Goal: Task Accomplishment & Management: Manage account settings

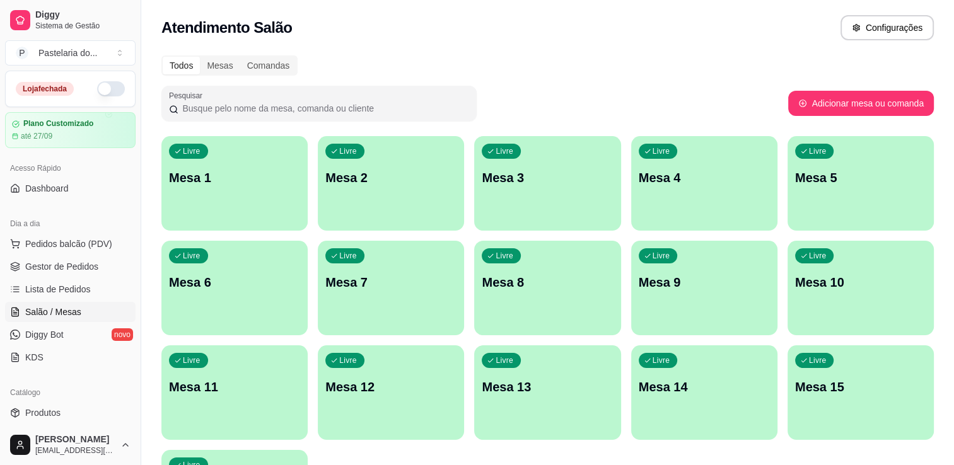
click at [97, 90] on button "button" at bounding box center [111, 88] width 28 height 15
click at [89, 90] on div "Loja fechada" at bounding box center [70, 88] width 109 height 15
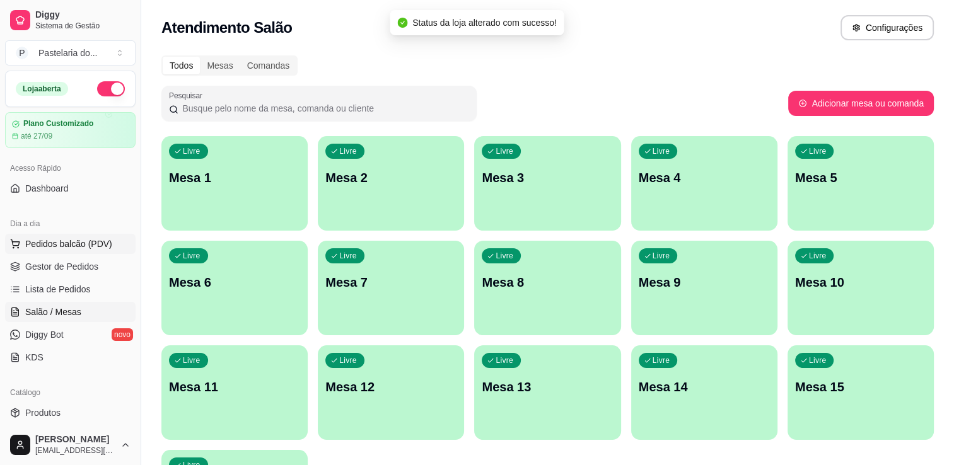
click at [67, 247] on span "Pedidos balcão (PDV)" at bounding box center [68, 244] width 87 height 13
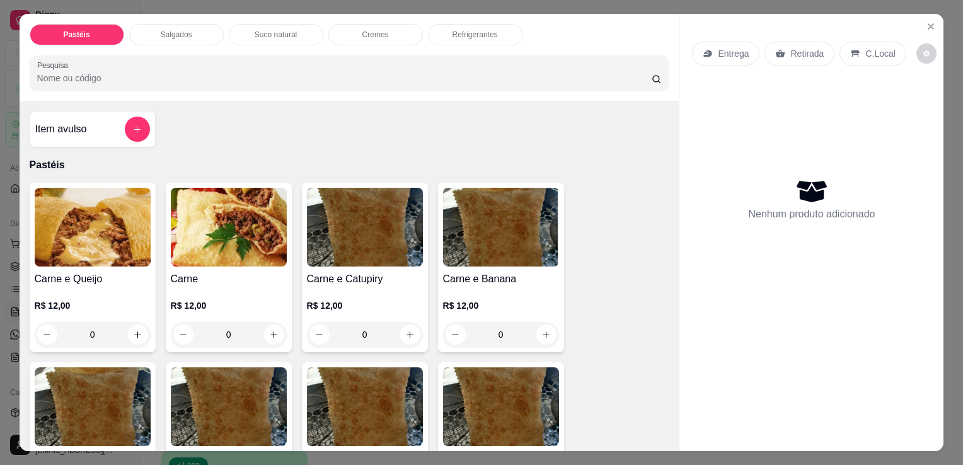
click at [151, 120] on div "Item avulso Pastéis Carne e Queijo R$ 12,00 0 Carne R$ 12,00 0 Carne e Catupiry…" at bounding box center [350, 276] width 660 height 350
click at [142, 127] on button "add-separate-item" at bounding box center [137, 129] width 25 height 25
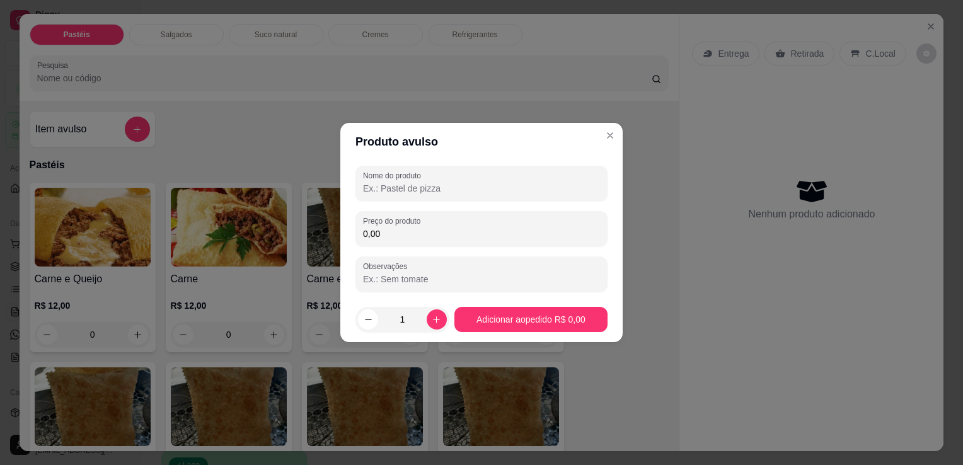
click at [415, 177] on label "Nome do produto" at bounding box center [394, 175] width 62 height 11
click at [415, 182] on input "Nome do produto" at bounding box center [481, 188] width 237 height 13
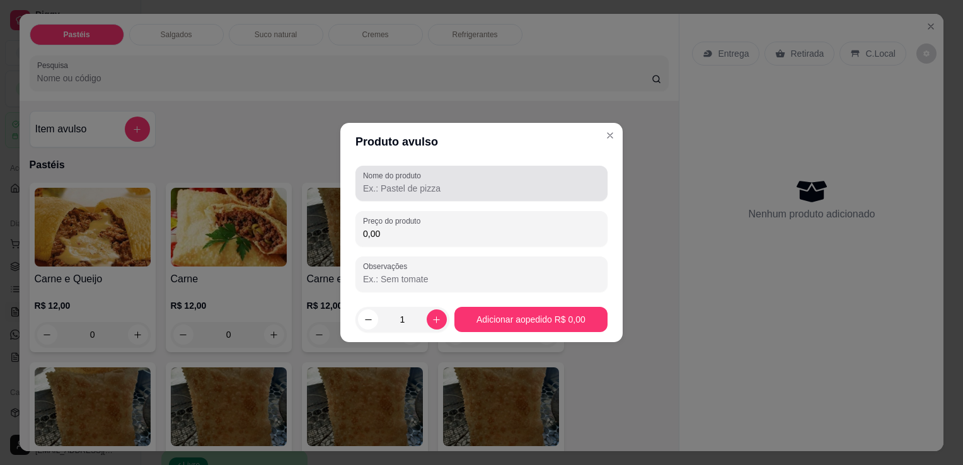
click at [415, 177] on label "Nome do produto" at bounding box center [394, 175] width 62 height 11
click at [415, 182] on input "Nome do produto" at bounding box center [481, 188] width 237 height 13
click at [497, 180] on div at bounding box center [481, 183] width 237 height 25
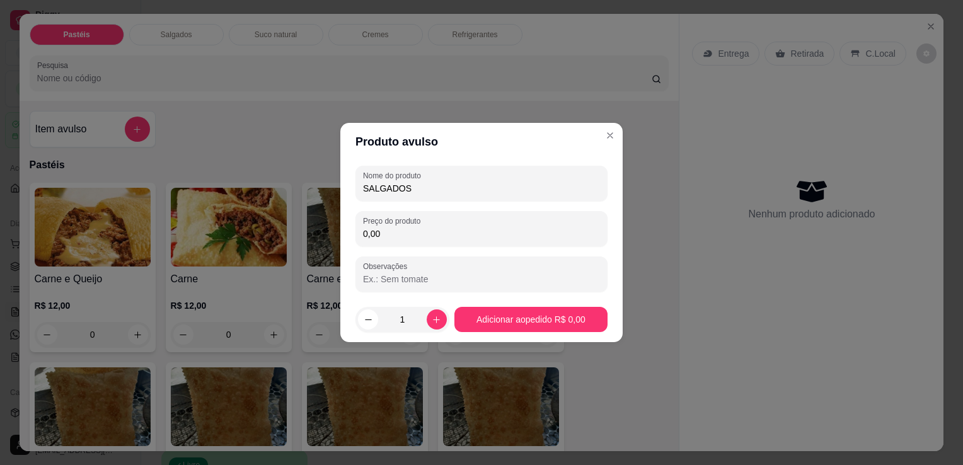
type input "SALGADOS"
click at [483, 217] on div "0,00" at bounding box center [481, 228] width 237 height 25
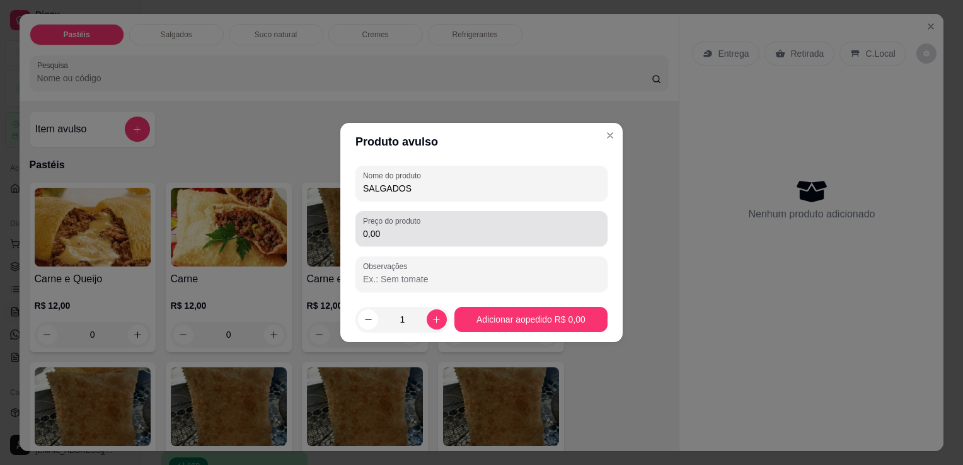
click at [483, 225] on div "0,00" at bounding box center [481, 228] width 237 height 25
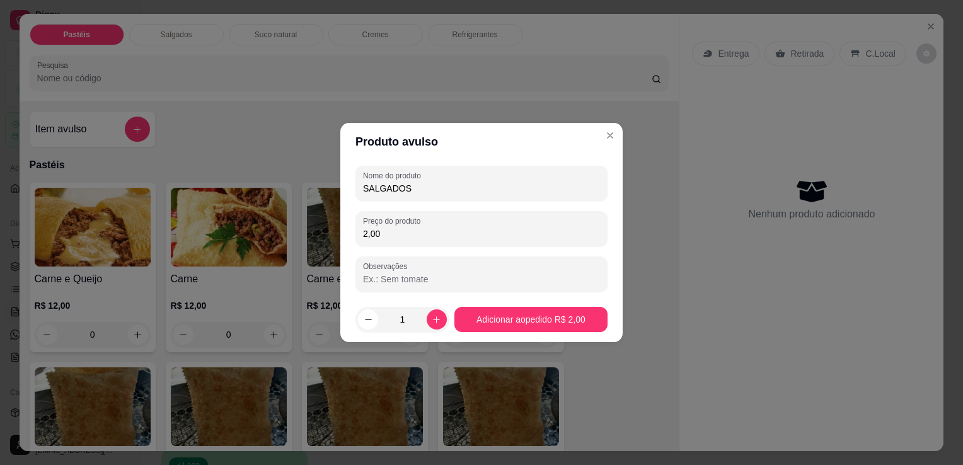
type input "20,00"
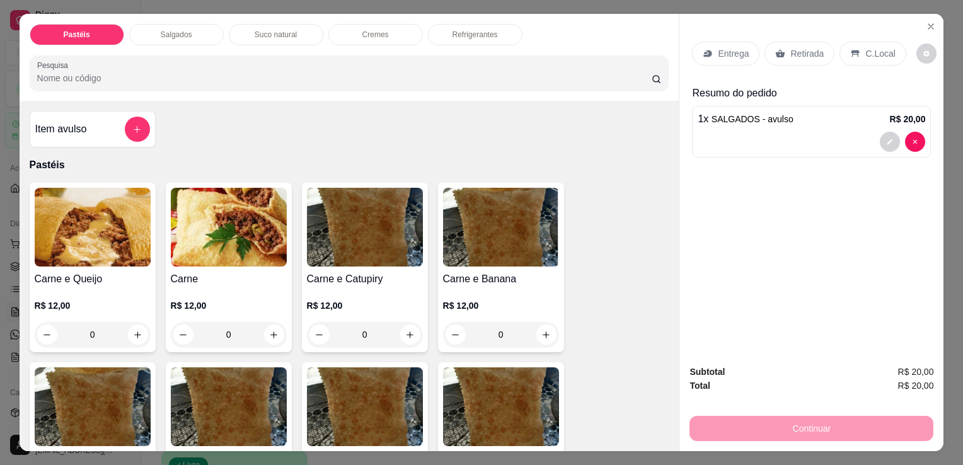
click at [801, 52] on p "Retirada" at bounding box center [806, 53] width 33 height 13
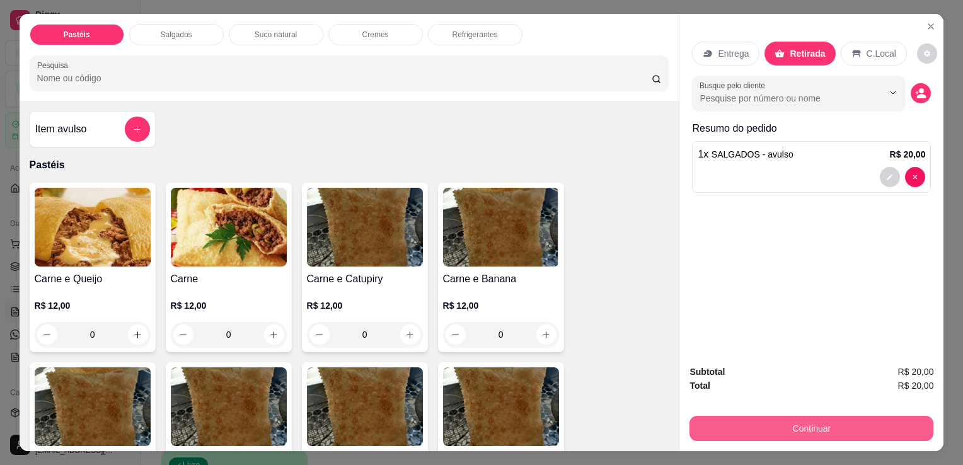
click at [731, 419] on button "Continuar" at bounding box center [812, 428] width 244 height 25
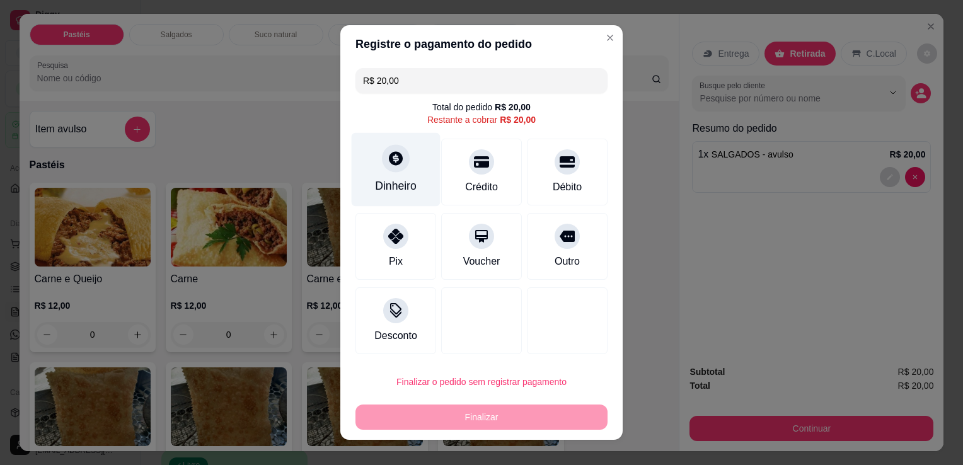
click at [390, 194] on div "Dinheiro" at bounding box center [396, 186] width 42 height 16
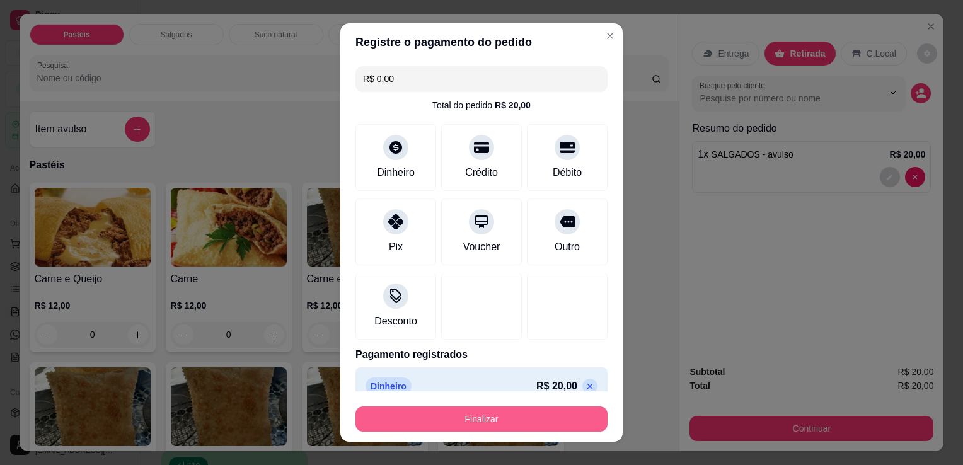
click at [527, 422] on button "Finalizar" at bounding box center [482, 419] width 252 height 25
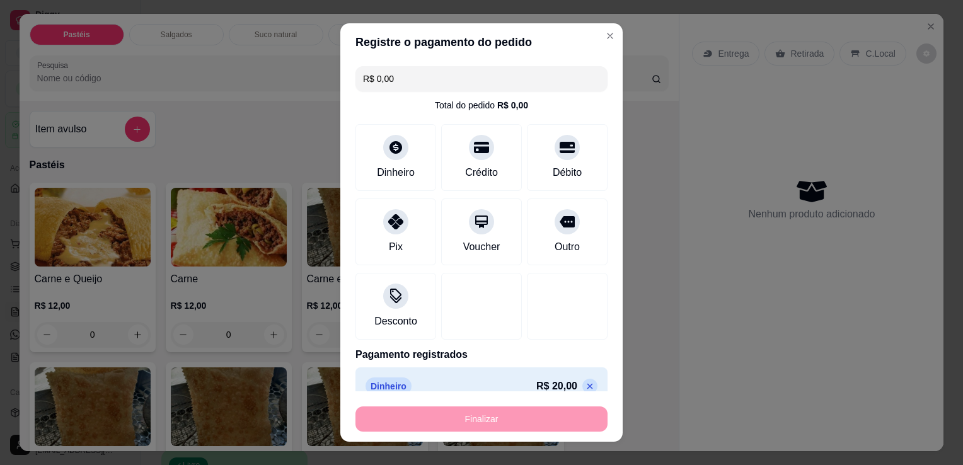
type input "-R$ 20,00"
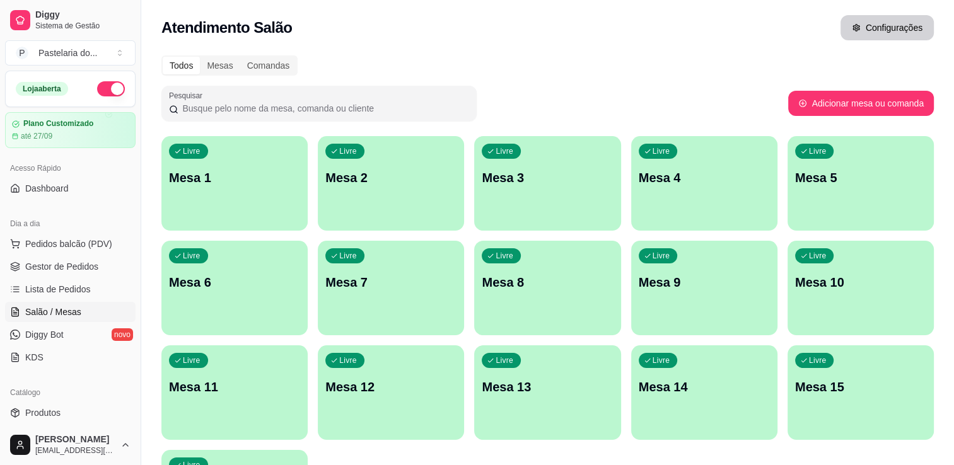
click at [920, 35] on button "Configurações" at bounding box center [886, 27] width 93 height 25
click at [67, 248] on span "Pedidos balcão (PDV)" at bounding box center [68, 244] width 87 height 13
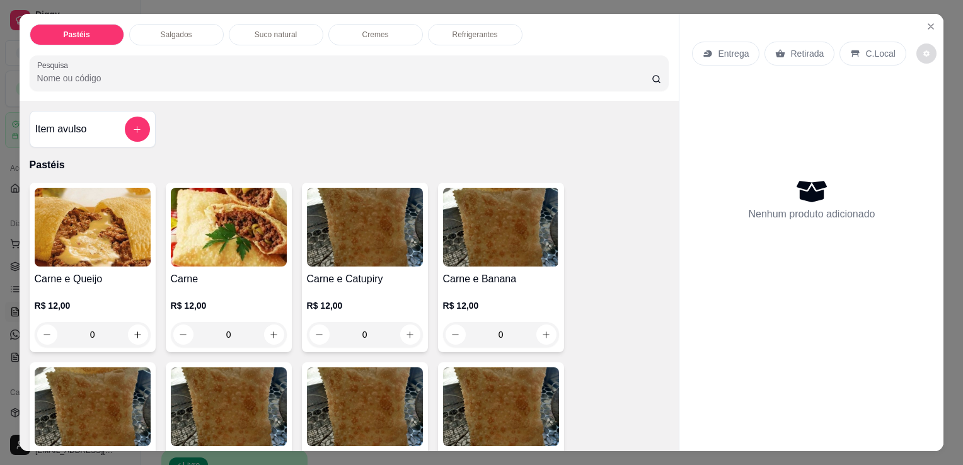
click at [917, 43] on button "decrease-product-quantity" at bounding box center [927, 53] width 20 height 20
click at [923, 50] on icon "decrease-product-quantity" at bounding box center [927, 54] width 8 height 8
click at [923, 102] on span "Automatic updates" at bounding box center [929, 99] width 25 height 15
click at [923, 102] on input "Automatic updates" at bounding box center [920, 104] width 8 height 8
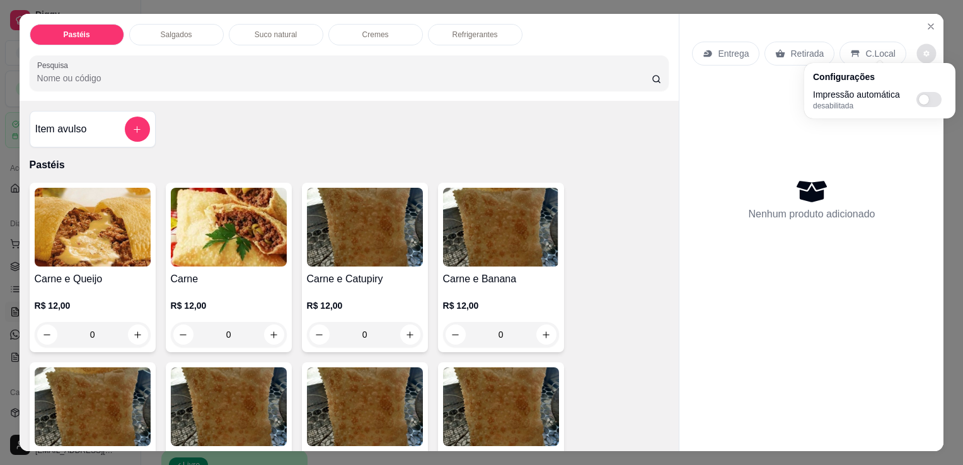
click at [923, 102] on span "Automatic updates" at bounding box center [924, 100] width 10 height 10
click at [923, 102] on input "Automatic updates" at bounding box center [920, 104] width 8 height 8
checkbox input "true"
click at [928, 24] on icon "Close" at bounding box center [930, 26] width 5 height 5
click at [924, 28] on button "Close" at bounding box center [931, 26] width 20 height 20
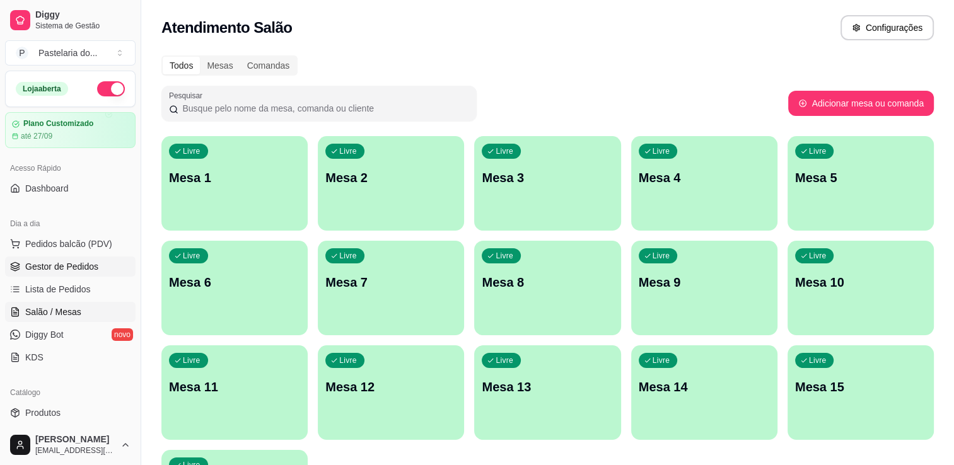
click at [41, 267] on span "Gestor de Pedidos" at bounding box center [61, 266] width 73 height 13
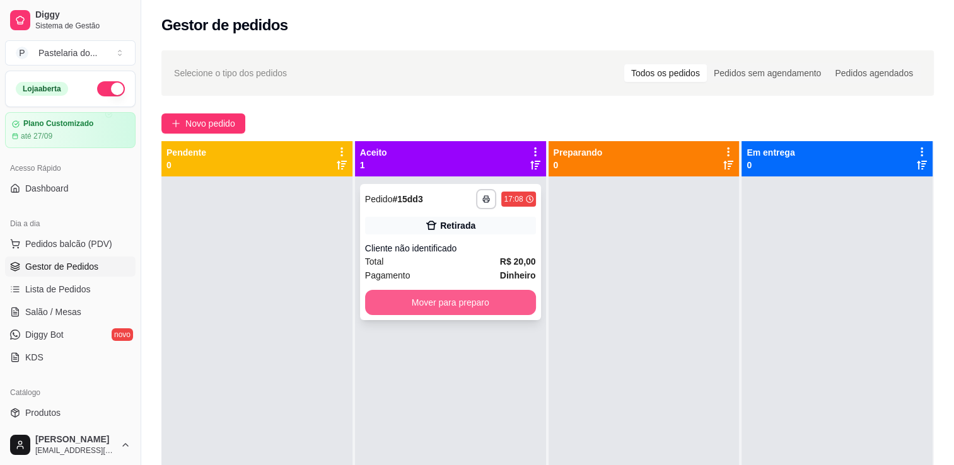
click at [457, 296] on button "Mover para preparo" at bounding box center [450, 302] width 171 height 25
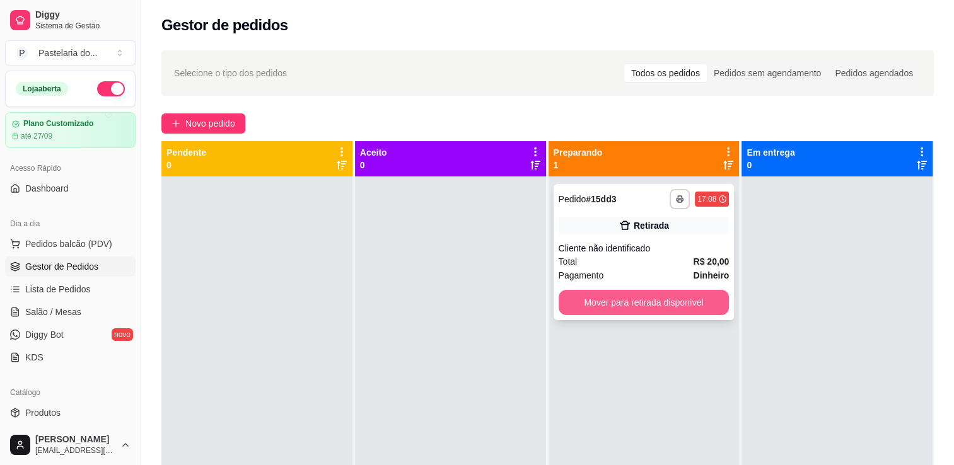
click at [637, 303] on button "Mover para retirada disponível" at bounding box center [643, 302] width 171 height 25
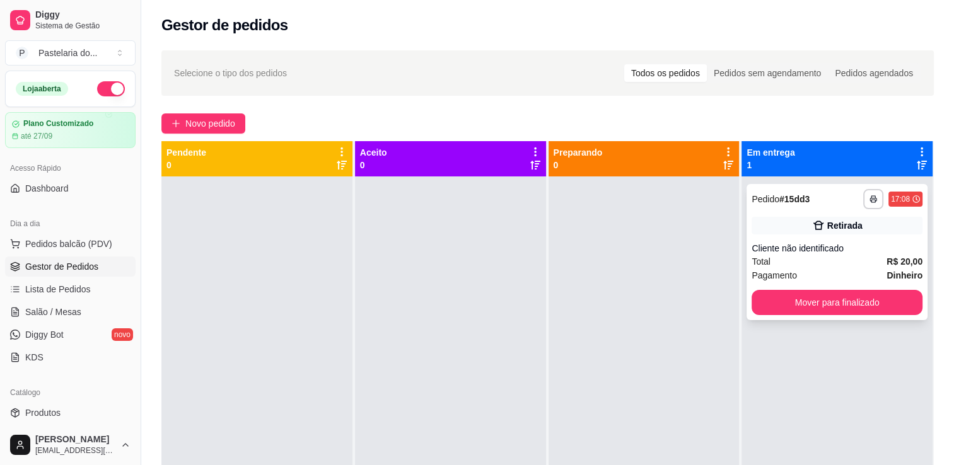
click at [810, 254] on div "Cliente não identificado" at bounding box center [836, 248] width 171 height 13
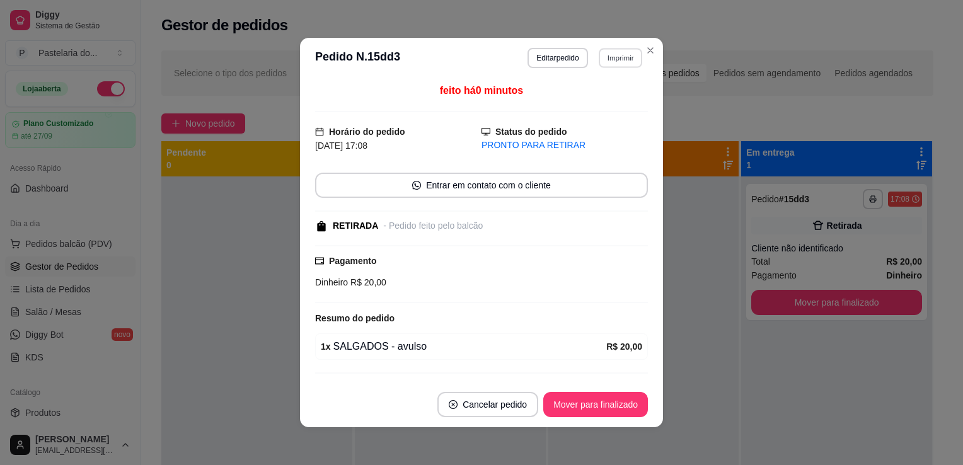
click at [608, 55] on button "Imprimir" at bounding box center [620, 58] width 43 height 20
click at [610, 102] on button "IMPRESSORA" at bounding box center [594, 102] width 88 height 20
click at [588, 403] on button "Mover para finalizado" at bounding box center [595, 404] width 105 height 25
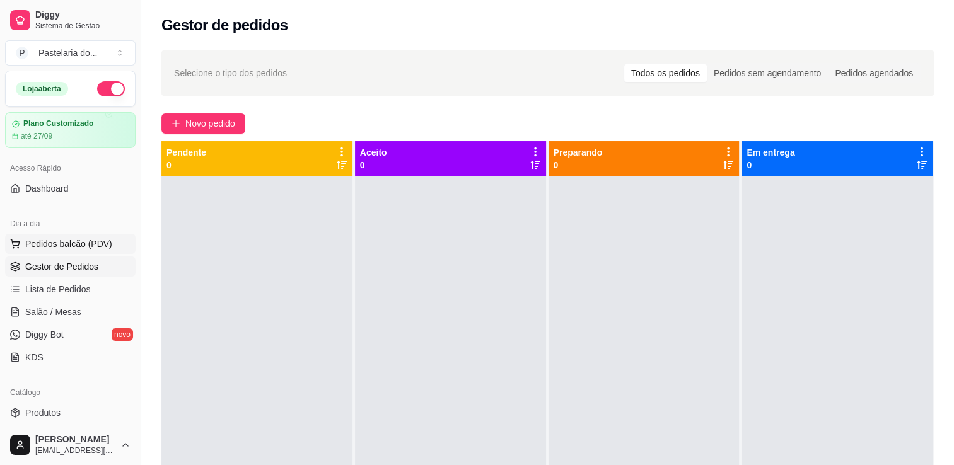
click at [54, 242] on span "Pedidos balcão (PDV)" at bounding box center [68, 244] width 87 height 13
click at [45, 313] on span "Salão / Mesas" at bounding box center [53, 312] width 56 height 13
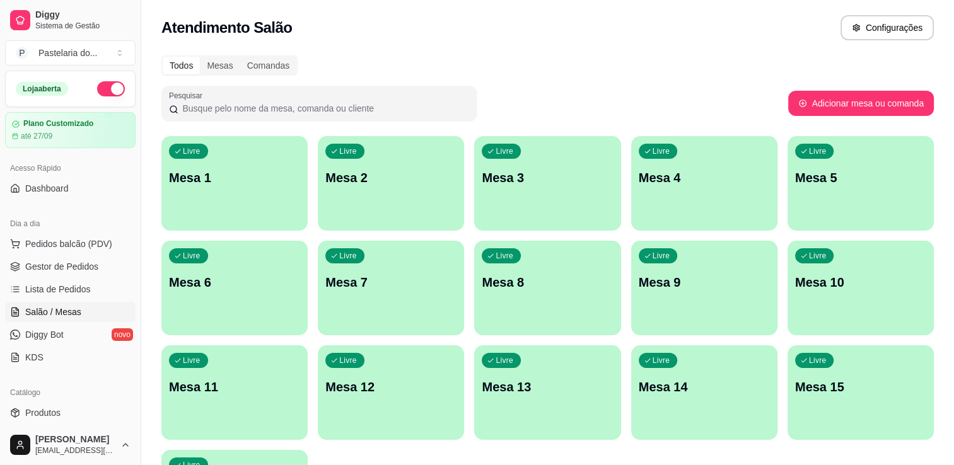
click at [236, 199] on div "Livre Mesa 1" at bounding box center [234, 175] width 146 height 79
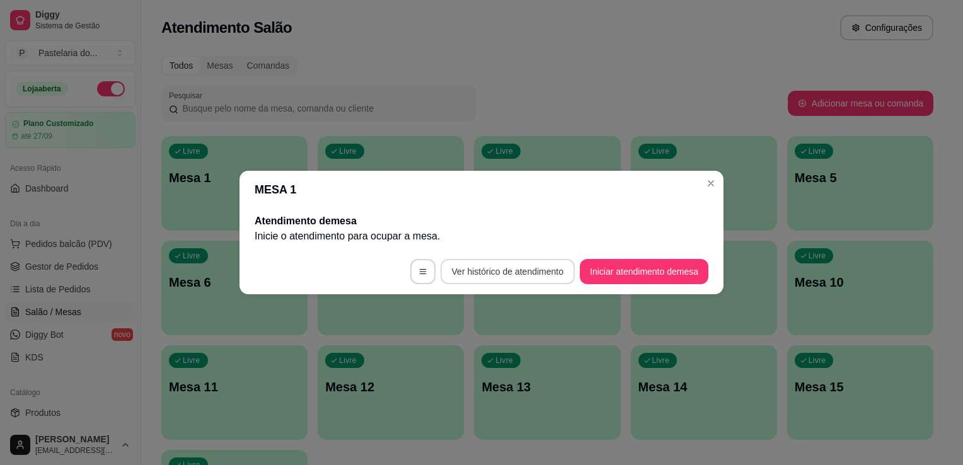
click at [621, 263] on button "Iniciar atendimento de mesa" at bounding box center [644, 271] width 129 height 25
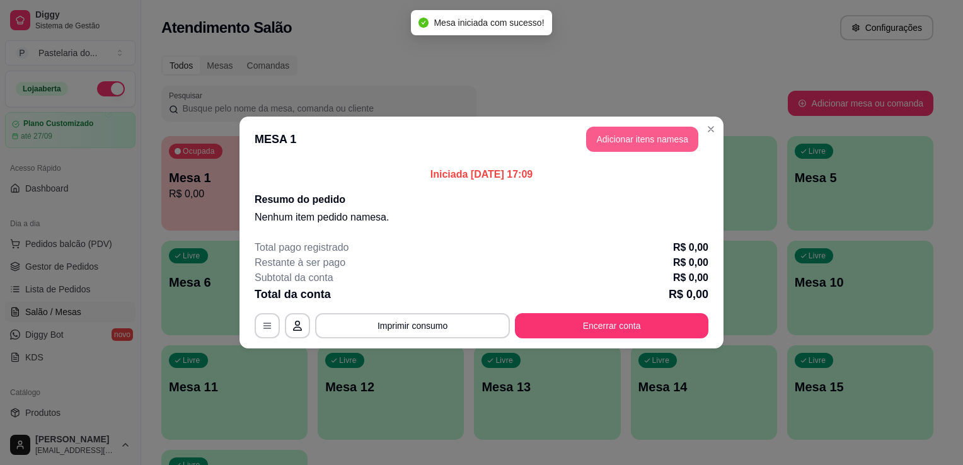
click at [633, 139] on button "Adicionar itens na mesa" at bounding box center [642, 139] width 112 height 25
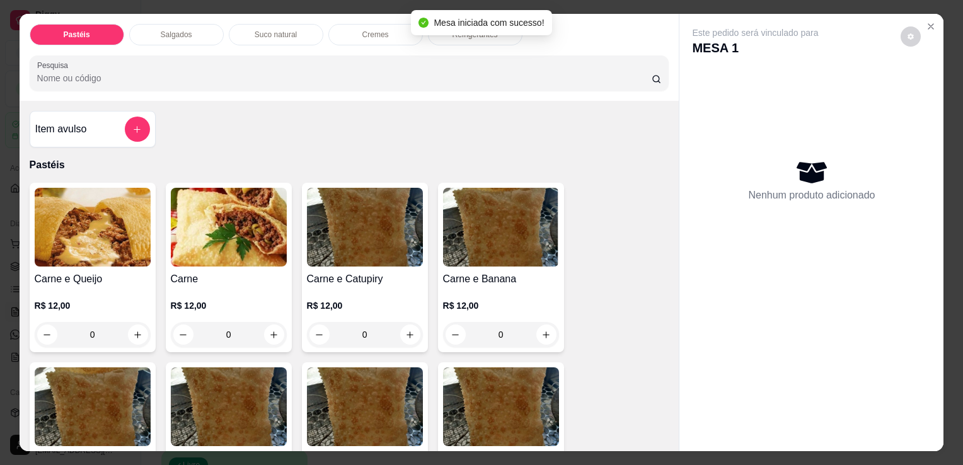
click at [70, 129] on h4 "Item avulso" at bounding box center [61, 129] width 52 height 15
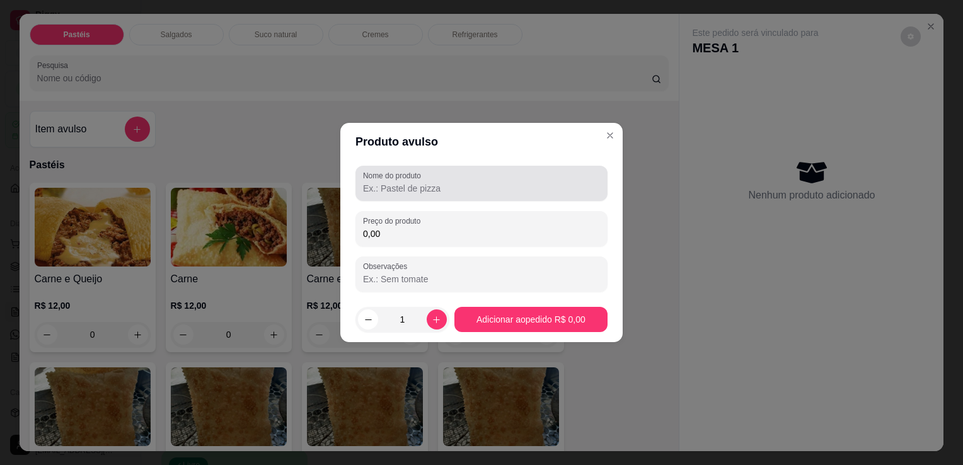
click at [429, 190] on input "Nome do produto" at bounding box center [481, 188] width 237 height 13
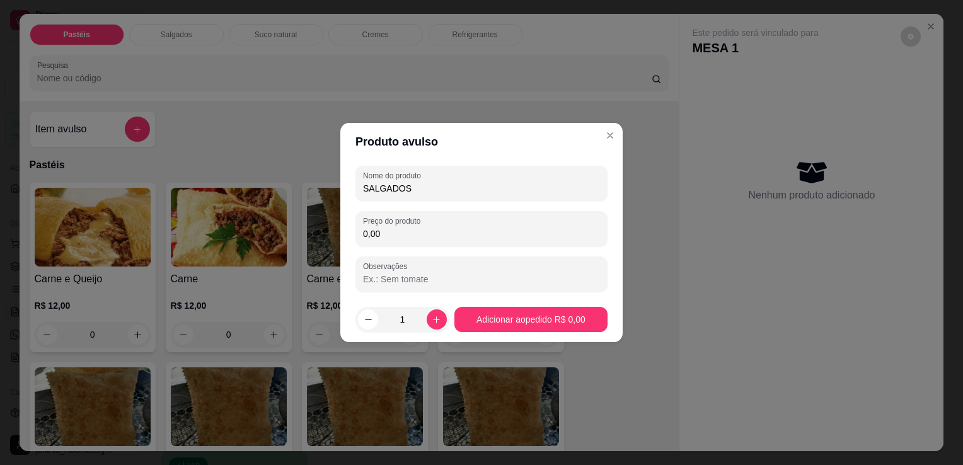
type input "SALGADOS"
click at [458, 219] on div "0,00" at bounding box center [481, 228] width 237 height 25
type input "40,00"
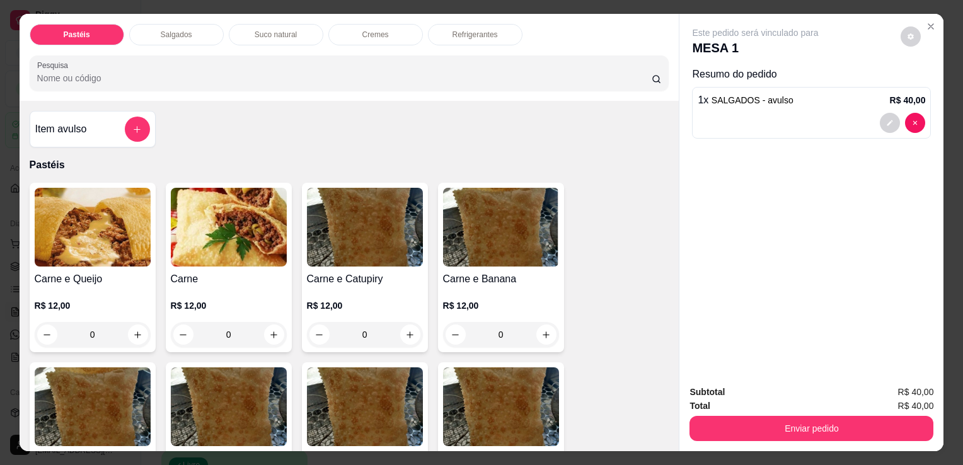
click at [477, 18] on div "Pastéis Salgados Suco natural Cremes Refrigerantes Pesquisa" at bounding box center [350, 57] width 660 height 87
click at [466, 30] on p "Refrigerantes" at bounding box center [475, 35] width 45 height 10
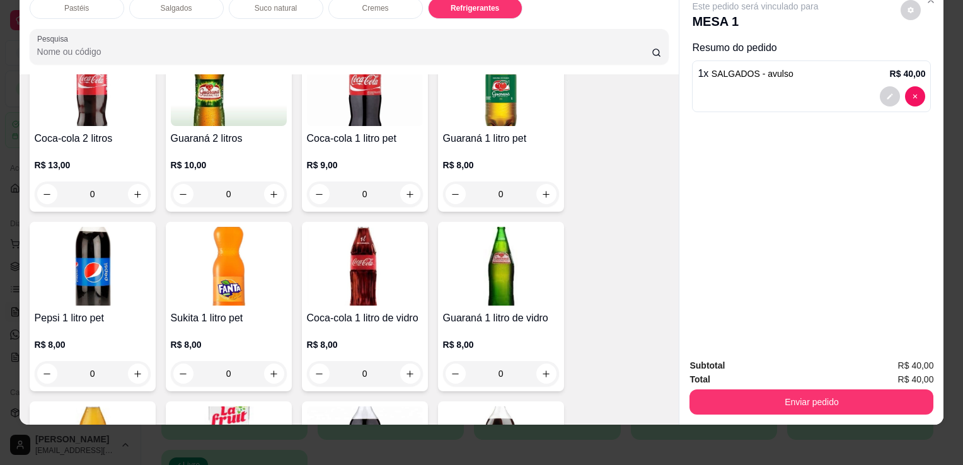
scroll to position [3038, 0]
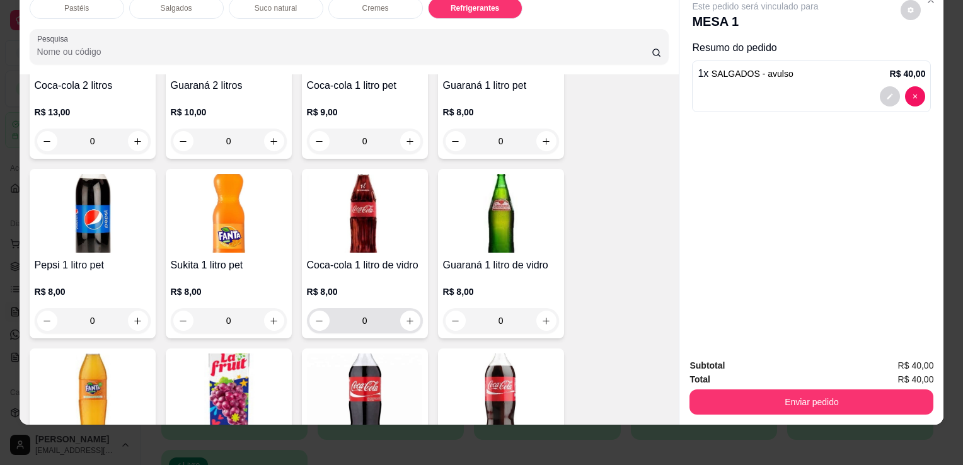
click at [396, 308] on div "0" at bounding box center [364, 320] width 111 height 25
click at [406, 311] on button "increase-product-quantity" at bounding box center [410, 321] width 20 height 20
type input "1"
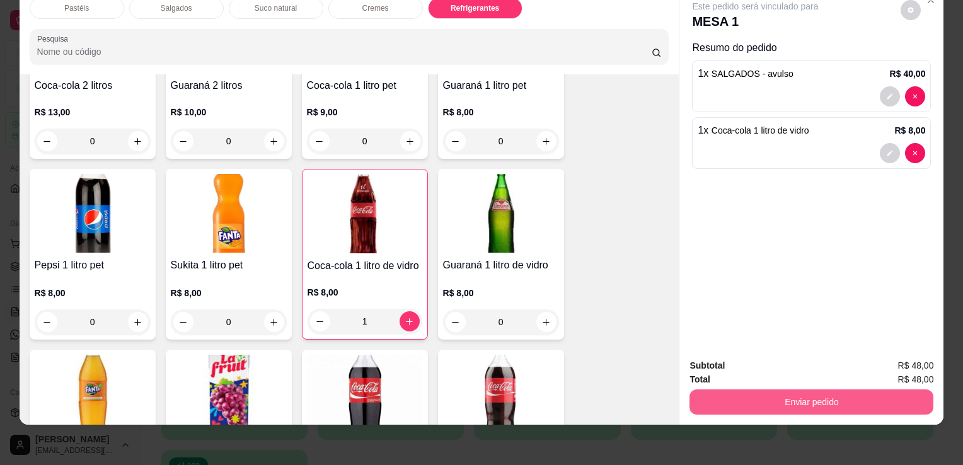
click at [789, 397] on button "Enviar pedido" at bounding box center [812, 402] width 244 height 25
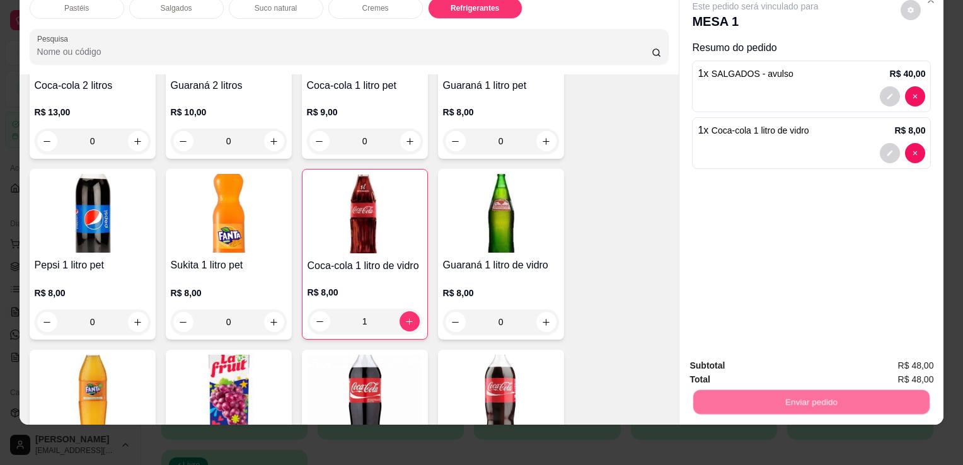
click at [779, 360] on button "Não registrar e enviar pedido" at bounding box center [770, 362] width 131 height 24
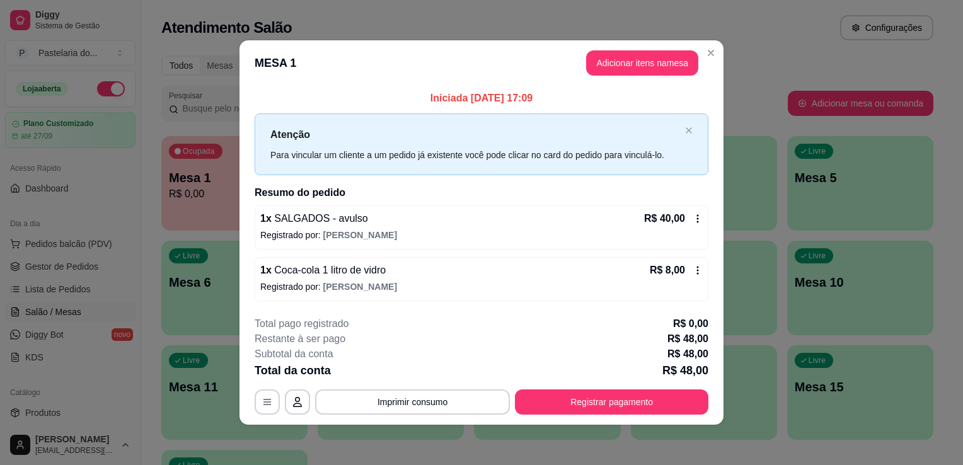
click at [775, 39] on div "Atendimento Salão Configurações" at bounding box center [547, 27] width 772 height 25
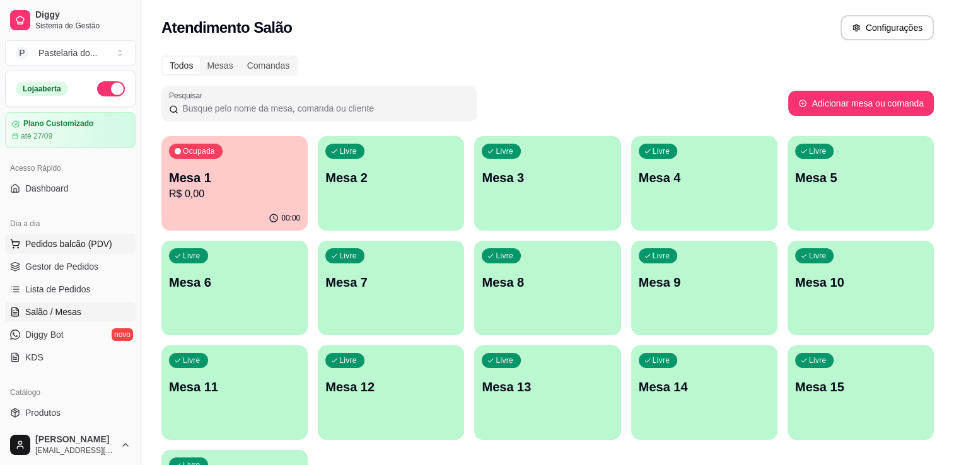
click at [74, 248] on span "Pedidos balcão (PDV)" at bounding box center [68, 244] width 87 height 13
click at [381, 377] on div "Livre Mesa 12" at bounding box center [391, 385] width 142 height 77
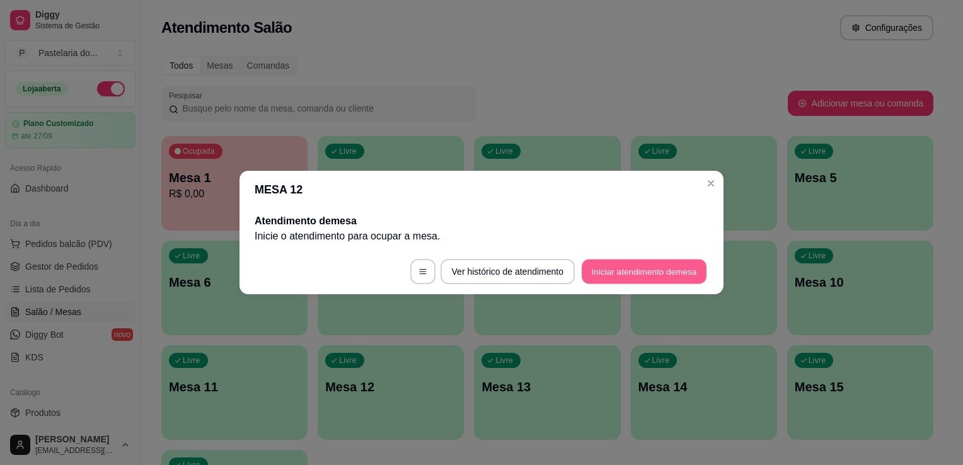
click at [653, 277] on button "Iniciar atendimento de mesa" at bounding box center [644, 272] width 125 height 25
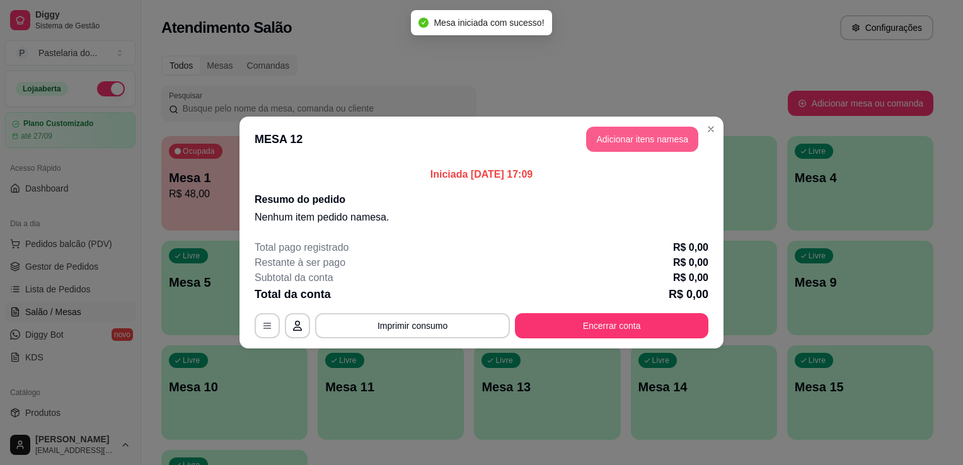
click at [643, 127] on button "Adicionar itens na mesa" at bounding box center [642, 139] width 112 height 25
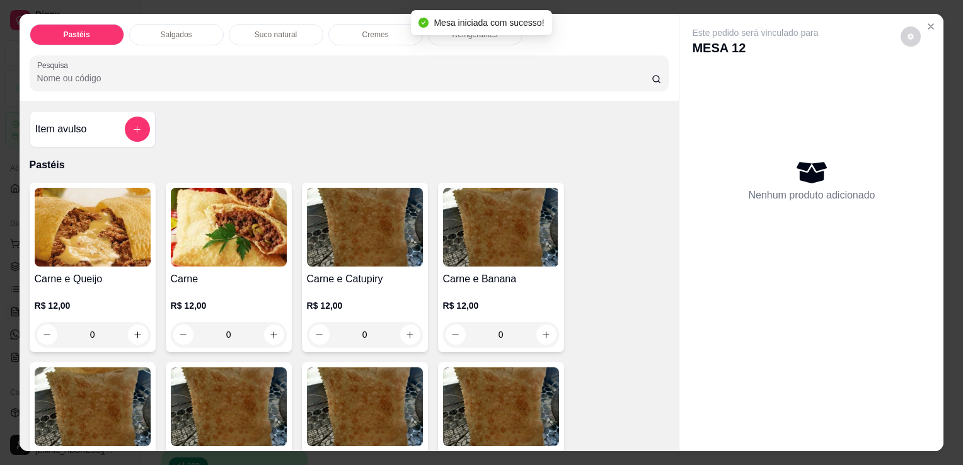
click at [129, 334] on div "0" at bounding box center [93, 334] width 116 height 25
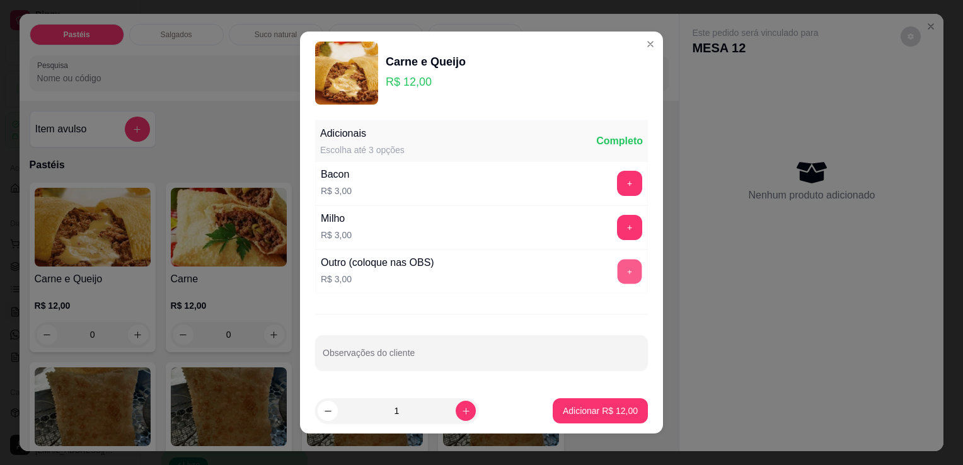
click at [618, 281] on button "+" at bounding box center [630, 272] width 25 height 25
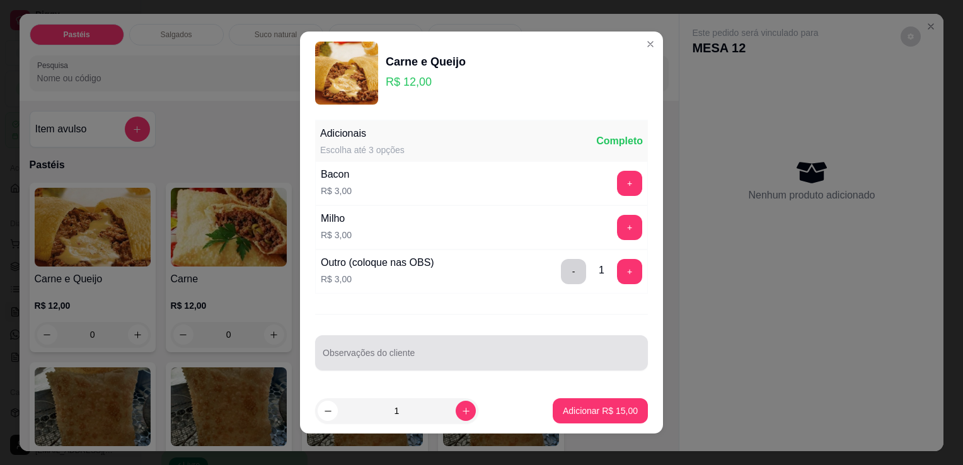
click at [543, 361] on input "Observações do cliente" at bounding box center [482, 358] width 318 height 13
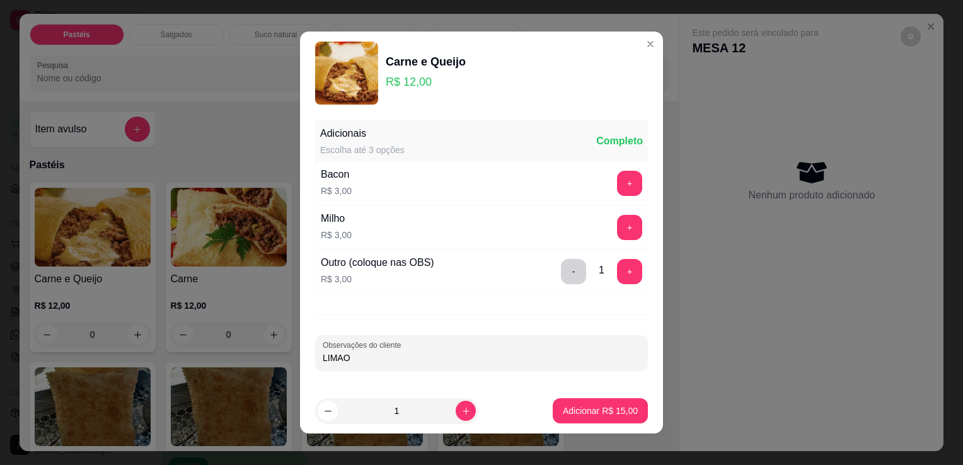
type input "LIMAO"
click at [593, 423] on footer "1 Adicionar R$ 15,00" at bounding box center [481, 410] width 363 height 45
click at [594, 417] on button "Adicionar R$ 15,00" at bounding box center [600, 410] width 95 height 25
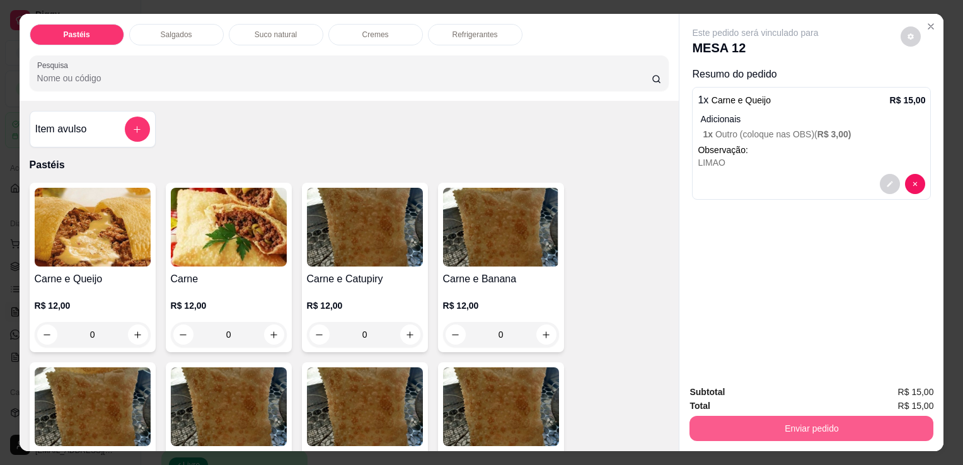
click at [768, 423] on button "Enviar pedido" at bounding box center [812, 428] width 244 height 25
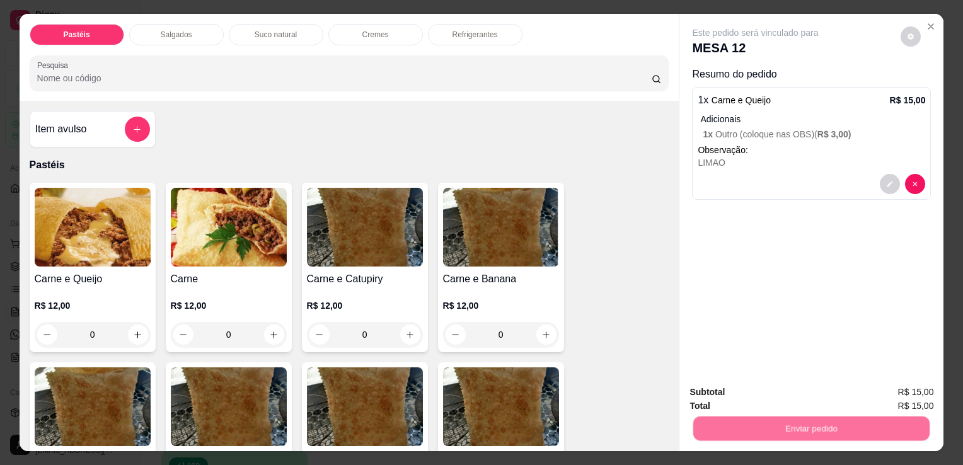
click at [767, 385] on button "Não registrar e enviar pedido" at bounding box center [770, 392] width 127 height 23
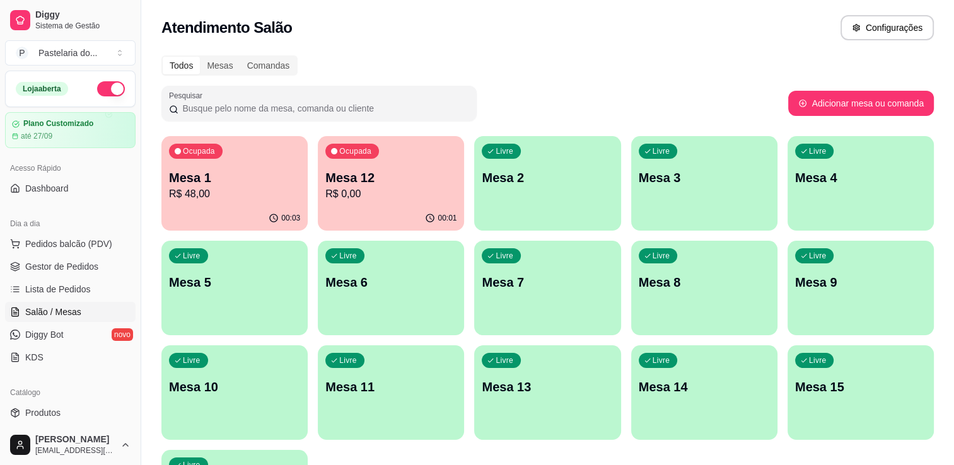
click at [239, 201] on p "R$ 48,00" at bounding box center [234, 194] width 131 height 15
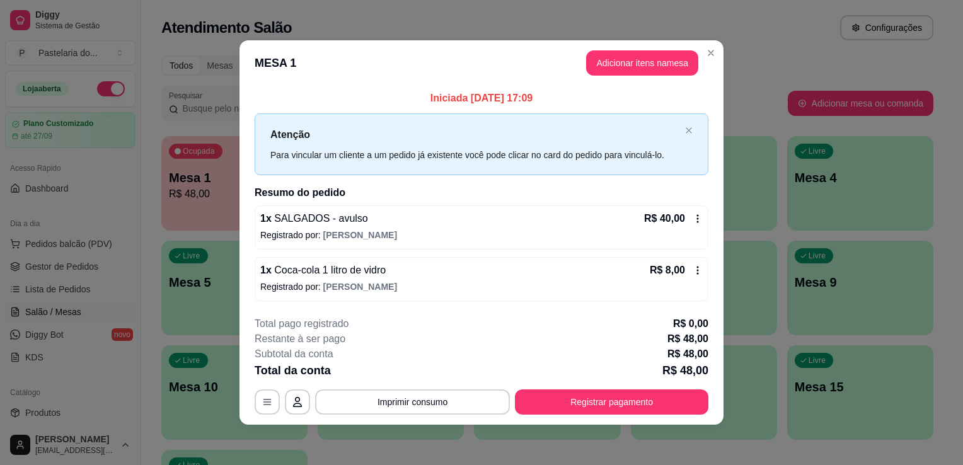
click at [632, 406] on button "Registrar pagamento" at bounding box center [612, 402] width 194 height 25
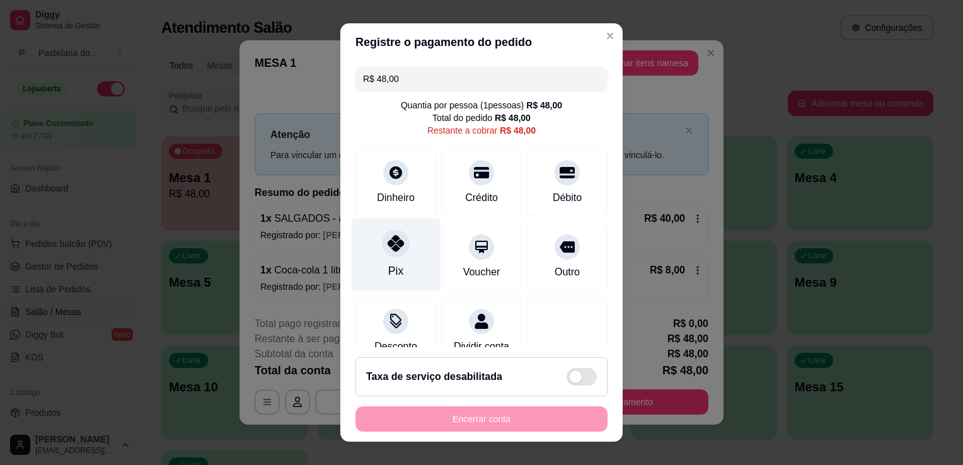
click at [390, 239] on icon at bounding box center [396, 243] width 16 height 16
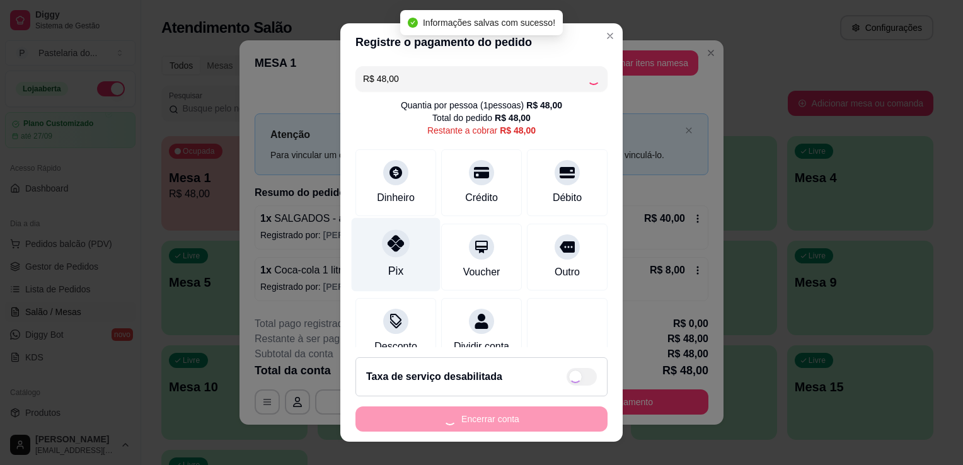
type input "R$ 0,00"
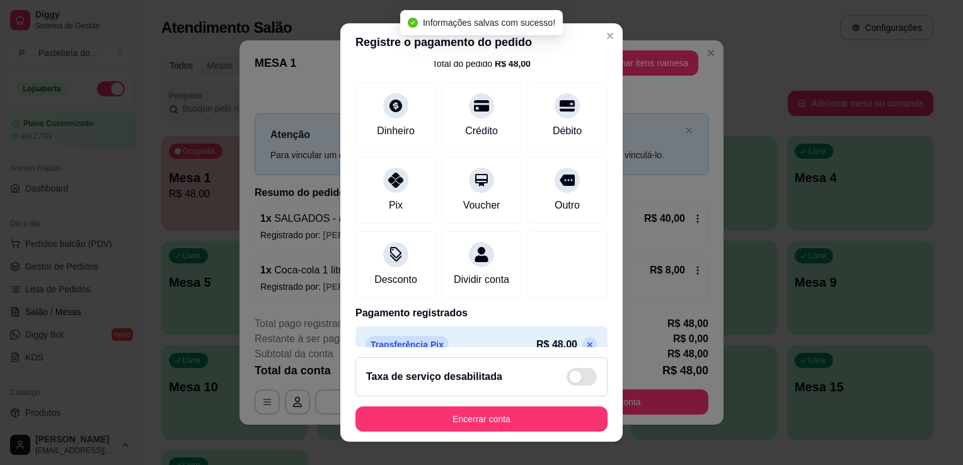
scroll to position [89, 0]
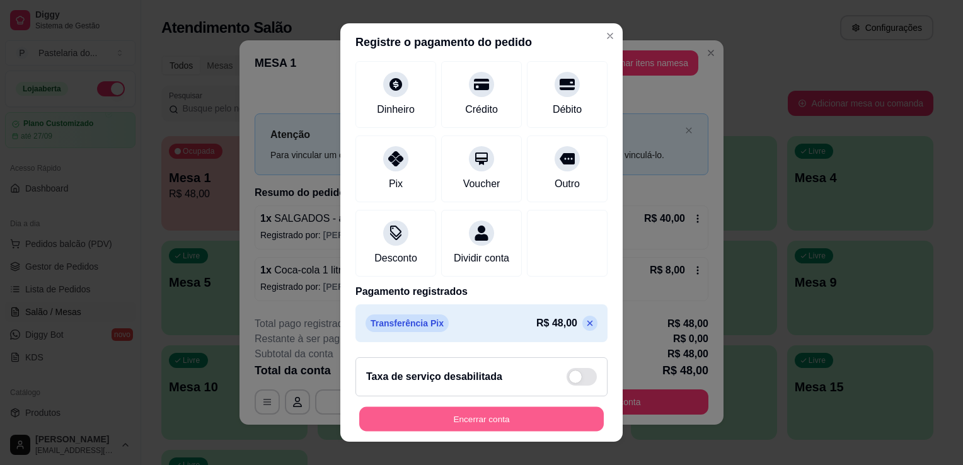
click at [493, 429] on button "Encerrar conta" at bounding box center [481, 419] width 245 height 25
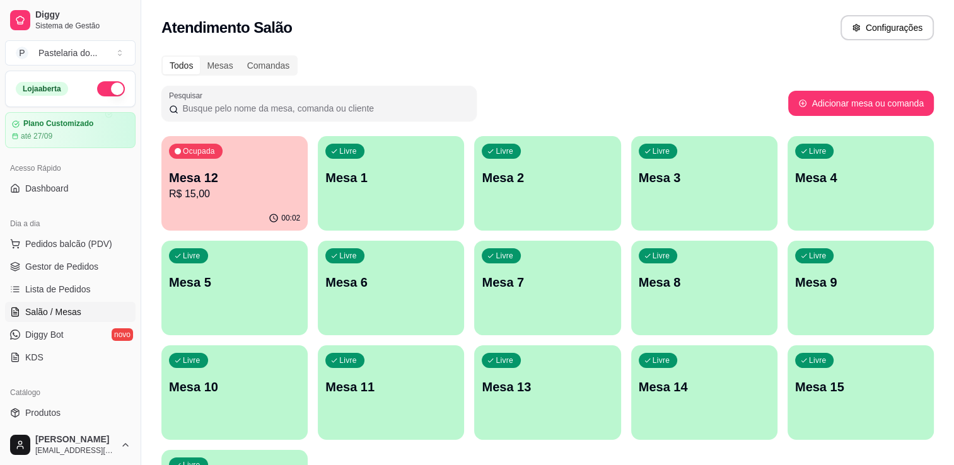
click at [164, 190] on div "Ocupada Mesa 12 R$ 15,00" at bounding box center [234, 171] width 146 height 70
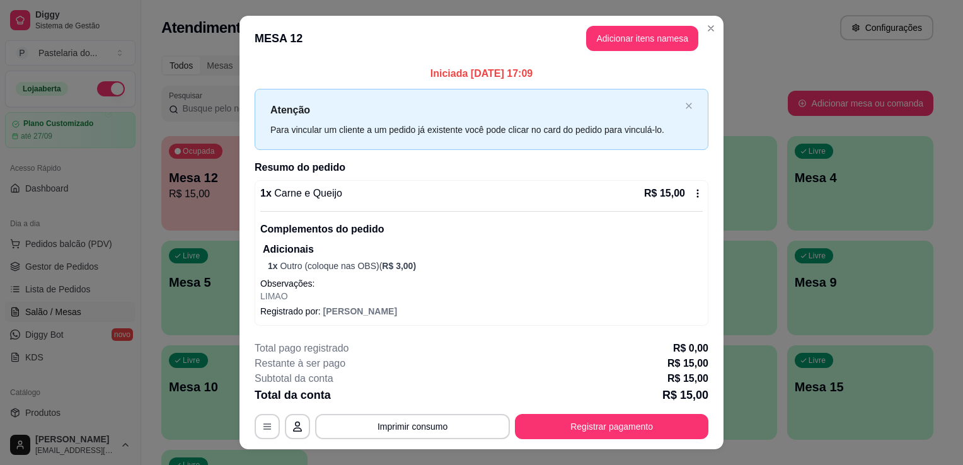
scroll to position [24, 0]
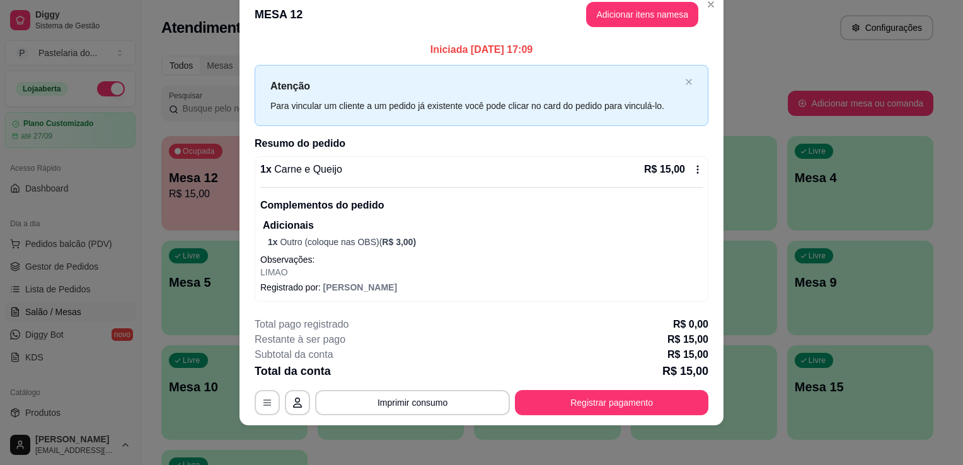
click at [436, 264] on p "Observações:" at bounding box center [481, 259] width 443 height 13
click at [693, 168] on icon at bounding box center [698, 170] width 10 height 10
click at [790, 134] on div "Todos Mesas Comandas Pesquisar Adicionar mesa ou comanda Ocupada Mesa 12 R$ 15,…" at bounding box center [547, 304] width 813 height 512
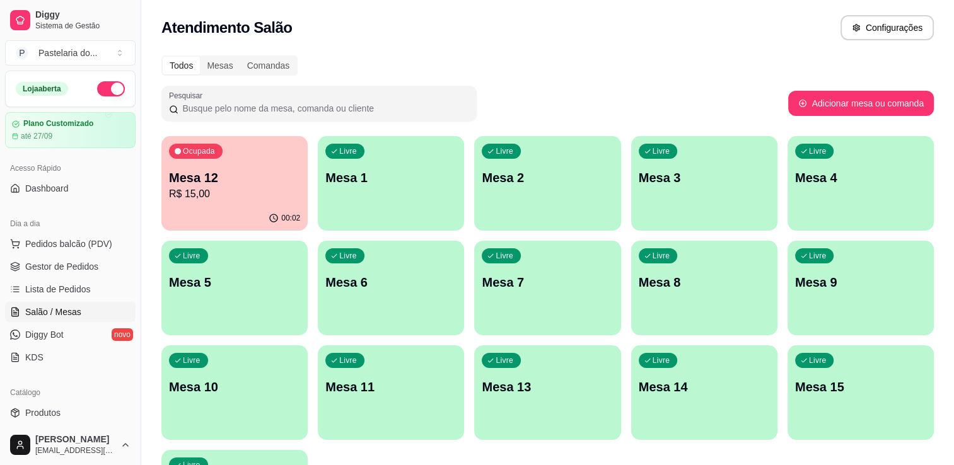
click at [245, 193] on p "R$ 15,00" at bounding box center [234, 194] width 131 height 15
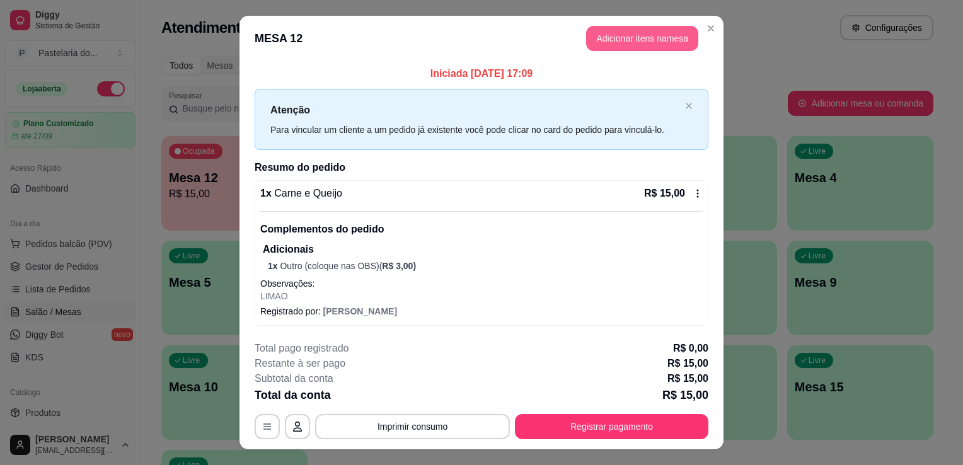
click at [633, 37] on button "Adicionar itens na mesa" at bounding box center [642, 38] width 112 height 25
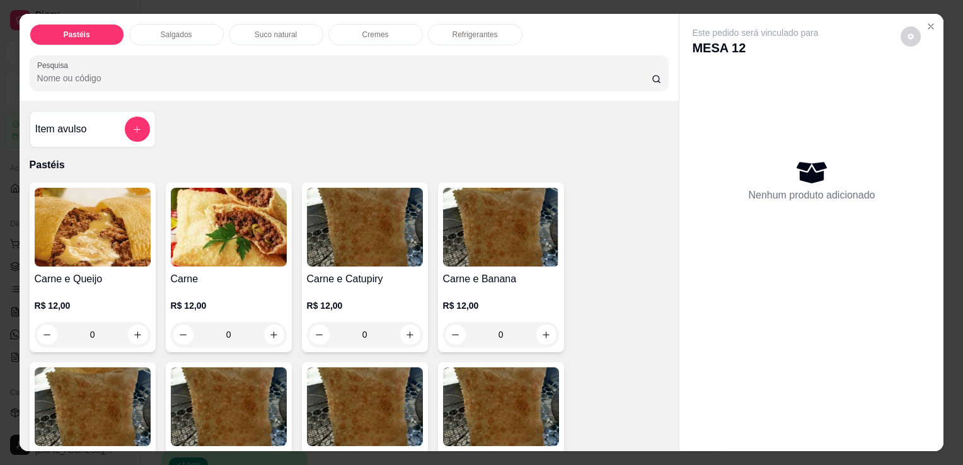
click at [195, 29] on div "Salgados" at bounding box center [176, 34] width 95 height 21
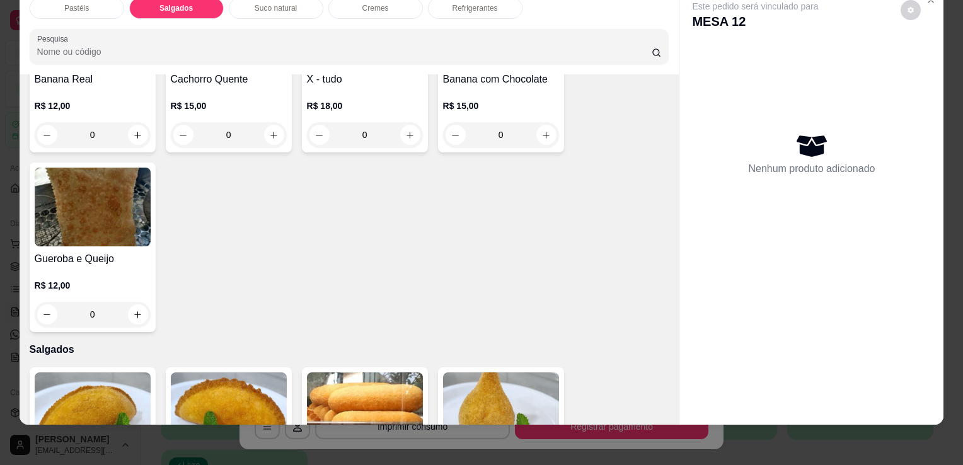
scroll to position [1024, 0]
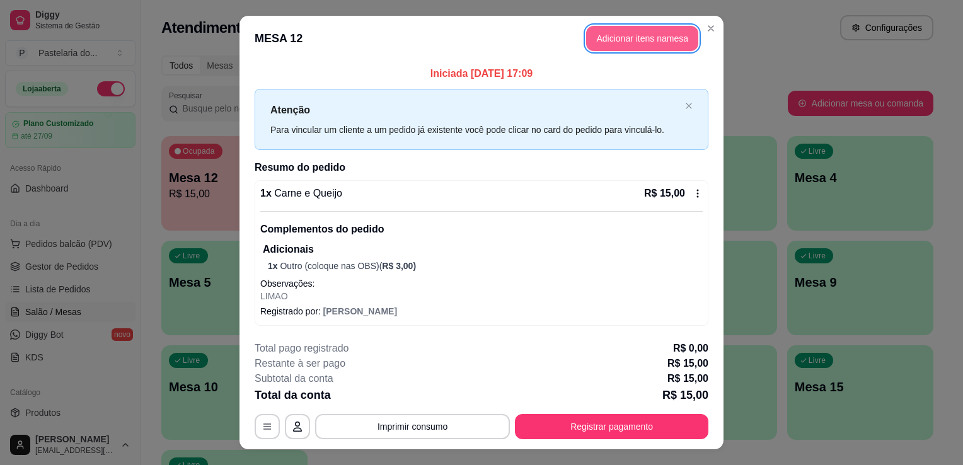
click at [633, 43] on button "Adicionar itens na mesa" at bounding box center [642, 38] width 112 height 25
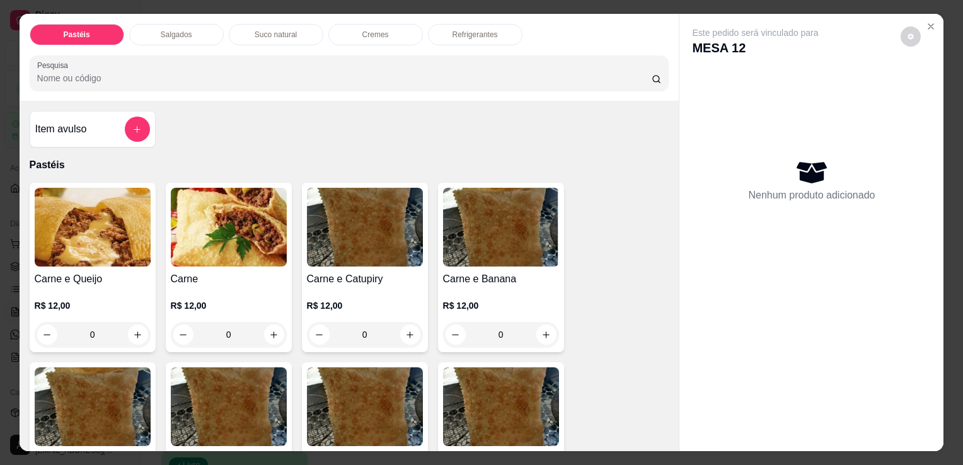
click at [65, 124] on h4 "Item avulso" at bounding box center [61, 129] width 52 height 15
click at [96, 124] on div "Item avulso" at bounding box center [92, 129] width 115 height 25
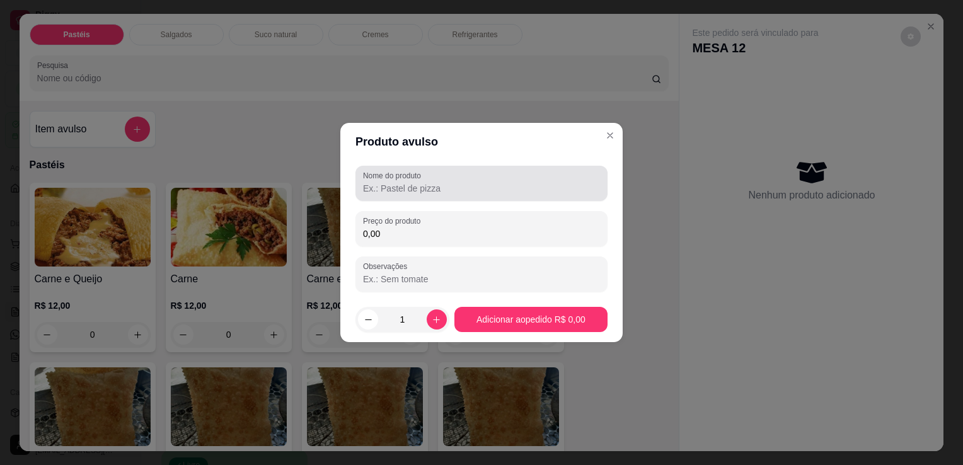
click at [570, 184] on input "Nome do produto" at bounding box center [481, 188] width 237 height 13
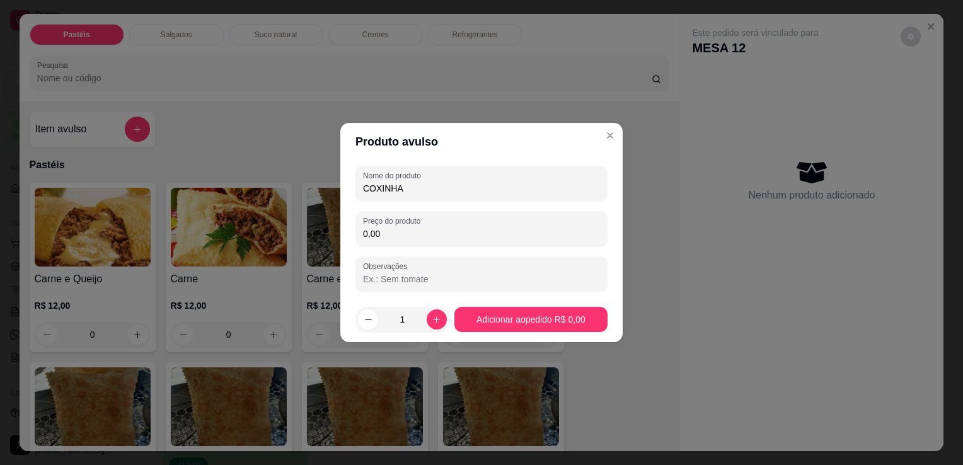
type input "COXINHA"
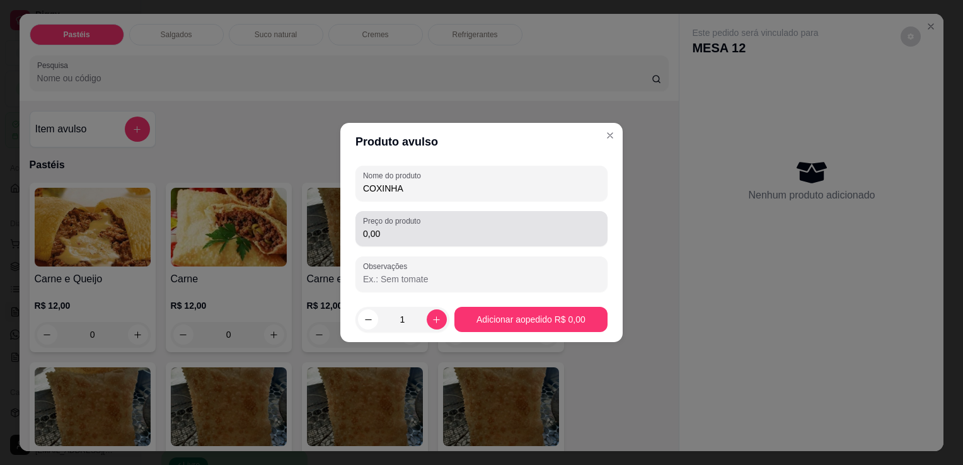
click at [538, 223] on div "0,00" at bounding box center [481, 228] width 237 height 25
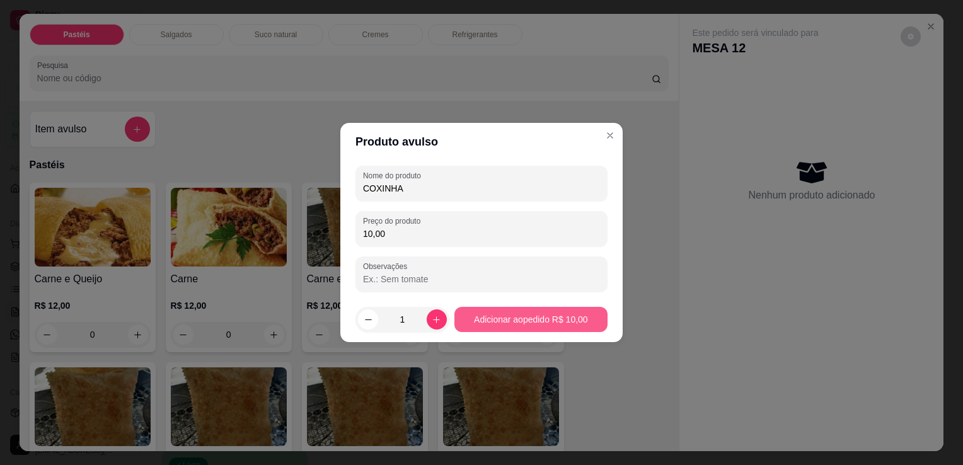
type input "10,00"
click at [528, 307] on button "Adicionar ao pedido R$ 10,00" at bounding box center [530, 319] width 153 height 25
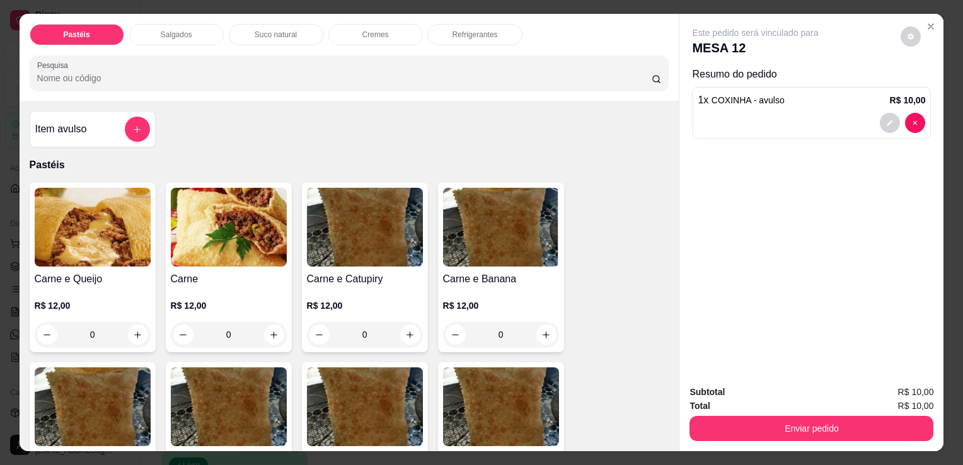
click at [461, 35] on div "Refrigerantes" at bounding box center [475, 34] width 95 height 21
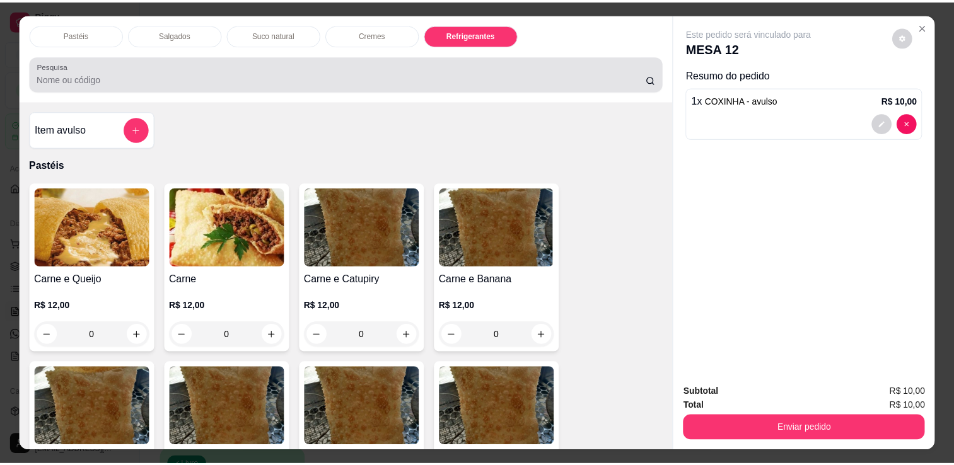
scroll to position [31, 0]
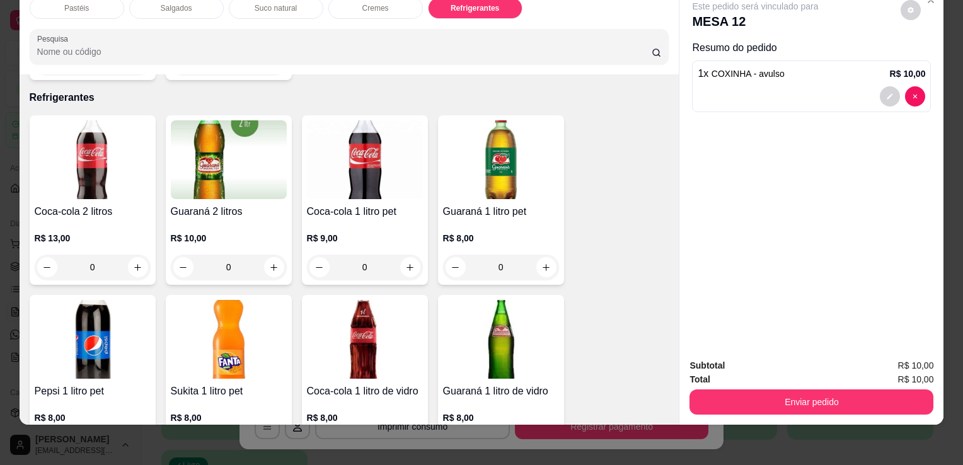
click at [542, 263] on icon "increase-product-quantity" at bounding box center [545, 267] width 9 height 9
type input "1"
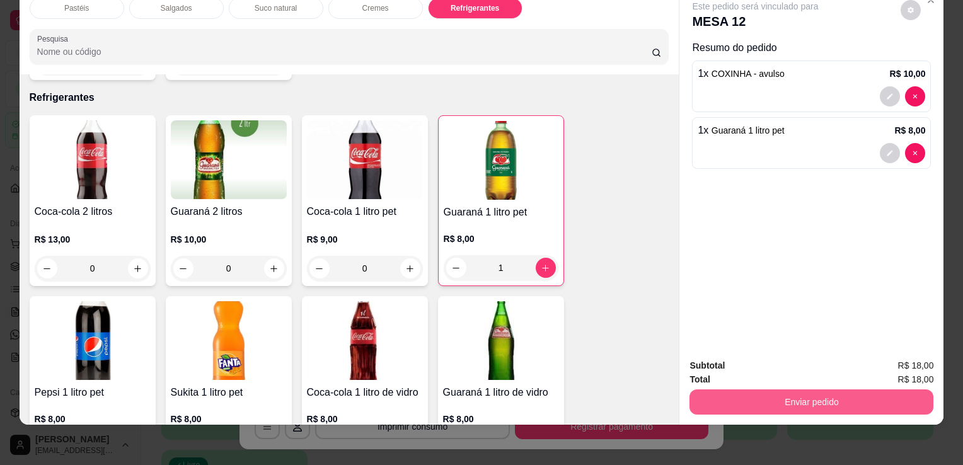
click at [744, 407] on div "Subtotal R$ 18,00 Total R$ 18,00 Enviar pedido" at bounding box center [812, 387] width 264 height 76
click at [746, 402] on button "Enviar pedido" at bounding box center [811, 402] width 236 height 25
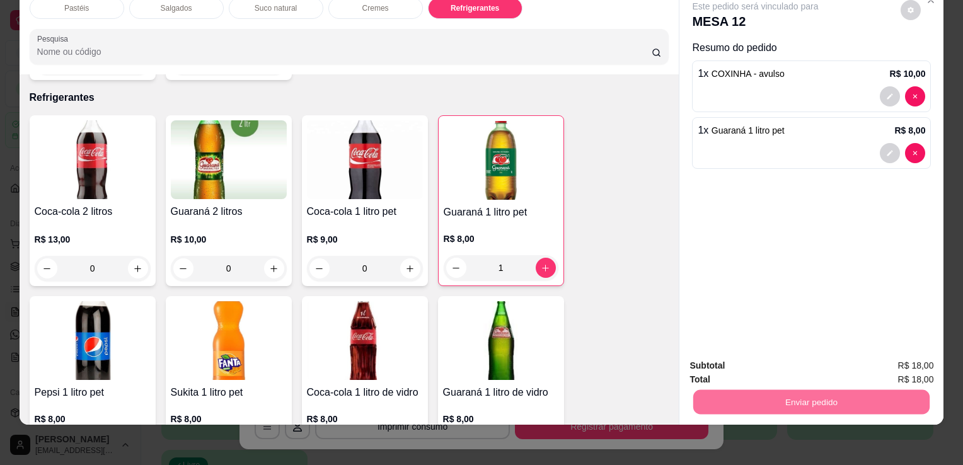
click at [815, 359] on button "Não registrar e enviar pedido" at bounding box center [770, 361] width 127 height 23
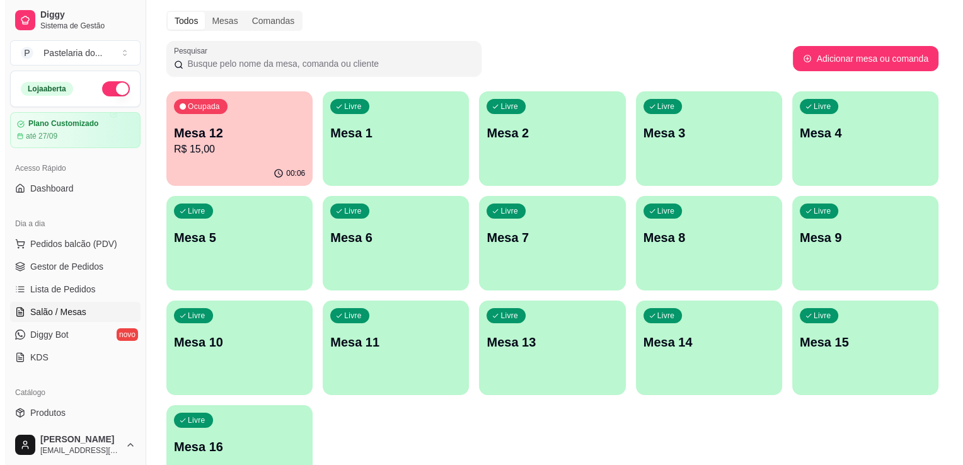
scroll to position [0, 0]
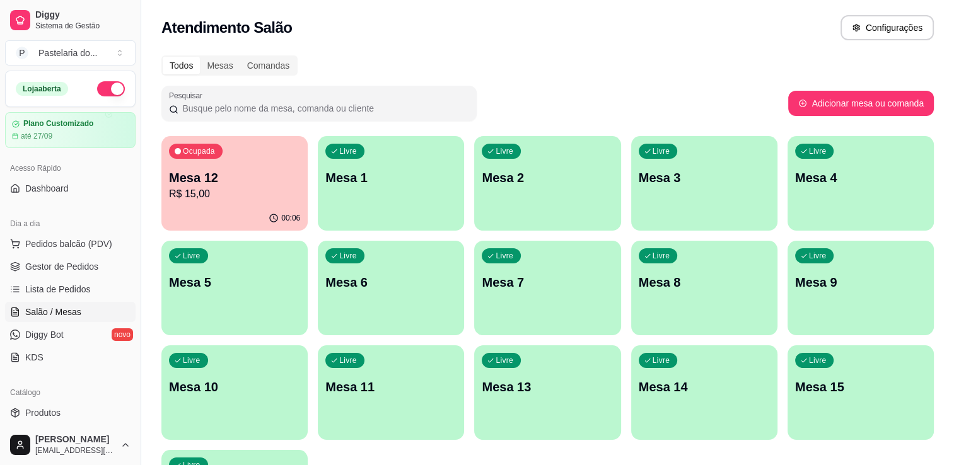
click at [238, 190] on p "R$ 15,00" at bounding box center [234, 194] width 131 height 15
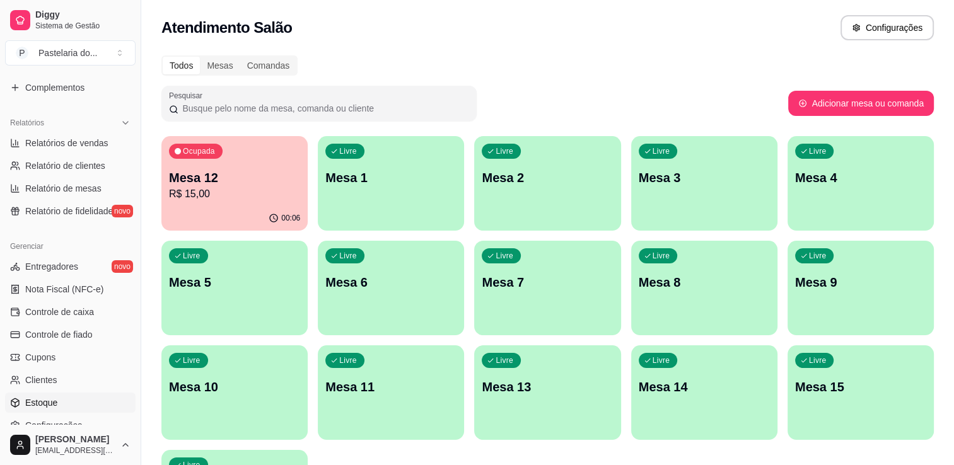
scroll to position [378, 0]
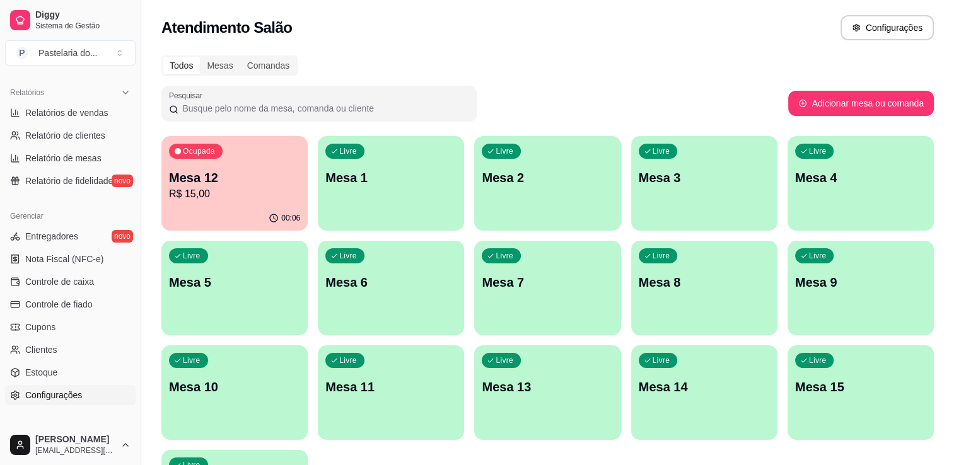
click at [45, 393] on span "Configurações" at bounding box center [53, 395] width 57 height 13
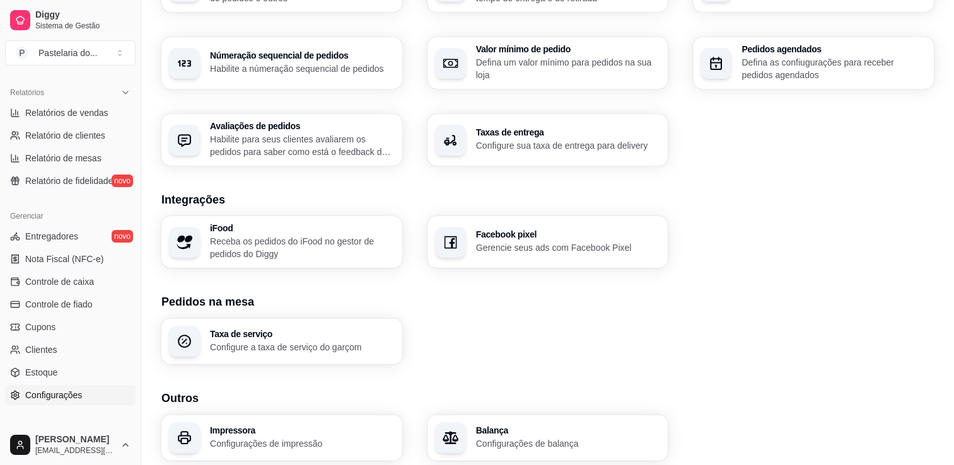
scroll to position [378, 0]
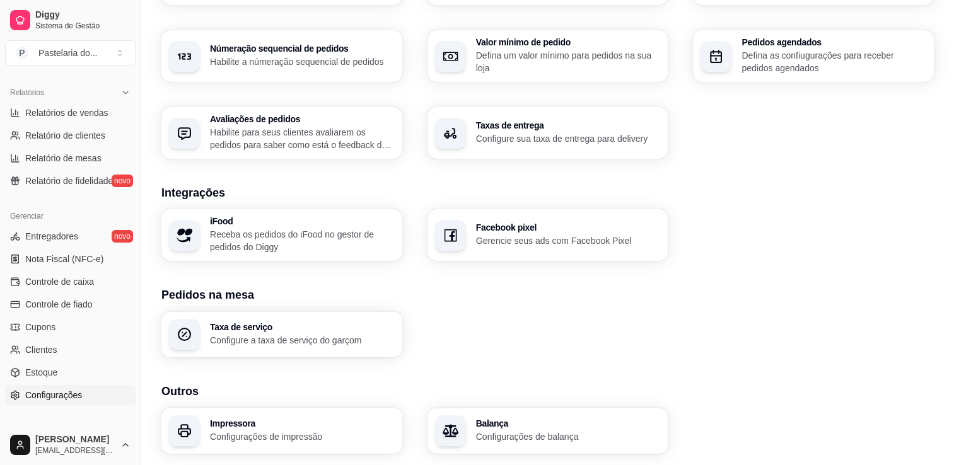
click at [315, 415] on div "Impressora Configurações de impressão" at bounding box center [281, 431] width 241 height 46
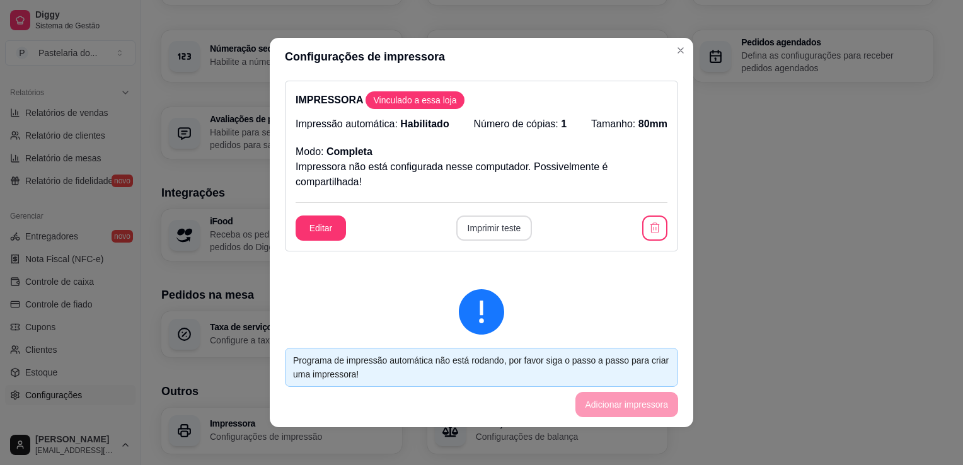
click at [458, 234] on button "Imprimir teste" at bounding box center [494, 228] width 76 height 25
click at [458, 234] on button "Imprimir teste" at bounding box center [494, 228] width 74 height 25
click at [458, 234] on div "Editar Imprimir teste" at bounding box center [482, 228] width 372 height 25
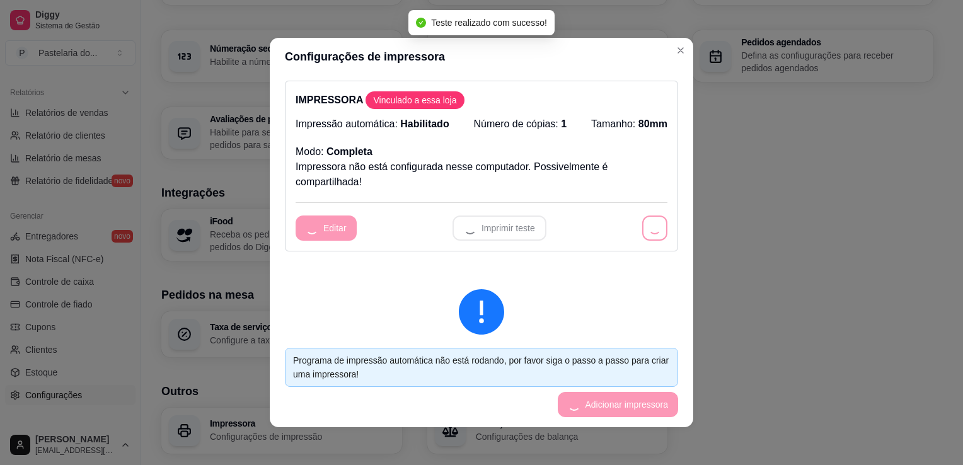
click at [458, 234] on div "Editar Imprimir teste" at bounding box center [482, 228] width 372 height 25
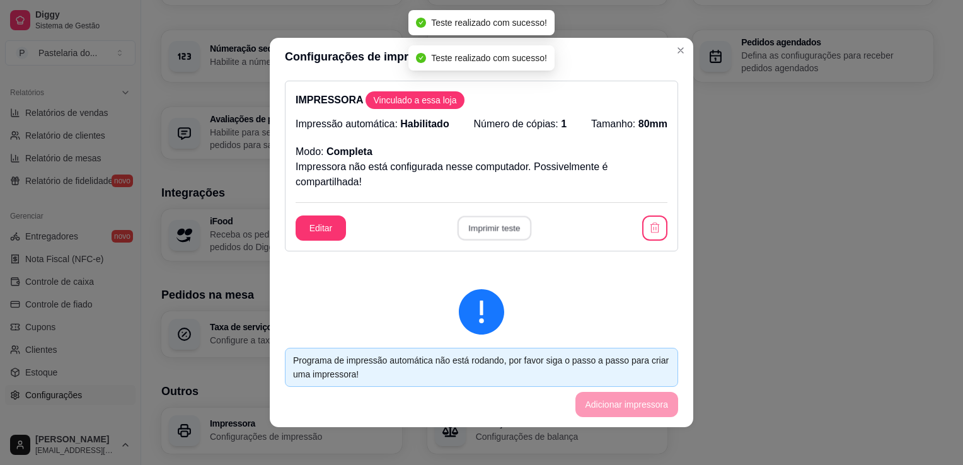
click at [458, 234] on button "Imprimir teste" at bounding box center [494, 228] width 74 height 25
click at [651, 232] on icon "button" at bounding box center [655, 228] width 9 height 10
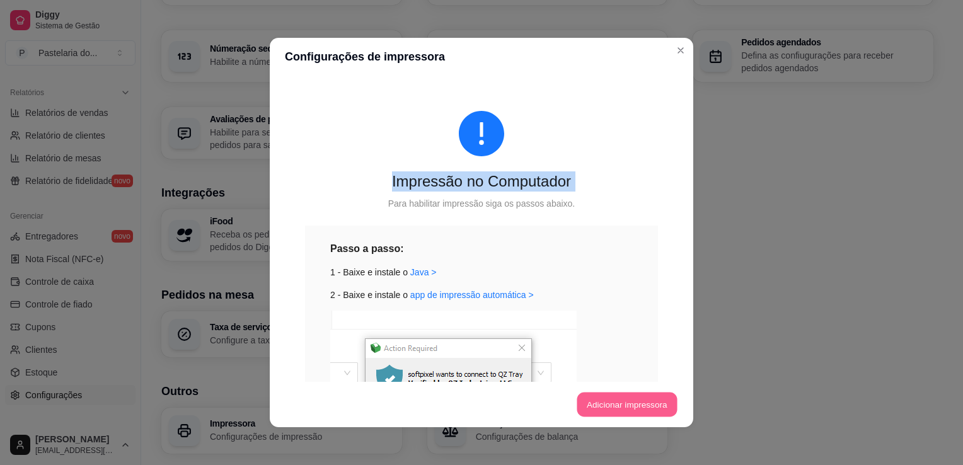
click at [577, 405] on button "Adicionar impressora" at bounding box center [627, 405] width 100 height 25
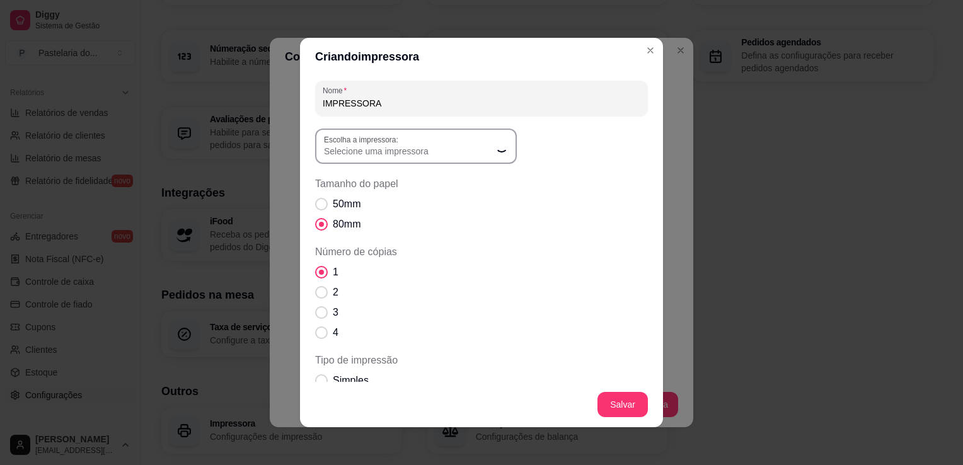
click at [371, 158] on div "Selecione uma impressora" at bounding box center [408, 146] width 169 height 23
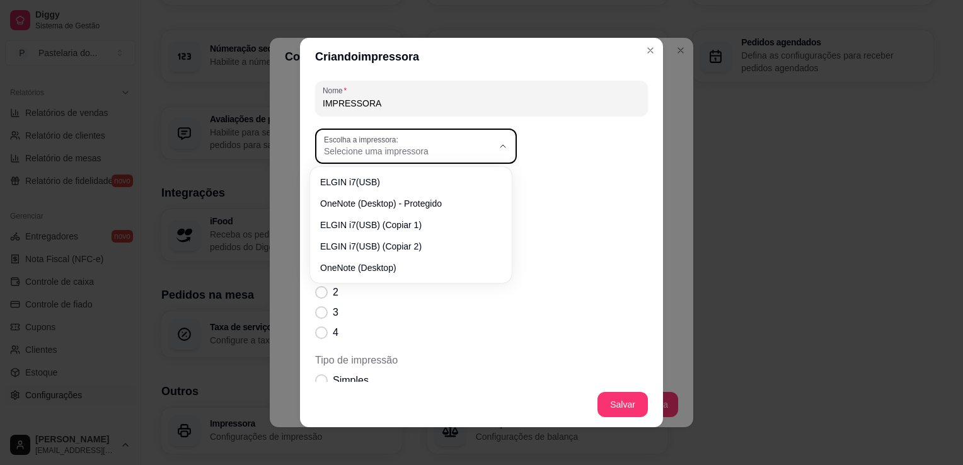
click at [371, 158] on div "Selecione uma impressora" at bounding box center [408, 146] width 169 height 23
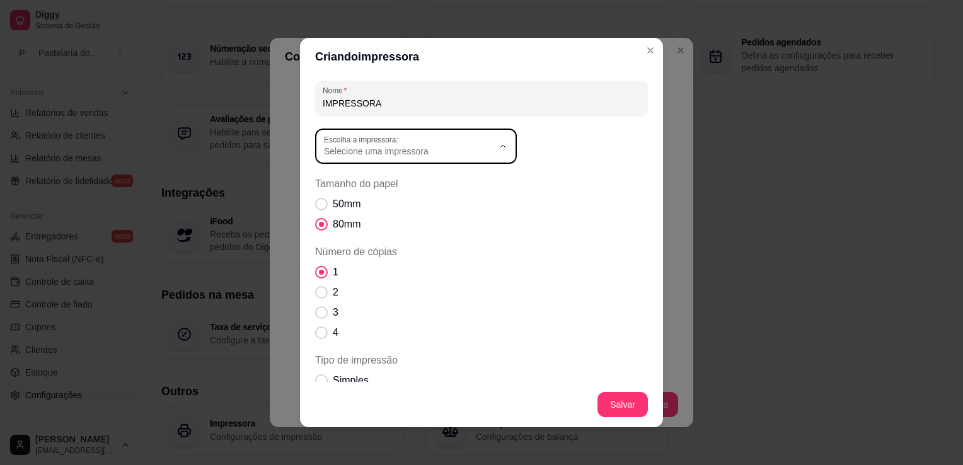
click at [396, 253] on li "ELGIN i7(USB) (Copiar 2)" at bounding box center [411, 244] width 184 height 20
type input "ELGIN i7(USB) (Copiar 2)"
select select "ELGIN i7(USB) (Copiar 2)"
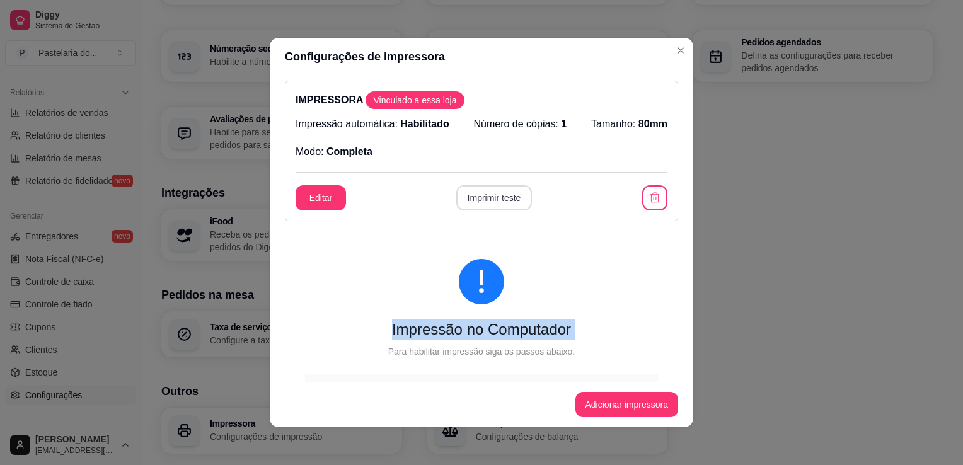
click at [508, 188] on button "Imprimir teste" at bounding box center [494, 197] width 76 height 25
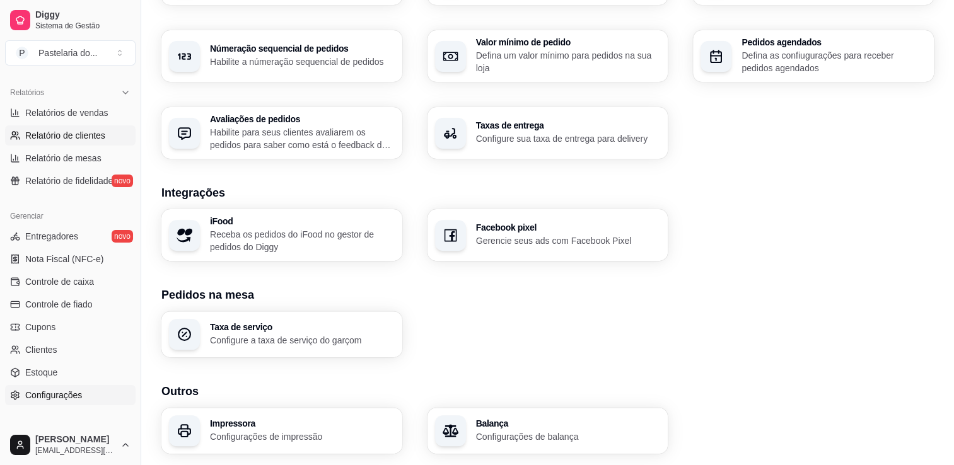
click at [62, 125] on link "Relatório de clientes" at bounding box center [70, 135] width 130 height 20
select select "30"
select select "HIGHEST_TOTAL_SPENT_WITH_ORDERS"
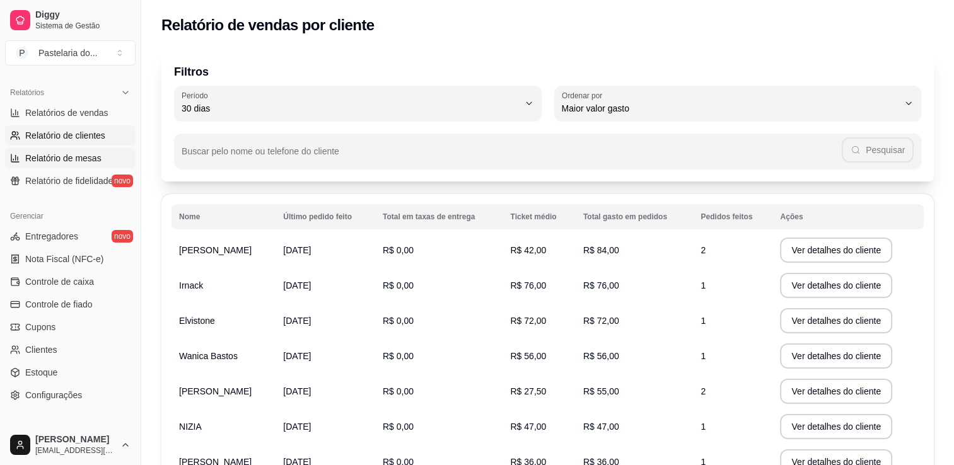
click at [48, 163] on span "Relatório de mesas" at bounding box center [63, 158] width 76 height 13
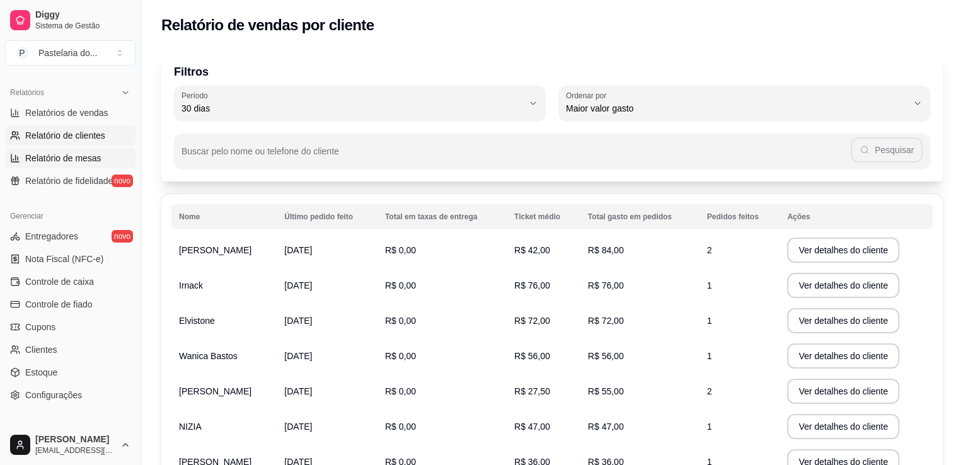
select select "TOTAL_OF_ORDERS"
select select "7"
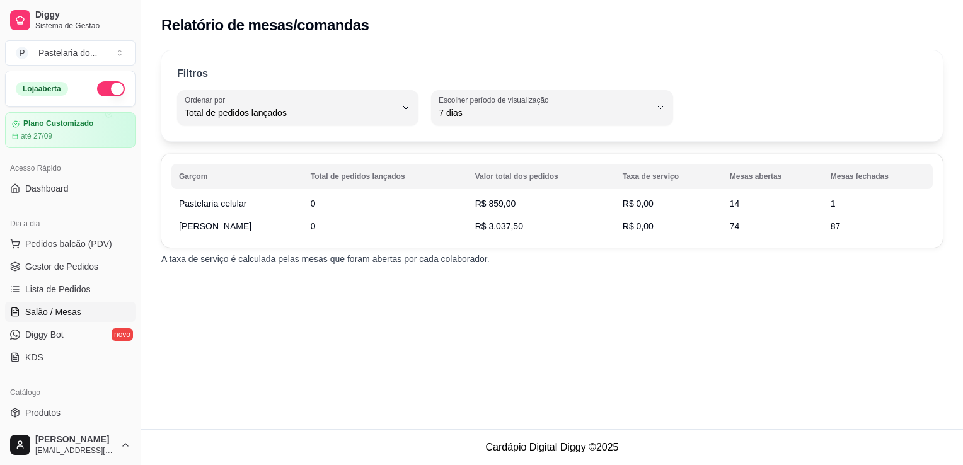
click at [77, 304] on link "Salão / Mesas" at bounding box center [70, 312] width 130 height 20
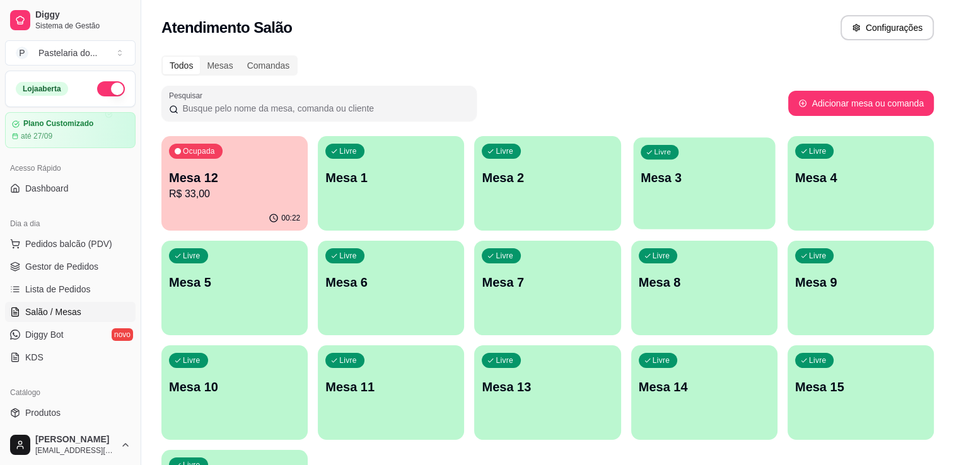
click at [664, 193] on div "Livre Mesa 3" at bounding box center [704, 175] width 142 height 77
click at [664, 193] on body "Diggy Sistema de Gestão P Pastelaria do ... Loja aberta Plano Customizado até 2…" at bounding box center [477, 232] width 954 height 465
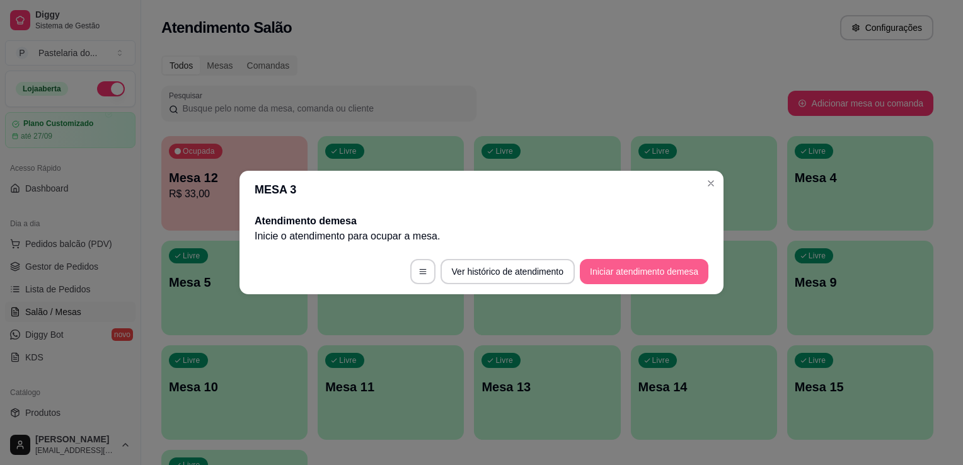
click at [633, 279] on button "Iniciar atendimento de mesa" at bounding box center [644, 271] width 129 height 25
click at [633, 279] on footer "Ver histórico de atendimento Iniciar atendimento de mesa" at bounding box center [482, 271] width 484 height 45
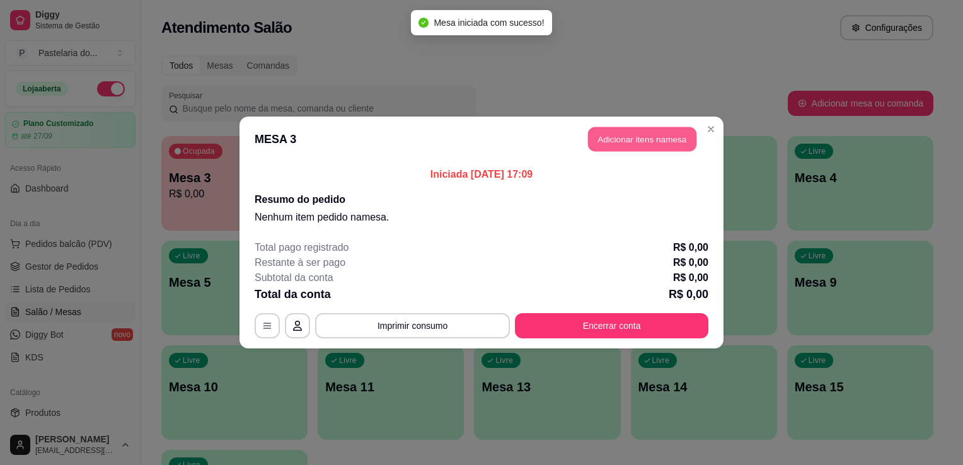
click at [617, 145] on button "Adicionar itens na mesa" at bounding box center [642, 139] width 108 height 25
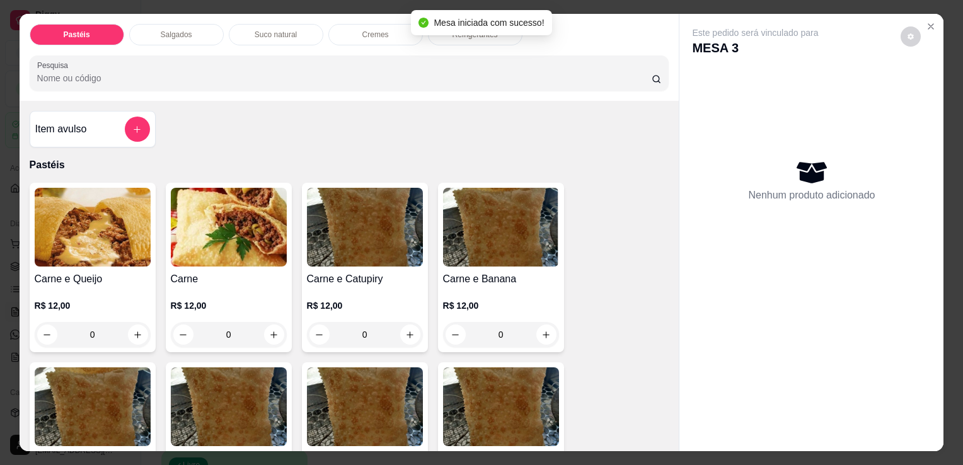
click at [201, 36] on div "Salgados" at bounding box center [176, 34] width 95 height 21
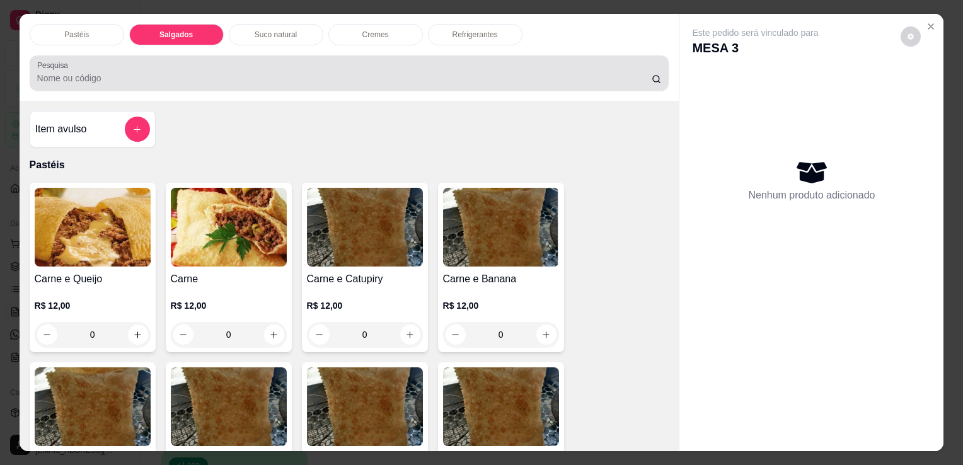
scroll to position [31, 0]
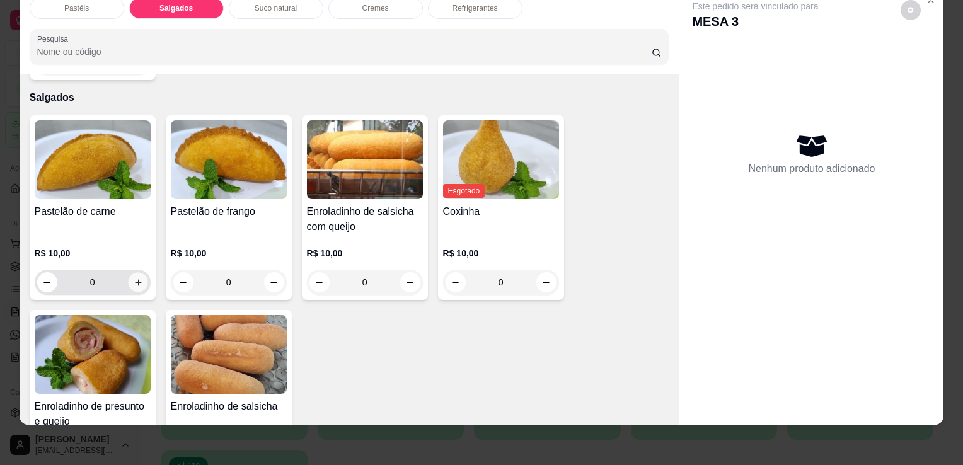
click at [133, 278] on icon "increase-product-quantity" at bounding box center [137, 282] width 9 height 9
type input "1"
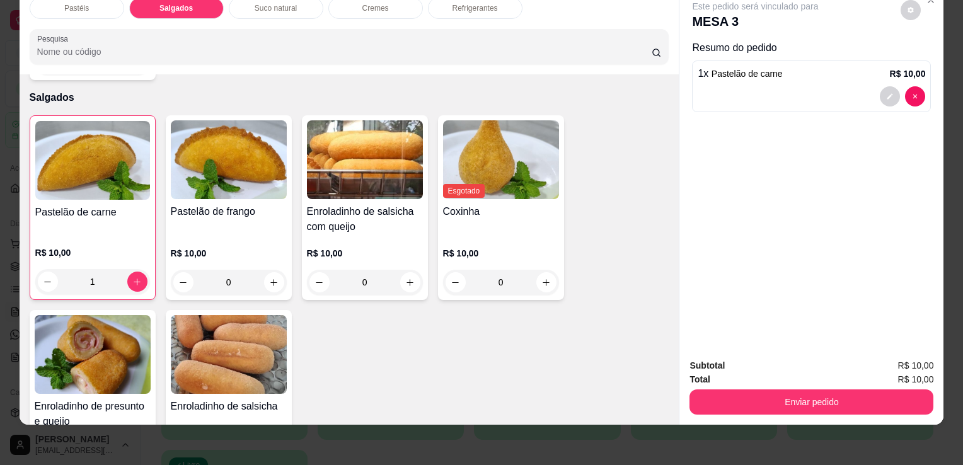
click at [448, 6] on div "Refrigerantes" at bounding box center [475, 7] width 95 height 21
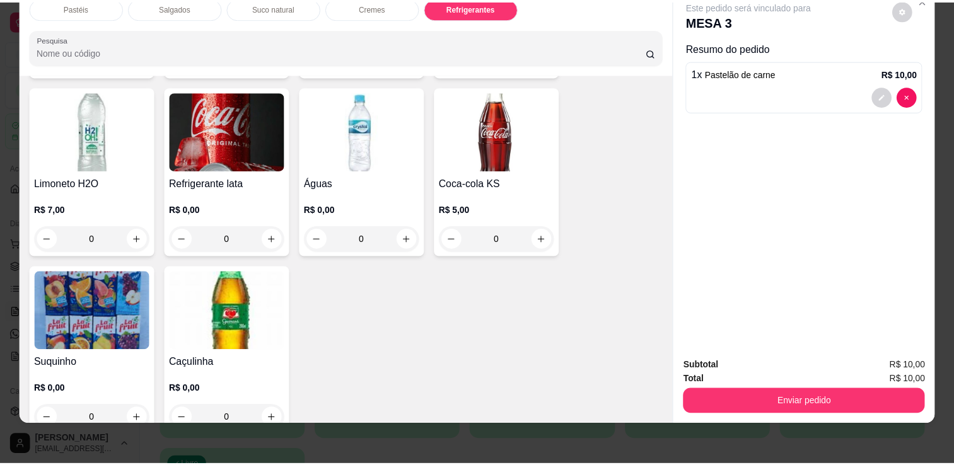
scroll to position [3485, 0]
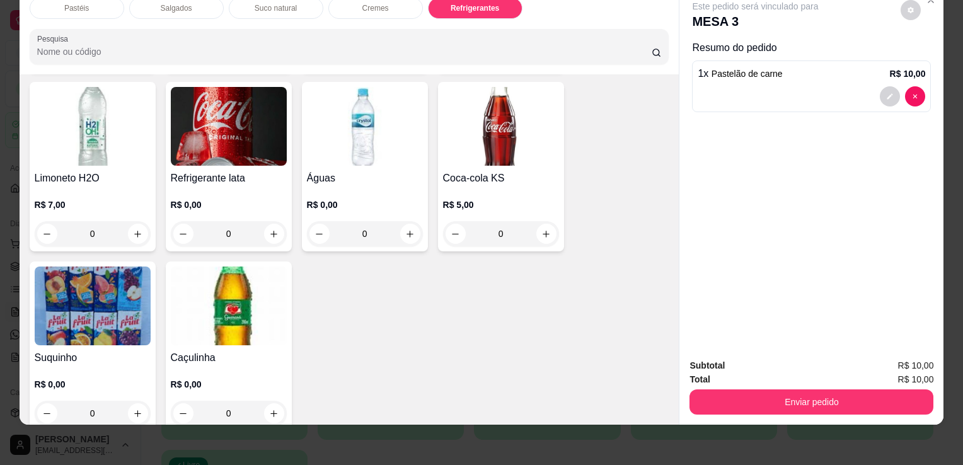
click at [50, 350] on h4 "Suquinho" at bounding box center [93, 357] width 116 height 15
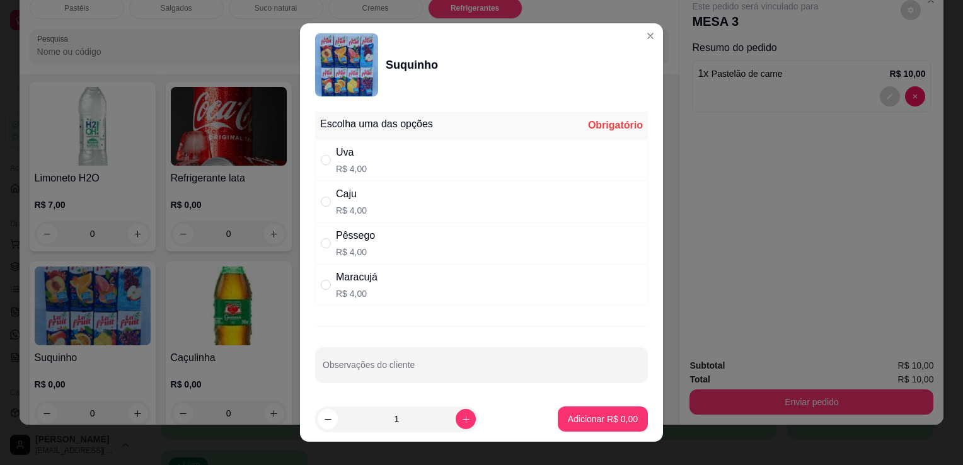
click at [353, 151] on div "Uva" at bounding box center [351, 152] width 31 height 15
radio input "true"
click at [587, 416] on p "Adicionar R$ 4,00" at bounding box center [603, 419] width 70 height 13
type input "1"
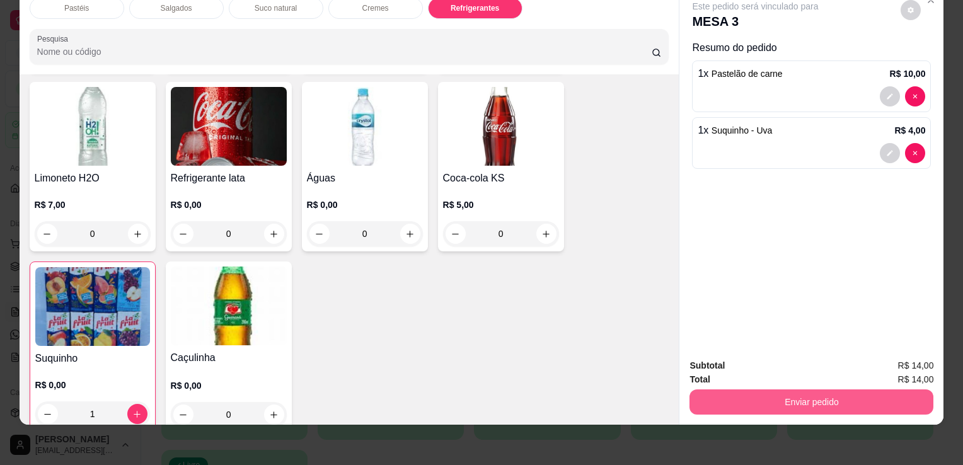
click at [711, 391] on button "Enviar pedido" at bounding box center [812, 402] width 244 height 25
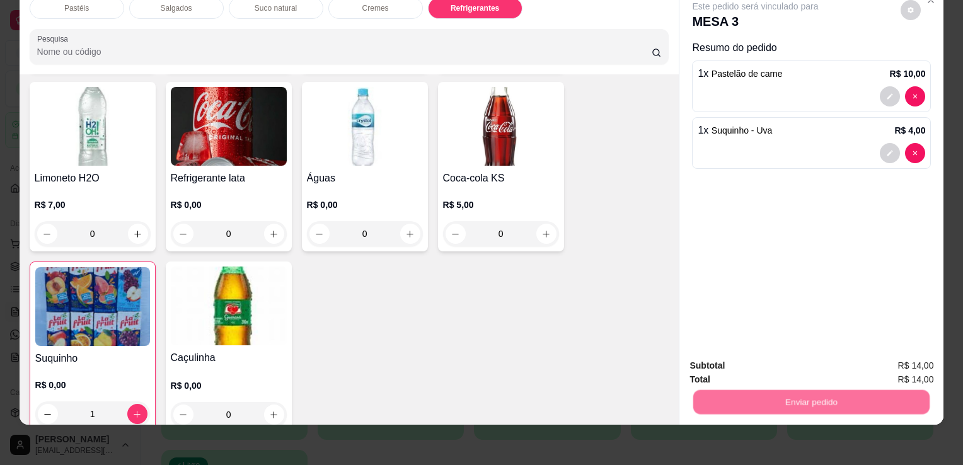
click at [712, 356] on button "Não registrar e enviar pedido" at bounding box center [770, 362] width 131 height 24
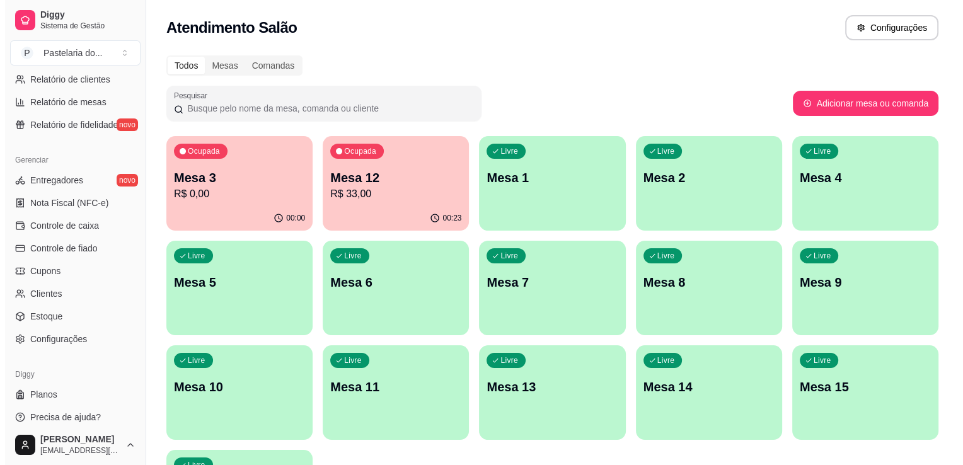
scroll to position [441, 0]
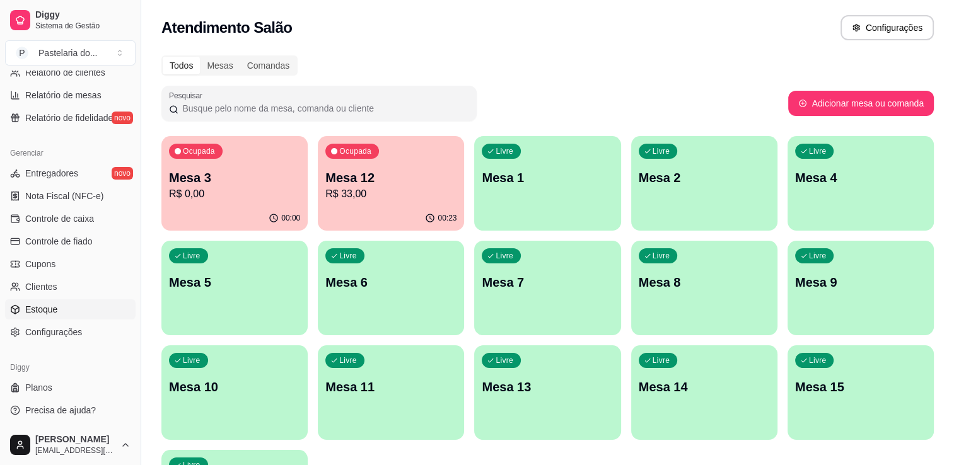
click at [69, 309] on link "Estoque" at bounding box center [70, 309] width 130 height 20
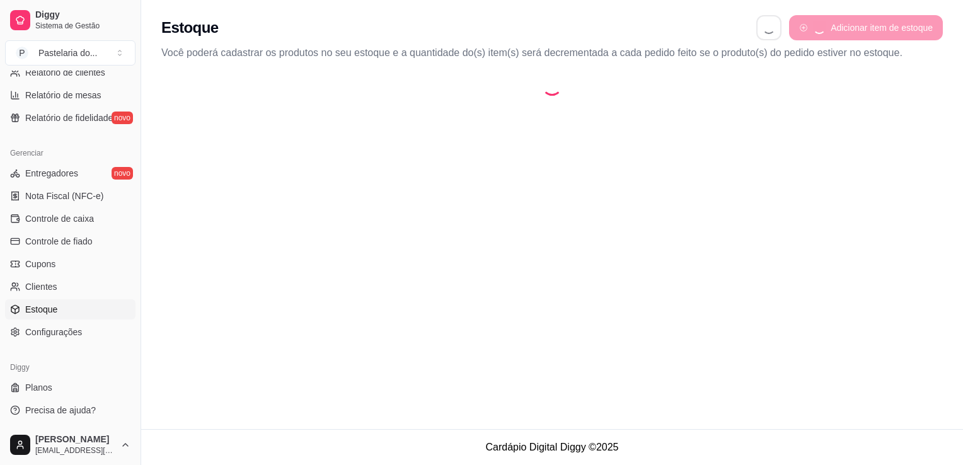
select select "QUANTITY_ORDER"
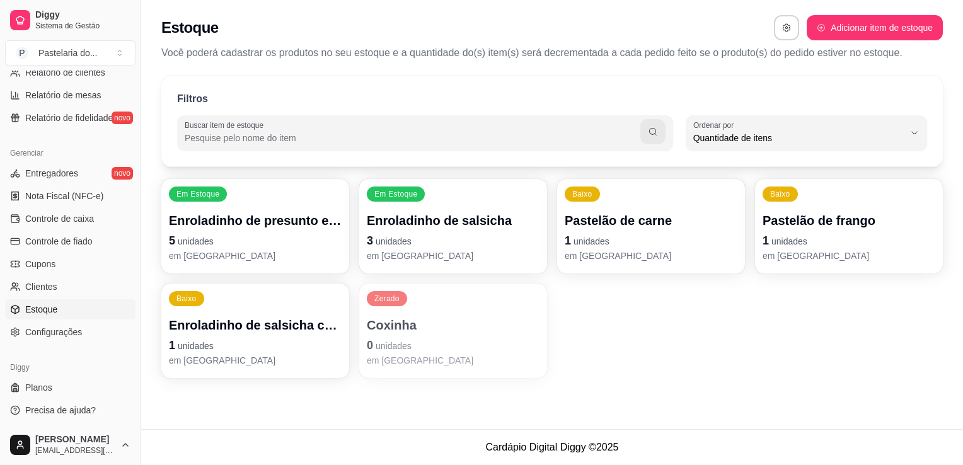
scroll to position [12, 0]
click at [792, 225] on p "Pastelão de frango" at bounding box center [849, 221] width 173 height 18
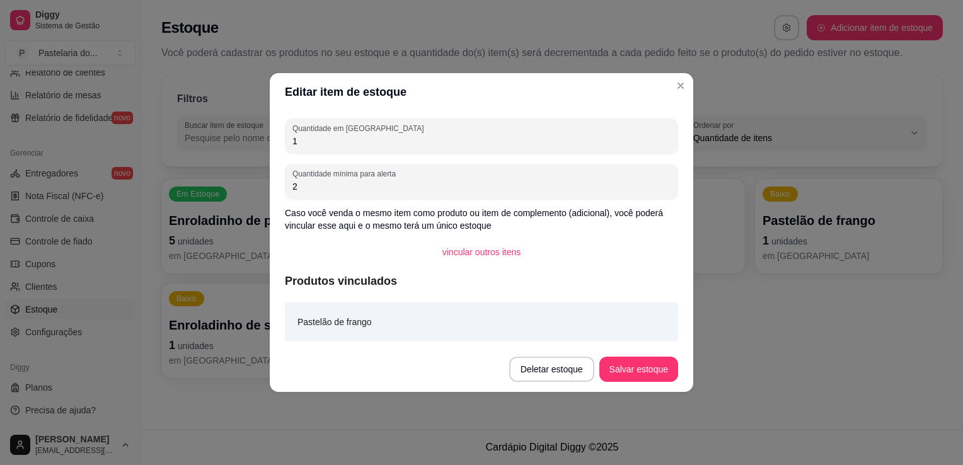
click at [439, 145] on input "1" at bounding box center [481, 141] width 378 height 13
type input "5"
click at [671, 362] on button "Salvar estoque" at bounding box center [638, 369] width 79 height 25
click at [671, 362] on div "Deletar estoque Salvar estoque" at bounding box center [593, 369] width 169 height 25
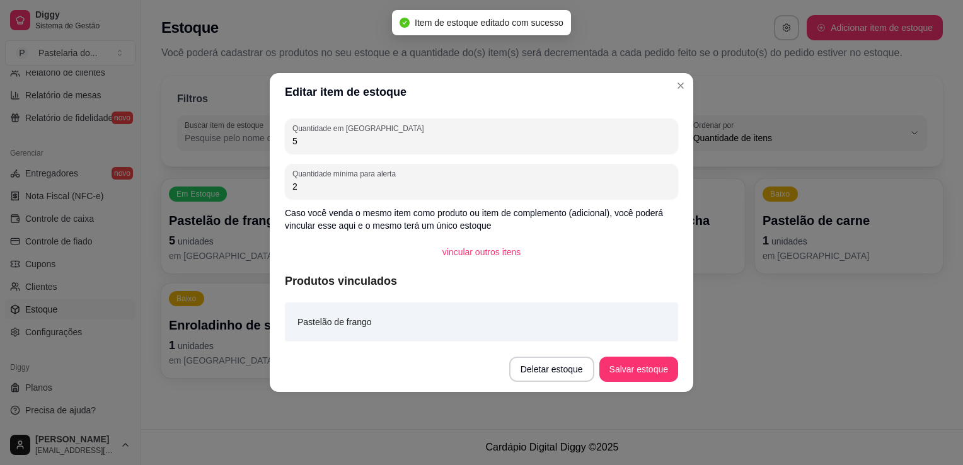
click at [710, 325] on div "Em Estoque Pastelão de frango 5 unidades em estoque Em Estoque Enroladinho de p…" at bounding box center [552, 278] width 782 height 199
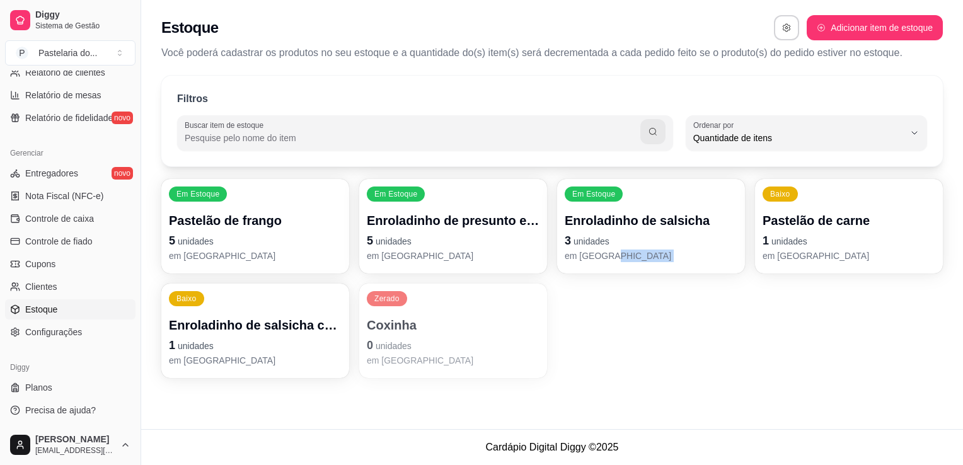
click at [422, 326] on p "Coxinha" at bounding box center [453, 325] width 173 height 18
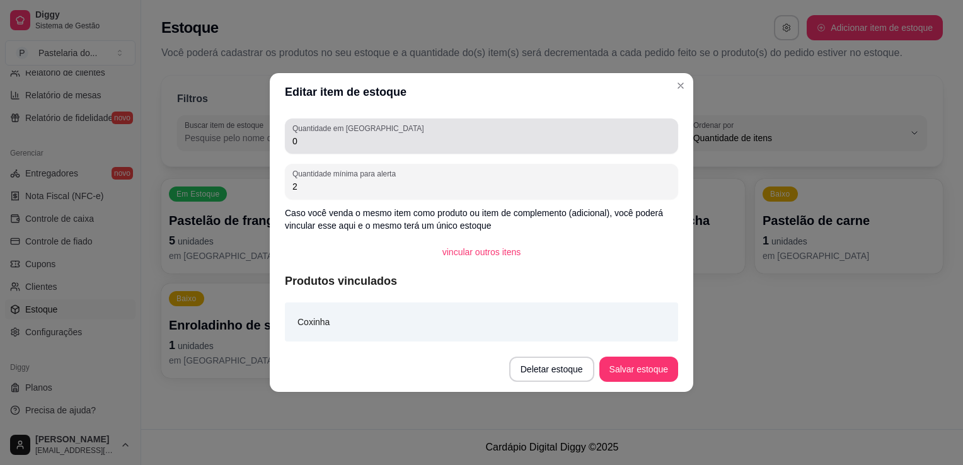
click at [382, 142] on input "0" at bounding box center [481, 141] width 378 height 13
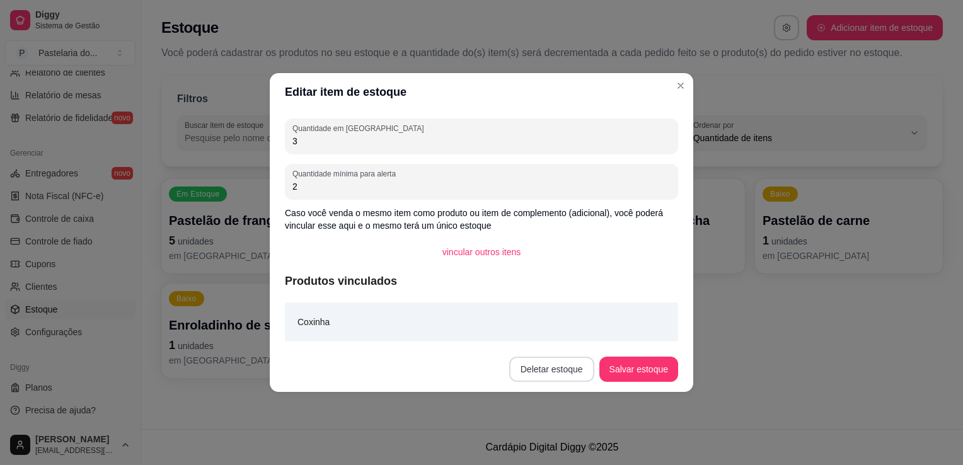
type input "3"
click at [637, 370] on button "Salvar estoque" at bounding box center [638, 369] width 79 height 25
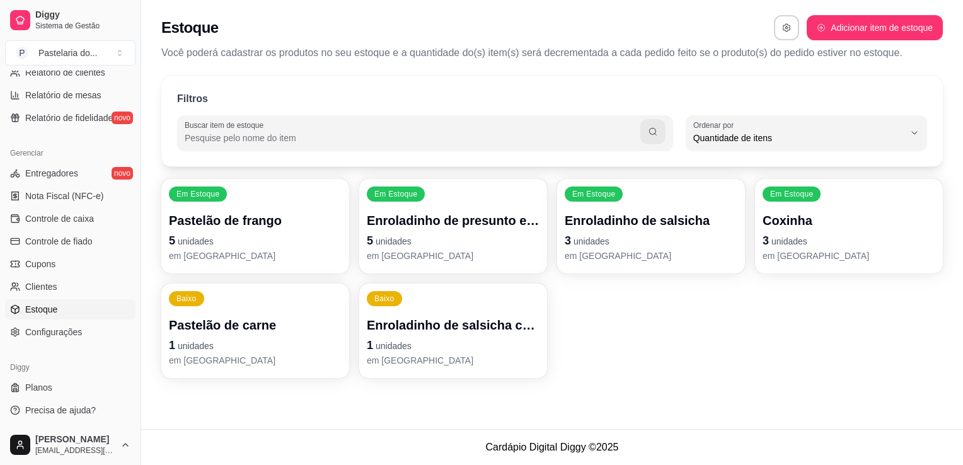
click at [246, 332] on p "Pastelão de carne" at bounding box center [255, 325] width 173 height 18
click at [731, 375] on div "Em Estoque Pastelão de frango 5 unidades em estoque Em Estoque Enroladinho de p…" at bounding box center [552, 278] width 782 height 199
click at [482, 226] on p "Enroladinho de presunto e queijo" at bounding box center [453, 221] width 173 height 18
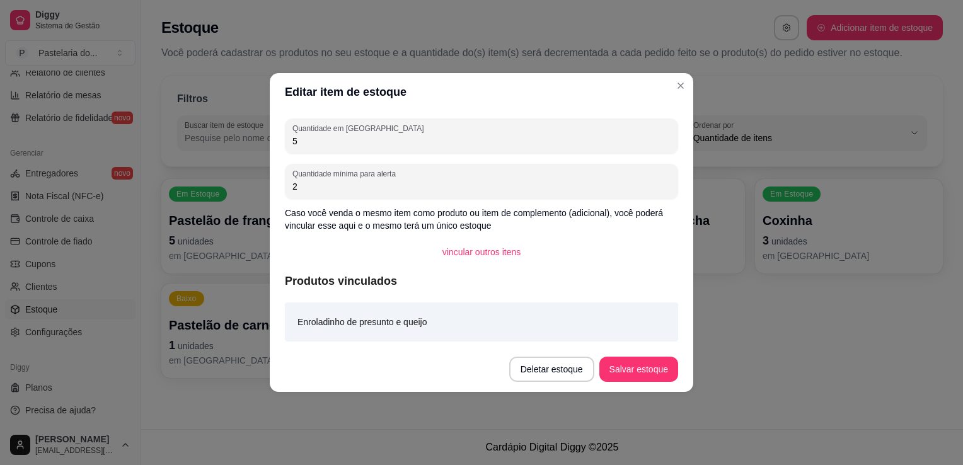
click at [446, 142] on input "5" at bounding box center [481, 141] width 378 height 13
type input "0"
click at [659, 365] on button "Salvar estoque" at bounding box center [638, 369] width 79 height 25
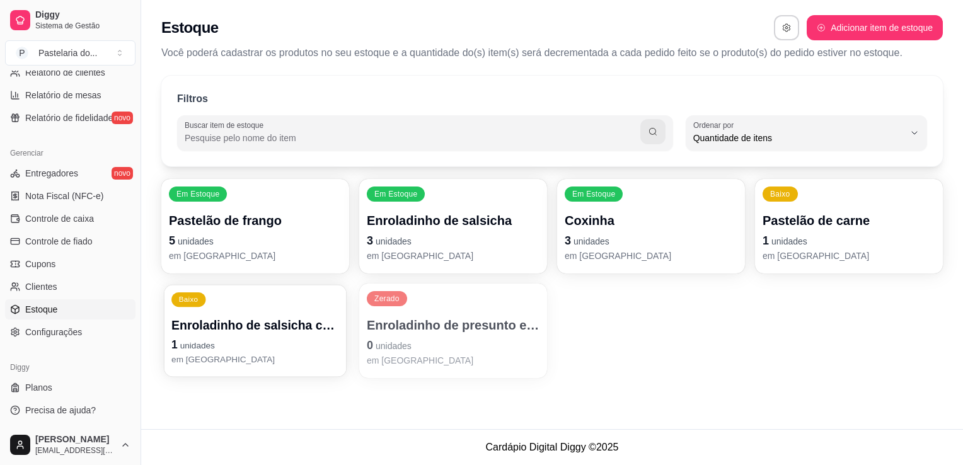
click at [332, 319] on p "Enroladinho de salsicha com queijo" at bounding box center [255, 325] width 168 height 17
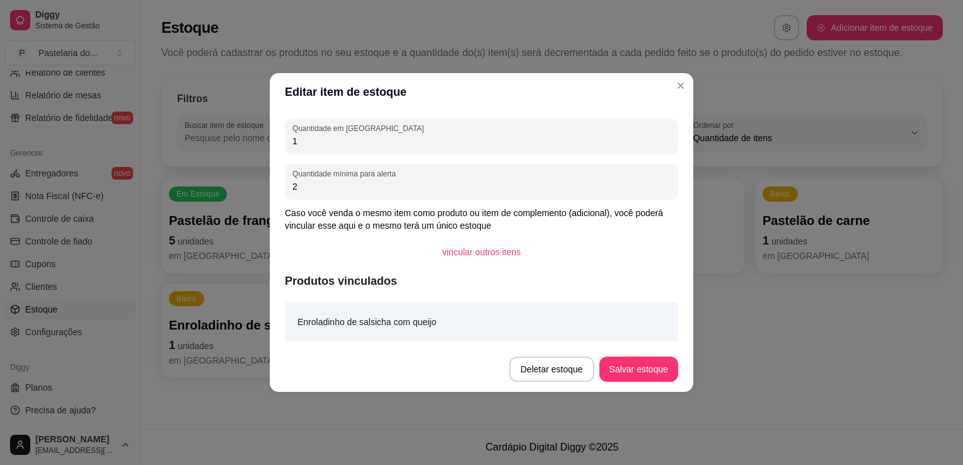
drag, startPoint x: 332, startPoint y: 319, endPoint x: 386, endPoint y: 145, distance: 182.2
click at [386, 145] on input "1" at bounding box center [481, 141] width 378 height 13
type input "0"
click at [643, 374] on button "Salvar estoque" at bounding box center [638, 369] width 77 height 25
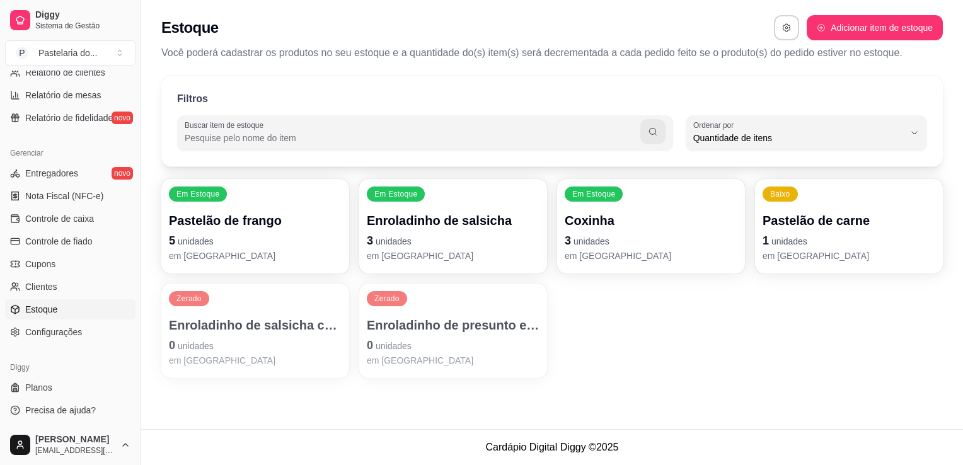
click at [524, 260] on p "em estoque" at bounding box center [453, 256] width 173 height 13
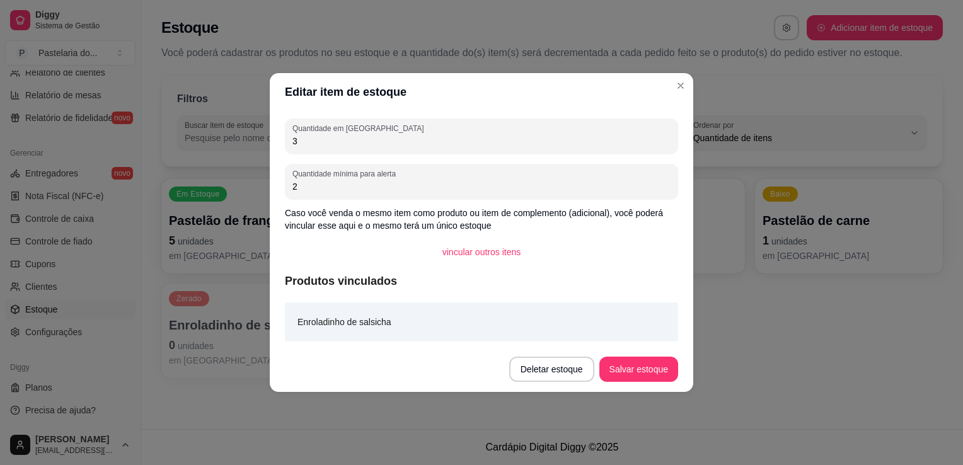
click at [441, 142] on input "3" at bounding box center [481, 141] width 378 height 13
type input "0"
click at [655, 366] on button "Salvar estoque" at bounding box center [638, 369] width 79 height 25
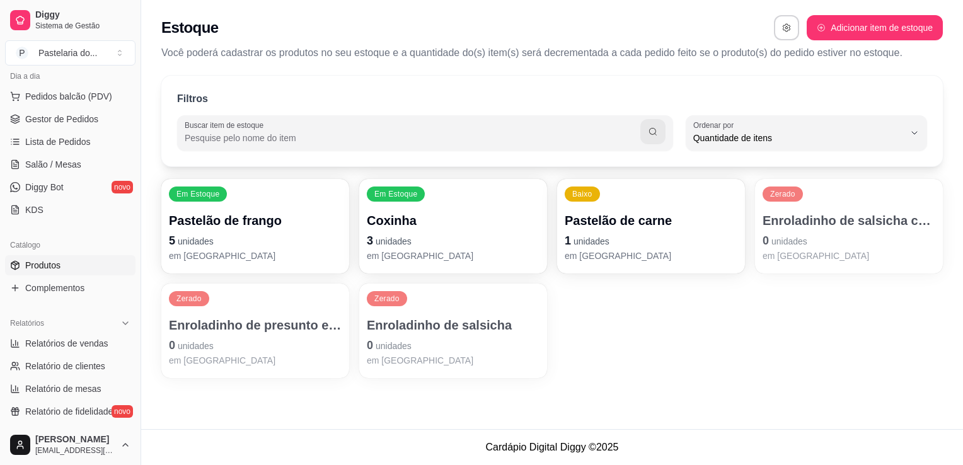
scroll to position [126, 0]
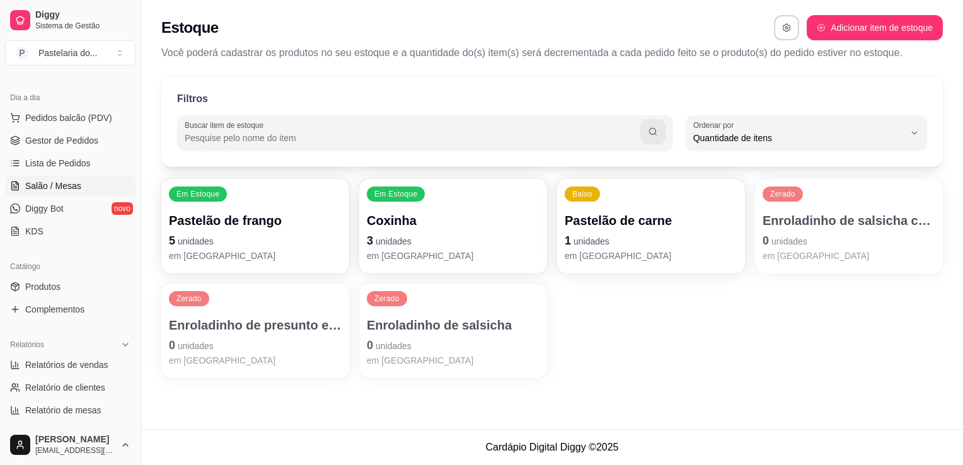
click at [74, 187] on span "Salão / Mesas" at bounding box center [53, 186] width 56 height 13
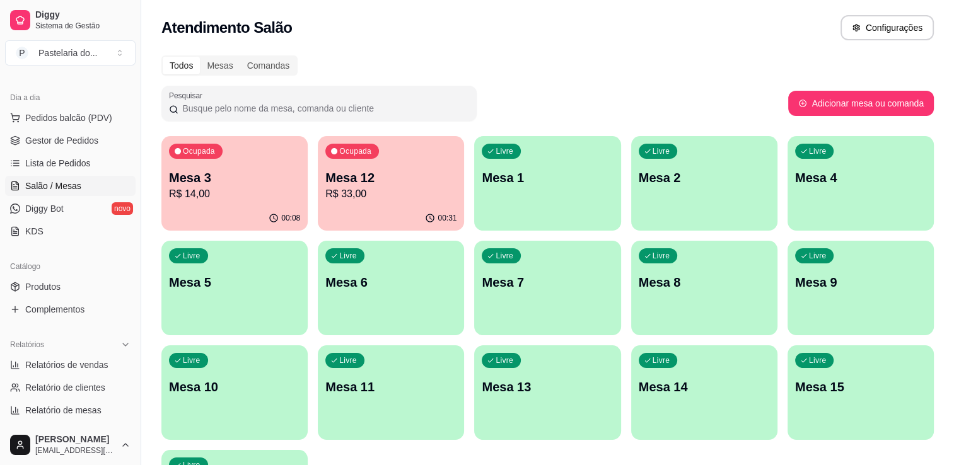
click at [207, 206] on div "00:08" at bounding box center [234, 218] width 146 height 25
click at [426, 168] on div "Ocupada Mesa 12 R$ 33,00" at bounding box center [391, 171] width 146 height 70
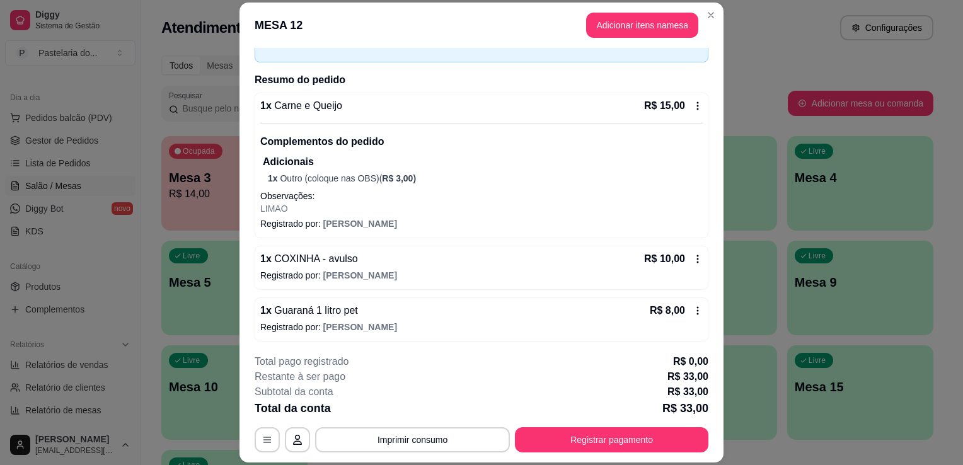
scroll to position [75, 0]
click at [540, 428] on button "Registrar pagamento" at bounding box center [612, 439] width 194 height 25
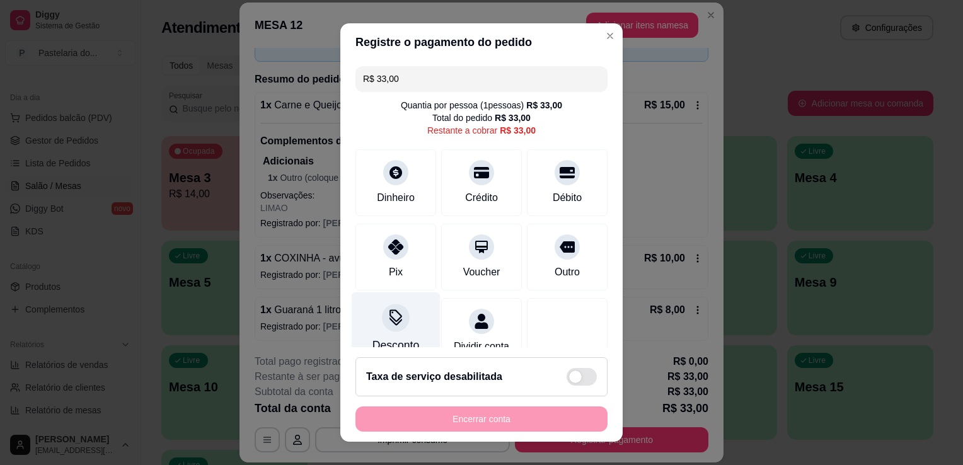
click at [388, 321] on icon at bounding box center [396, 317] width 16 height 16
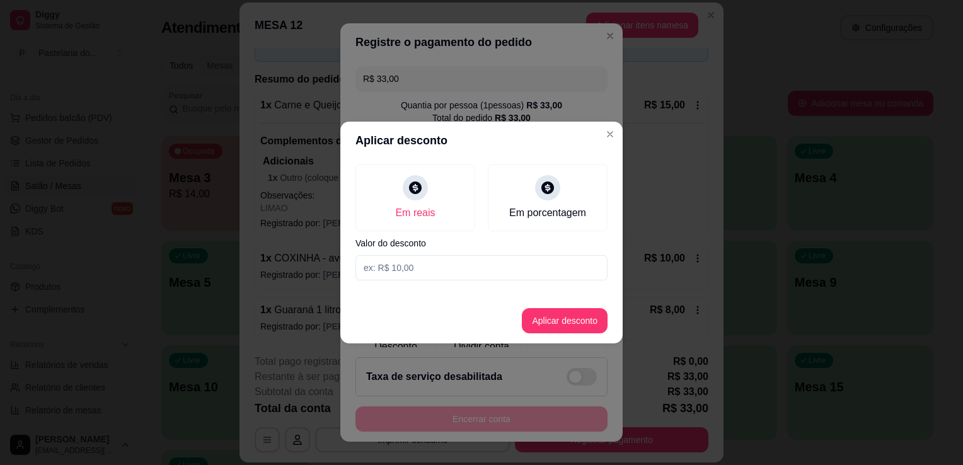
click at [414, 275] on input at bounding box center [482, 267] width 252 height 25
type input "2,00"
click at [552, 332] on button "Aplicar desconto" at bounding box center [565, 320] width 86 height 25
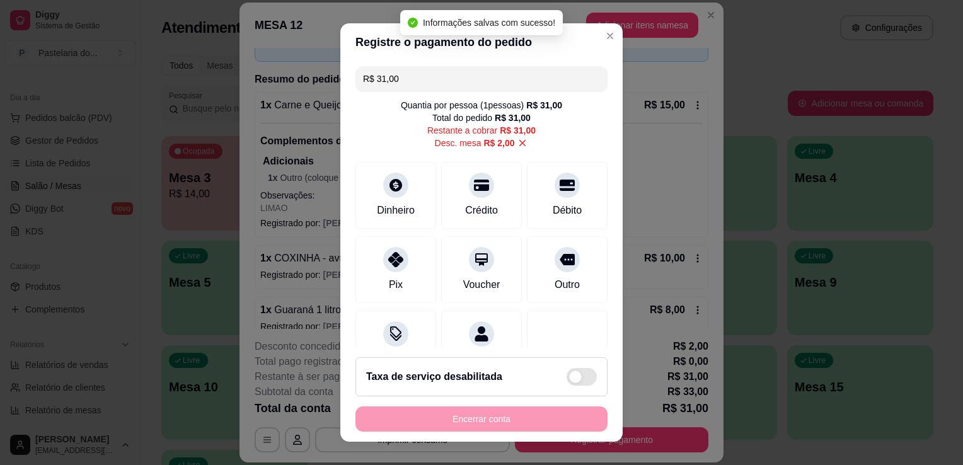
type input "R$ 31,00"
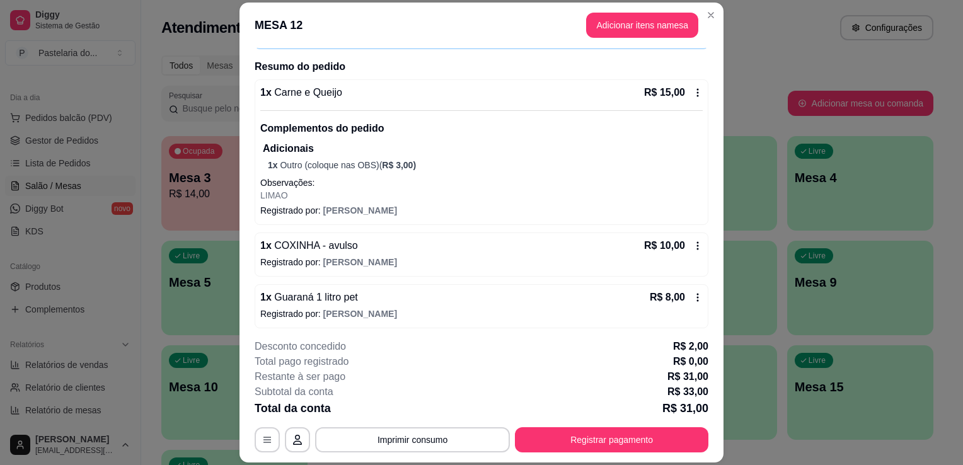
scroll to position [90, 0]
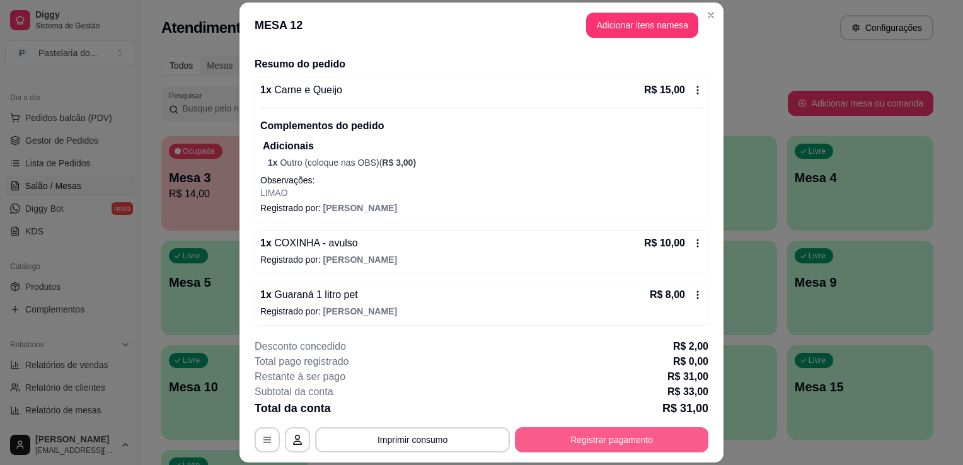
click at [628, 437] on button "Registrar pagamento" at bounding box center [612, 439] width 194 height 25
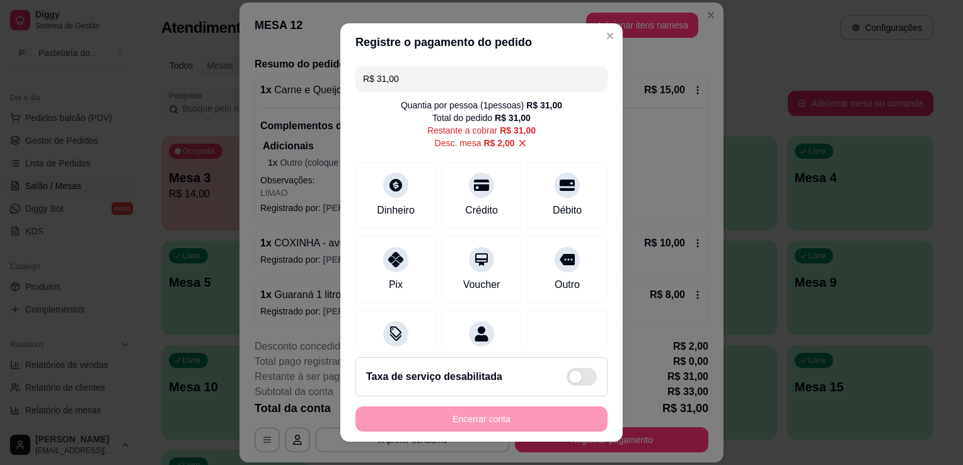
click at [415, 82] on input "R$ 31,00" at bounding box center [481, 78] width 237 height 25
click at [388, 286] on div "Pix" at bounding box center [395, 283] width 15 height 16
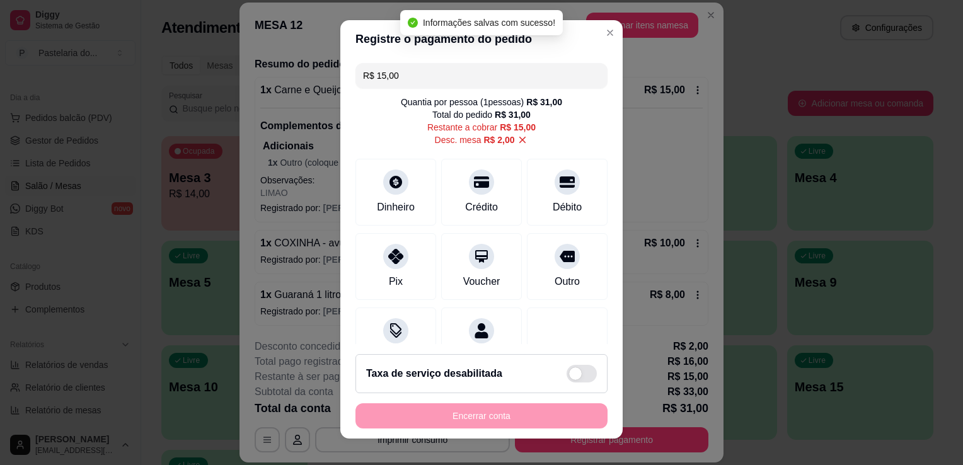
scroll to position [0, 0]
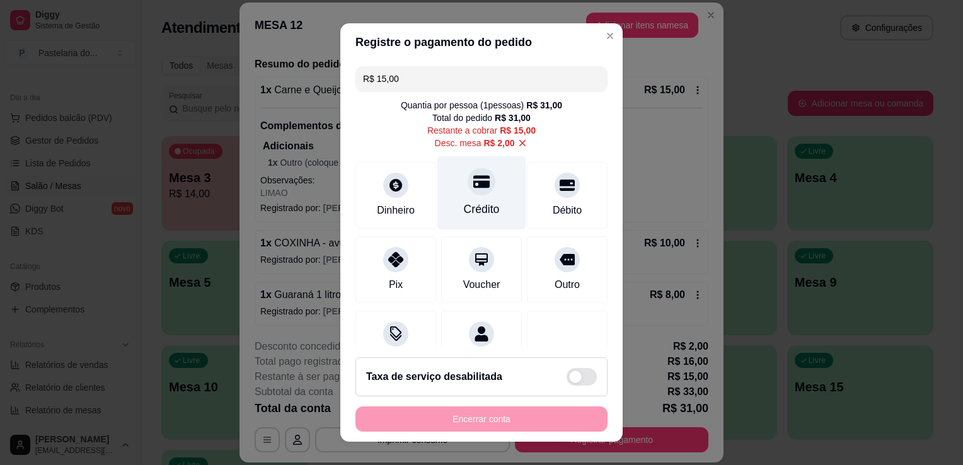
click at [464, 214] on div "Crédito" at bounding box center [482, 209] width 36 height 16
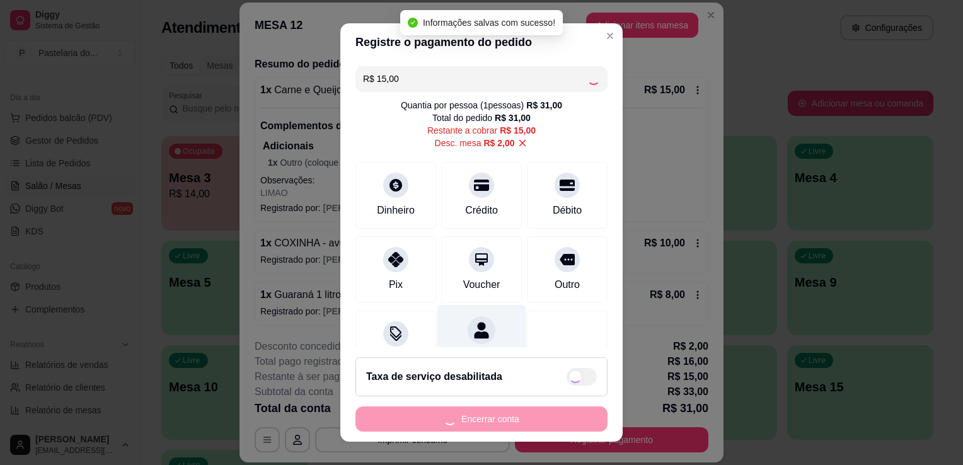
type input "R$ 0,00"
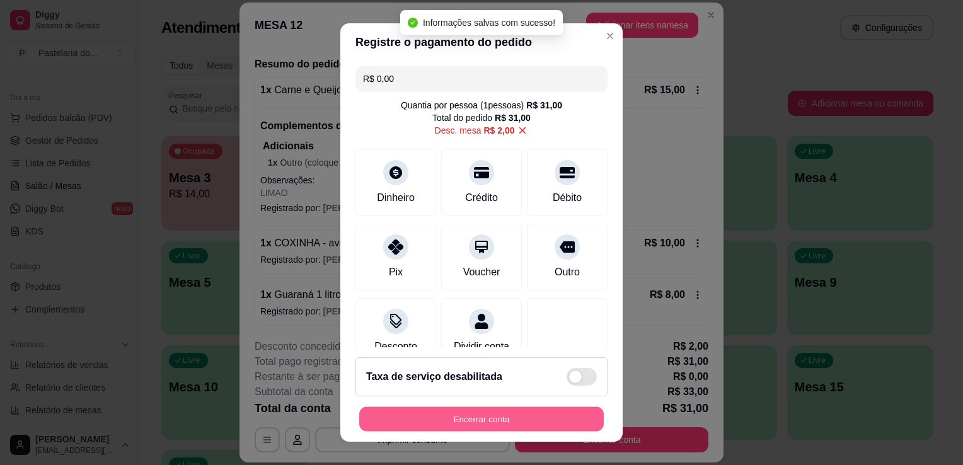
click at [487, 416] on button "Encerrar conta" at bounding box center [481, 419] width 245 height 25
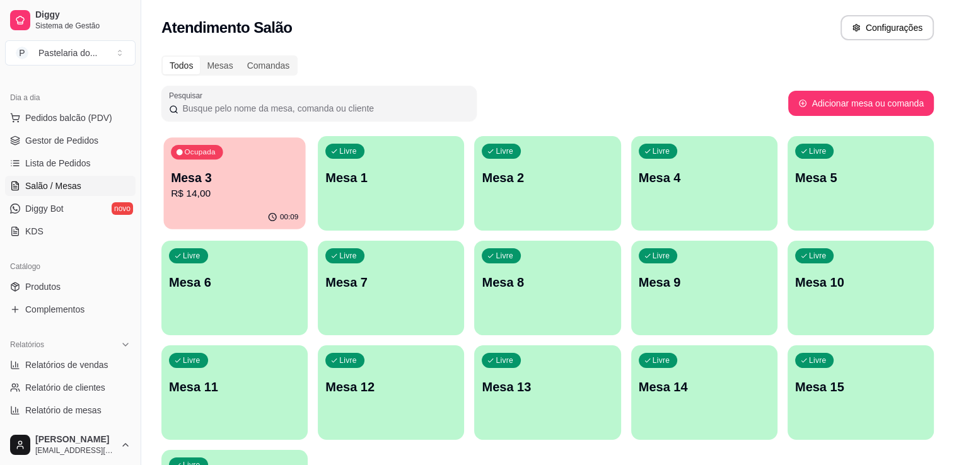
click at [260, 200] on p "R$ 14,00" at bounding box center [234, 194] width 127 height 14
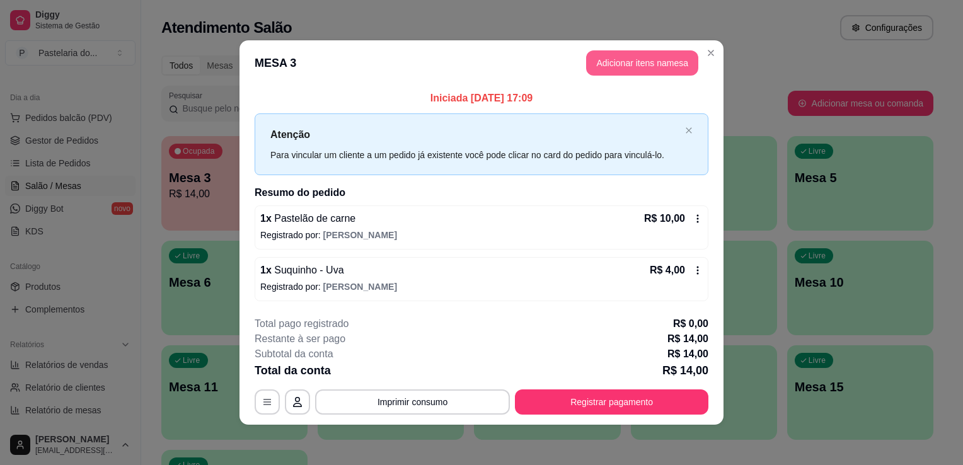
click at [652, 69] on button "Adicionar itens na mesa" at bounding box center [642, 62] width 112 height 25
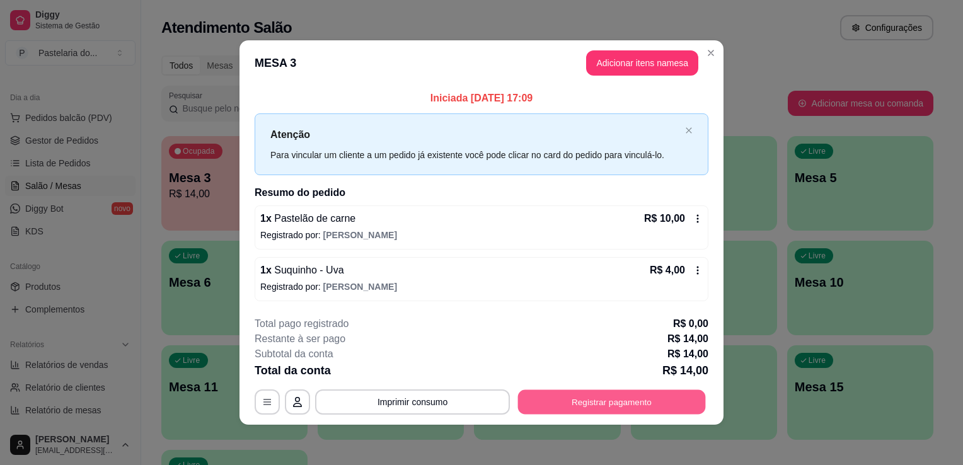
click at [633, 399] on button "Registrar pagamento" at bounding box center [612, 402] width 188 height 25
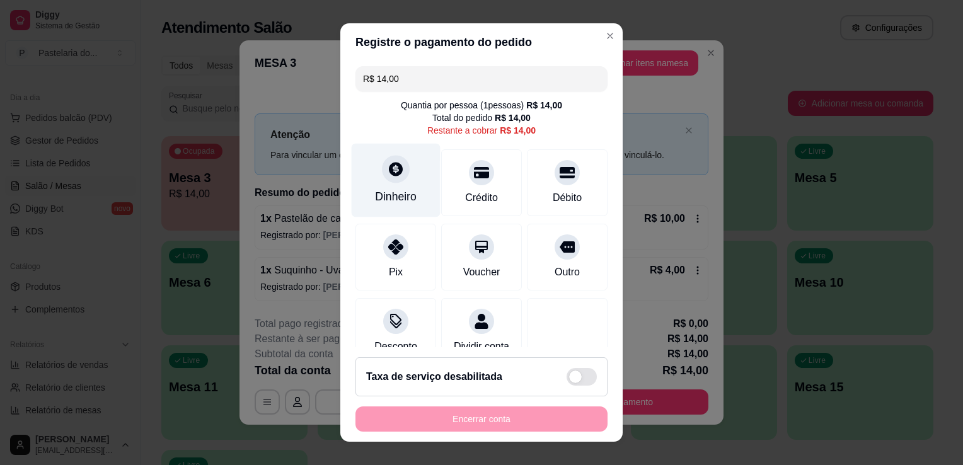
click at [388, 177] on icon at bounding box center [396, 169] width 16 height 16
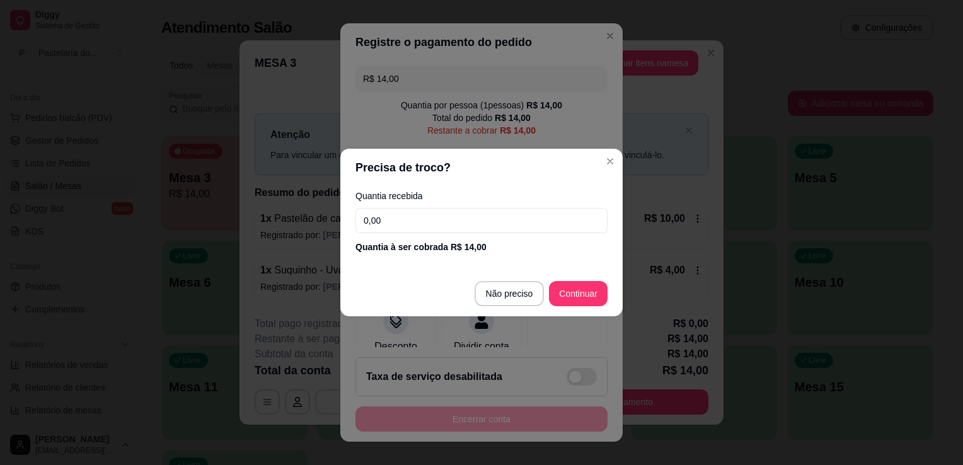
click at [401, 218] on input "0,00" at bounding box center [482, 220] width 252 height 25
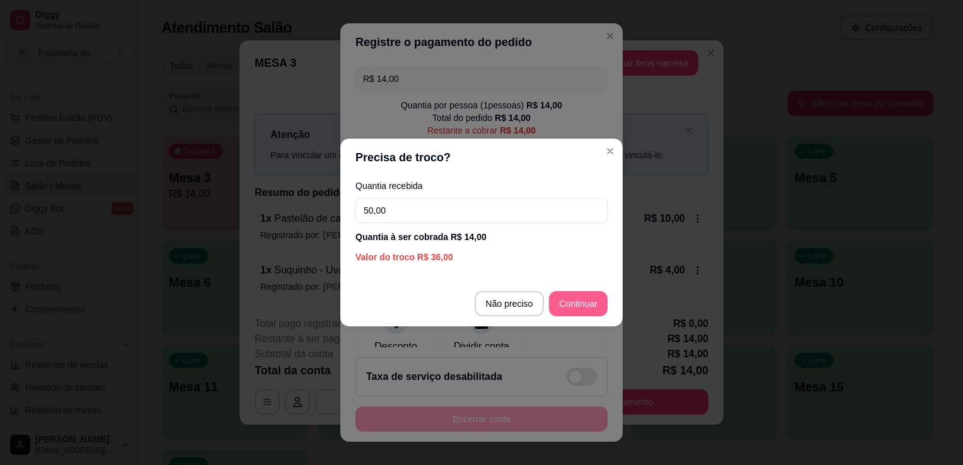
type input "50,00"
click at [602, 316] on footer "Não preciso Continuar" at bounding box center [481, 303] width 282 height 45
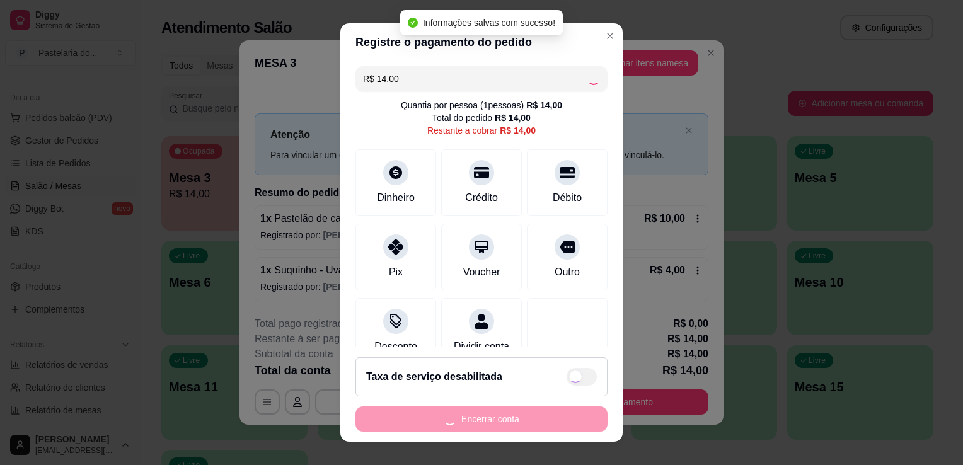
type input "R$ 0,00"
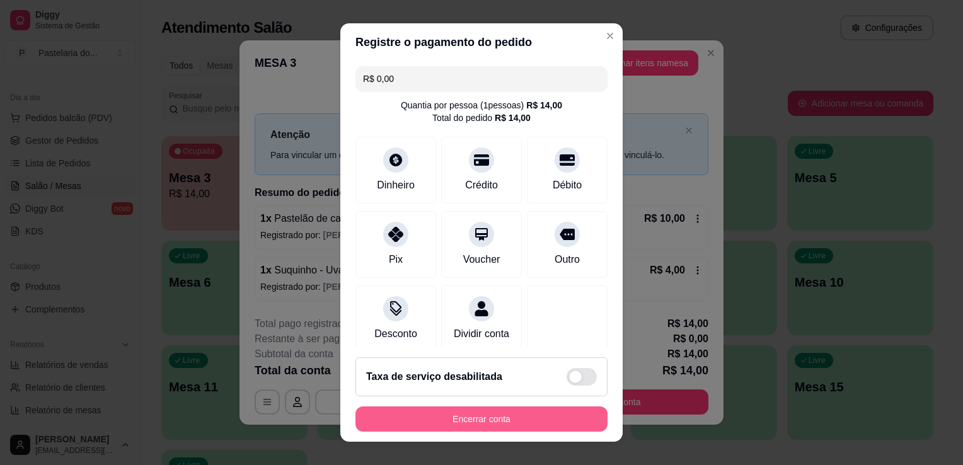
click at [556, 418] on button "Encerrar conta" at bounding box center [482, 419] width 252 height 25
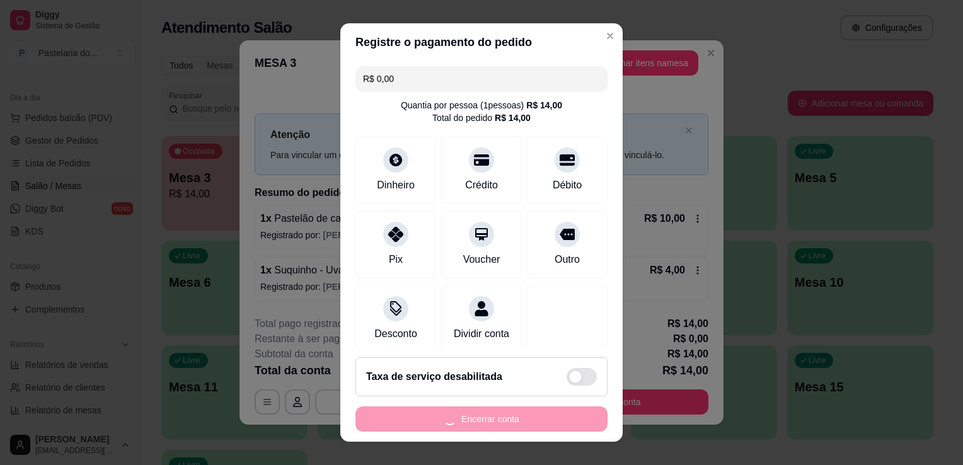
click at [556, 418] on div "Encerrar conta" at bounding box center [482, 419] width 252 height 25
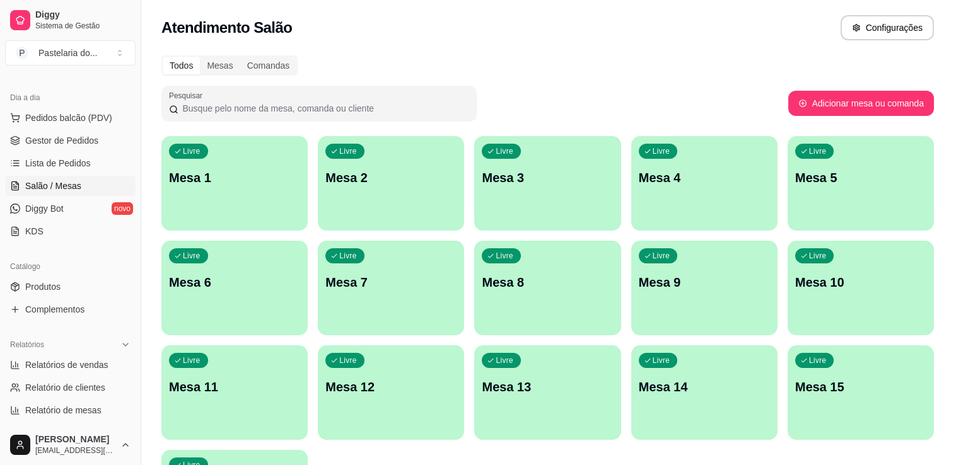
click at [410, 169] on p "Mesa 2" at bounding box center [390, 178] width 131 height 18
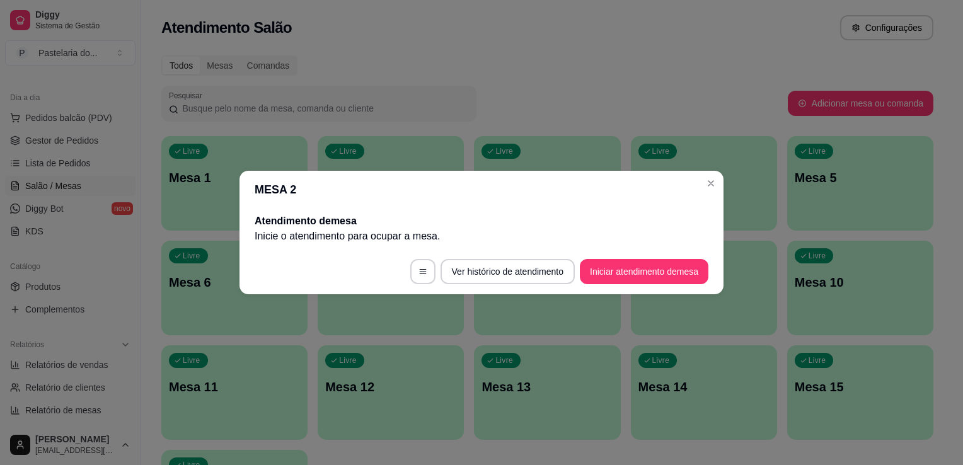
click at [641, 255] on footer "Ver histórico de atendimento Iniciar atendimento de mesa" at bounding box center [482, 271] width 484 height 45
click at [643, 262] on button "Iniciar atendimento de mesa" at bounding box center [644, 271] width 129 height 25
click at [643, 262] on footer "Ver histórico de atendimento Iniciar atendimento de mesa" at bounding box center [482, 271] width 484 height 45
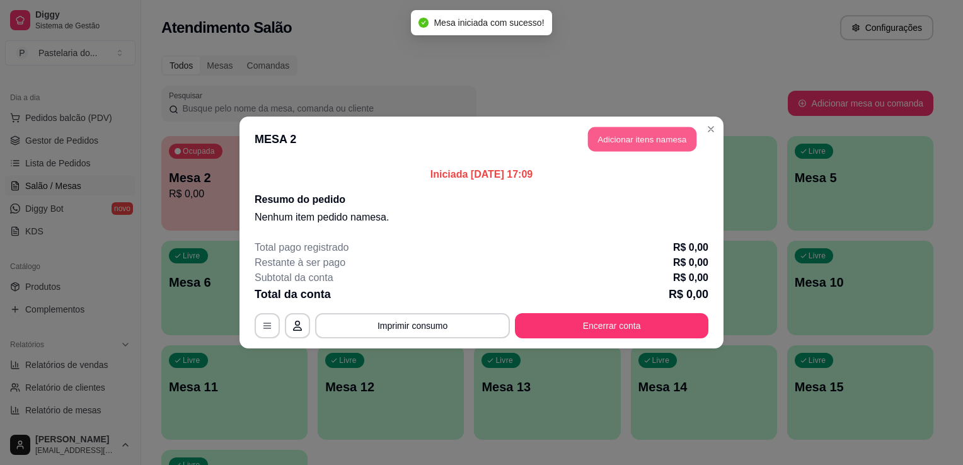
click at [623, 130] on button "Adicionar itens na mesa" at bounding box center [642, 139] width 108 height 25
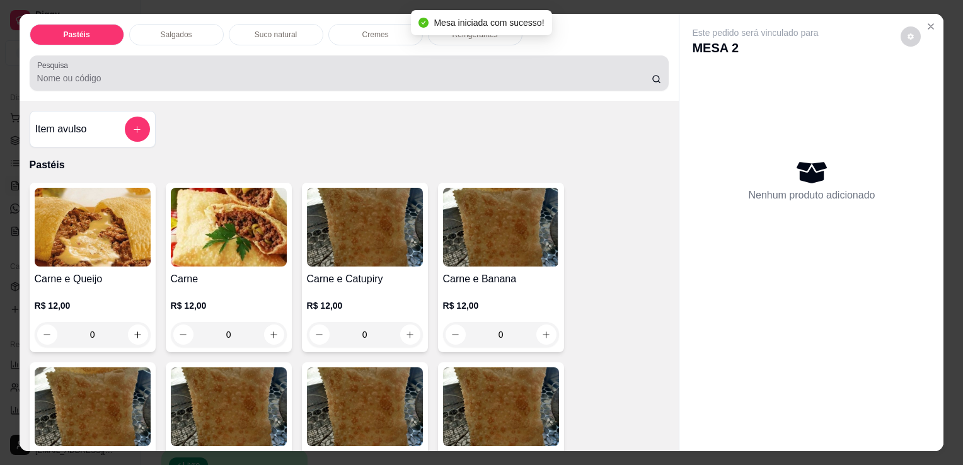
click at [185, 30] on p "Salgados" at bounding box center [177, 35] width 32 height 10
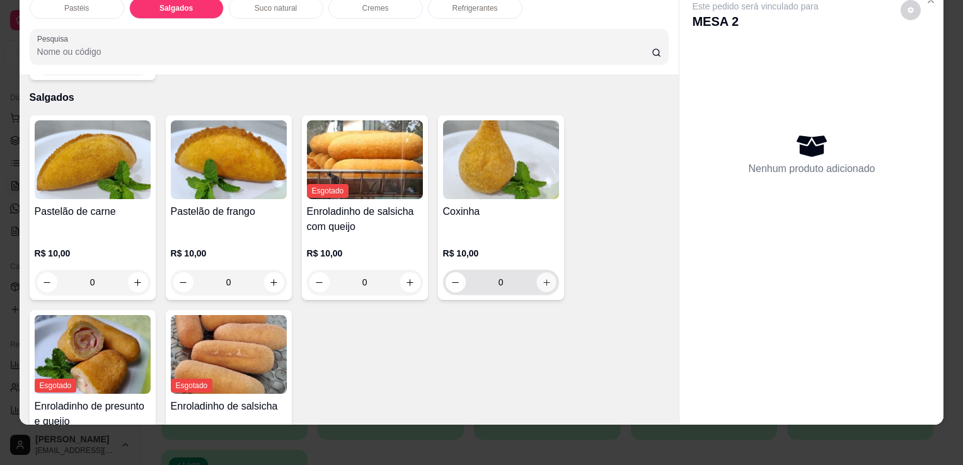
click at [536, 273] on button "increase-product-quantity" at bounding box center [546, 283] width 20 height 20
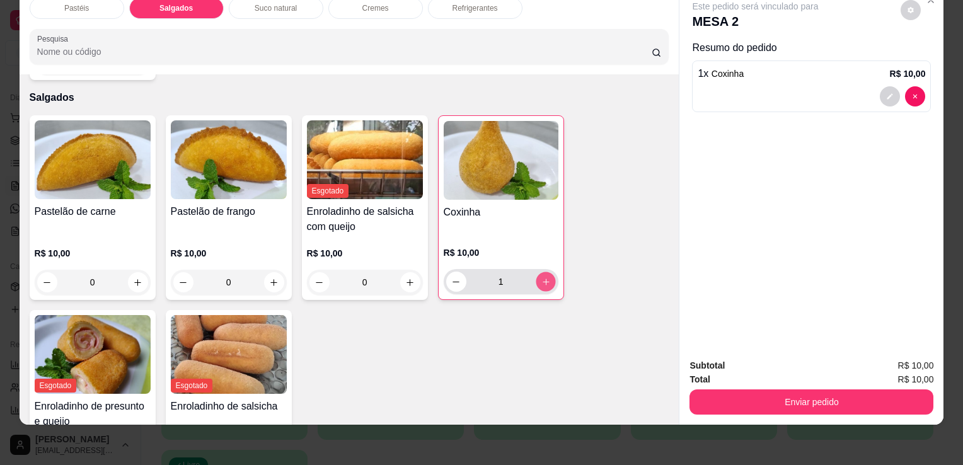
click at [541, 277] on icon "increase-product-quantity" at bounding box center [545, 281] width 9 height 9
click at [456, 272] on button "decrease-product-quantity" at bounding box center [456, 282] width 20 height 20
type input "2"
drag, startPoint x: 361, startPoint y: 323, endPoint x: 499, endPoint y: 359, distance: 143.3
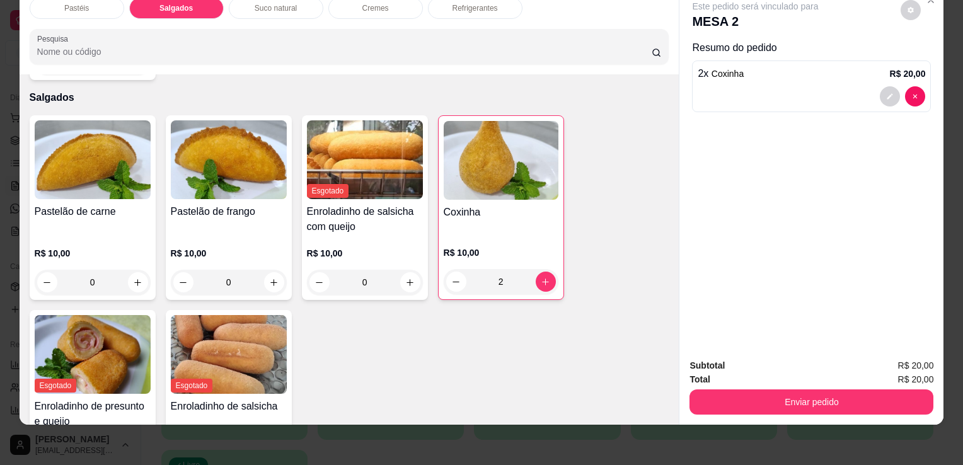
click at [499, 359] on div "Pastelão de carne R$ 10,00 0 Pastelão de frango R$ 10,00 0 Esgotado Enroladinho…" at bounding box center [350, 304] width 640 height 379
click at [137, 278] on icon "increase-product-quantity" at bounding box center [137, 282] width 9 height 9
type input "1"
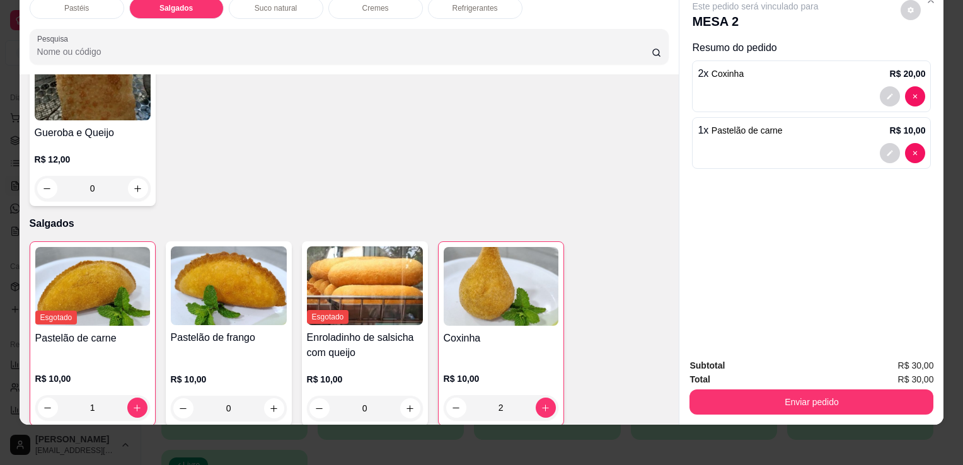
scroll to position [0, 0]
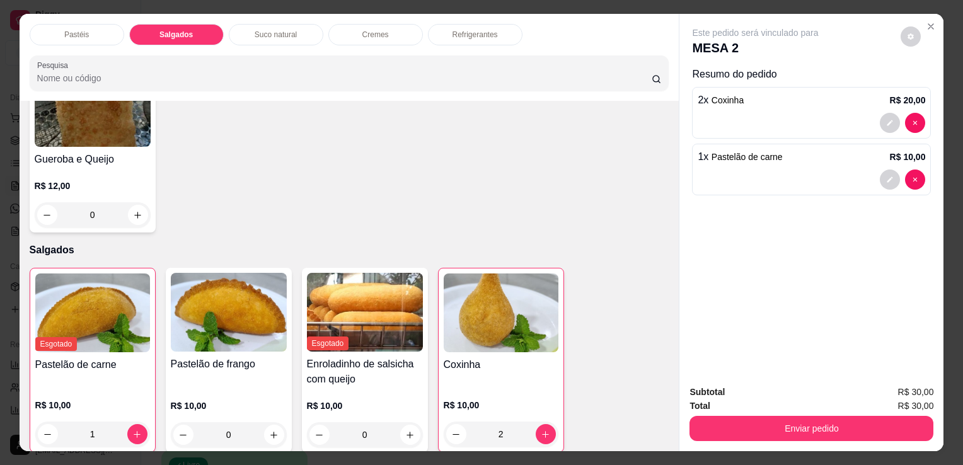
click at [465, 30] on p "Refrigerantes" at bounding box center [475, 35] width 45 height 10
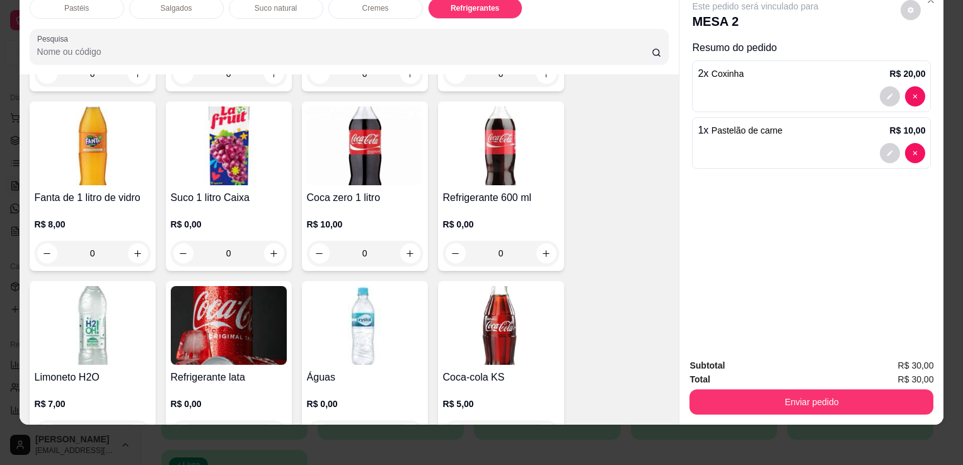
scroll to position [3485, 0]
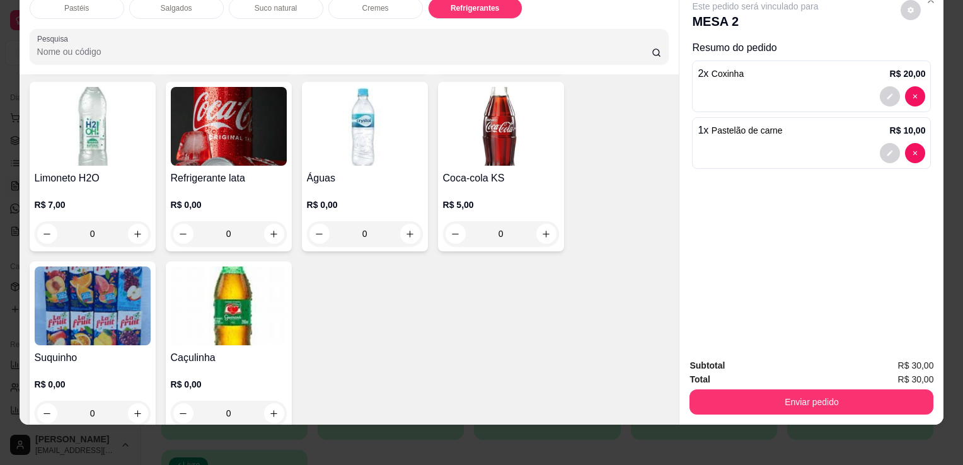
click at [220, 186] on div "R$ 0,00 0" at bounding box center [229, 216] width 116 height 61
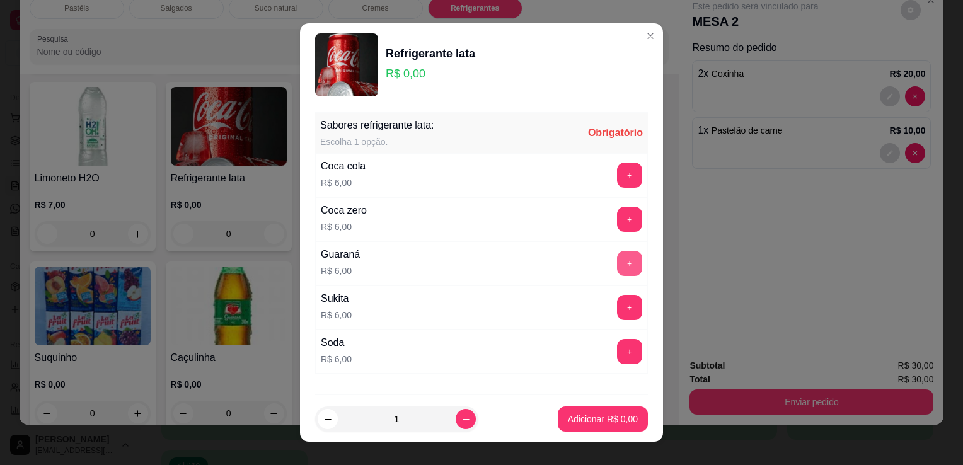
click at [617, 259] on button "+" at bounding box center [629, 263] width 25 height 25
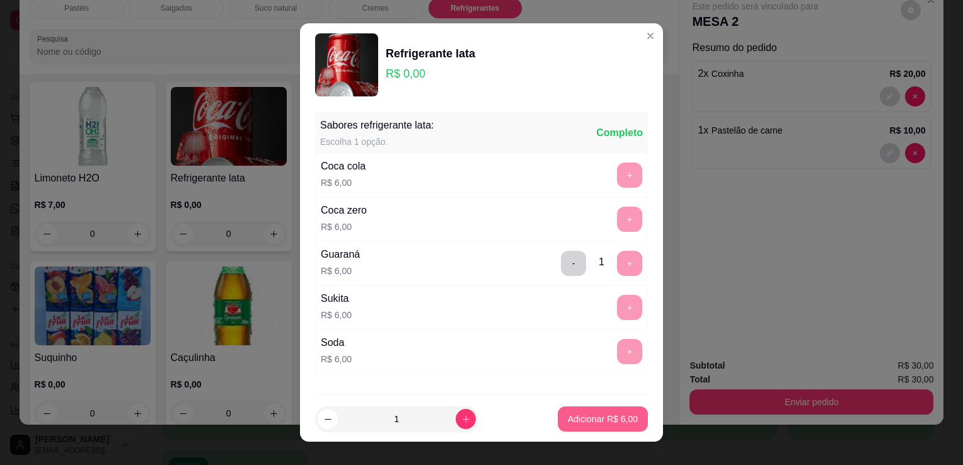
click at [600, 424] on p "Adicionar R$ 6,00" at bounding box center [603, 419] width 70 height 13
click at [600, 425] on div "Pastéis Salgados Suco natural Cremes Refrigerantes Pesquisa Item avulso Pastéis…" at bounding box center [481, 232] width 963 height 465
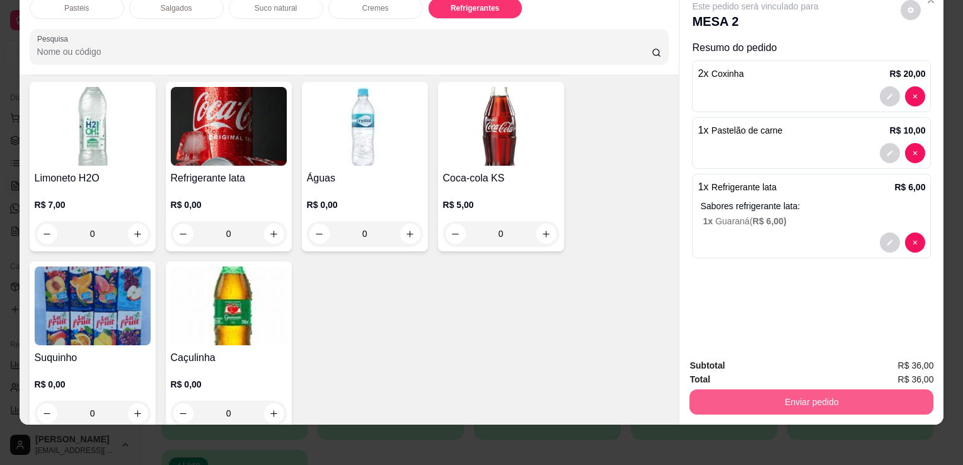
click at [780, 390] on button "Enviar pedido" at bounding box center [812, 402] width 244 height 25
click at [755, 390] on button "Enviar pedido" at bounding box center [811, 402] width 236 height 25
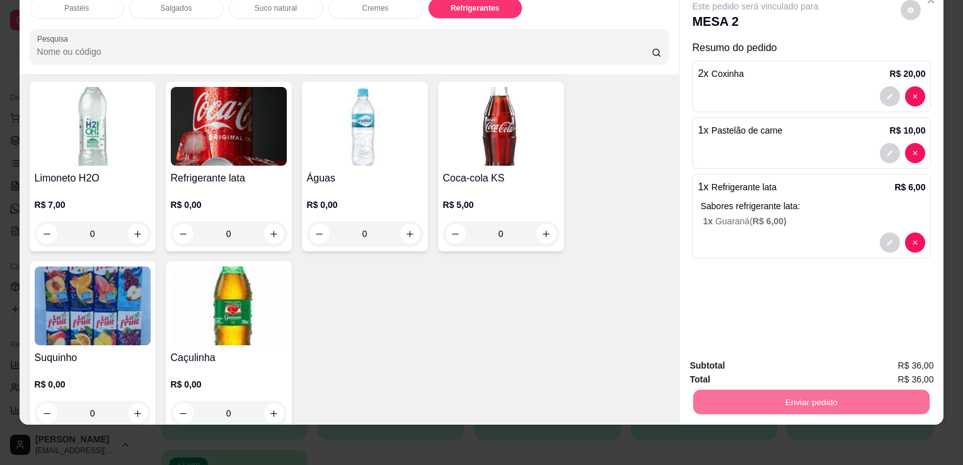
click at [747, 365] on button "Não registrar e enviar pedido" at bounding box center [770, 361] width 127 height 23
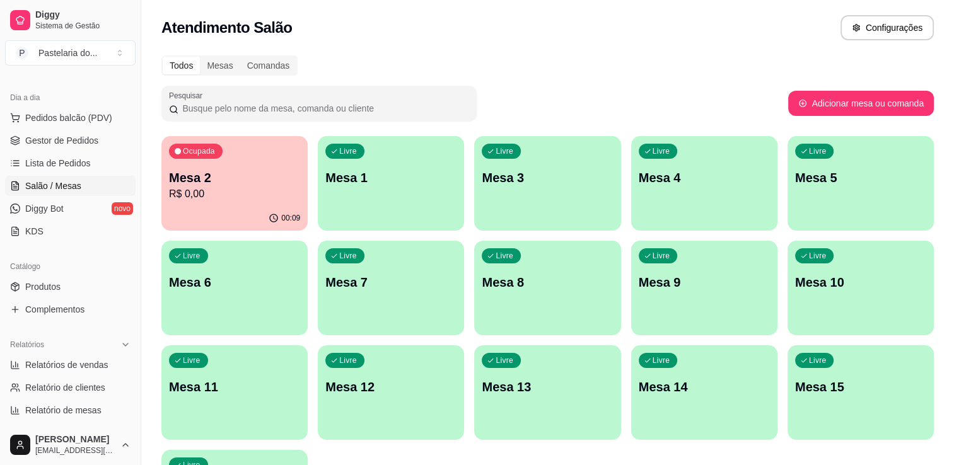
click at [203, 170] on p "Mesa 2" at bounding box center [234, 178] width 131 height 18
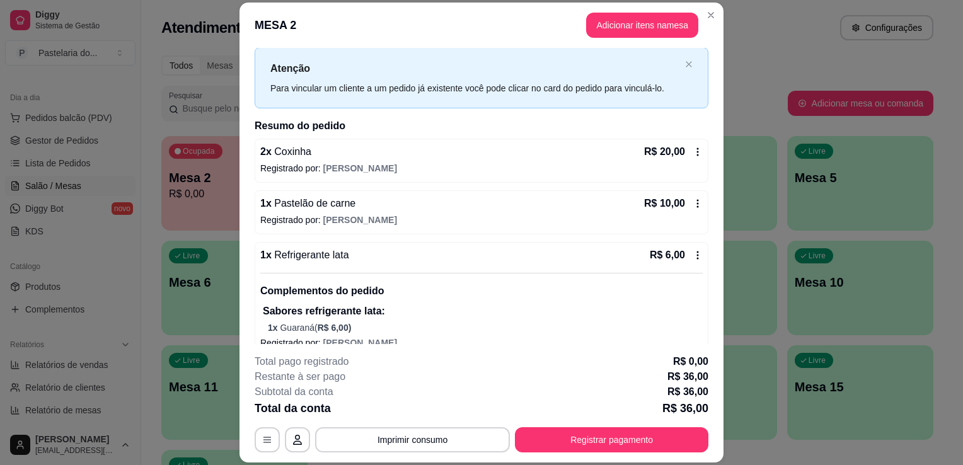
scroll to position [0, 0]
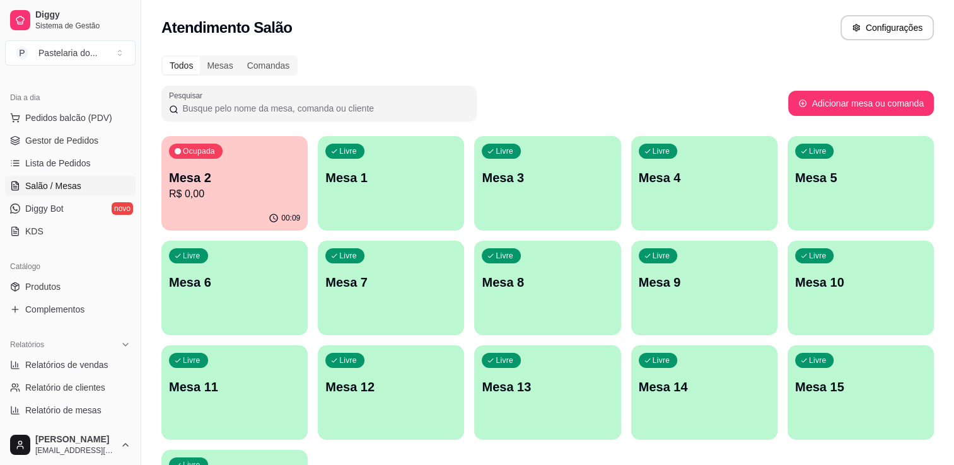
click at [192, 203] on div "Ocupada Mesa 2 R$ 0,00" at bounding box center [234, 171] width 146 height 70
click at [192, 202] on div "Ocupada Mesa 2 R$ 0,00" at bounding box center [234, 171] width 146 height 70
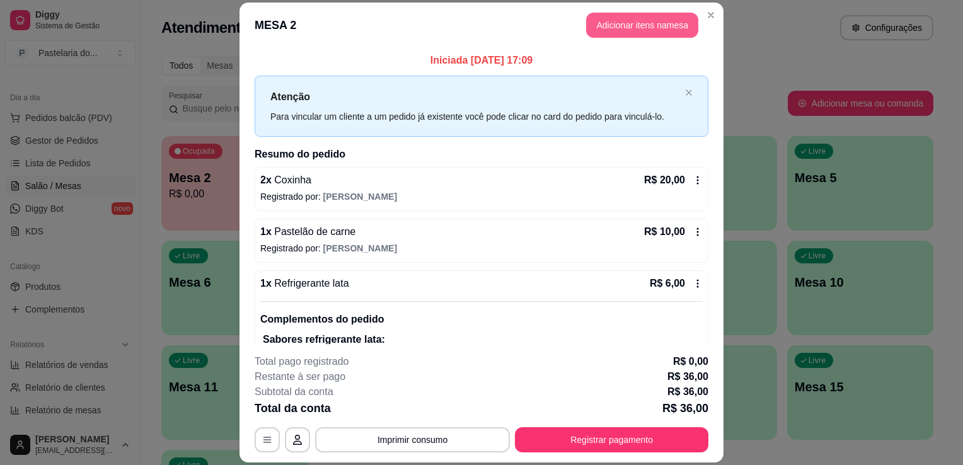
click at [586, 29] on button "Adicionar itens na mesa" at bounding box center [642, 25] width 112 height 25
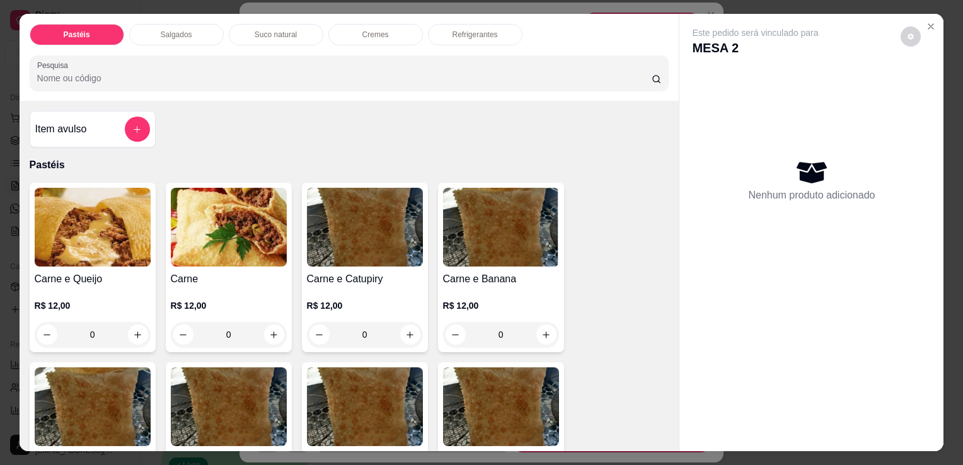
click at [64, 129] on h4 "Item avulso" at bounding box center [61, 129] width 52 height 15
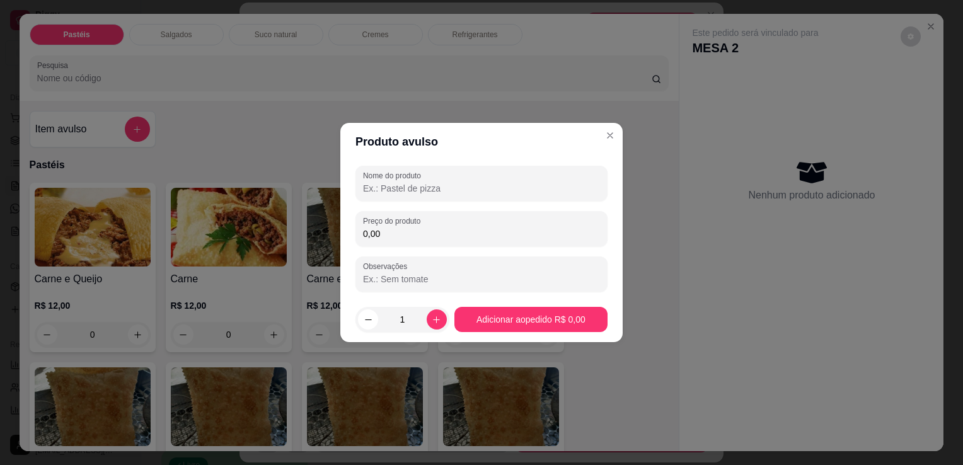
click at [427, 195] on div at bounding box center [481, 183] width 237 height 25
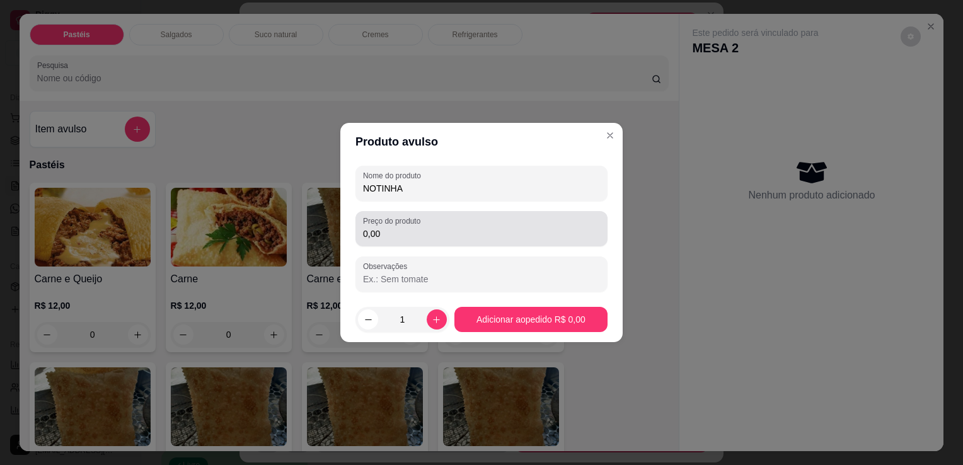
type input "NOTINHA"
click at [423, 231] on input "0,00" at bounding box center [481, 234] width 237 height 13
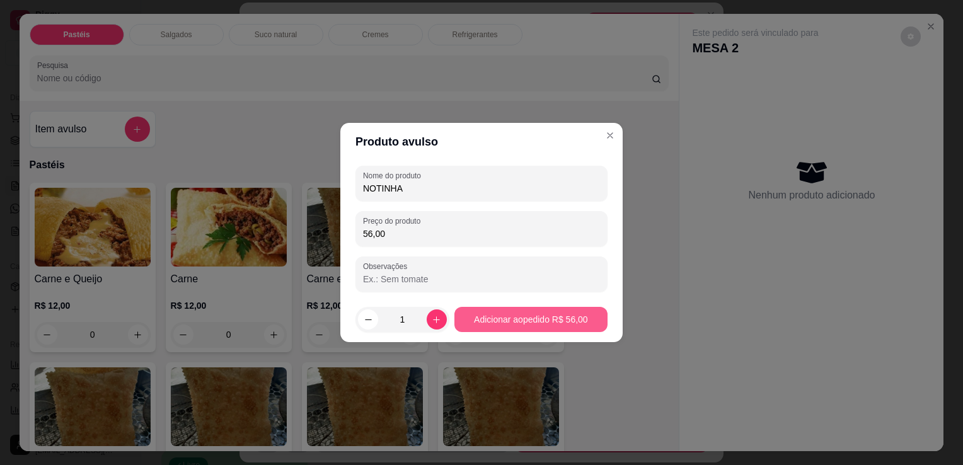
type input "56,00"
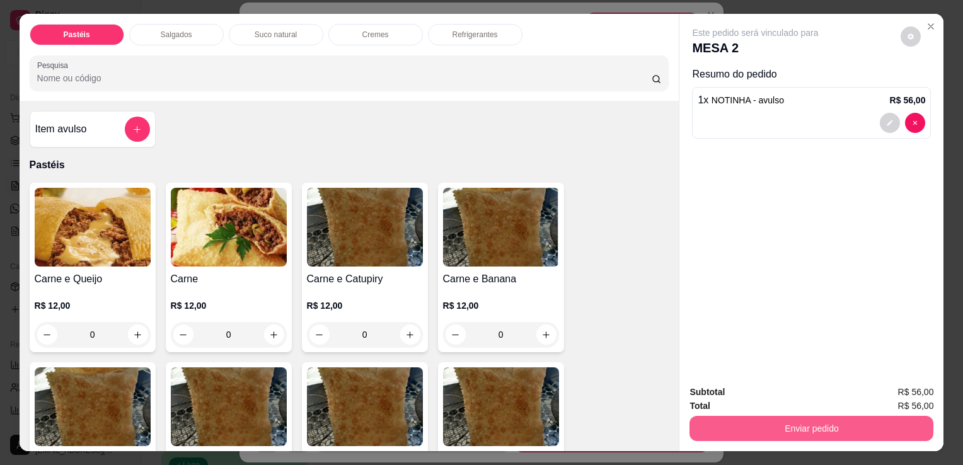
click at [715, 422] on button "Enviar pedido" at bounding box center [812, 428] width 244 height 25
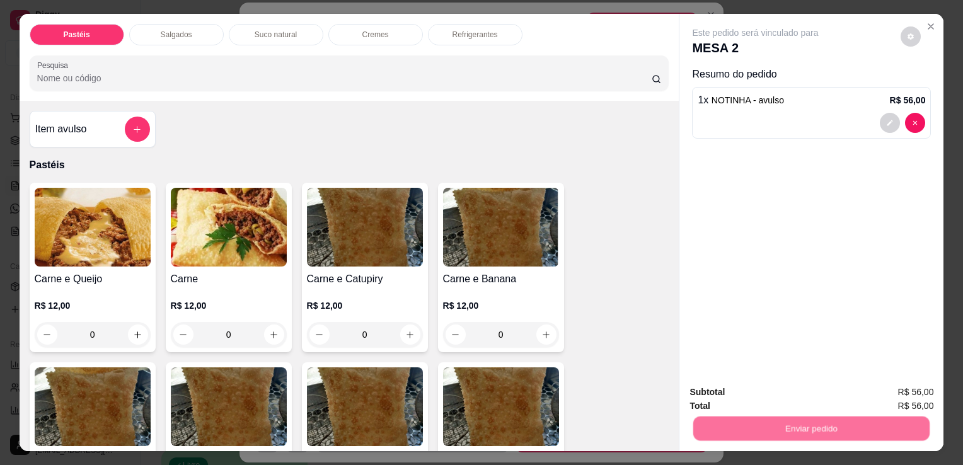
click at [705, 392] on button "Não registrar e enviar pedido" at bounding box center [770, 393] width 131 height 24
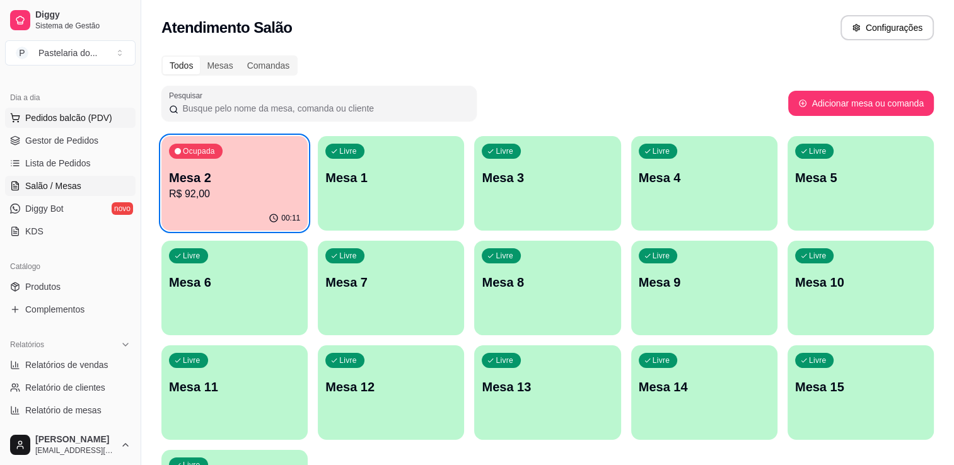
click at [60, 123] on span "Pedidos balcão (PDV)" at bounding box center [68, 118] width 87 height 13
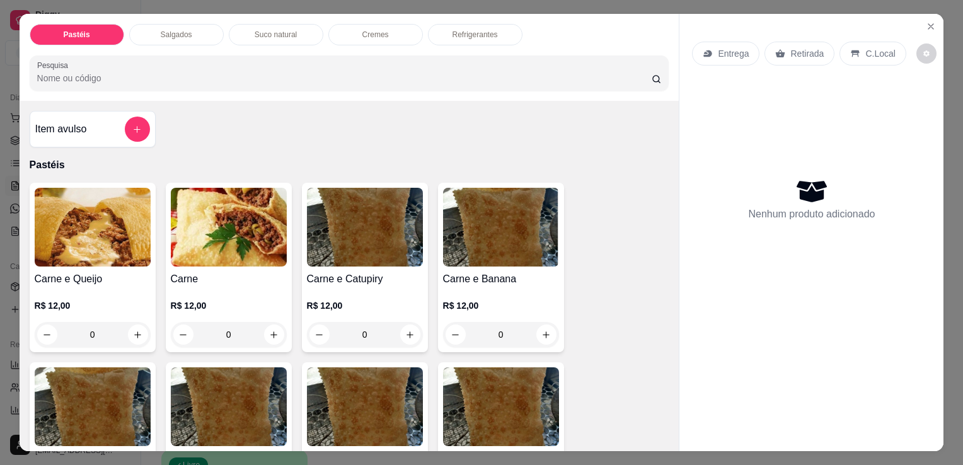
click at [161, 24] on div "Salgados" at bounding box center [176, 34] width 95 height 21
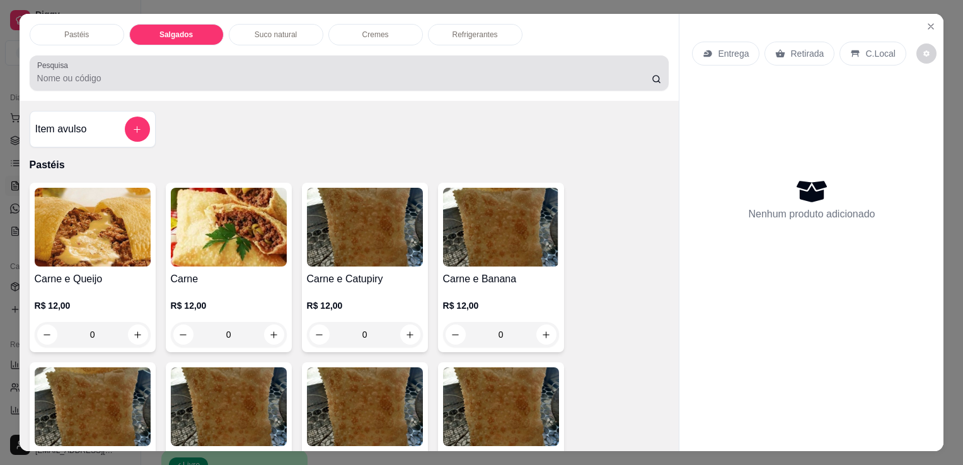
scroll to position [31, 0]
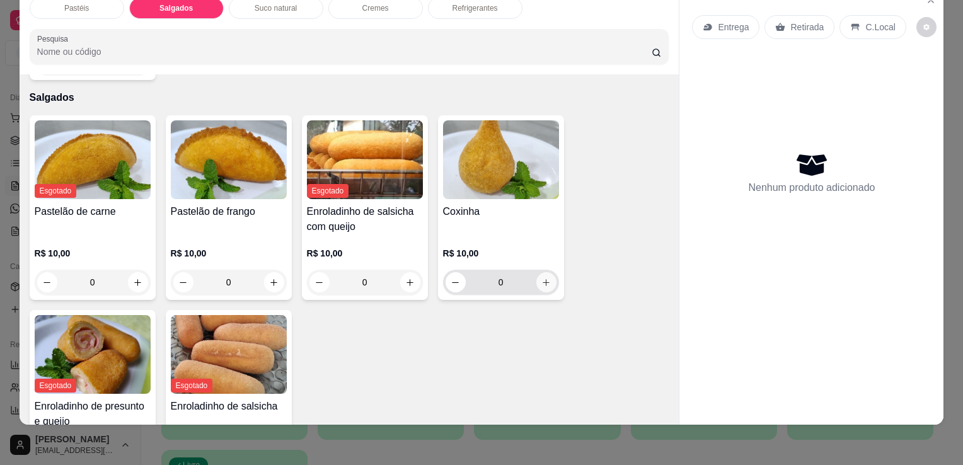
click at [541, 278] on icon "increase-product-quantity" at bounding box center [545, 282] width 9 height 9
type input "1"
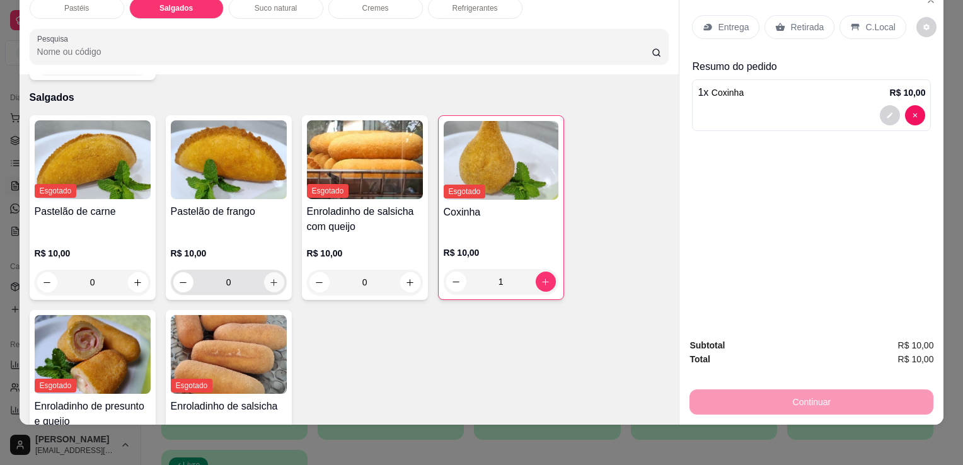
click at [275, 272] on button "increase-product-quantity" at bounding box center [274, 282] width 20 height 20
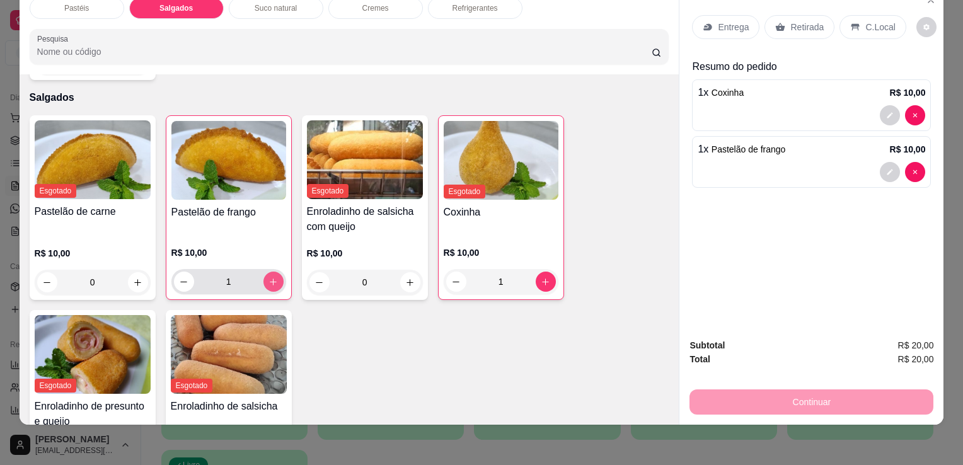
click at [275, 272] on button "increase-product-quantity" at bounding box center [273, 282] width 20 height 20
click at [174, 272] on button "decrease-product-quantity" at bounding box center [184, 282] width 20 height 20
type input "2"
click at [797, 26] on div "Retirada" at bounding box center [800, 27] width 70 height 24
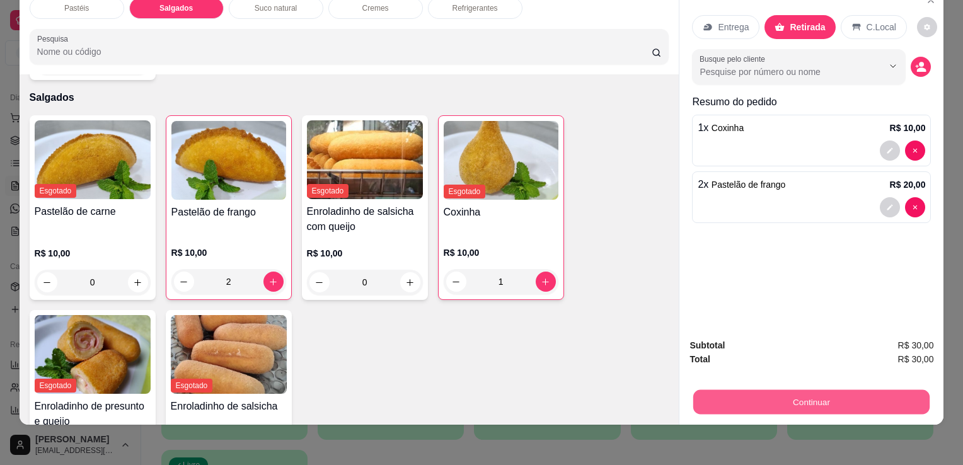
click at [777, 398] on button "Continuar" at bounding box center [811, 402] width 236 height 25
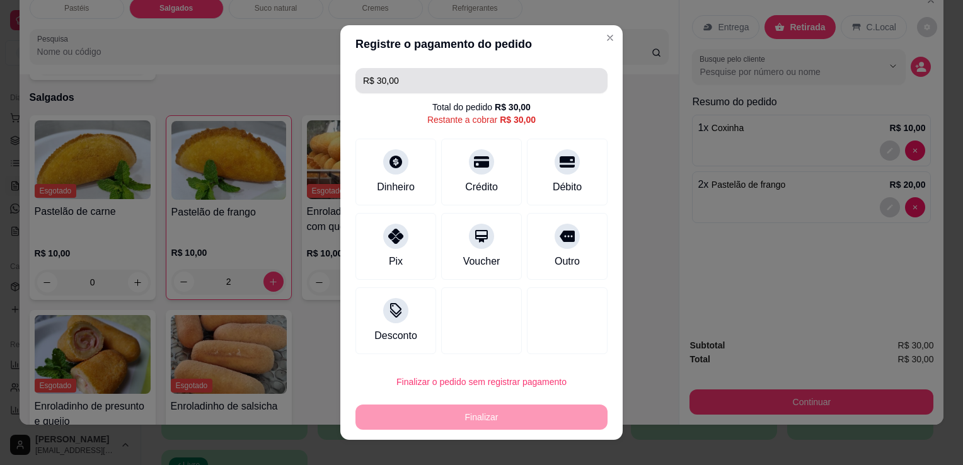
click at [442, 82] on input "R$ 30,00" at bounding box center [481, 80] width 237 height 25
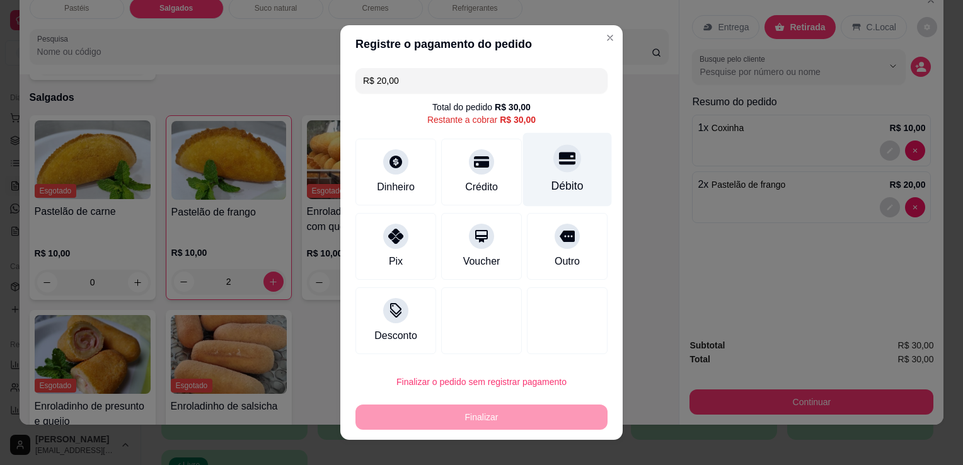
click at [559, 165] on icon at bounding box center [567, 158] width 16 height 16
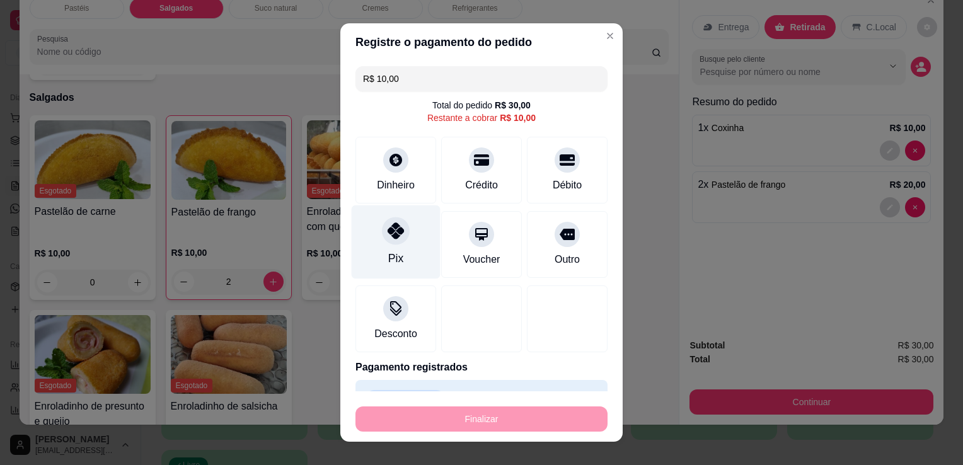
click at [399, 233] on div at bounding box center [396, 231] width 28 height 28
type input "R$ 0,00"
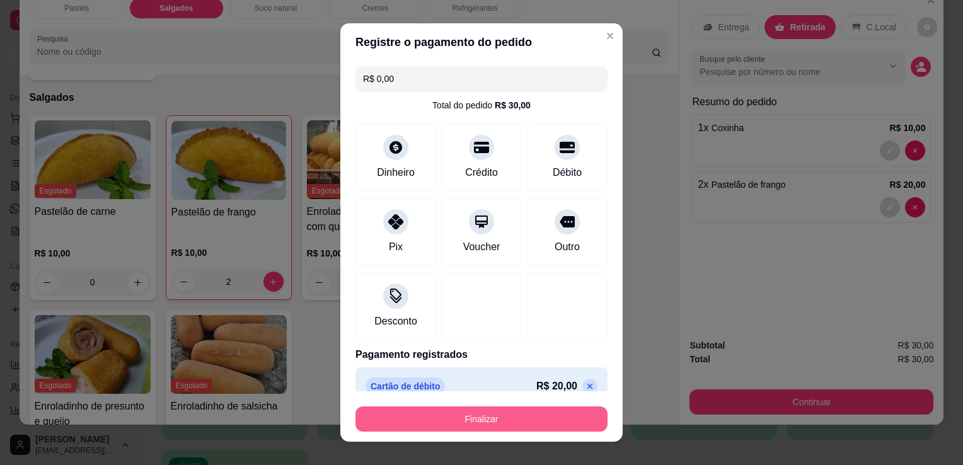
click at [473, 412] on button "Finalizar" at bounding box center [482, 419] width 252 height 25
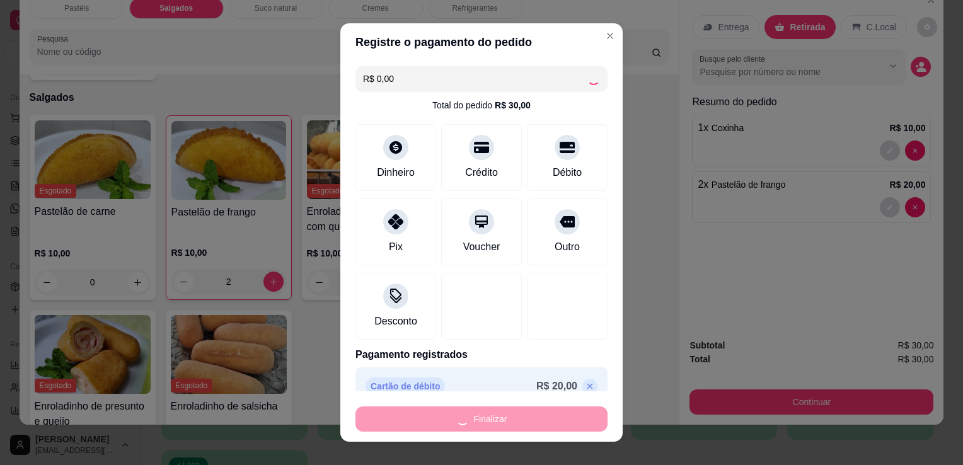
type input "0"
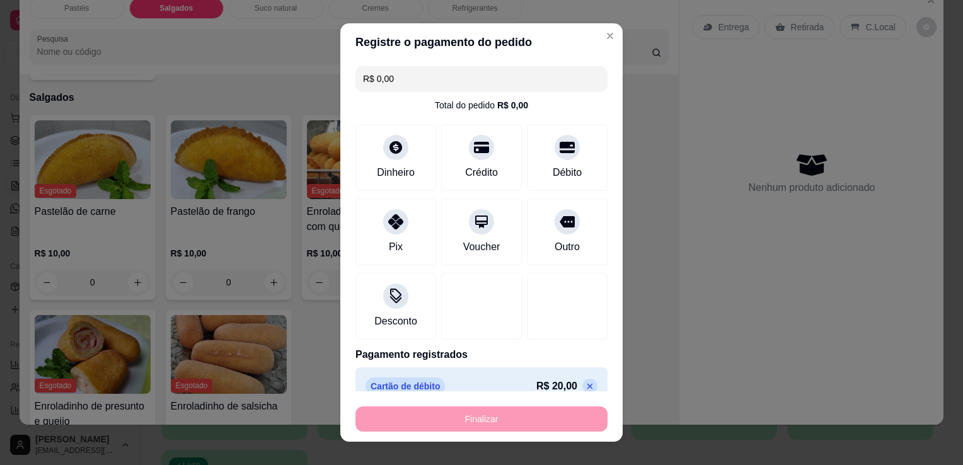
type input "-R$ 30,00"
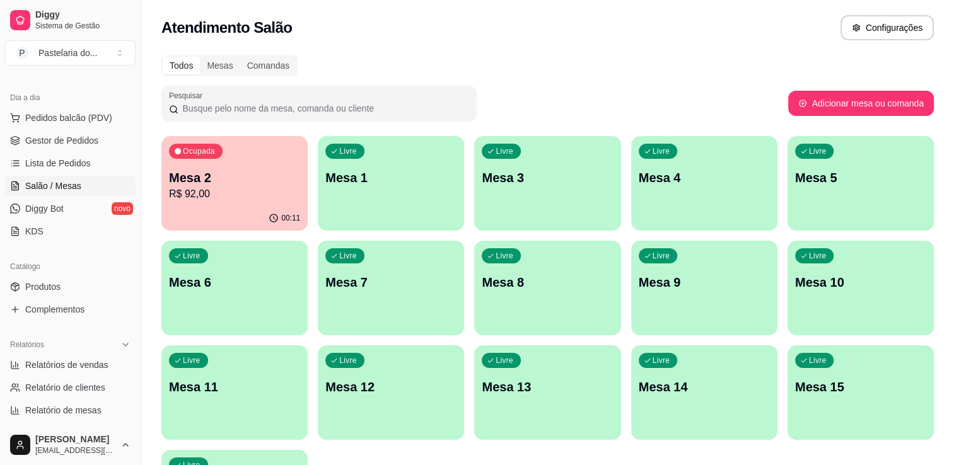
click at [599, 258] on div "Livre Mesa 8" at bounding box center [547, 280] width 146 height 79
click at [205, 170] on p "Mesa 2" at bounding box center [234, 178] width 131 height 18
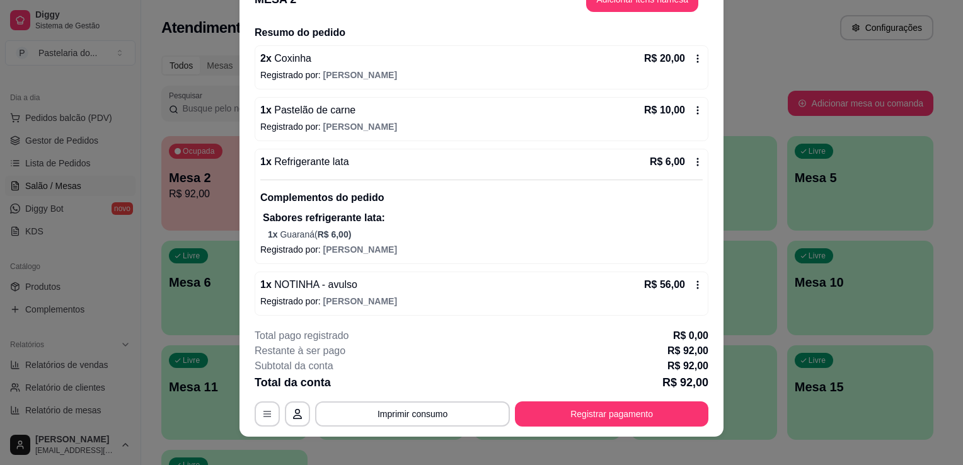
scroll to position [38, 0]
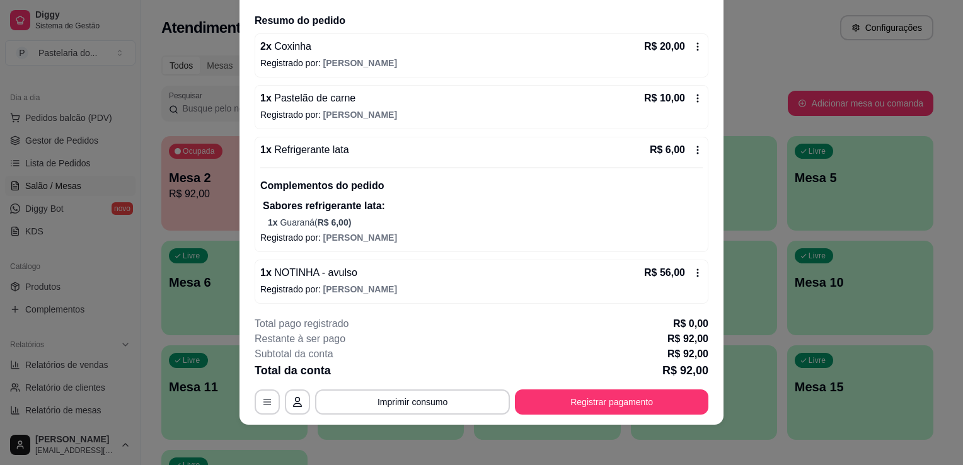
click at [681, 278] on div "R$ 56,00" at bounding box center [673, 272] width 59 height 15
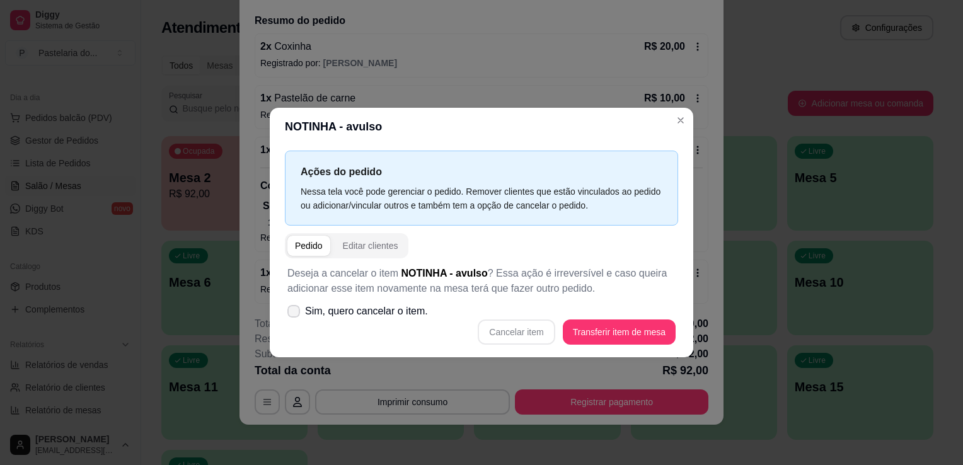
click at [289, 312] on icon at bounding box center [294, 312] width 10 height 8
click at [289, 314] on input "Sim, quero cancelar o item." at bounding box center [291, 318] width 8 height 8
checkbox input "true"
click at [514, 329] on button "Cancelar item" at bounding box center [516, 332] width 77 height 25
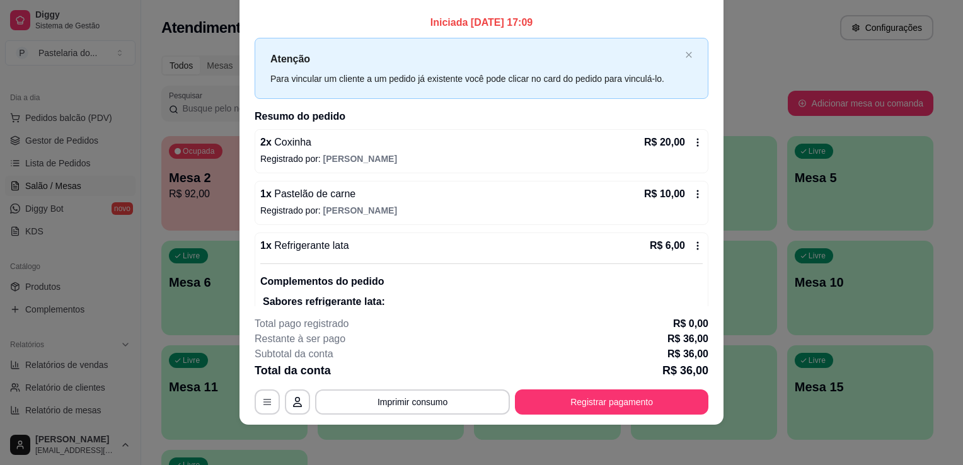
scroll to position [0, 0]
click at [612, 408] on button "Registrar pagamento" at bounding box center [612, 402] width 194 height 25
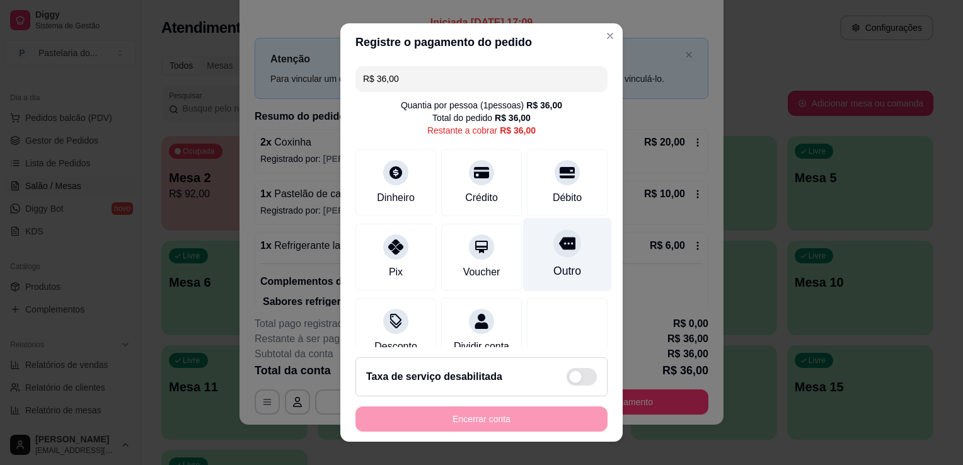
click at [558, 244] on div at bounding box center [567, 243] width 28 height 28
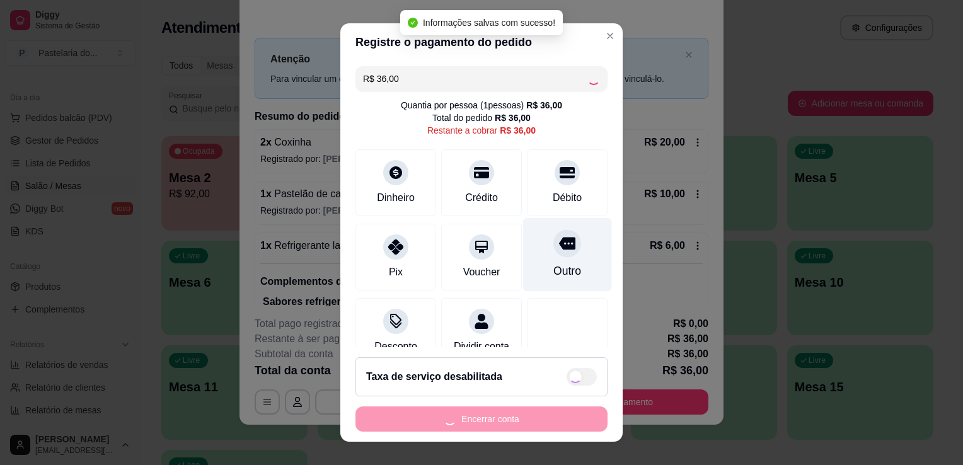
type input "R$ 0,00"
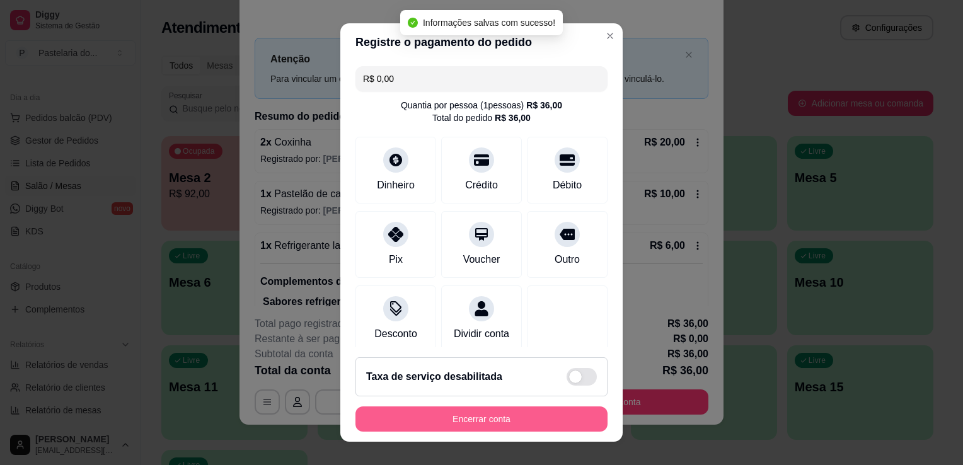
click at [491, 414] on button "Encerrar conta" at bounding box center [482, 419] width 252 height 25
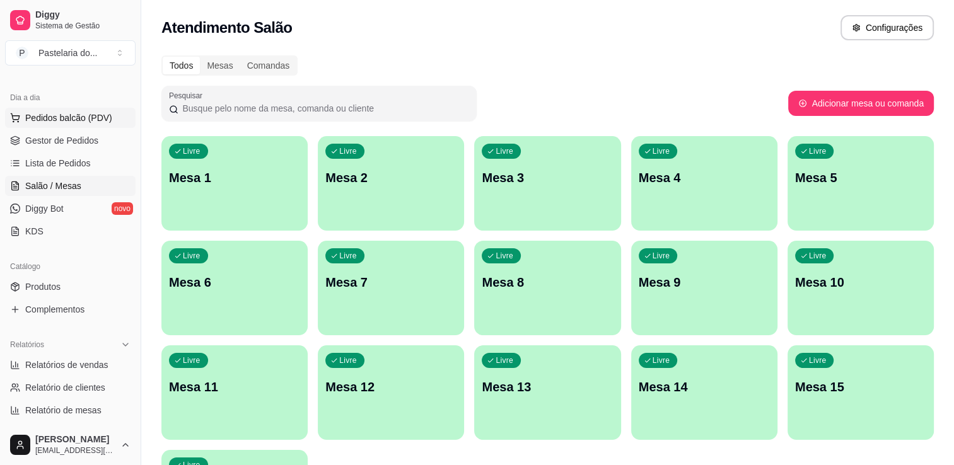
click at [74, 114] on span "Pedidos balcão (PDV)" at bounding box center [68, 118] width 87 height 13
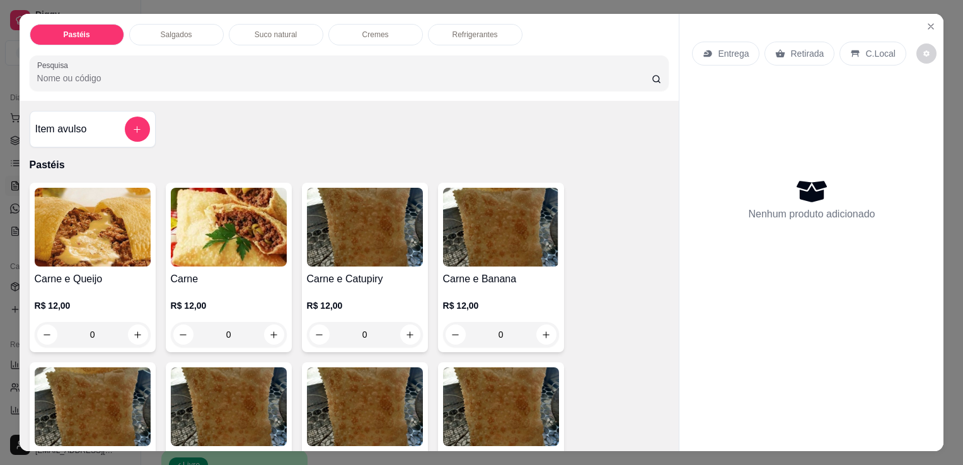
click at [174, 30] on p "Salgados" at bounding box center [177, 35] width 32 height 10
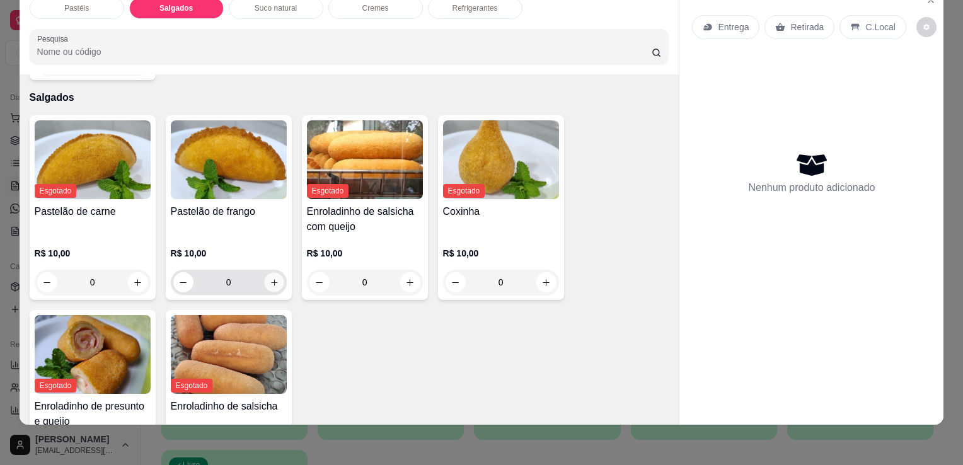
click at [264, 273] on button "increase-product-quantity" at bounding box center [274, 283] width 20 height 20
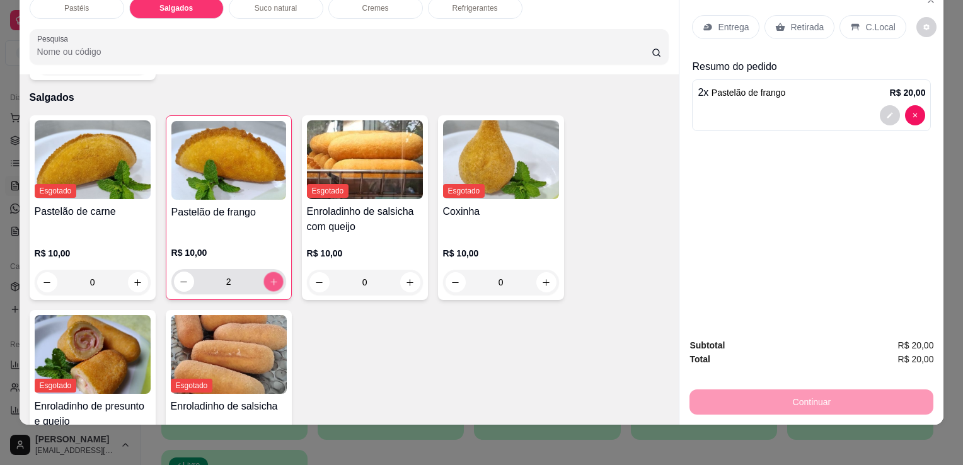
click at [269, 277] on icon "increase-product-quantity" at bounding box center [273, 281] width 9 height 9
click at [183, 272] on button "decrease-product-quantity" at bounding box center [184, 282] width 20 height 20
type input "2"
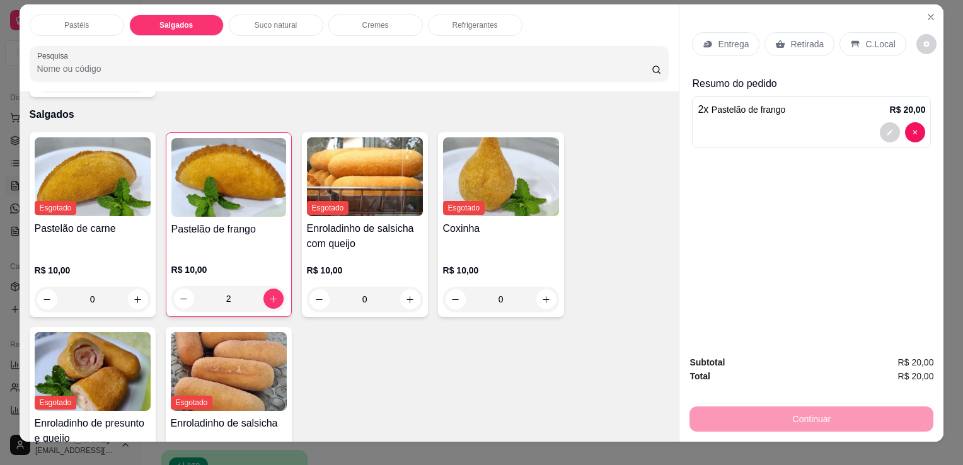
scroll to position [0, 0]
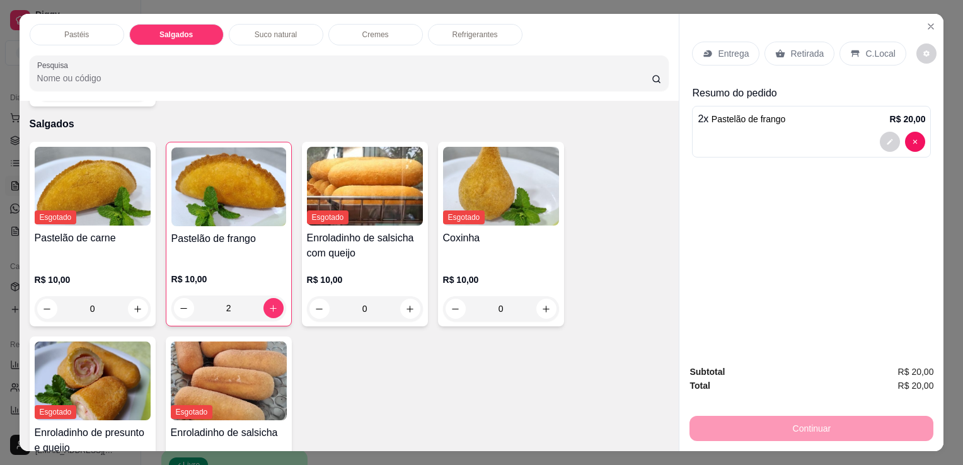
click at [499, 34] on div "Refrigerantes" at bounding box center [475, 34] width 95 height 21
click at [499, 61] on div at bounding box center [349, 73] width 625 height 25
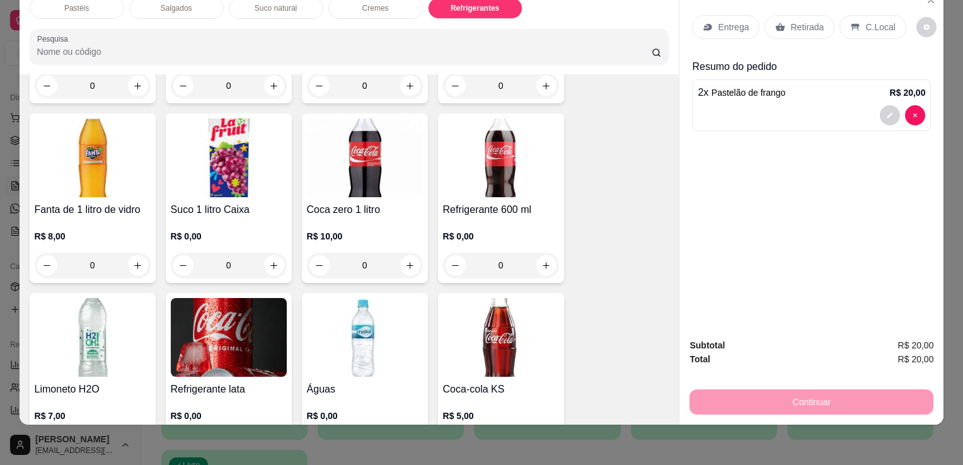
scroll to position [3353, 0]
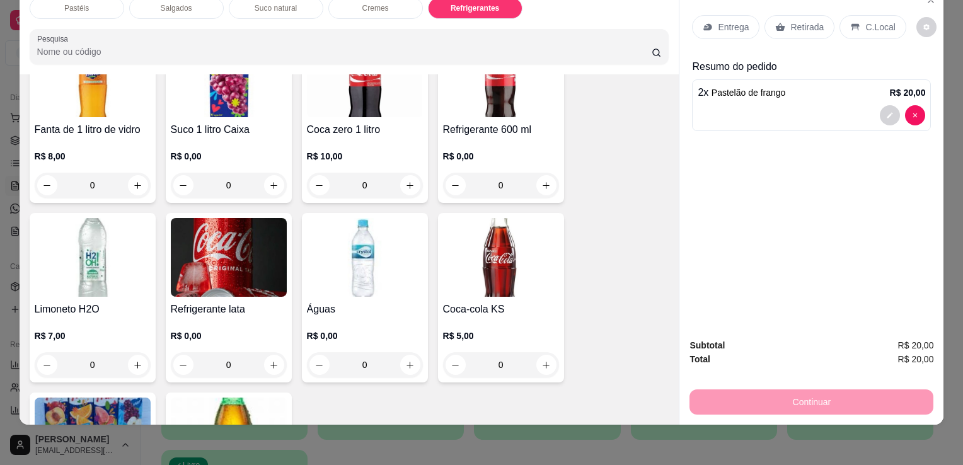
click at [260, 245] on img at bounding box center [229, 257] width 116 height 79
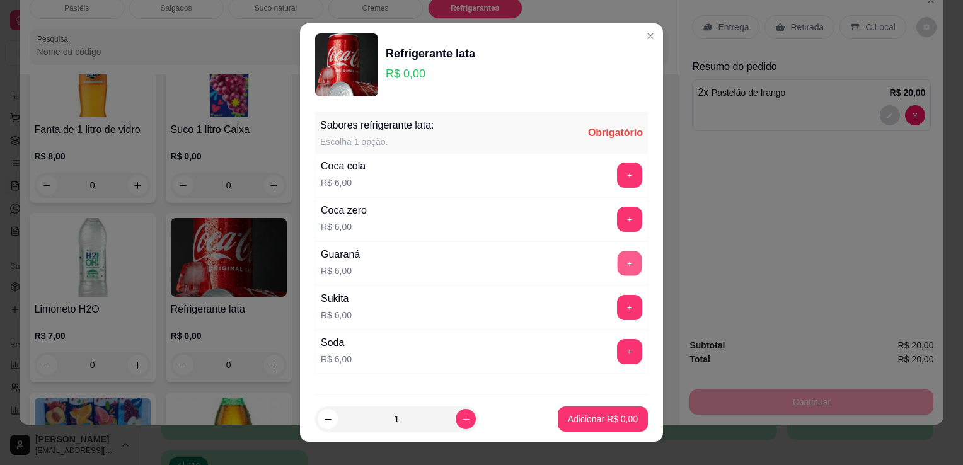
click at [618, 260] on button "+" at bounding box center [630, 264] width 25 height 25
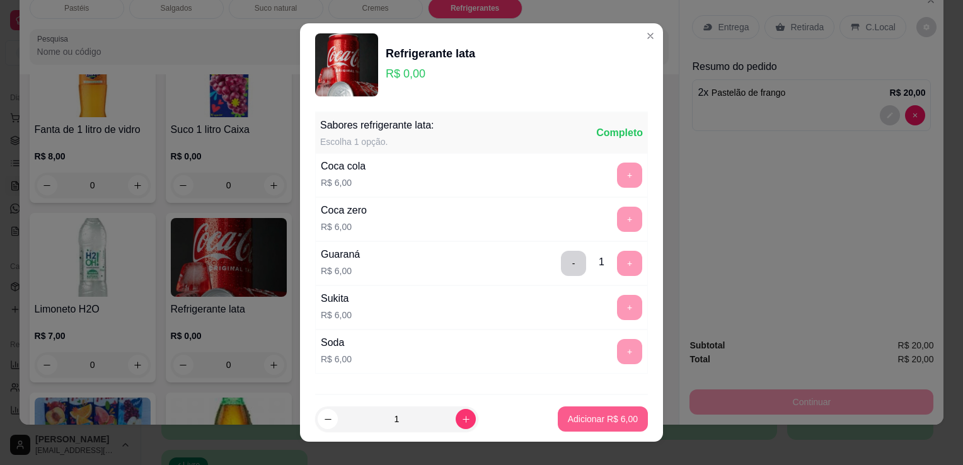
click at [574, 424] on p "Adicionar R$ 6,00" at bounding box center [603, 419] width 70 height 13
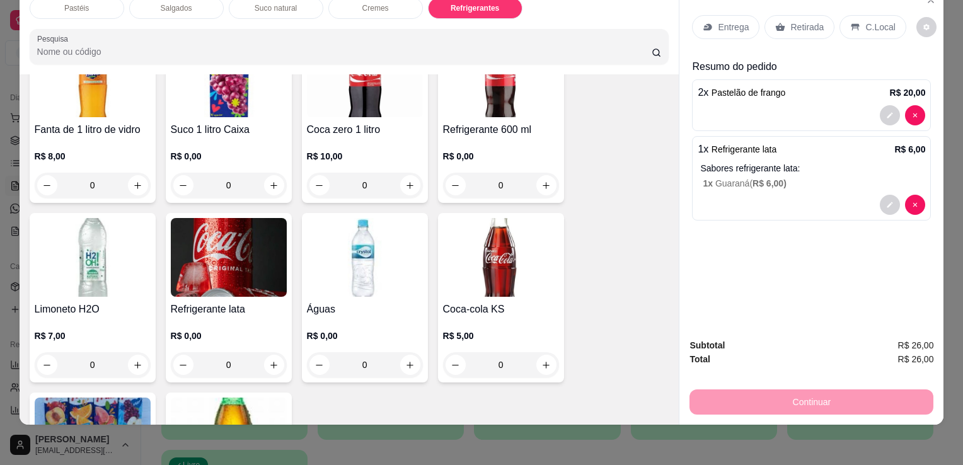
click at [814, 22] on p "Retirada" at bounding box center [806, 27] width 33 height 13
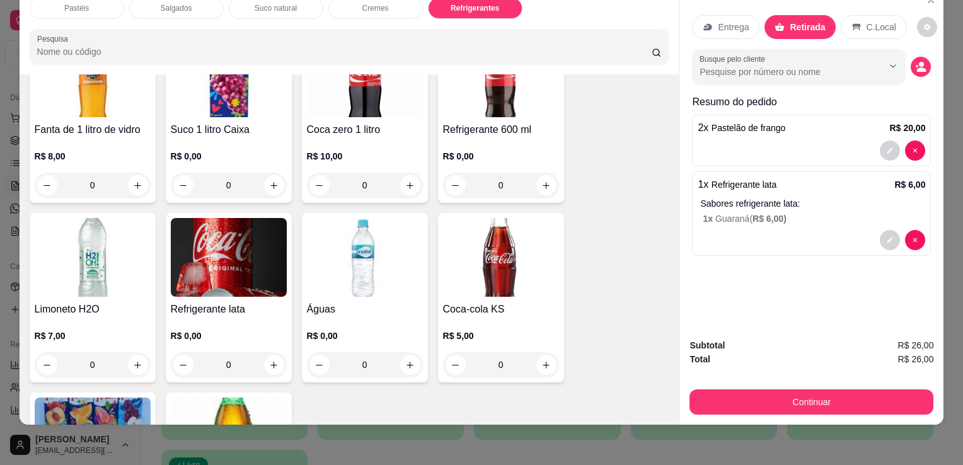
click at [814, 392] on button "Continuar" at bounding box center [812, 402] width 244 height 25
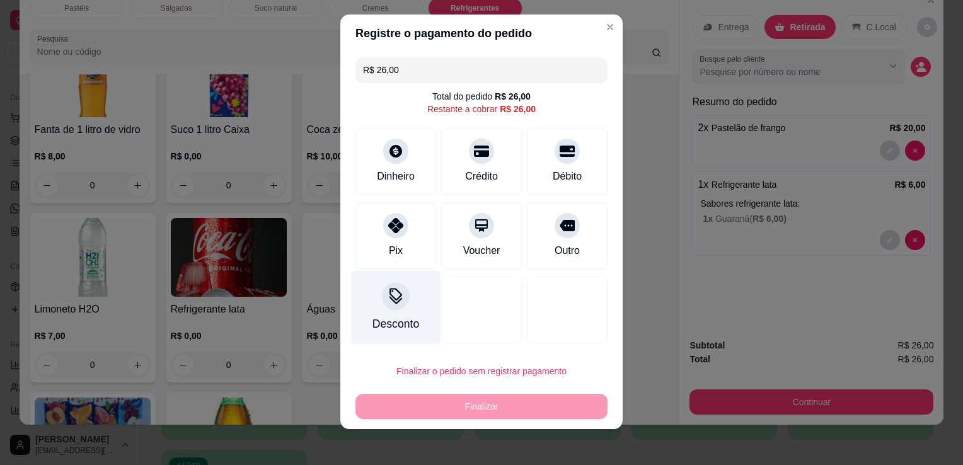
scroll to position [14, 0]
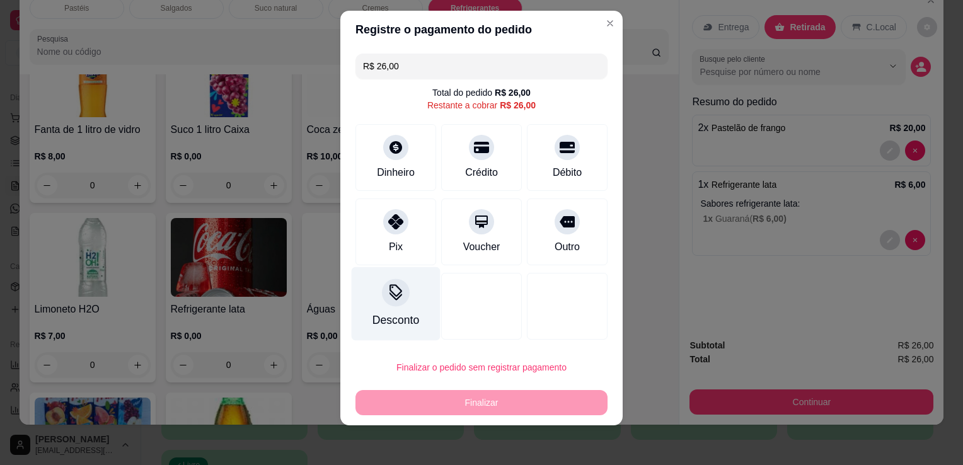
click at [388, 295] on icon at bounding box center [396, 292] width 16 height 16
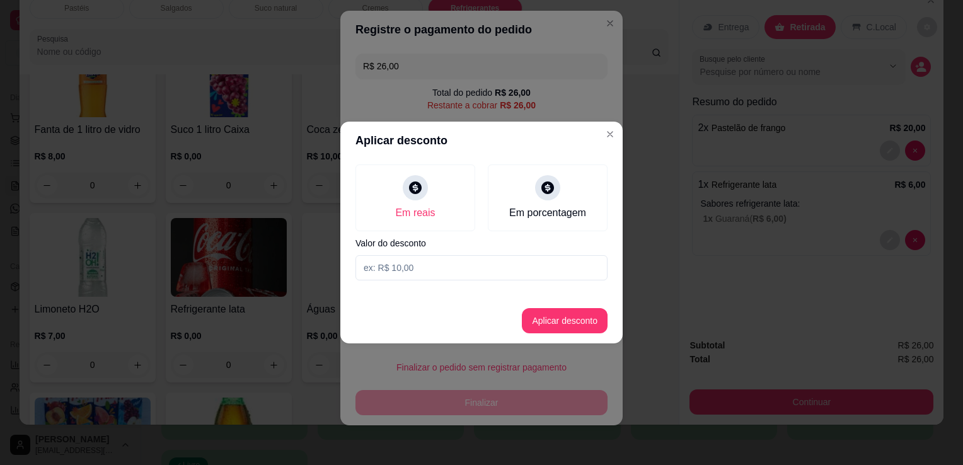
click at [425, 275] on input at bounding box center [482, 267] width 252 height 25
type input "1,00"
click at [542, 320] on button "Aplicar desconto" at bounding box center [565, 320] width 86 height 25
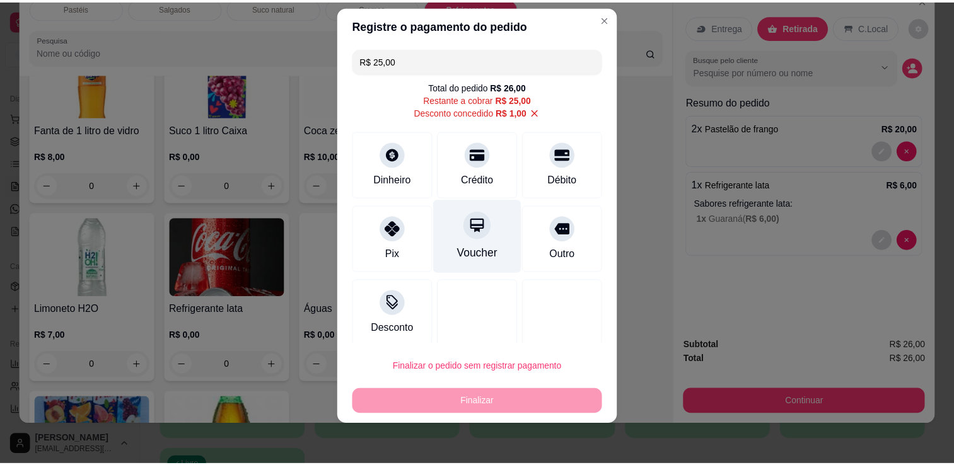
scroll to position [0, 0]
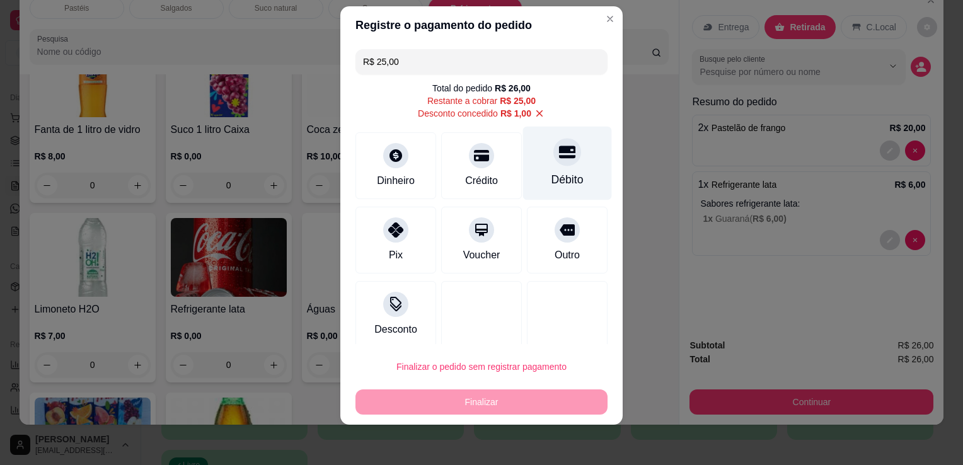
click at [529, 151] on div "Débito" at bounding box center [567, 164] width 89 height 74
type input "R$ 0,00"
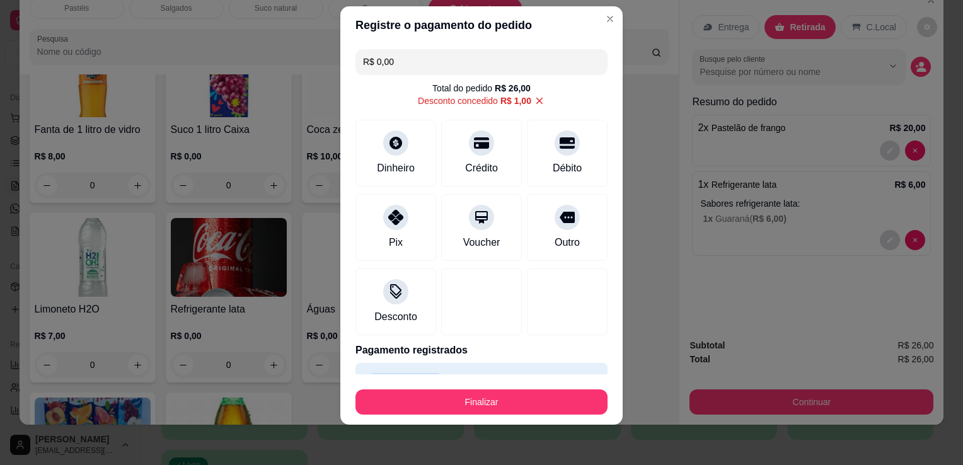
click at [503, 407] on button "Finalizar" at bounding box center [482, 402] width 252 height 25
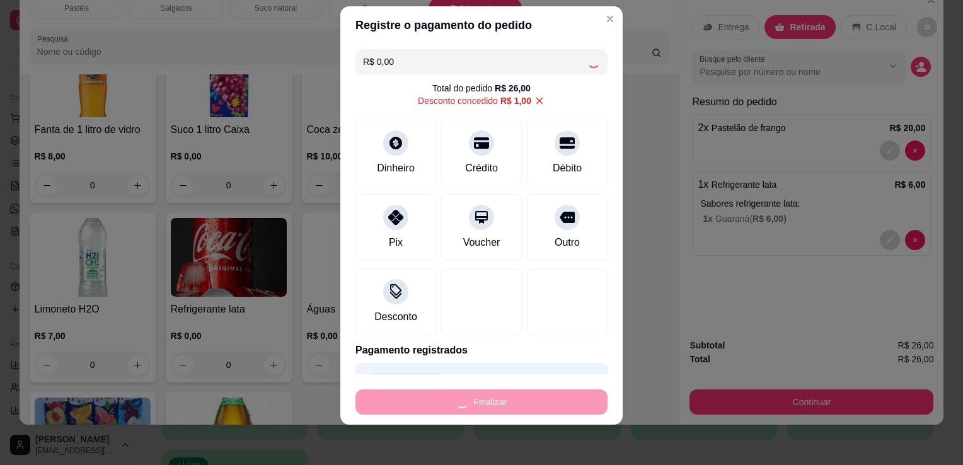
type input "0"
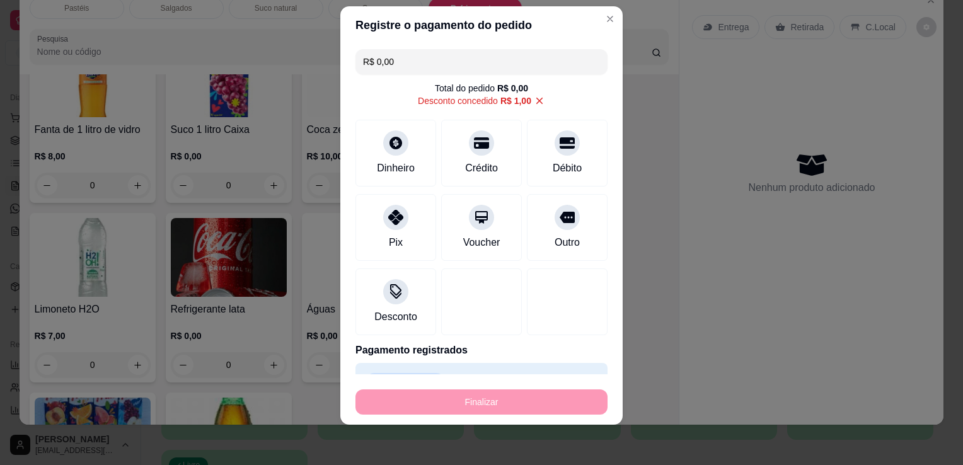
type input "-R$ 26,00"
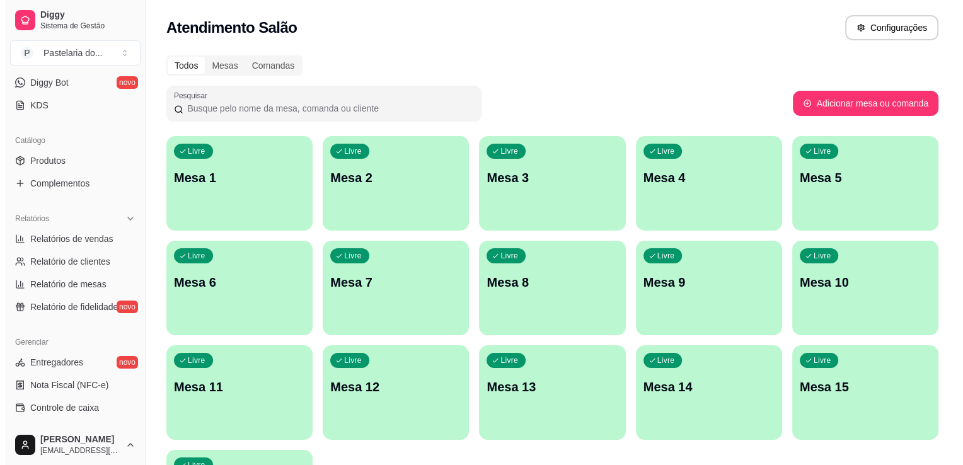
scroll to position [441, 0]
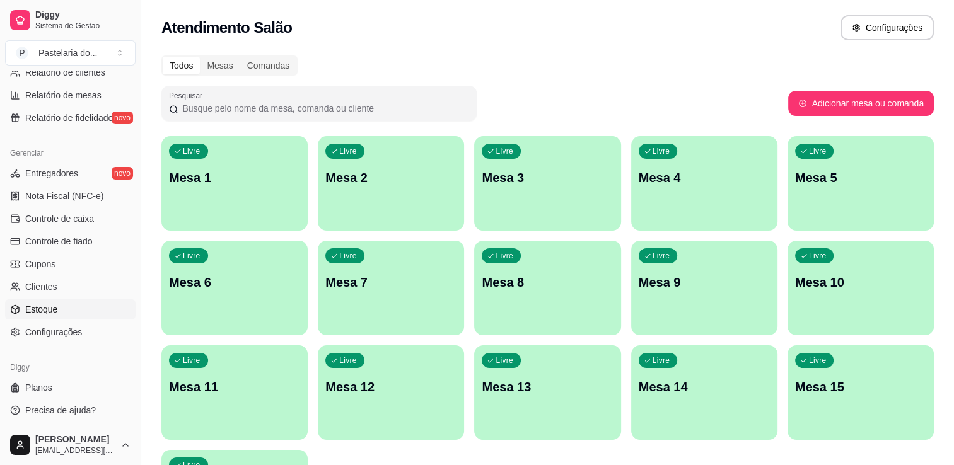
click at [52, 308] on span "Estoque" at bounding box center [41, 309] width 32 height 13
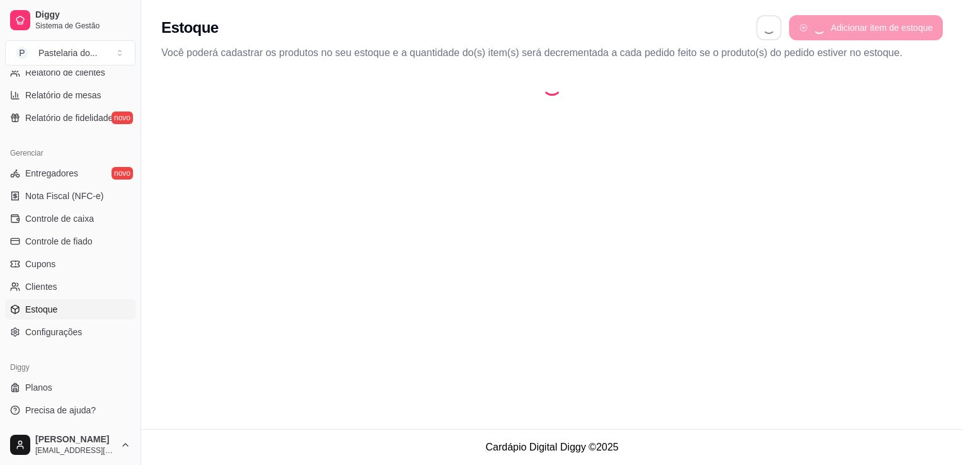
select select "QUANTITY_ORDER"
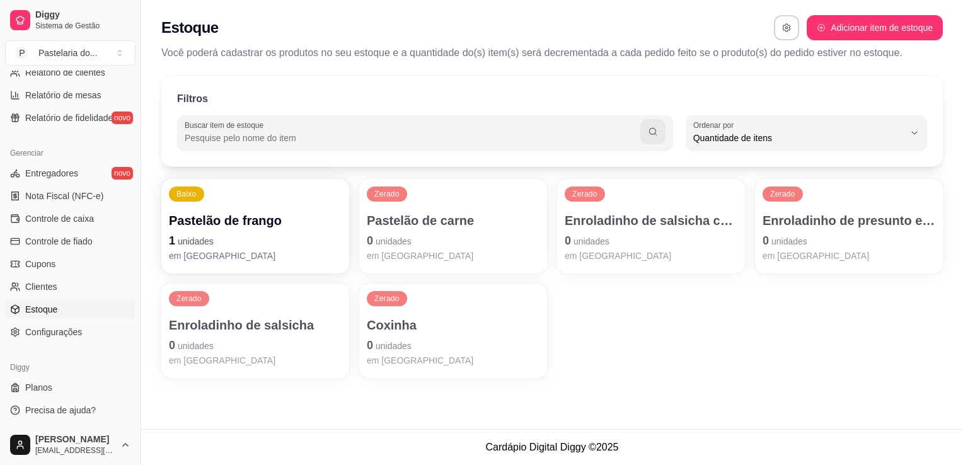
scroll to position [12, 0]
click at [245, 213] on p "Pastelão de frango" at bounding box center [255, 221] width 173 height 18
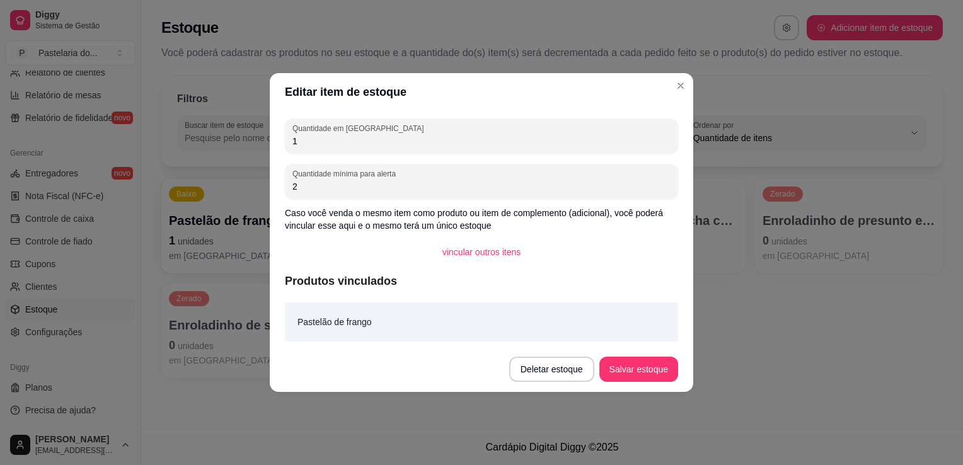
click at [327, 146] on input "1" at bounding box center [481, 141] width 378 height 13
type input "0"
click at [615, 356] on footer "Deletar estoque Salvar estoque" at bounding box center [482, 369] width 424 height 45
click at [635, 369] on button "Salvar estoque" at bounding box center [638, 369] width 77 height 25
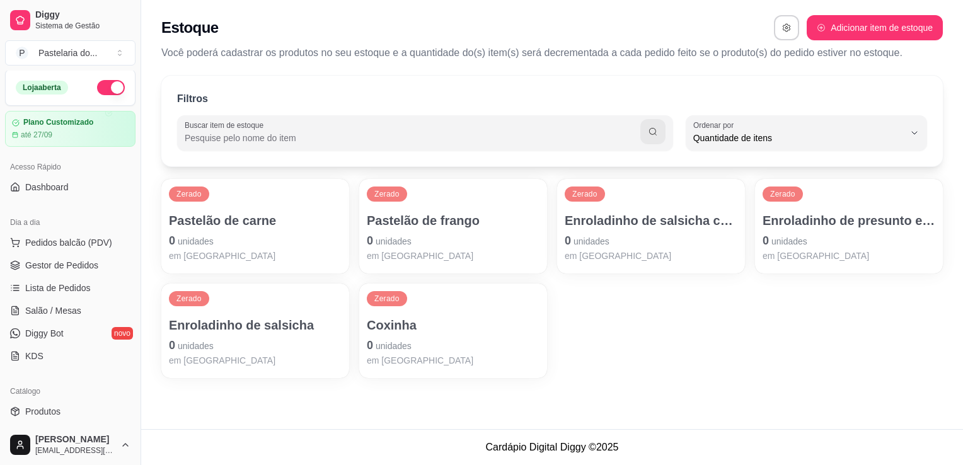
scroll to position [0, 0]
click at [85, 234] on button "Pedidos balcão (PDV)" at bounding box center [70, 244] width 130 height 20
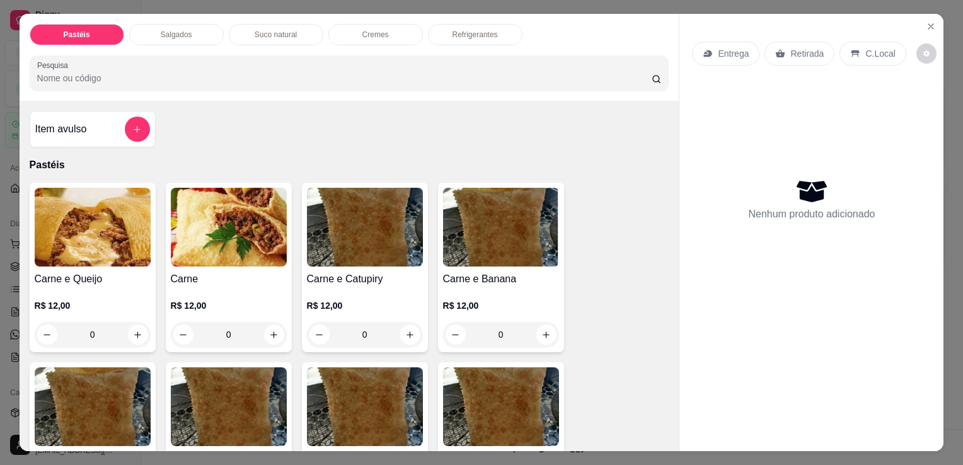
click at [105, 117] on div "Item avulso" at bounding box center [92, 129] width 115 height 25
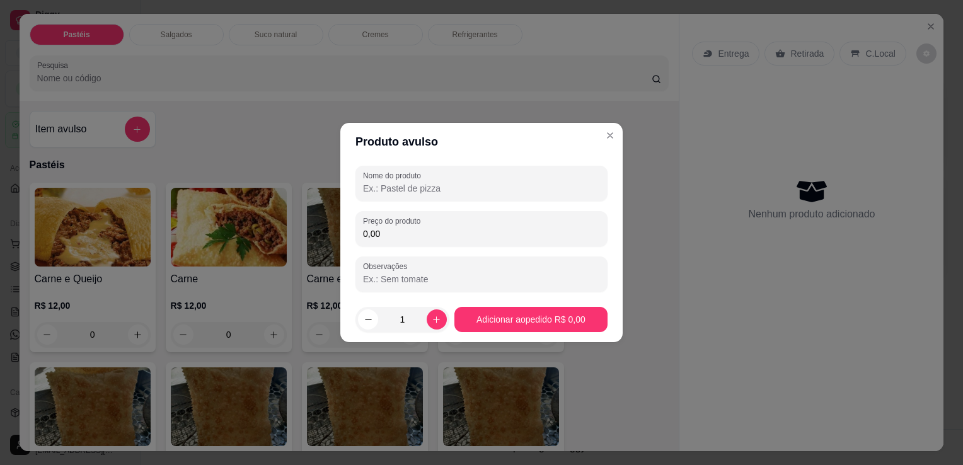
click at [405, 186] on input "Nome do produto" at bounding box center [481, 188] width 237 height 13
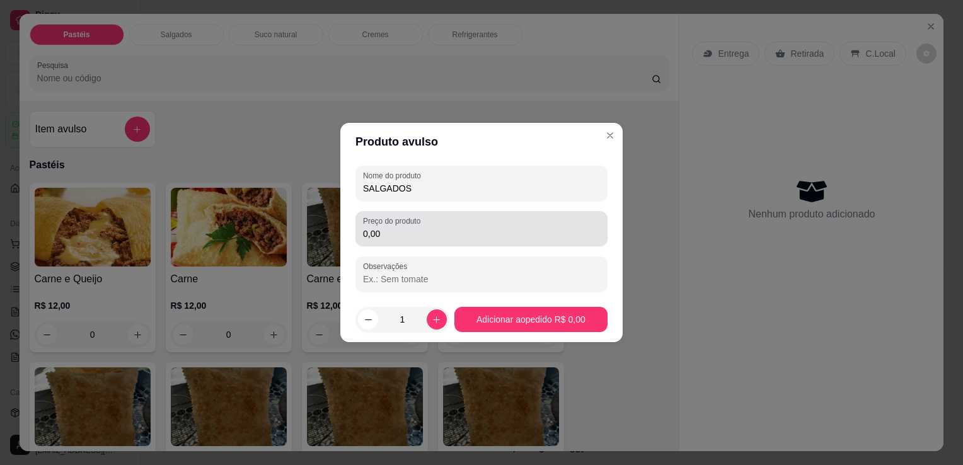
type input "SALGADOS"
click at [419, 217] on label "Preço do produto" at bounding box center [394, 221] width 62 height 11
click at [419, 228] on input "0,00" at bounding box center [481, 234] width 237 height 13
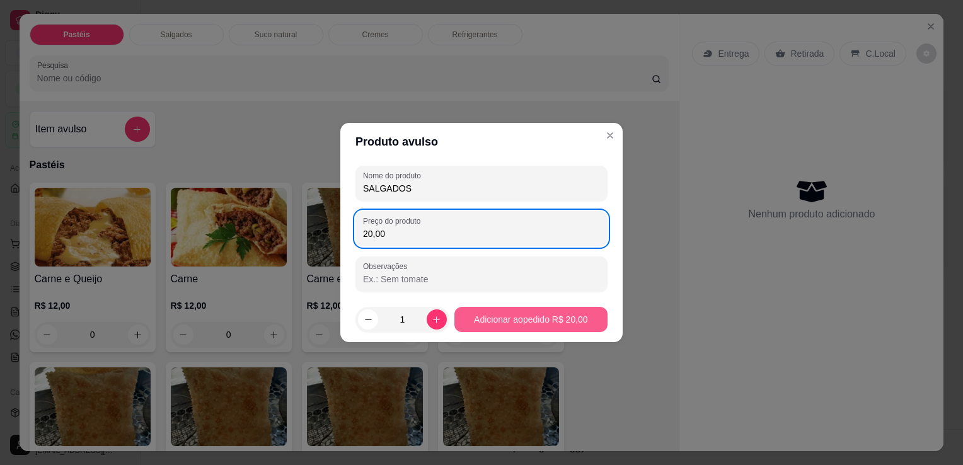
type input "20,00"
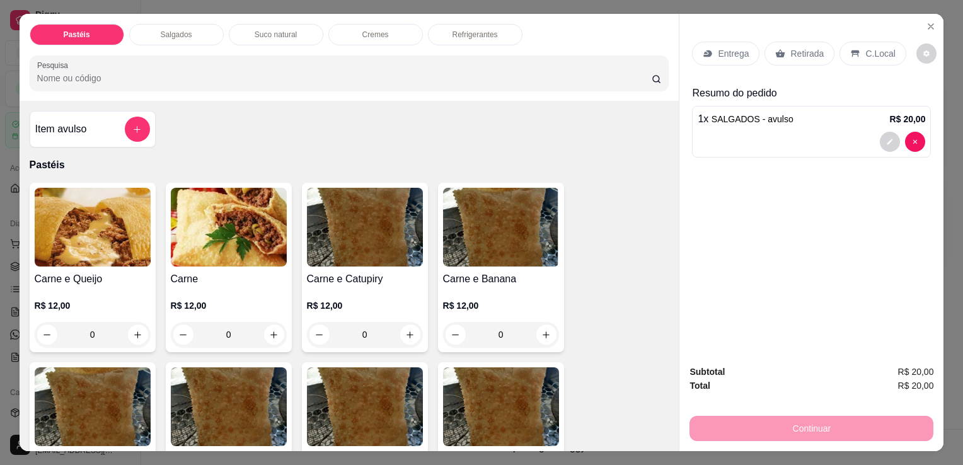
click at [822, 51] on div "Retirada" at bounding box center [800, 54] width 70 height 24
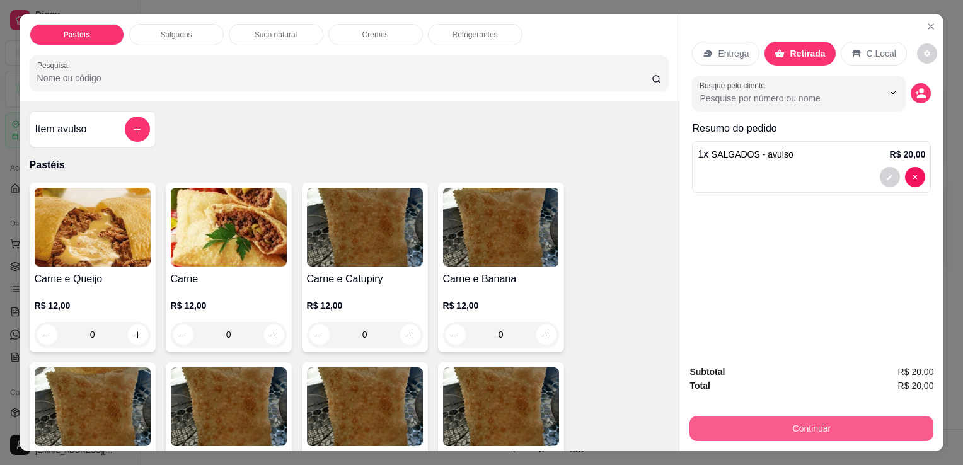
click at [816, 427] on button "Continuar" at bounding box center [812, 428] width 244 height 25
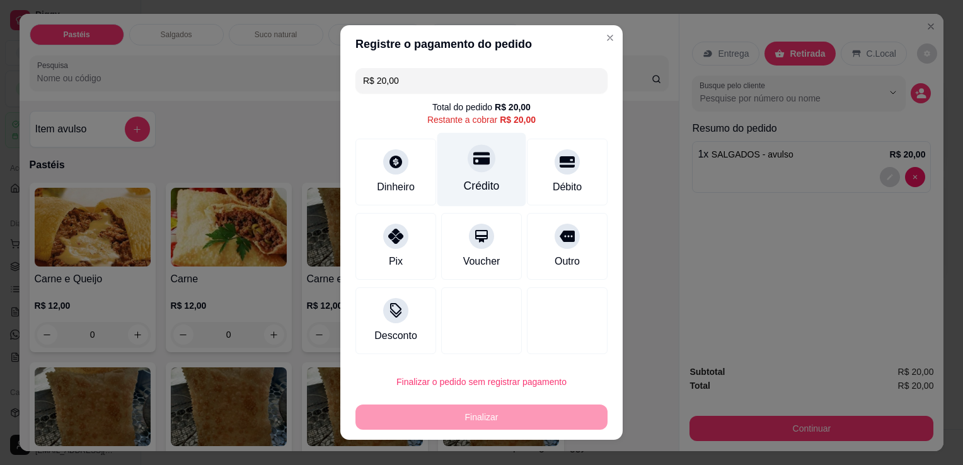
click at [464, 180] on div "Crédito" at bounding box center [482, 186] width 36 height 16
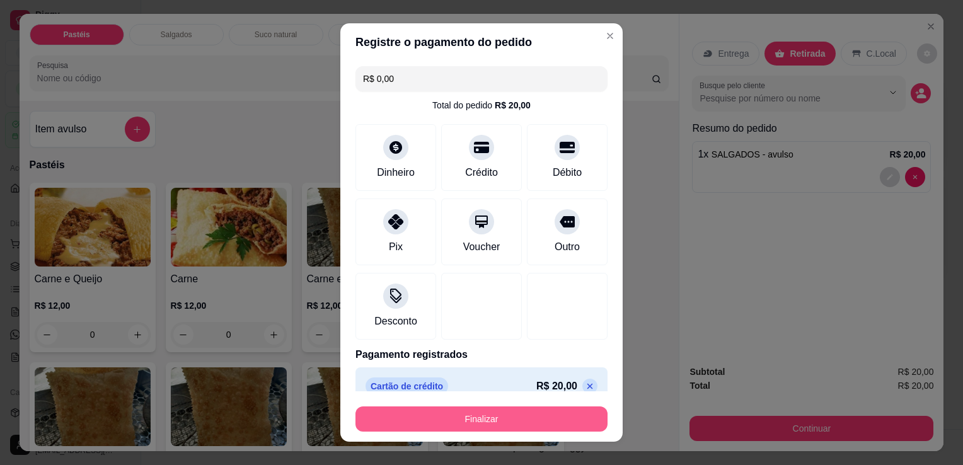
click at [500, 426] on button "Finalizar" at bounding box center [482, 419] width 252 height 25
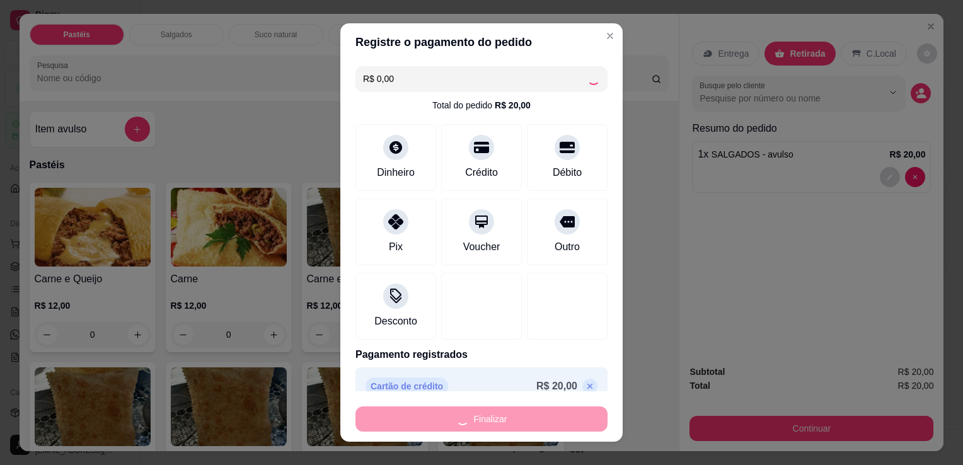
type input "-R$ 20,00"
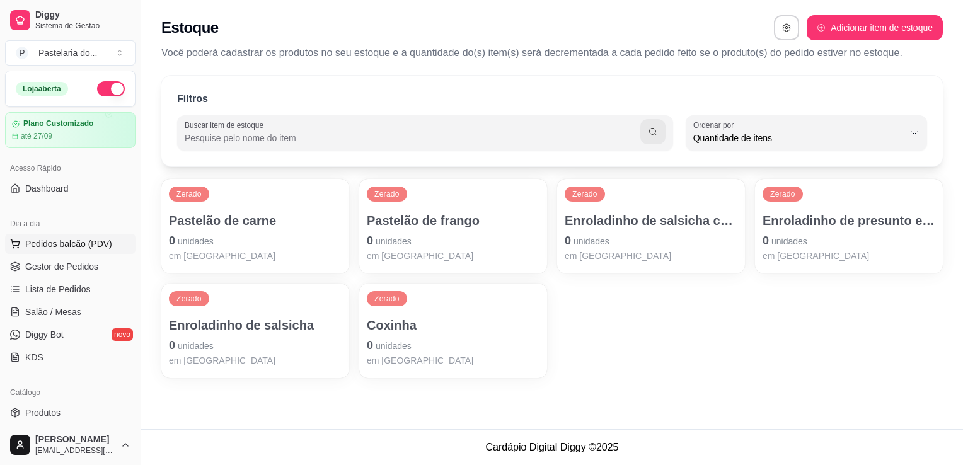
click at [48, 242] on span "Pedidos balcão (PDV)" at bounding box center [68, 244] width 87 height 13
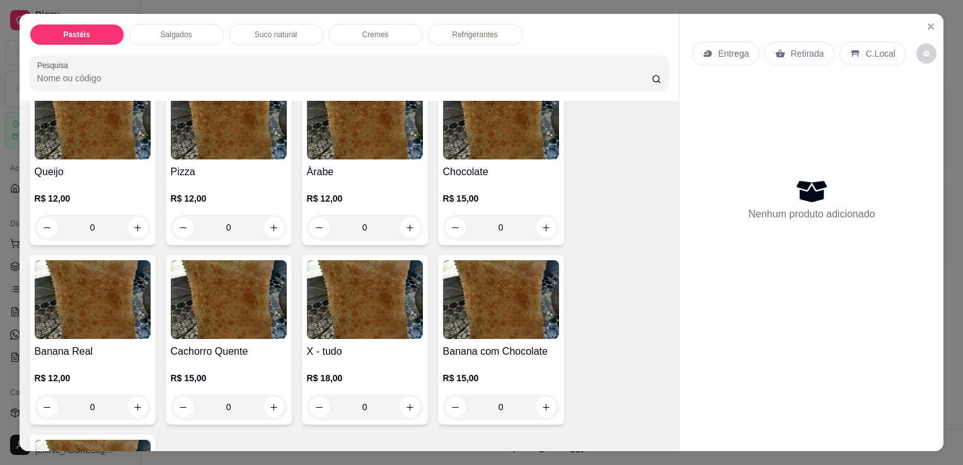
scroll to position [882, 0]
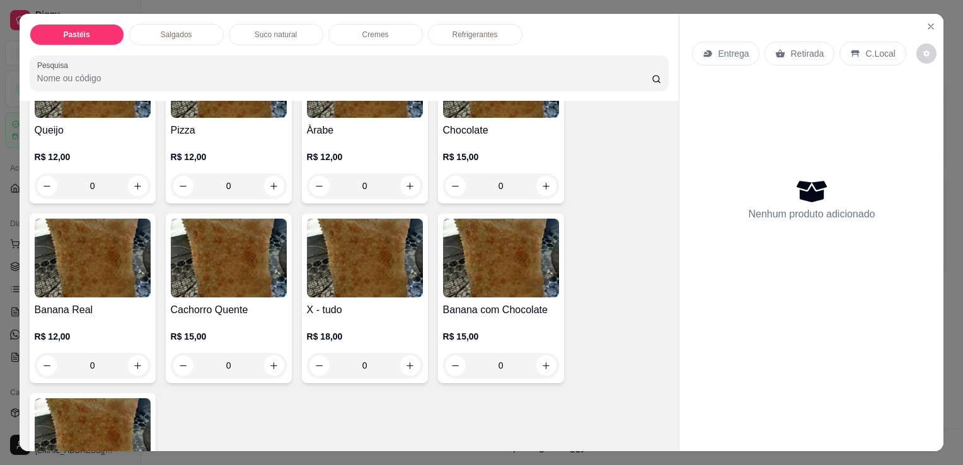
click at [406, 353] on div "0" at bounding box center [365, 365] width 116 height 25
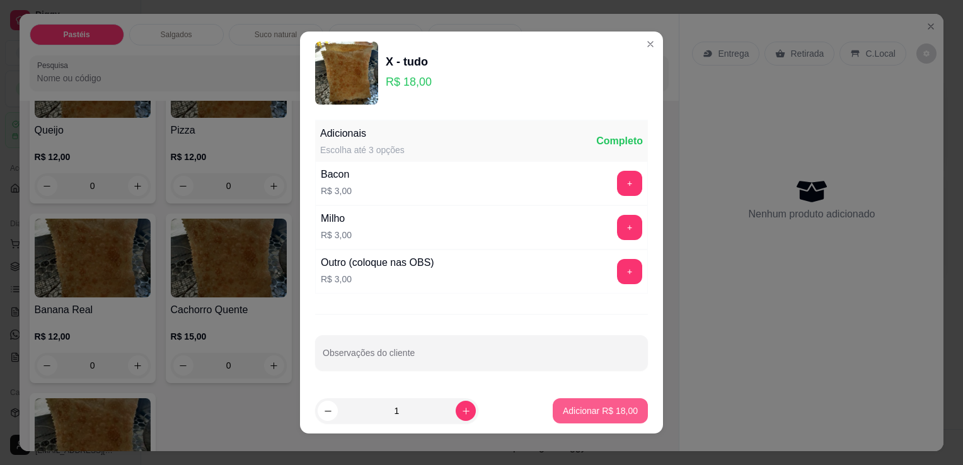
click at [592, 422] on button "Adicionar R$ 18,00" at bounding box center [600, 410] width 95 height 25
type input "1"
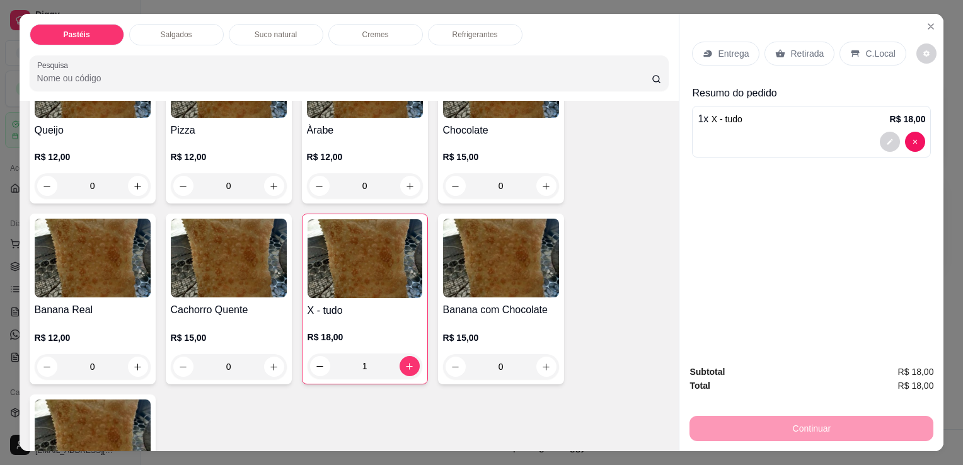
click at [808, 47] on p "Retirada" at bounding box center [806, 53] width 33 height 13
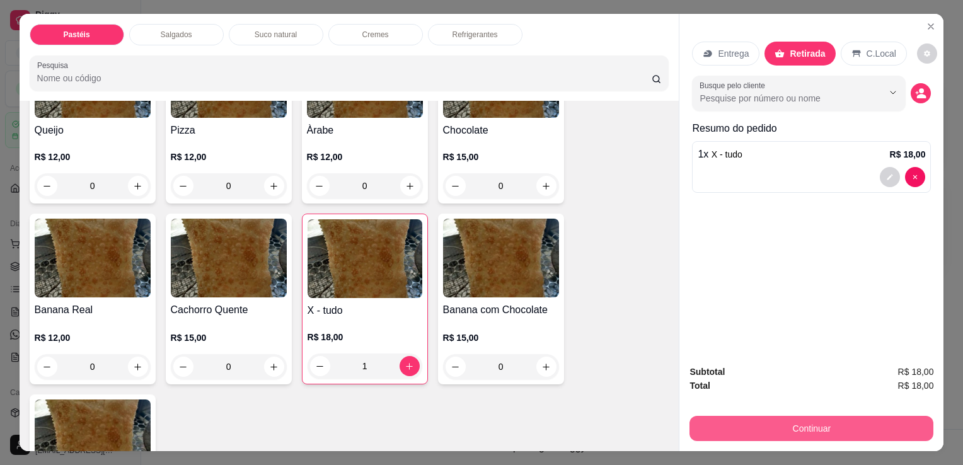
click at [787, 422] on button "Continuar" at bounding box center [812, 428] width 244 height 25
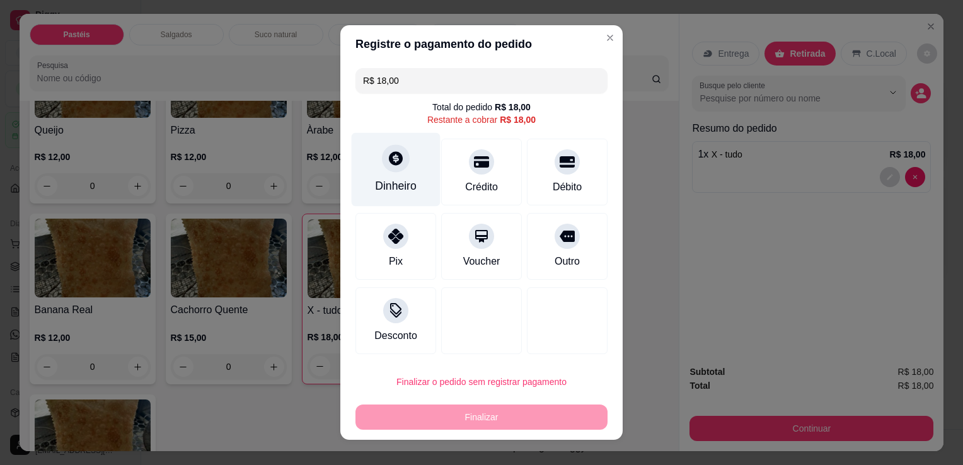
click at [394, 181] on div "Dinheiro" at bounding box center [396, 186] width 42 height 16
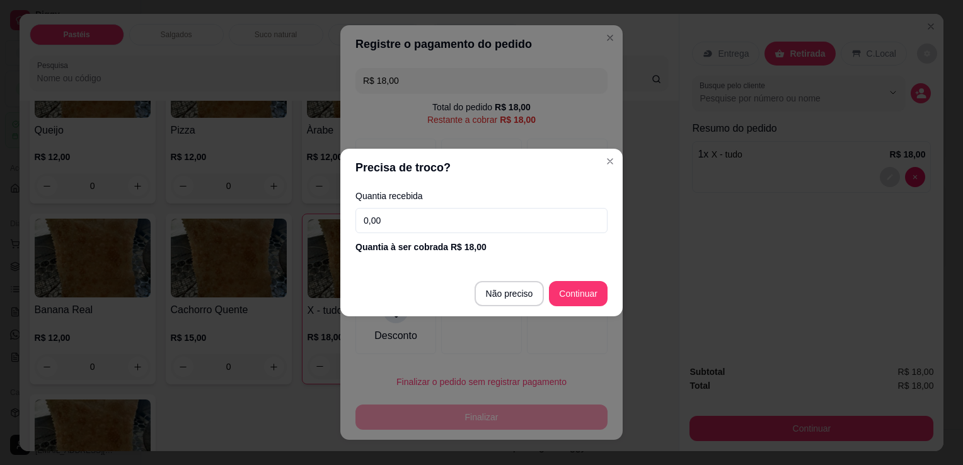
click at [431, 221] on input "0,00" at bounding box center [482, 220] width 252 height 25
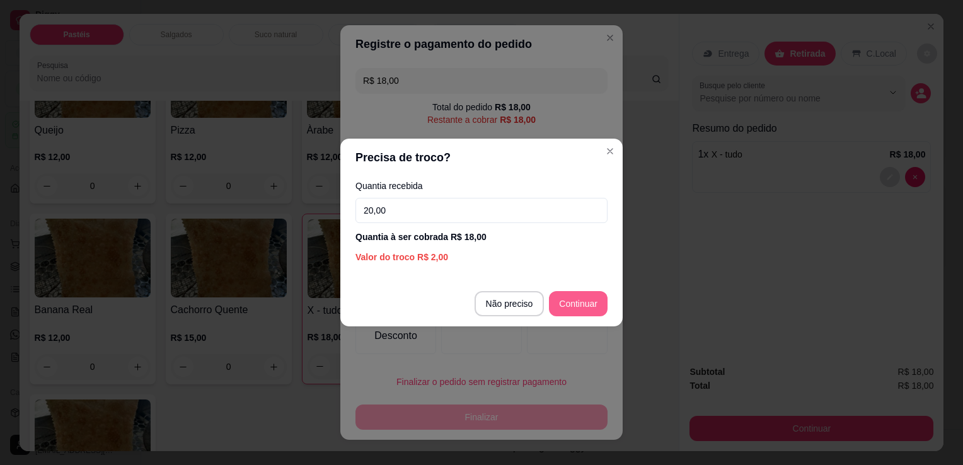
type input "20,00"
type input "R$ 0,00"
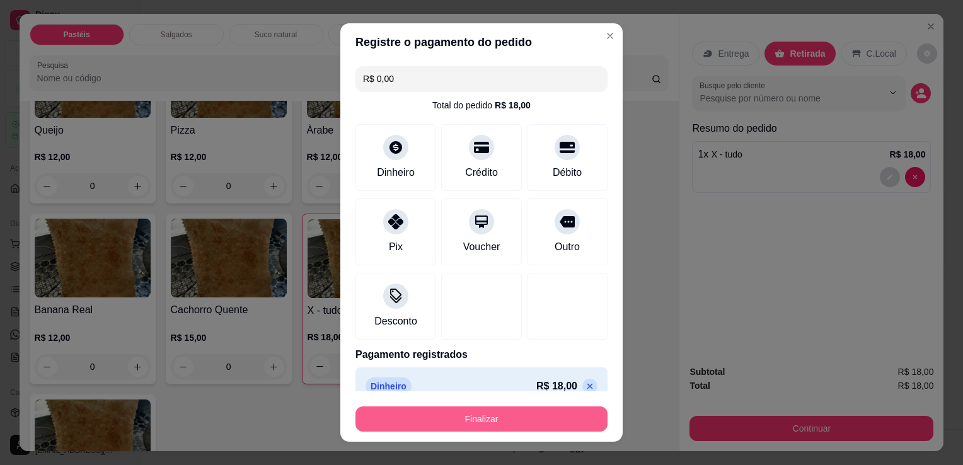
click at [522, 413] on button "Finalizar" at bounding box center [482, 419] width 252 height 25
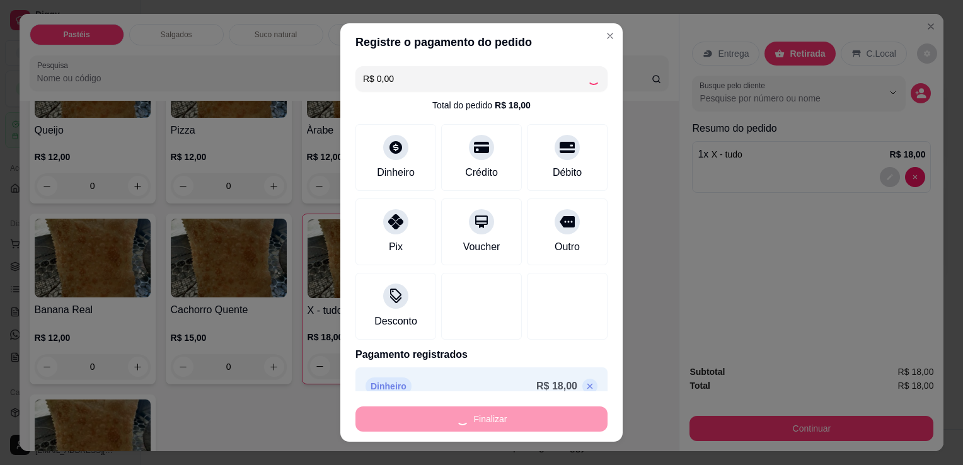
type input "0"
type input "-R$ 18,00"
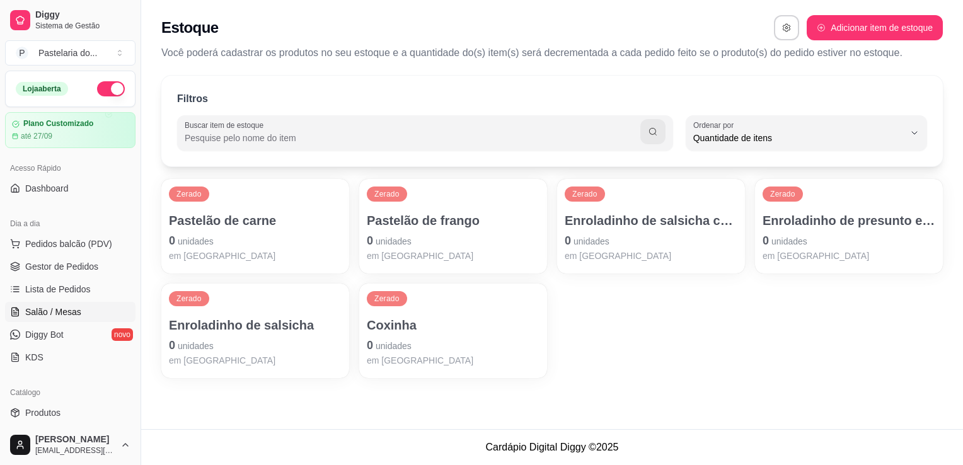
click at [66, 318] on link "Salão / Mesas" at bounding box center [70, 312] width 130 height 20
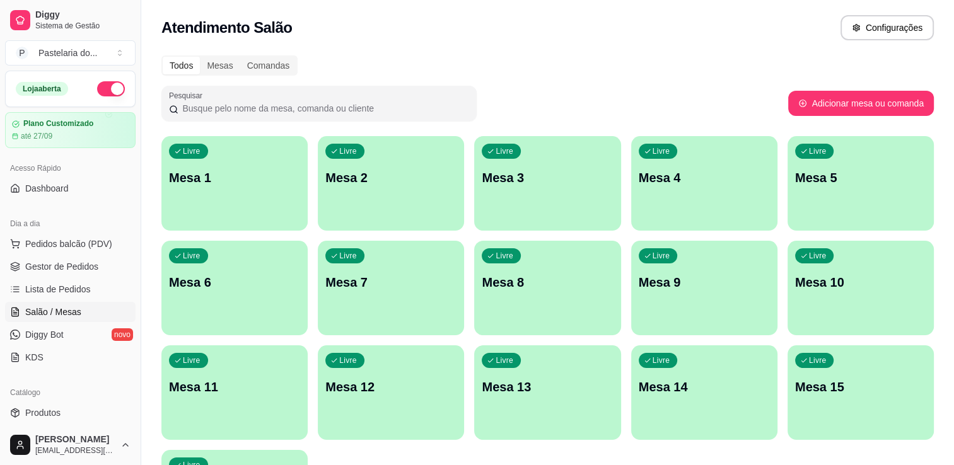
click at [825, 193] on div "Livre Mesa 5" at bounding box center [860, 175] width 146 height 79
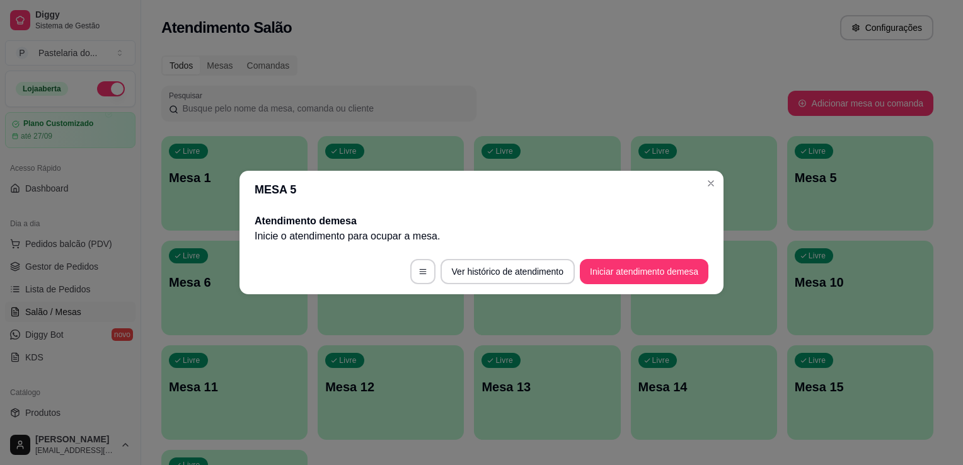
click at [669, 275] on button "Iniciar atendimento de mesa" at bounding box center [644, 271] width 129 height 25
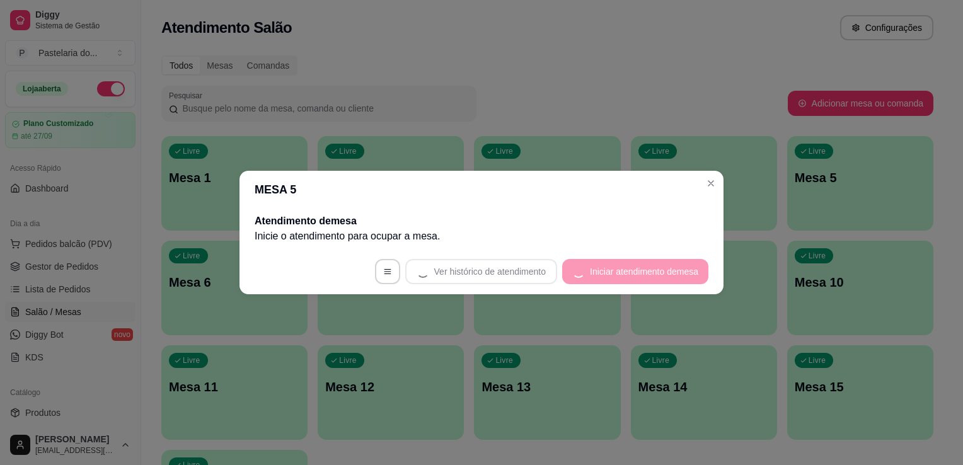
click at [669, 275] on footer "Ver histórico de atendimento Iniciar atendimento de mesa" at bounding box center [482, 271] width 484 height 45
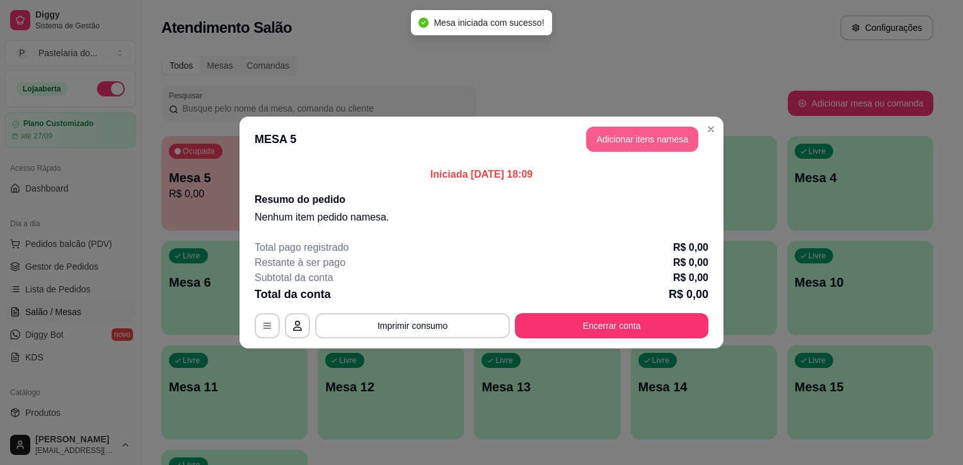
click at [663, 137] on button "Adicionar itens na mesa" at bounding box center [642, 139] width 112 height 25
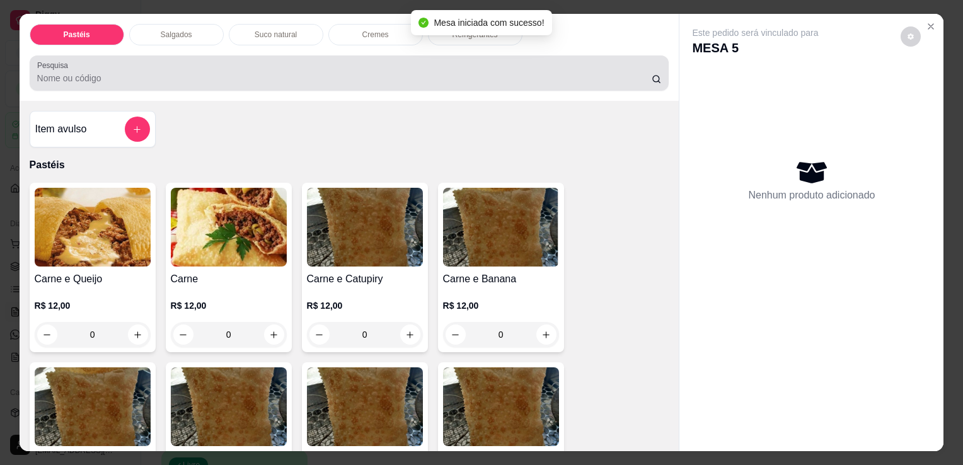
click at [227, 72] on input "Pesquisa" at bounding box center [344, 78] width 615 height 13
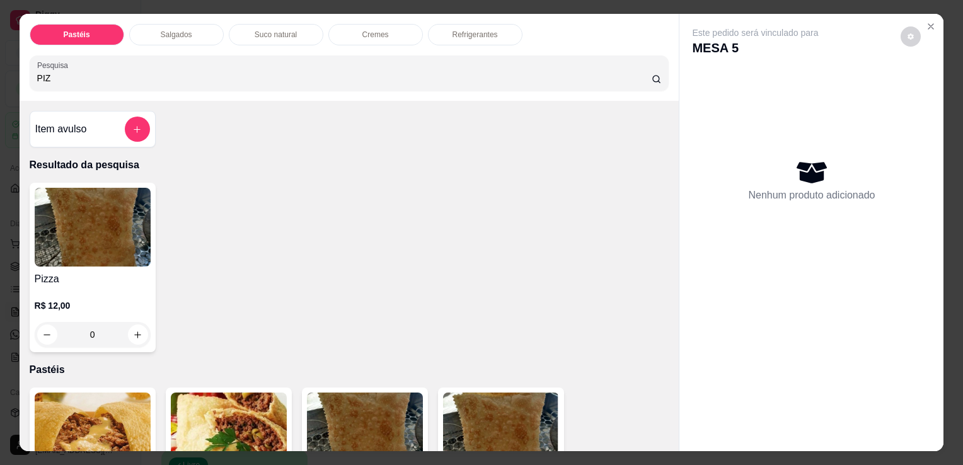
type input "PIZ"
click at [131, 330] on div "0" at bounding box center [93, 334] width 116 height 25
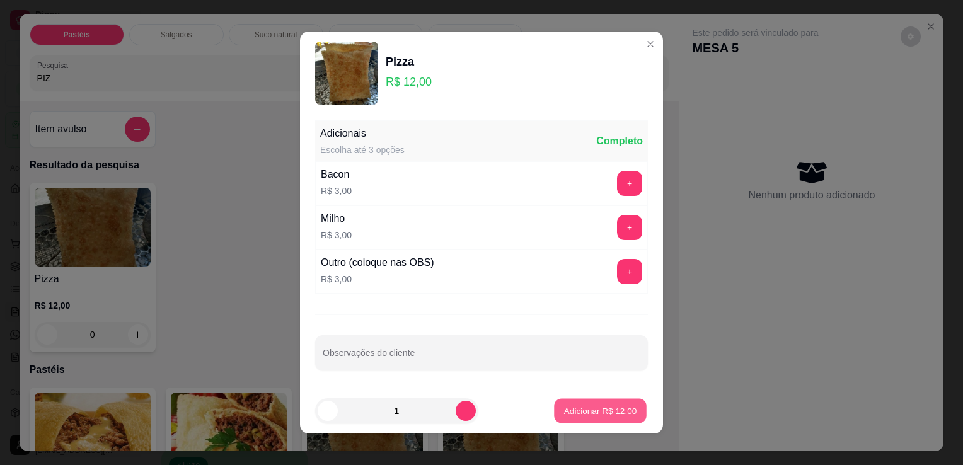
click at [583, 402] on button "Adicionar R$ 12,00" at bounding box center [600, 411] width 93 height 25
type input "1"
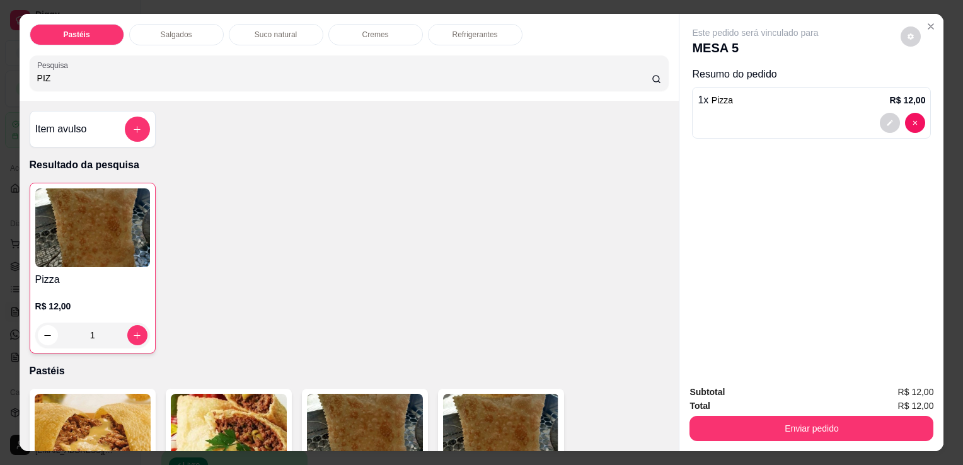
click at [227, 86] on div "Pastéis Salgados Suco natural Cremes Refrigerantes Pesquisa PIZ" at bounding box center [350, 57] width 660 height 87
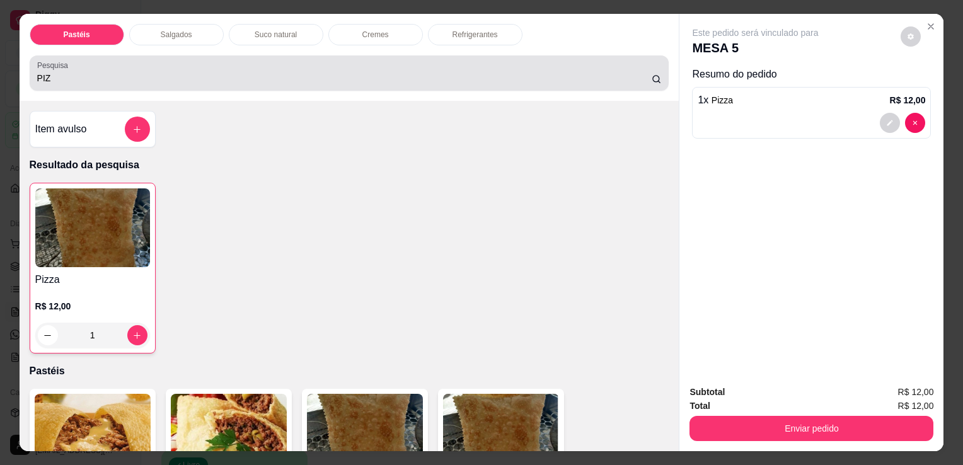
click at [227, 83] on div "Pesquisa PIZ" at bounding box center [350, 72] width 640 height 35
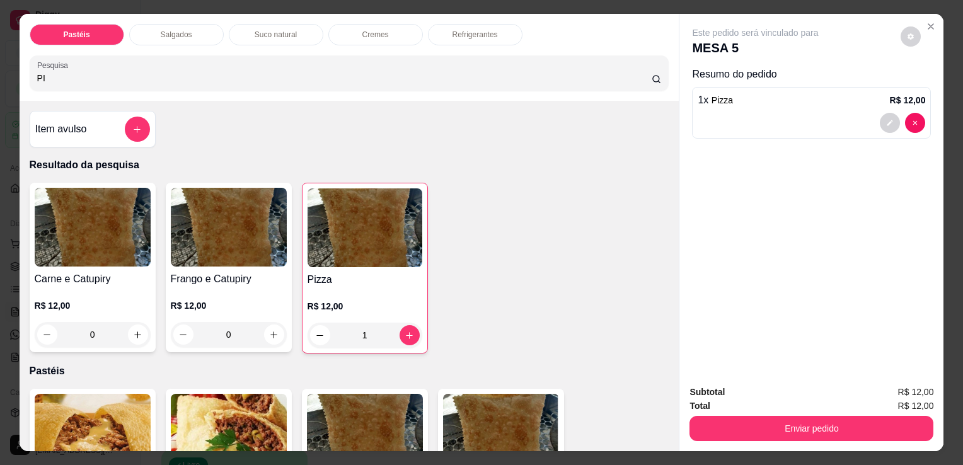
type input "P"
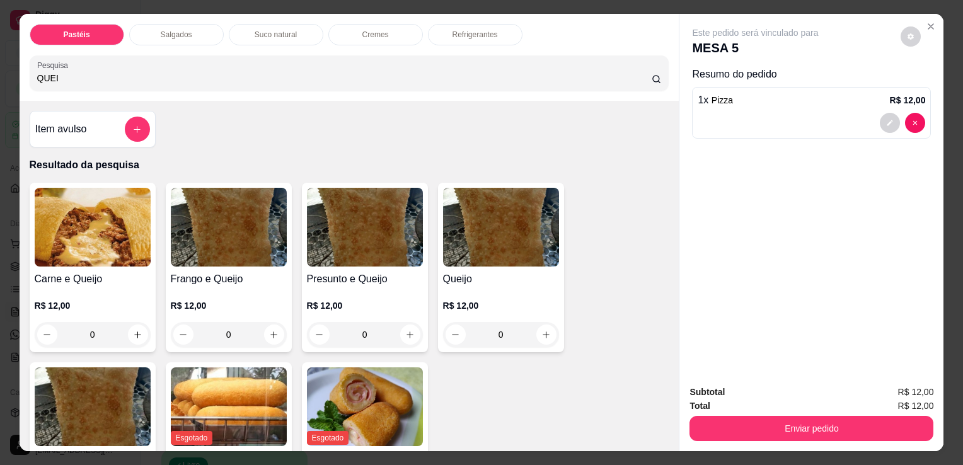
type input "QUEI"
click at [552, 328] on div "0" at bounding box center [501, 334] width 116 height 25
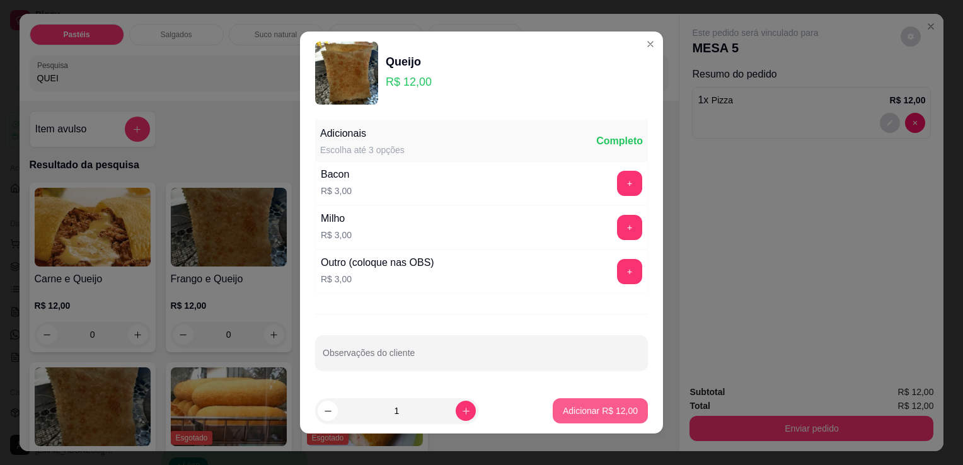
click at [578, 409] on p "Adicionar R$ 12,00" at bounding box center [600, 411] width 75 height 13
type input "1"
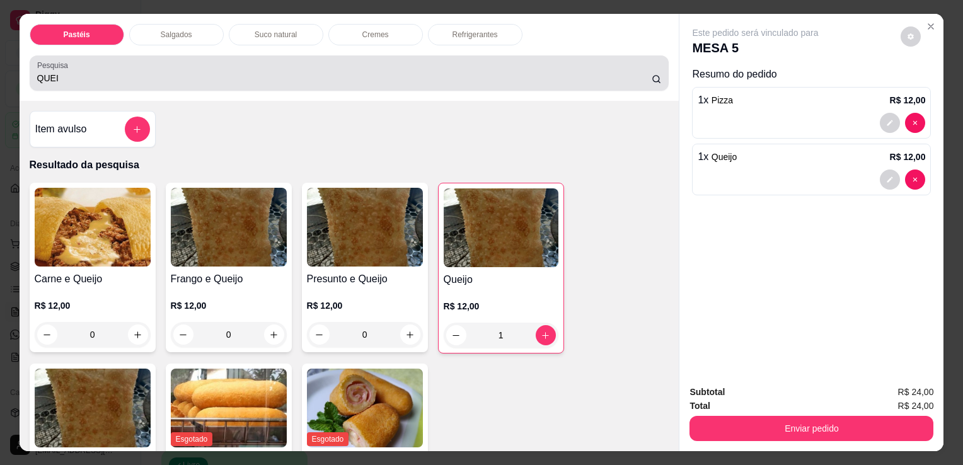
click at [288, 76] on input "QUEI" at bounding box center [344, 78] width 615 height 13
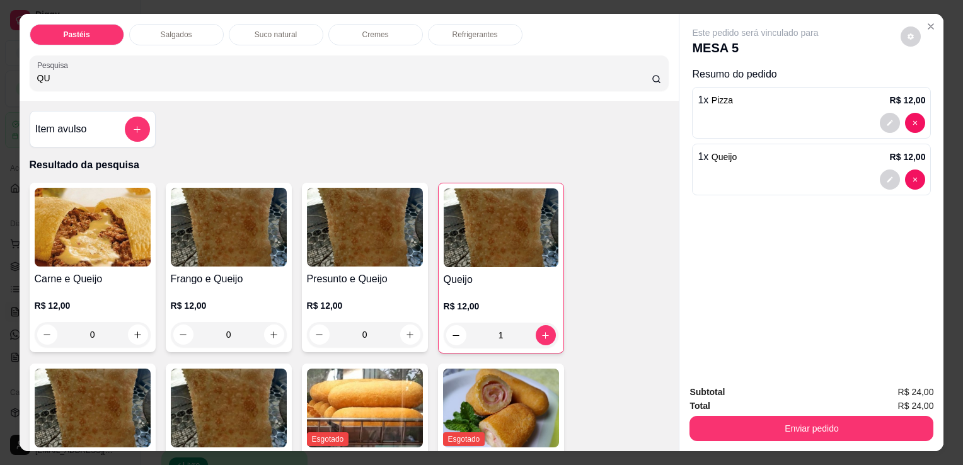
type input "Q"
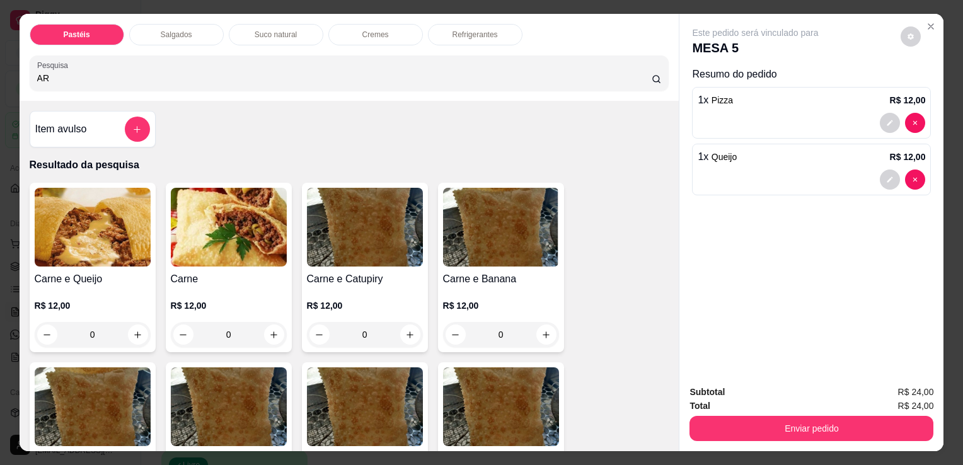
type input "A"
type input "Á"
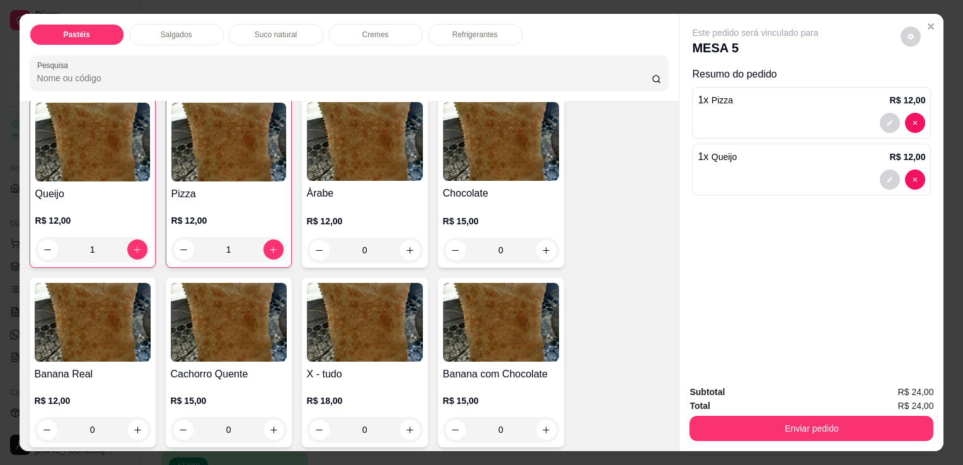
scroll to position [882, 0]
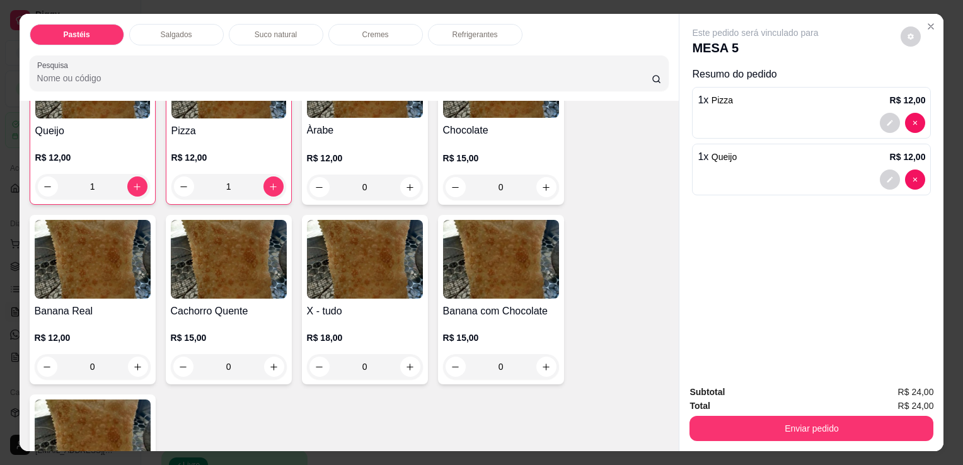
click at [398, 175] on div "0" at bounding box center [365, 187] width 116 height 25
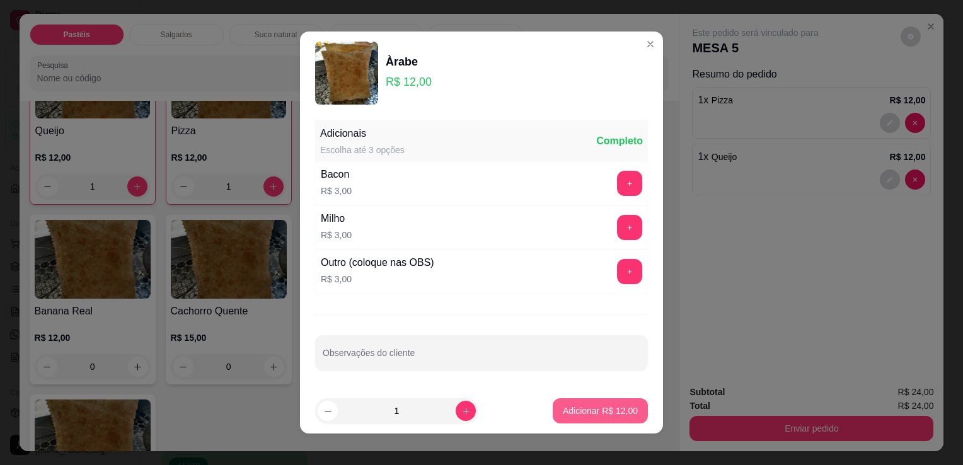
click at [586, 410] on p "Adicionar R$ 12,00" at bounding box center [600, 411] width 75 height 13
type input "1"
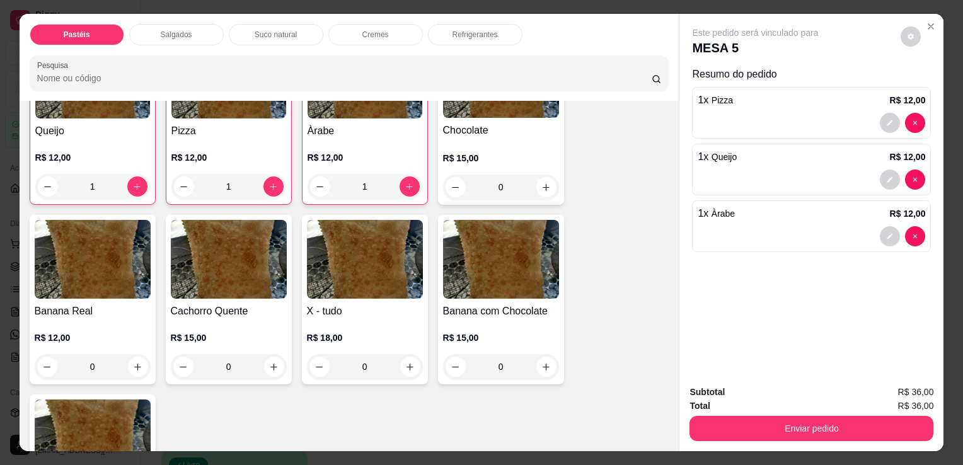
click at [509, 32] on div "Refrigerantes" at bounding box center [475, 34] width 95 height 21
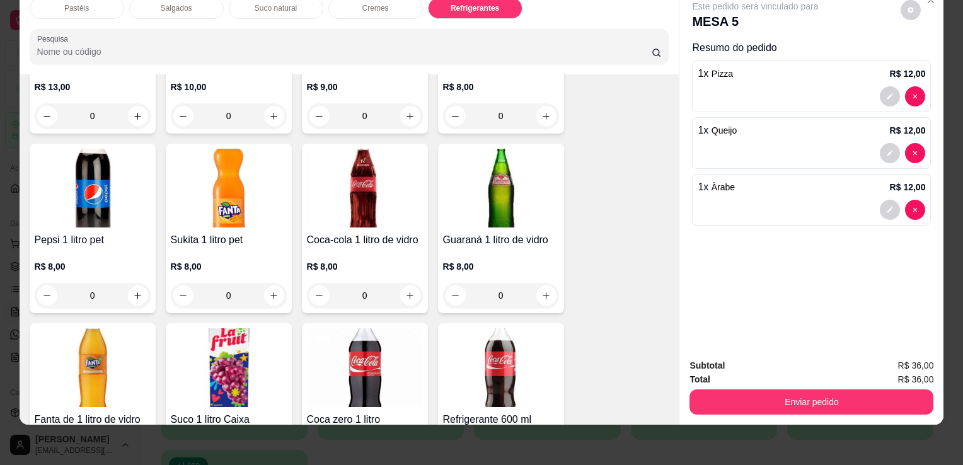
scroll to position [3229, 0]
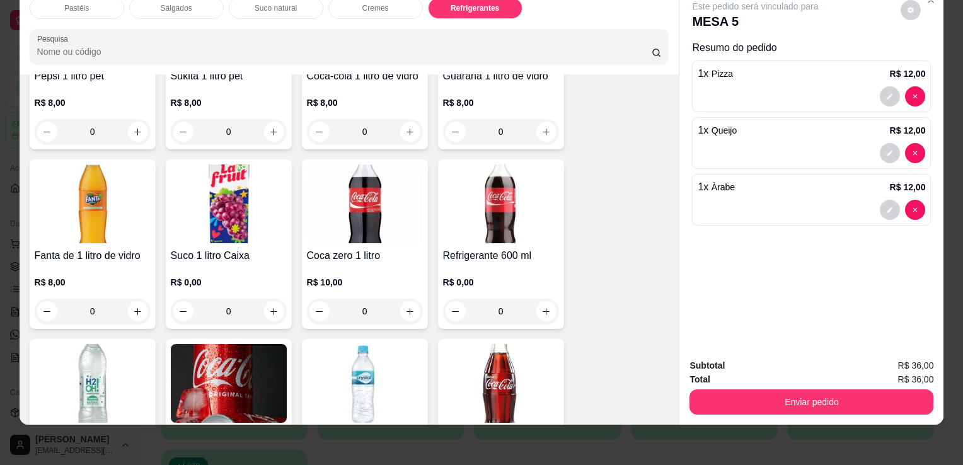
click at [540, 383] on img at bounding box center [501, 383] width 116 height 79
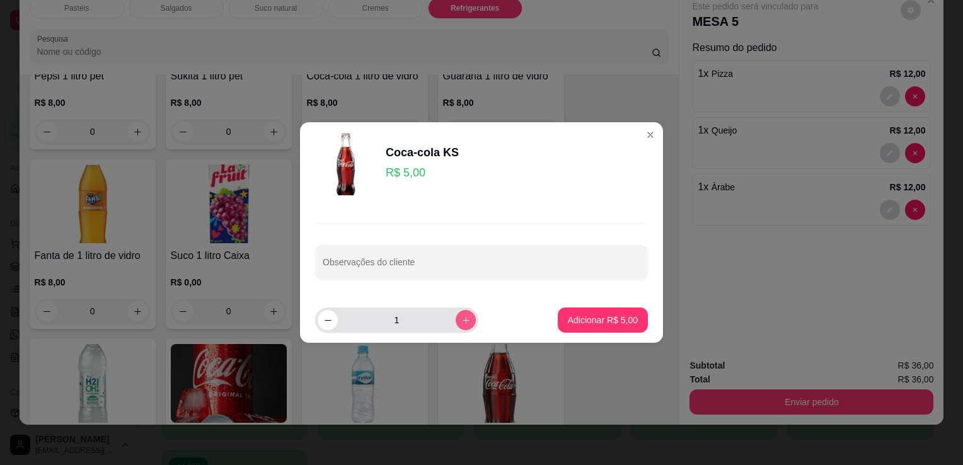
click at [463, 320] on icon "increase-product-quantity" at bounding box center [466, 320] width 7 height 7
type input "2"
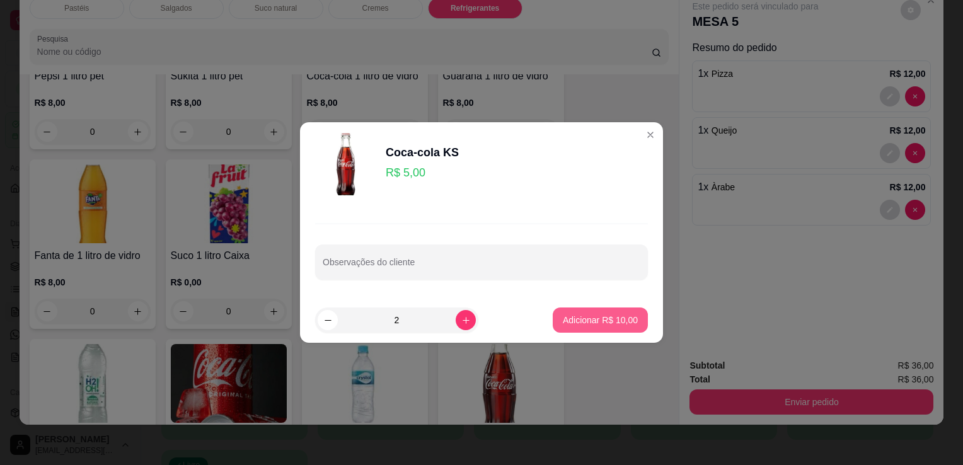
click at [576, 324] on p "Adicionar R$ 10,00" at bounding box center [600, 320] width 75 height 13
type input "2"
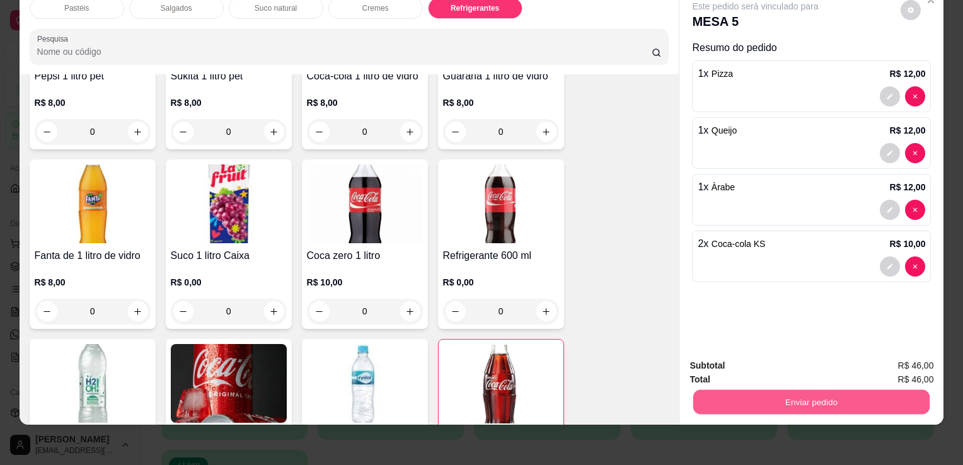
click at [780, 405] on button "Enviar pedido" at bounding box center [811, 402] width 236 height 25
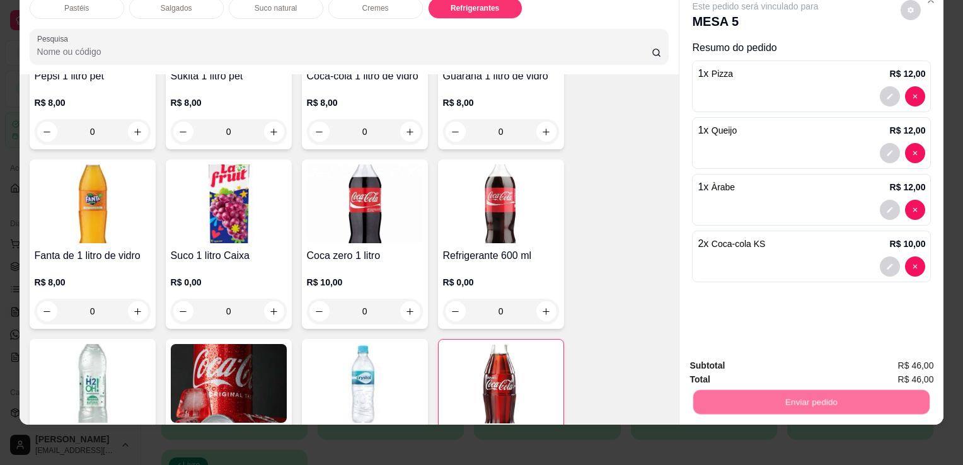
click at [768, 357] on button "Não registrar e enviar pedido" at bounding box center [770, 362] width 131 height 24
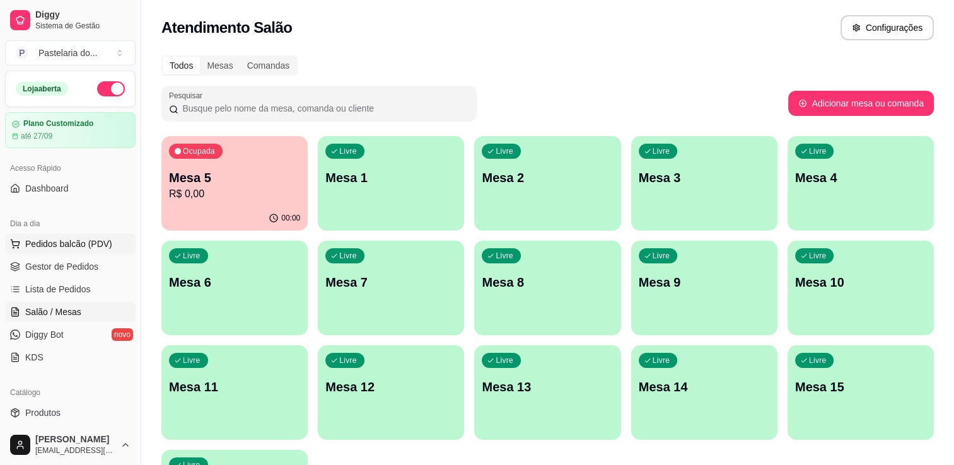
click at [48, 243] on span "Pedidos balcão (PDV)" at bounding box center [68, 244] width 87 height 13
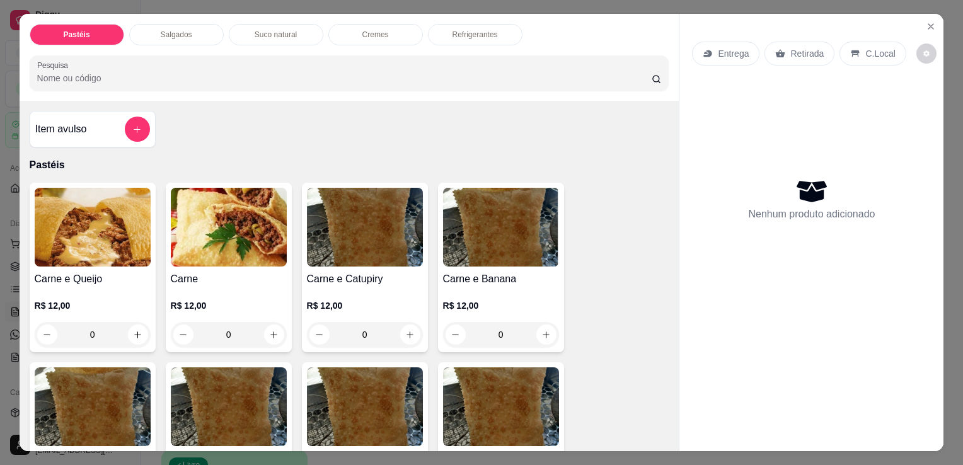
click at [141, 24] on div "Salgados" at bounding box center [176, 34] width 95 height 21
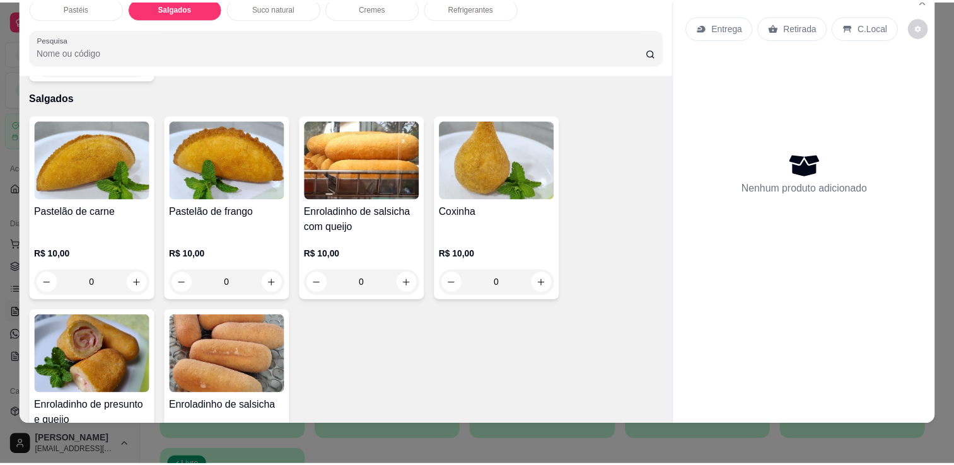
scroll to position [1528, 0]
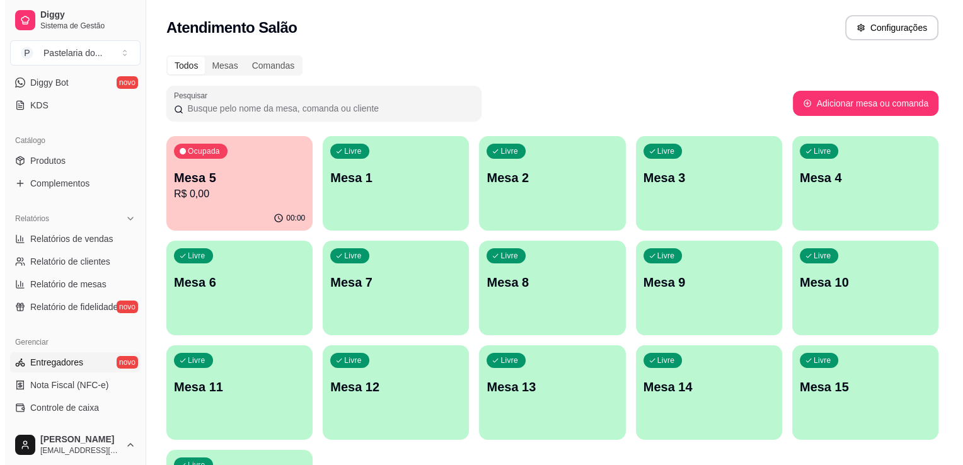
scroll to position [378, 0]
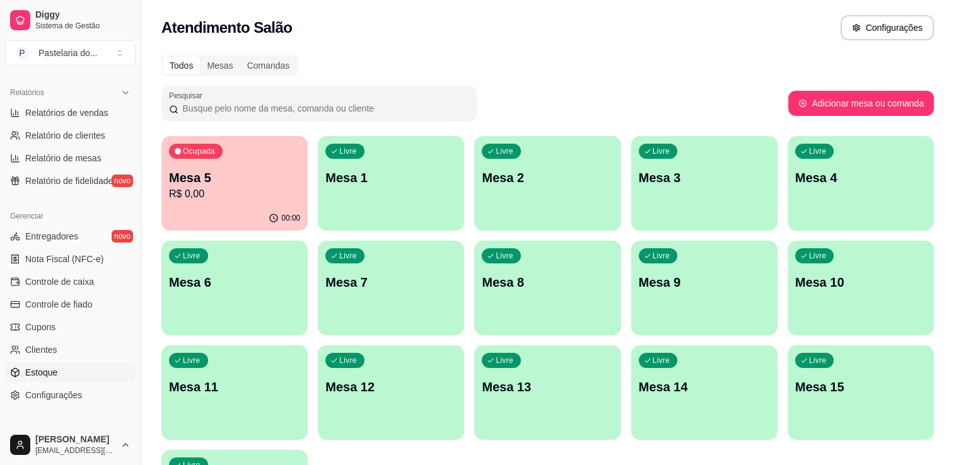
click at [78, 367] on link "Estoque" at bounding box center [70, 372] width 130 height 20
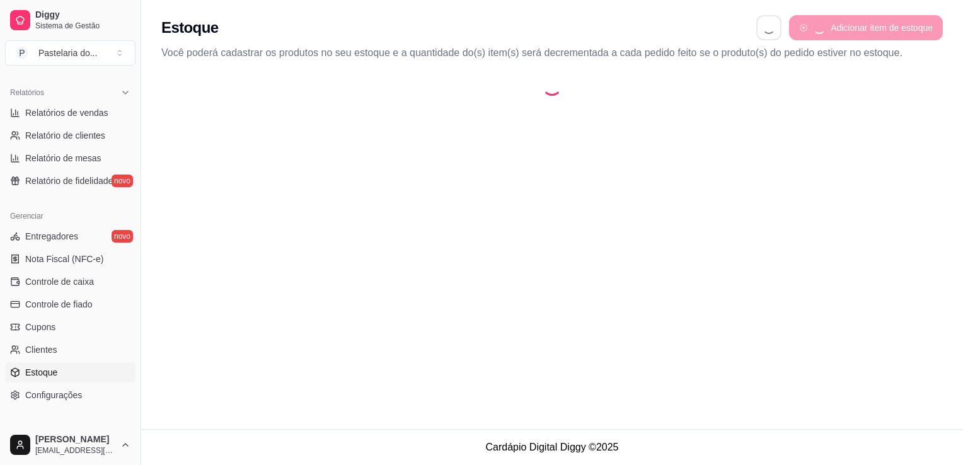
select select "QUANTITY_ORDER"
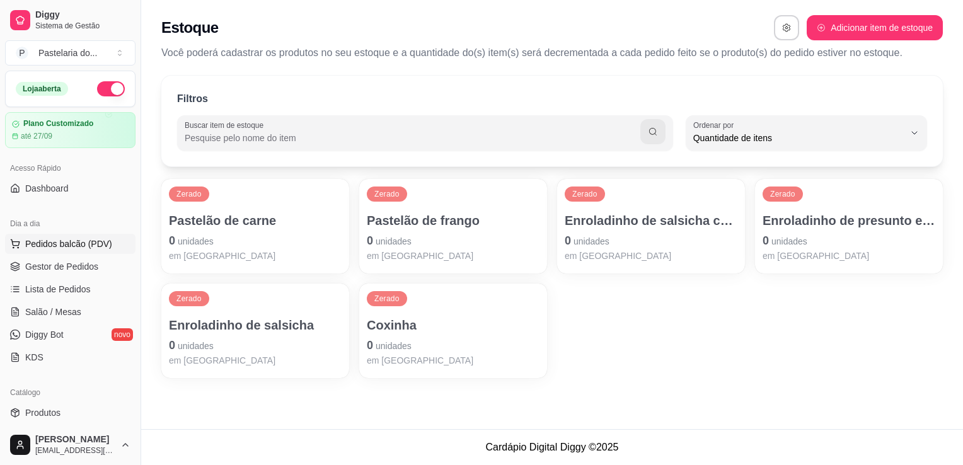
click at [67, 243] on span "Pedidos balcão (PDV)" at bounding box center [68, 244] width 87 height 13
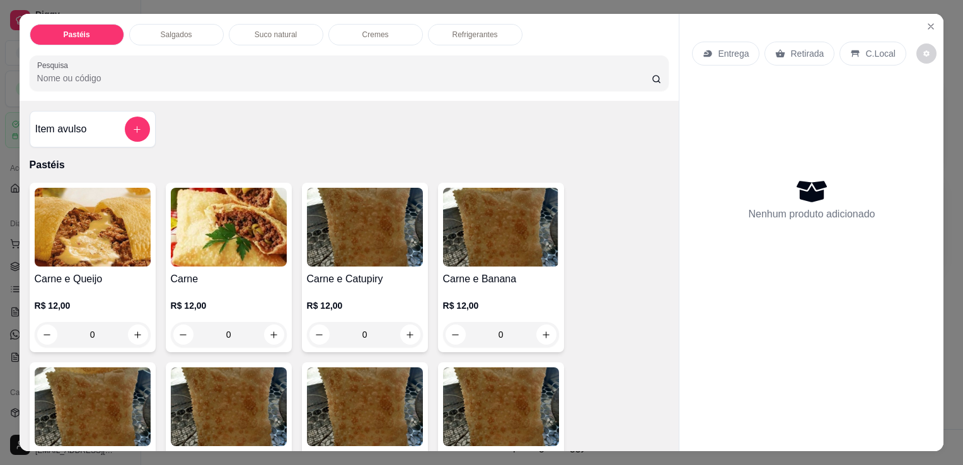
click at [112, 128] on div "Item avulso" at bounding box center [92, 129] width 115 height 25
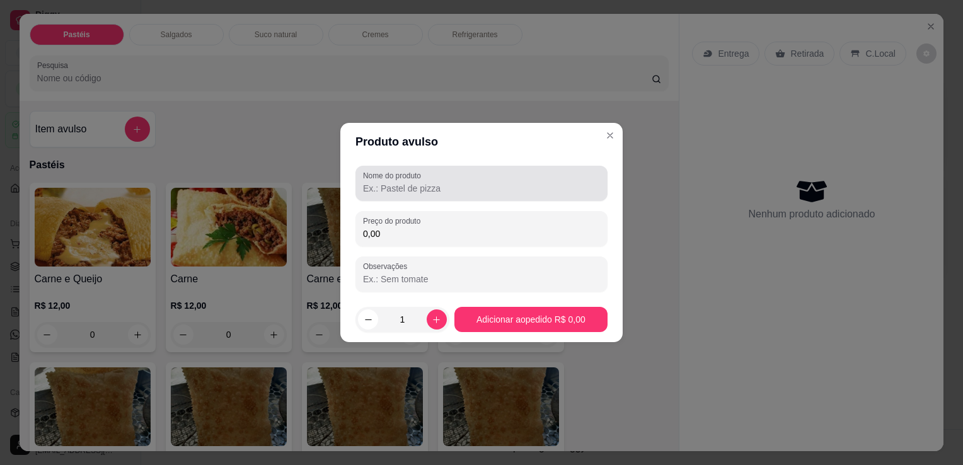
click at [419, 197] on div "Nome do produto" at bounding box center [482, 183] width 252 height 35
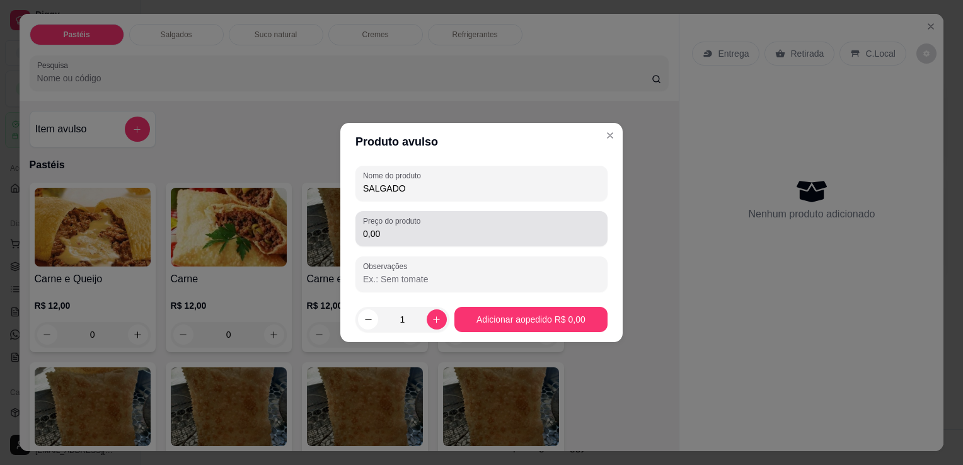
type input "SALGADO"
click at [420, 245] on div "Preço do produto 0,00" at bounding box center [482, 228] width 252 height 35
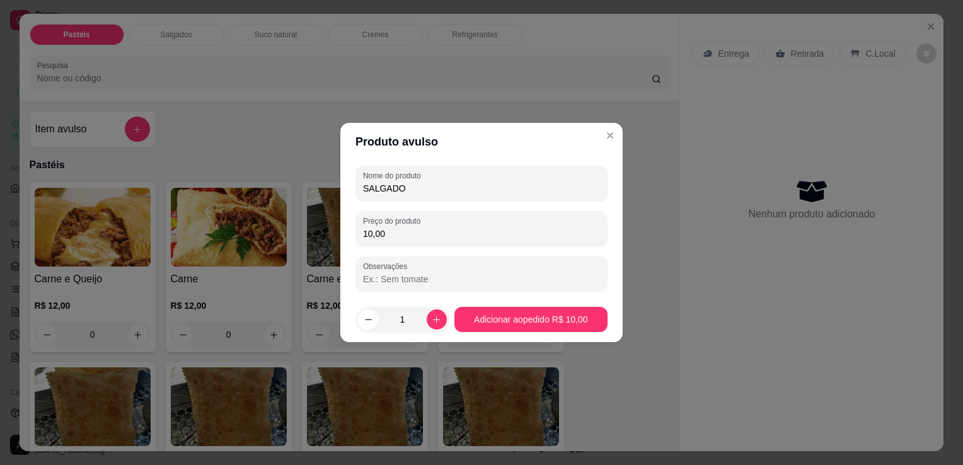
type input "10,00"
click at [511, 333] on footer "1 Adicionar ao pedido R$ 10,00" at bounding box center [481, 319] width 282 height 45
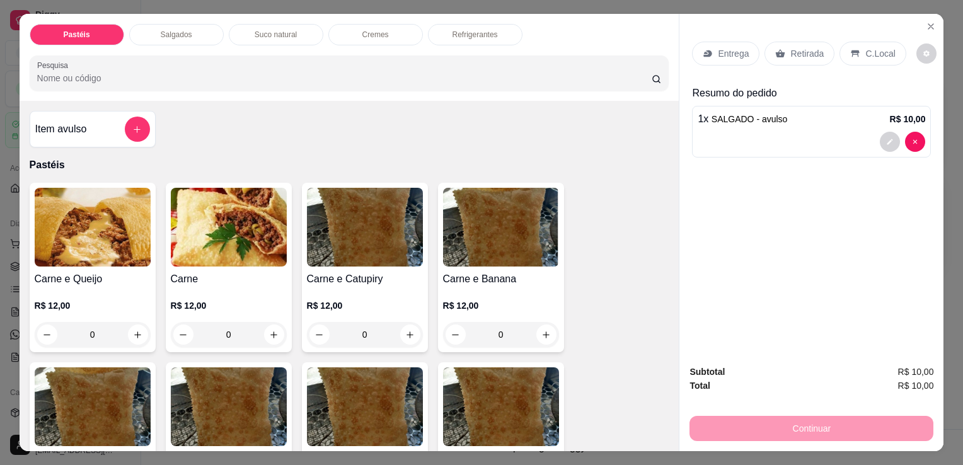
click at [774, 62] on div "Entrega Retirada C.Local" at bounding box center [811, 54] width 239 height 44
click at [782, 53] on div "Retirada" at bounding box center [800, 54] width 70 height 24
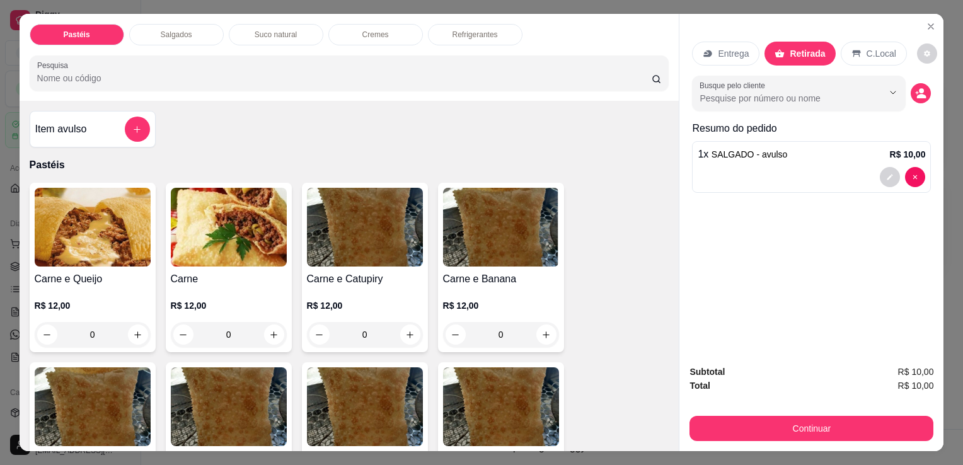
click at [745, 416] on button "Continuar" at bounding box center [812, 428] width 244 height 25
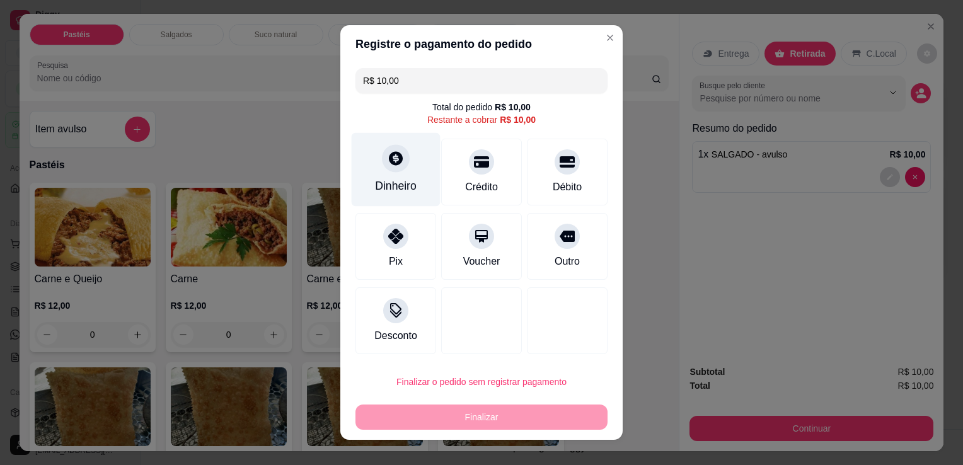
click at [379, 188] on div "Dinheiro" at bounding box center [396, 186] width 42 height 16
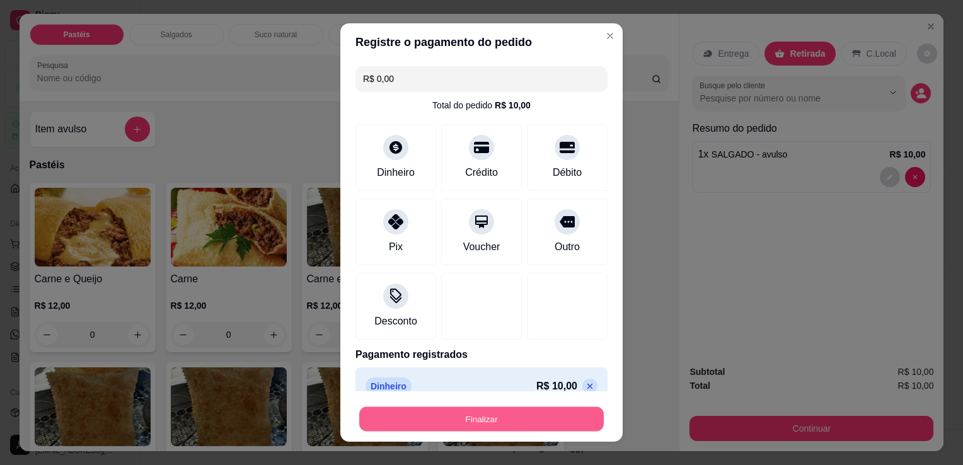
click at [517, 430] on button "Finalizar" at bounding box center [481, 419] width 245 height 25
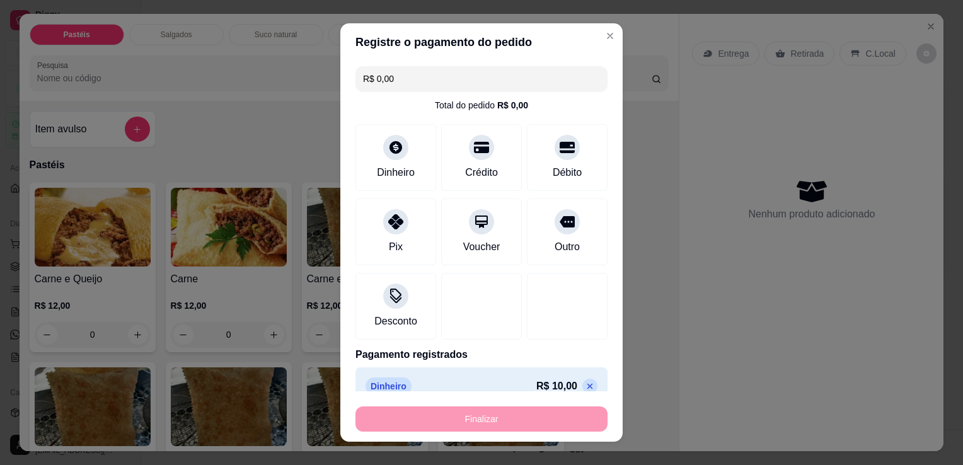
type input "-R$ 10,00"
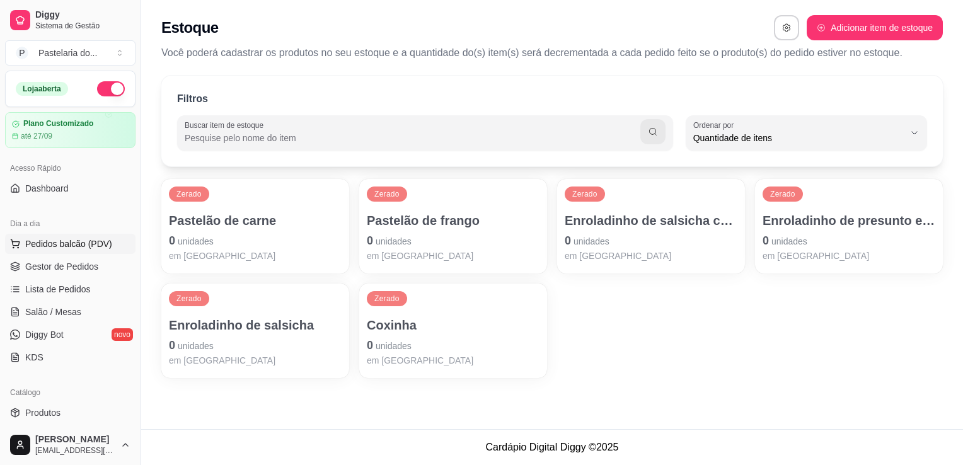
click at [72, 241] on span "Pedidos balcão (PDV)" at bounding box center [68, 244] width 87 height 13
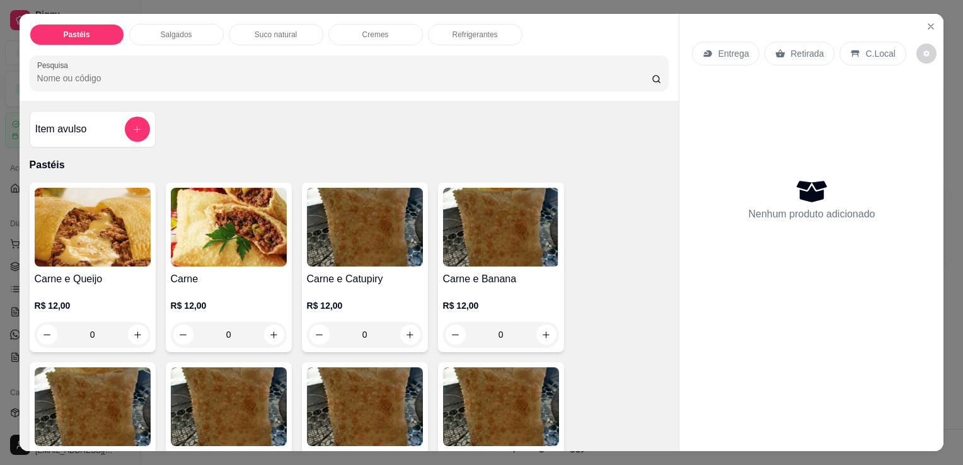
click at [71, 122] on h4 "Item avulso" at bounding box center [61, 129] width 52 height 15
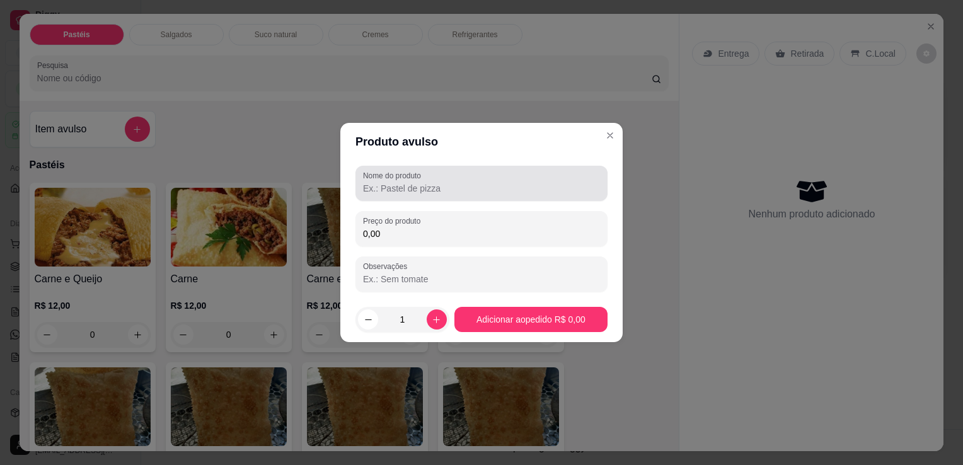
click at [391, 179] on label "Nome do produto" at bounding box center [394, 175] width 62 height 11
click at [391, 182] on input "Nome do produto" at bounding box center [481, 188] width 237 height 13
click at [391, 179] on label "Nome do produto" at bounding box center [394, 175] width 62 height 11
click at [391, 182] on input "Nome do produto" at bounding box center [481, 188] width 237 height 13
click at [391, 184] on input "Nome do produto" at bounding box center [481, 188] width 237 height 13
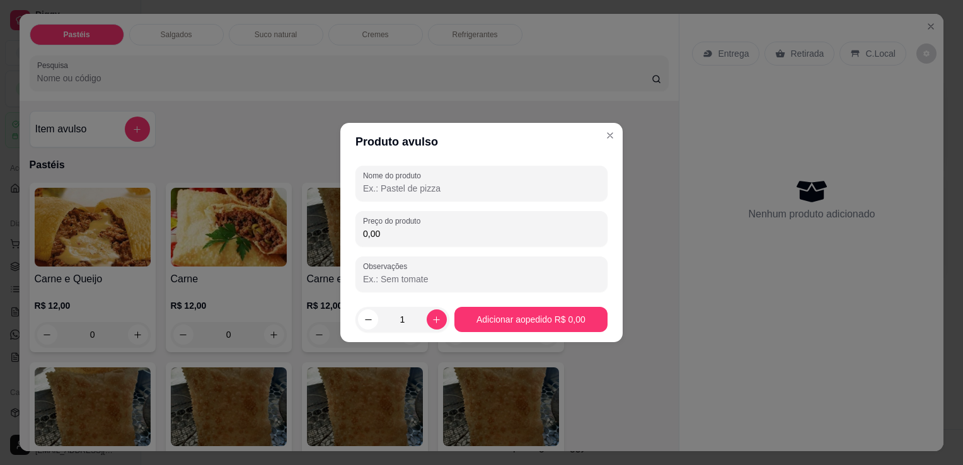
click at [391, 184] on input "Nome do produto" at bounding box center [481, 188] width 237 height 13
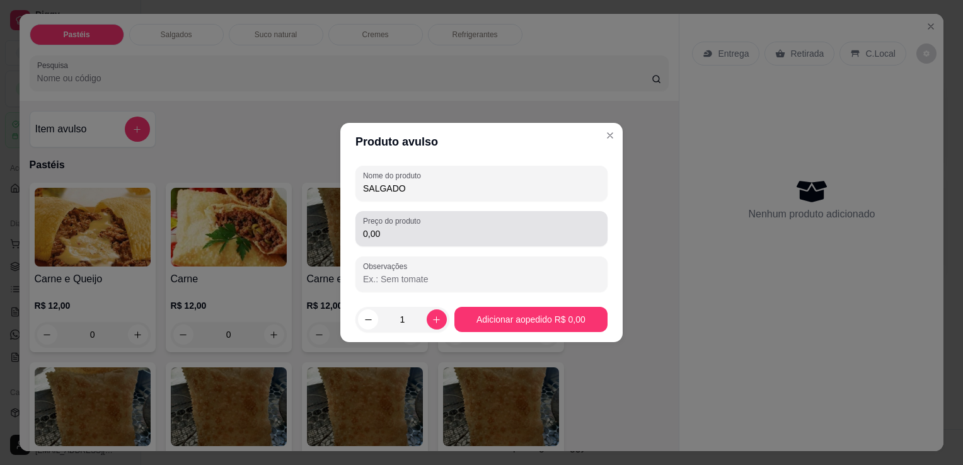
type input "SALGADO"
click at [509, 232] on input "0,00" at bounding box center [481, 234] width 237 height 13
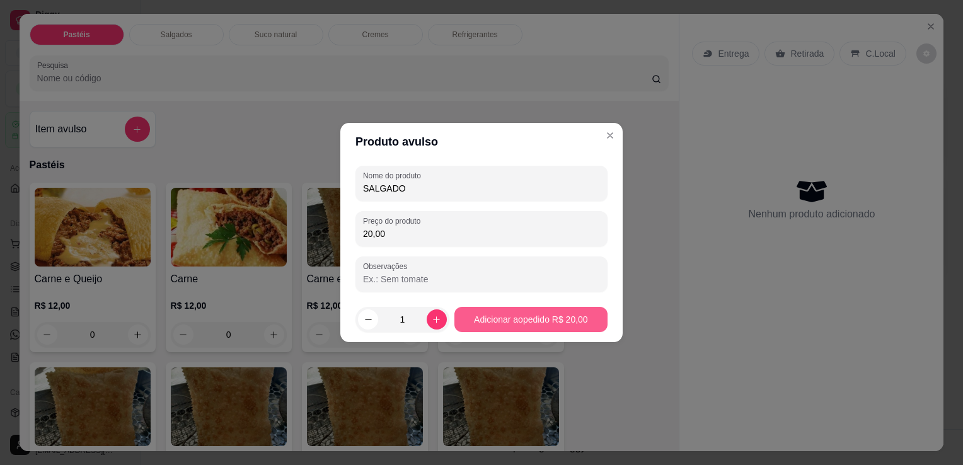
type input "20,00"
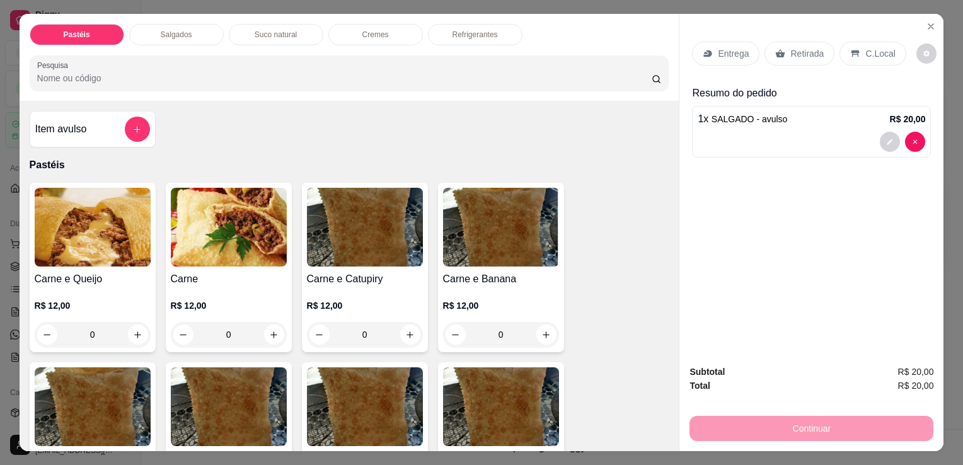
click at [782, 50] on div "Retirada" at bounding box center [800, 54] width 70 height 24
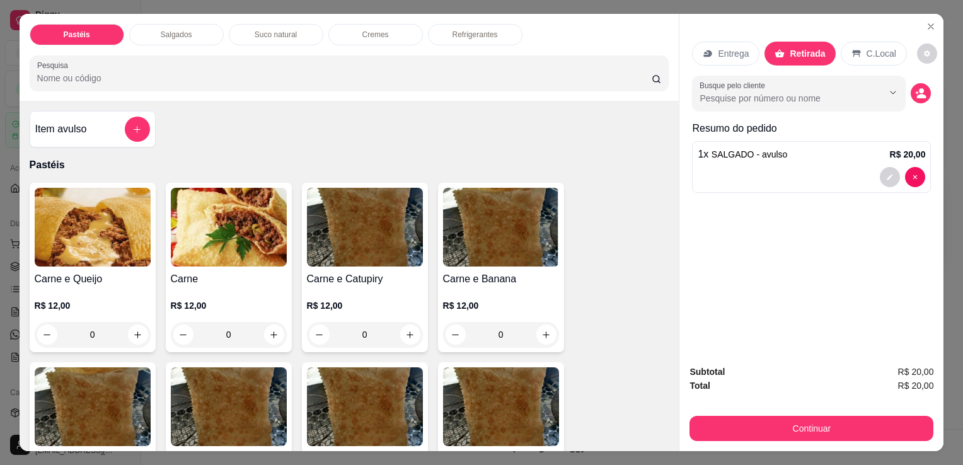
click at [806, 444] on div "Subtotal R$ 20,00 Total R$ 20,00 Continuar" at bounding box center [812, 403] width 264 height 96
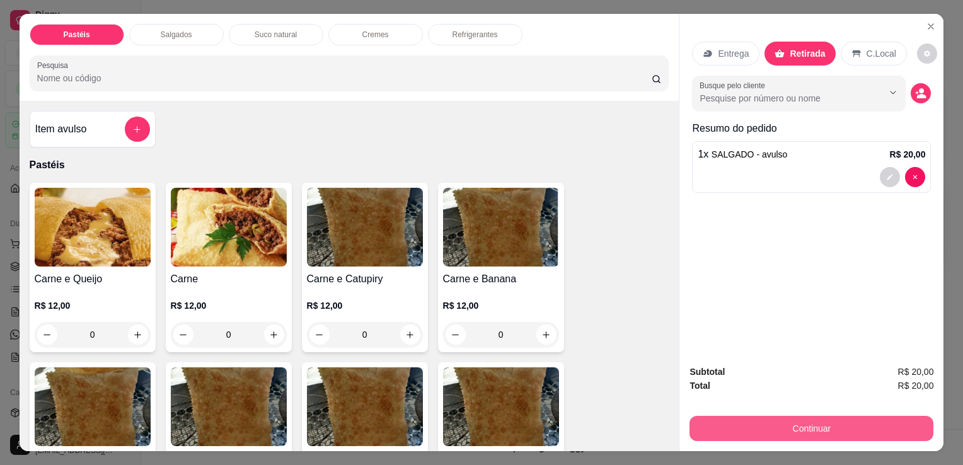
click at [802, 433] on button "Continuar" at bounding box center [812, 428] width 244 height 25
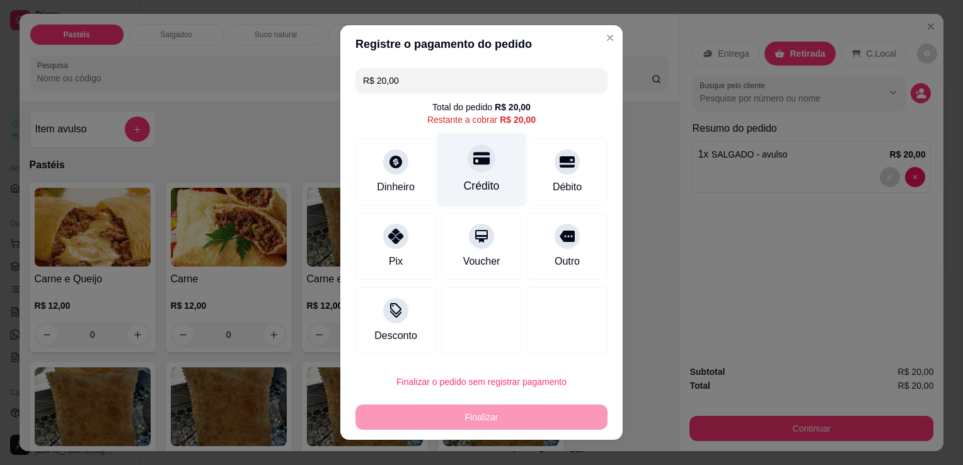
click at [486, 185] on div "Crédito" at bounding box center [482, 186] width 36 height 16
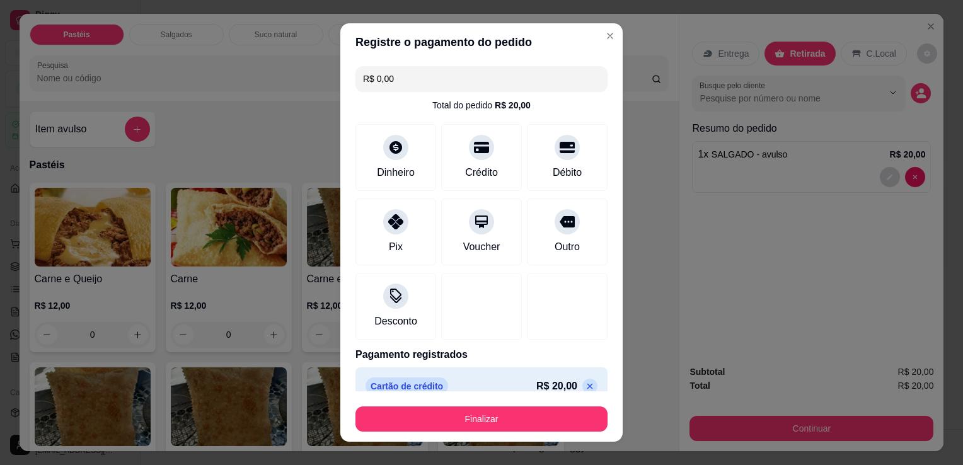
click at [499, 417] on button "Finalizar" at bounding box center [482, 419] width 252 height 25
click at [499, 417] on div "Finalizar" at bounding box center [482, 419] width 252 height 25
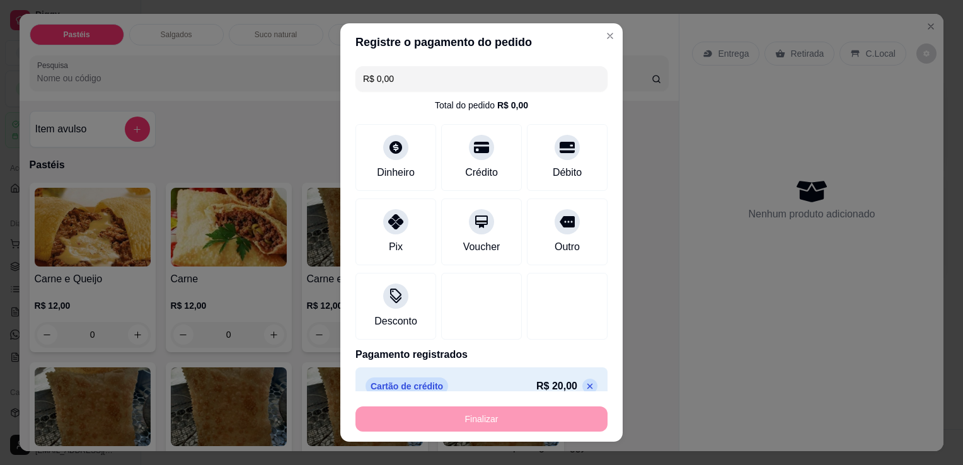
type input "-R$ 20,00"
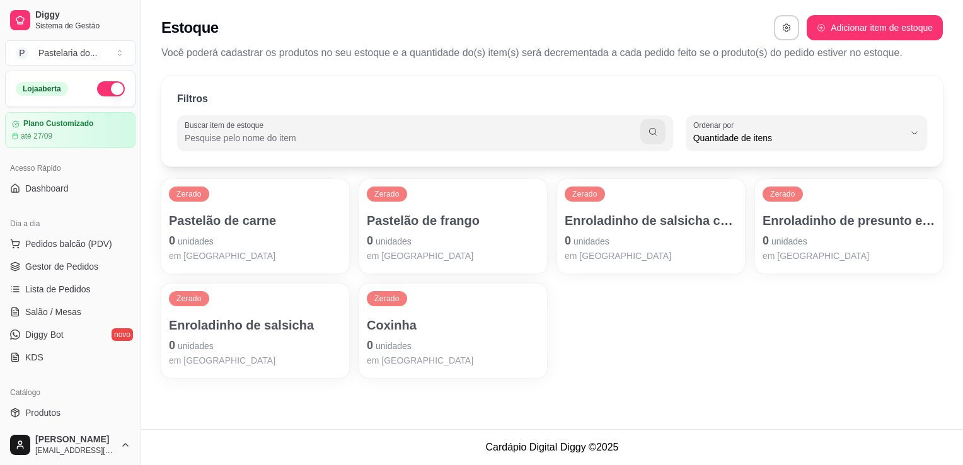
click at [652, 231] on div "Enroladinho de salsicha com queijo 0 unidades em estoque" at bounding box center [651, 237] width 173 height 50
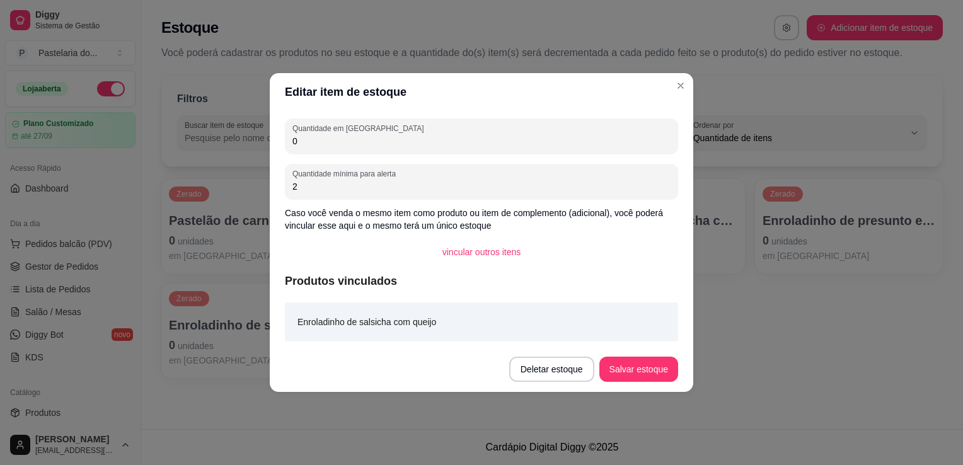
click at [774, 279] on div "Zerado Pastelão de carne 0 unidades em estoque Zerado Pastelão de frango 0 unid…" at bounding box center [552, 278] width 782 height 199
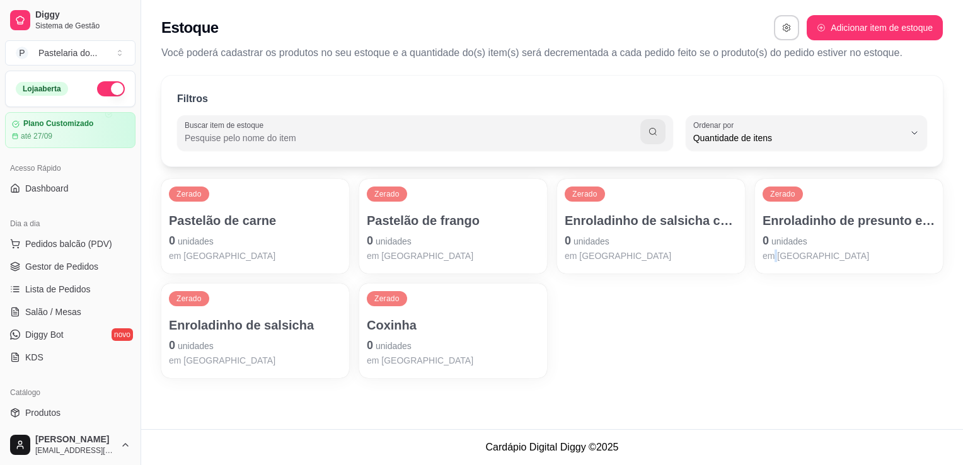
click at [824, 234] on p "0 unidades" at bounding box center [849, 241] width 173 height 18
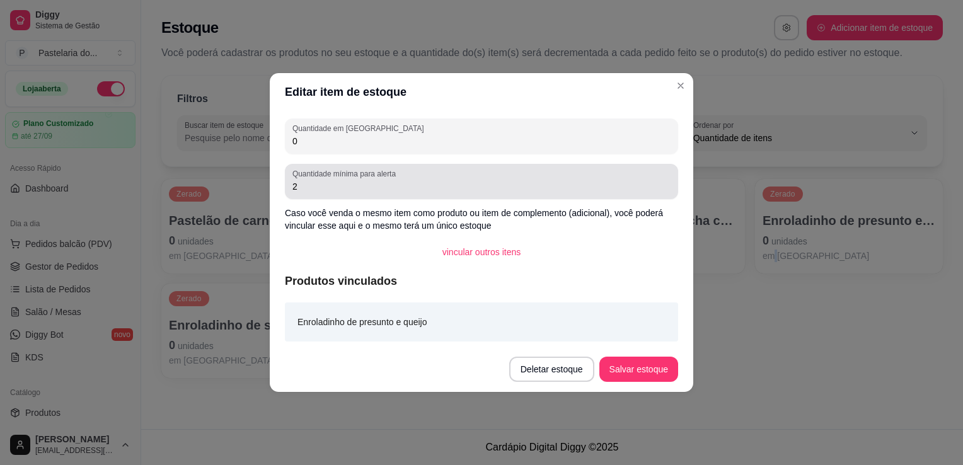
click at [522, 140] on input "0" at bounding box center [481, 141] width 378 height 13
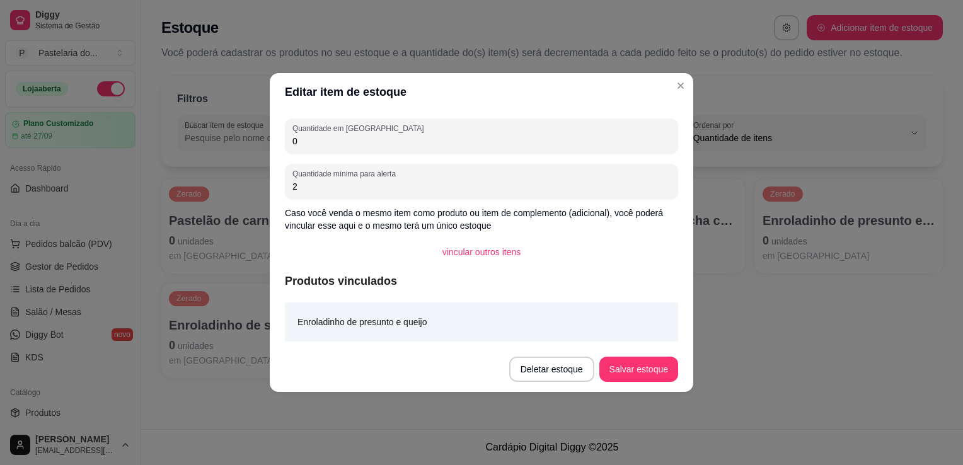
click at [522, 140] on input "0" at bounding box center [481, 141] width 378 height 13
type input "7"
click at [605, 367] on button "Salvar estoque" at bounding box center [638, 369] width 79 height 25
click at [645, 374] on button "Salvar estoque" at bounding box center [638, 369] width 79 height 25
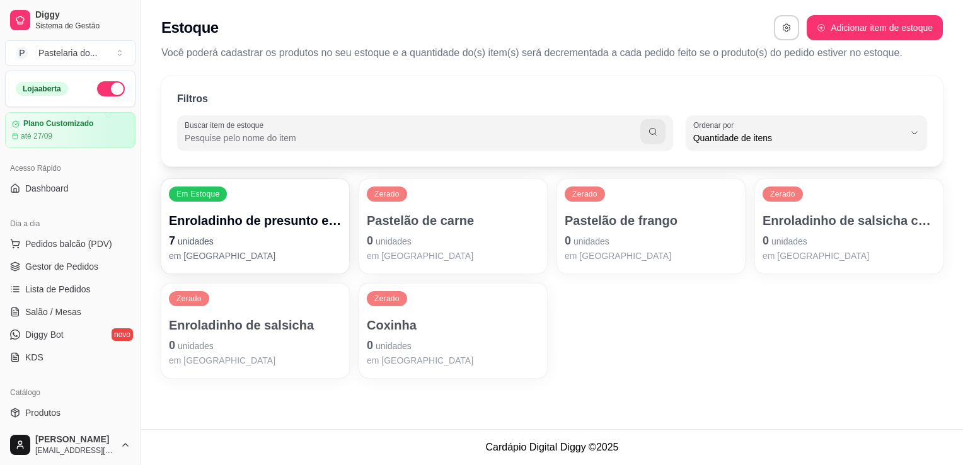
click at [807, 240] on p "0 unidades" at bounding box center [849, 241] width 173 height 18
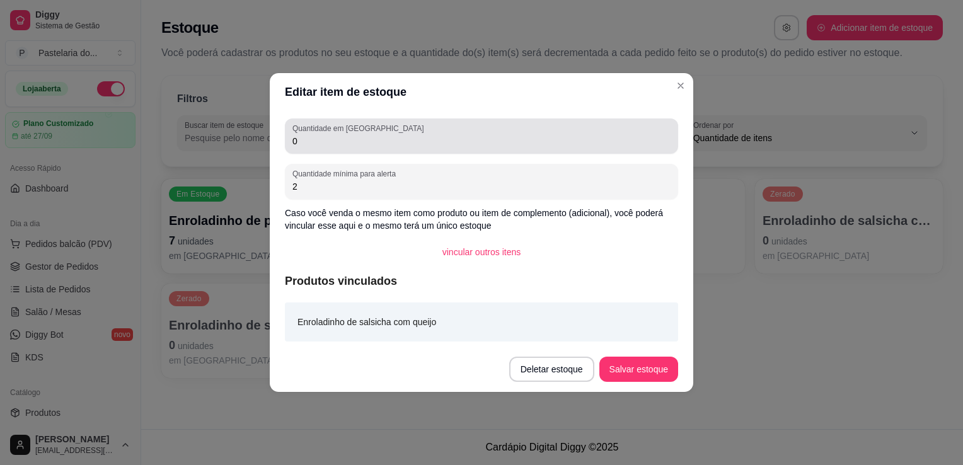
click at [335, 141] on input "0" at bounding box center [481, 141] width 378 height 13
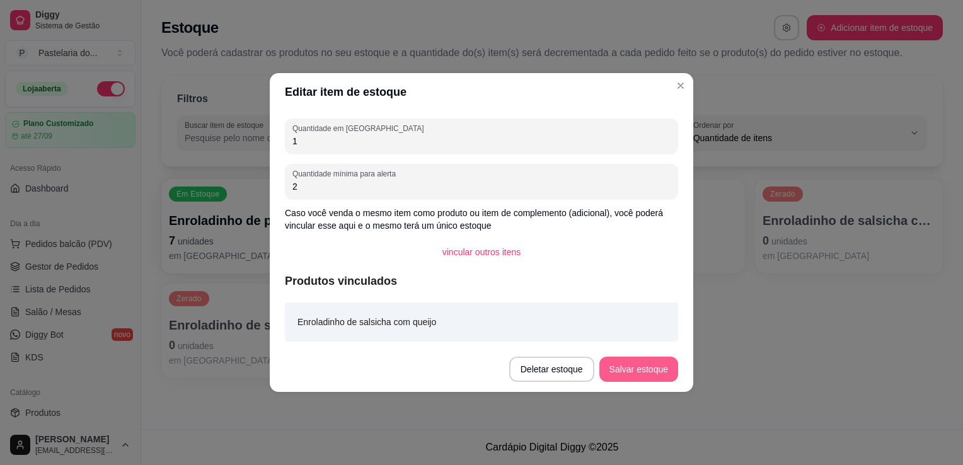
type input "1"
click at [640, 359] on button "Salvar estoque" at bounding box center [638, 369] width 79 height 25
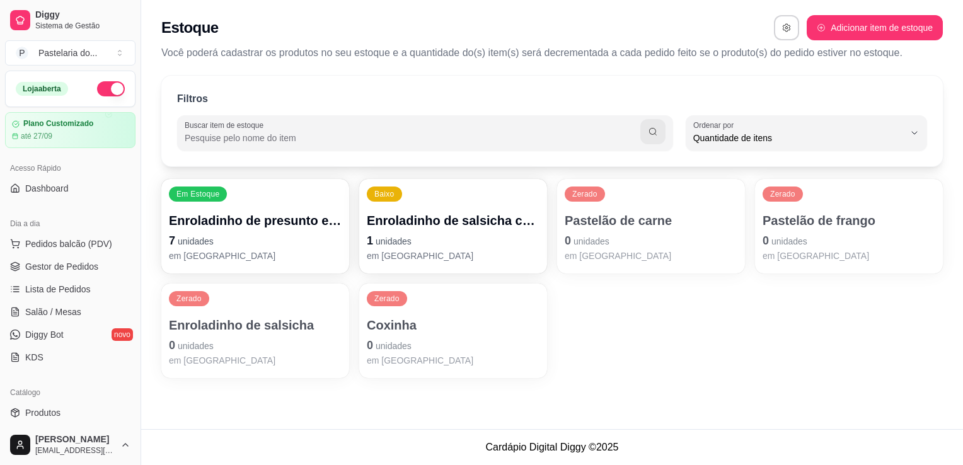
click at [263, 348] on p "0 unidades" at bounding box center [255, 346] width 173 height 18
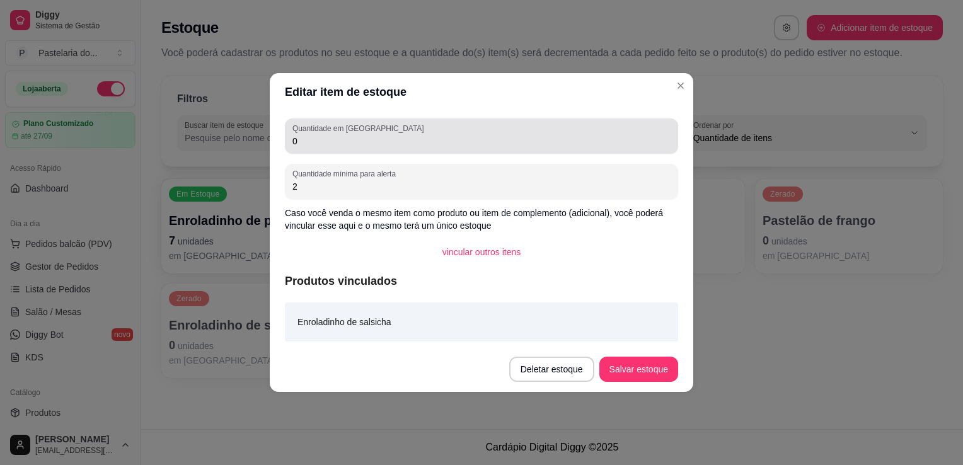
click at [369, 151] on div "Quantidade em estoque 0" at bounding box center [481, 136] width 393 height 35
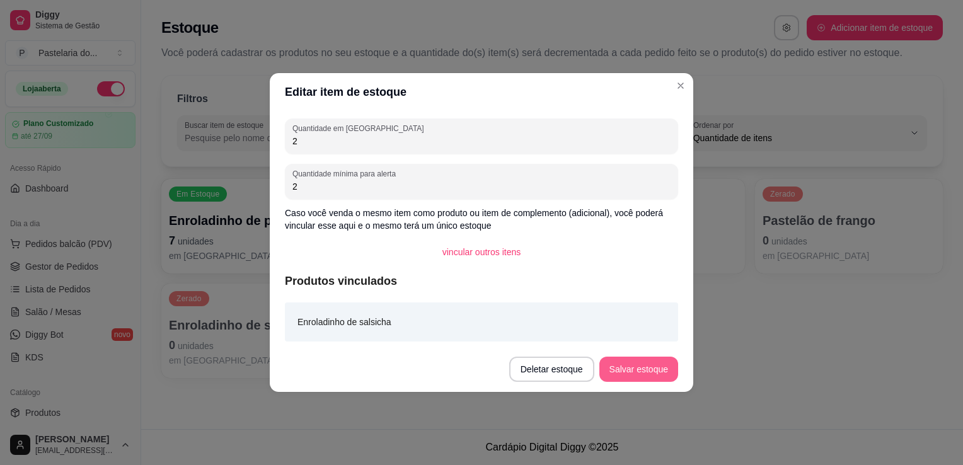
type input "2"
click at [626, 364] on button "Salvar estoque" at bounding box center [638, 369] width 79 height 25
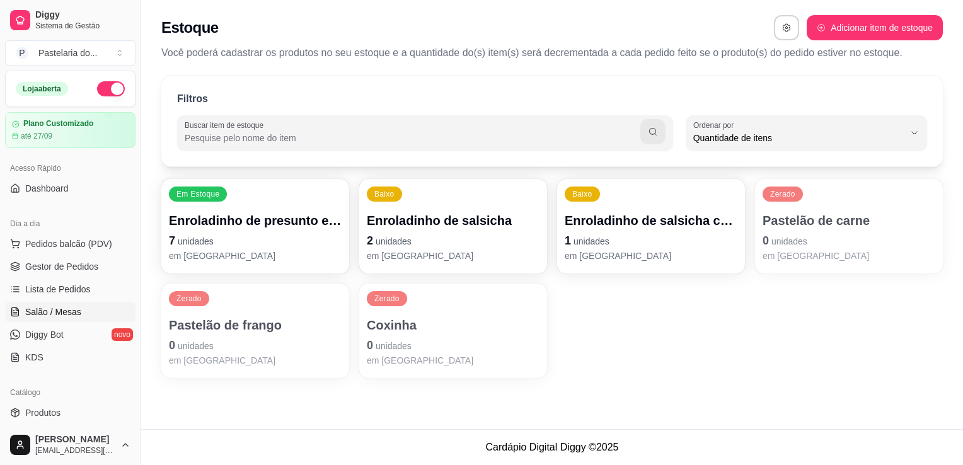
click at [48, 309] on span "Salão / Mesas" at bounding box center [53, 312] width 56 height 13
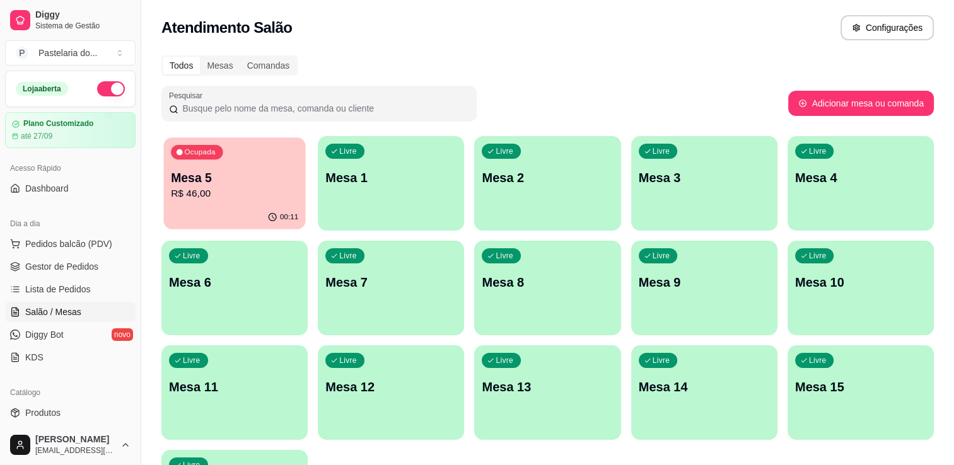
click at [212, 206] on div "00:11" at bounding box center [234, 217] width 142 height 24
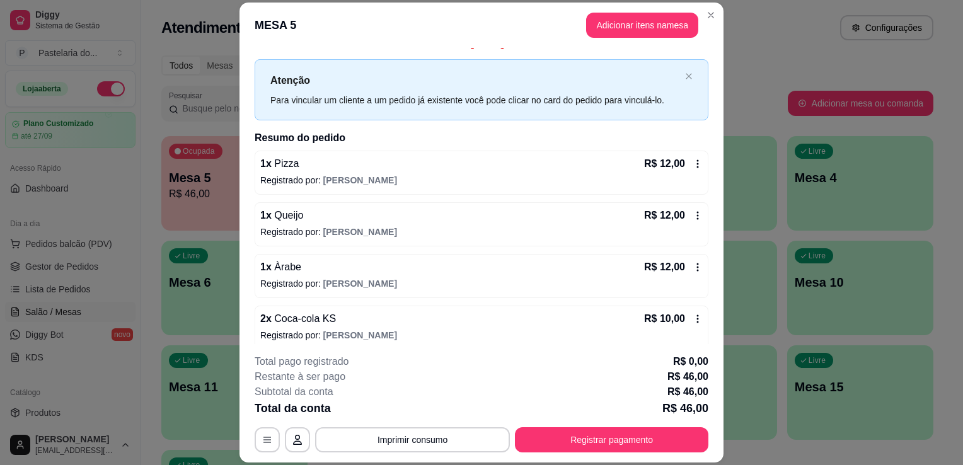
scroll to position [25, 0]
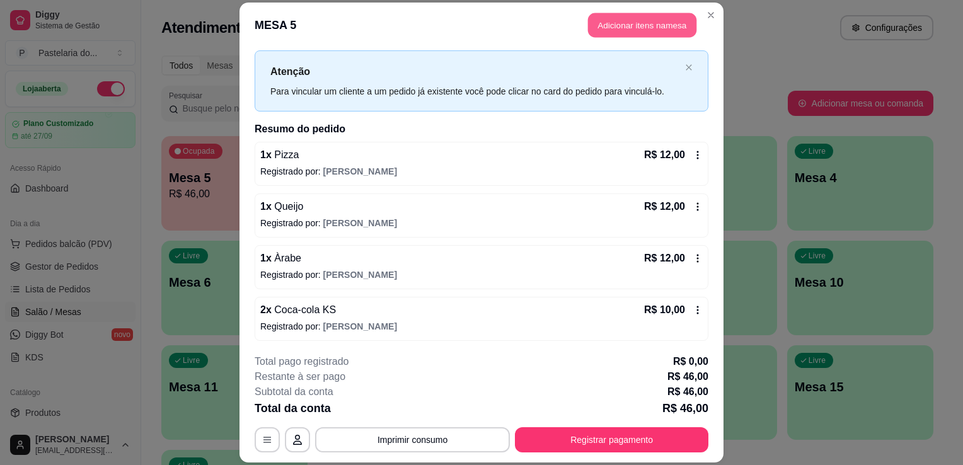
click at [611, 22] on button "Adicionar itens na mesa" at bounding box center [642, 25] width 108 height 25
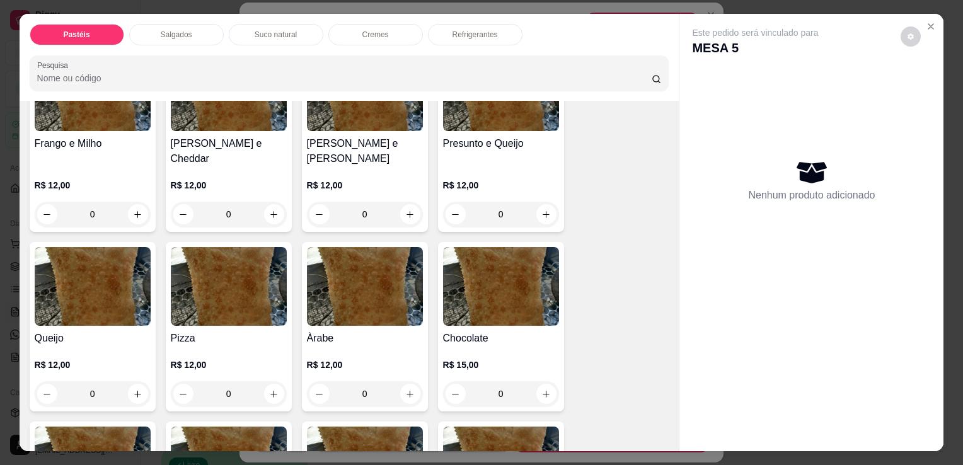
scroll to position [693, 0]
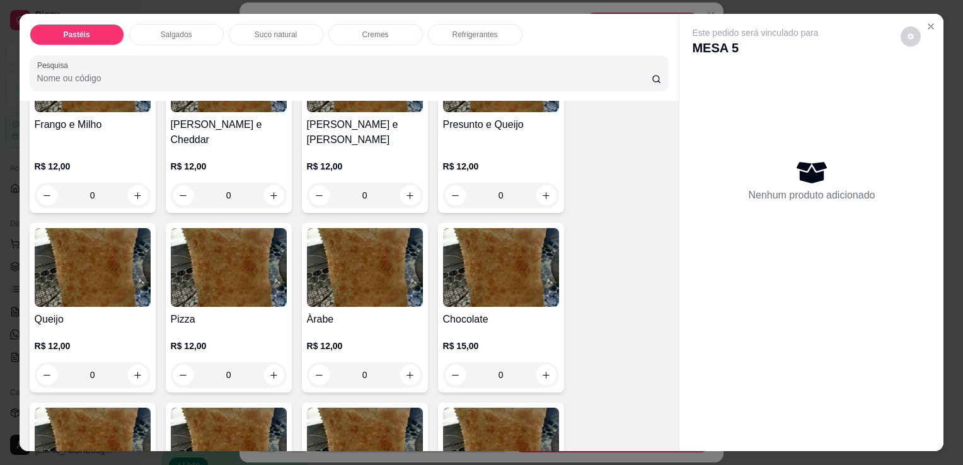
click at [399, 362] on div "0" at bounding box center [365, 374] width 116 height 25
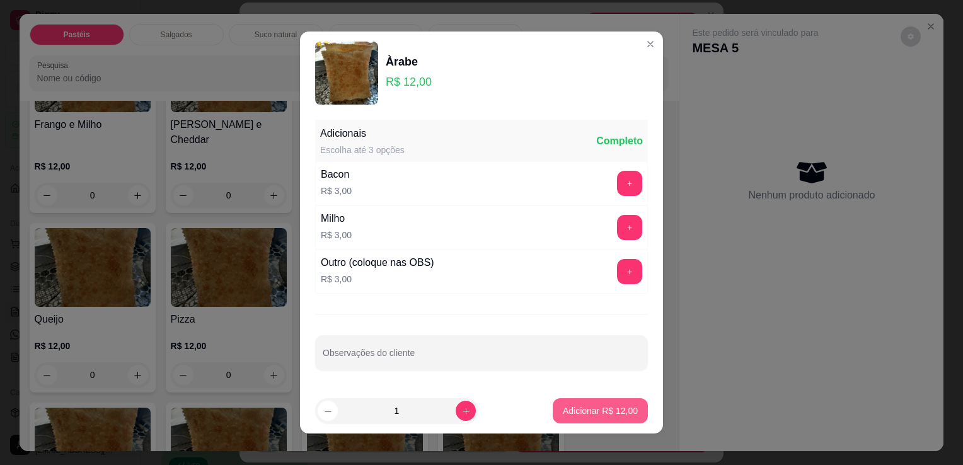
click at [563, 406] on p "Adicionar R$ 12,00" at bounding box center [600, 411] width 75 height 13
click at [562, 406] on div "Carne e Queijo R$ 12,00 0 Carne R$ 12,00 0 Carne e Catupiry R$ 12,00 0 Carne e …" at bounding box center [350, 120] width 640 height 1263
type input "1"
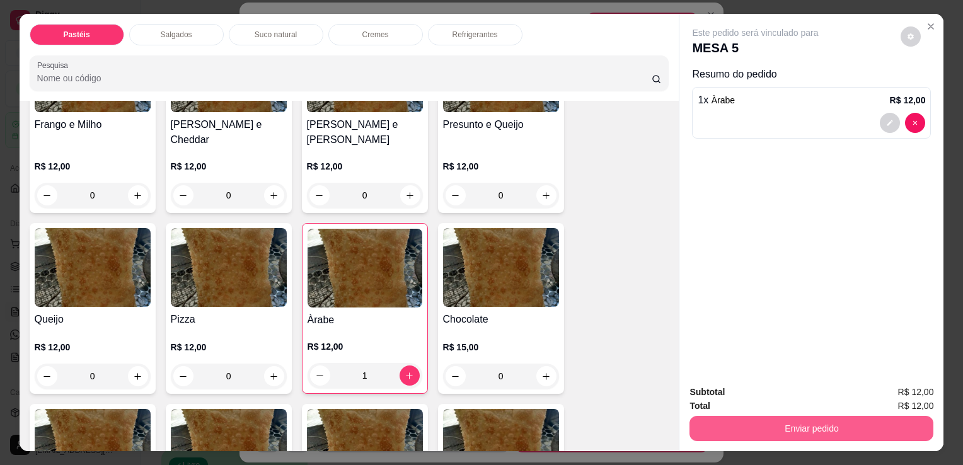
click at [722, 421] on button "Enviar pedido" at bounding box center [812, 428] width 244 height 25
click at [707, 400] on button "Não registrar e enviar pedido" at bounding box center [770, 393] width 131 height 24
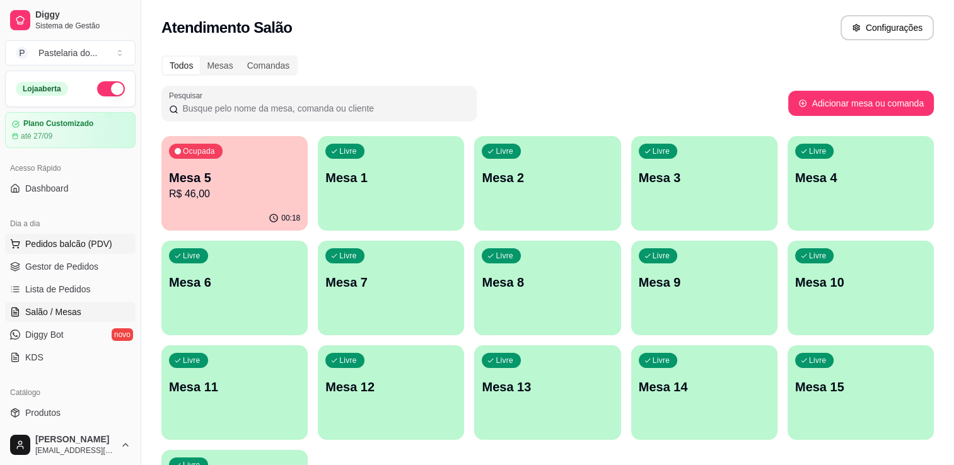
click at [57, 240] on span "Pedidos balcão (PDV)" at bounding box center [68, 244] width 87 height 13
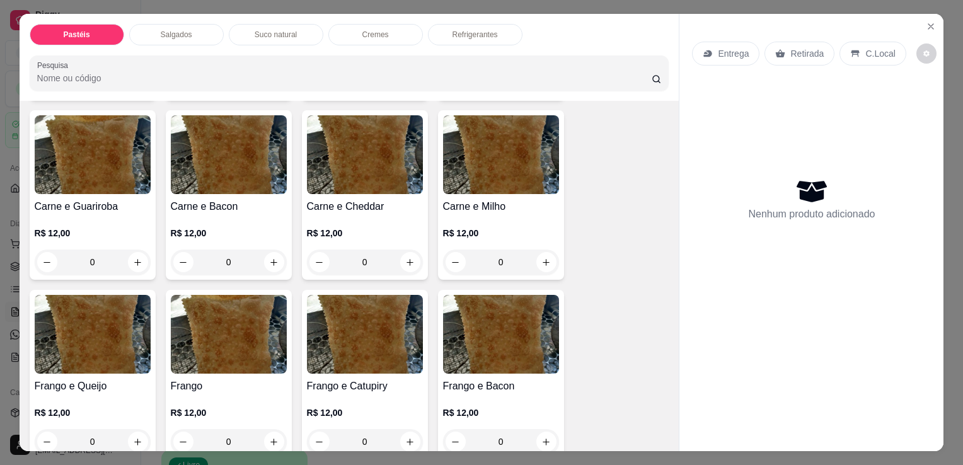
scroll to position [315, 0]
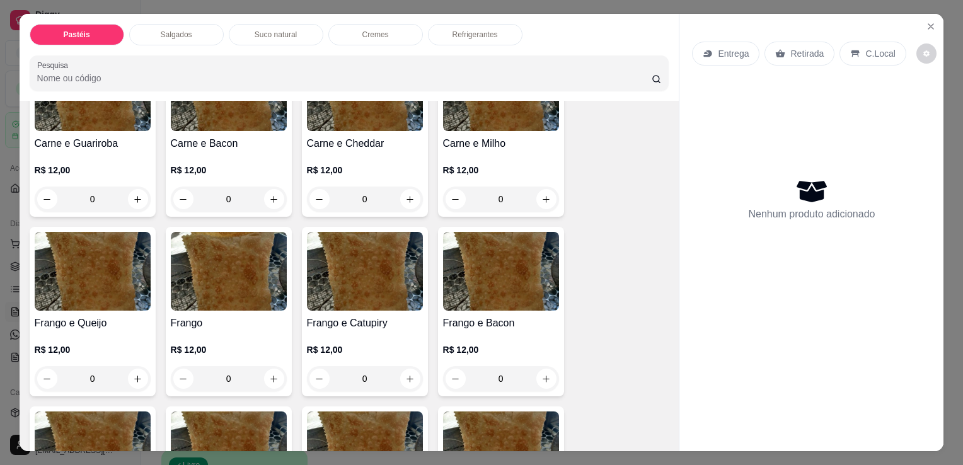
click at [126, 374] on div "0" at bounding box center [93, 378] width 116 height 25
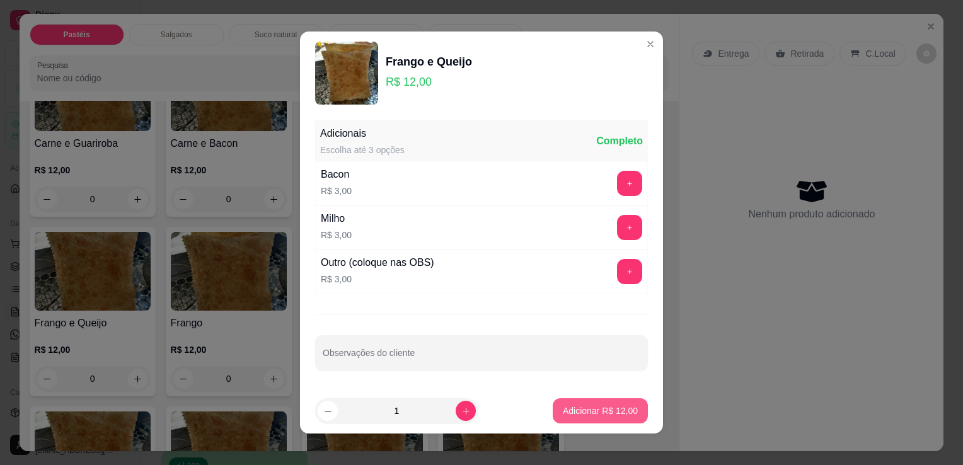
click at [562, 400] on button "Adicionar R$ 12,00" at bounding box center [600, 410] width 95 height 25
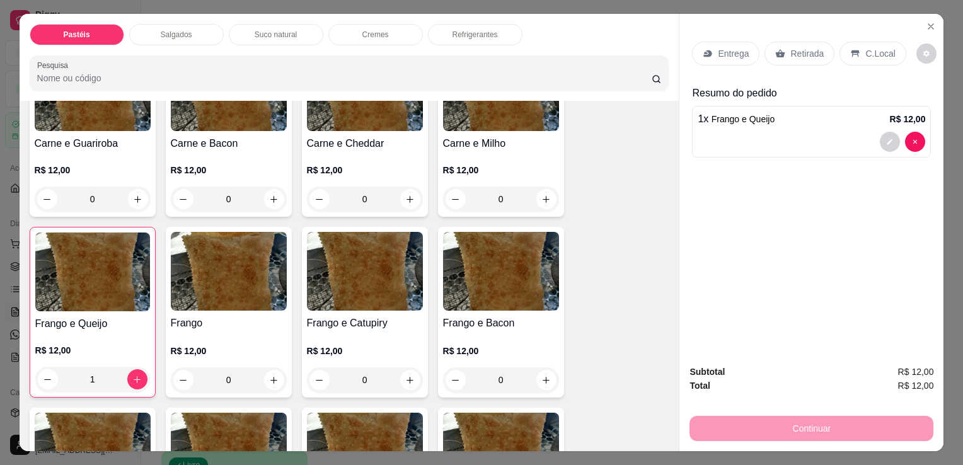
type input "1"
click at [784, 61] on div "Entrega Retirada C.Local" at bounding box center [811, 54] width 239 height 44
click at [790, 53] on p "Retirada" at bounding box center [806, 53] width 33 height 13
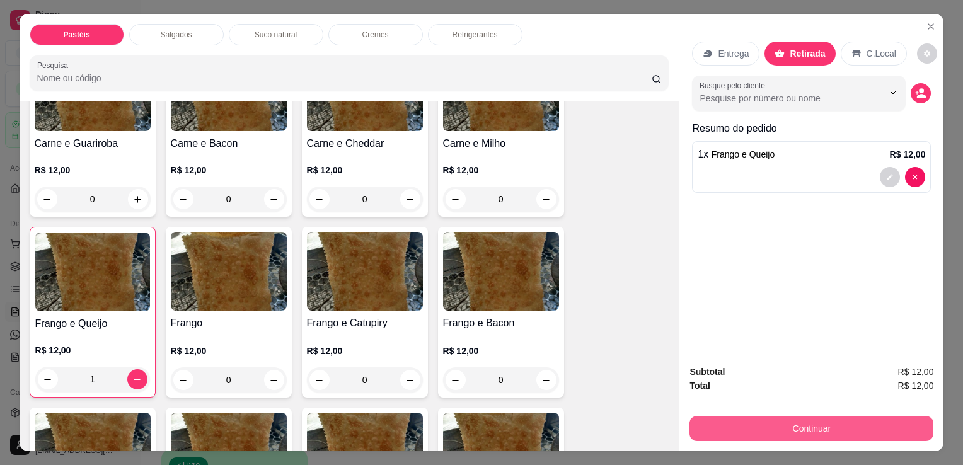
click at [787, 425] on button "Continuar" at bounding box center [812, 428] width 244 height 25
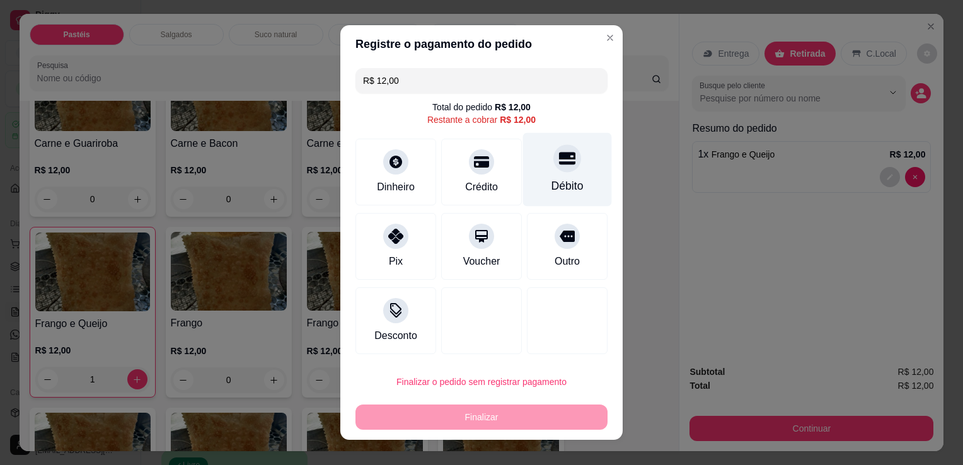
click at [552, 190] on div "Débito" at bounding box center [568, 186] width 32 height 16
type input "R$ 0,00"
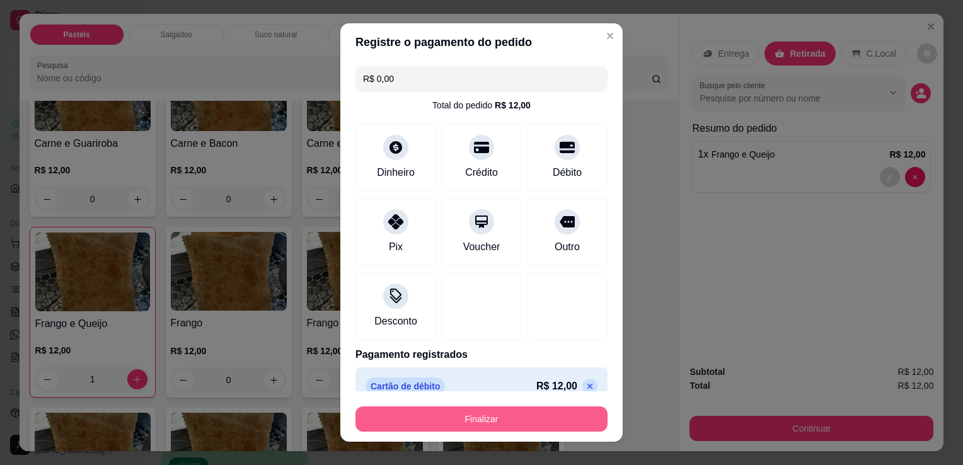
click at [492, 425] on button "Finalizar" at bounding box center [482, 419] width 252 height 25
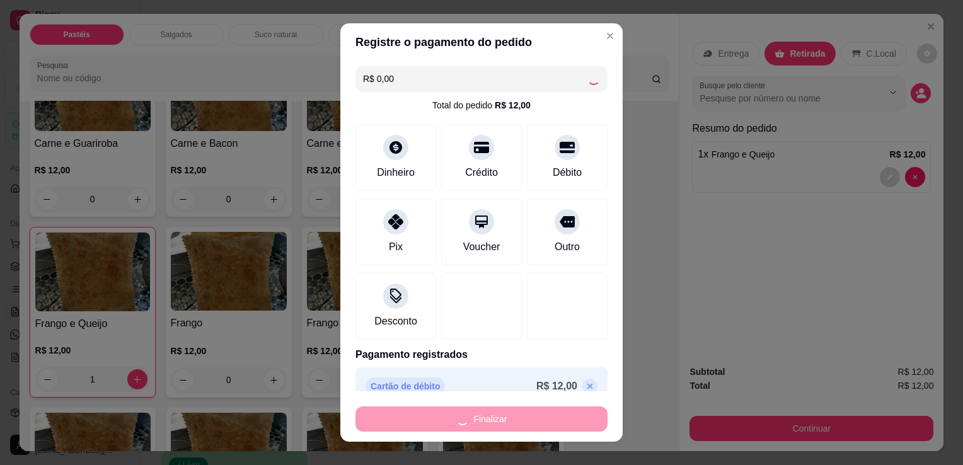
type input "0"
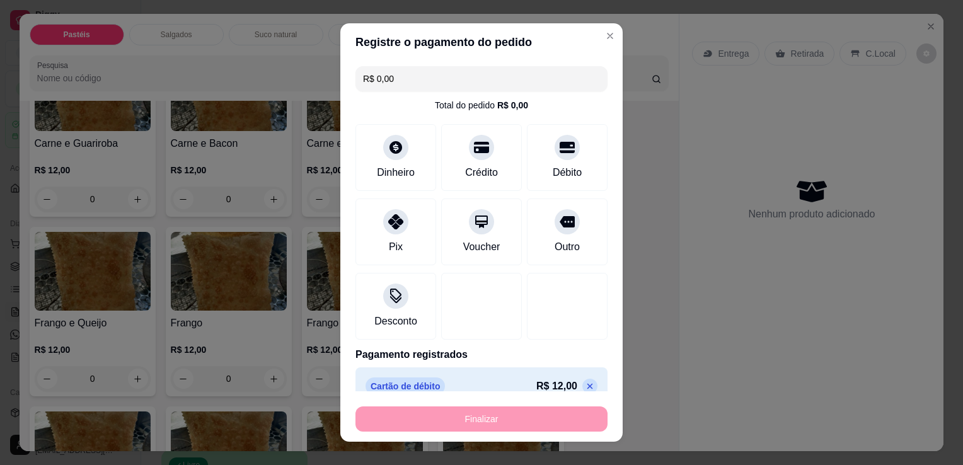
type input "-R$ 12,00"
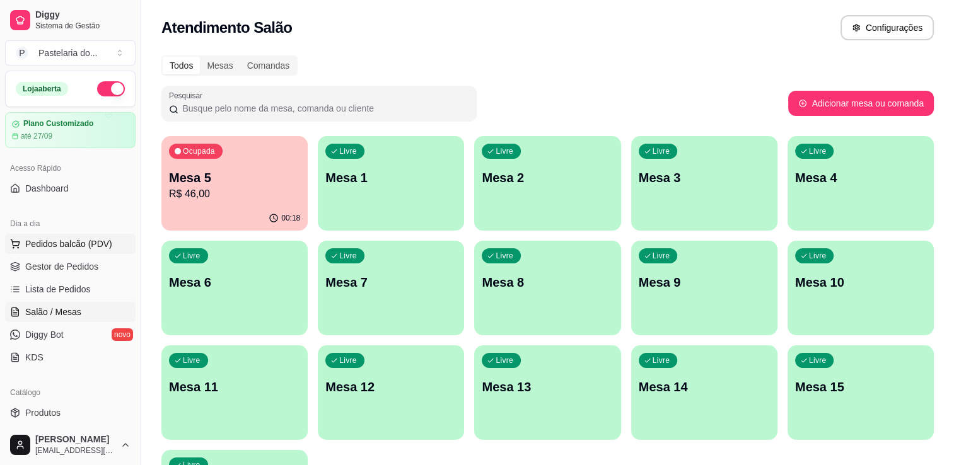
click at [101, 248] on span "Pedidos balcão (PDV)" at bounding box center [68, 244] width 87 height 13
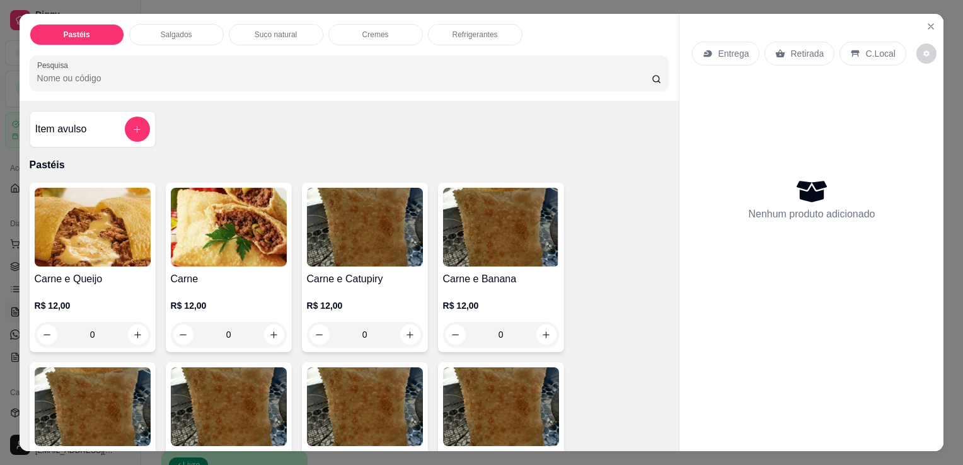
click at [156, 16] on div "Pastéis Salgados Suco natural Cremes Refrigerantes Pesquisa" at bounding box center [350, 57] width 660 height 87
click at [156, 18] on div "Pastéis Salgados Suco natural Cremes Refrigerantes Pesquisa" at bounding box center [350, 57] width 660 height 87
drag, startPoint x: 156, startPoint y: 18, endPoint x: 151, endPoint y: 33, distance: 16.2
click at [151, 33] on div "Salgados" at bounding box center [176, 34] width 95 height 21
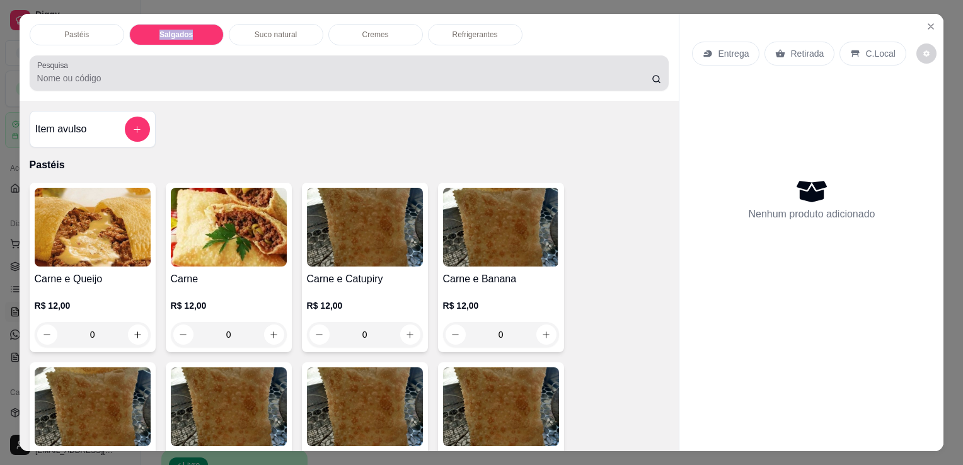
scroll to position [31, 0]
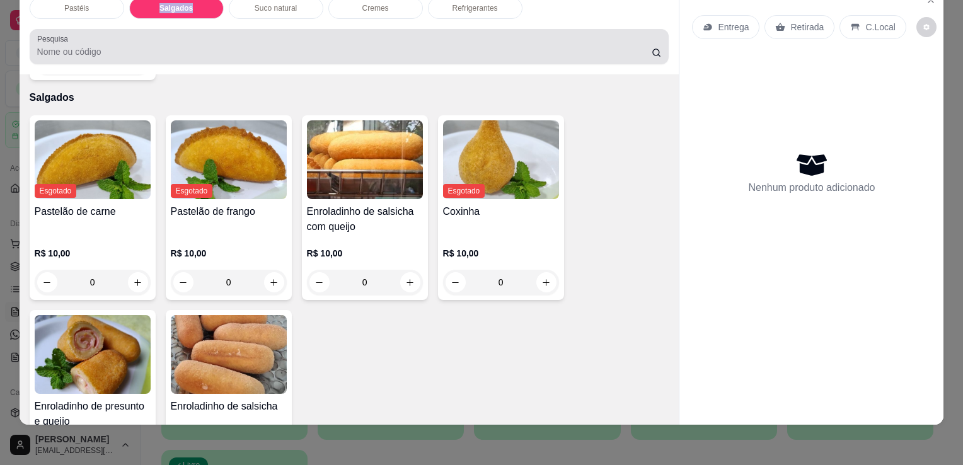
click at [151, 34] on div at bounding box center [349, 46] width 625 height 25
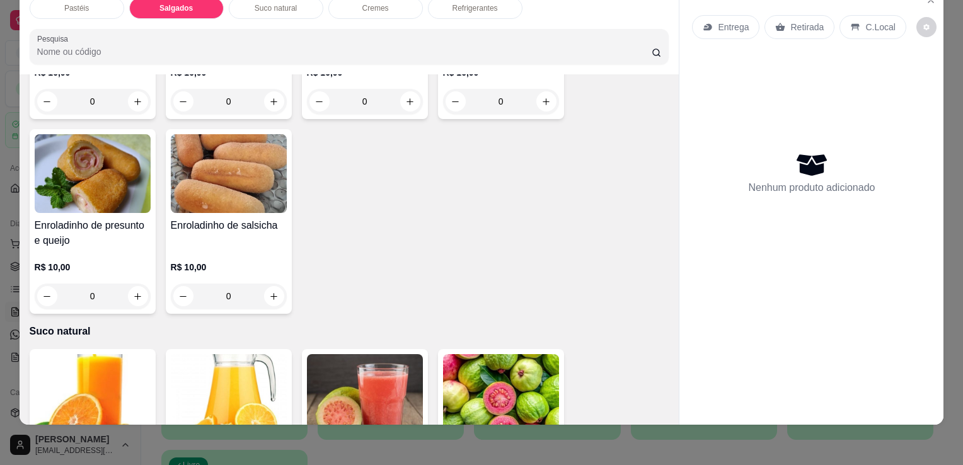
scroll to position [1528, 0]
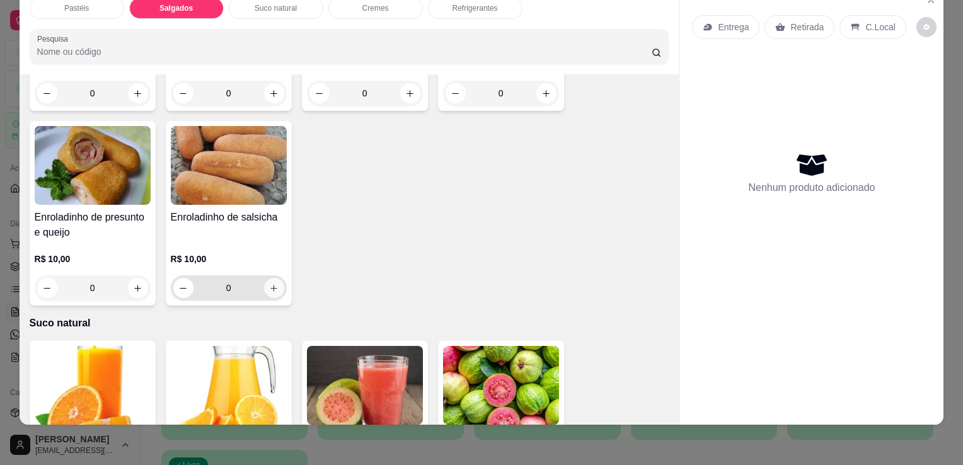
click at [277, 278] on button "increase-product-quantity" at bounding box center [274, 288] width 20 height 20
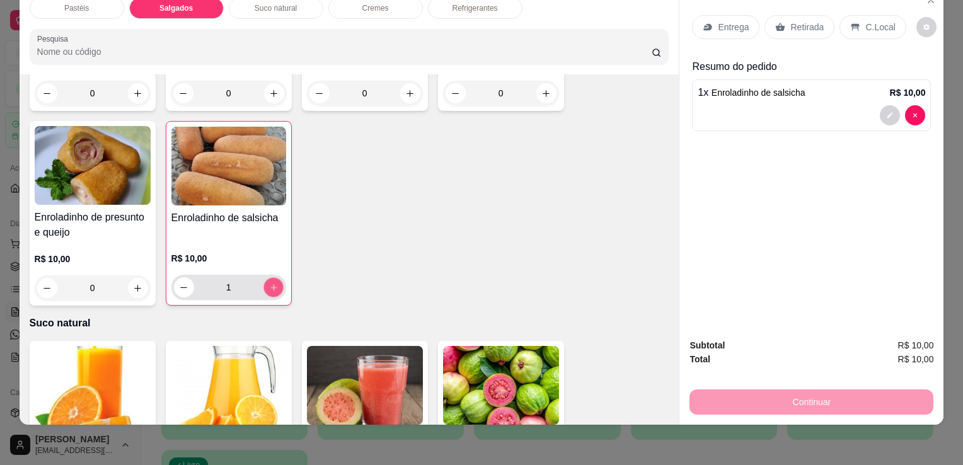
click at [277, 278] on button "increase-product-quantity" at bounding box center [273, 288] width 20 height 20
type input "2"
click at [781, 20] on div "Retirada" at bounding box center [800, 27] width 70 height 24
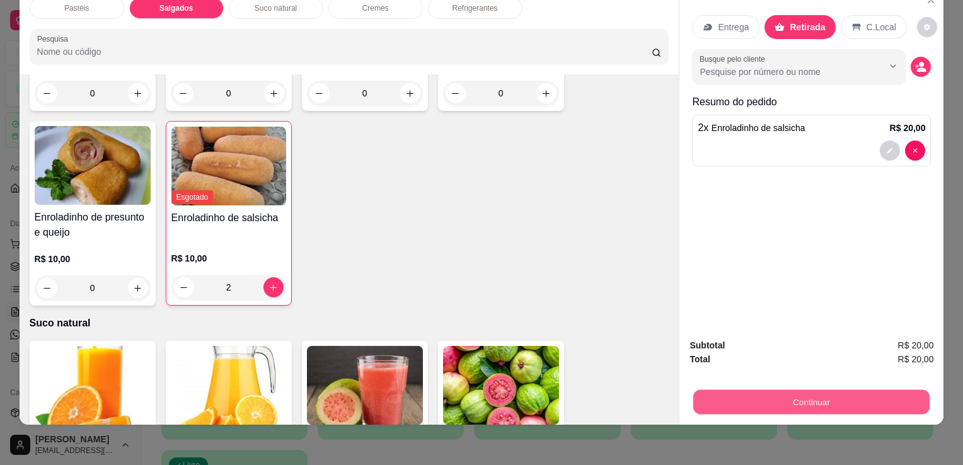
click at [792, 400] on button "Continuar" at bounding box center [811, 402] width 236 height 25
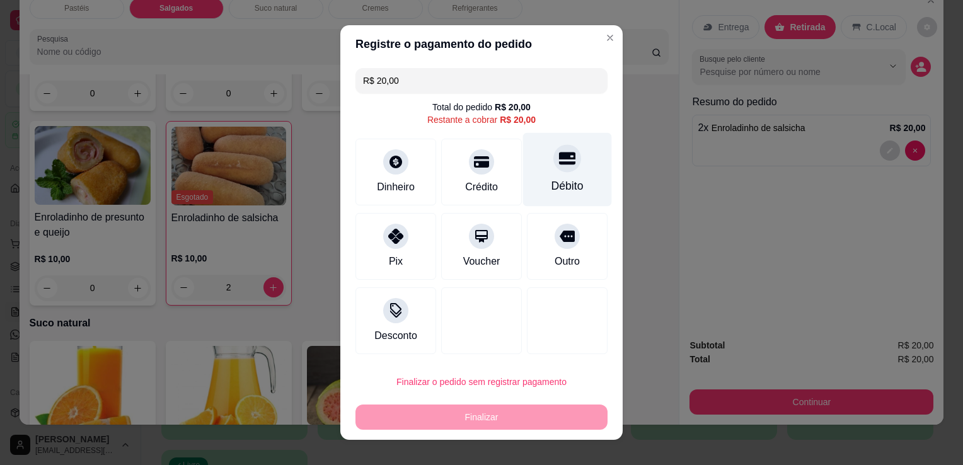
click at [539, 168] on div "Débito" at bounding box center [567, 170] width 89 height 74
type input "R$ 0,00"
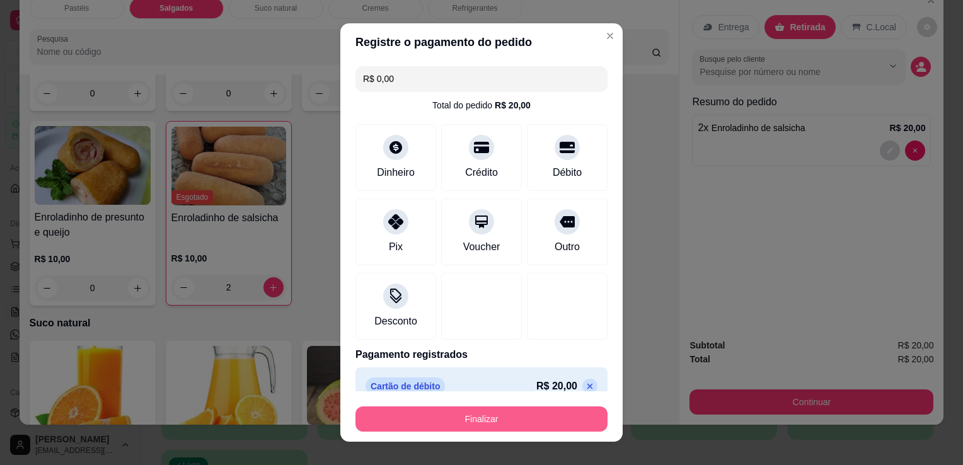
click at [494, 421] on button "Finalizar" at bounding box center [482, 419] width 252 height 25
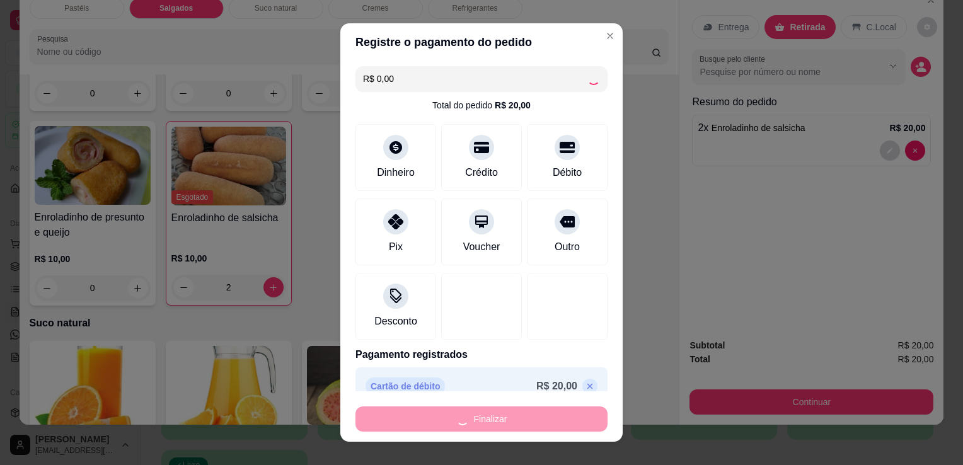
type input "0"
type input "-R$ 20,00"
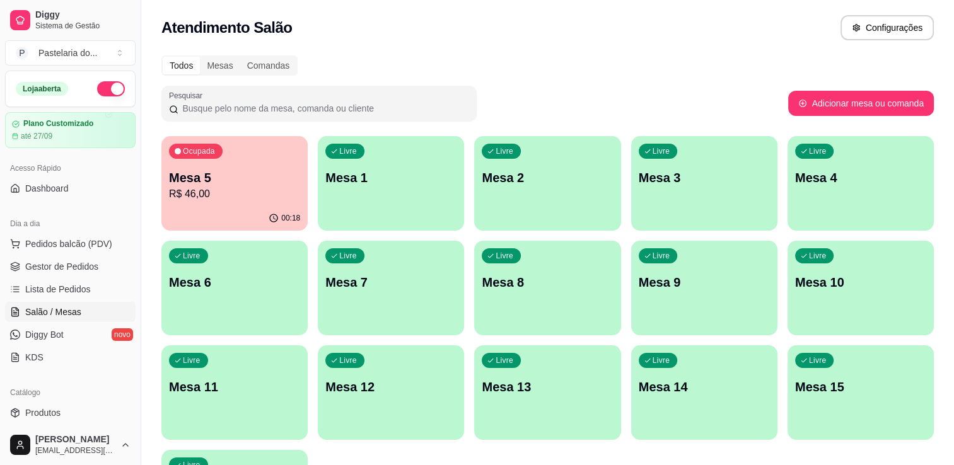
click at [613, 185] on div "Livre Mesa 2" at bounding box center [547, 175] width 146 height 79
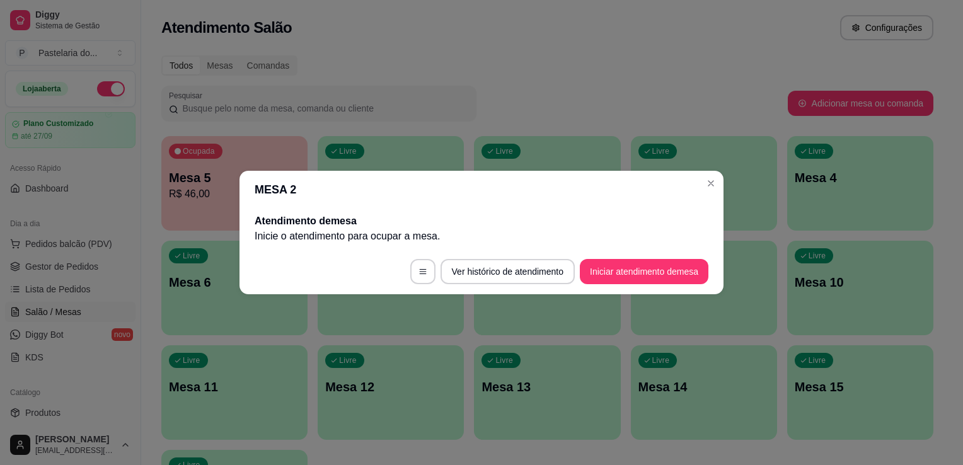
click at [659, 289] on footer "Ver histórico de atendimento Iniciar atendimento de mesa" at bounding box center [482, 271] width 484 height 45
click at [658, 279] on button "Iniciar atendimento de mesa" at bounding box center [644, 272] width 125 height 25
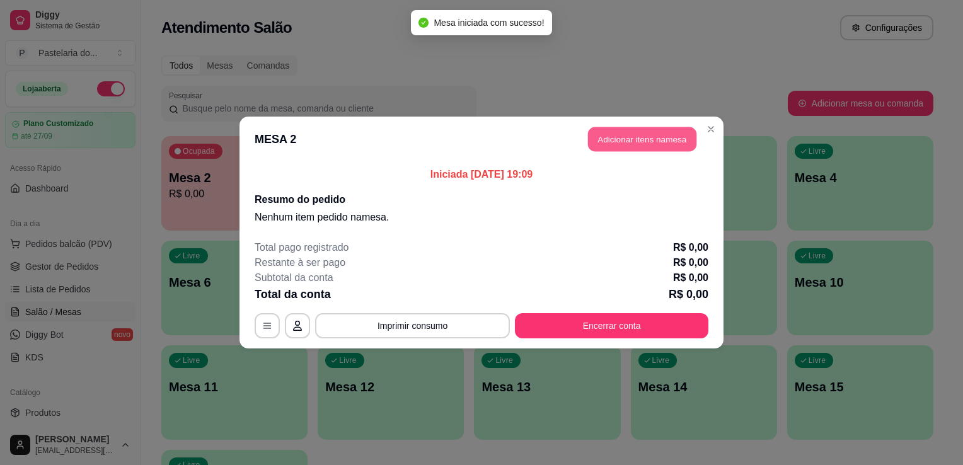
click at [632, 137] on button "Adicionar itens na mesa" at bounding box center [642, 139] width 108 height 25
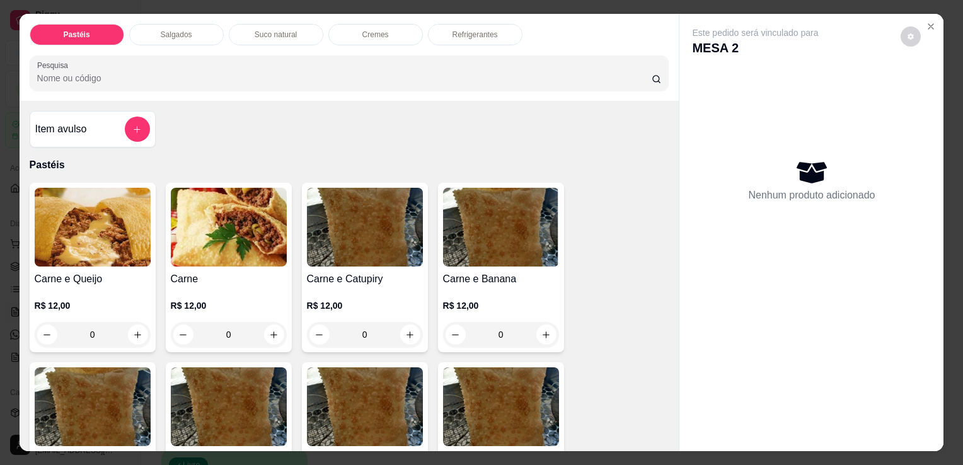
click at [270, 328] on div "0" at bounding box center [229, 334] width 116 height 25
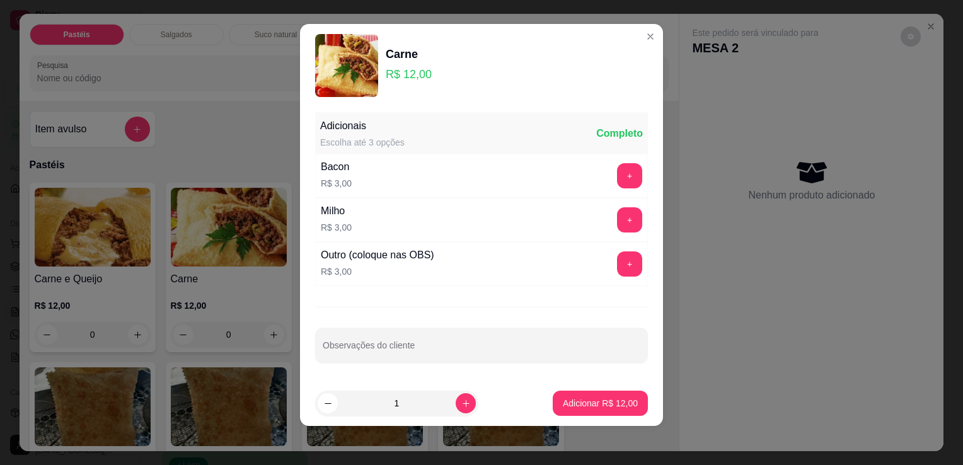
click at [562, 388] on footer "1 Adicionar R$ 12,00" at bounding box center [481, 403] width 363 height 45
click at [572, 403] on p "Adicionar R$ 12,00" at bounding box center [600, 403] width 75 height 13
type input "1"
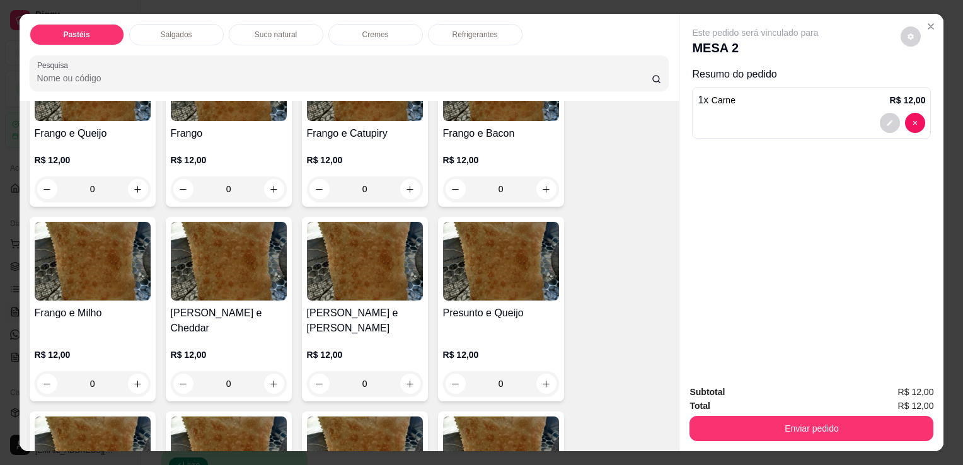
scroll to position [630, 0]
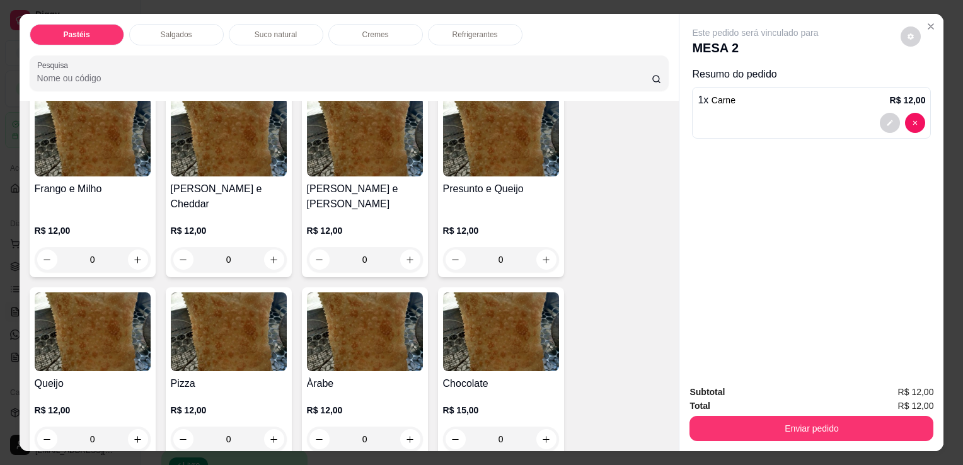
click at [547, 248] on div "0" at bounding box center [501, 259] width 116 height 25
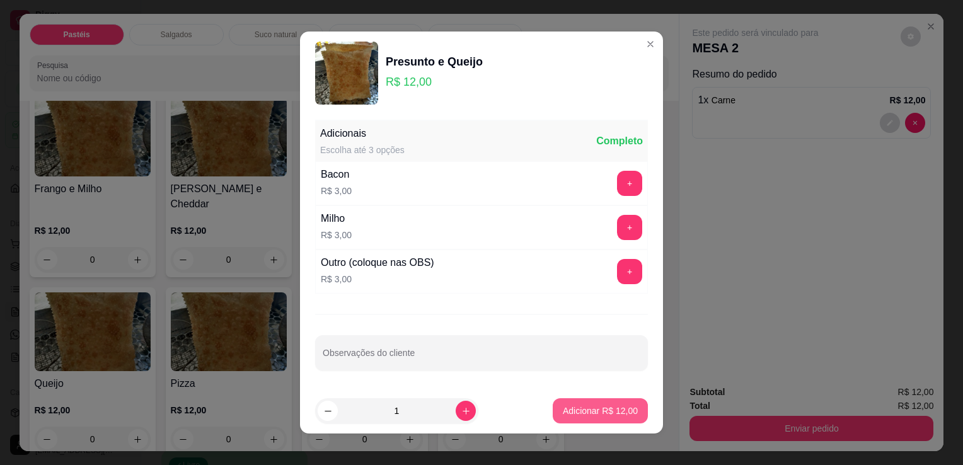
click at [615, 405] on p "Adicionar R$ 12,00" at bounding box center [600, 411] width 75 height 13
type input "1"
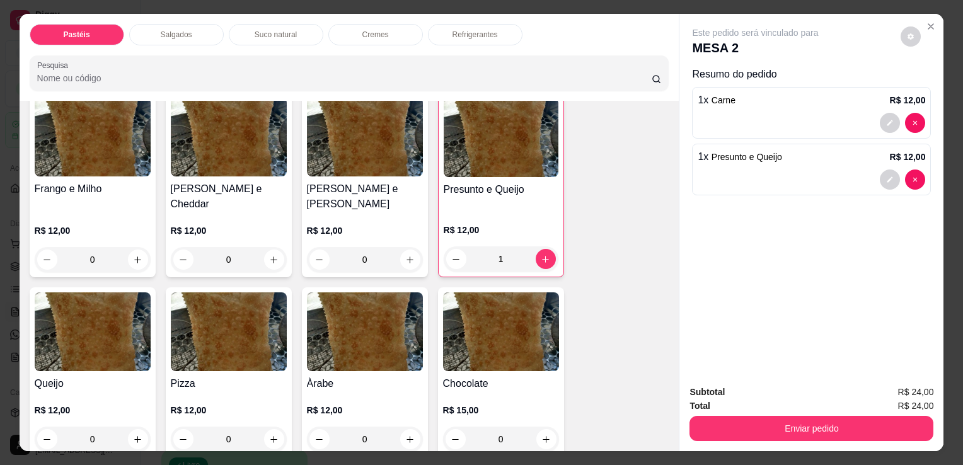
click at [434, 33] on div "Refrigerantes" at bounding box center [475, 34] width 95 height 21
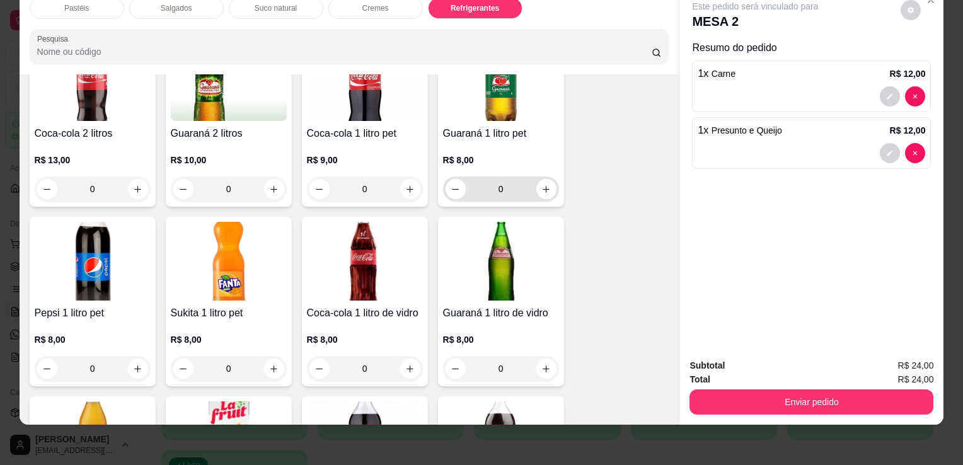
scroll to position [3167, 0]
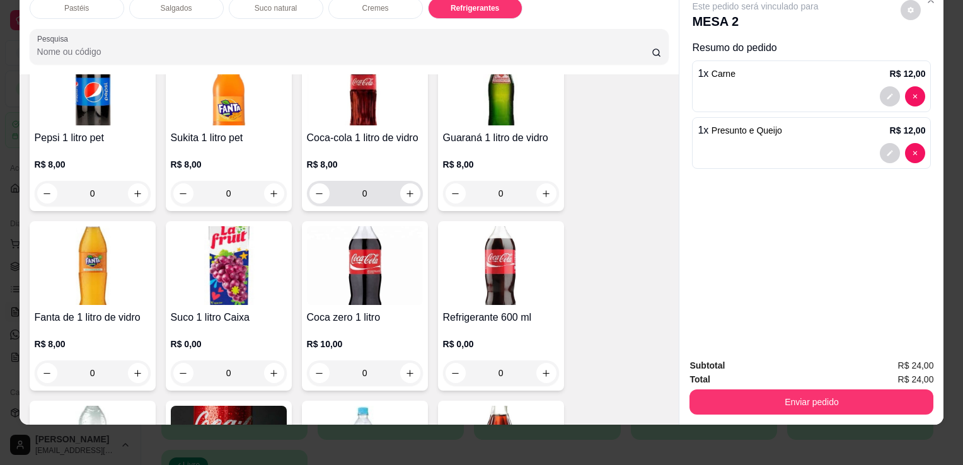
click at [414, 183] on button "increase-product-quantity" at bounding box center [410, 193] width 20 height 20
type input "1"
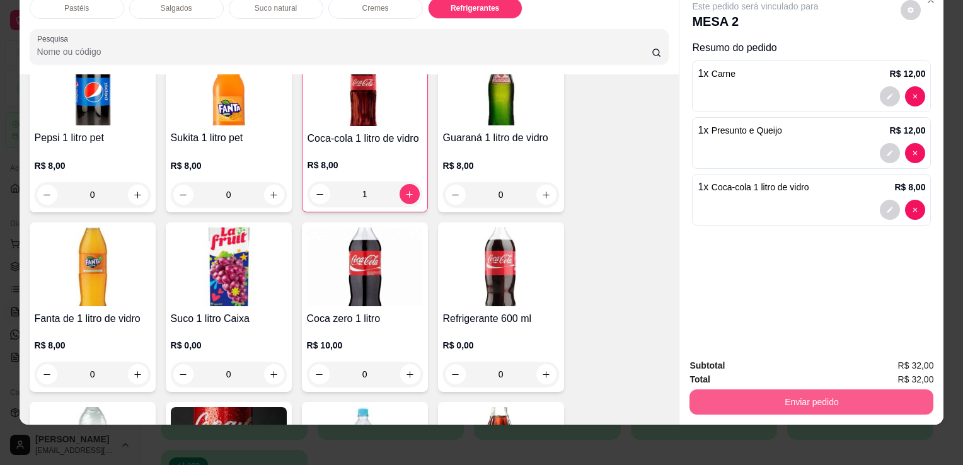
click at [746, 403] on button "Enviar pedido" at bounding box center [812, 402] width 244 height 25
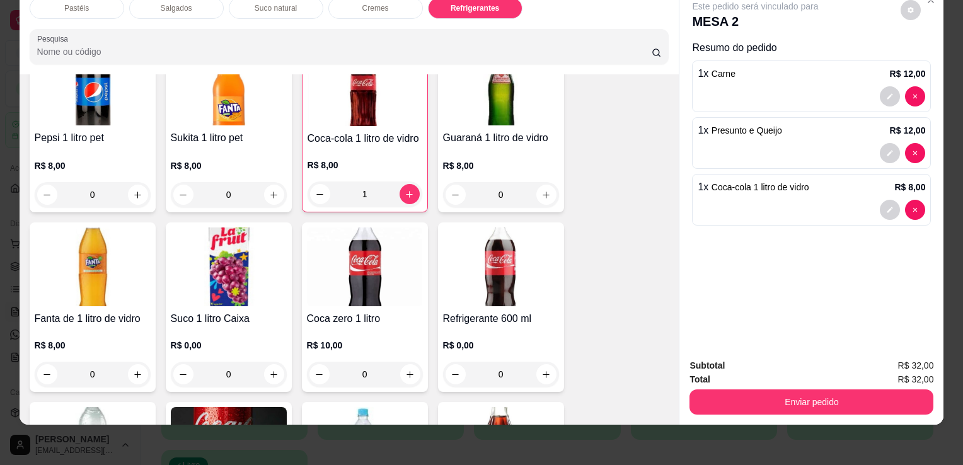
click at [756, 412] on div "Subtotal R$ 32,00 Total R$ 32,00 Enviar pedido" at bounding box center [812, 387] width 264 height 76
click at [763, 400] on button "Enviar pedido" at bounding box center [812, 402] width 244 height 25
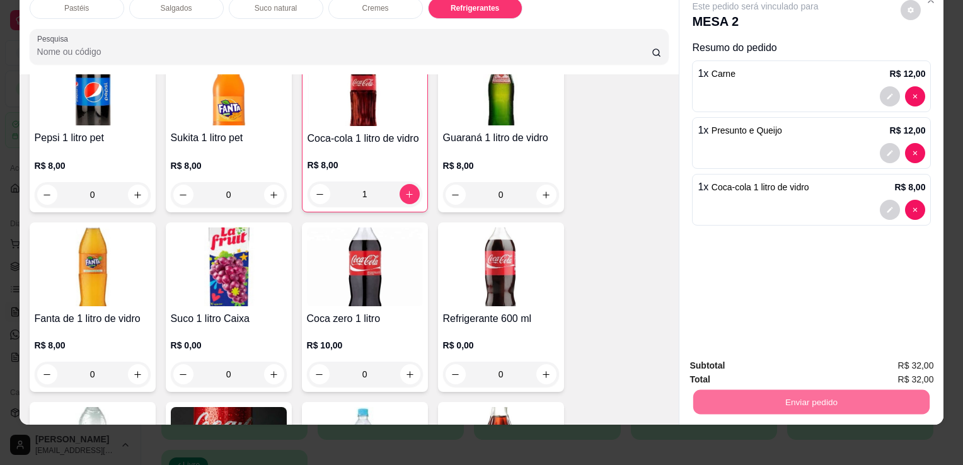
click at [809, 364] on button "Não registrar e enviar pedido" at bounding box center [770, 362] width 131 height 24
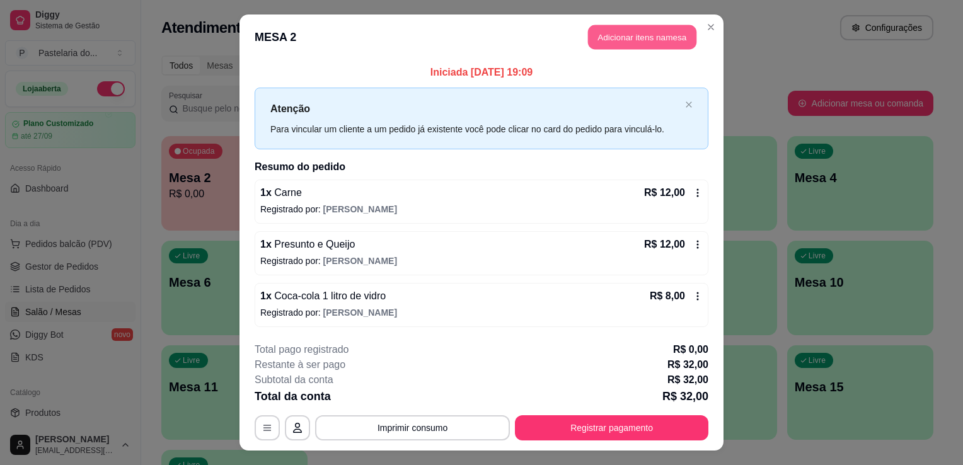
click at [613, 42] on button "Adicionar itens na mesa" at bounding box center [642, 37] width 108 height 25
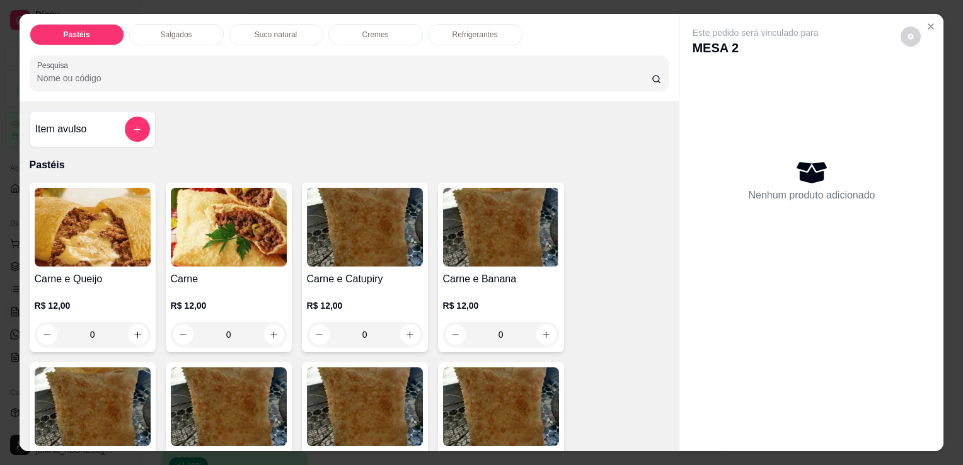
click at [199, 27] on div "Salgados" at bounding box center [176, 34] width 95 height 21
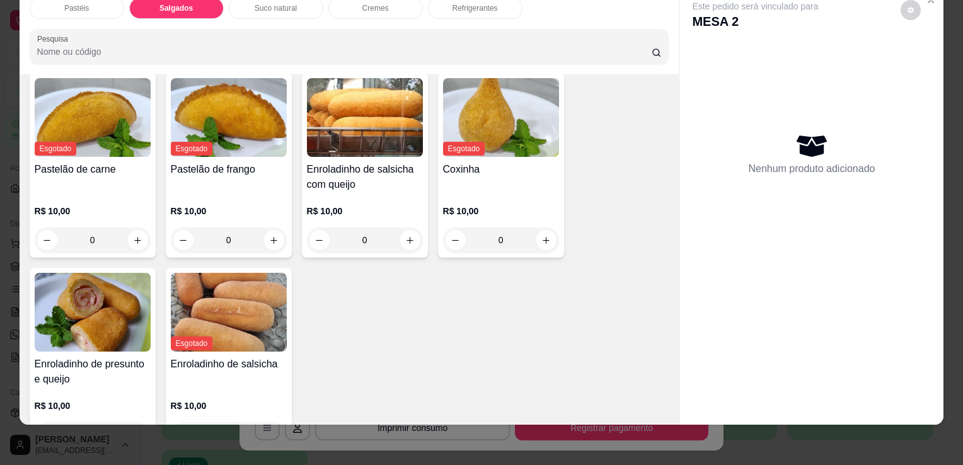
scroll to position [1402, 0]
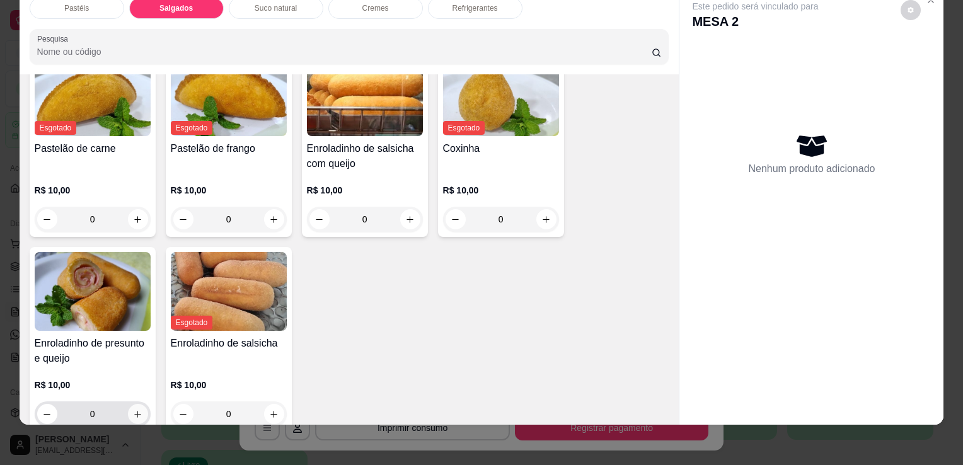
click at [133, 410] on icon "increase-product-quantity" at bounding box center [137, 414] width 9 height 9
type input "1"
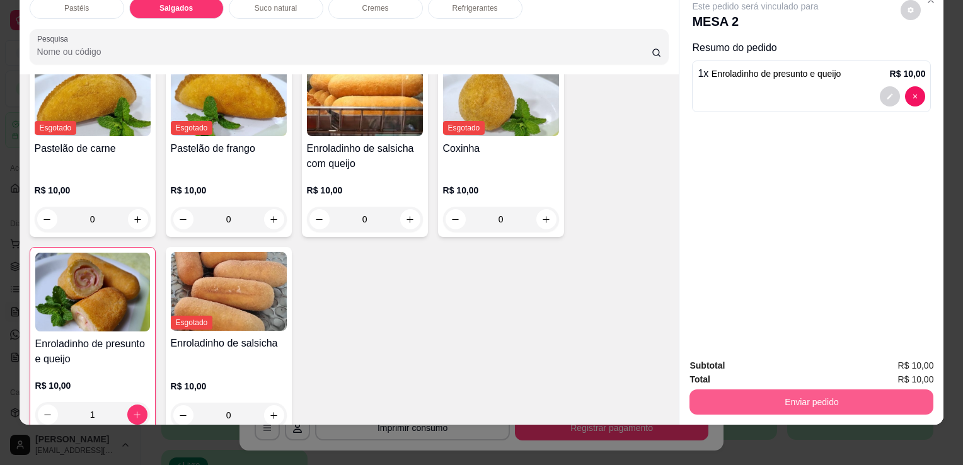
click at [715, 402] on button "Enviar pedido" at bounding box center [812, 402] width 244 height 25
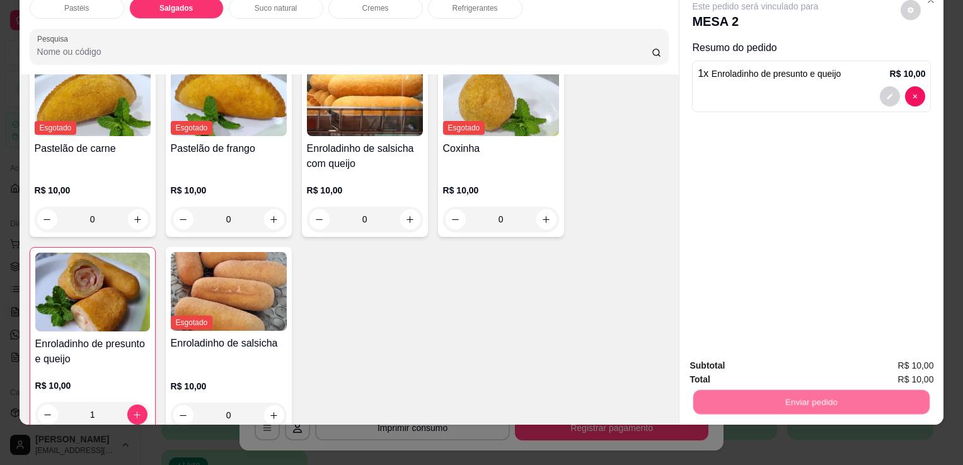
click at [721, 358] on button "Não registrar e enviar pedido" at bounding box center [770, 361] width 127 height 23
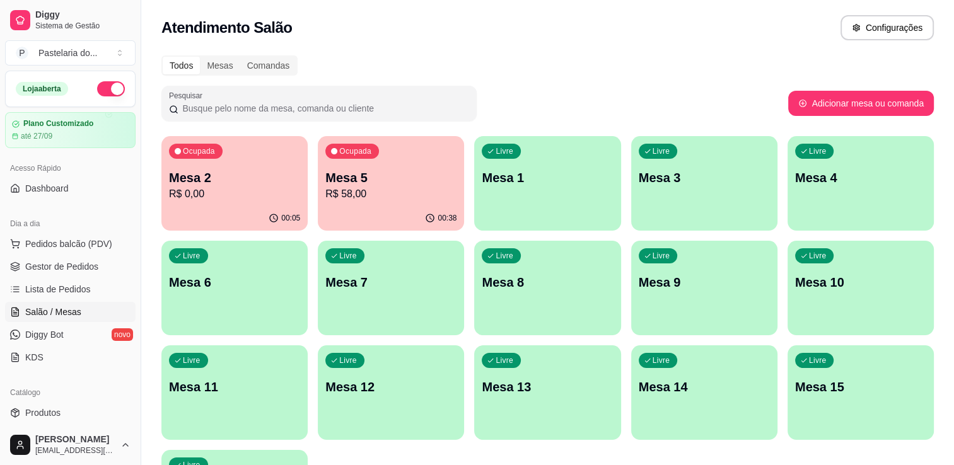
click at [393, 193] on p "R$ 58,00" at bounding box center [390, 194] width 131 height 15
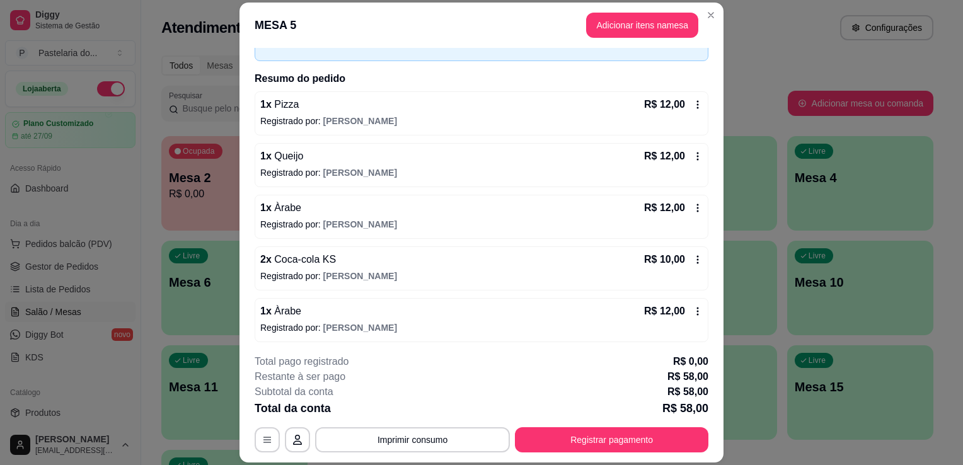
scroll to position [76, 0]
click at [552, 451] on button "Registrar pagamento" at bounding box center [612, 439] width 194 height 25
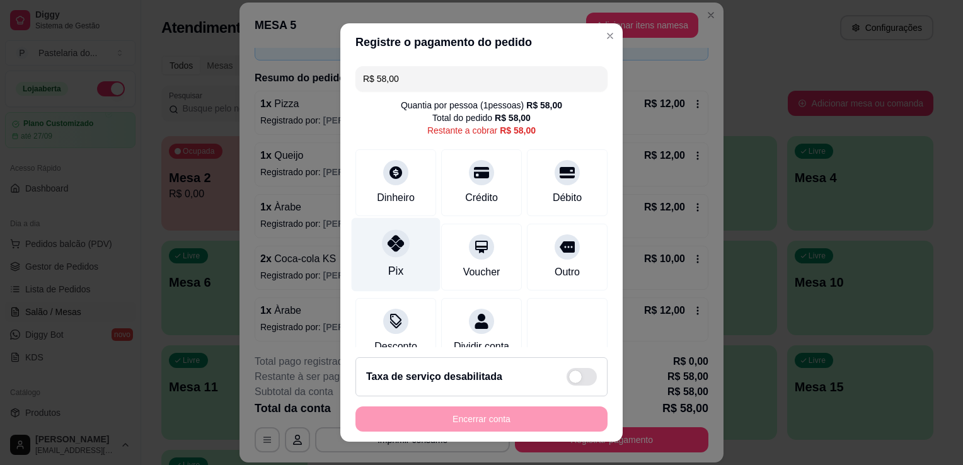
click at [387, 253] on div at bounding box center [396, 243] width 28 height 28
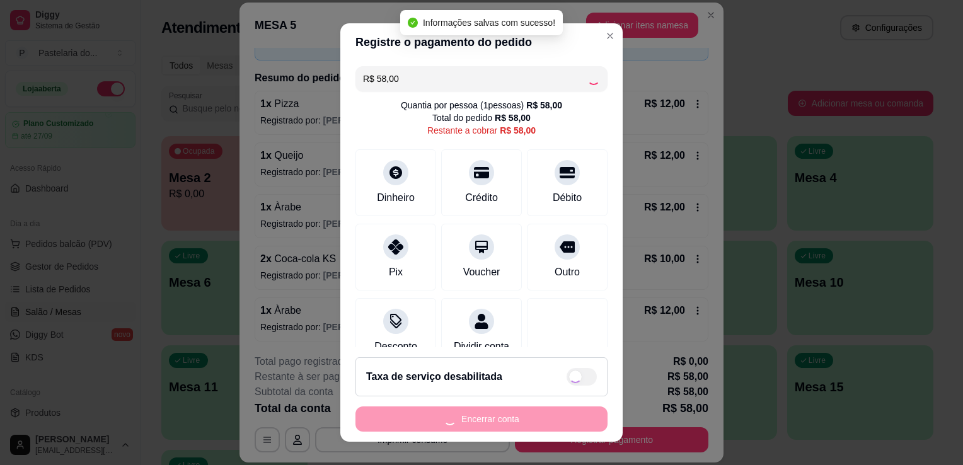
type input "R$ 0,00"
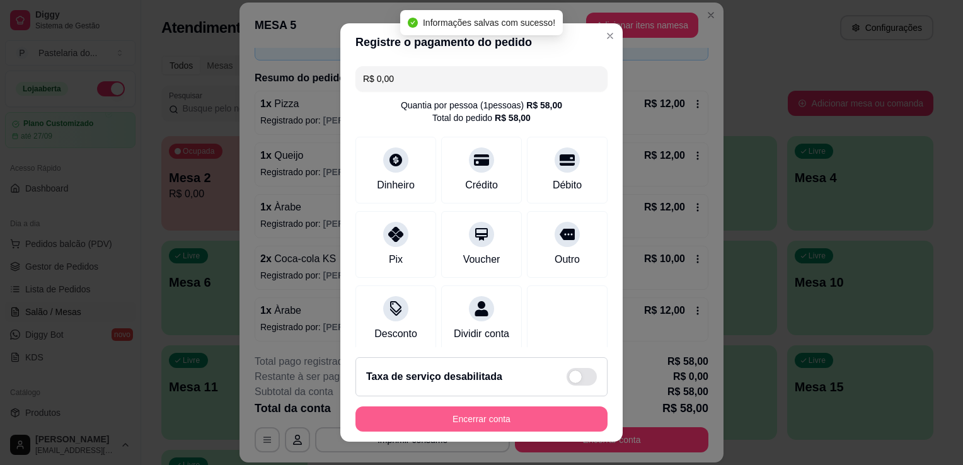
click at [507, 423] on button "Encerrar conta" at bounding box center [482, 419] width 252 height 25
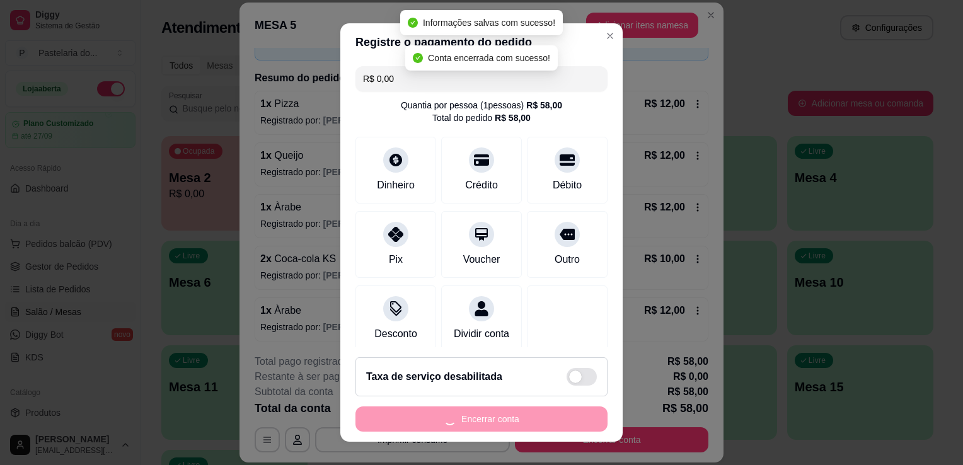
scroll to position [0, 0]
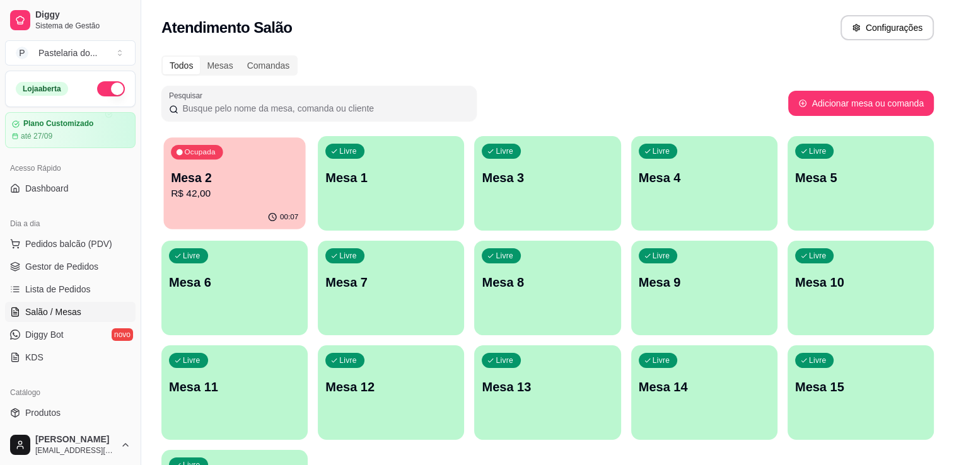
click at [224, 188] on p "R$ 42,00" at bounding box center [234, 194] width 127 height 14
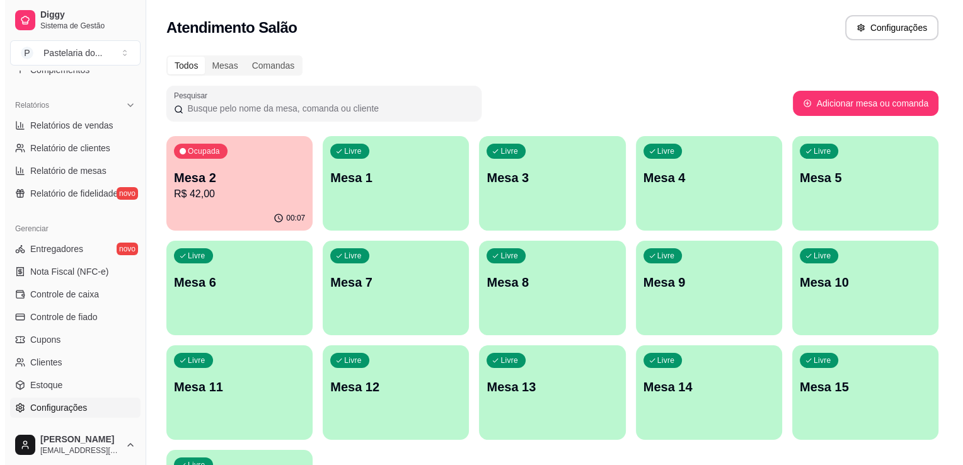
scroll to position [441, 0]
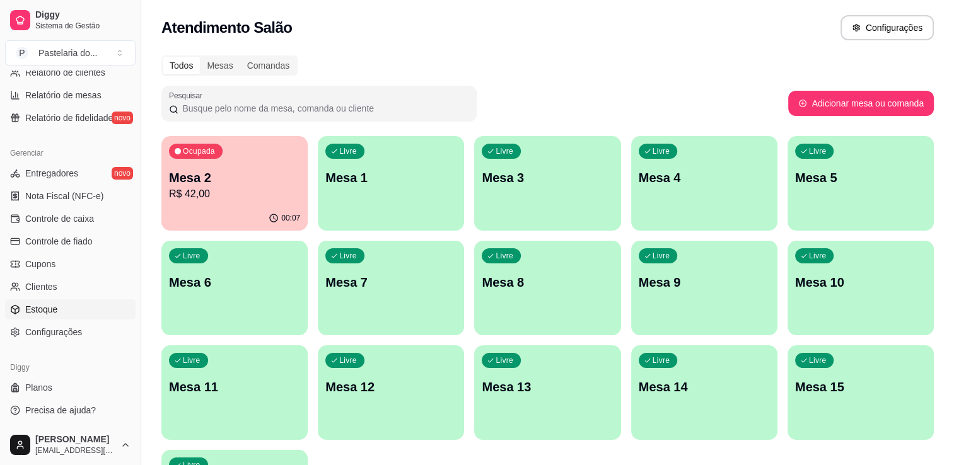
click at [90, 307] on link "Estoque" at bounding box center [70, 309] width 130 height 20
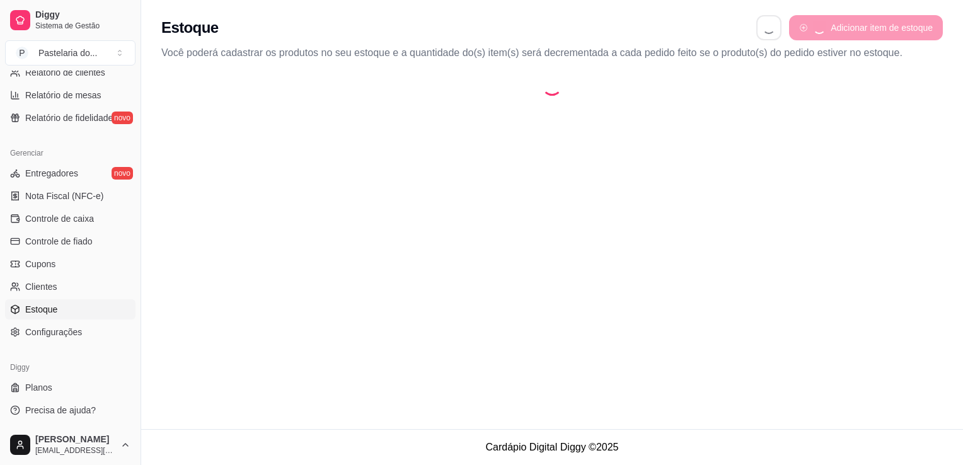
select select "QUANTITY_ORDER"
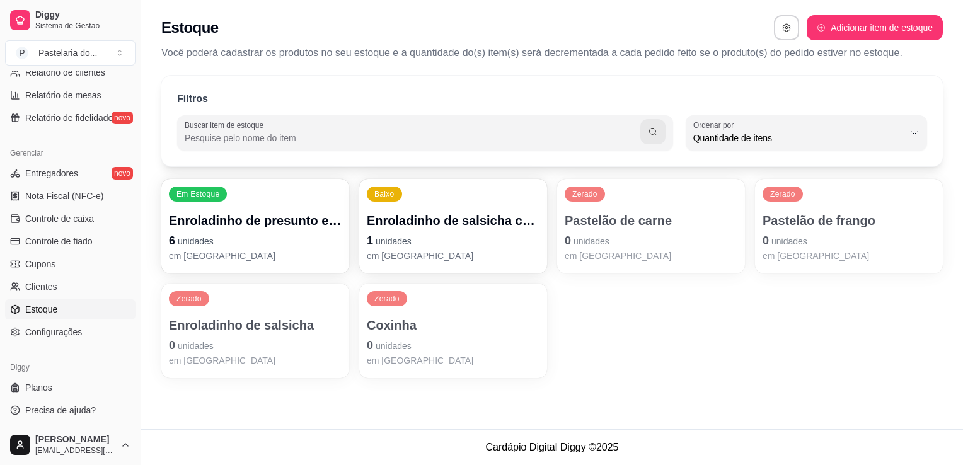
scroll to position [12, 0]
click at [441, 255] on p "em estoque" at bounding box center [453, 256] width 173 height 13
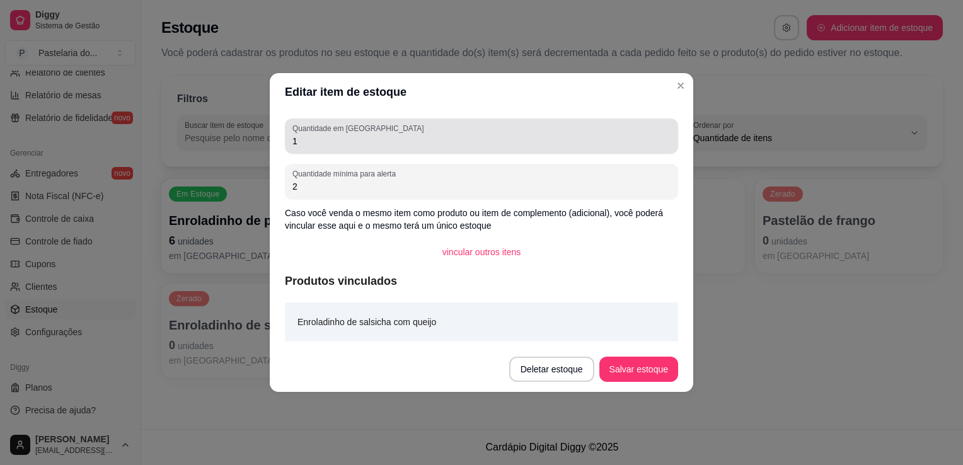
click at [461, 122] on div "Quantidade em estoque 1" at bounding box center [481, 136] width 393 height 35
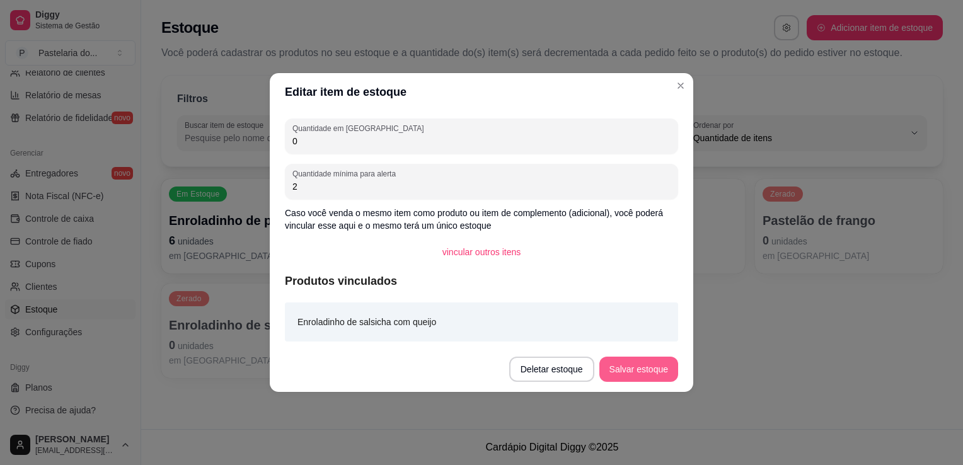
type input "0"
click at [652, 378] on button "Salvar estoque" at bounding box center [638, 369] width 77 height 25
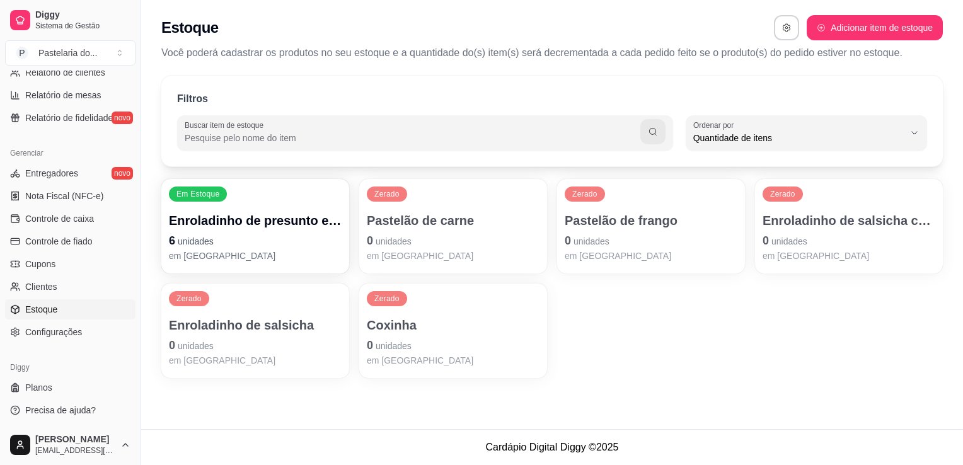
click at [842, 250] on p "em estoque" at bounding box center [849, 256] width 173 height 13
click at [672, 239] on p "0 unidades" at bounding box center [651, 241] width 173 height 18
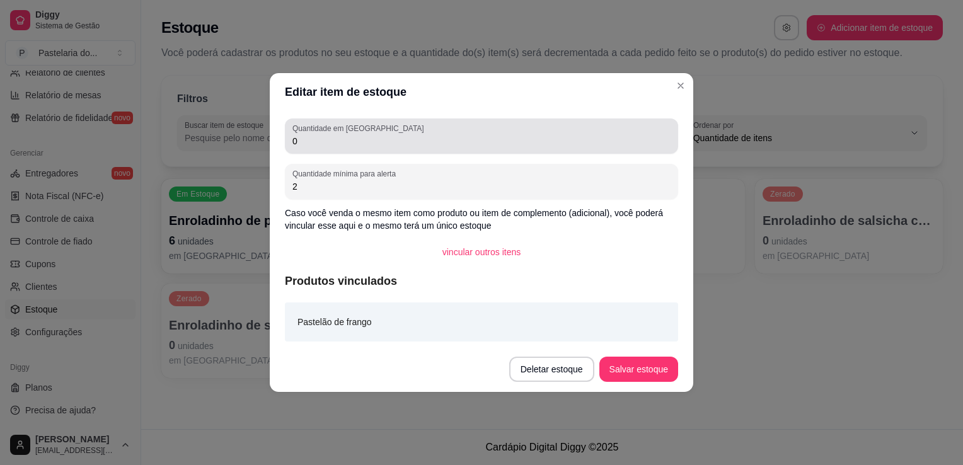
click at [471, 125] on div "0" at bounding box center [481, 136] width 378 height 25
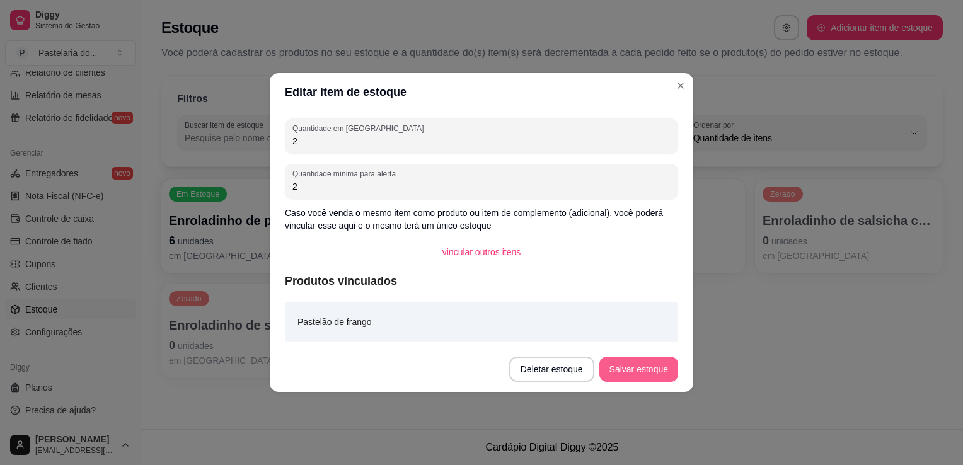
type input "2"
click at [667, 364] on button "Salvar estoque" at bounding box center [638, 369] width 79 height 25
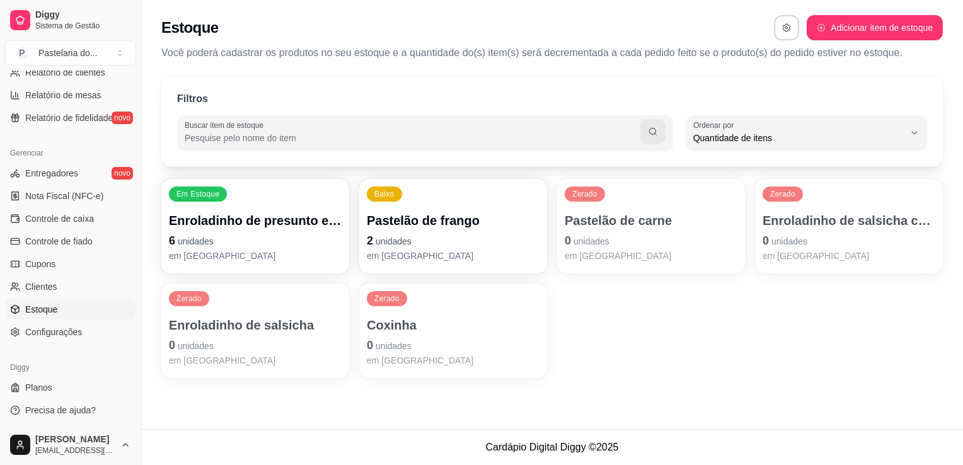
click at [424, 348] on p "0 unidades" at bounding box center [453, 346] width 173 height 18
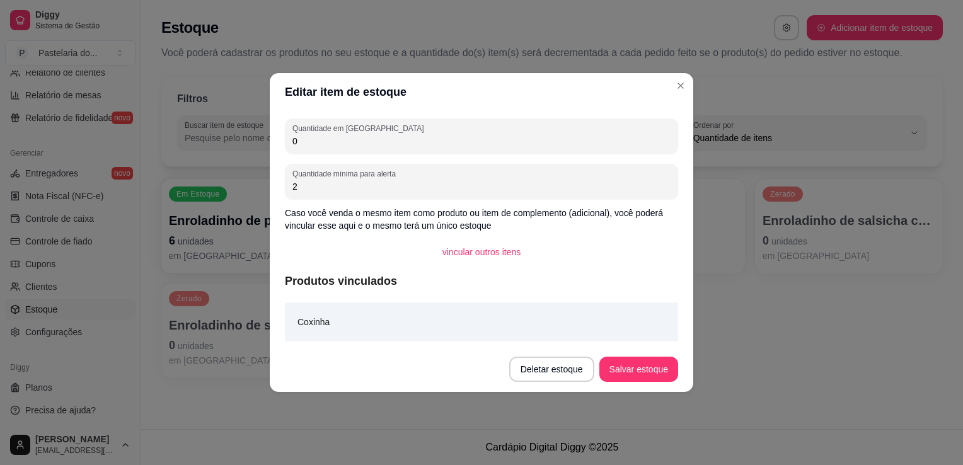
click at [391, 142] on input "0" at bounding box center [481, 141] width 378 height 13
type input "4"
click at [620, 376] on button "Salvar estoque" at bounding box center [638, 369] width 77 height 25
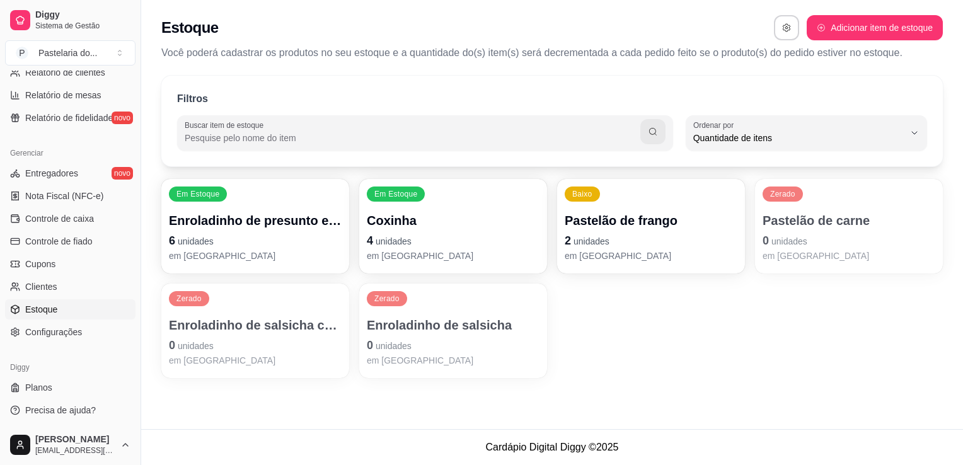
click at [812, 255] on p "em estoque" at bounding box center [849, 256] width 173 height 13
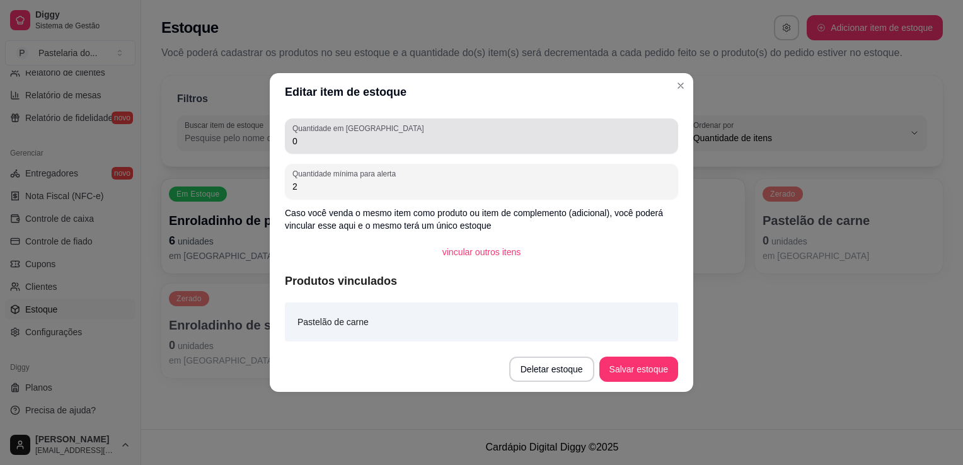
click at [559, 142] on input "0" at bounding box center [481, 141] width 378 height 13
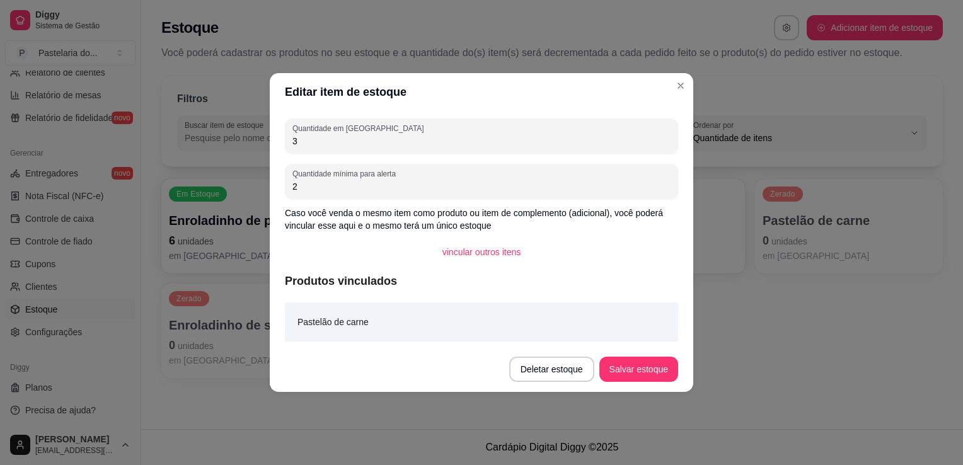
type input "3"
click at [639, 369] on button "Salvar estoque" at bounding box center [638, 369] width 79 height 25
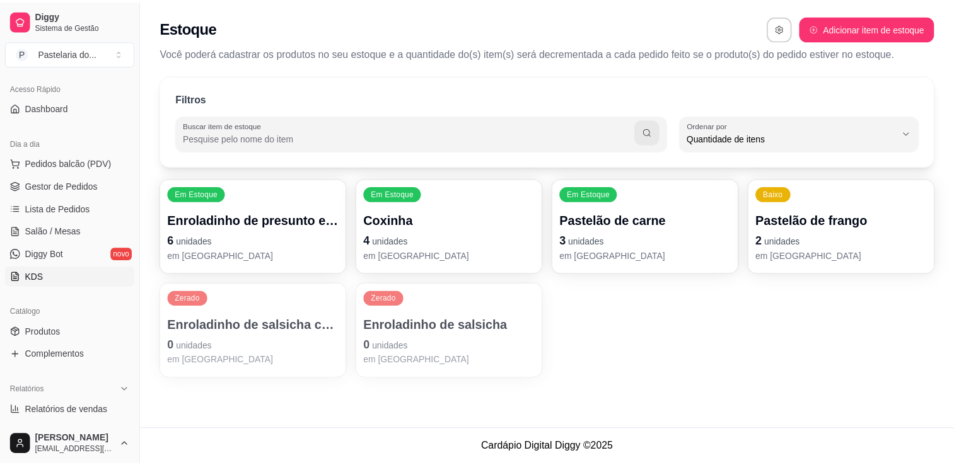
scroll to position [126, 0]
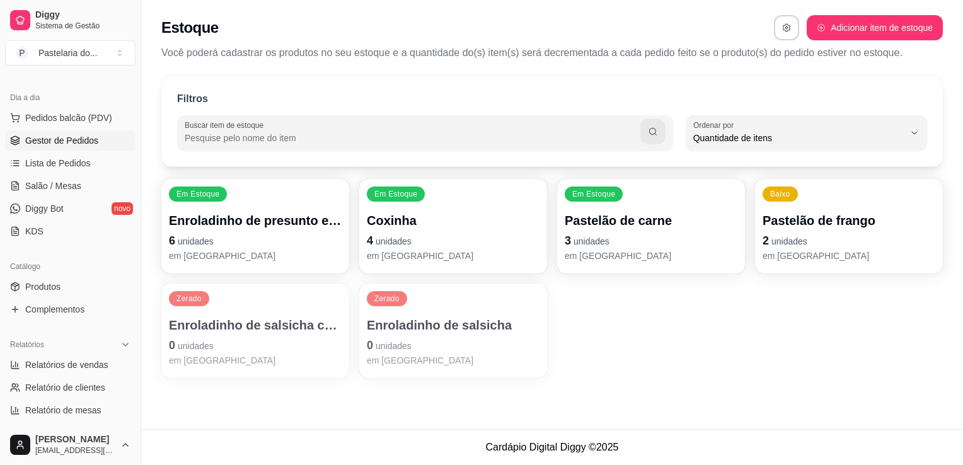
click at [76, 139] on span "Gestor de Pedidos" at bounding box center [61, 140] width 73 height 13
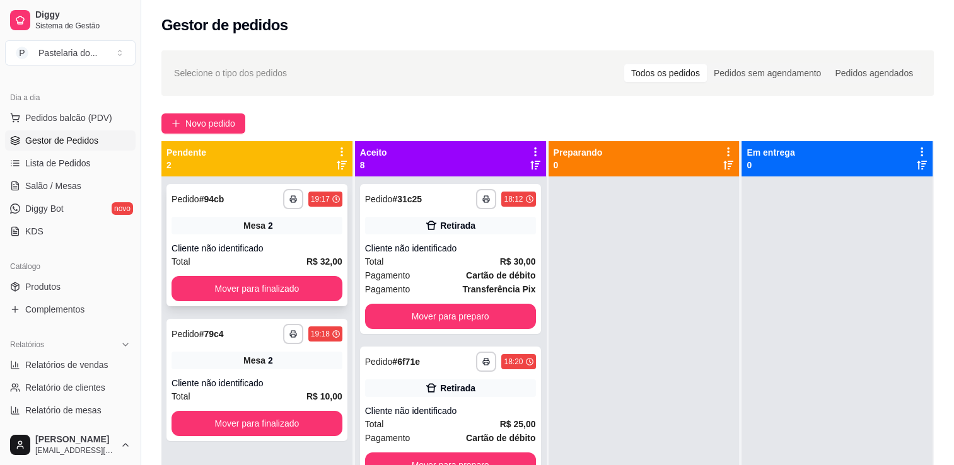
click at [267, 296] on button "Mover para finalizado" at bounding box center [256, 288] width 171 height 25
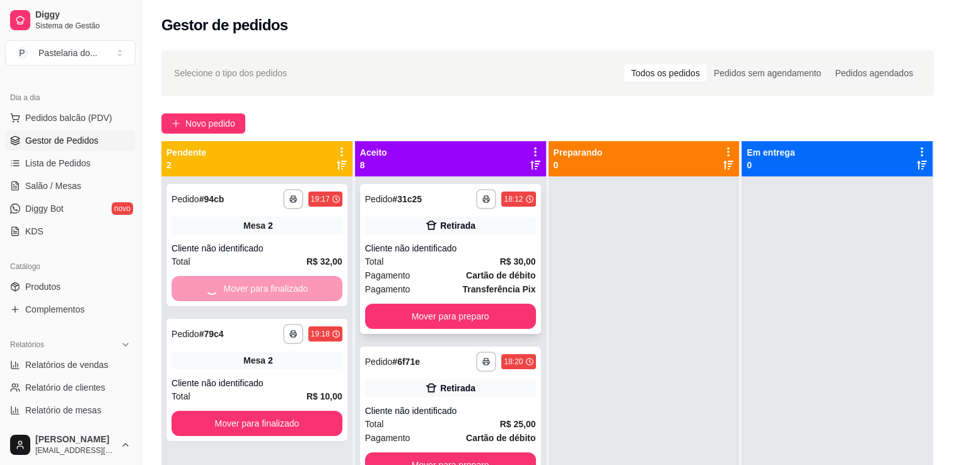
click at [409, 330] on div "**********" at bounding box center [450, 259] width 181 height 150
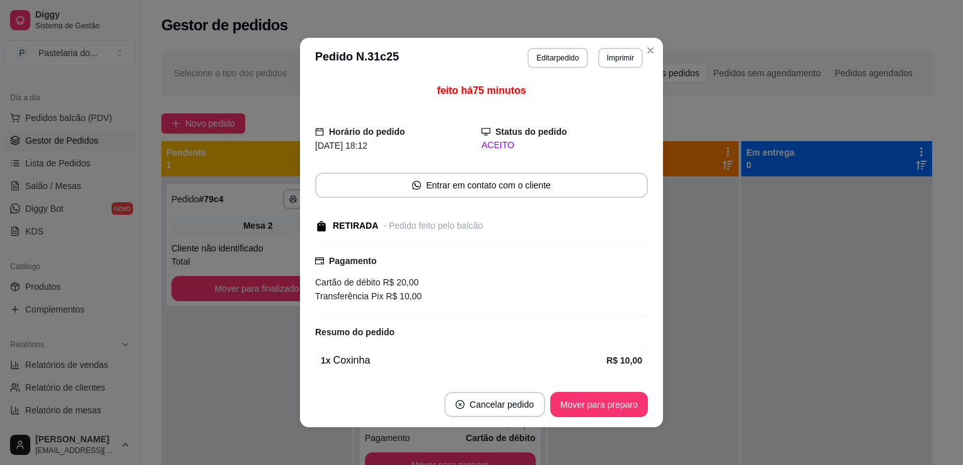
click at [412, 328] on div "Resumo do pedido" at bounding box center [481, 332] width 333 height 15
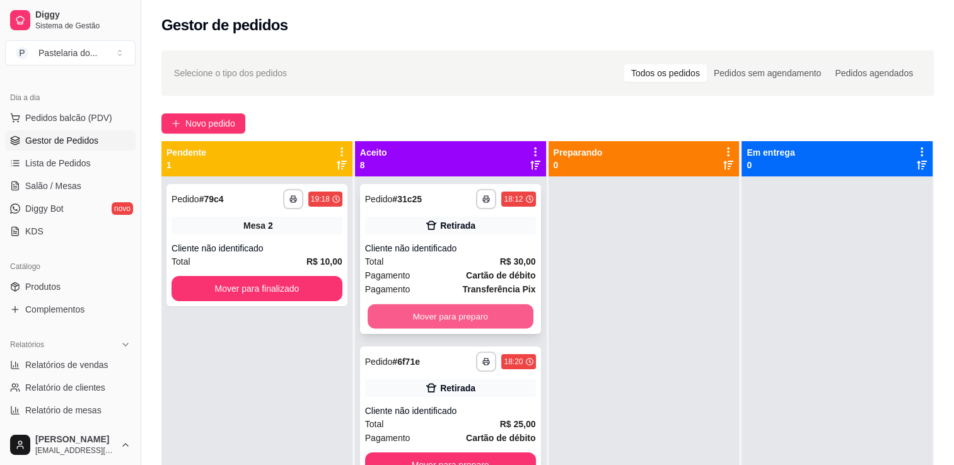
click at [386, 315] on button "Mover para preparo" at bounding box center [450, 316] width 166 height 25
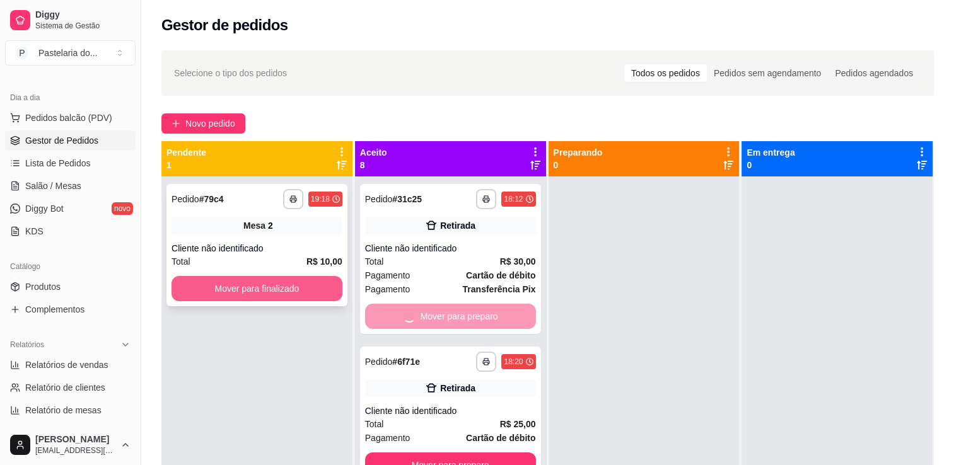
click at [318, 284] on button "Mover para finalizado" at bounding box center [256, 288] width 171 height 25
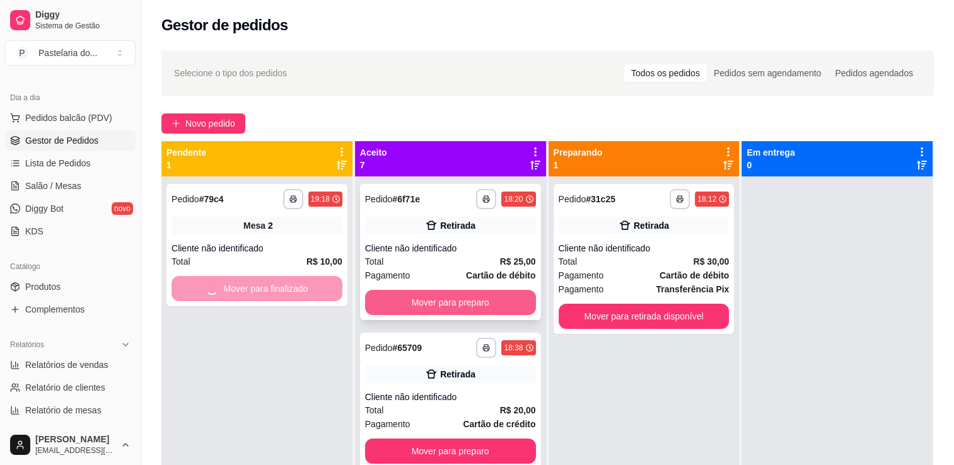
click at [441, 301] on button "Mover para preparo" at bounding box center [450, 302] width 171 height 25
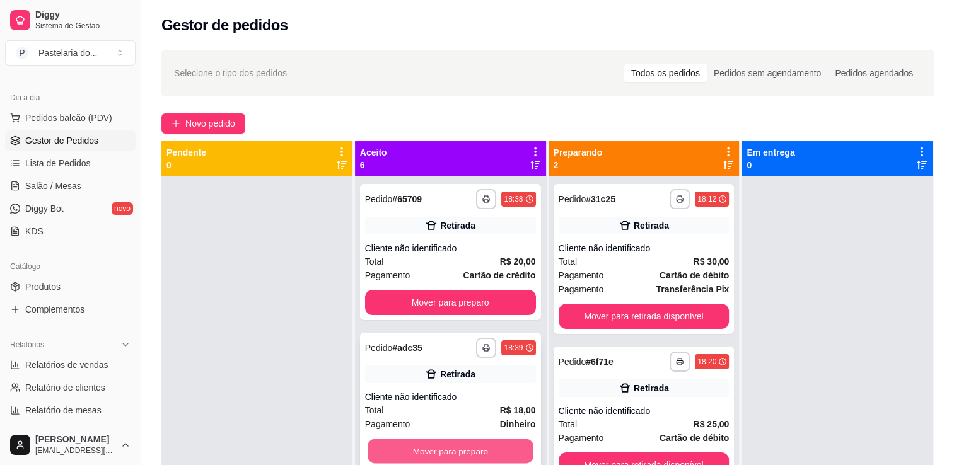
click at [434, 454] on button "Mover para preparo" at bounding box center [450, 451] width 166 height 25
click at [580, 337] on div "**********" at bounding box center [643, 408] width 191 height 465
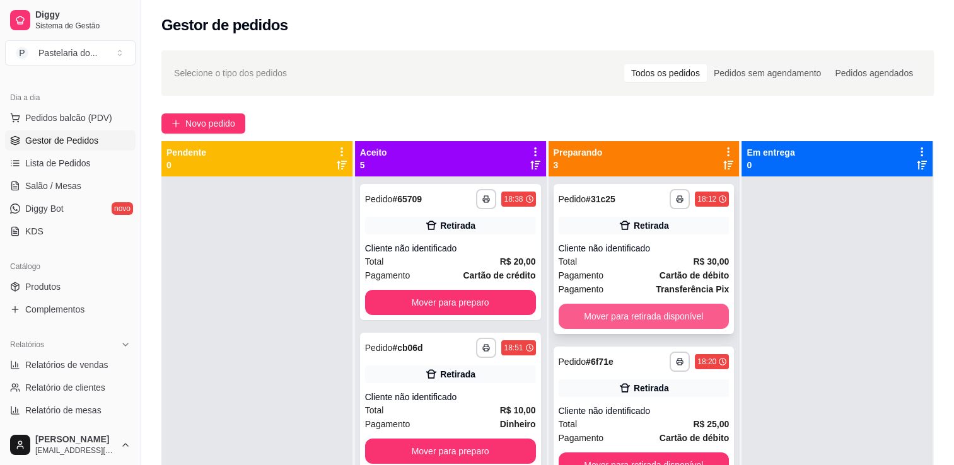
click at [582, 327] on button "Mover para retirada disponível" at bounding box center [643, 316] width 171 height 25
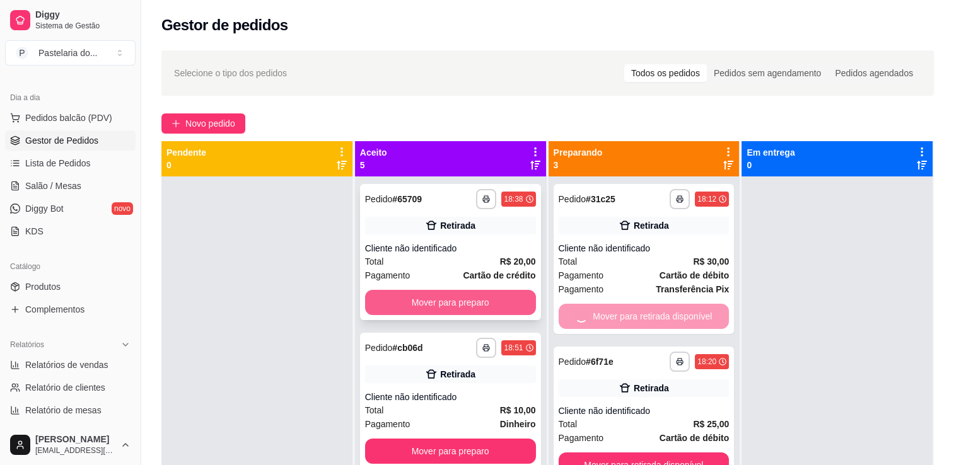
click at [451, 309] on button "Mover para preparo" at bounding box center [450, 302] width 171 height 25
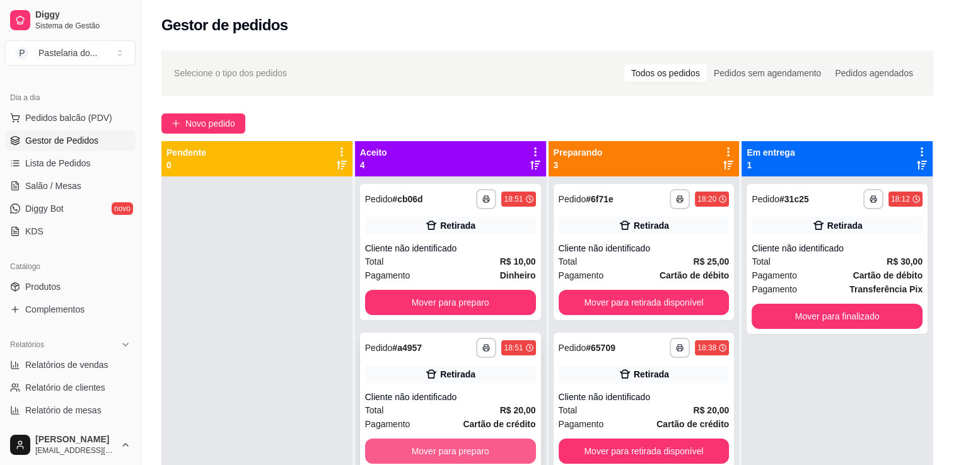
click at [470, 445] on button "Mover para preparo" at bounding box center [450, 451] width 171 height 25
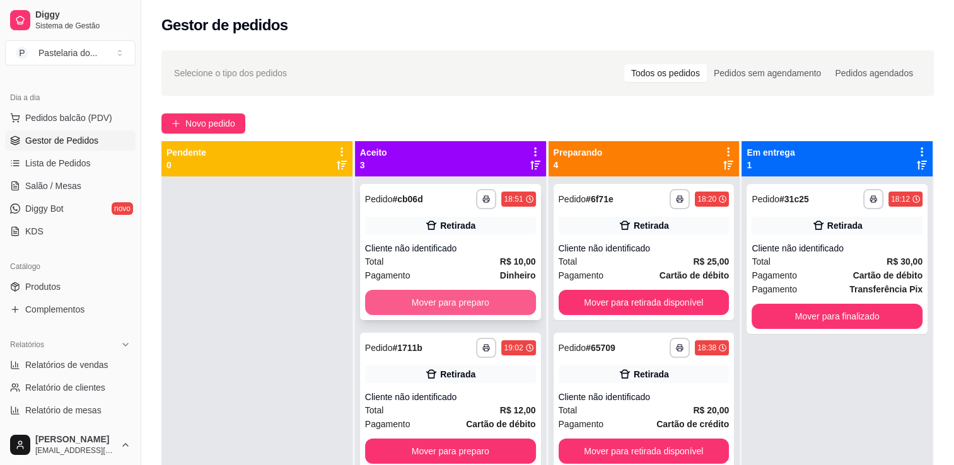
click at [462, 311] on button "Mover para preparo" at bounding box center [450, 302] width 171 height 25
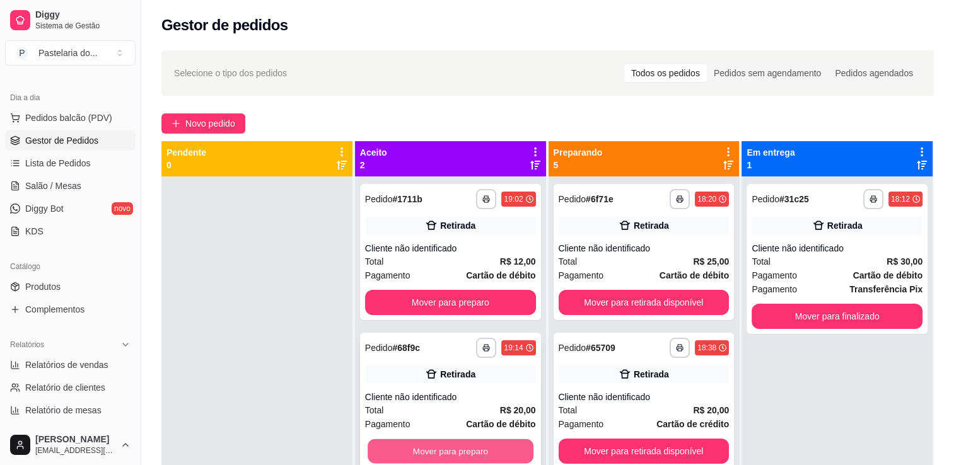
click at [466, 443] on button "Mover para preparo" at bounding box center [450, 451] width 166 height 25
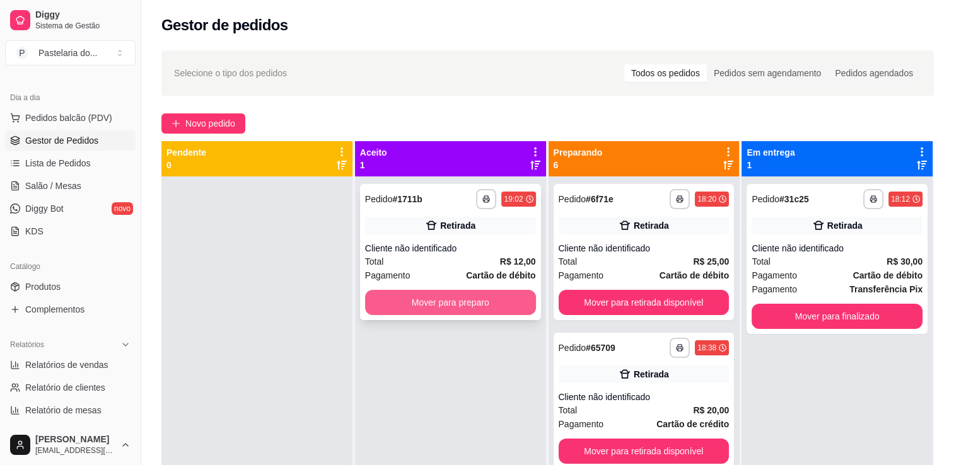
click at [460, 296] on button "Mover para preparo" at bounding box center [450, 302] width 171 height 25
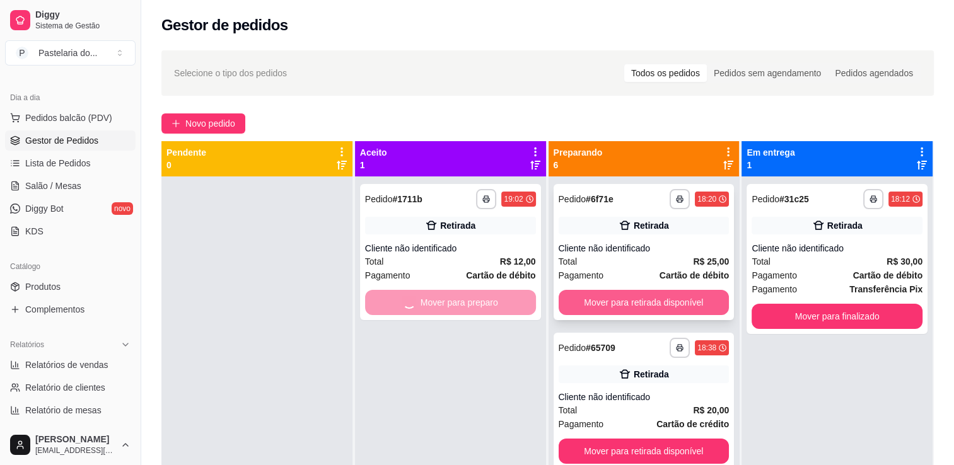
click at [607, 301] on button "Mover para retirada disponível" at bounding box center [643, 302] width 171 height 25
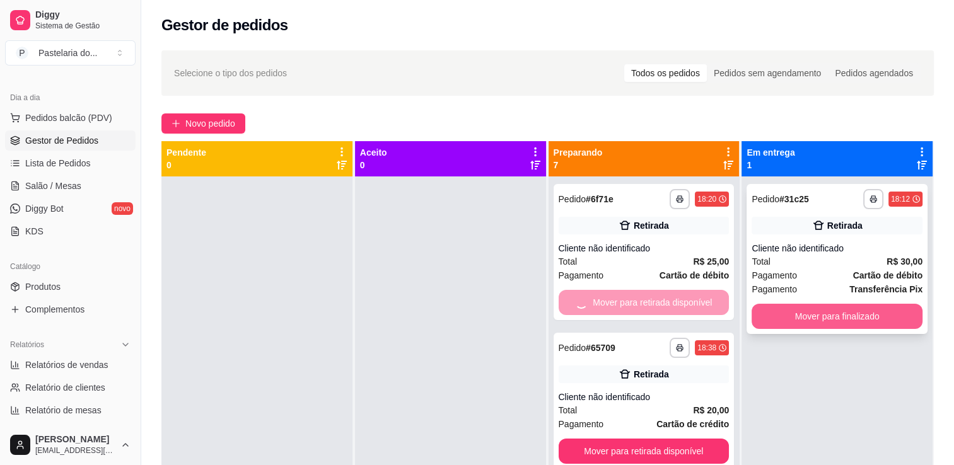
click at [809, 304] on button "Mover para finalizado" at bounding box center [836, 316] width 171 height 25
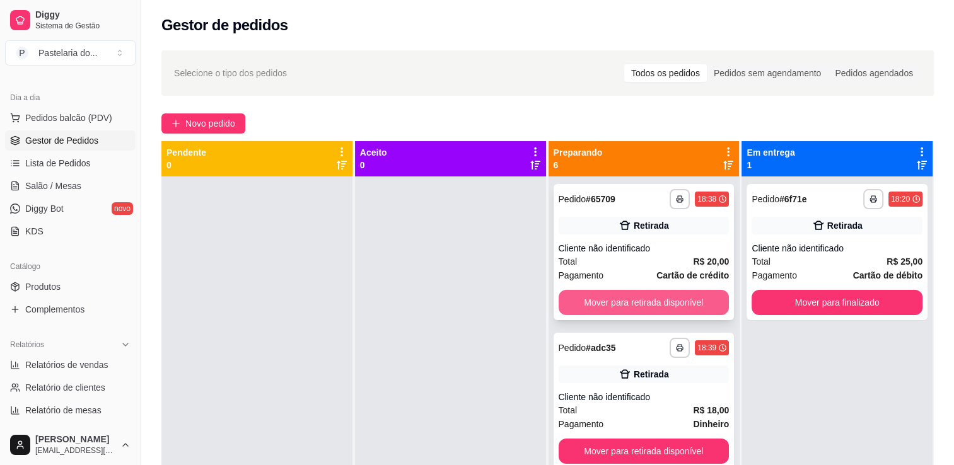
click at [652, 301] on button "Mover para retirada disponível" at bounding box center [643, 302] width 171 height 25
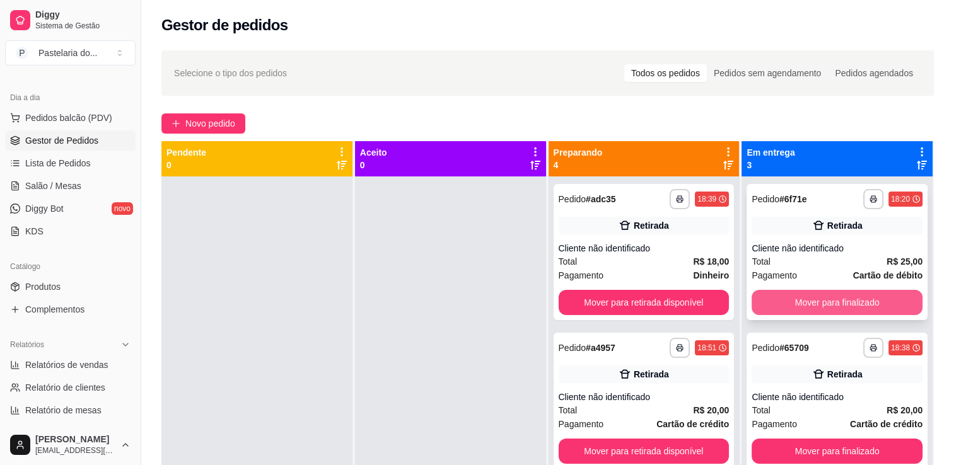
click at [856, 290] on button "Mover para finalizado" at bounding box center [836, 302] width 171 height 25
click at [856, 290] on div "Mover para finalizado" at bounding box center [836, 302] width 171 height 25
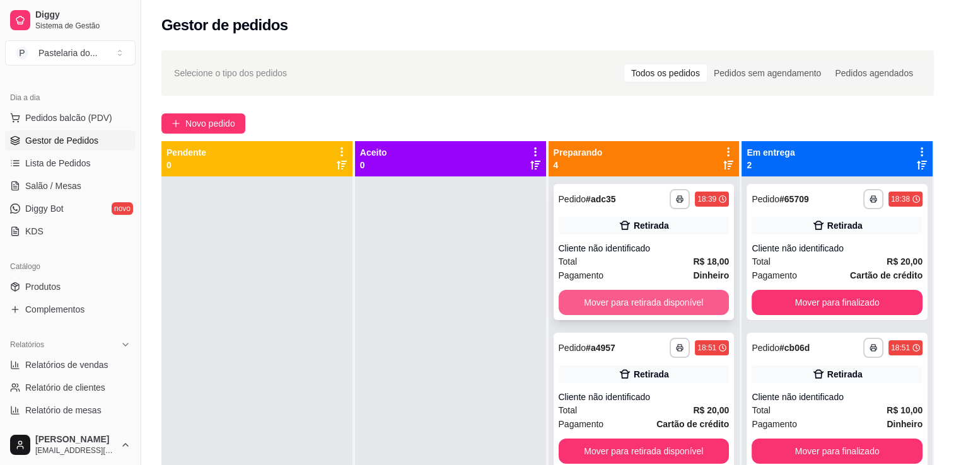
click at [677, 303] on button "Mover para retirada disponível" at bounding box center [643, 302] width 171 height 25
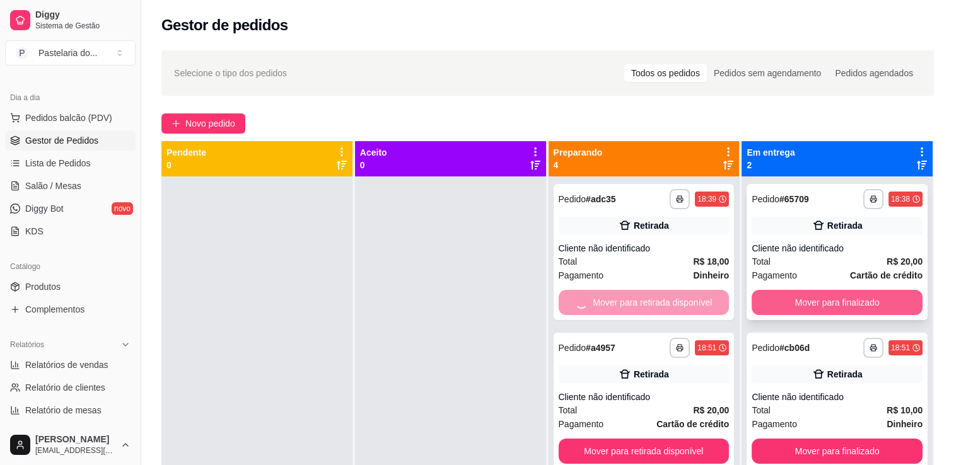
click at [818, 301] on button "Mover para finalizado" at bounding box center [836, 302] width 171 height 25
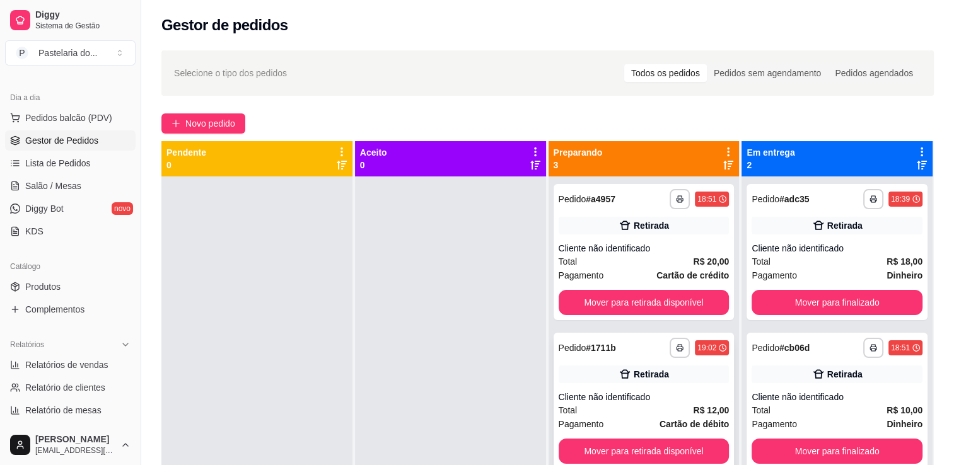
click at [671, 438] on div "**********" at bounding box center [643, 401] width 181 height 136
click at [670, 452] on button "Mover para retirada disponível" at bounding box center [644, 451] width 166 height 25
click at [824, 451] on button "Mover para finalizado" at bounding box center [837, 451] width 166 height 25
click at [633, 298] on button "Mover para retirada disponível" at bounding box center [644, 303] width 166 height 25
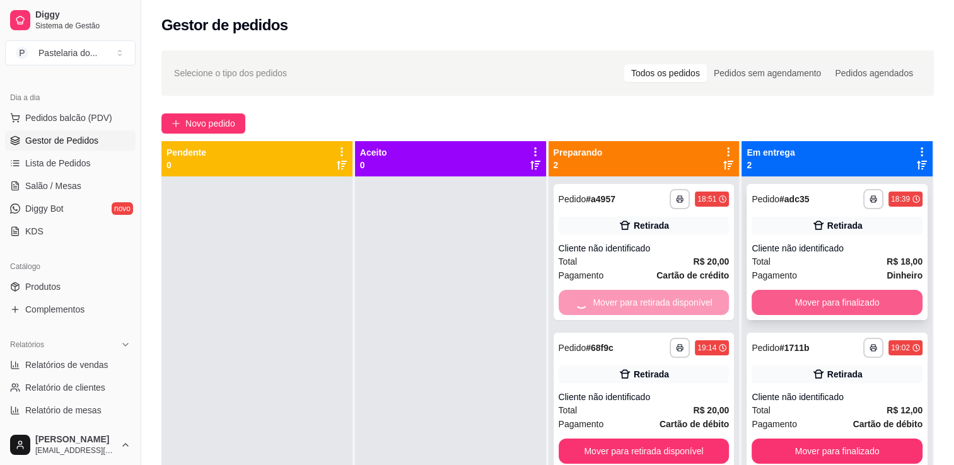
click at [823, 304] on button "Mover para finalizado" at bounding box center [836, 302] width 171 height 25
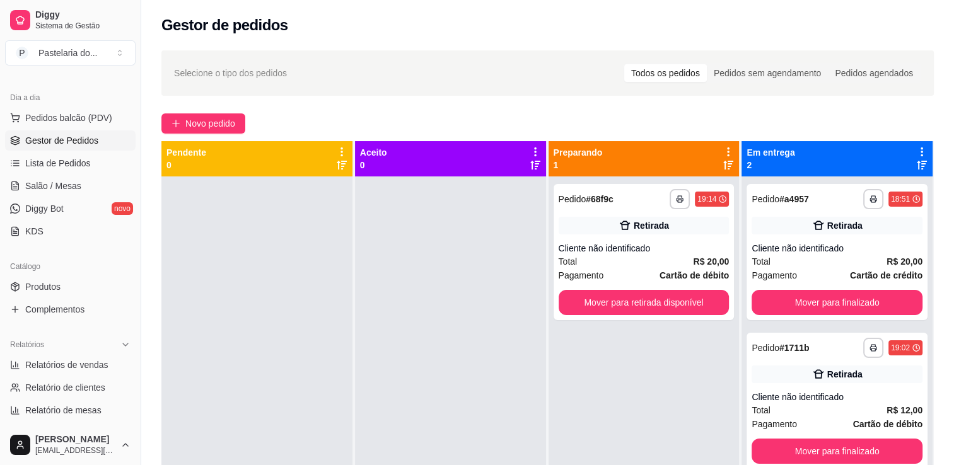
click at [660, 323] on div "**********" at bounding box center [643, 408] width 191 height 465
click at [668, 310] on button "Mover para retirada disponível" at bounding box center [644, 303] width 166 height 25
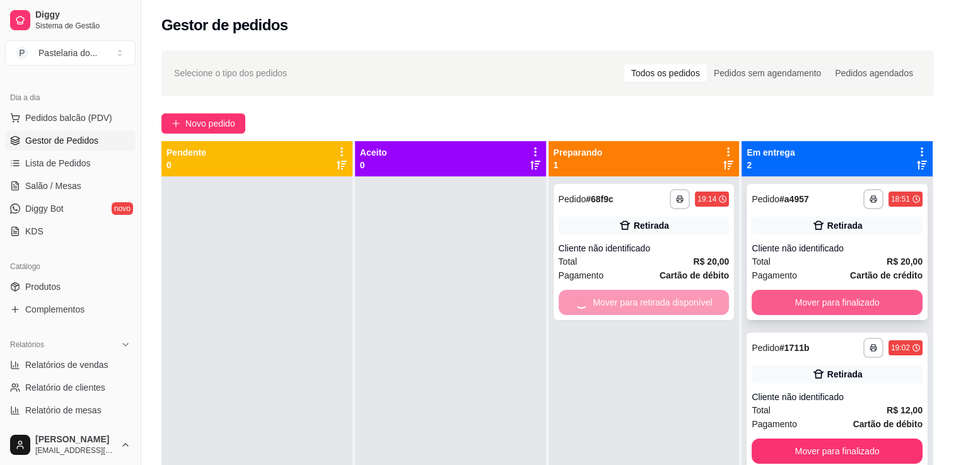
click at [802, 301] on button "Mover para finalizado" at bounding box center [836, 302] width 171 height 25
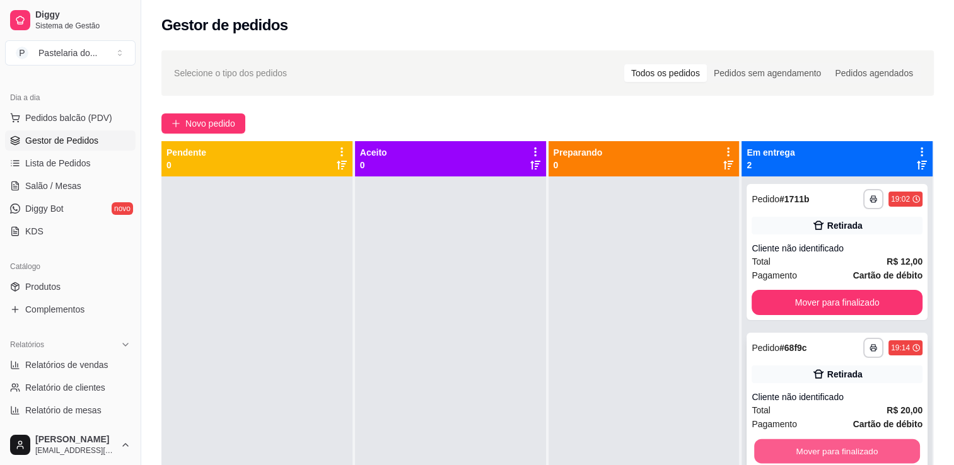
click at [824, 441] on button "Mover para finalizado" at bounding box center [837, 451] width 166 height 25
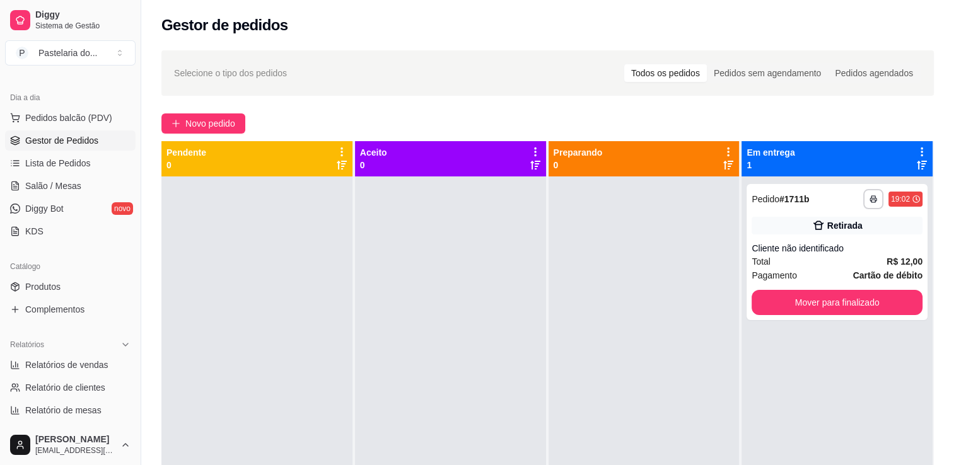
click at [802, 325] on div "**********" at bounding box center [836, 408] width 191 height 465
click at [802, 317] on div "**********" at bounding box center [836, 252] width 181 height 136
click at [774, 315] on button "Mover para finalizado" at bounding box center [836, 302] width 171 height 25
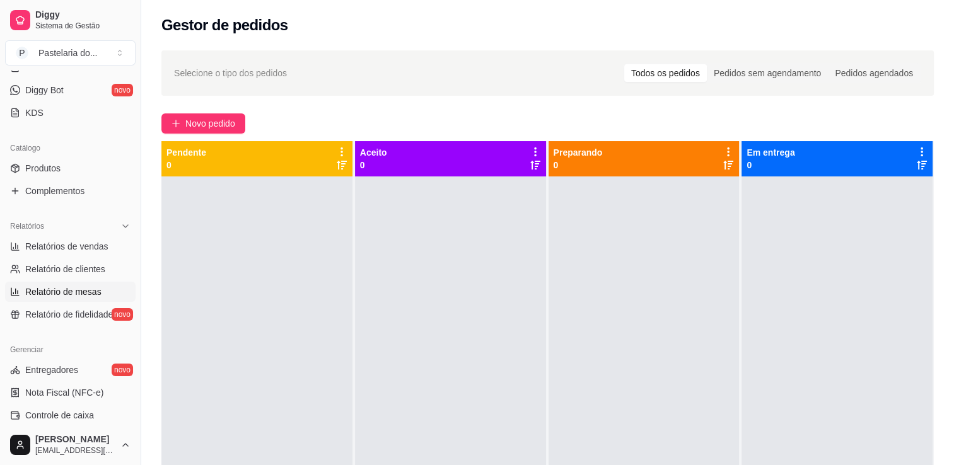
scroll to position [252, 0]
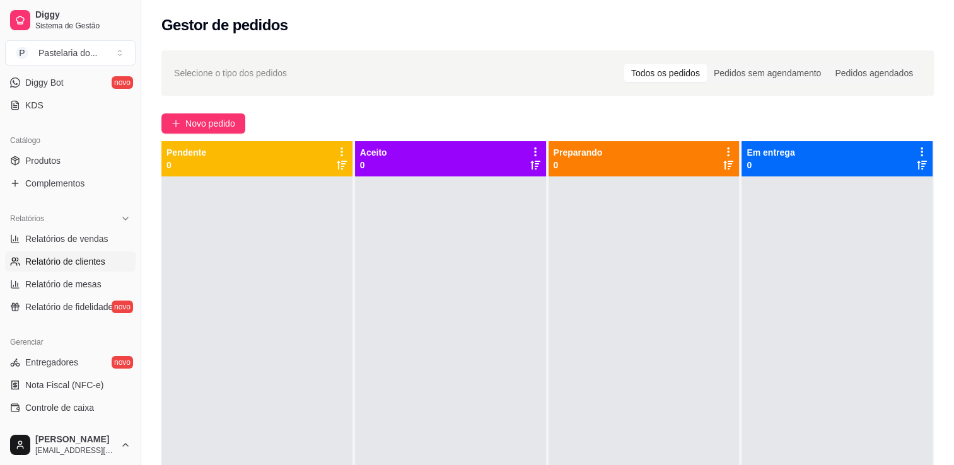
click at [43, 253] on link "Relatório de clientes" at bounding box center [70, 262] width 130 height 20
select select "30"
select select "HIGHEST_TOTAL_SPENT_WITH_ORDERS"
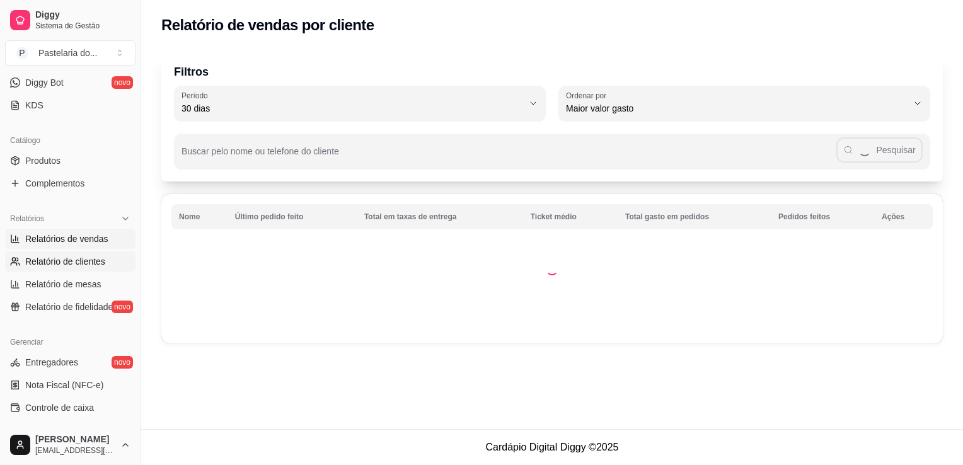
click at [53, 239] on span "Relatórios de vendas" at bounding box center [66, 239] width 83 height 13
select select "ALL"
select select "0"
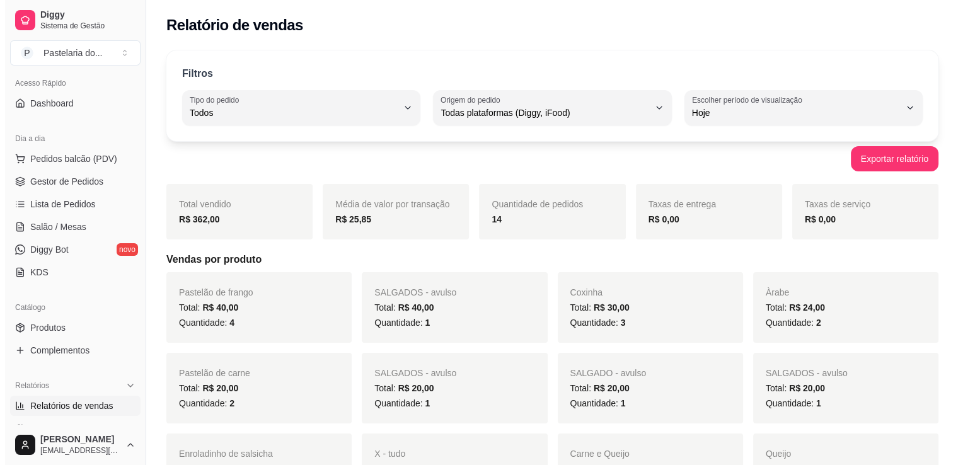
scroll to position [63, 0]
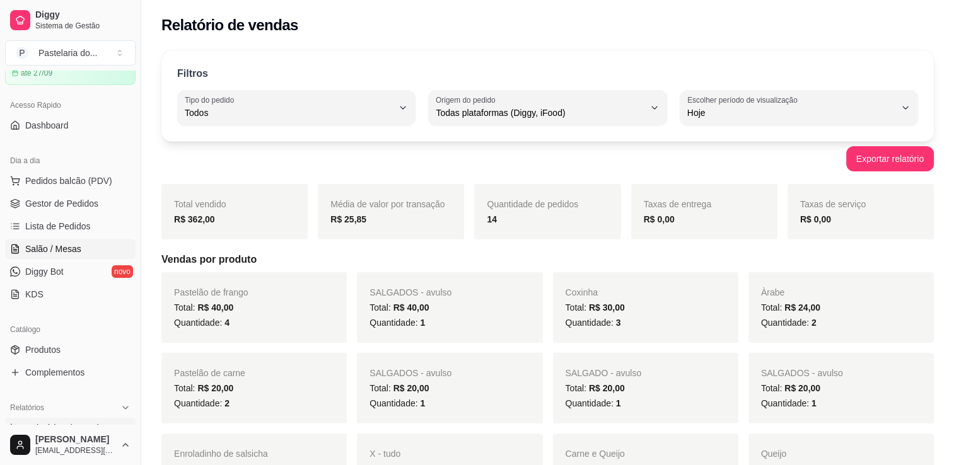
click at [42, 250] on span "Salão / Mesas" at bounding box center [53, 249] width 56 height 13
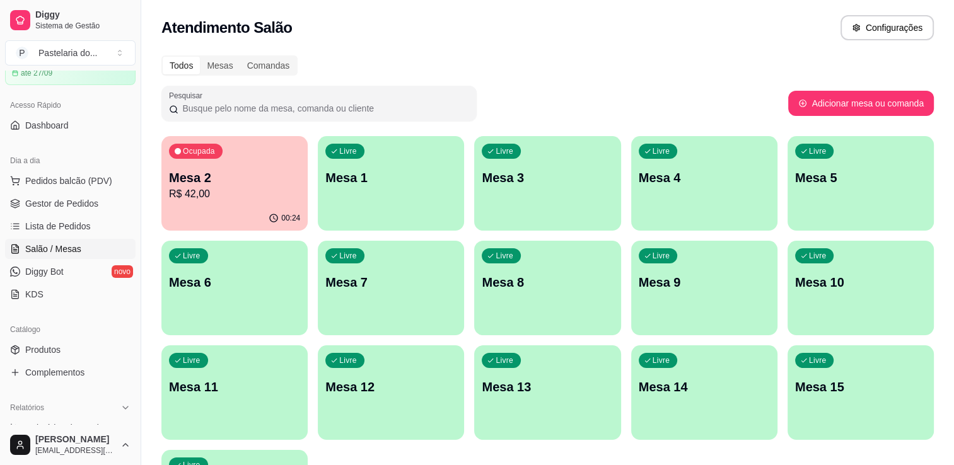
click at [207, 203] on div "Ocupada Mesa 2 R$ 42,00" at bounding box center [234, 171] width 146 height 70
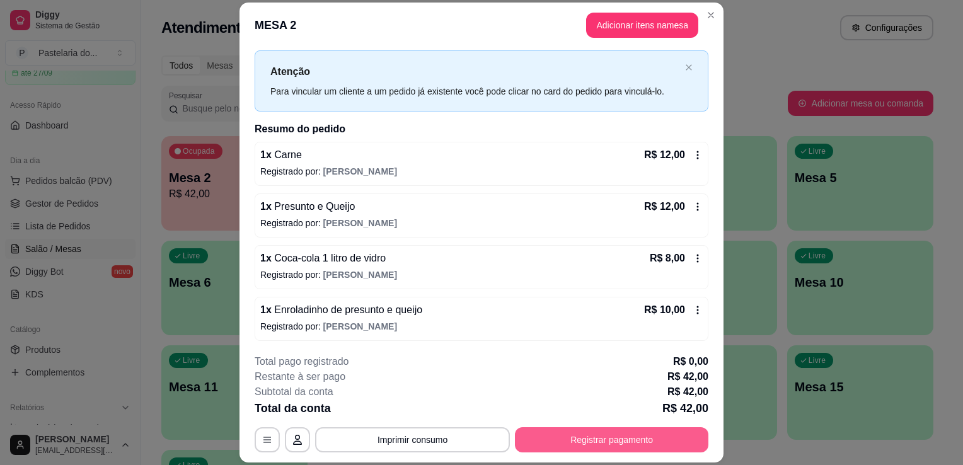
click at [664, 448] on button "Registrar pagamento" at bounding box center [612, 439] width 194 height 25
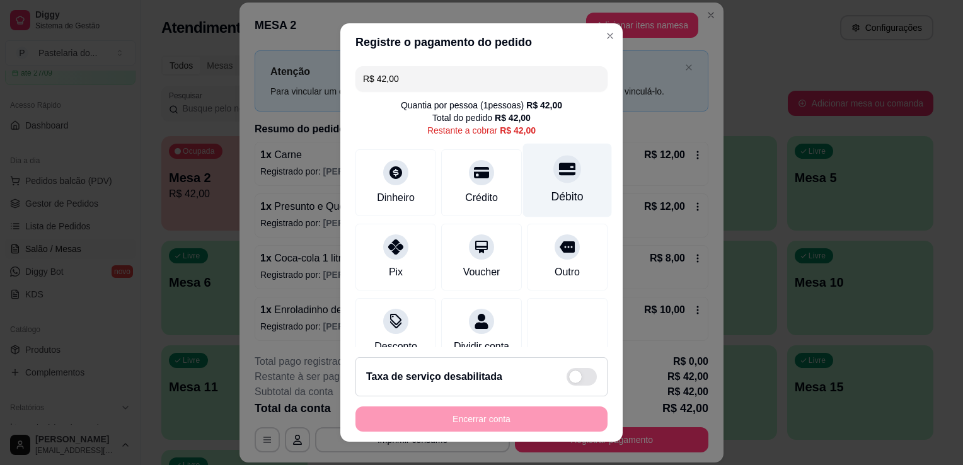
click at [552, 192] on div "Débito" at bounding box center [568, 196] width 32 height 16
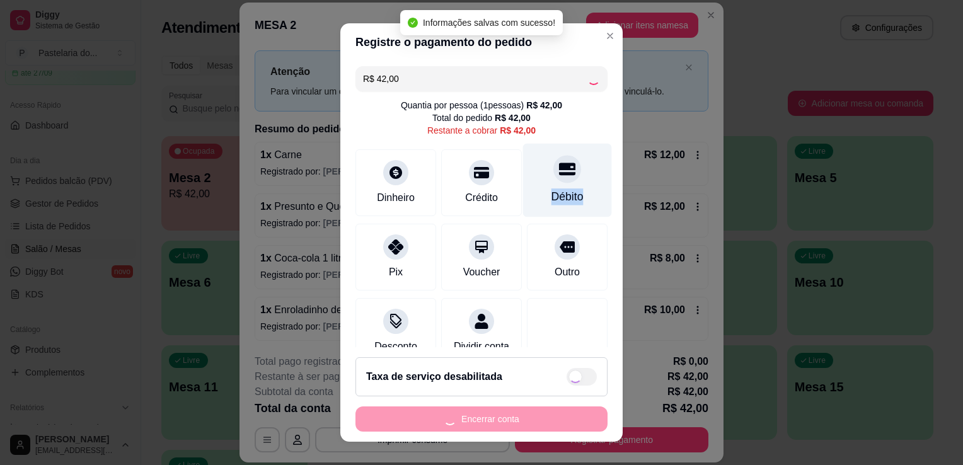
type input "R$ 0,00"
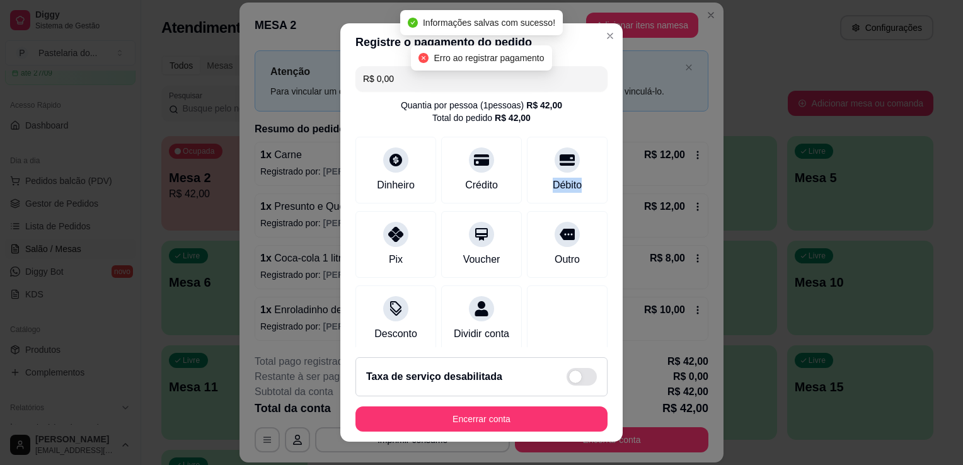
scroll to position [17, 0]
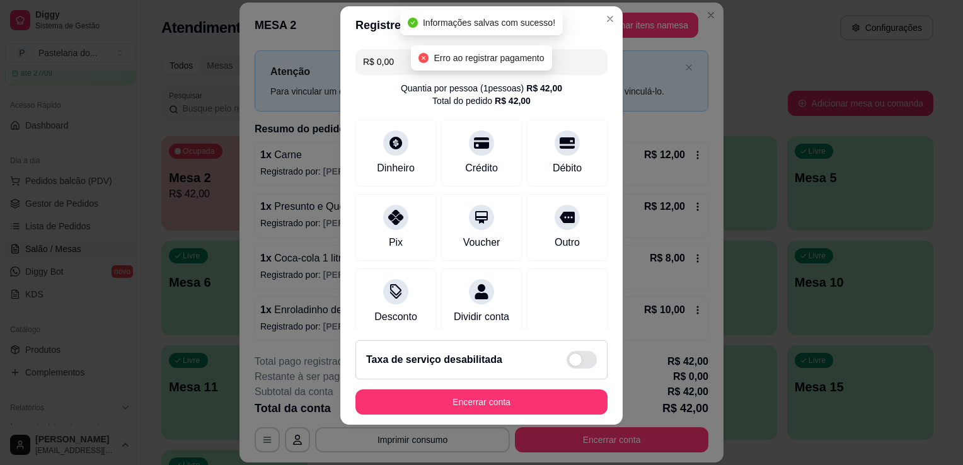
click at [506, 385] on footer "Taxa de serviço desabilitada Encerrar conta" at bounding box center [481, 377] width 282 height 95
click at [508, 400] on button "Encerrar conta" at bounding box center [482, 402] width 252 height 25
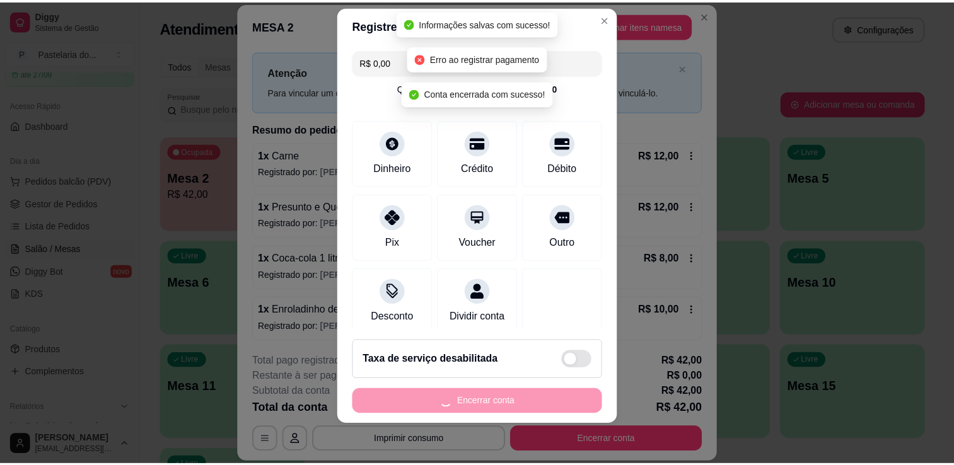
scroll to position [0, 0]
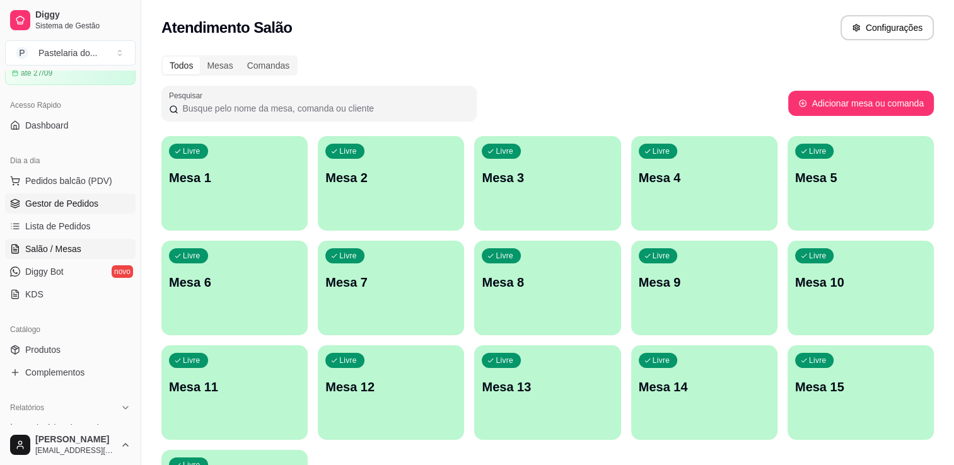
click at [78, 209] on link "Gestor de Pedidos" at bounding box center [70, 204] width 130 height 20
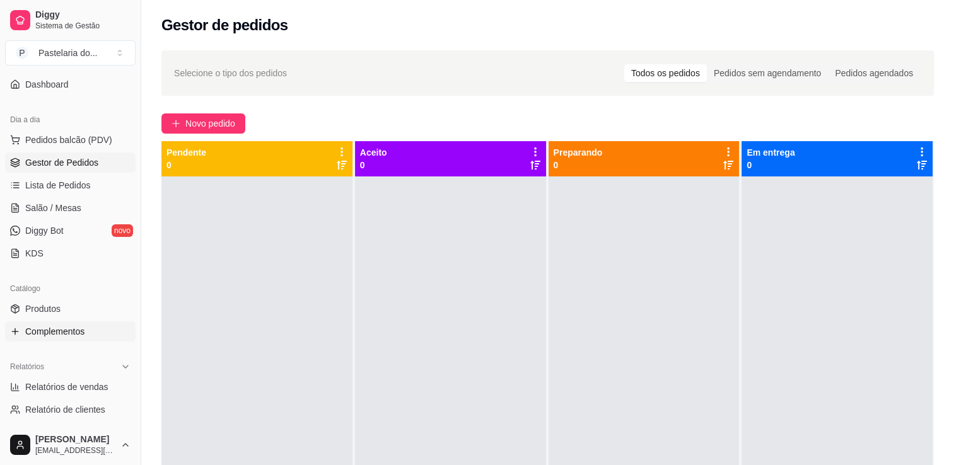
scroll to position [126, 0]
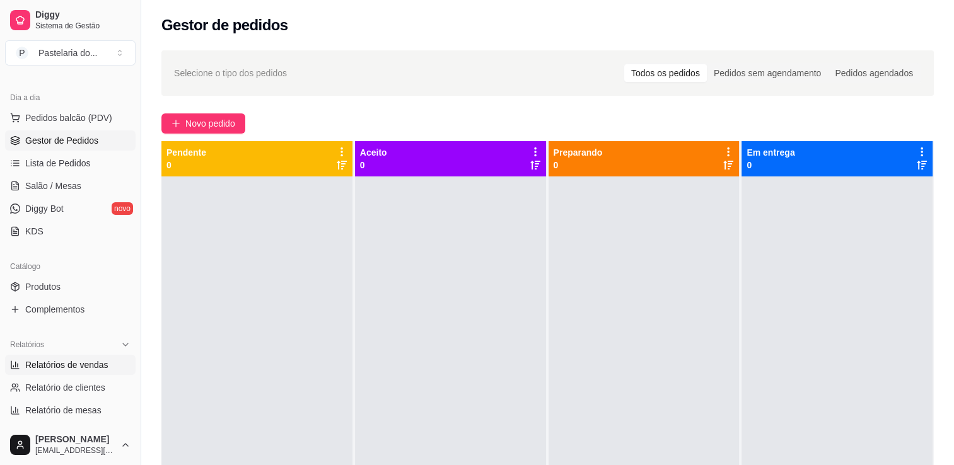
click at [74, 357] on link "Relatórios de vendas" at bounding box center [70, 365] width 130 height 20
select select "ALL"
select select "0"
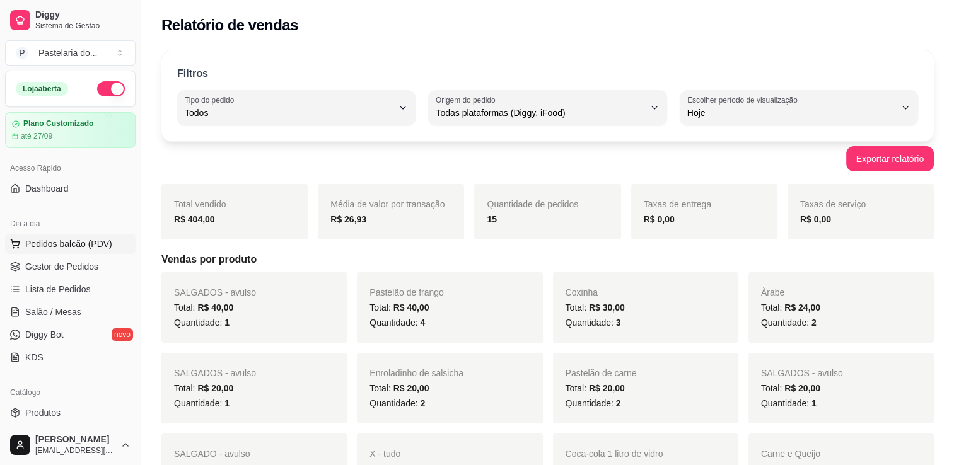
click at [49, 238] on span "Pedidos balcão (PDV)" at bounding box center [68, 244] width 87 height 13
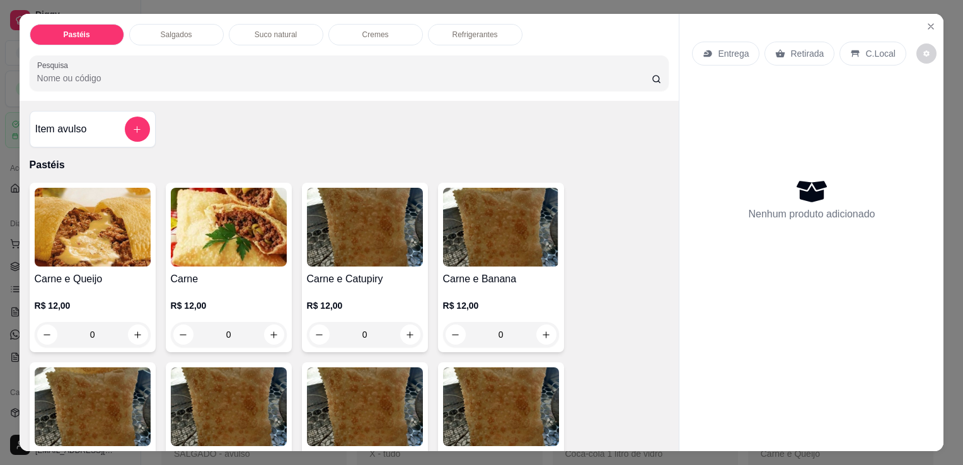
click at [149, 36] on div "Salgados" at bounding box center [176, 34] width 95 height 21
click at [149, 72] on input "Pesquisa" at bounding box center [344, 78] width 615 height 13
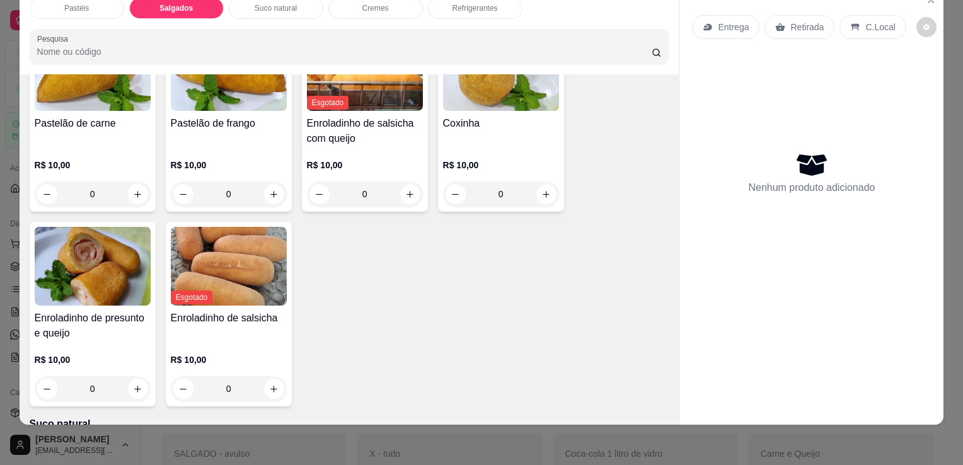
scroll to position [1528, 0]
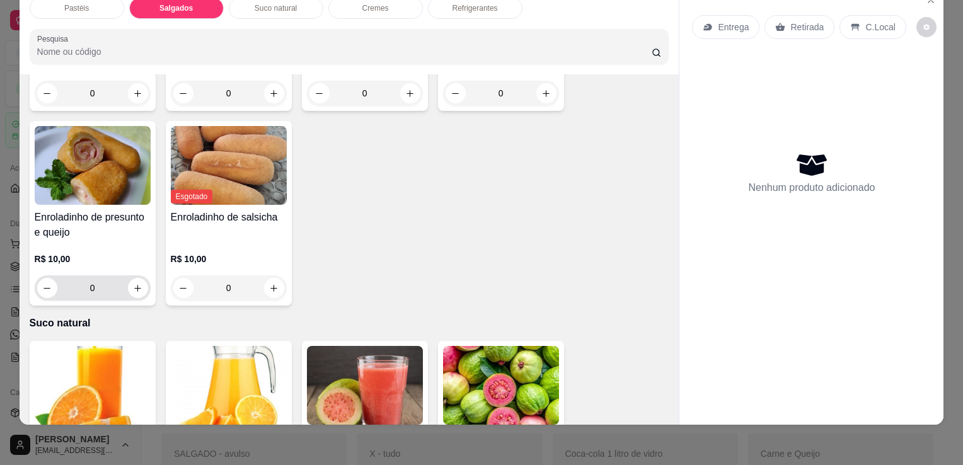
click at [144, 275] on div "0" at bounding box center [93, 287] width 116 height 25
click at [139, 279] on button "increase-product-quantity" at bounding box center [138, 289] width 20 height 20
type input "1"
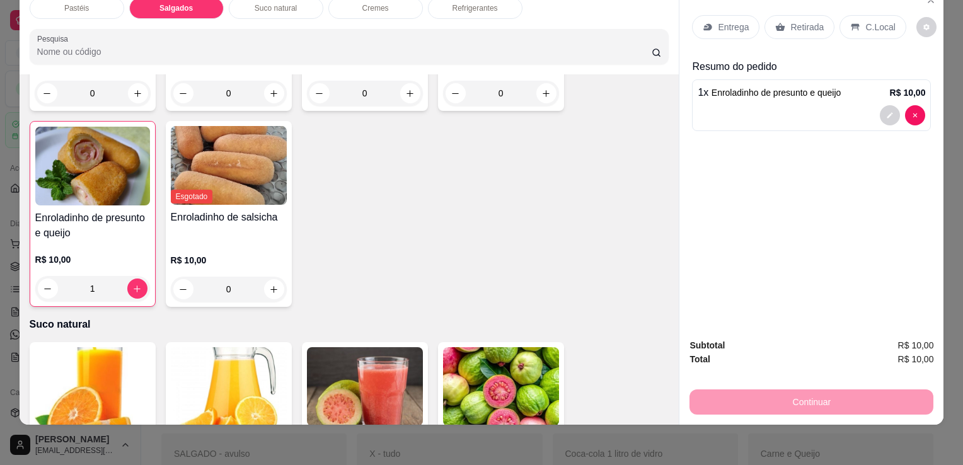
click at [816, 21] on p "Retirada" at bounding box center [806, 27] width 33 height 13
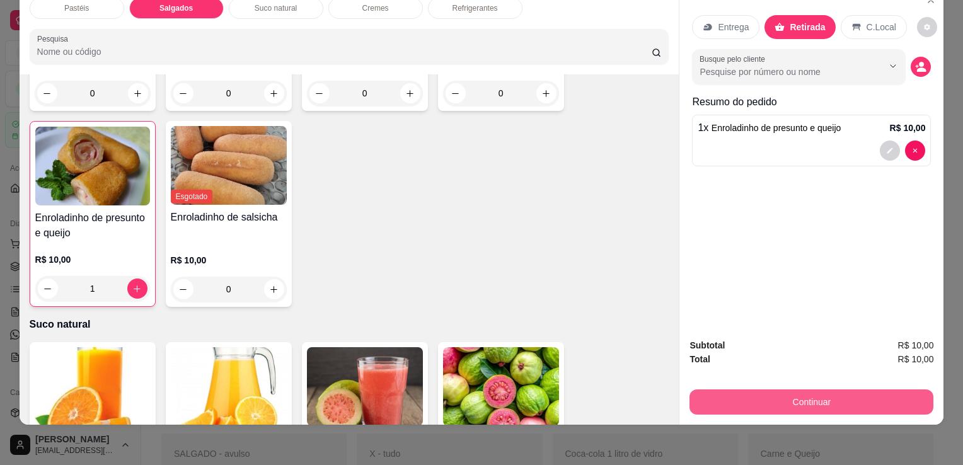
click at [789, 390] on button "Continuar" at bounding box center [812, 402] width 244 height 25
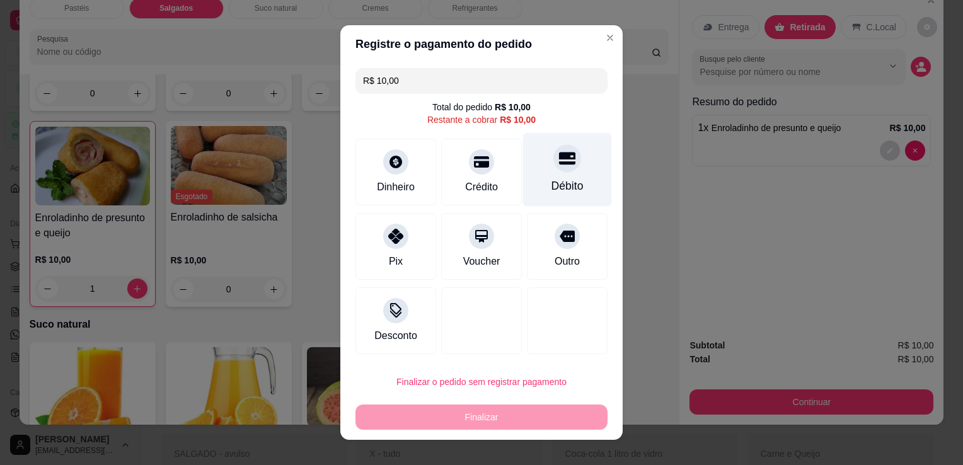
click at [559, 166] on icon at bounding box center [567, 158] width 16 height 16
type input "R$ 0,00"
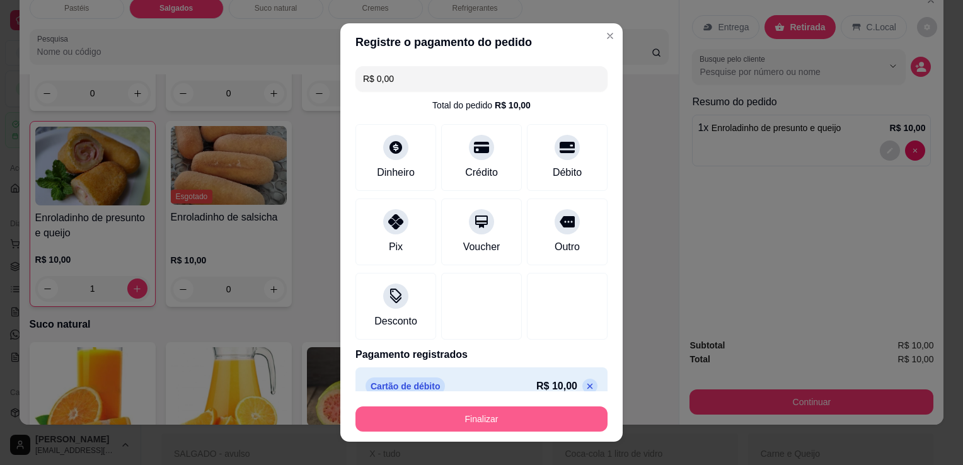
click at [524, 417] on button "Finalizar" at bounding box center [482, 419] width 252 height 25
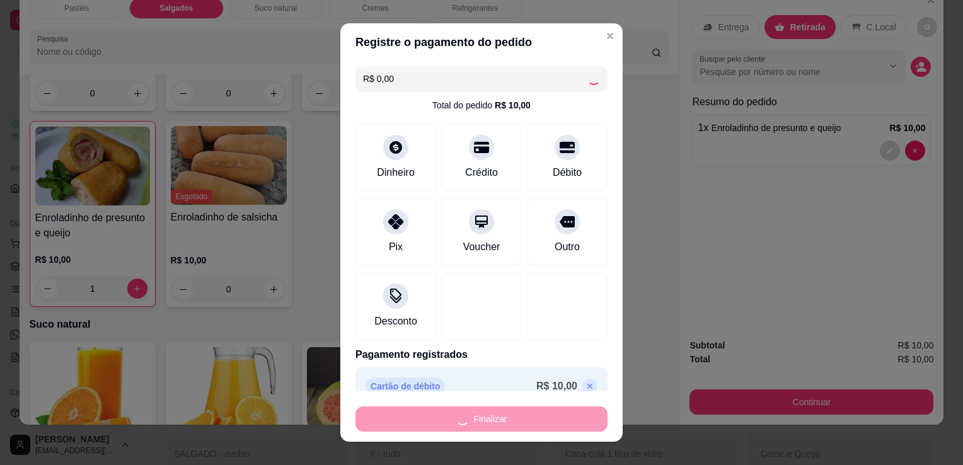
type input "0"
type input "-R$ 10,00"
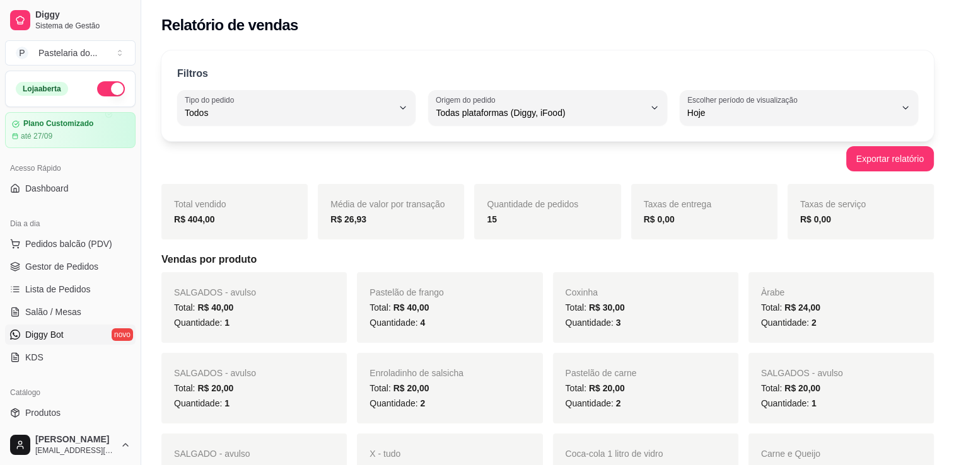
click at [48, 333] on span "Diggy Bot" at bounding box center [44, 334] width 38 height 13
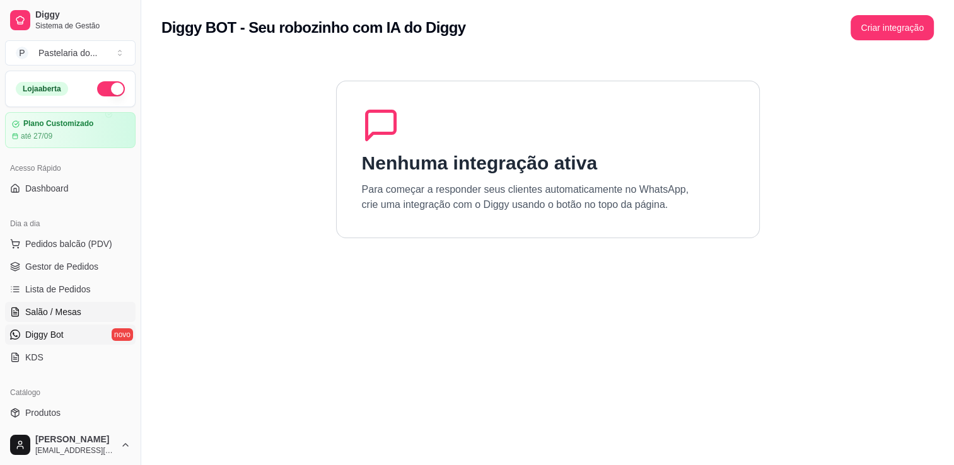
click at [47, 315] on span "Salão / Mesas" at bounding box center [53, 312] width 56 height 13
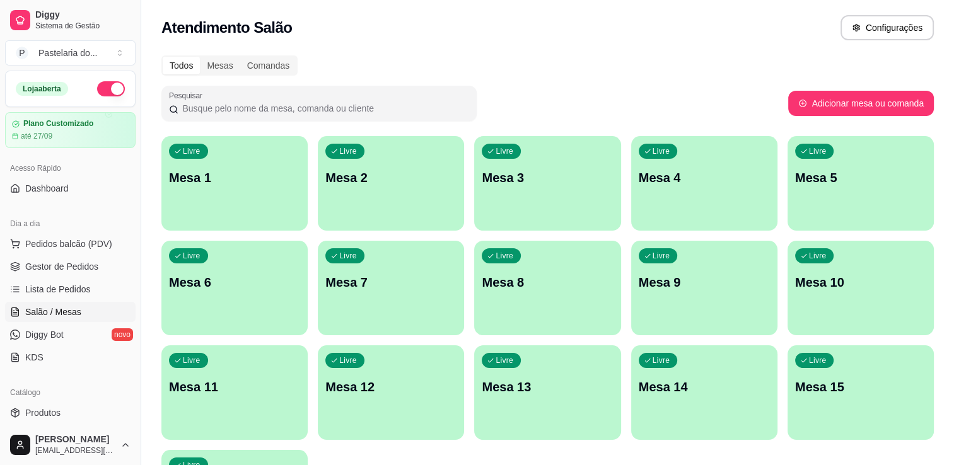
click at [217, 183] on p "Mesa 1" at bounding box center [234, 178] width 131 height 18
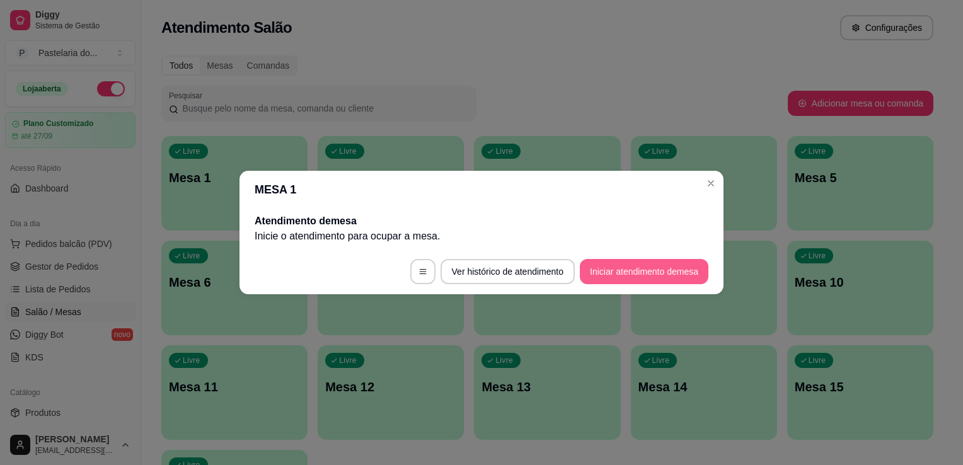
click at [658, 269] on button "Iniciar atendimento de mesa" at bounding box center [644, 271] width 129 height 25
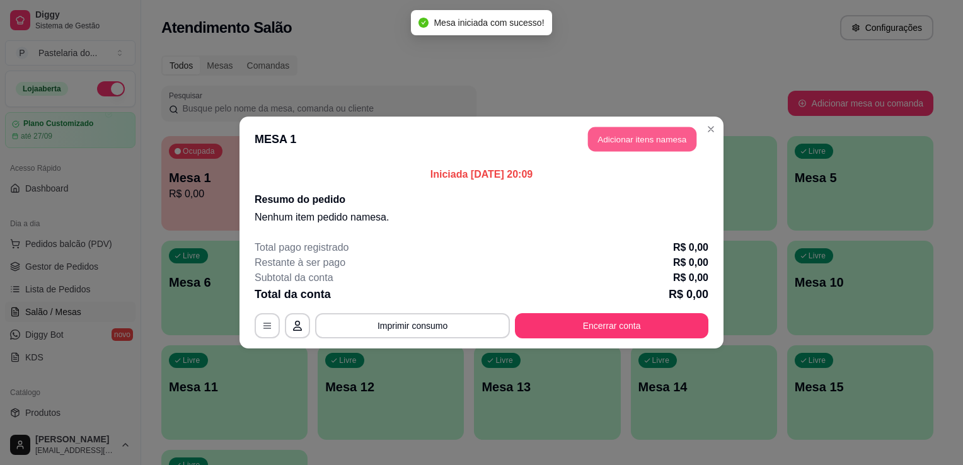
click at [610, 142] on button "Adicionar itens na mesa" at bounding box center [642, 139] width 108 height 25
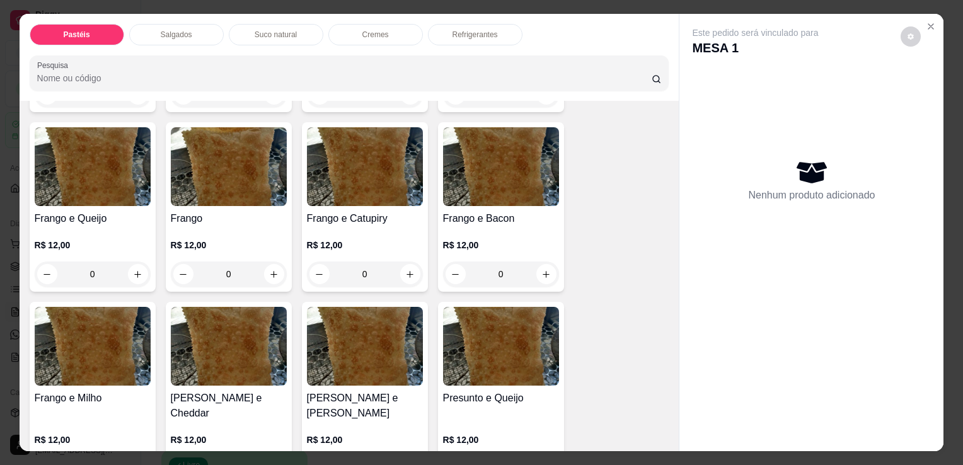
scroll to position [441, 0]
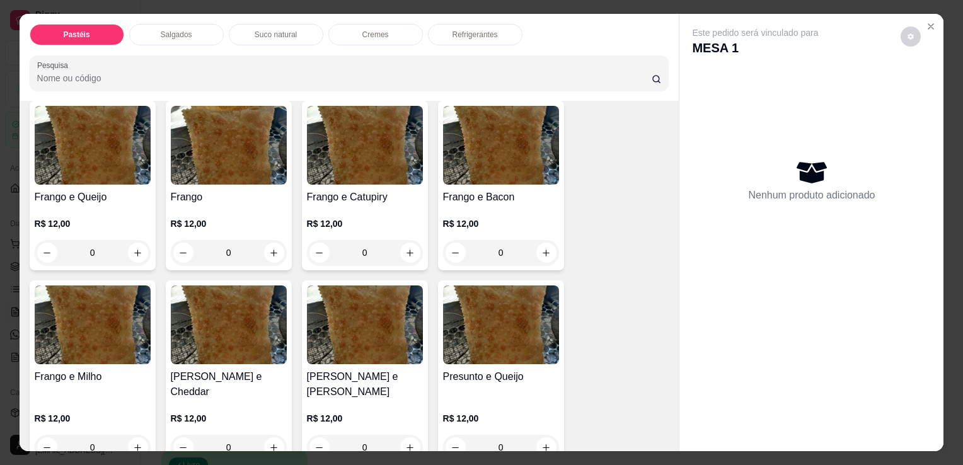
click at [125, 250] on div "0" at bounding box center [93, 252] width 116 height 25
click at [130, 252] on div "0" at bounding box center [93, 252] width 116 height 25
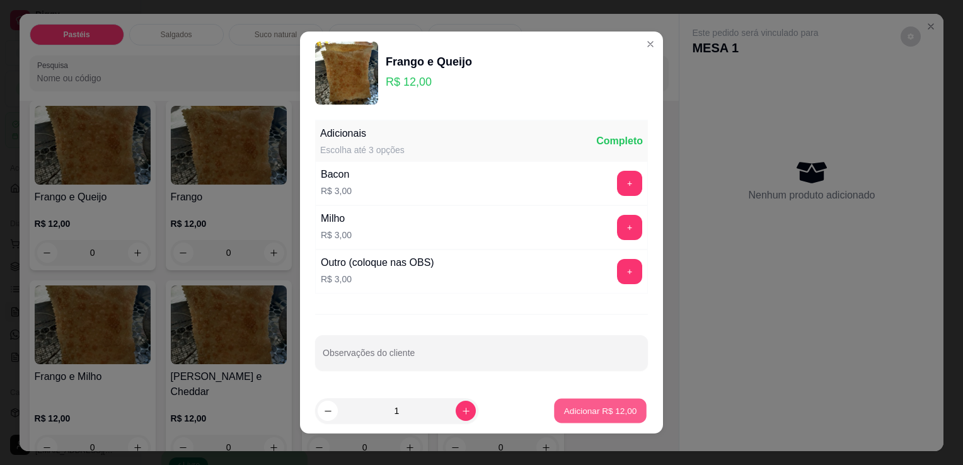
click at [572, 408] on p "Adicionar R$ 12,00" at bounding box center [600, 411] width 73 height 12
type input "1"
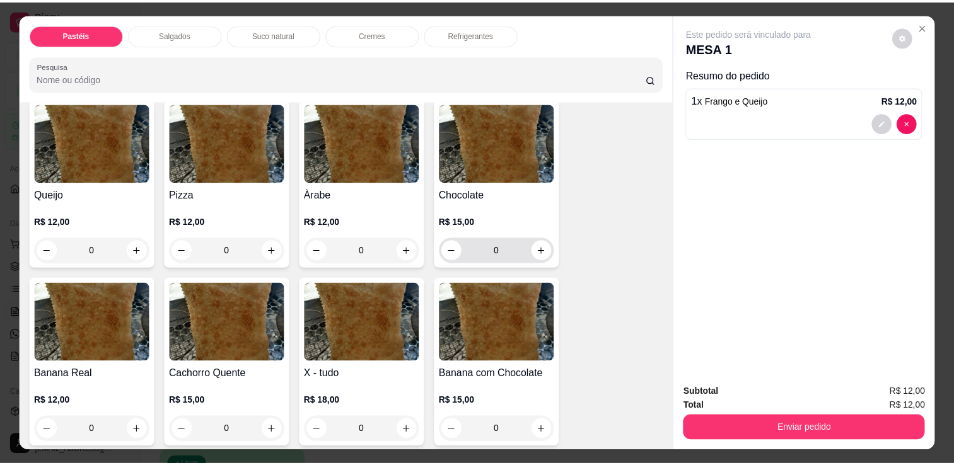
scroll to position [1072, 0]
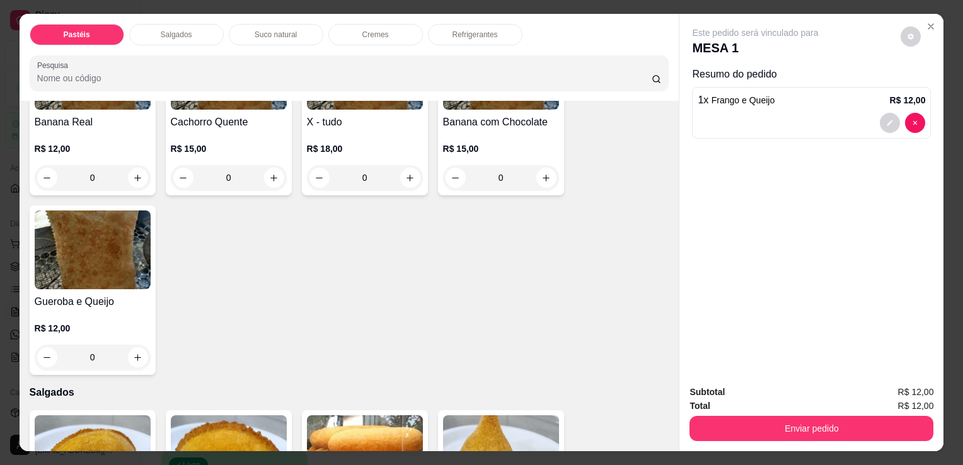
click at [398, 165] on div "0" at bounding box center [365, 177] width 116 height 25
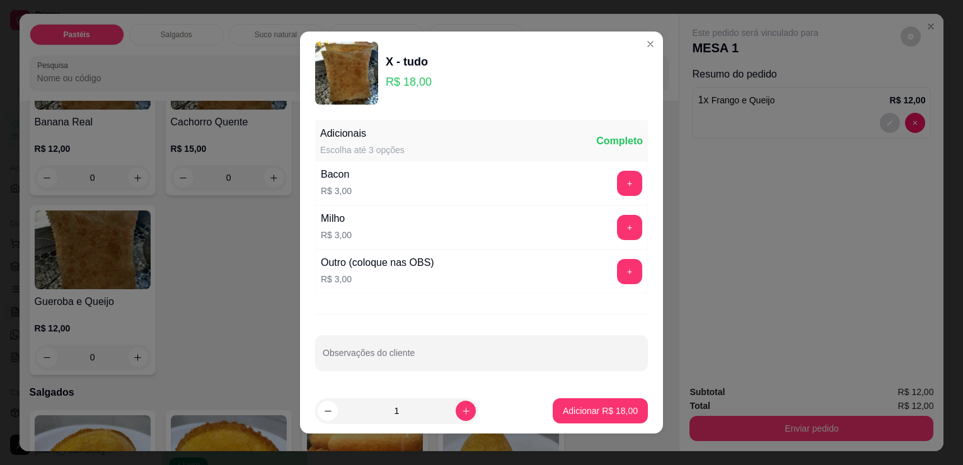
click at [585, 423] on footer "1 Adicionar R$ 18,00" at bounding box center [481, 410] width 363 height 45
click at [585, 415] on p "Adicionar R$ 18,00" at bounding box center [600, 411] width 73 height 12
type input "1"
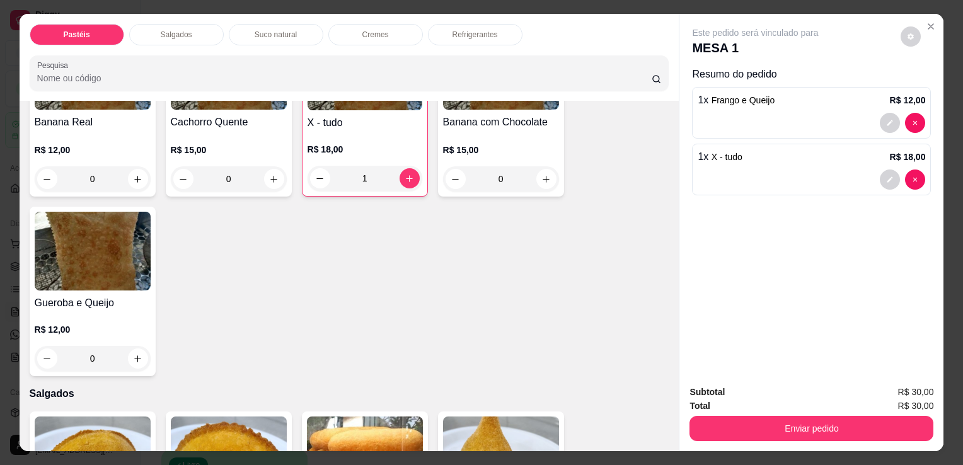
click at [887, 439] on div "Subtotal R$ 30,00 Total R$ 30,00 Enviar pedido" at bounding box center [812, 413] width 264 height 76
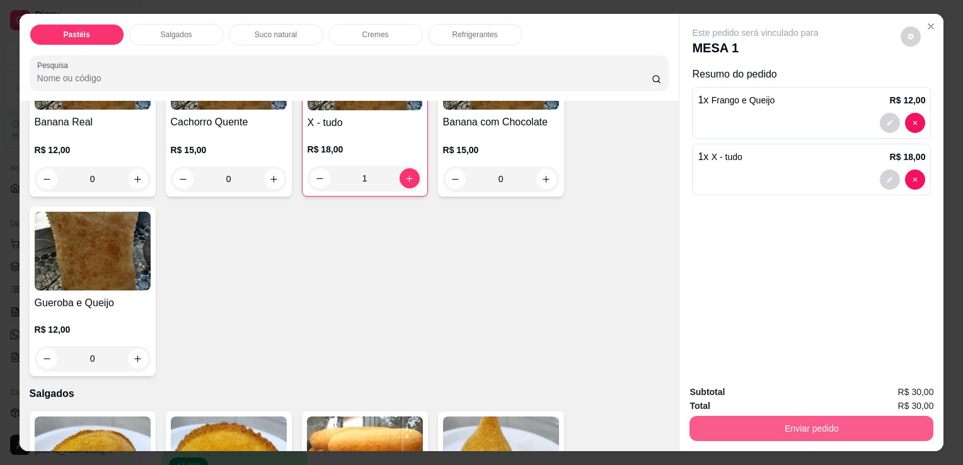
click at [870, 425] on button "Enviar pedido" at bounding box center [812, 428] width 244 height 25
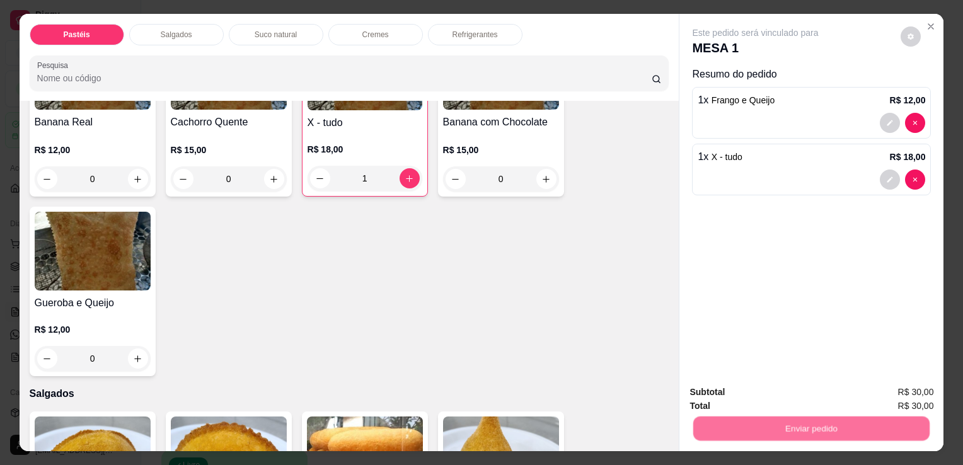
click at [787, 396] on button "Não registrar e enviar pedido" at bounding box center [770, 393] width 131 height 24
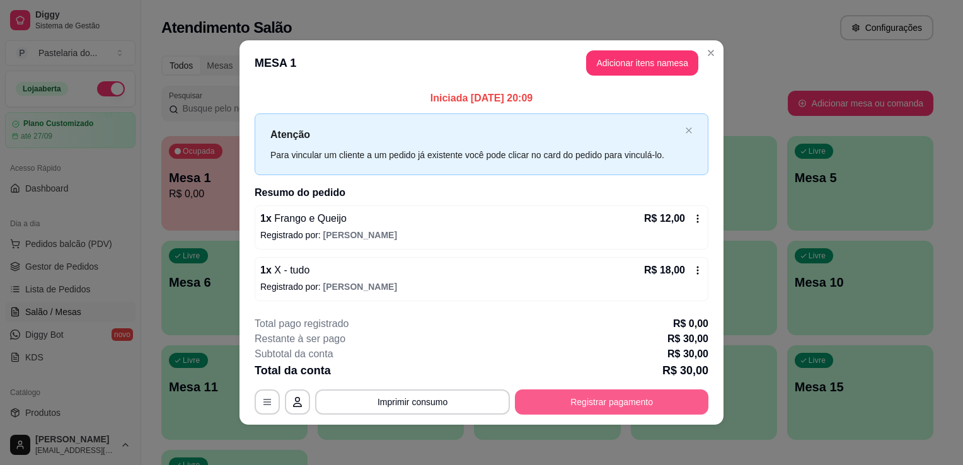
click at [623, 391] on button "Registrar pagamento" at bounding box center [612, 402] width 194 height 25
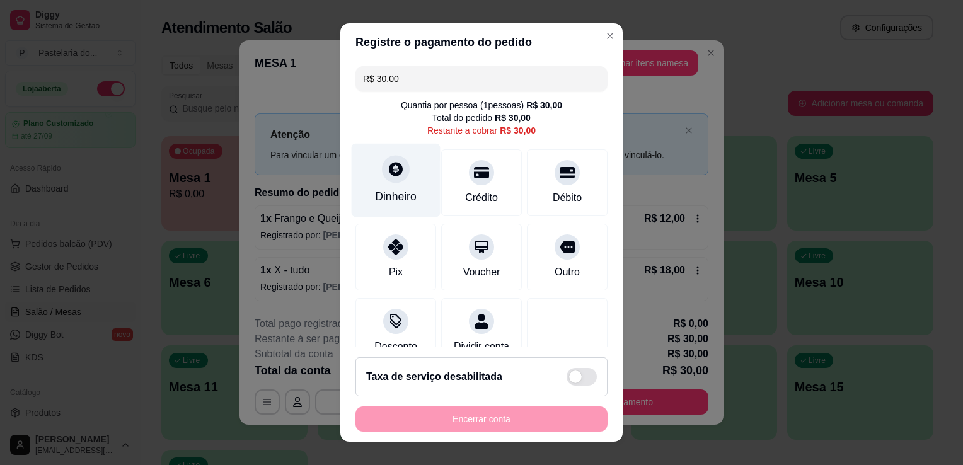
click at [398, 178] on div at bounding box center [396, 169] width 28 height 28
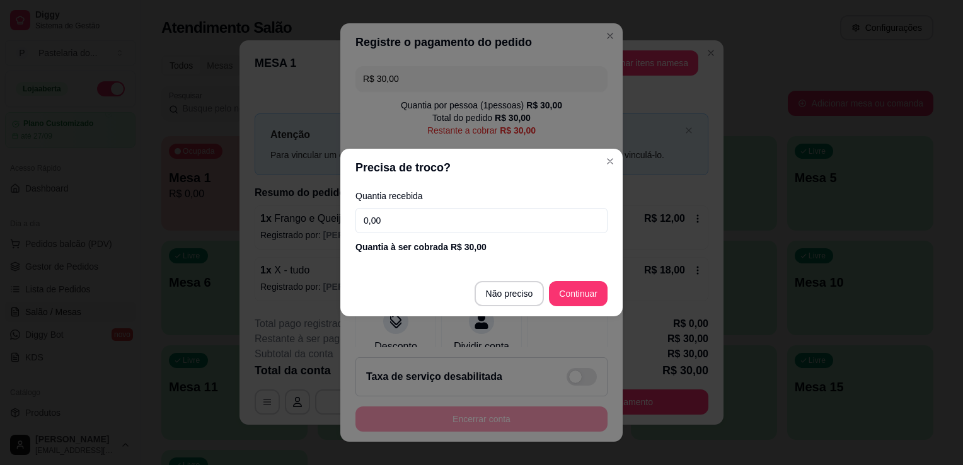
click at [473, 226] on input "0,00" at bounding box center [482, 220] width 252 height 25
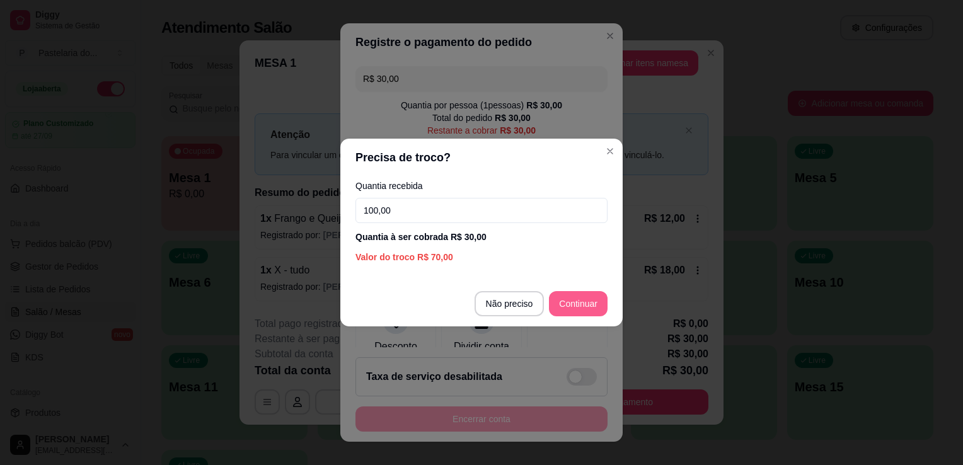
type input "100,00"
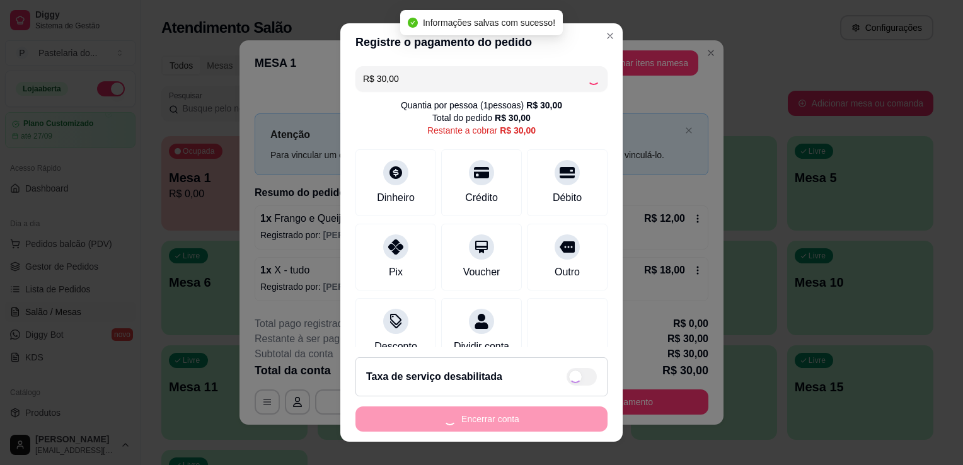
type input "R$ 0,00"
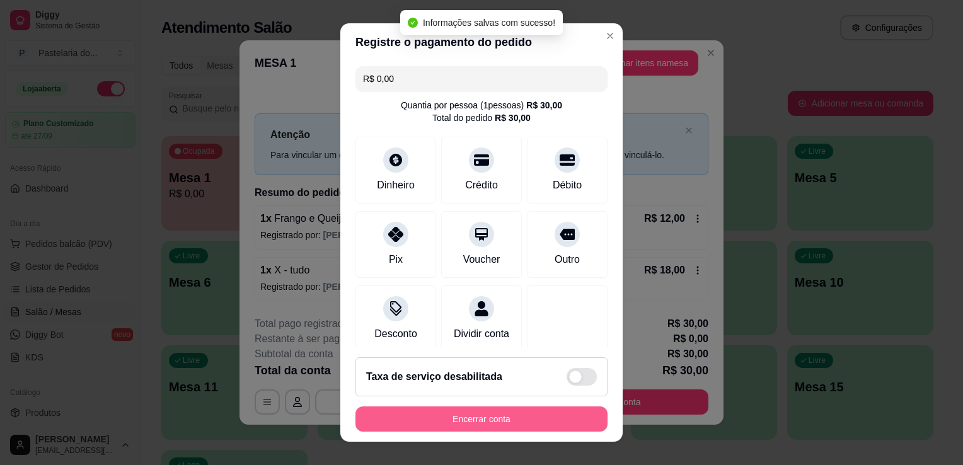
click at [532, 420] on button "Encerrar conta" at bounding box center [482, 419] width 252 height 25
click at [527, 412] on div "Encerrar conta" at bounding box center [482, 419] width 252 height 25
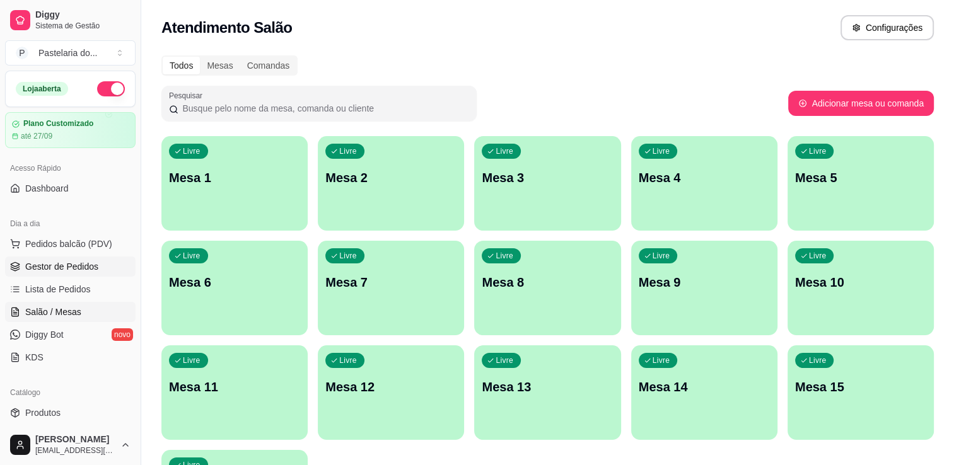
click at [69, 275] on link "Gestor de Pedidos" at bounding box center [70, 267] width 130 height 20
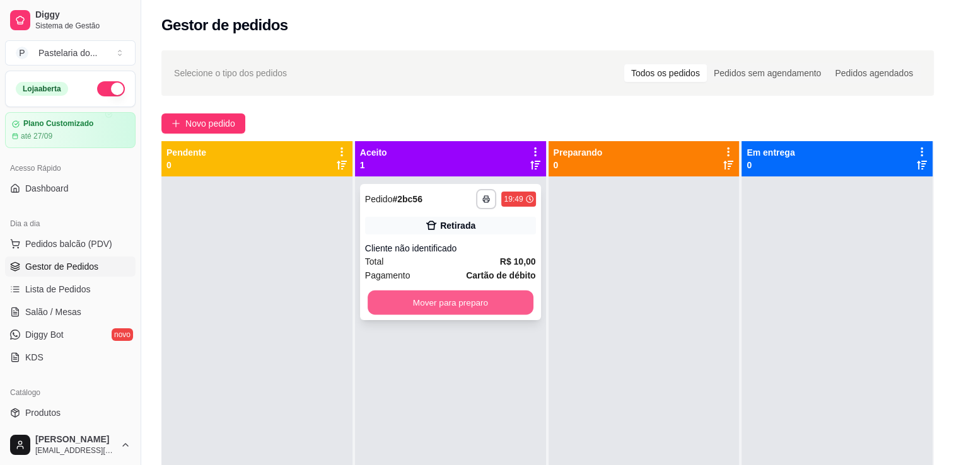
click at [419, 308] on button "Mover para preparo" at bounding box center [450, 303] width 166 height 25
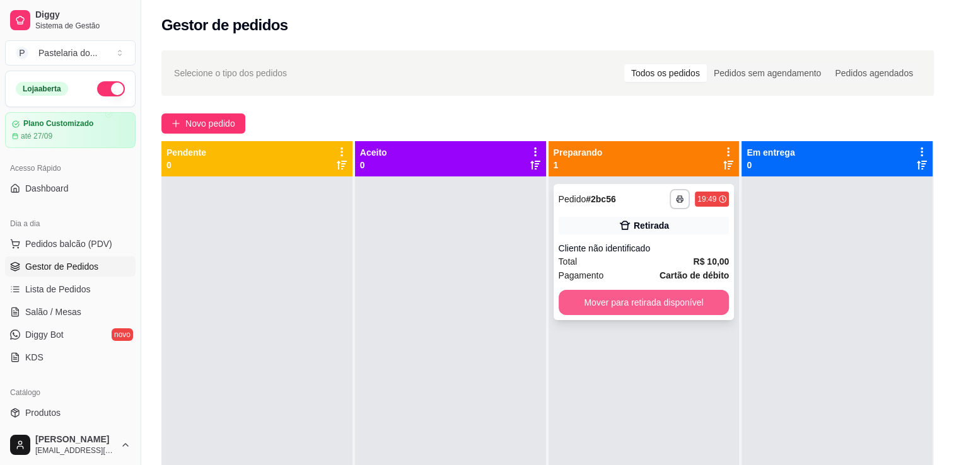
click at [618, 313] on button "Mover para retirada disponível" at bounding box center [643, 302] width 171 height 25
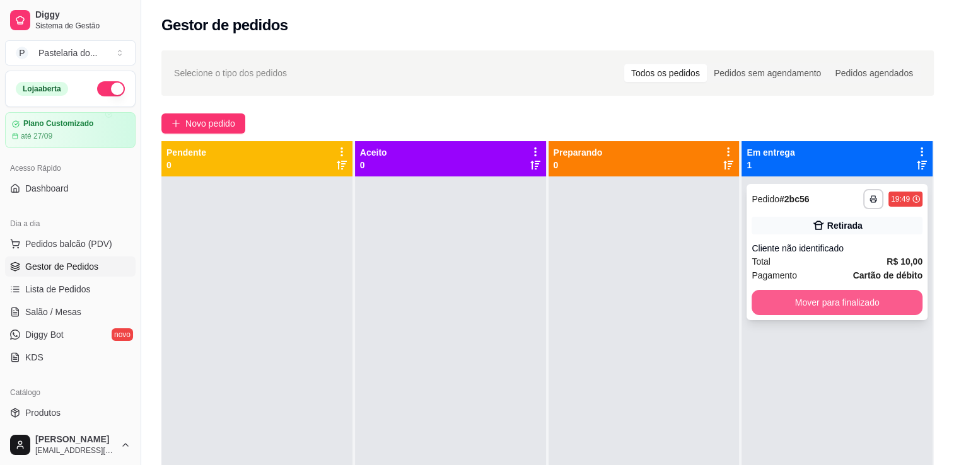
click at [819, 311] on button "Mover para finalizado" at bounding box center [836, 302] width 171 height 25
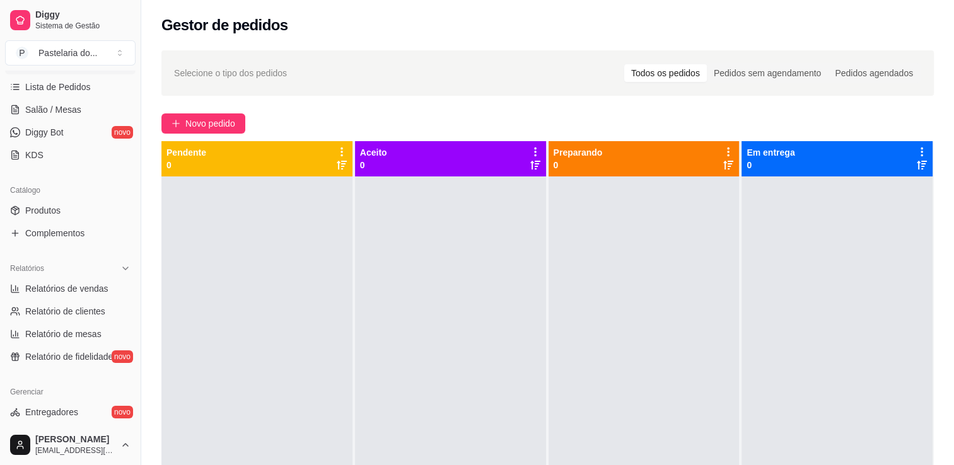
scroll to position [252, 0]
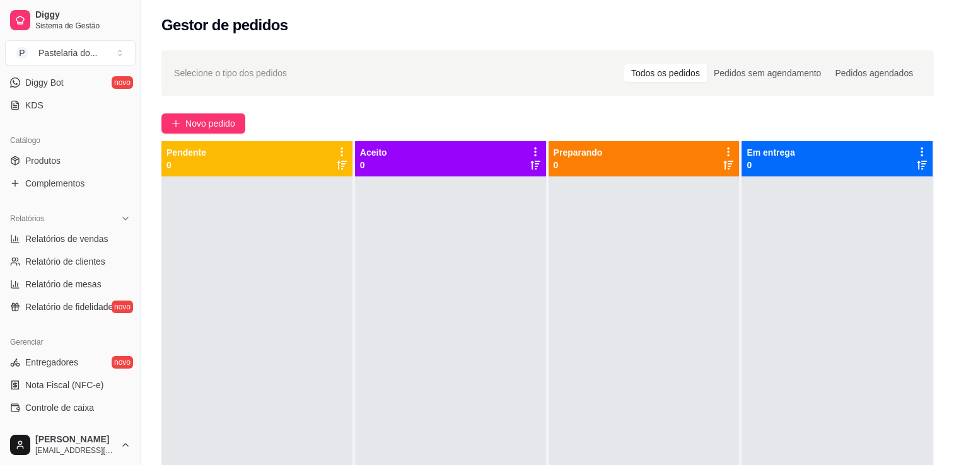
click at [81, 248] on ul "Relatórios de vendas Relatório de clientes Relatório de mesas Relatório de fide…" at bounding box center [70, 273] width 130 height 88
click at [83, 244] on span "Relatórios de vendas" at bounding box center [66, 239] width 83 height 13
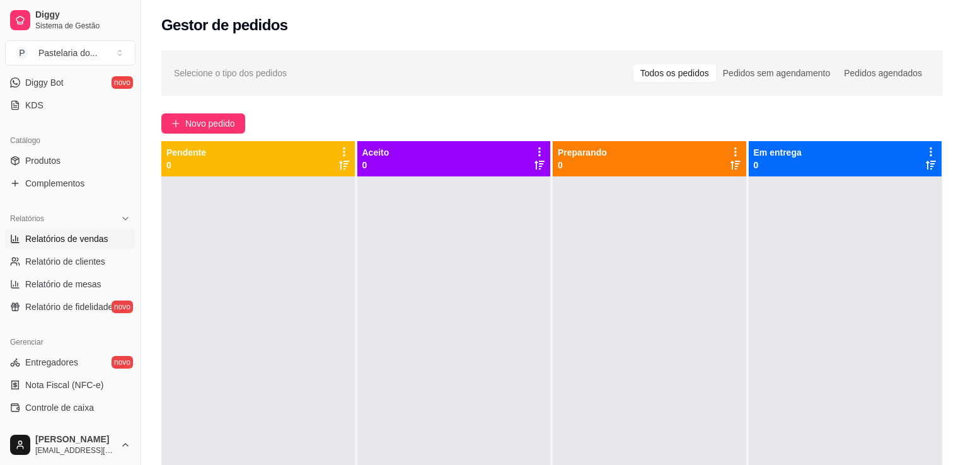
select select "ALL"
select select "0"
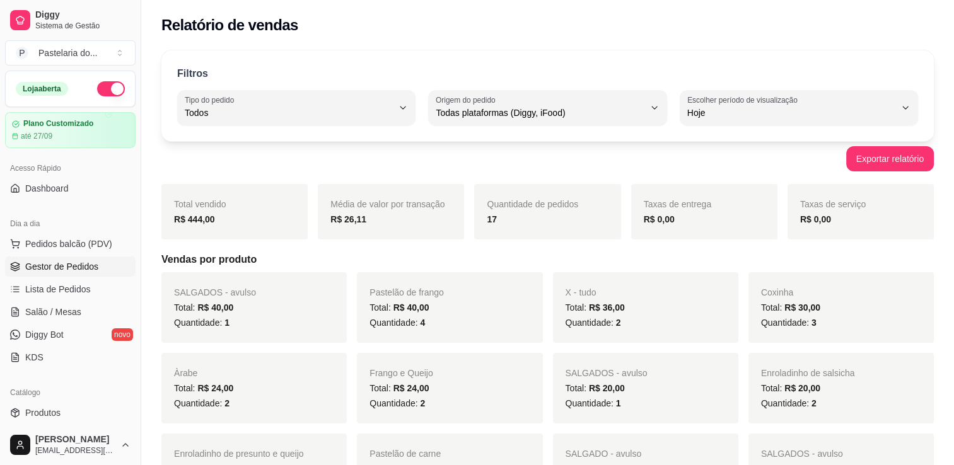
click at [83, 258] on link "Gestor de Pedidos" at bounding box center [70, 267] width 130 height 20
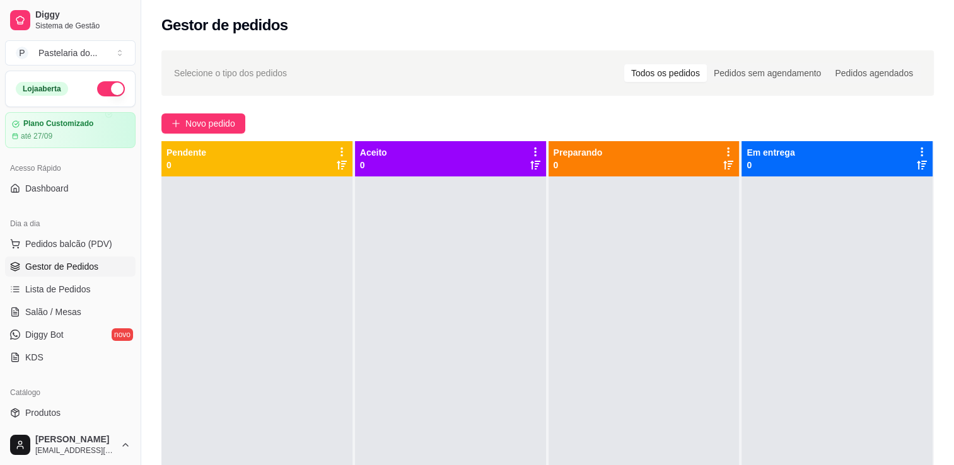
click at [40, 229] on div "Dia a dia" at bounding box center [70, 224] width 130 height 20
click at [50, 246] on span "Pedidos balcão (PDV)" at bounding box center [68, 244] width 87 height 13
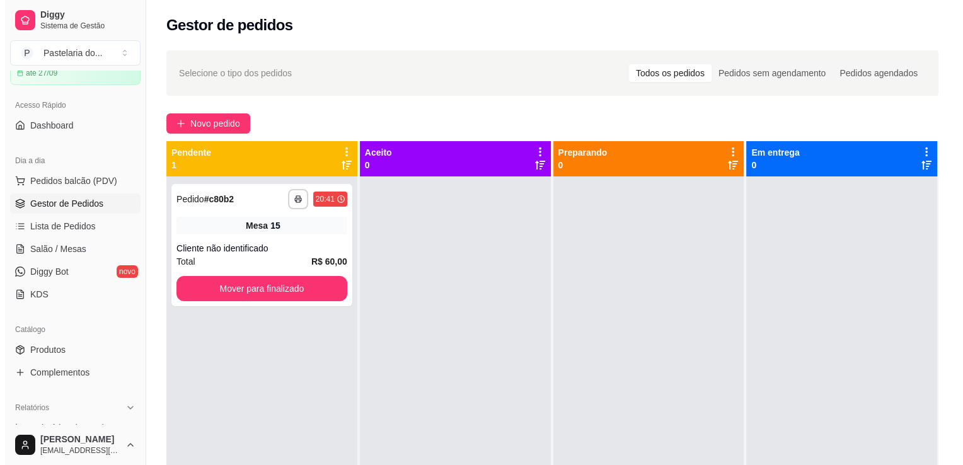
scroll to position [126, 0]
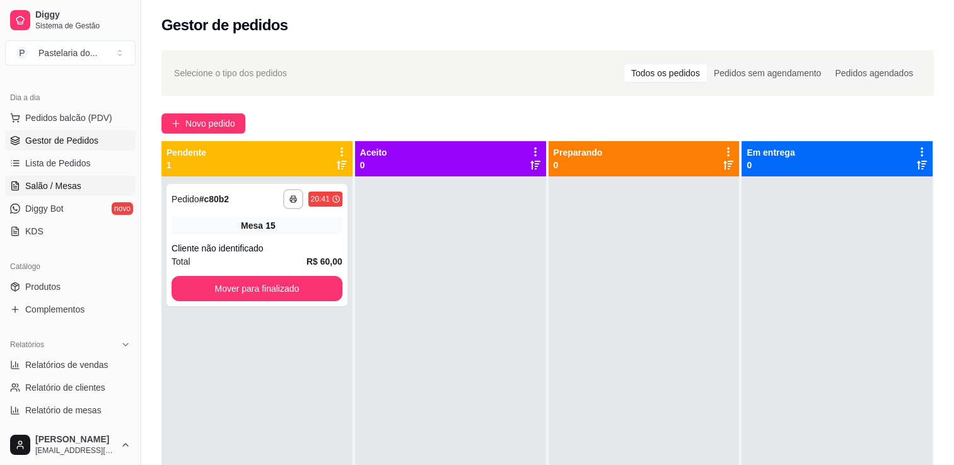
click at [55, 184] on span "Salão / Mesas" at bounding box center [53, 186] width 56 height 13
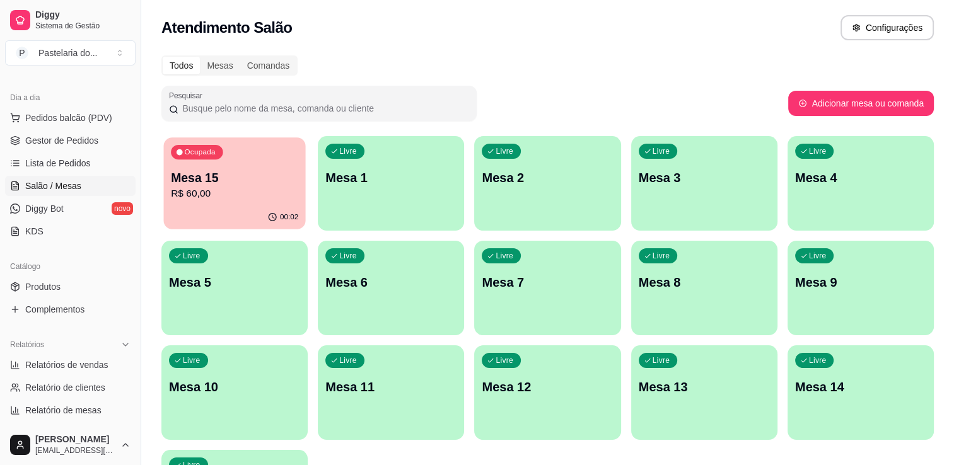
click at [231, 219] on div "00:02" at bounding box center [234, 217] width 142 height 24
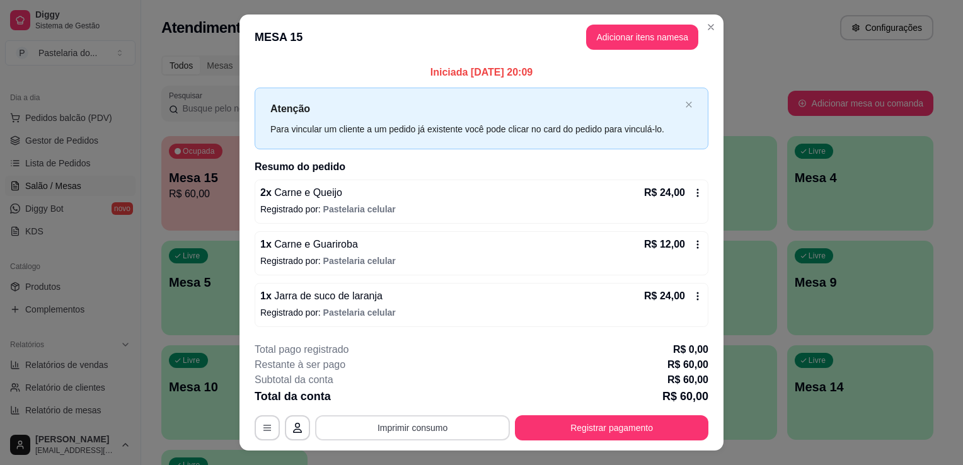
click at [468, 422] on button "Imprimir consumo" at bounding box center [412, 427] width 195 height 25
click at [431, 391] on button "IMPRESSORA" at bounding box center [411, 398] width 91 height 20
click at [431, 391] on div "Escolha a impressora IMPRESSORA" at bounding box center [412, 389] width 104 height 43
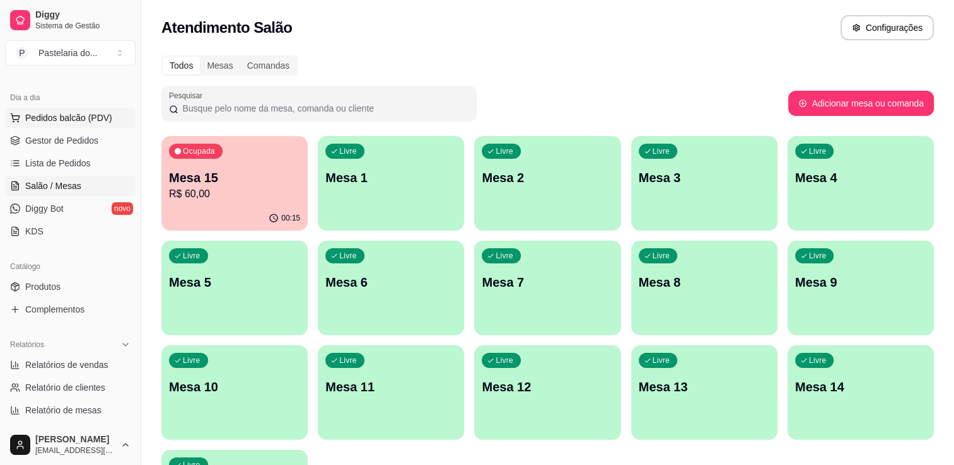
click at [90, 120] on span "Pedidos balcão (PDV)" at bounding box center [68, 118] width 87 height 13
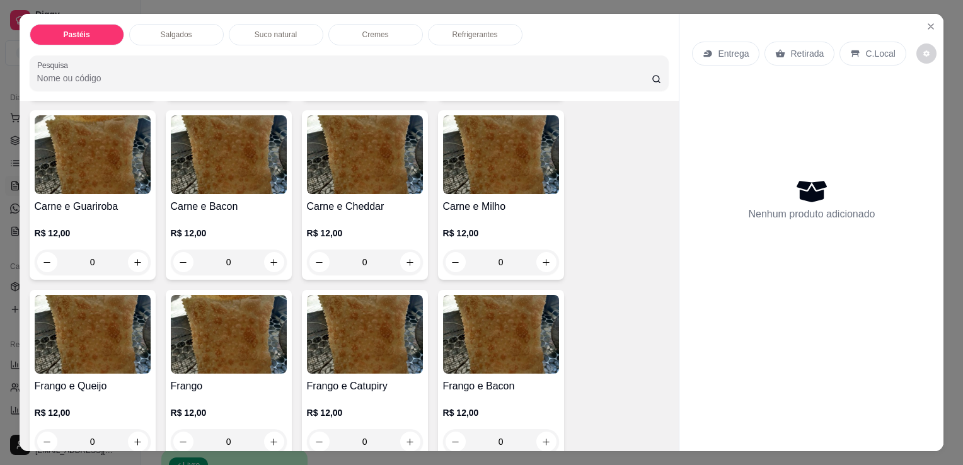
scroll to position [630, 0]
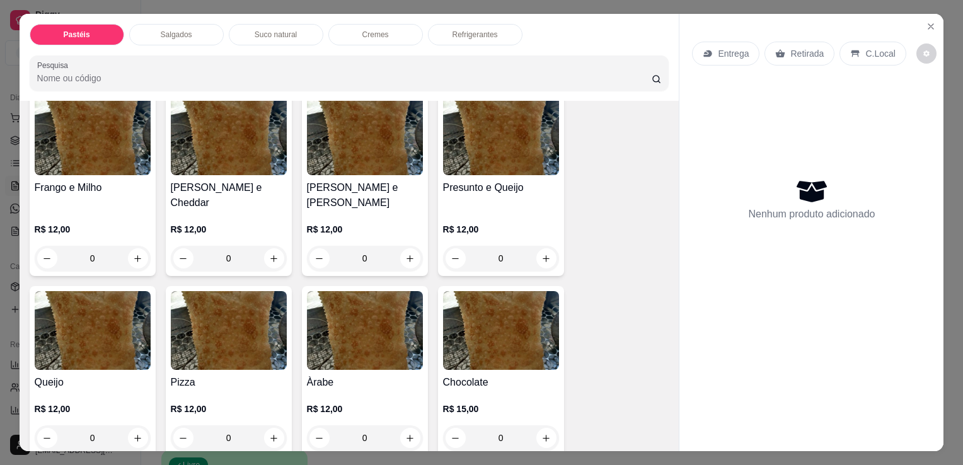
click at [271, 246] on div "0" at bounding box center [229, 258] width 116 height 25
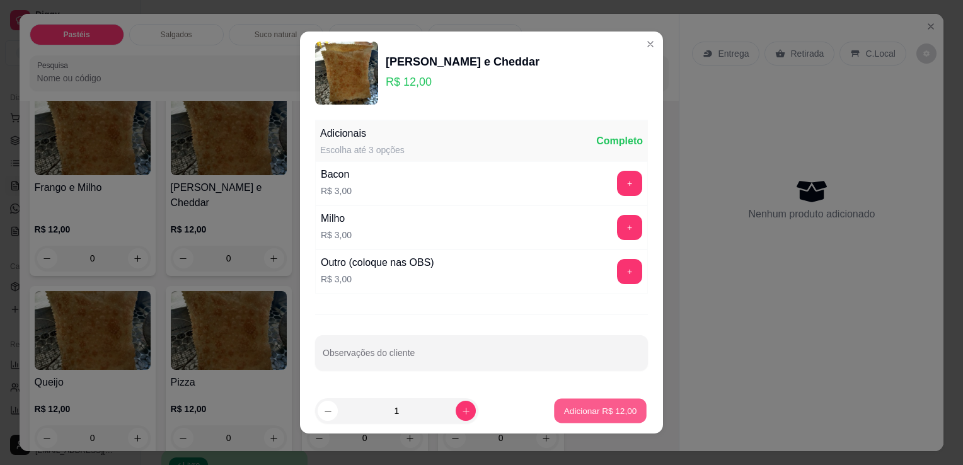
click at [587, 417] on button "Adicionar R$ 12,00" at bounding box center [600, 411] width 93 height 25
type input "1"
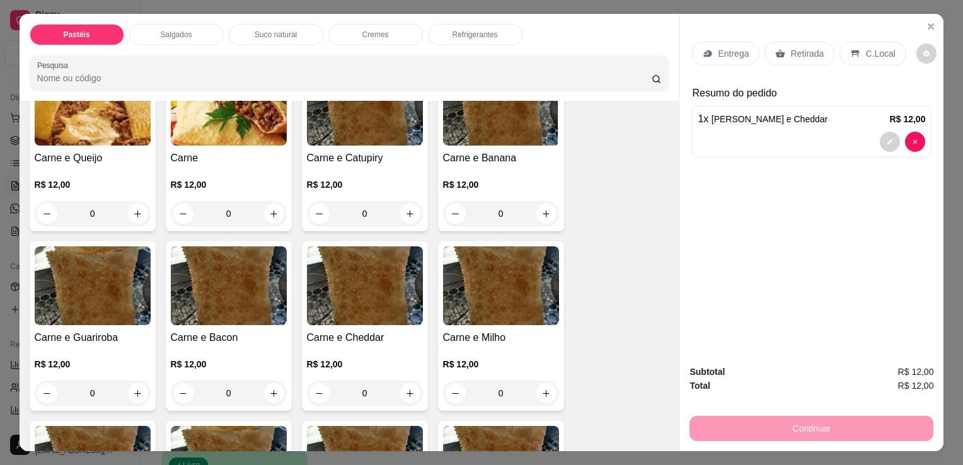
scroll to position [189, 0]
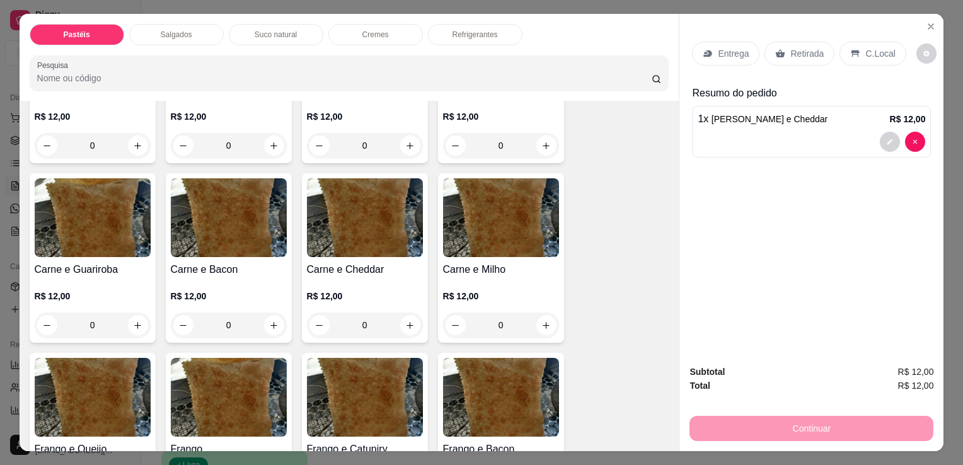
click at [409, 317] on div "0" at bounding box center [365, 325] width 116 height 25
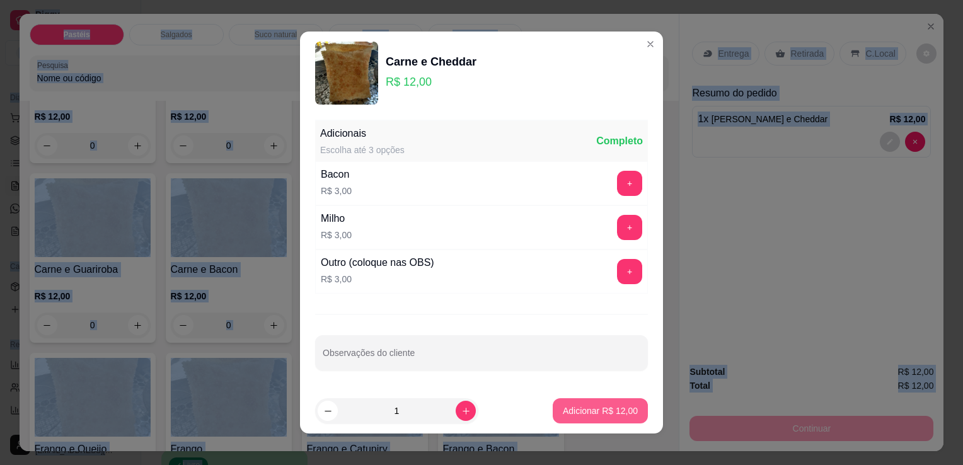
click at [564, 410] on p "Adicionar R$ 12,00" at bounding box center [600, 411] width 75 height 13
type input "1"
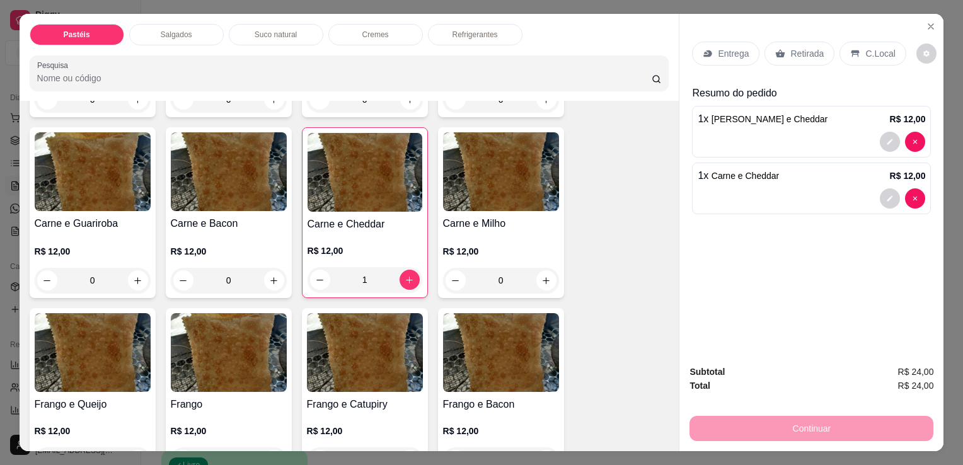
scroll to position [315, 0]
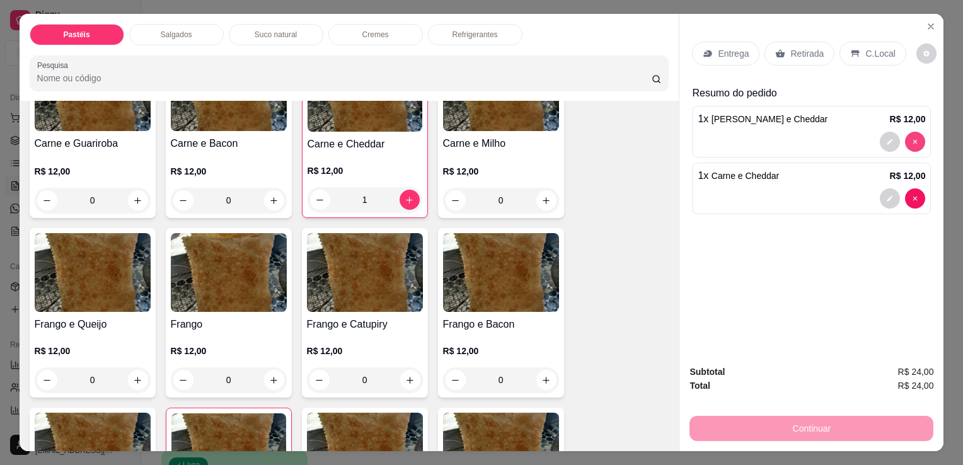
type input "0"
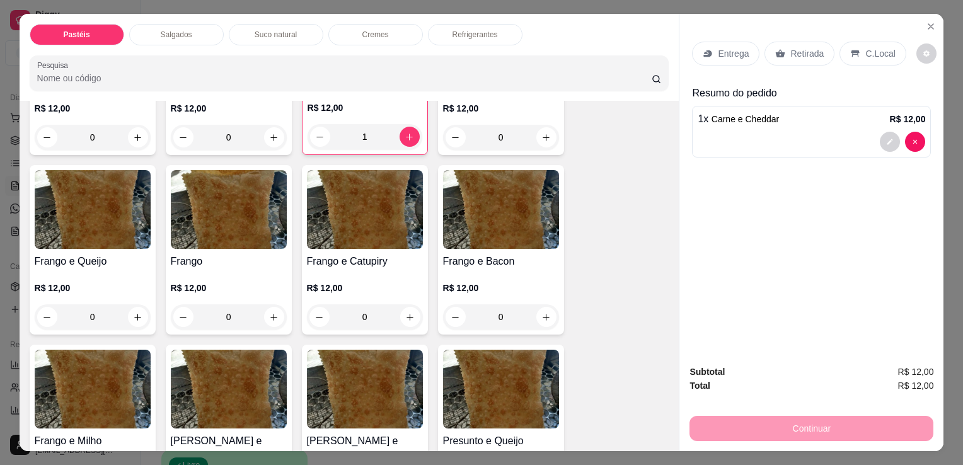
click at [129, 306] on div "0" at bounding box center [93, 316] width 116 height 25
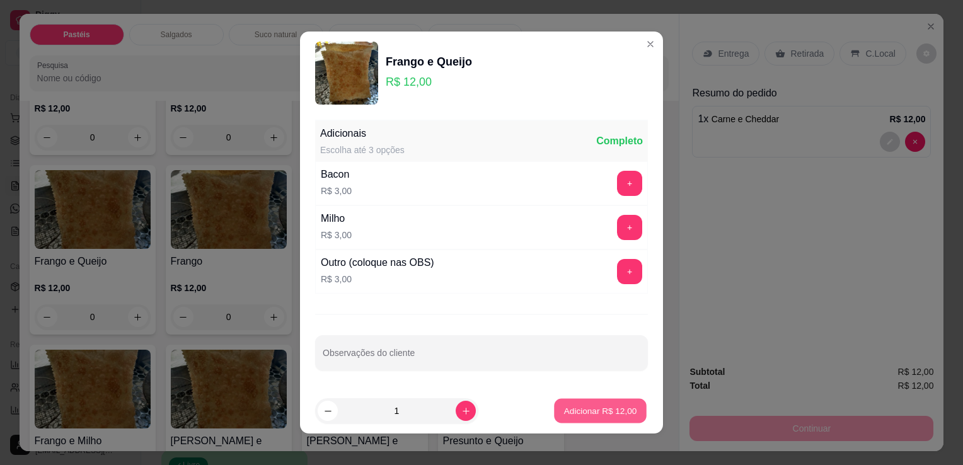
click at [582, 419] on button "Adicionar R$ 12,00" at bounding box center [600, 411] width 93 height 25
type input "1"
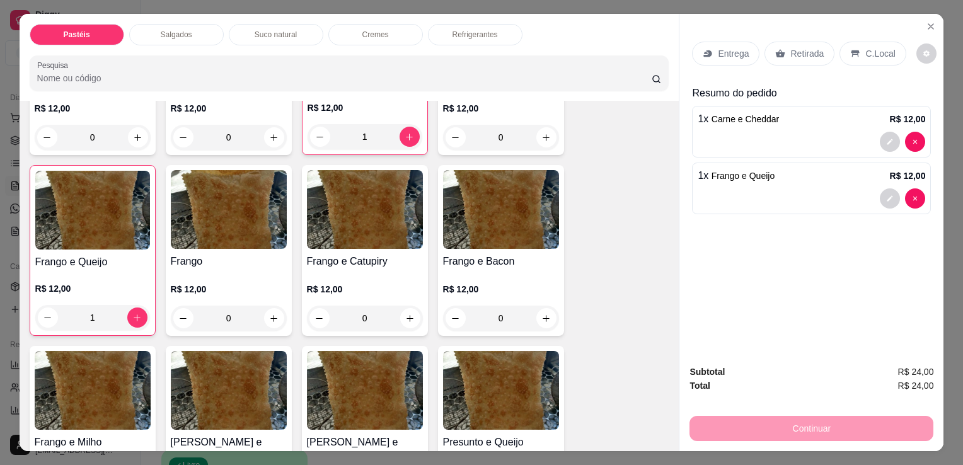
click at [789, 42] on div "Retirada" at bounding box center [800, 54] width 70 height 24
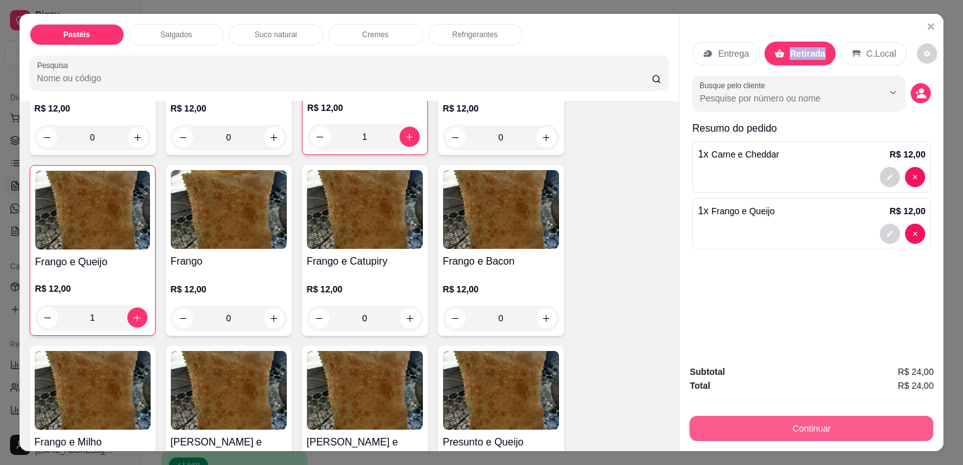
click at [794, 431] on button "Continuar" at bounding box center [812, 428] width 244 height 25
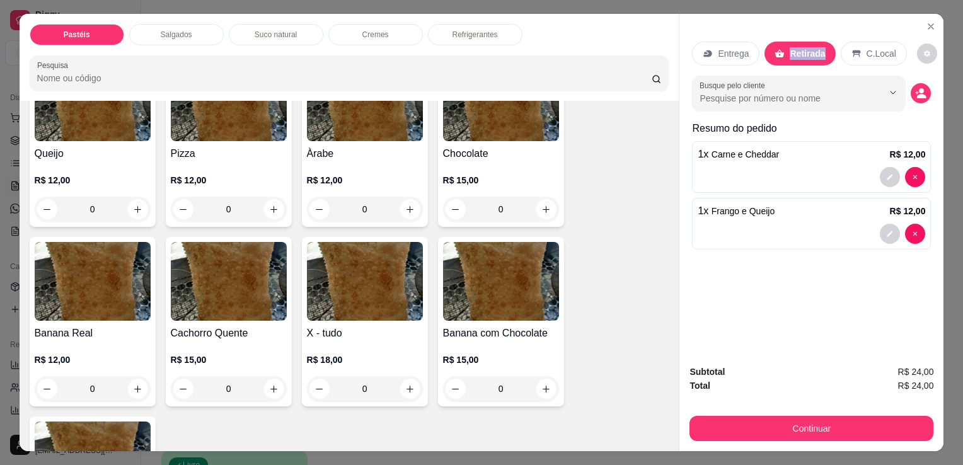
scroll to position [882, 0]
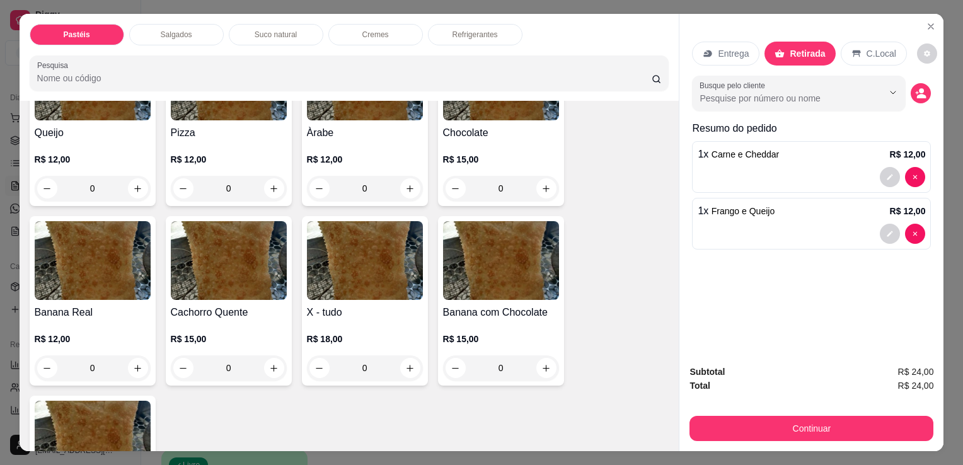
click at [398, 356] on div "0" at bounding box center [365, 368] width 116 height 25
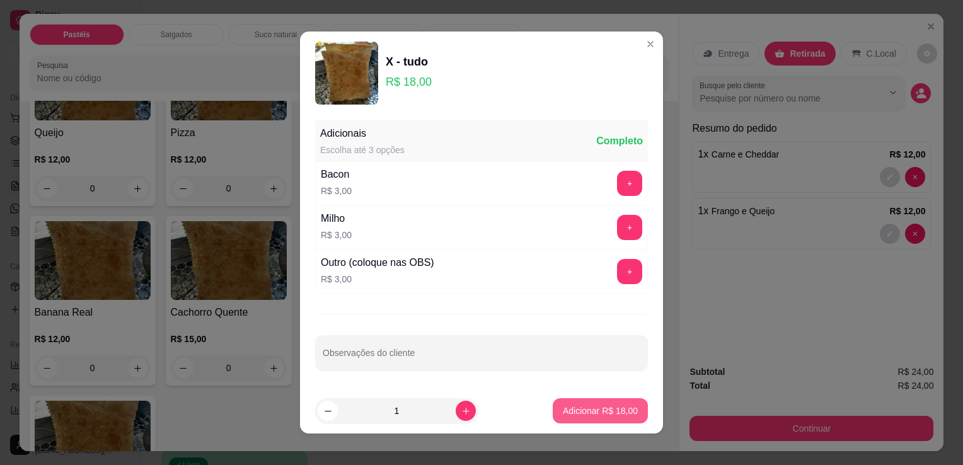
click at [562, 400] on button "Adicionar R$ 18,00" at bounding box center [600, 410] width 95 height 25
type input "1"
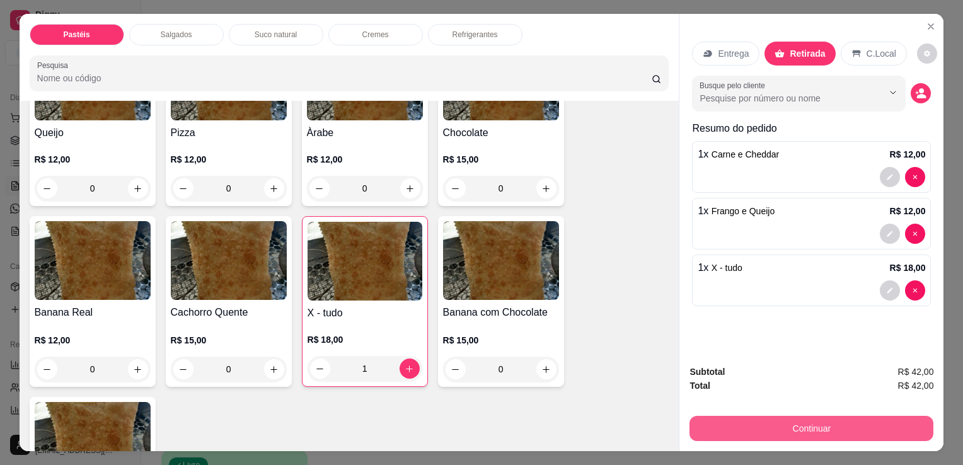
click at [738, 435] on button "Continuar" at bounding box center [812, 428] width 244 height 25
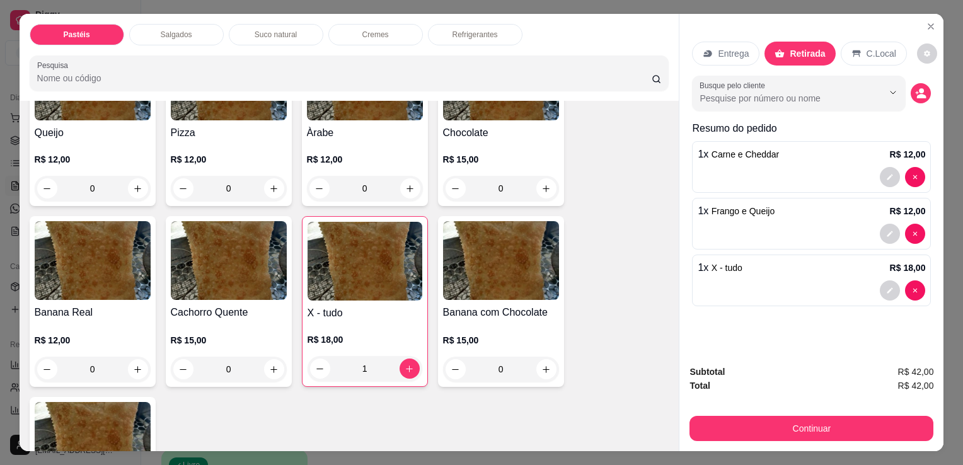
click at [730, 446] on div "Pastéis Salgados Suco natural Cremes Refrigerantes Pesquisa Item avulso Pastéis…" at bounding box center [481, 232] width 963 height 465
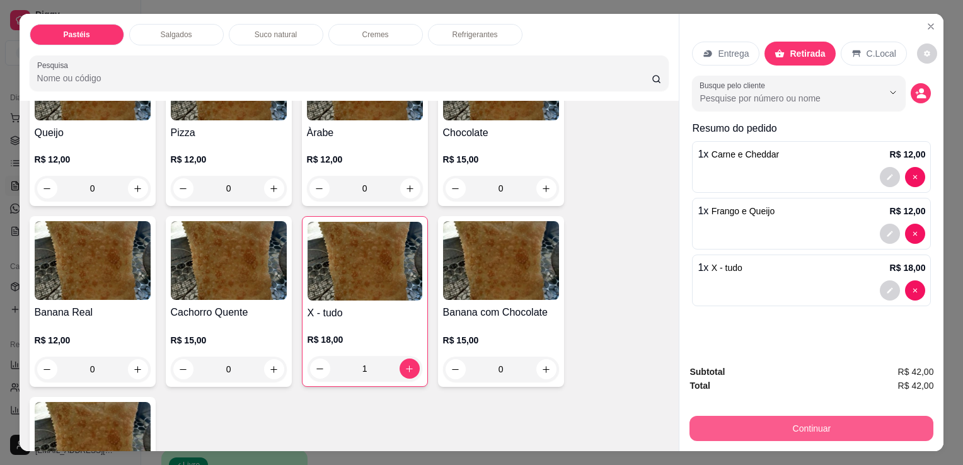
click at [736, 432] on button "Continuar" at bounding box center [812, 428] width 244 height 25
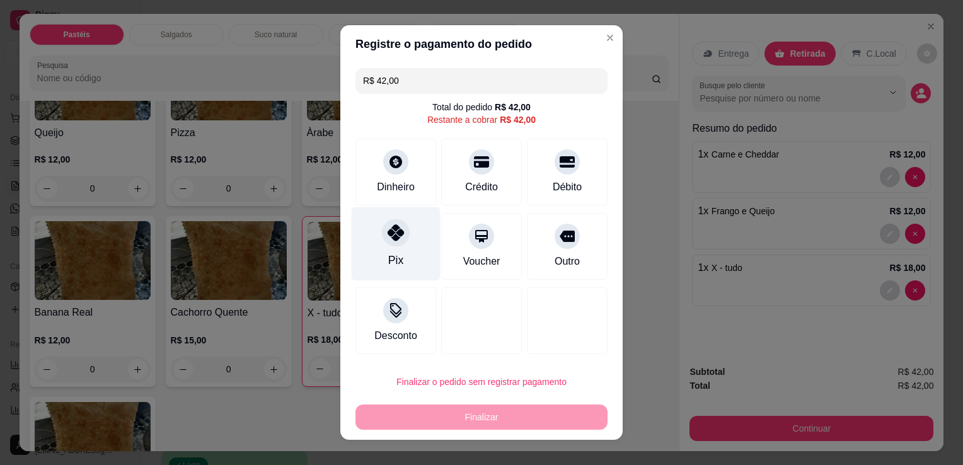
click at [388, 252] on div "Pix" at bounding box center [396, 244] width 89 height 74
type input "R$ 0,00"
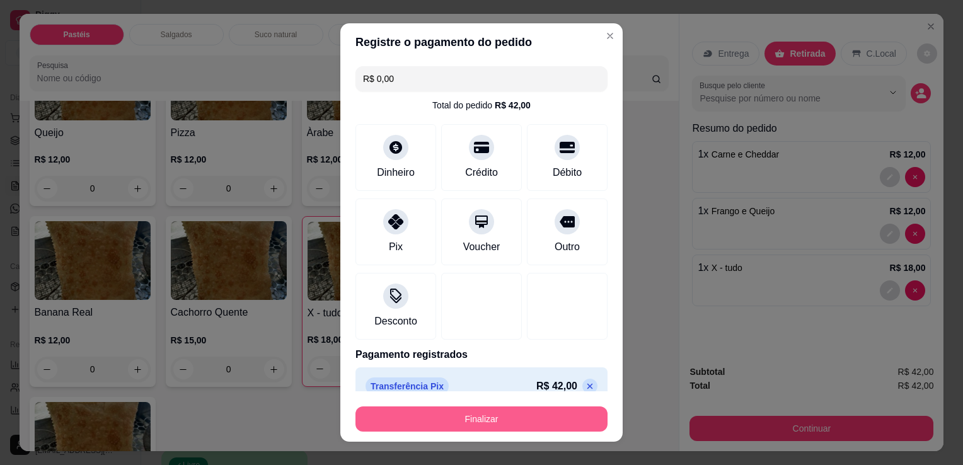
click at [468, 419] on button "Finalizar" at bounding box center [482, 419] width 252 height 25
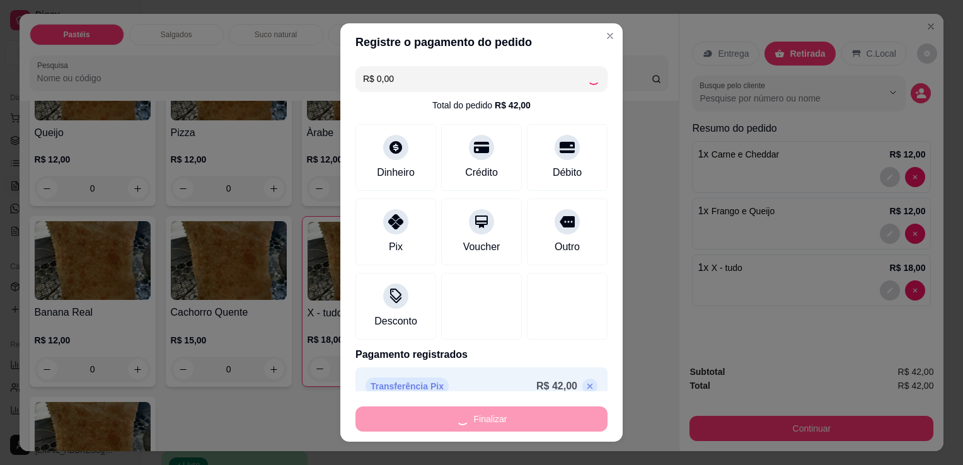
type input "0"
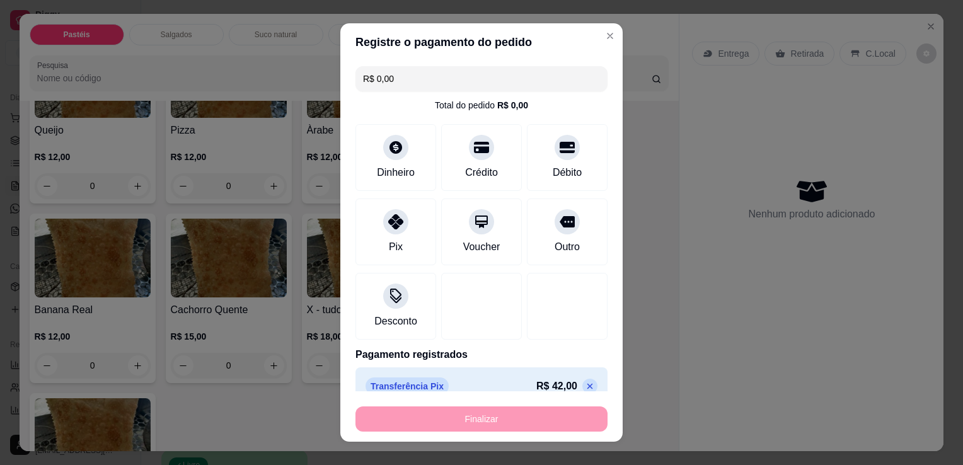
type input "-R$ 42,00"
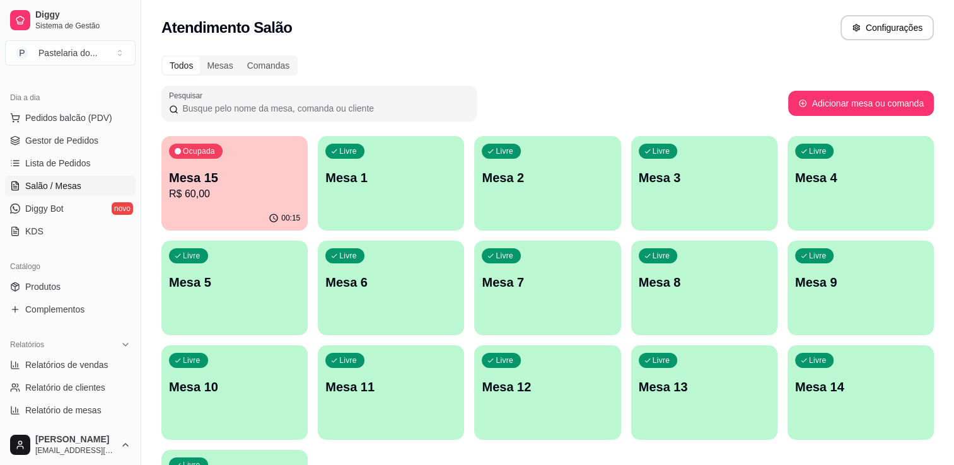
click at [379, 170] on p "Mesa 1" at bounding box center [390, 178] width 131 height 18
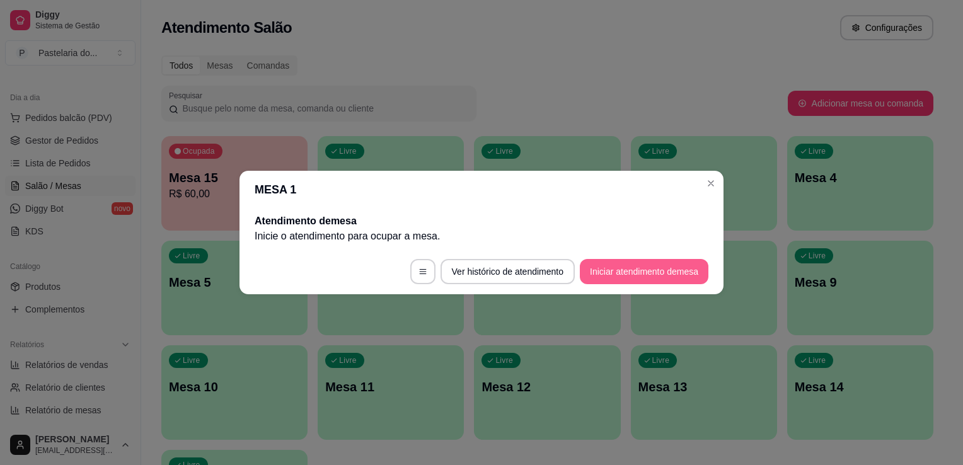
click at [593, 274] on button "Iniciar atendimento de mesa" at bounding box center [644, 271] width 129 height 25
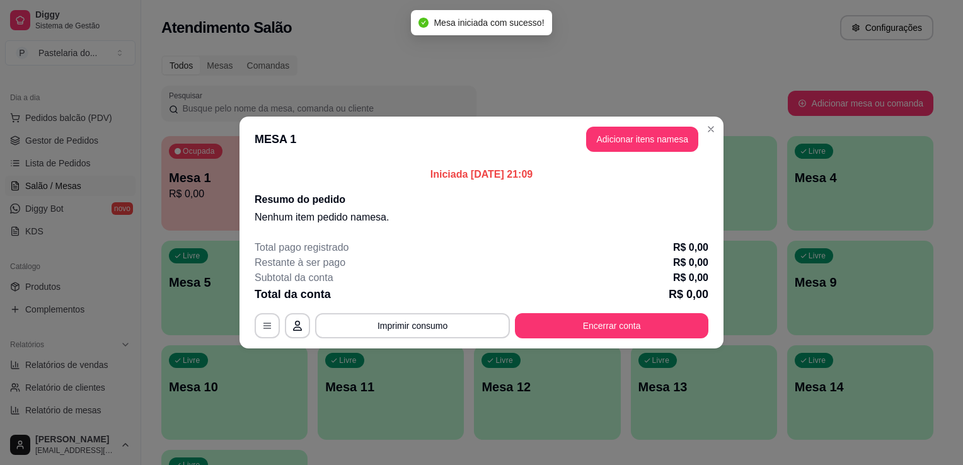
click at [613, 152] on header "MESA 1 Adicionar itens na mesa" at bounding box center [482, 139] width 484 height 45
click at [613, 145] on button "Adicionar itens na mesa" at bounding box center [642, 139] width 112 height 25
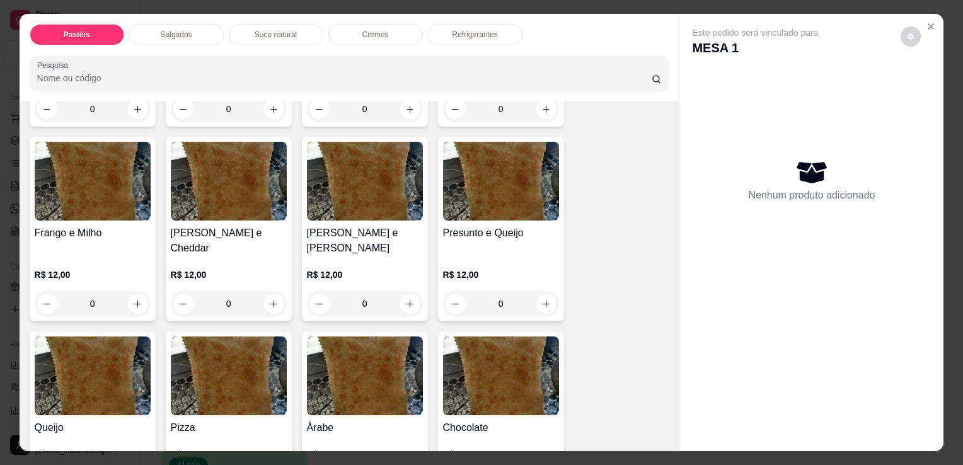
scroll to position [693, 0]
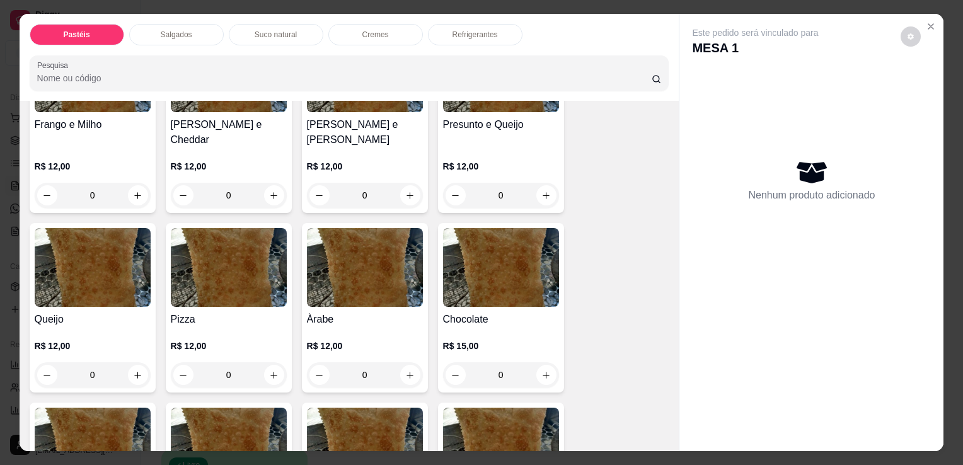
click at [137, 362] on div "0" at bounding box center [93, 374] width 116 height 25
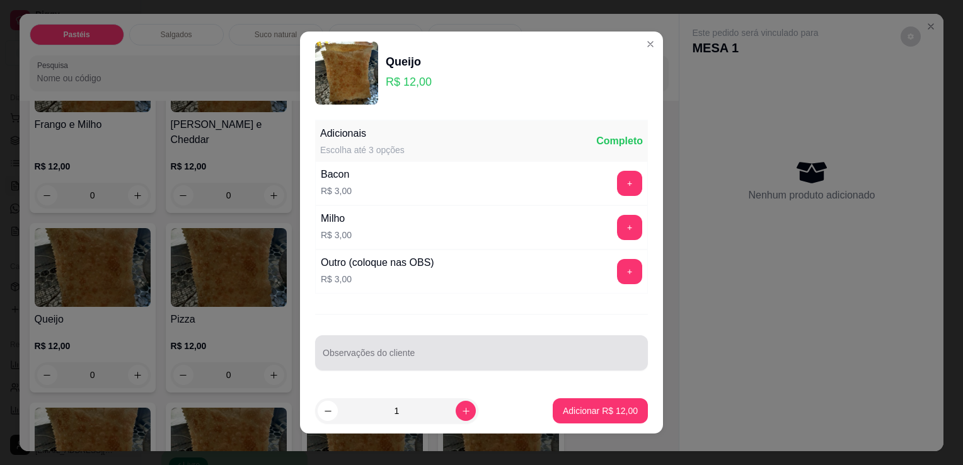
click at [378, 364] on div at bounding box center [482, 352] width 318 height 25
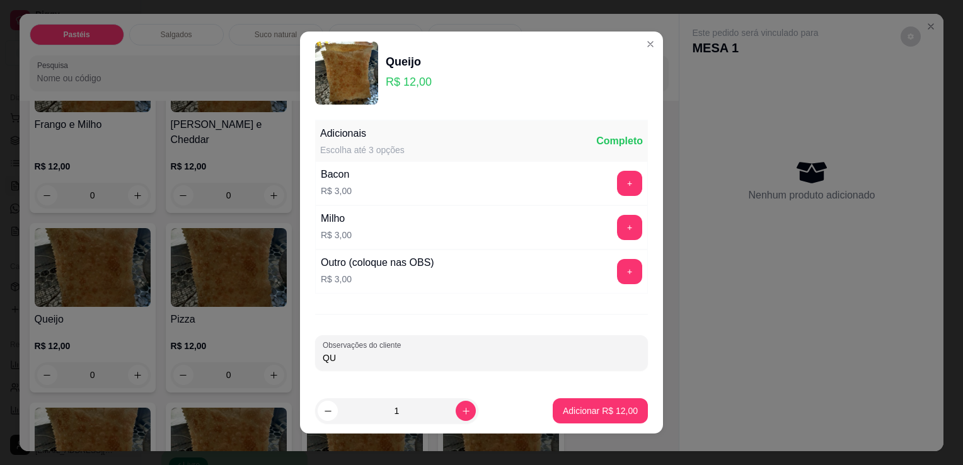
type input "Q"
type input "COLOCAR GUEROBA"
click at [575, 405] on p "Adicionar R$ 12,00" at bounding box center [600, 411] width 73 height 12
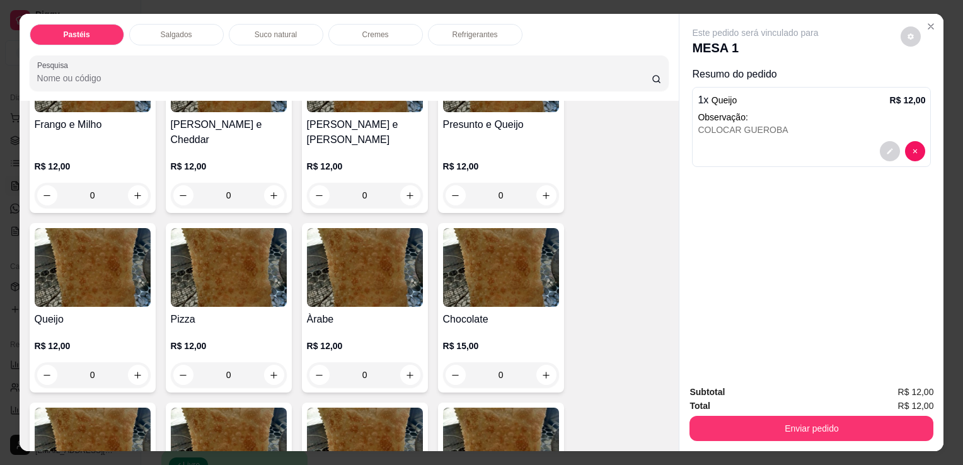
scroll to position [1072, 0]
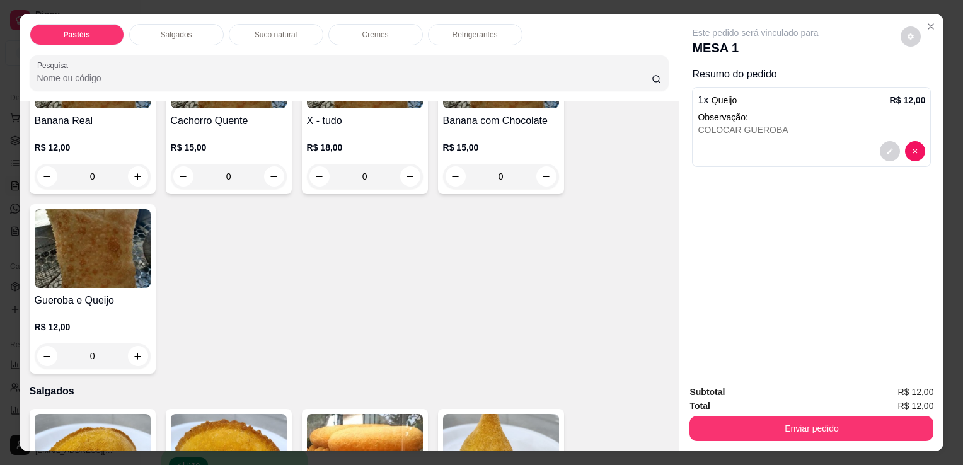
click at [401, 164] on div "0" at bounding box center [365, 176] width 116 height 25
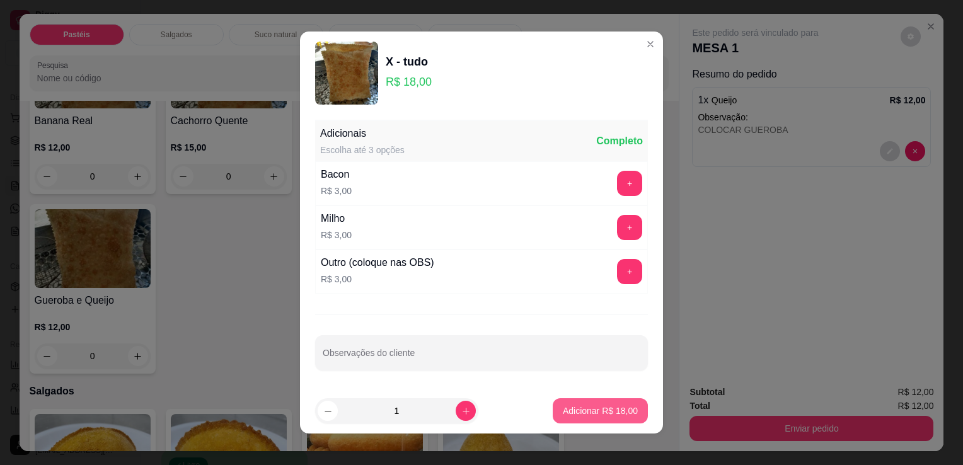
click at [562, 423] on footer "1 Adicionar R$ 18,00" at bounding box center [481, 410] width 363 height 45
click at [560, 417] on button "Adicionar R$ 18,00" at bounding box center [600, 410] width 95 height 25
type input "1"
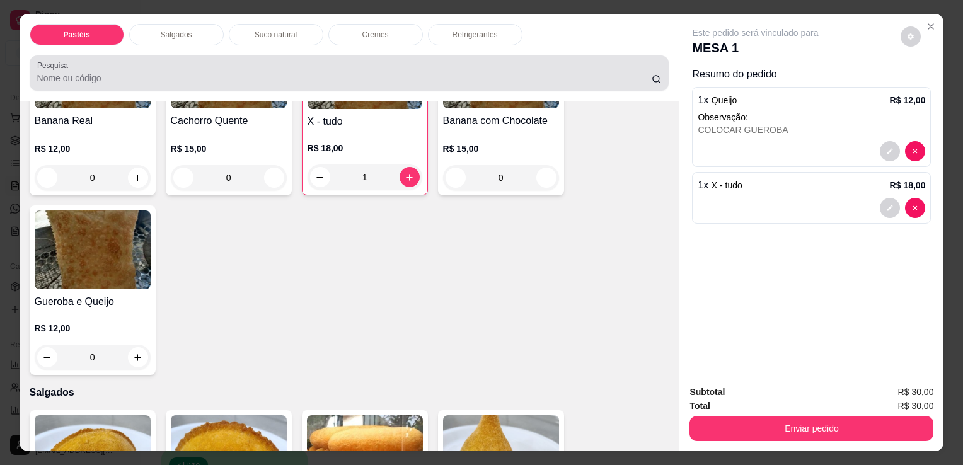
click at [482, 40] on div "Refrigerantes" at bounding box center [475, 34] width 95 height 21
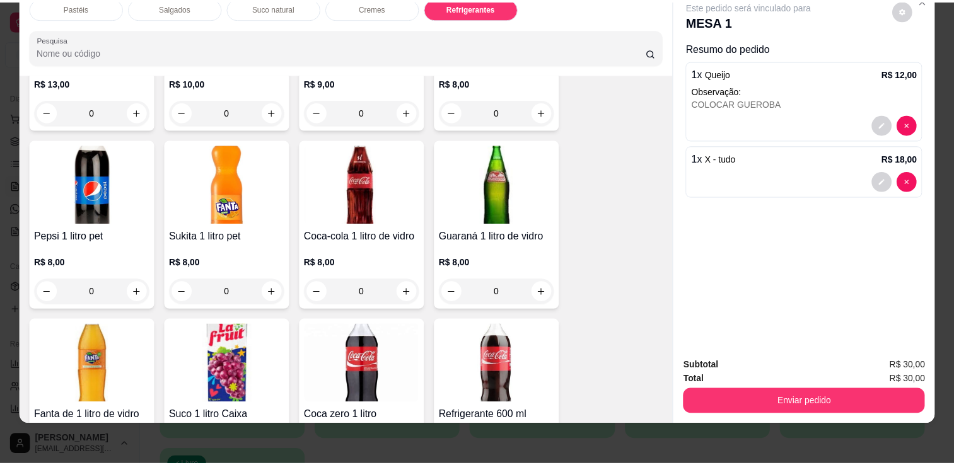
scroll to position [3292, 0]
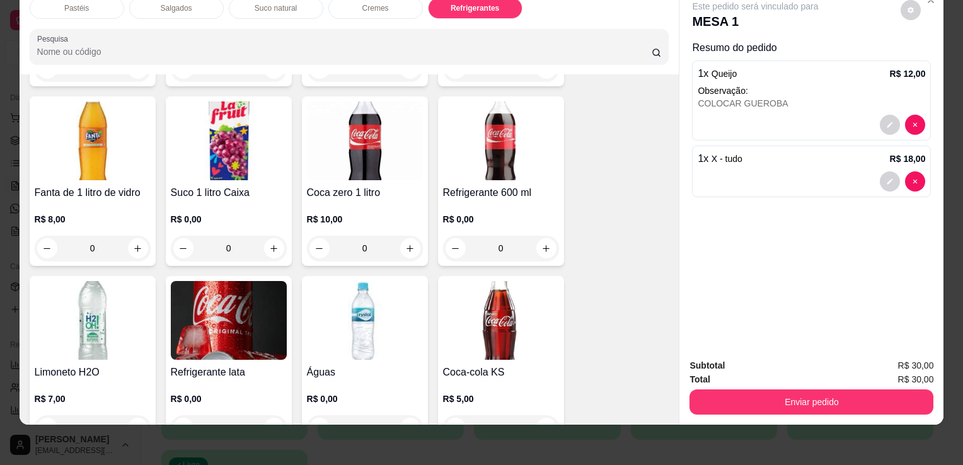
click at [490, 325] on img at bounding box center [501, 320] width 116 height 79
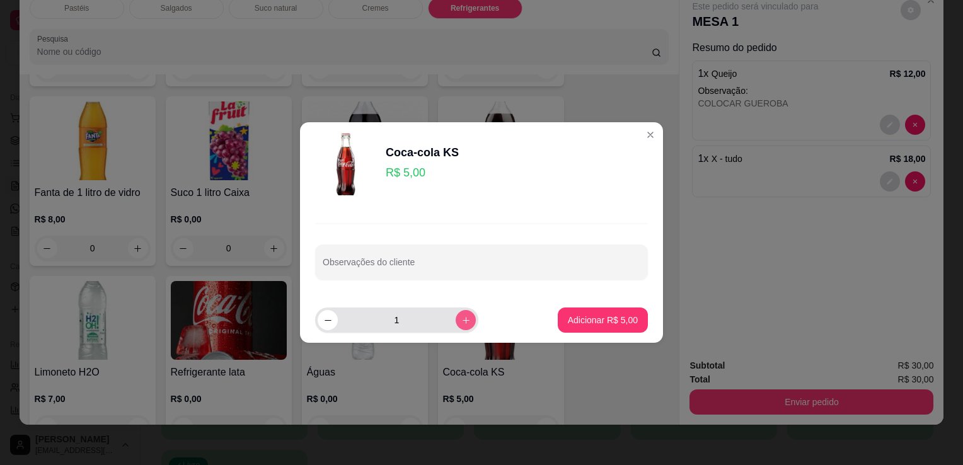
click at [461, 319] on icon "increase-product-quantity" at bounding box center [465, 320] width 9 height 9
type input "2"
click at [557, 328] on button "Adicionar R$ 10,00" at bounding box center [600, 320] width 95 height 25
type input "2"
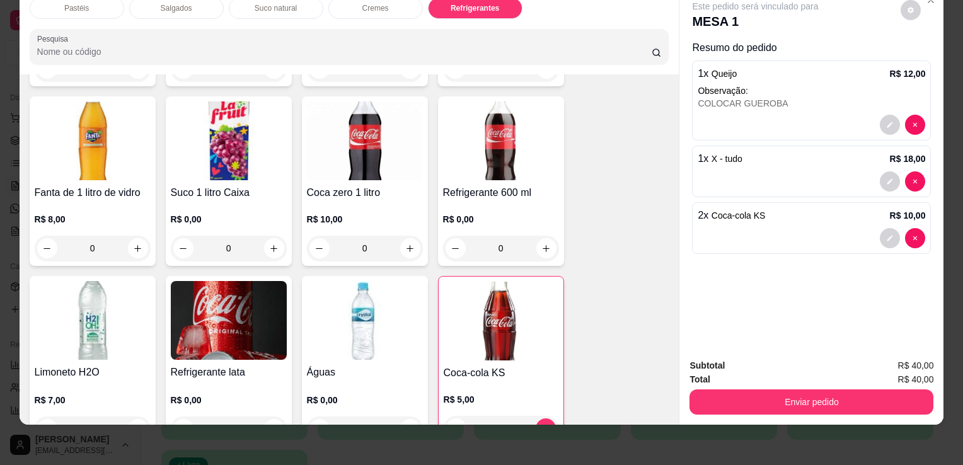
click at [729, 405] on div "Subtotal R$ 40,00 Total R$ 40,00 Enviar pedido" at bounding box center [812, 387] width 264 height 76
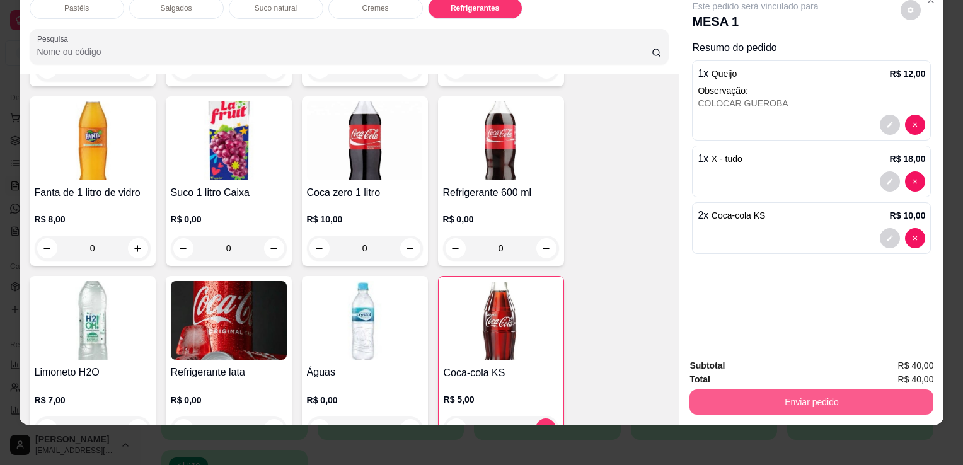
click at [731, 391] on button "Enviar pedido" at bounding box center [812, 402] width 244 height 25
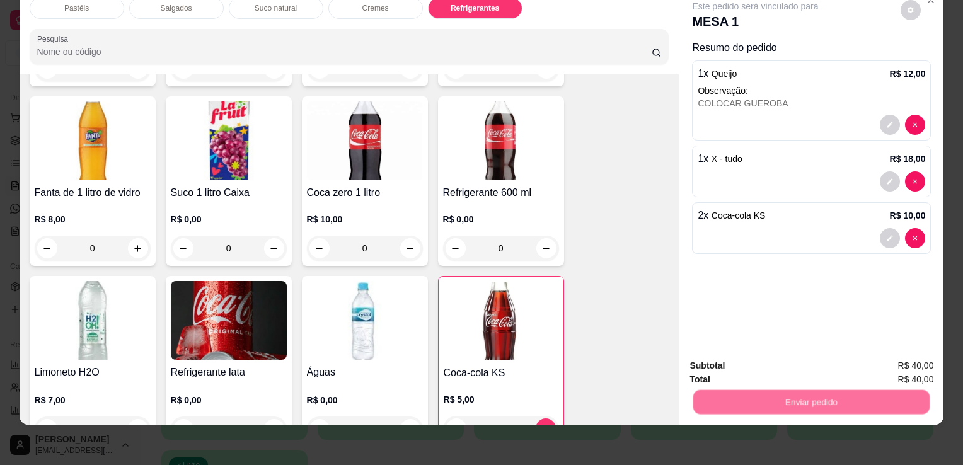
click at [725, 367] on button "Não registrar e enviar pedido" at bounding box center [770, 362] width 131 height 24
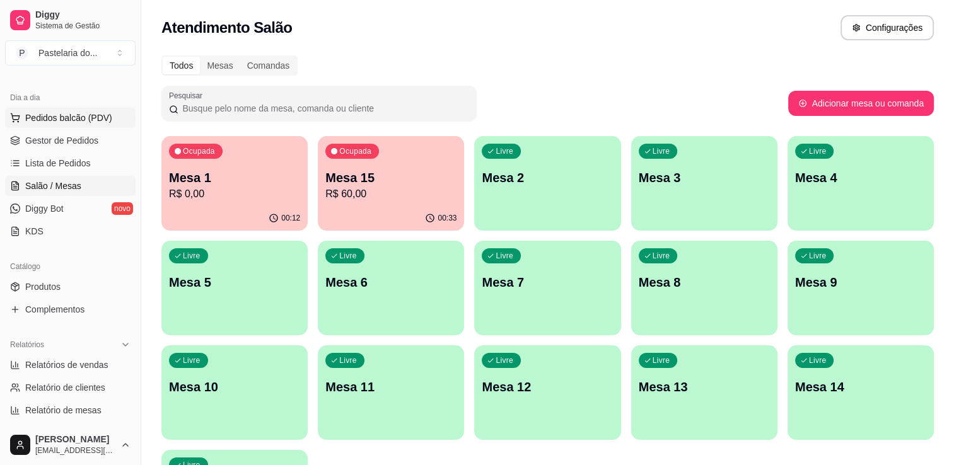
click at [35, 117] on span "Pedidos balcão (PDV)" at bounding box center [68, 118] width 87 height 13
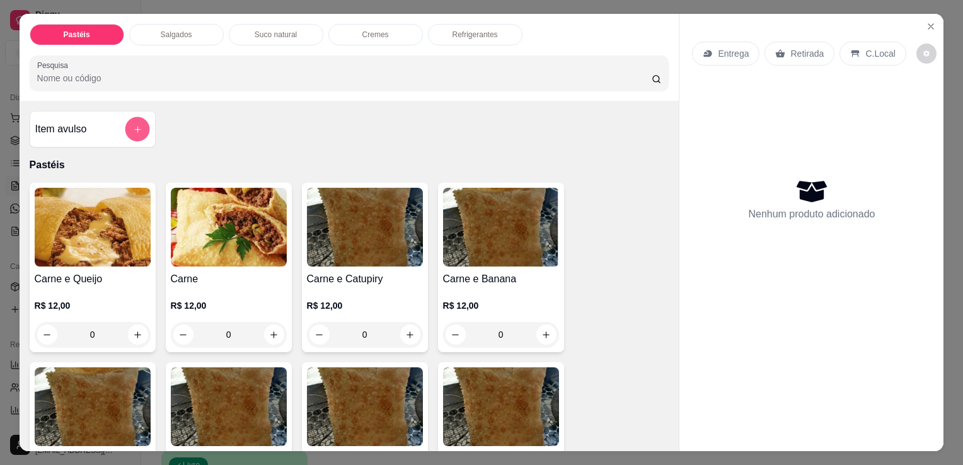
click at [125, 120] on button "add-separate-item" at bounding box center [137, 129] width 25 height 25
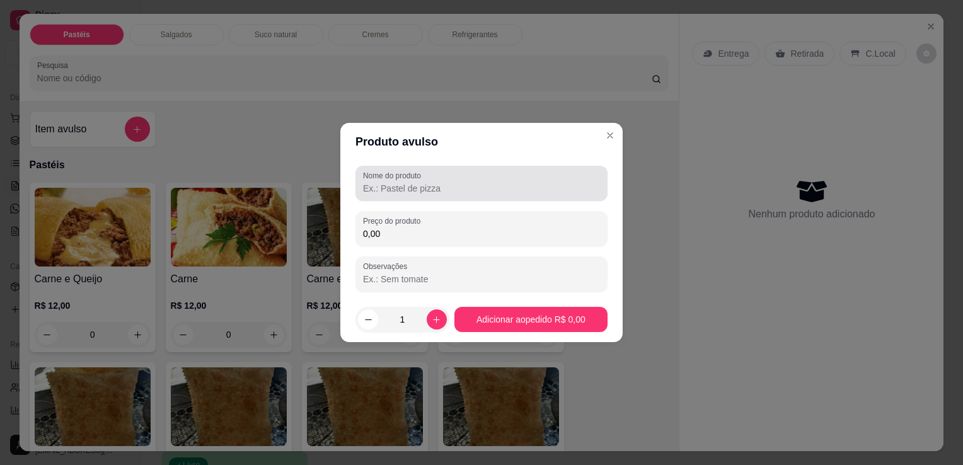
click at [408, 198] on div "Nome do produto" at bounding box center [482, 183] width 252 height 35
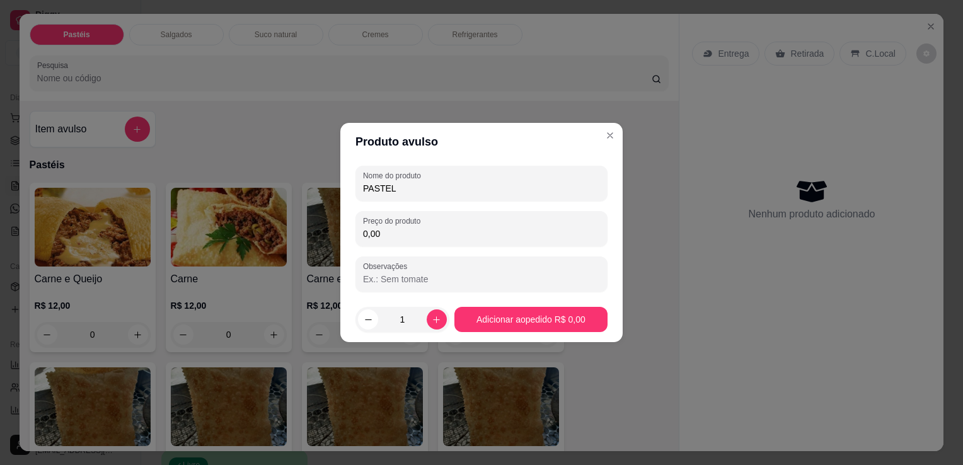
type input "PASTEL"
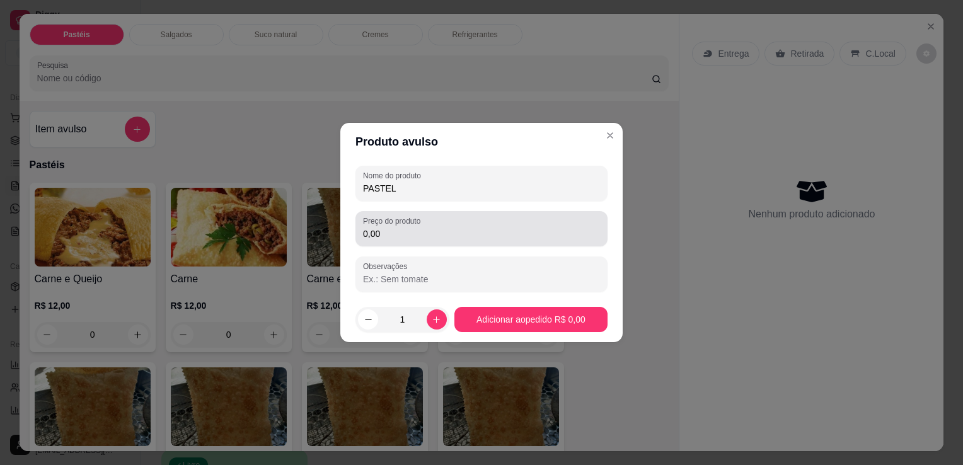
click at [477, 216] on div "Preço do produto 0,00" at bounding box center [482, 228] width 252 height 35
click at [477, 216] on div "0,00" at bounding box center [481, 228] width 237 height 25
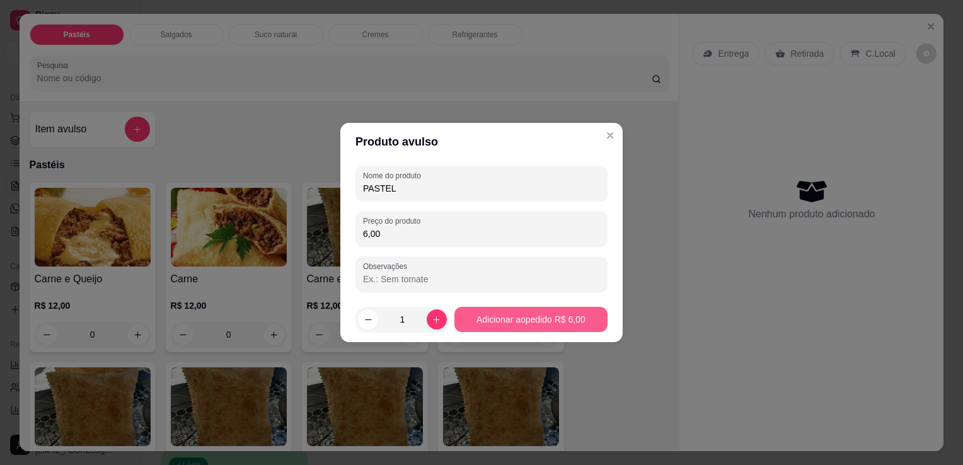
type input "6,00"
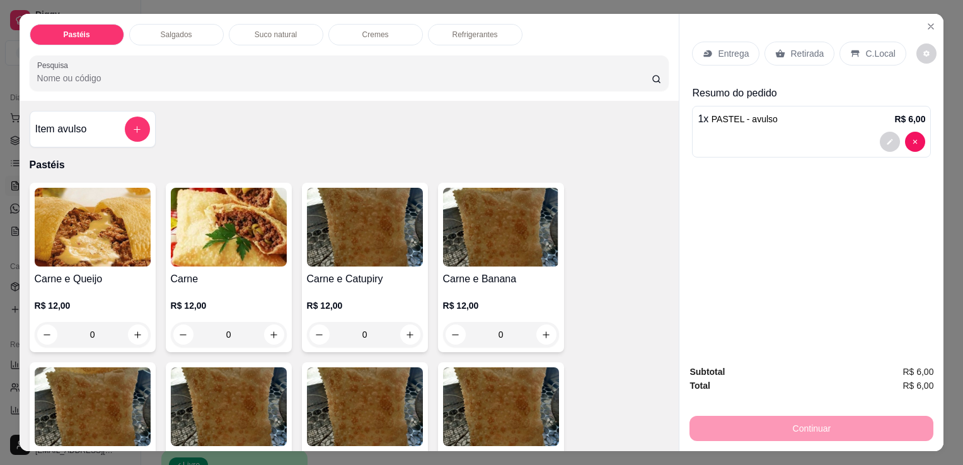
drag, startPoint x: 777, startPoint y: 63, endPoint x: 782, endPoint y: 58, distance: 7.1
click at [779, 62] on div "Entrega Retirada C.Local" at bounding box center [811, 54] width 239 height 44
click at [783, 57] on div "Retirada" at bounding box center [800, 54] width 70 height 24
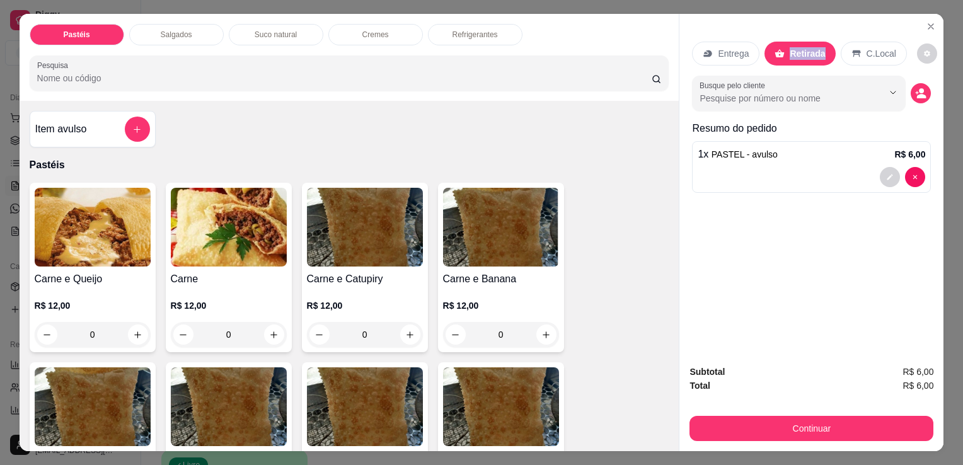
click at [737, 417] on button "Continuar" at bounding box center [812, 428] width 244 height 25
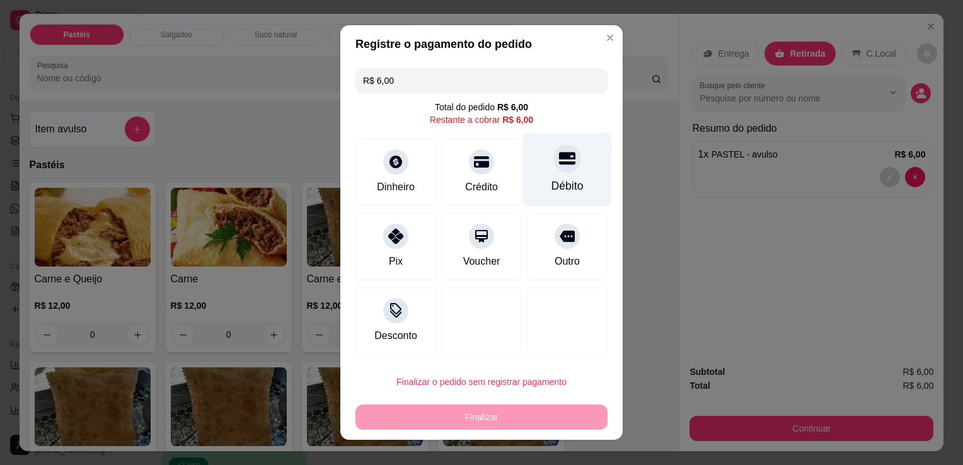
click at [575, 187] on div "Débito" at bounding box center [567, 170] width 89 height 74
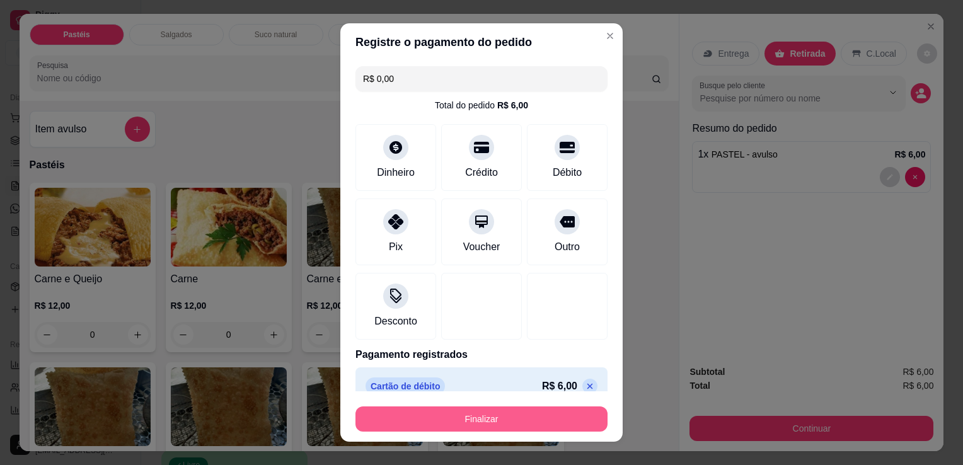
click at [542, 420] on button "Finalizar" at bounding box center [482, 419] width 252 height 25
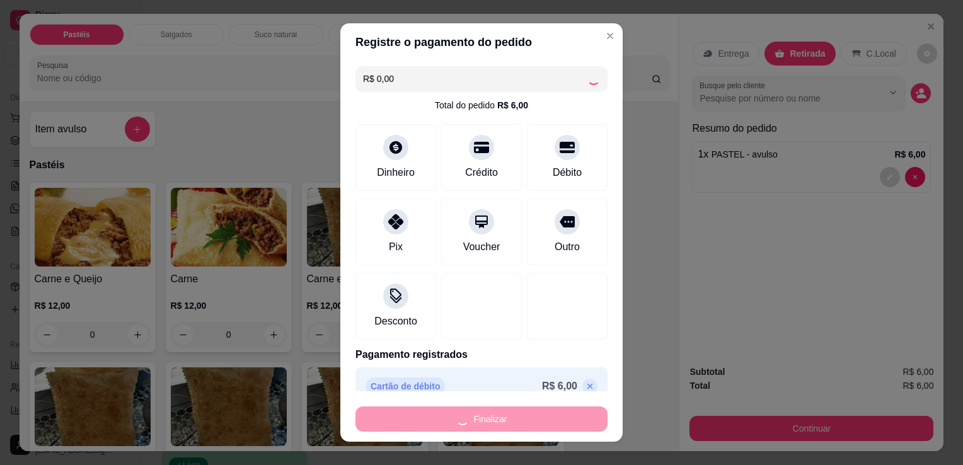
type input "-R$ 6,00"
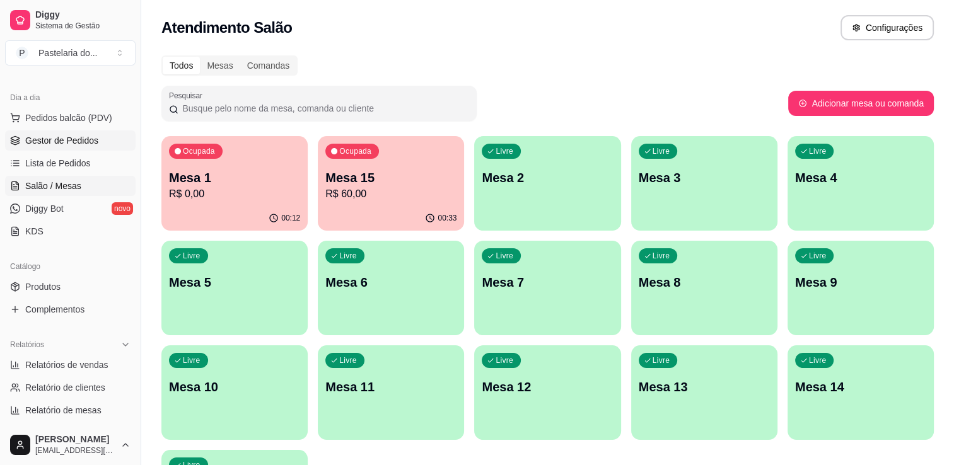
click at [98, 139] on link "Gestor de Pedidos" at bounding box center [70, 140] width 130 height 20
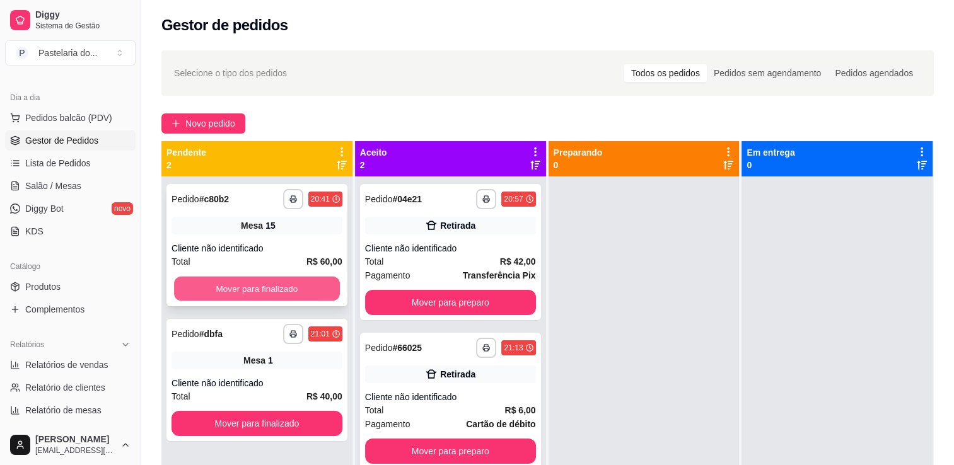
click at [293, 292] on button "Mover para finalizado" at bounding box center [257, 289] width 166 height 25
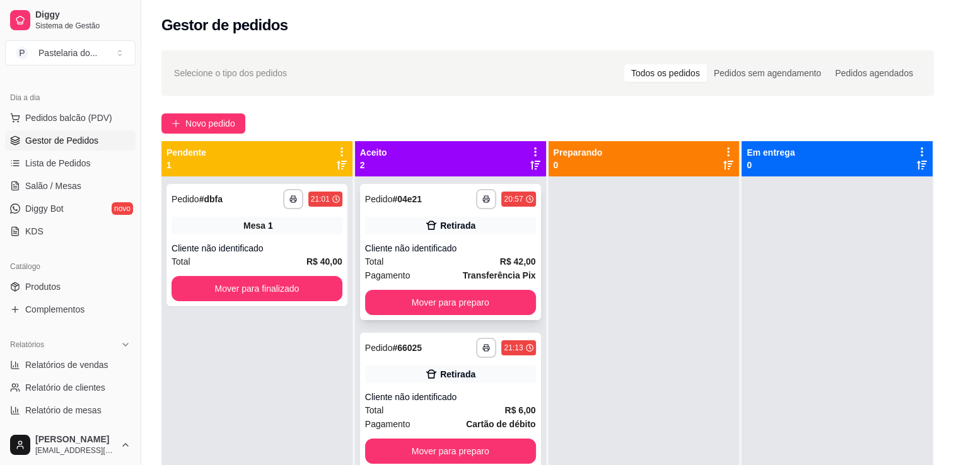
click at [434, 309] on button "Mover para preparo" at bounding box center [450, 302] width 171 height 25
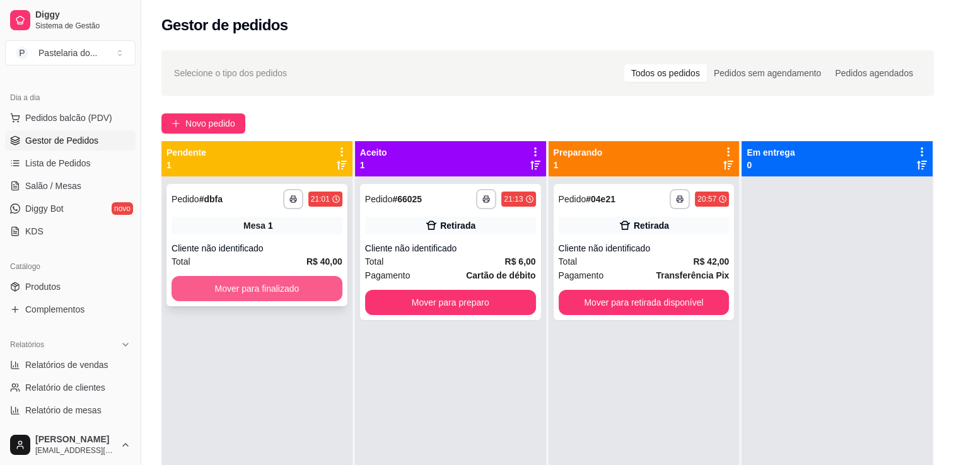
click at [285, 289] on button "Mover para finalizado" at bounding box center [256, 288] width 171 height 25
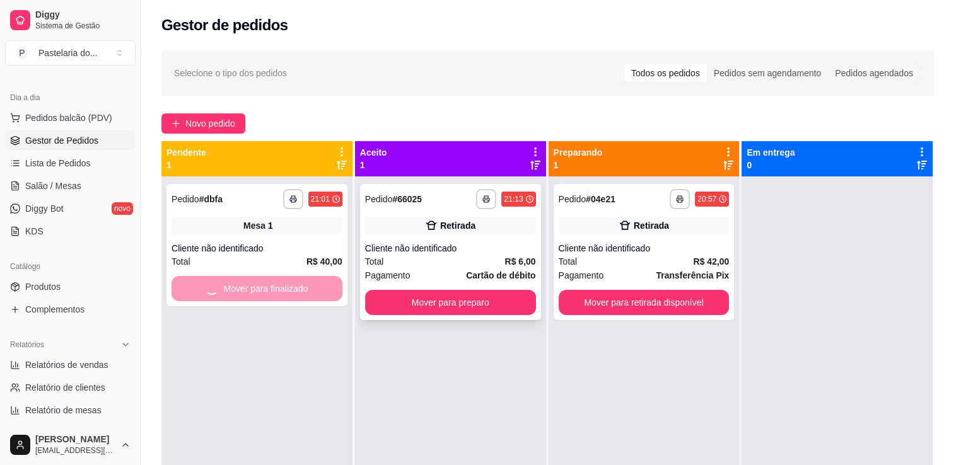
click at [443, 319] on div "**********" at bounding box center [450, 252] width 181 height 136
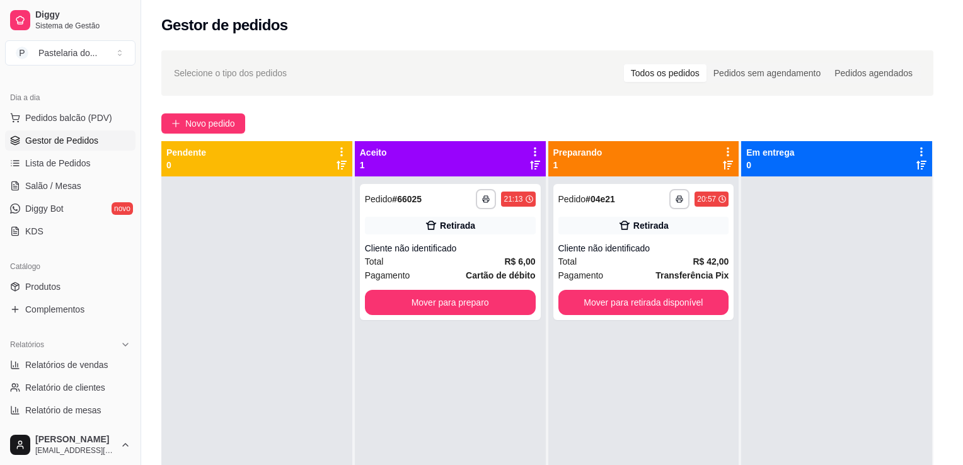
click at [503, 311] on div "Resumo do pedido" at bounding box center [481, 318] width 333 height 15
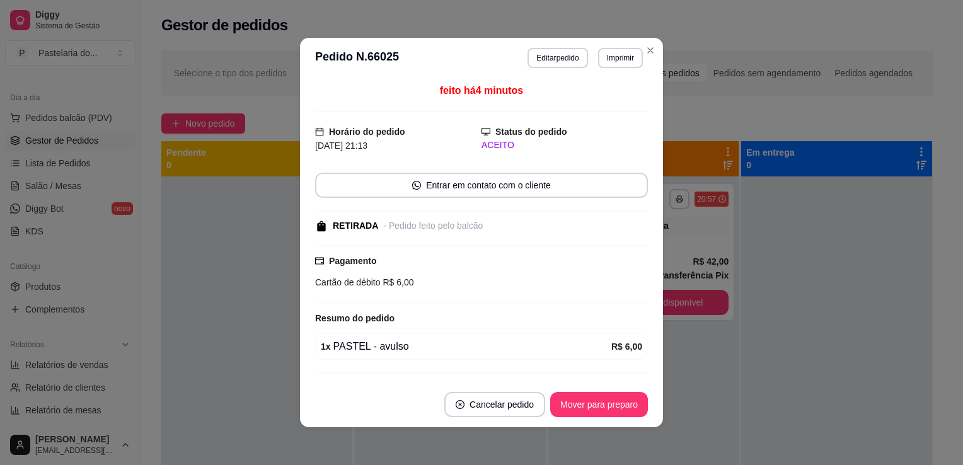
click at [741, 374] on div at bounding box center [836, 408] width 191 height 465
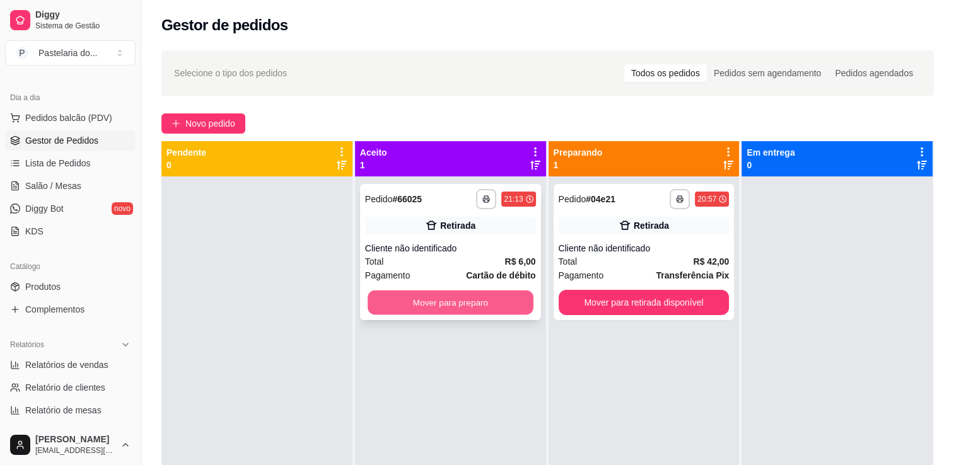
click at [444, 297] on button "Mover para preparo" at bounding box center [450, 303] width 166 height 25
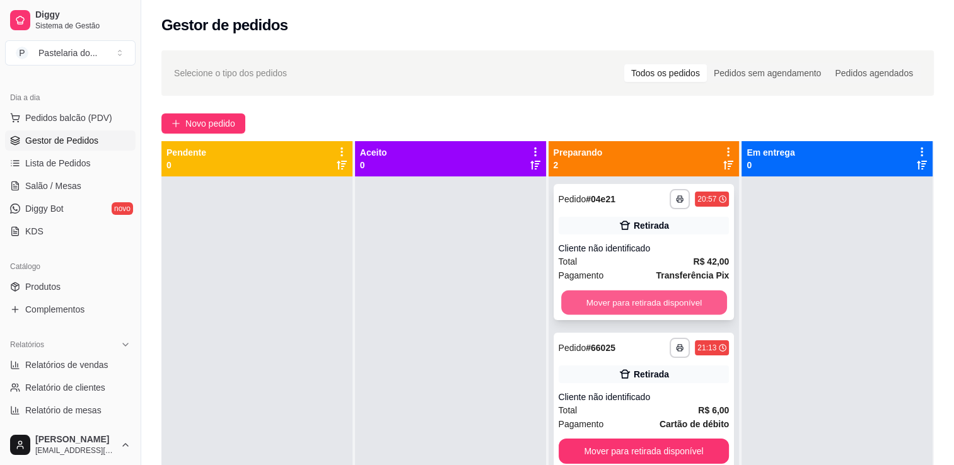
click at [622, 308] on button "Mover para retirada disponível" at bounding box center [644, 303] width 166 height 25
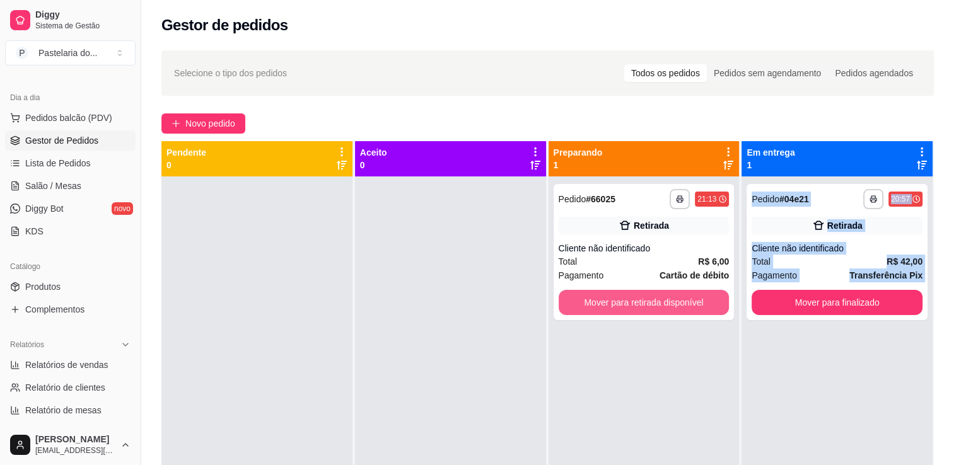
click at [625, 307] on button "Mover para retirada disponível" at bounding box center [643, 302] width 171 height 25
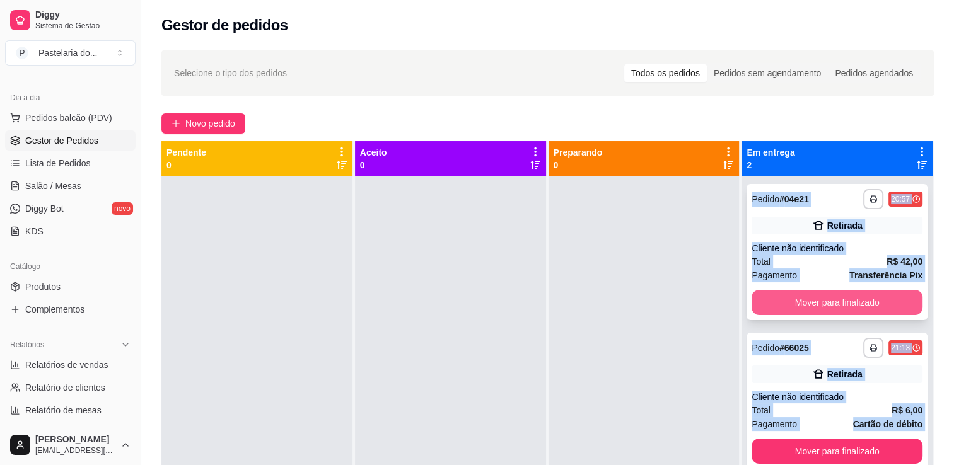
click at [783, 309] on button "Mover para finalizado" at bounding box center [836, 302] width 171 height 25
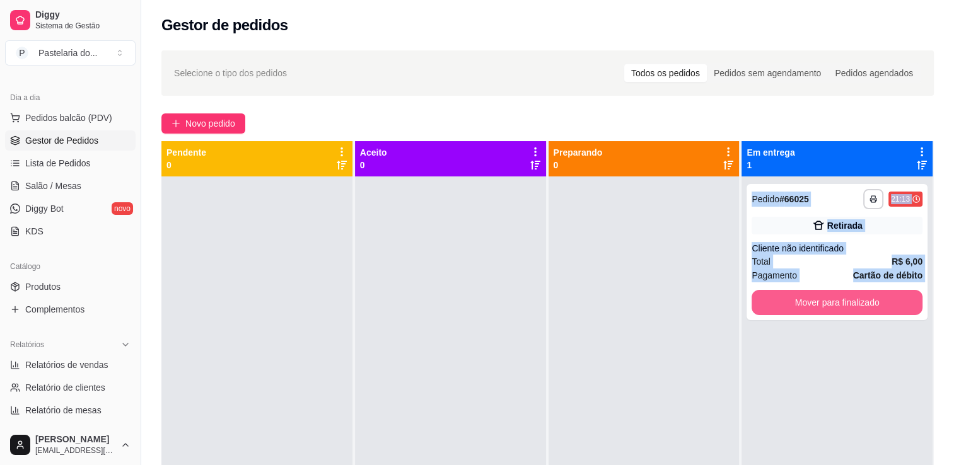
click at [783, 309] on button "Mover para finalizado" at bounding box center [836, 302] width 171 height 25
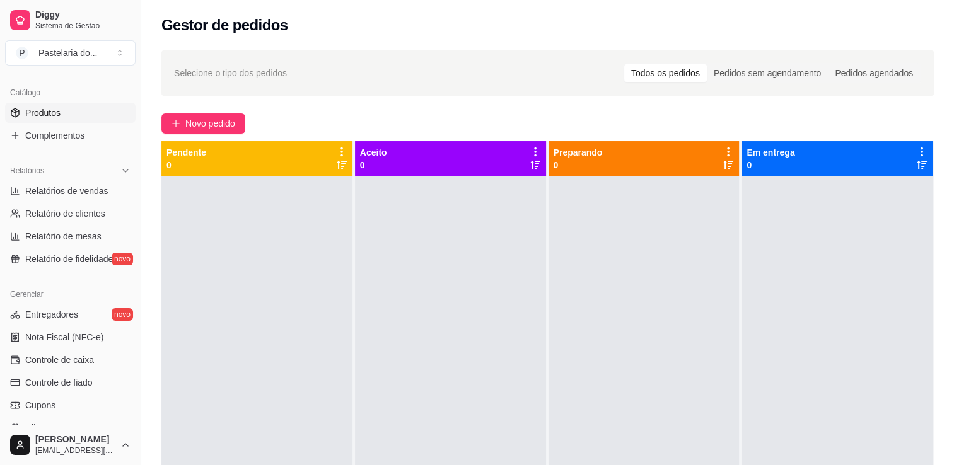
scroll to position [315, 0]
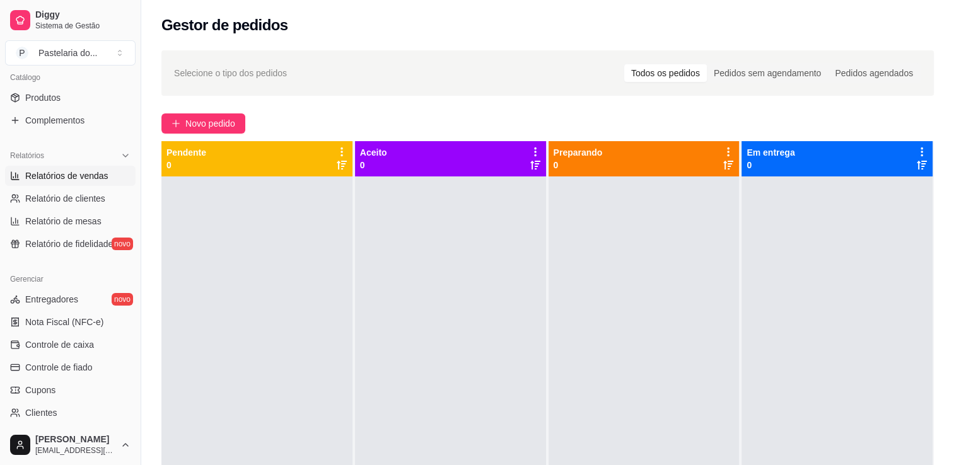
click at [83, 180] on span "Relatórios de vendas" at bounding box center [66, 176] width 83 height 13
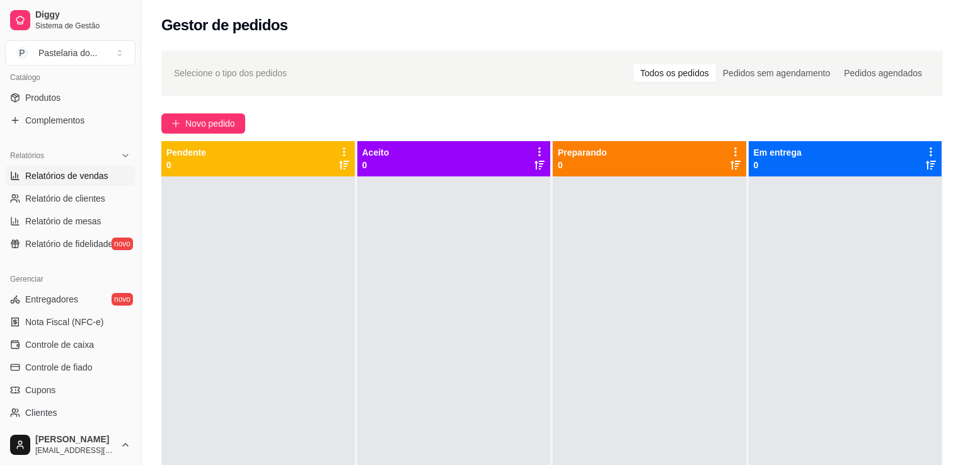
select select "ALL"
select select "0"
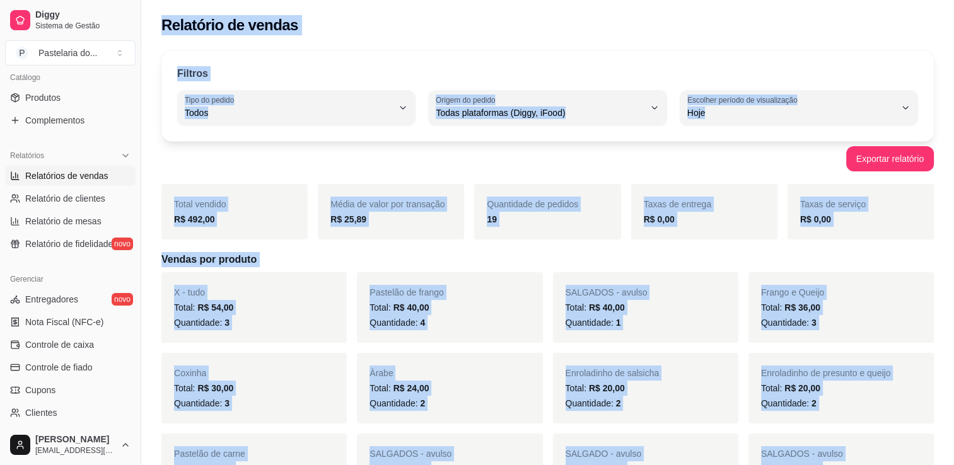
click at [376, 23] on div "Relatório de vendas" at bounding box center [547, 25] width 772 height 20
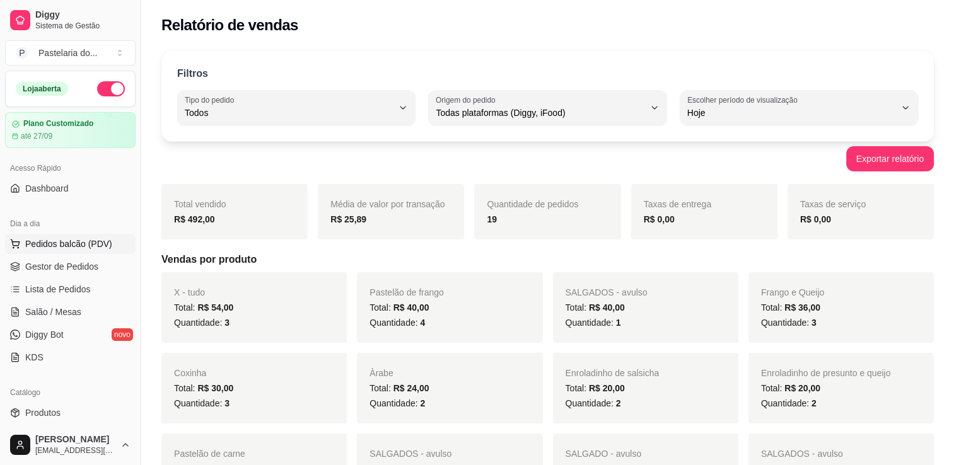
click at [61, 239] on span "Pedidos balcão (PDV)" at bounding box center [68, 244] width 87 height 13
click at [238, 165] on div "Exportar relatório" at bounding box center [547, 158] width 772 height 25
click at [73, 270] on span "Gestor de Pedidos" at bounding box center [61, 266] width 73 height 13
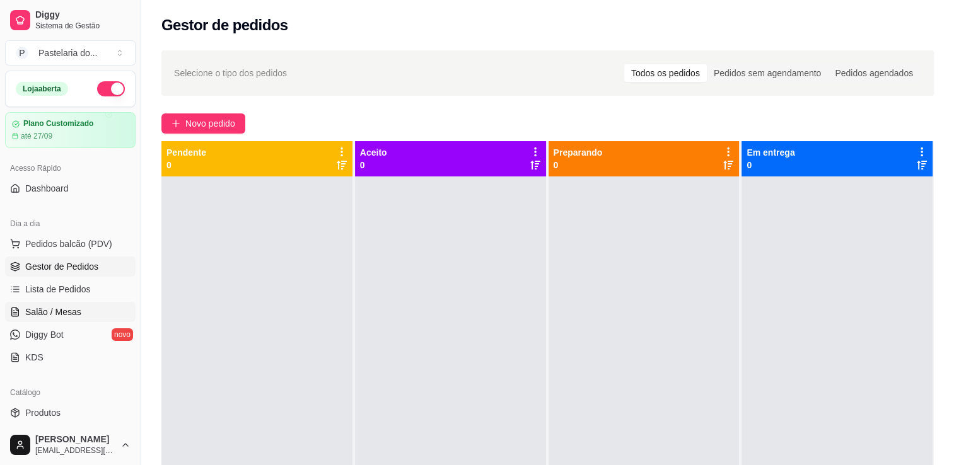
click at [61, 304] on link "Salão / Mesas" at bounding box center [70, 312] width 130 height 20
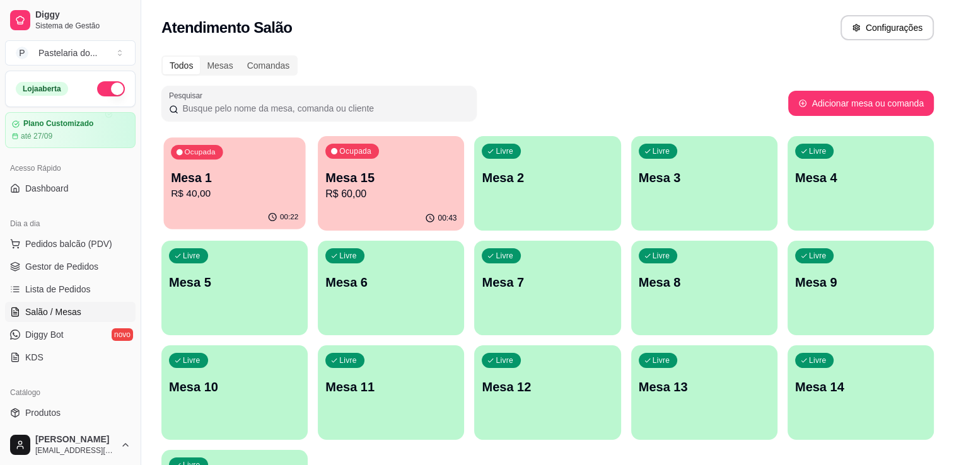
click at [252, 178] on p "Mesa 1" at bounding box center [234, 178] width 127 height 17
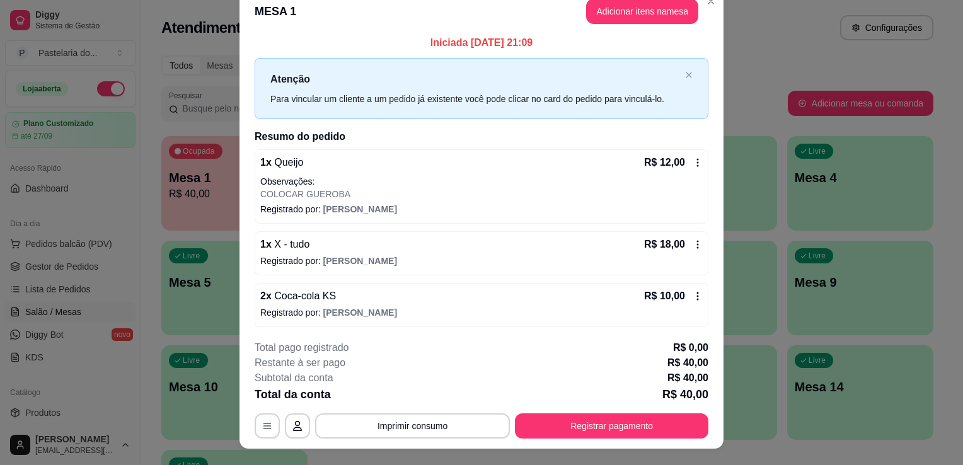
scroll to position [38, 0]
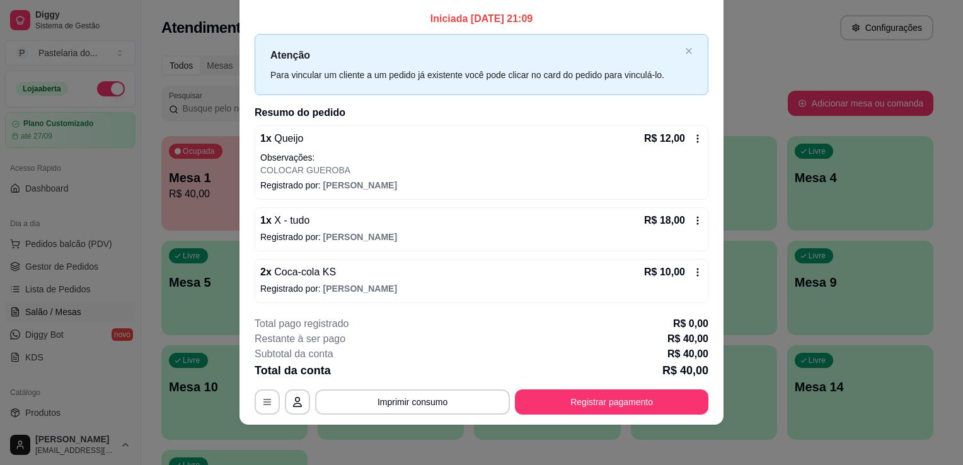
click at [609, 405] on button "Registrar pagamento" at bounding box center [612, 402] width 194 height 25
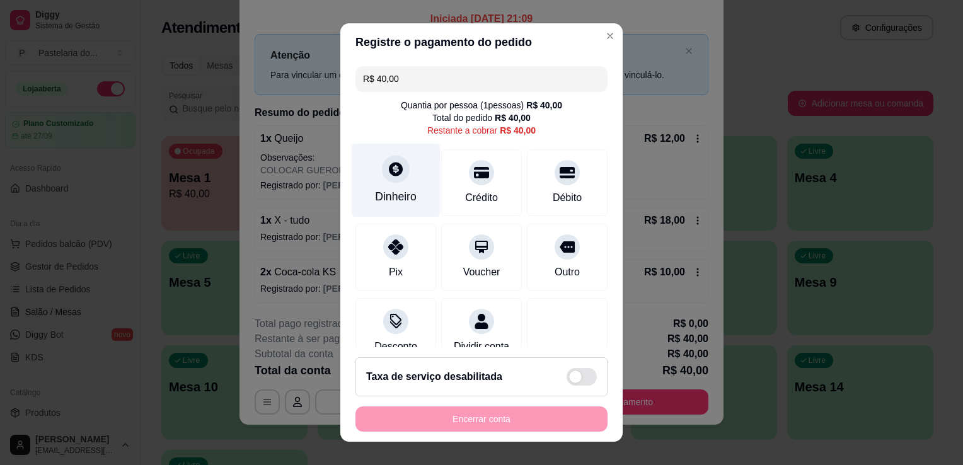
click at [361, 164] on div "Dinheiro" at bounding box center [396, 181] width 89 height 74
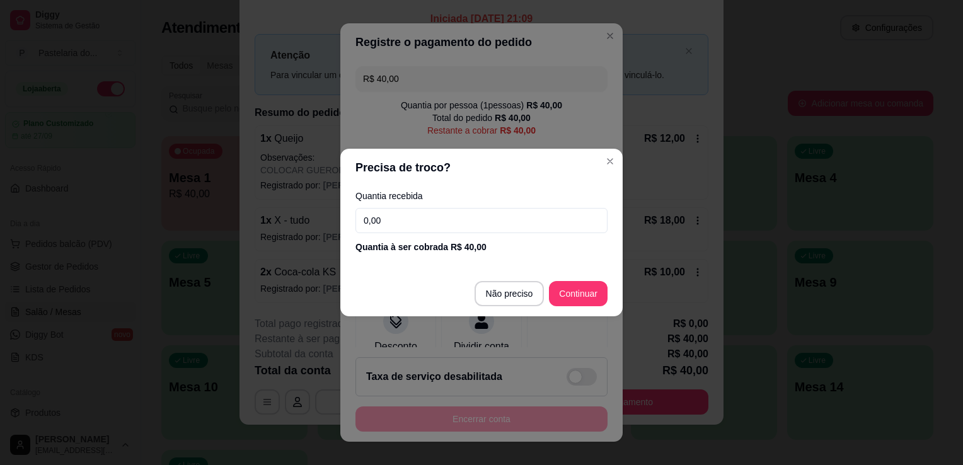
click at [395, 213] on input "0,00" at bounding box center [482, 220] width 252 height 25
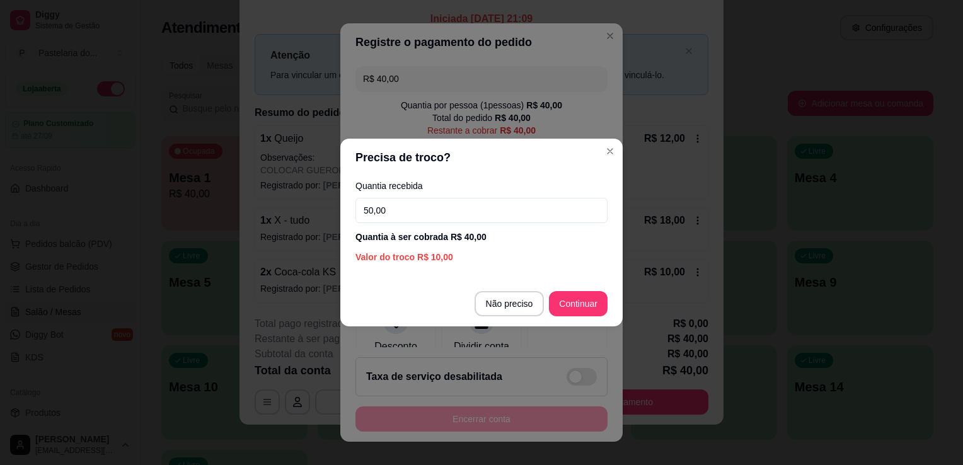
type input "50,00"
click at [572, 292] on button "Continuar" at bounding box center [578, 304] width 57 height 25
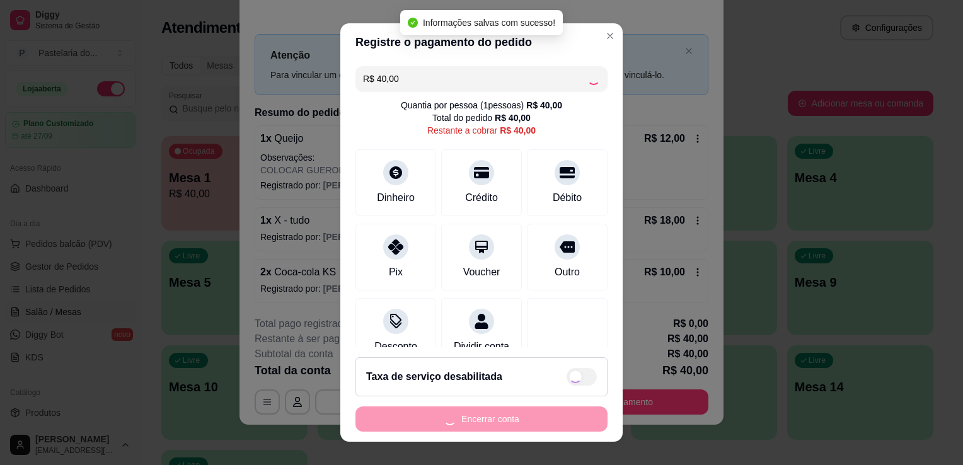
type input "R$ 0,00"
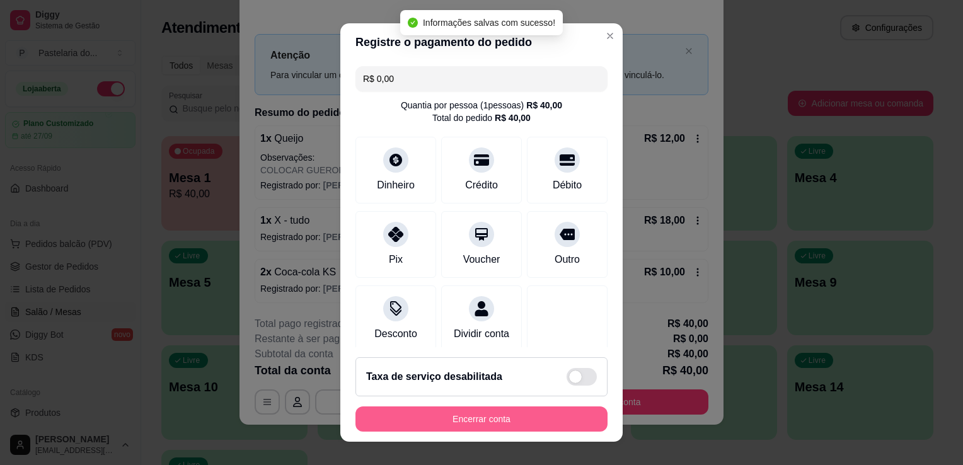
click at [499, 418] on button "Encerrar conta" at bounding box center [482, 419] width 252 height 25
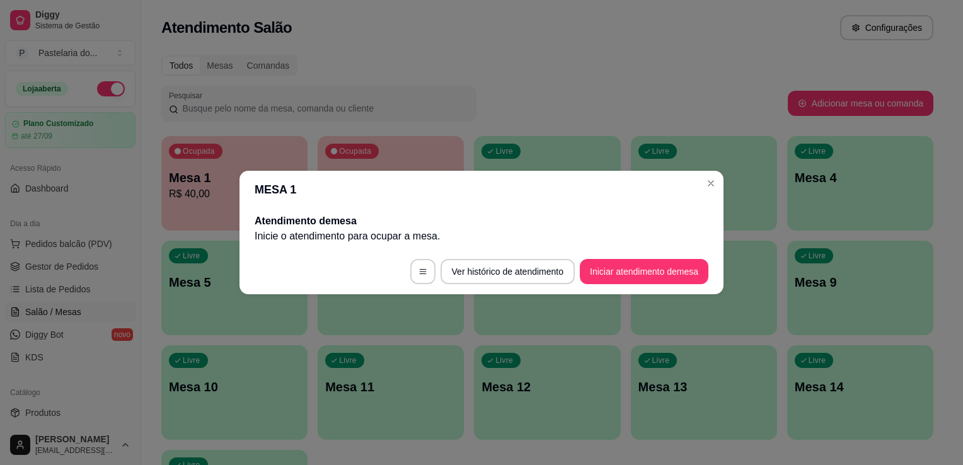
scroll to position [0, 0]
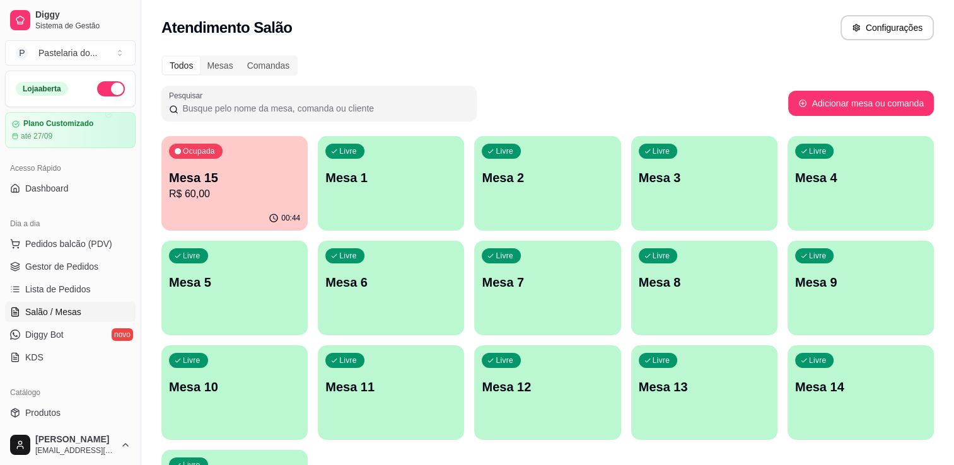
click at [560, 141] on div "Livre Mesa 2" at bounding box center [547, 175] width 146 height 79
click at [567, 86] on div "Pesquisar" at bounding box center [474, 103] width 627 height 35
click at [68, 249] on span "Pedidos balcão (PDV)" at bounding box center [68, 244] width 87 height 13
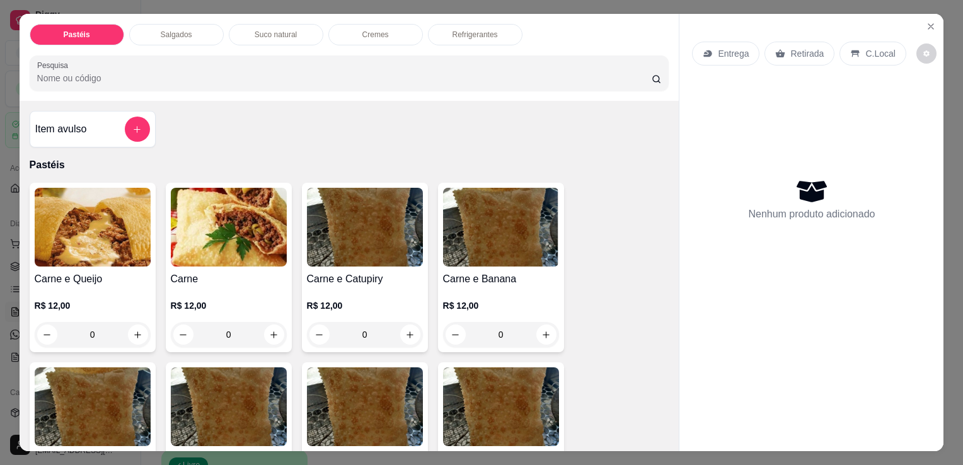
click at [138, 28] on div "Salgados" at bounding box center [176, 34] width 95 height 21
click at [138, 61] on div at bounding box center [349, 73] width 625 height 25
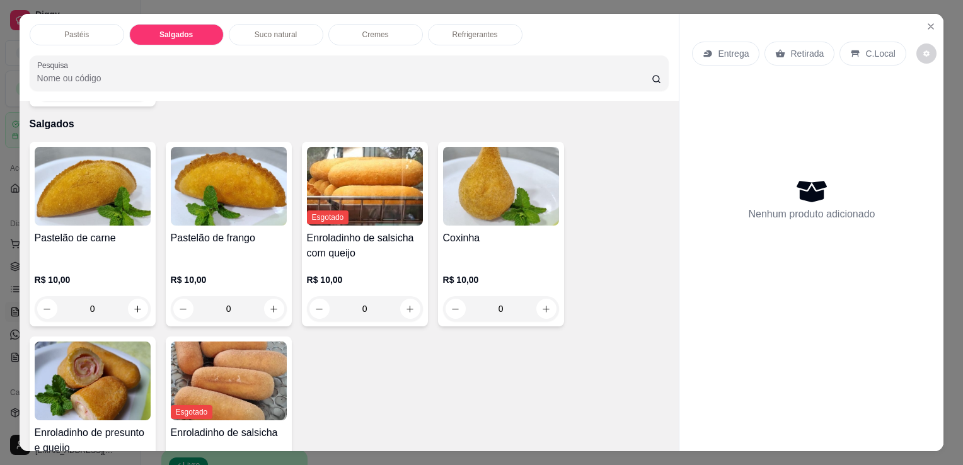
scroll to position [31, 0]
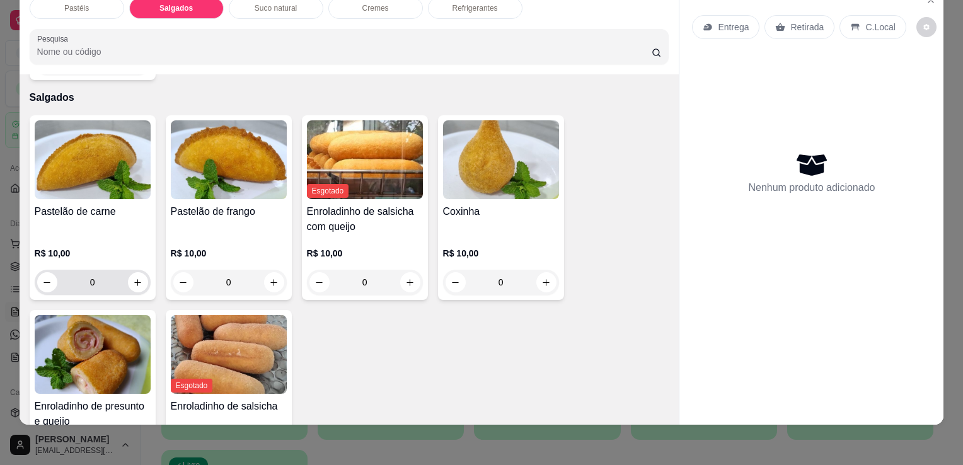
click at [128, 272] on button "increase-product-quantity" at bounding box center [138, 282] width 20 height 20
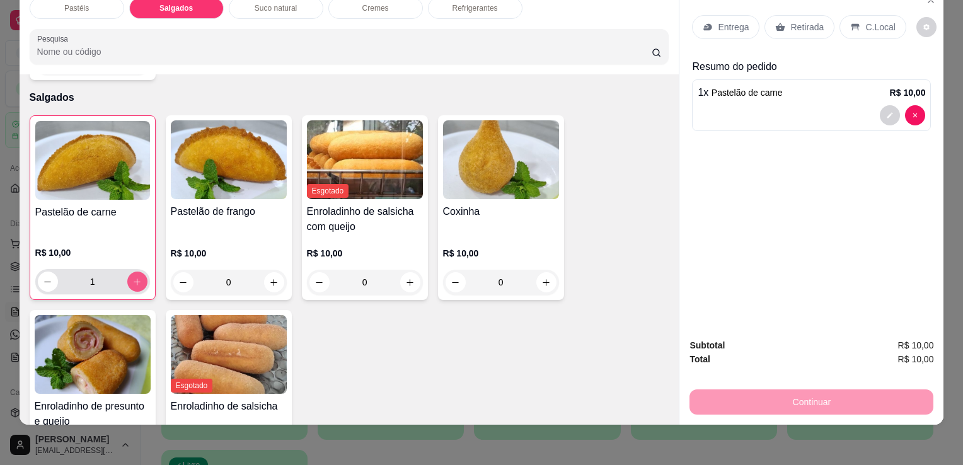
click at [127, 272] on button "increase-product-quantity" at bounding box center [137, 282] width 20 height 20
type input "2"
click at [547, 272] on button "increase-product-quantity" at bounding box center [546, 282] width 20 height 20
type input "1"
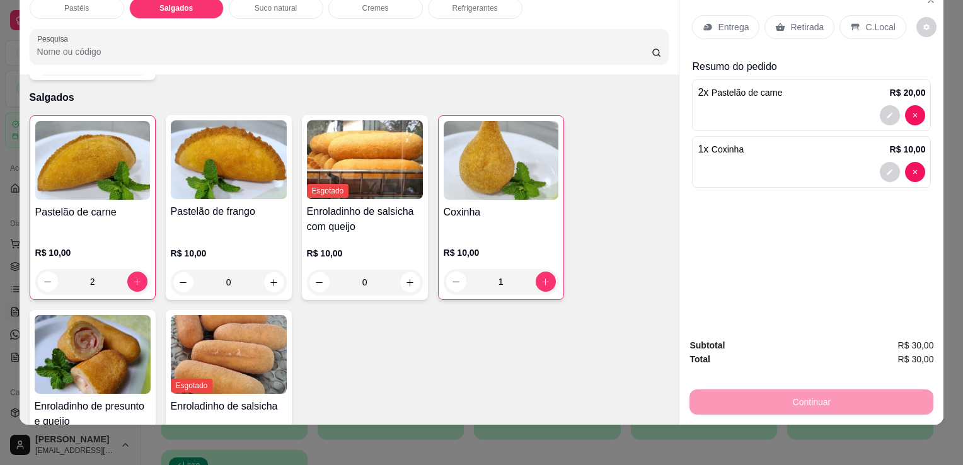
click at [794, 25] on div "Retirada" at bounding box center [800, 27] width 70 height 24
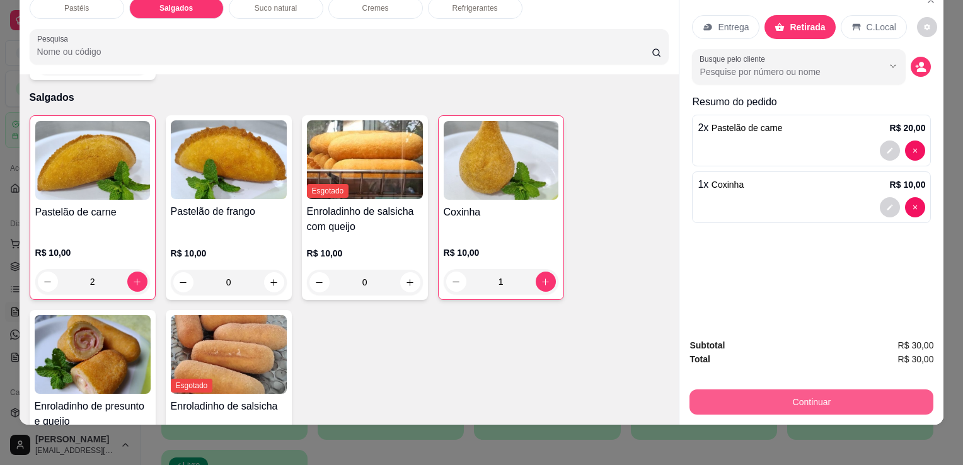
click at [719, 395] on button "Continuar" at bounding box center [812, 402] width 244 height 25
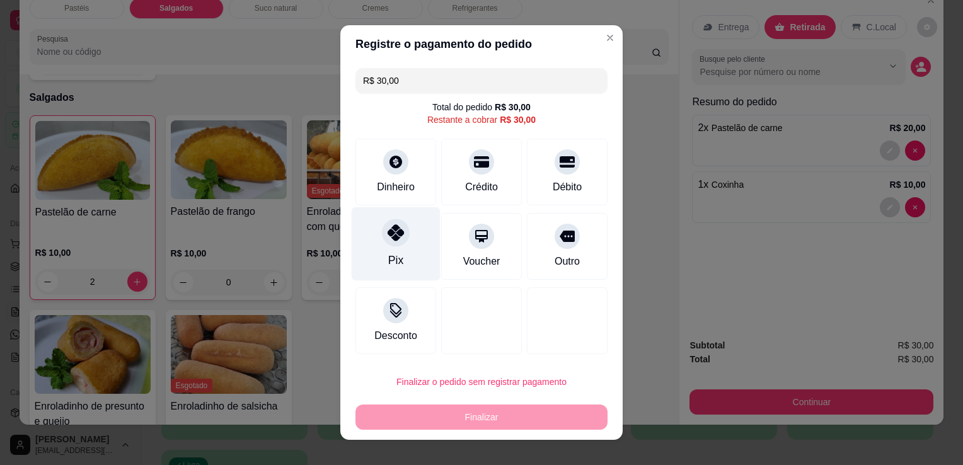
click at [393, 237] on icon at bounding box center [396, 232] width 16 height 16
type input "R$ 0,00"
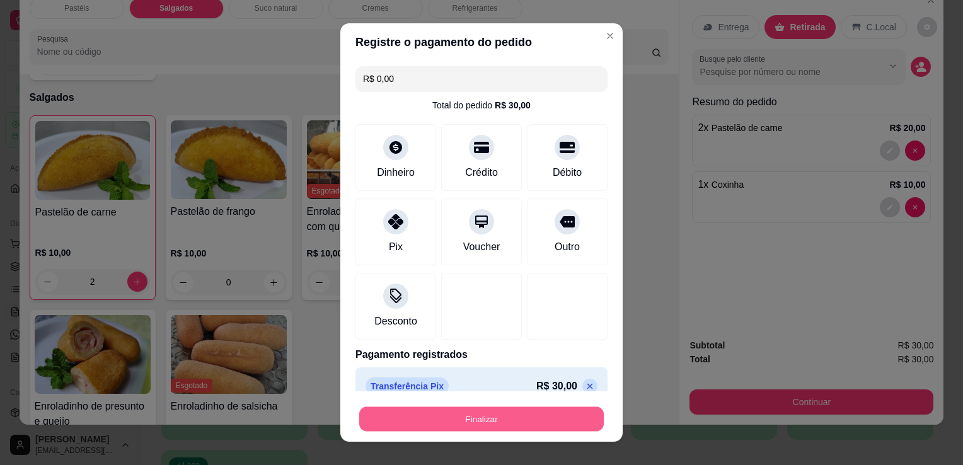
click at [439, 415] on button "Finalizar" at bounding box center [481, 419] width 245 height 25
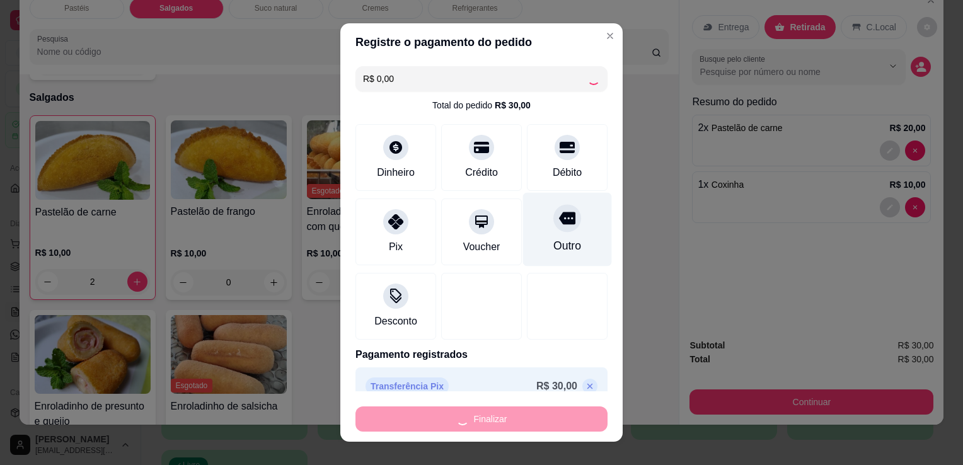
type input "0"
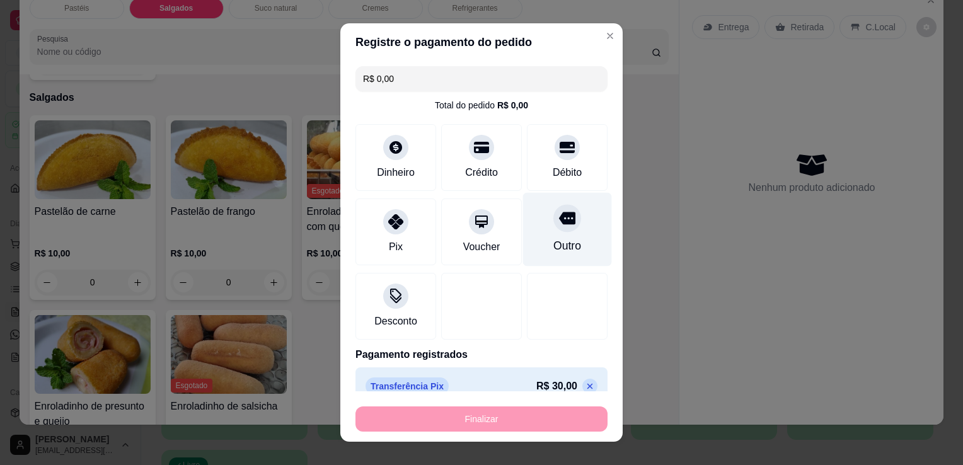
type input "-R$ 30,00"
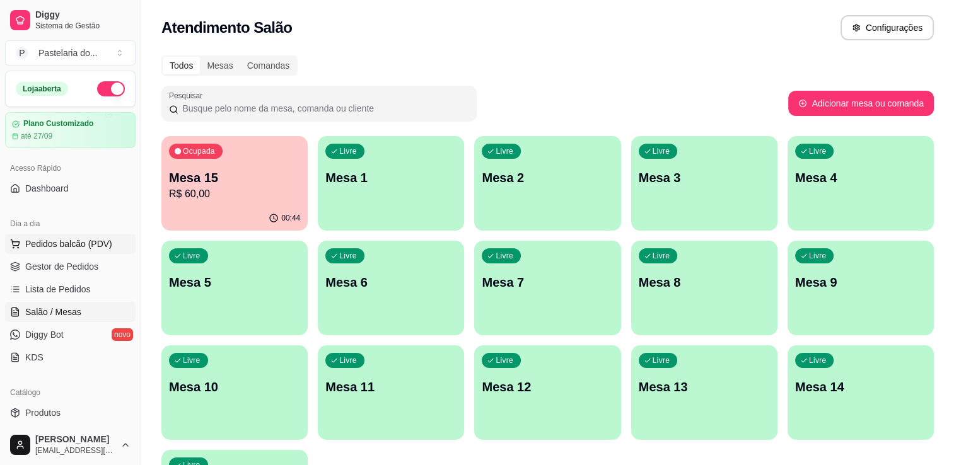
click at [100, 251] on button "Pedidos balcão (PDV)" at bounding box center [70, 244] width 130 height 20
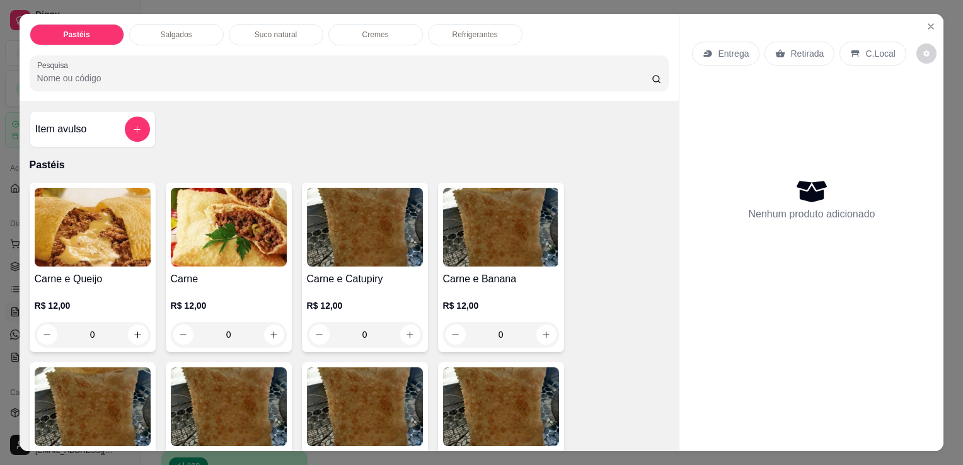
click at [145, 31] on div "Salgados" at bounding box center [176, 34] width 95 height 21
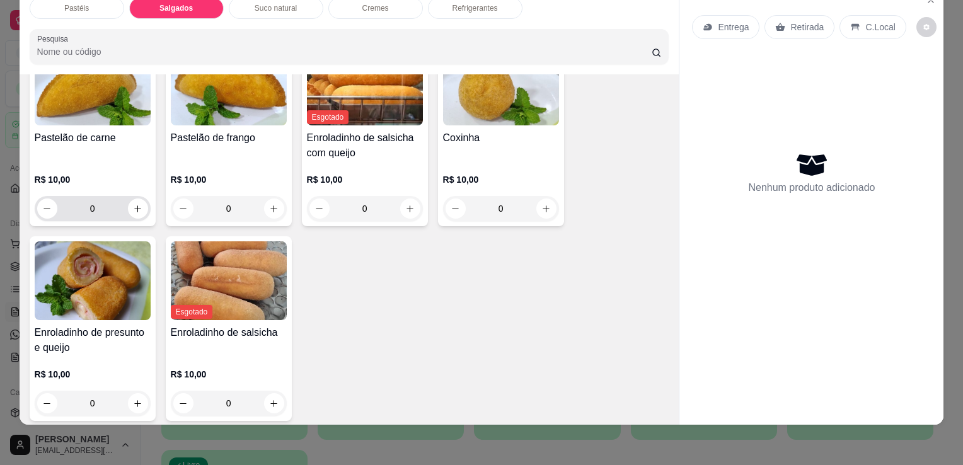
scroll to position [1465, 0]
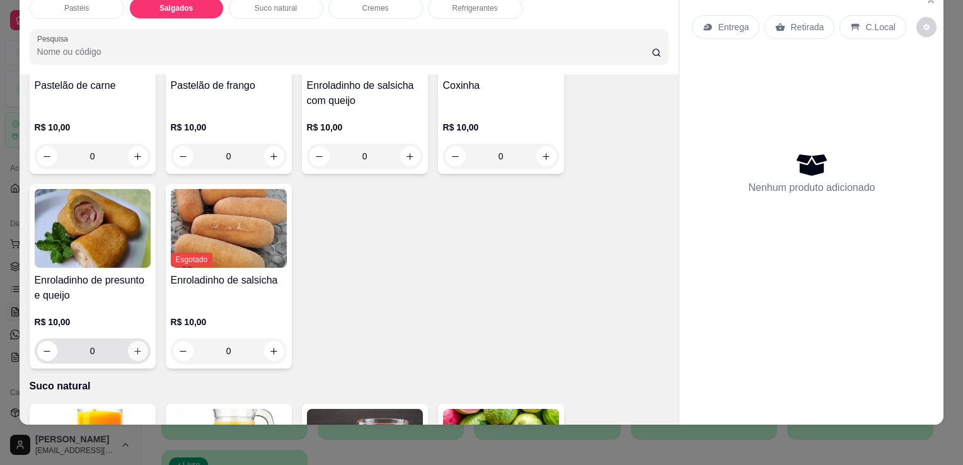
click at [136, 341] on button "increase-product-quantity" at bounding box center [138, 351] width 20 height 20
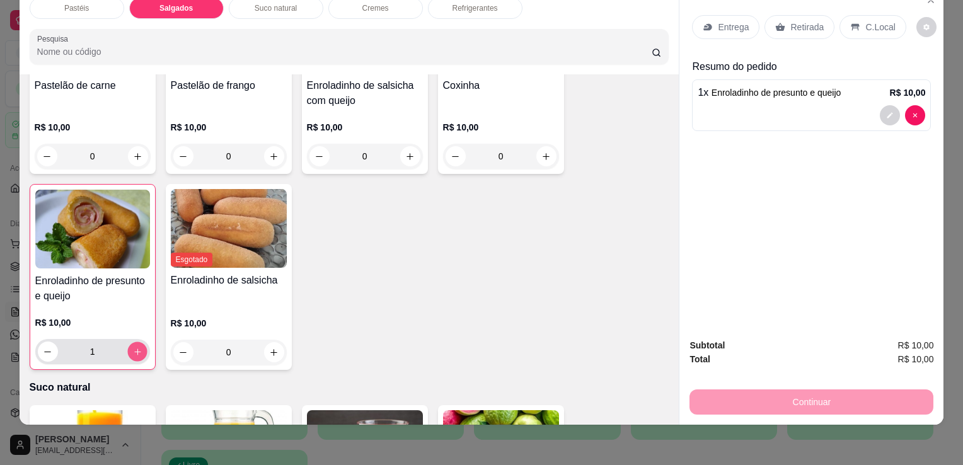
click at [132, 347] on icon "increase-product-quantity" at bounding box center [136, 351] width 9 height 9
type input "2"
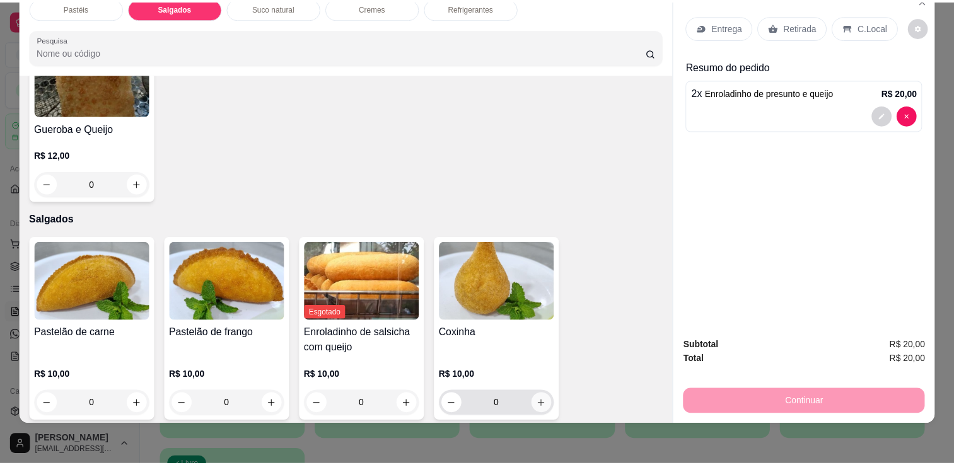
scroll to position [1276, 0]
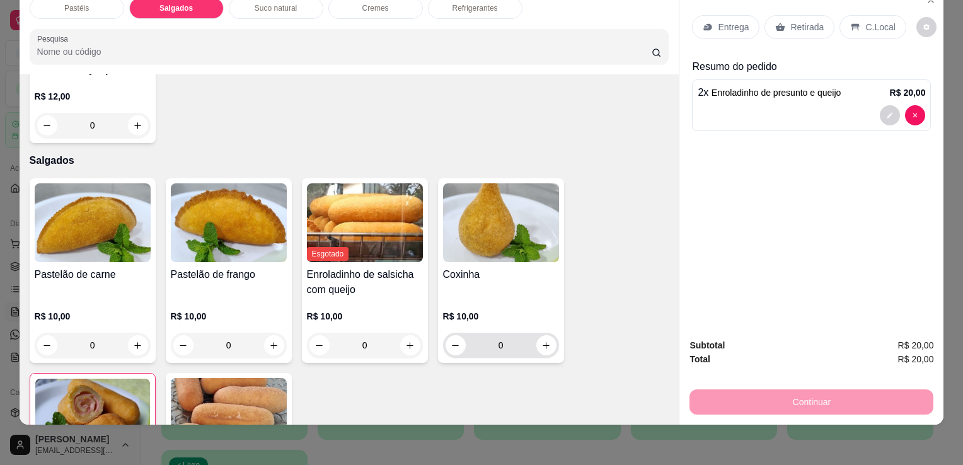
click at [543, 342] on icon "increase-product-quantity" at bounding box center [546, 345] width 7 height 7
type input "1"
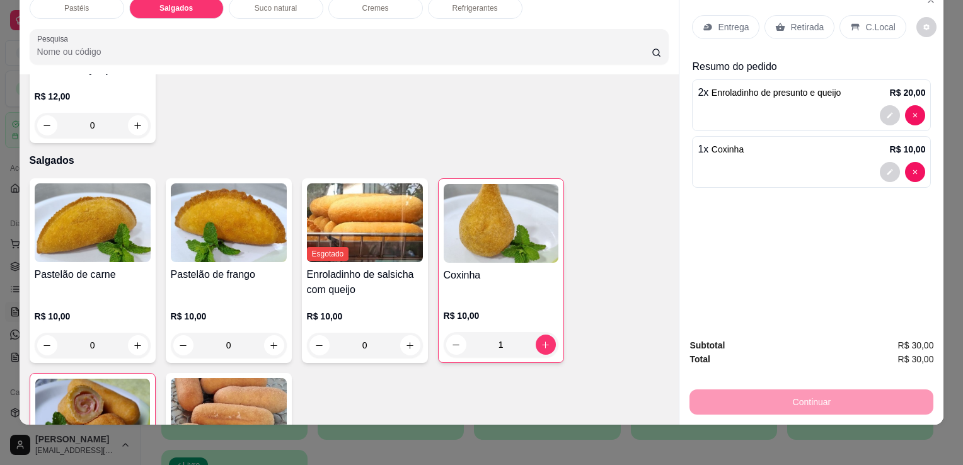
click at [817, 16] on div "Retirada" at bounding box center [800, 27] width 70 height 24
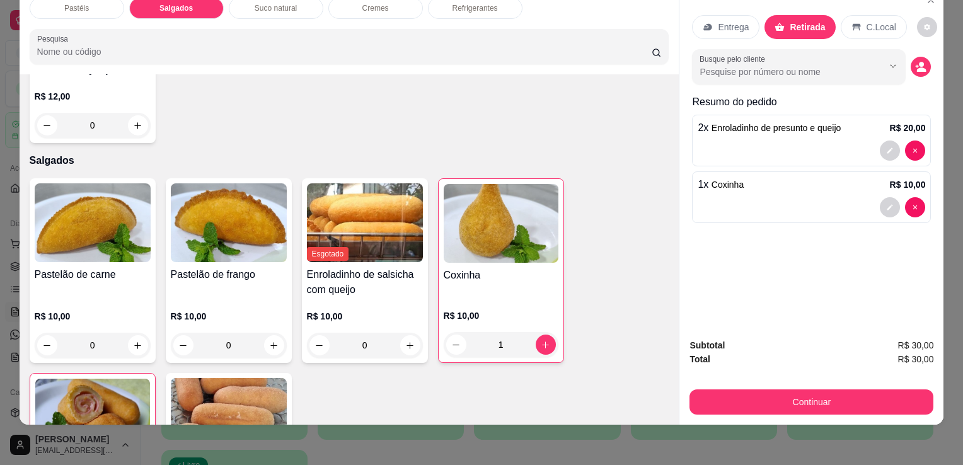
click at [736, 407] on div "Subtotal R$ 30,00 Total R$ 30,00 Continuar" at bounding box center [812, 376] width 264 height 96
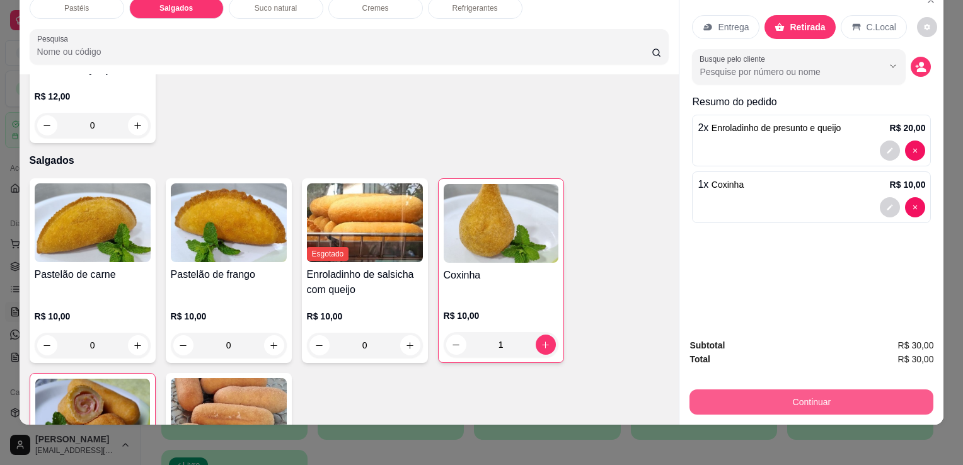
click at [735, 400] on button "Continuar" at bounding box center [812, 402] width 244 height 25
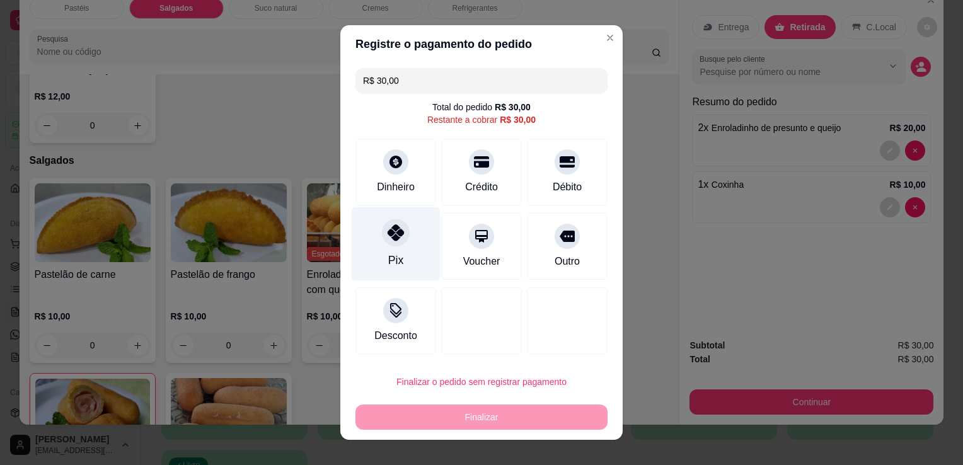
click at [369, 269] on div "Pix" at bounding box center [396, 244] width 89 height 74
type input "R$ 0,00"
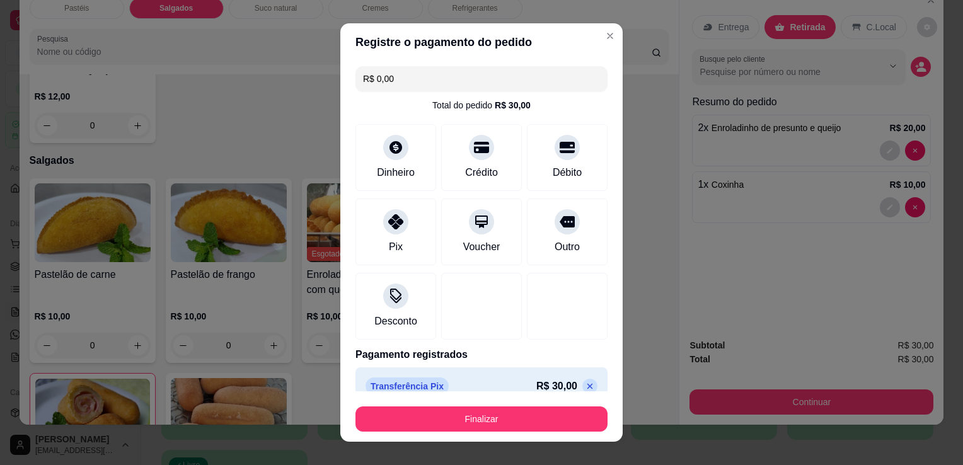
click at [395, 429] on button "Finalizar" at bounding box center [482, 419] width 252 height 25
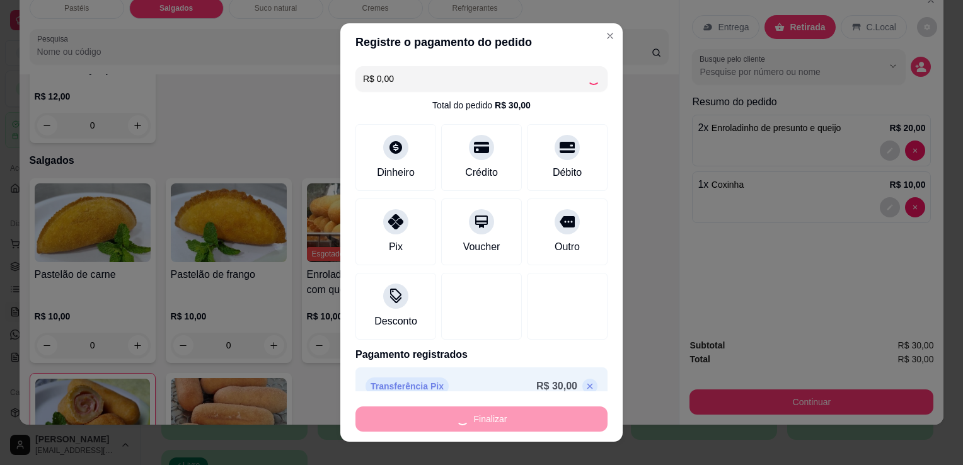
type input "0"
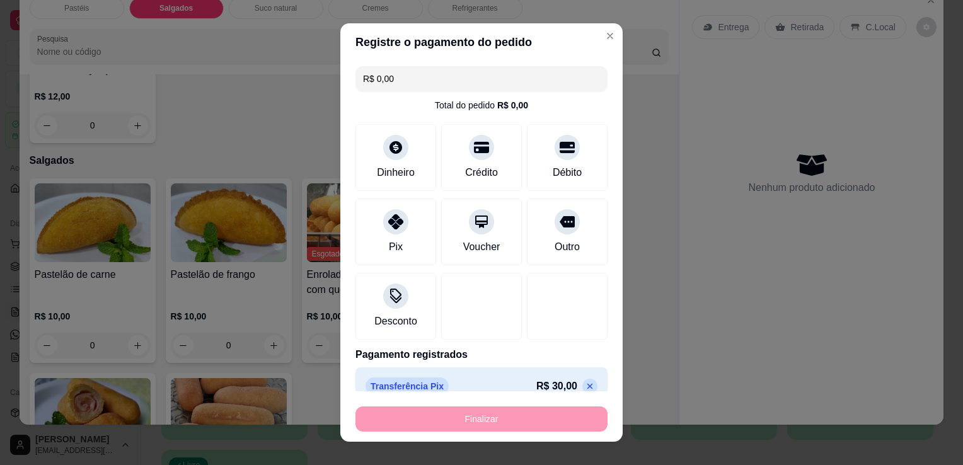
type input "-R$ 30,00"
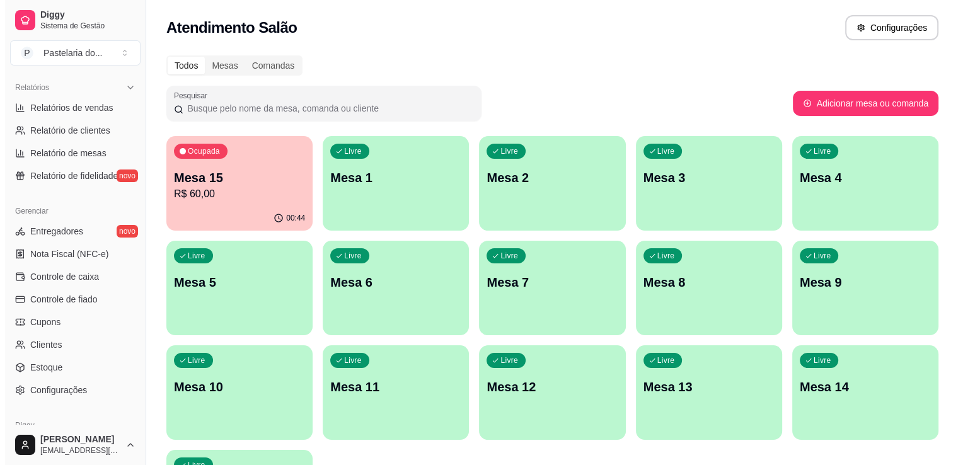
scroll to position [441, 0]
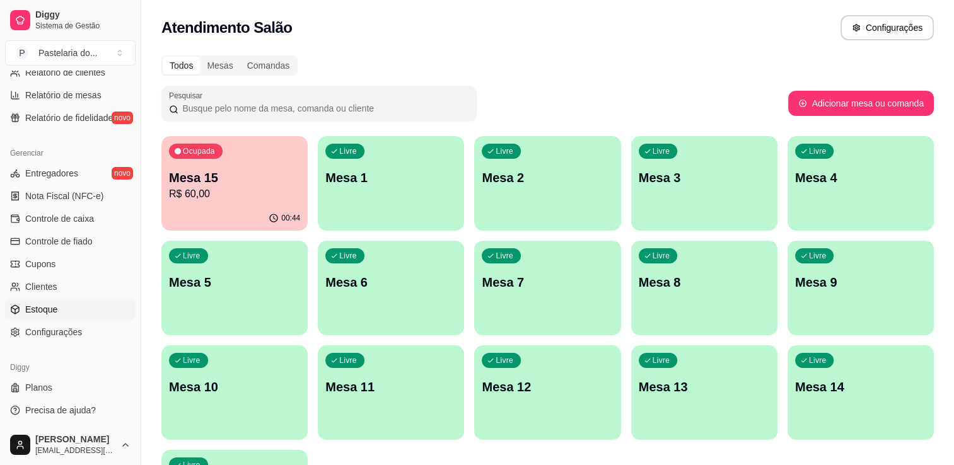
click at [85, 304] on link "Estoque" at bounding box center [70, 309] width 130 height 20
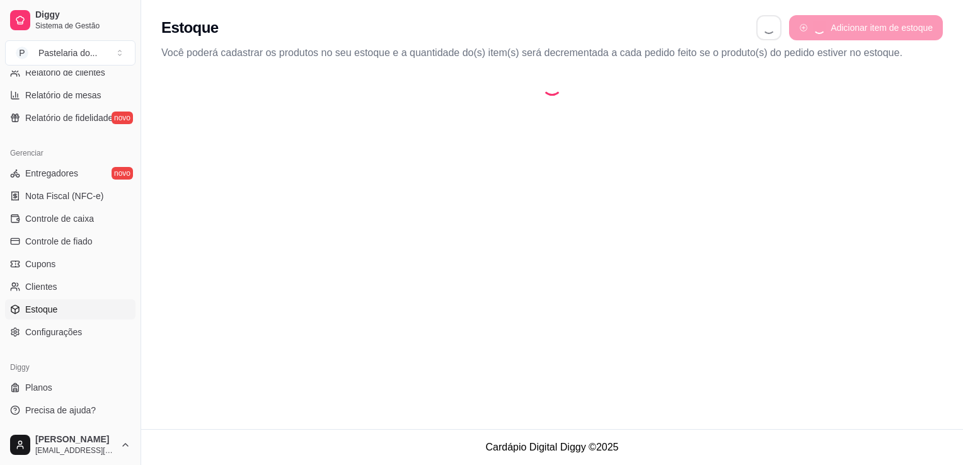
select select "QUANTITY_ORDER"
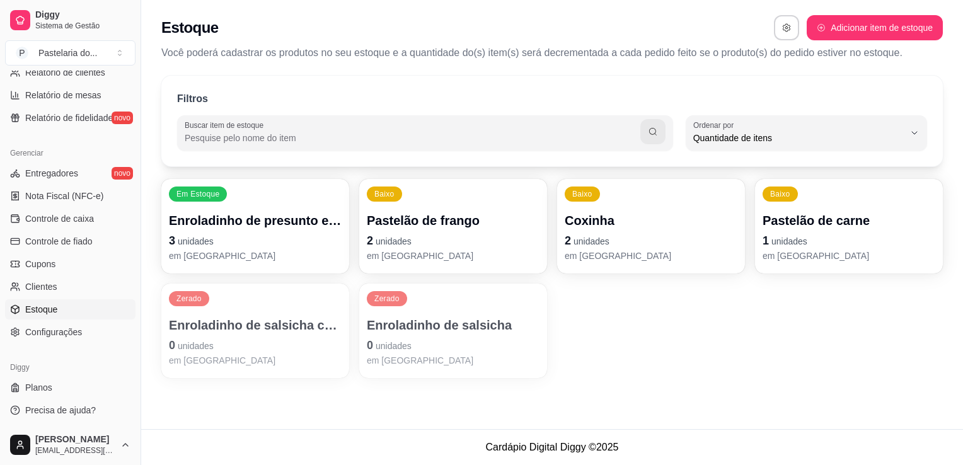
scroll to position [12, 0]
click at [289, 251] on p "em estoque" at bounding box center [255, 256] width 173 height 13
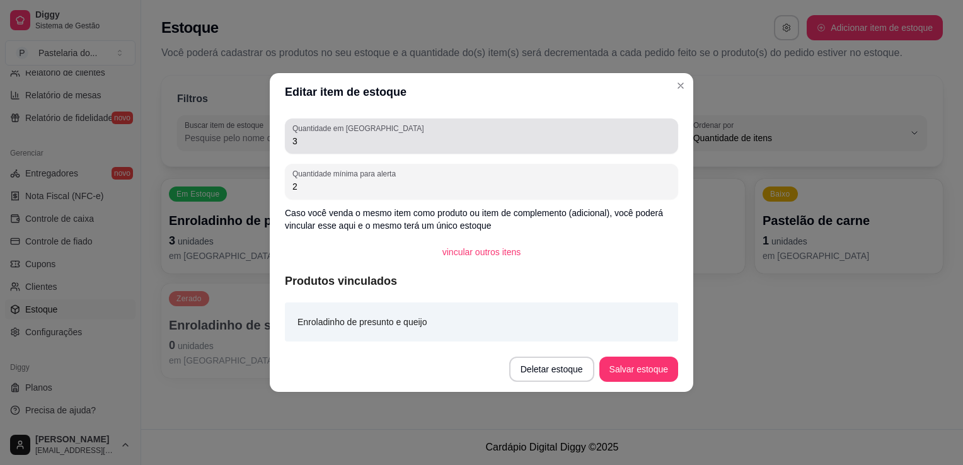
click at [461, 135] on input "3" at bounding box center [481, 141] width 378 height 13
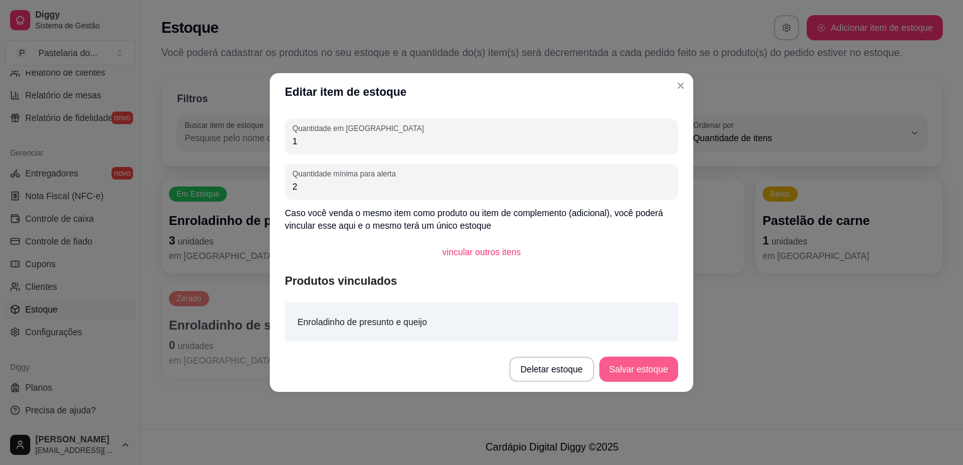
type input "1"
click at [659, 366] on button "Salvar estoque" at bounding box center [638, 369] width 79 height 25
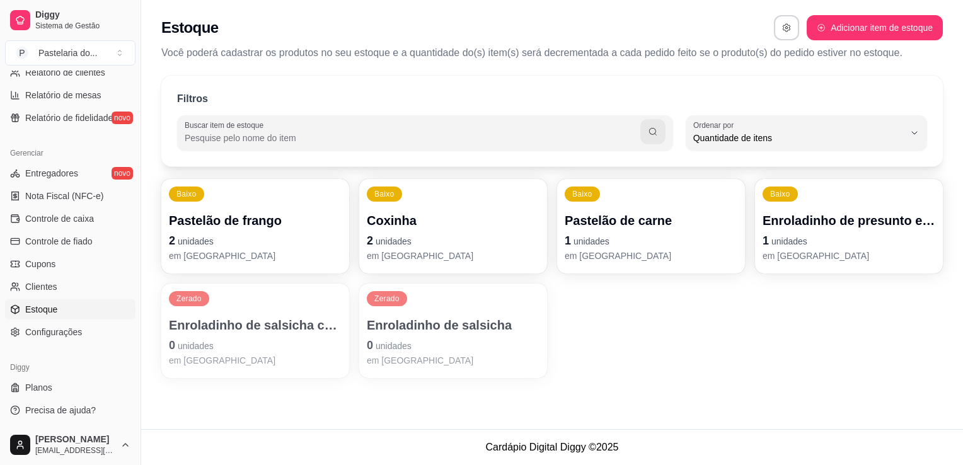
click at [421, 216] on p "Coxinha" at bounding box center [453, 221] width 173 height 18
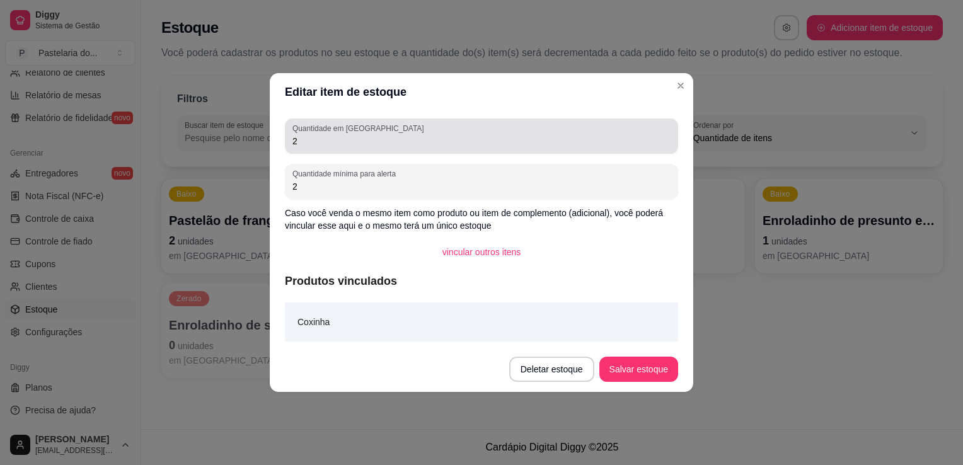
click at [451, 136] on div "2" at bounding box center [481, 136] width 378 height 25
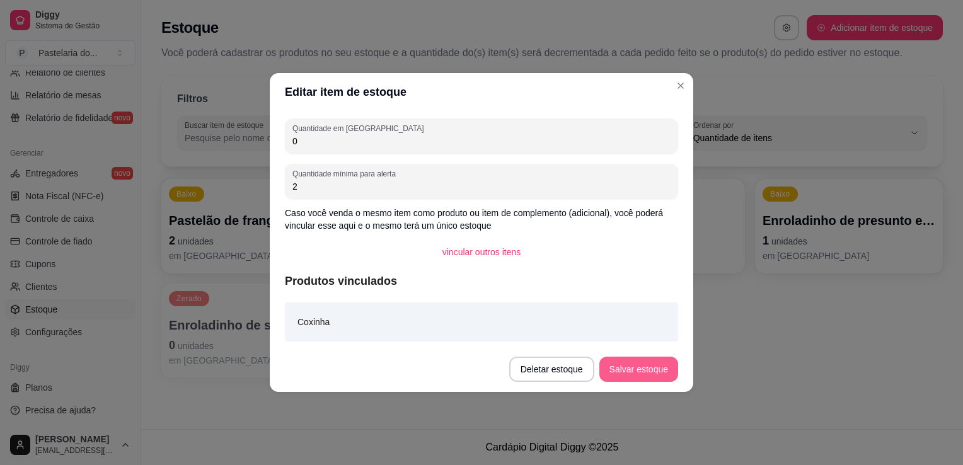
type input "0"
click at [642, 371] on button "Salvar estoque" at bounding box center [638, 369] width 79 height 25
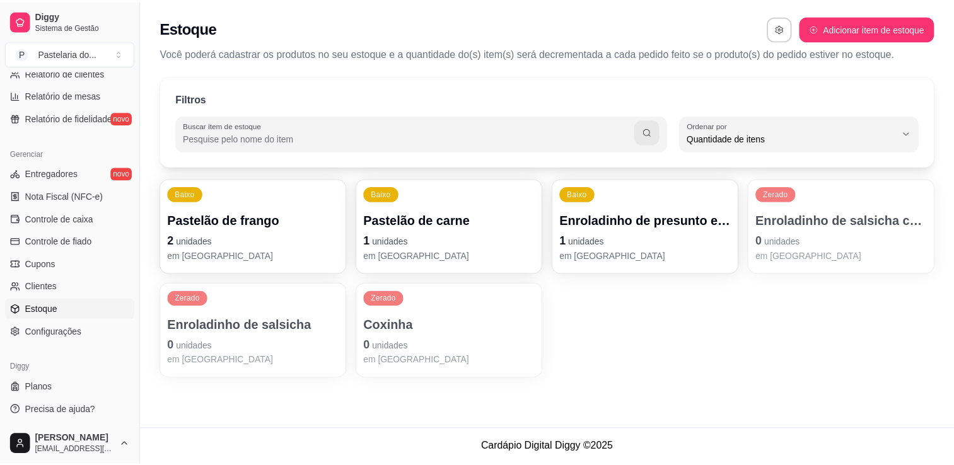
scroll to position [131, 0]
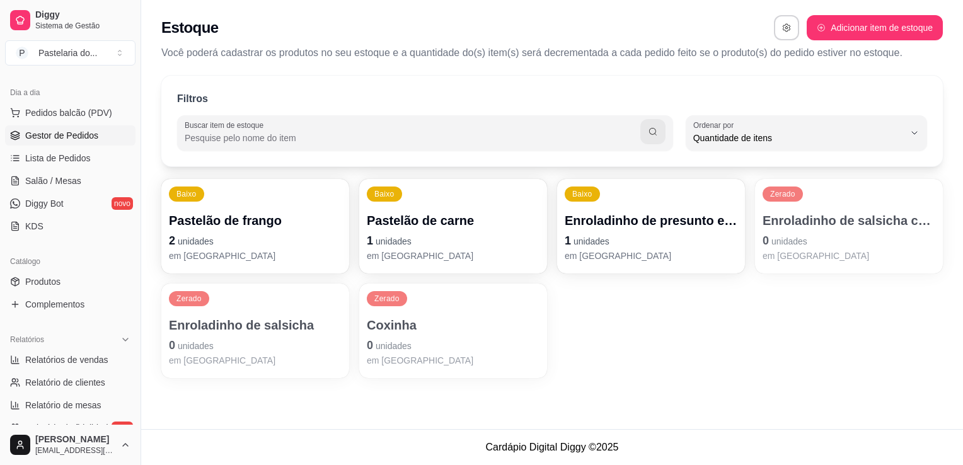
click at [37, 139] on span "Gestor de Pedidos" at bounding box center [61, 135] width 73 height 13
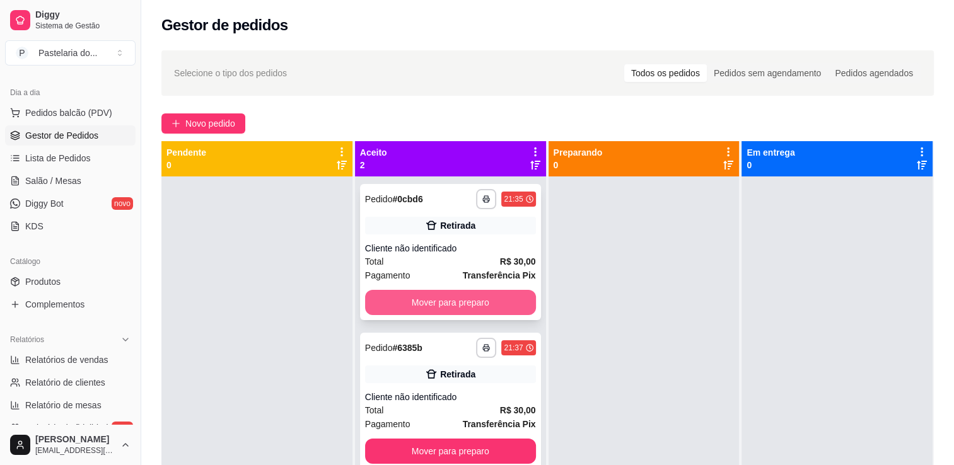
click at [432, 304] on button "Mover para preparo" at bounding box center [450, 302] width 171 height 25
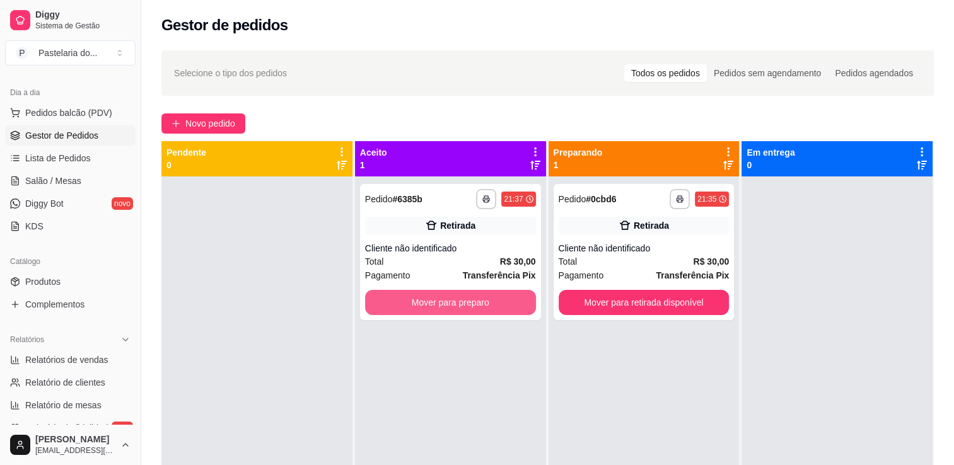
click at [432, 304] on button "Mover para preparo" at bounding box center [450, 302] width 171 height 25
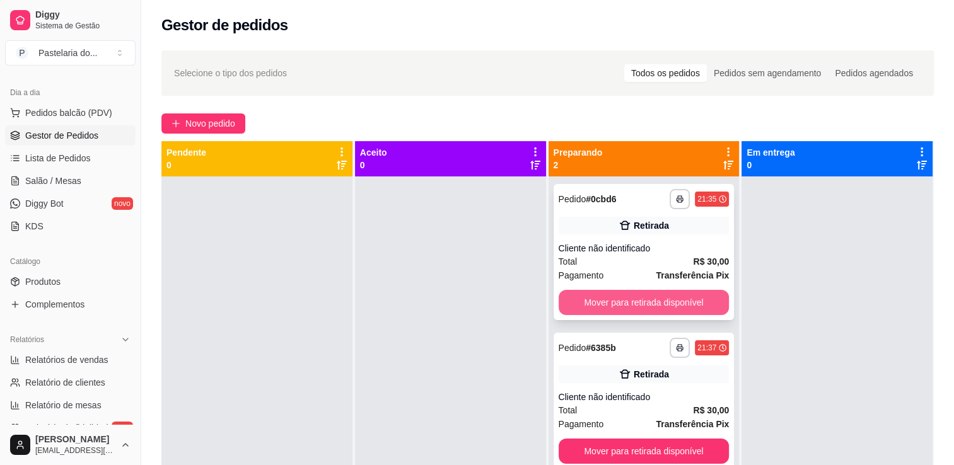
click at [577, 314] on button "Mover para retirada disponível" at bounding box center [643, 302] width 171 height 25
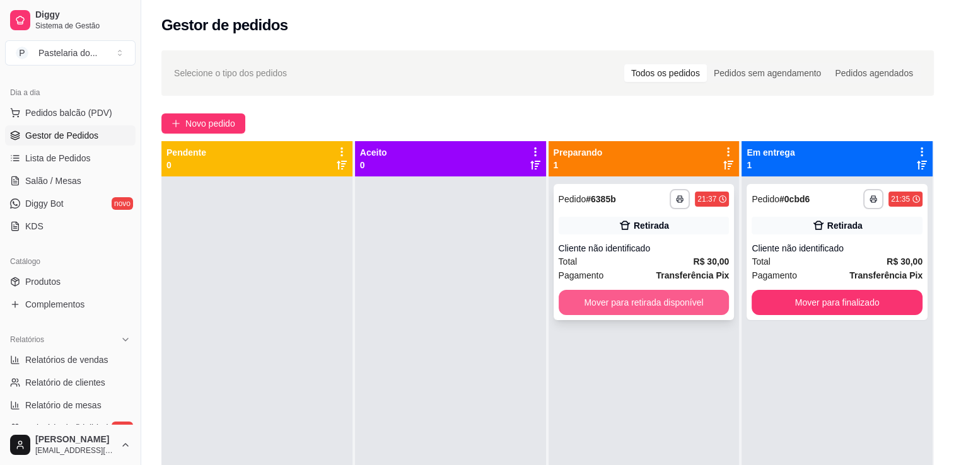
click at [606, 308] on button "Mover para retirada disponível" at bounding box center [643, 302] width 171 height 25
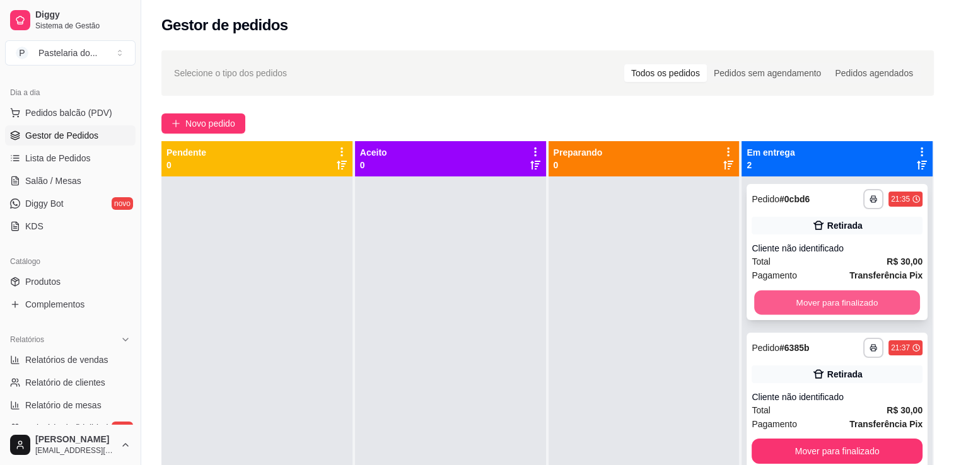
click at [802, 311] on button "Mover para finalizado" at bounding box center [837, 303] width 166 height 25
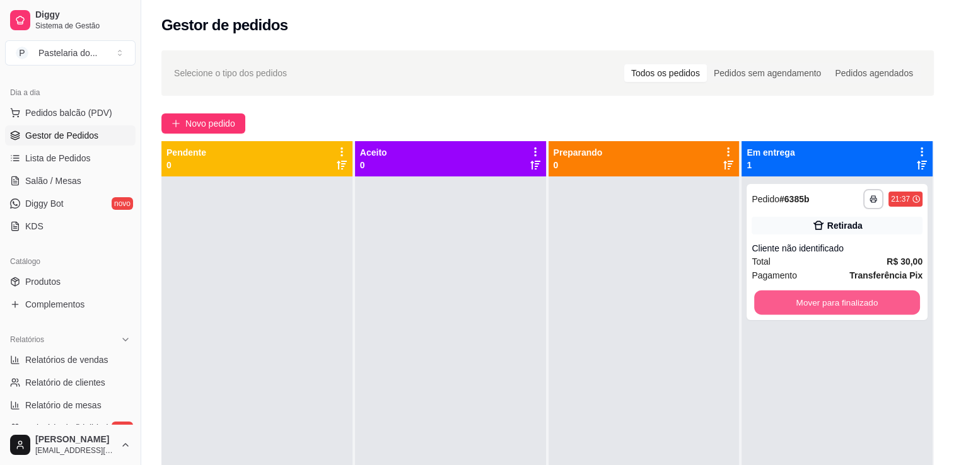
click at [802, 310] on button "Mover para finalizado" at bounding box center [837, 303] width 166 height 25
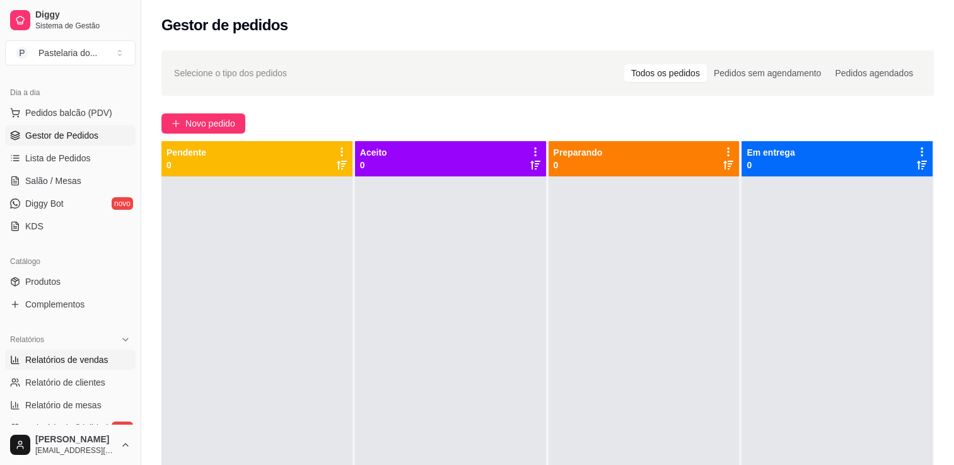
click at [47, 357] on span "Relatórios de vendas" at bounding box center [66, 360] width 83 height 13
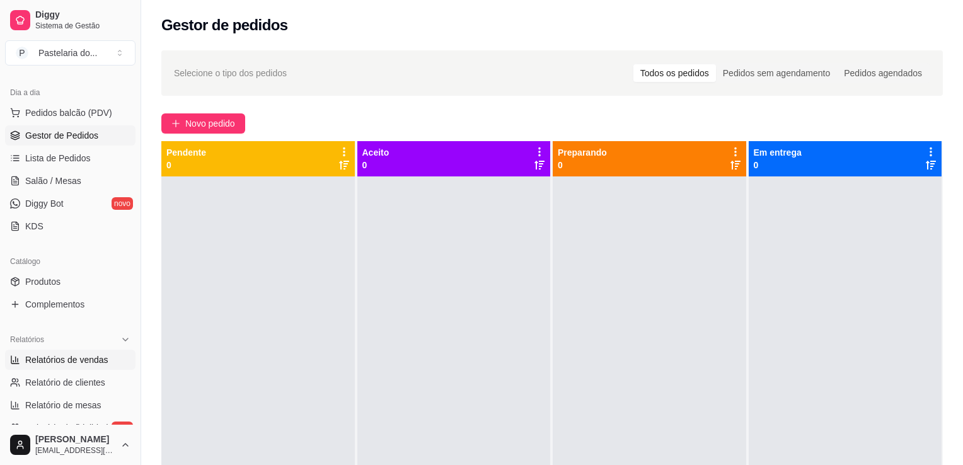
select select "ALL"
select select "0"
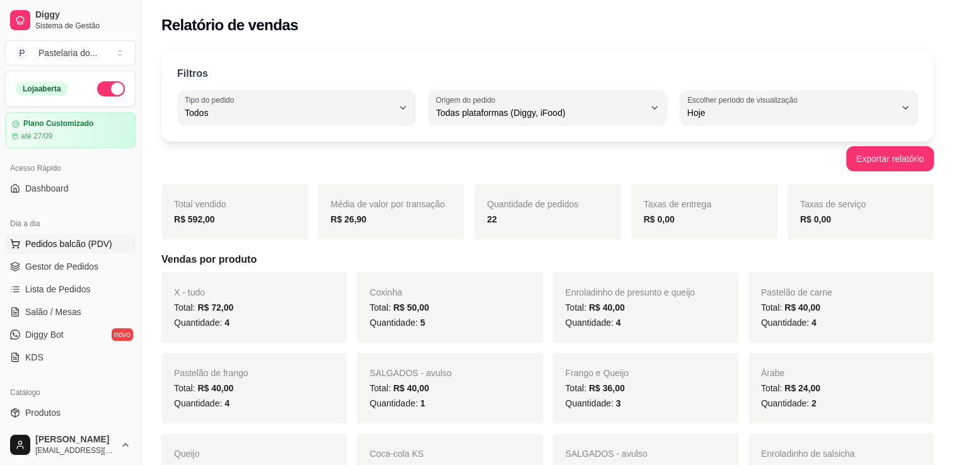
click at [42, 245] on span "Pedidos balcão (PDV)" at bounding box center [68, 244] width 87 height 13
click at [43, 309] on span "Salão / Mesas" at bounding box center [53, 312] width 56 height 13
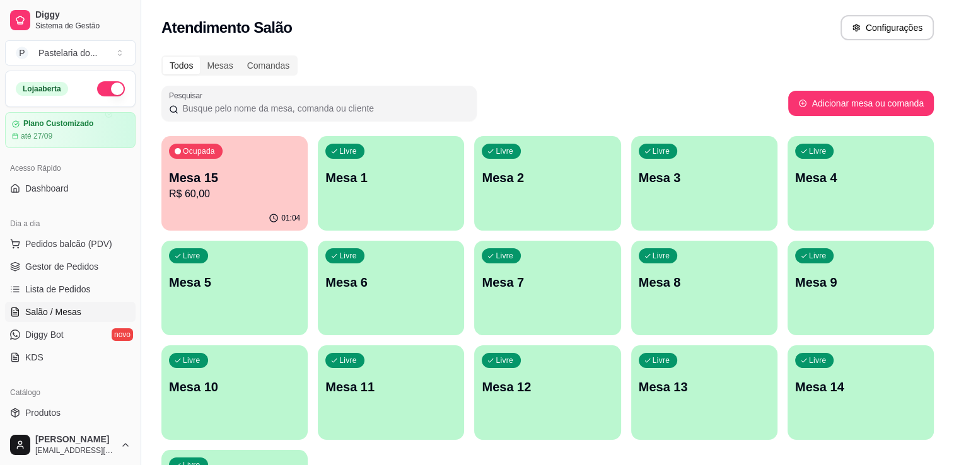
click at [247, 200] on p "R$ 60,00" at bounding box center [234, 194] width 131 height 15
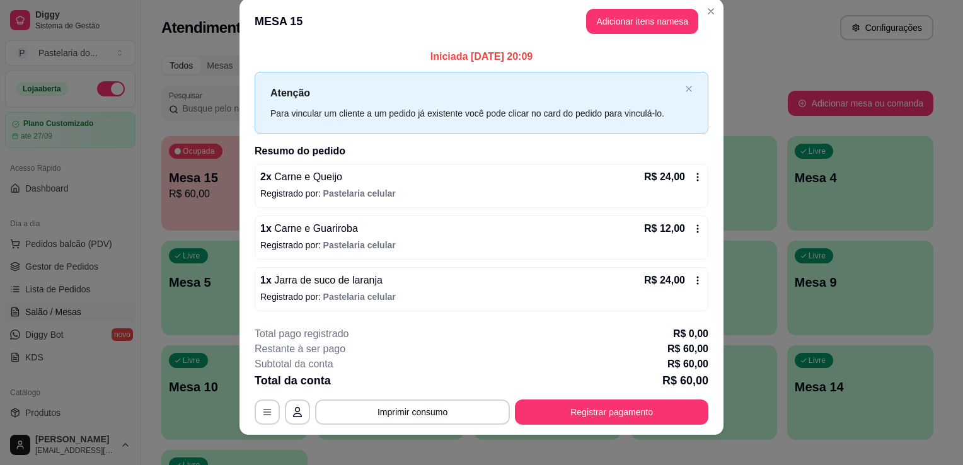
scroll to position [25, 0]
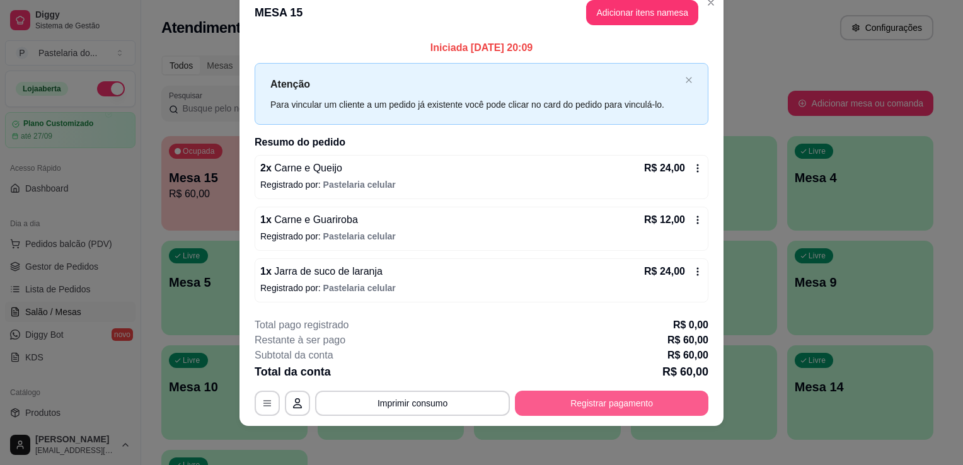
click at [620, 407] on button "Registrar pagamento" at bounding box center [612, 403] width 194 height 25
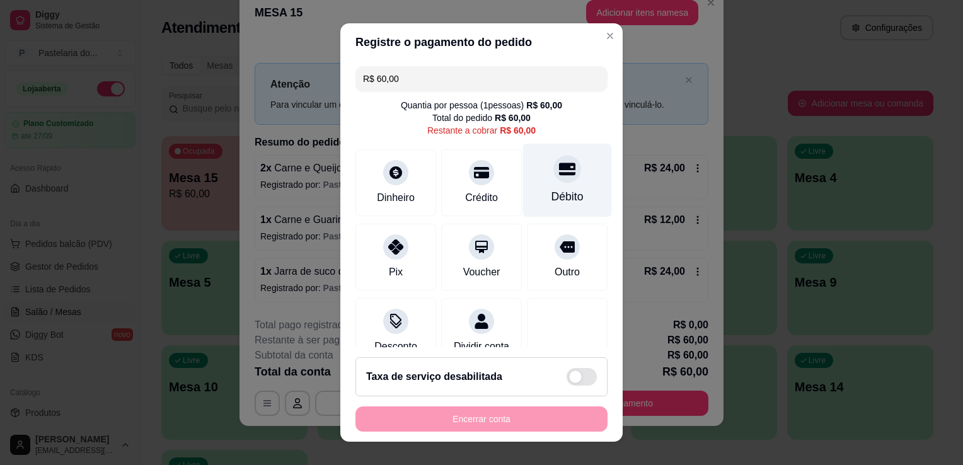
click at [528, 187] on div "Débito" at bounding box center [567, 181] width 89 height 74
type input "R$ 0,00"
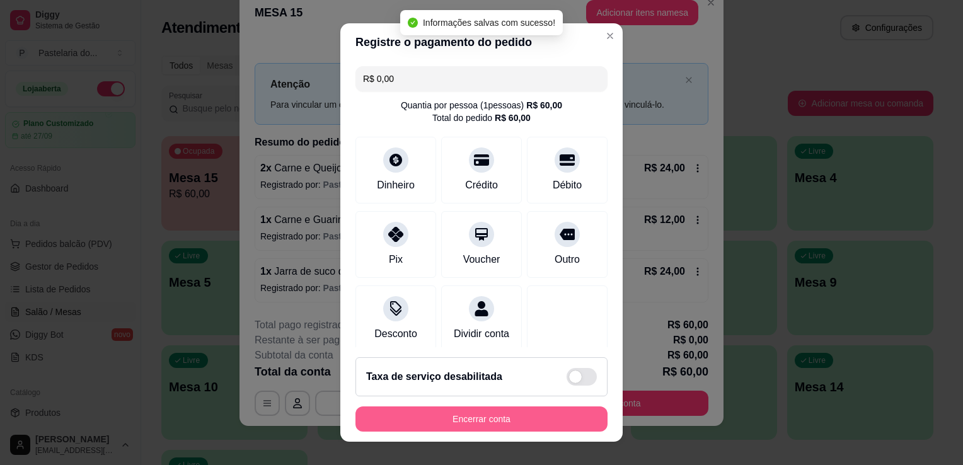
click at [528, 415] on button "Encerrar conta" at bounding box center [482, 419] width 252 height 25
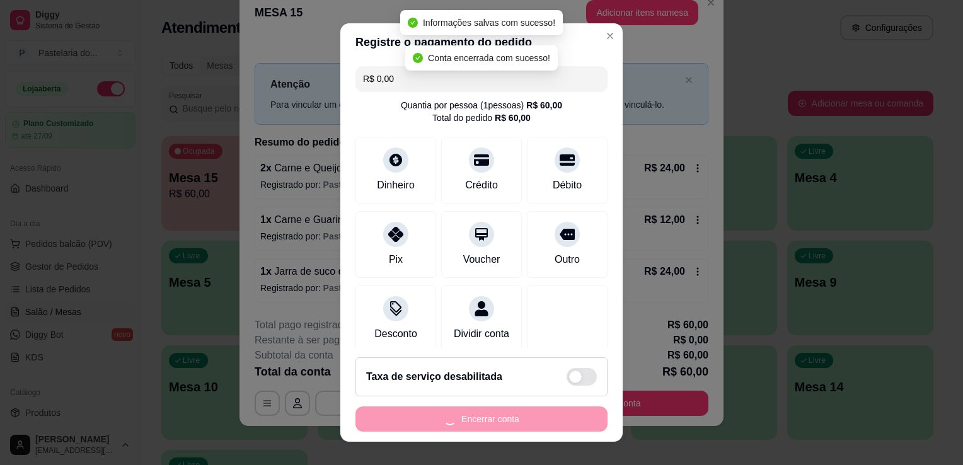
scroll to position [0, 0]
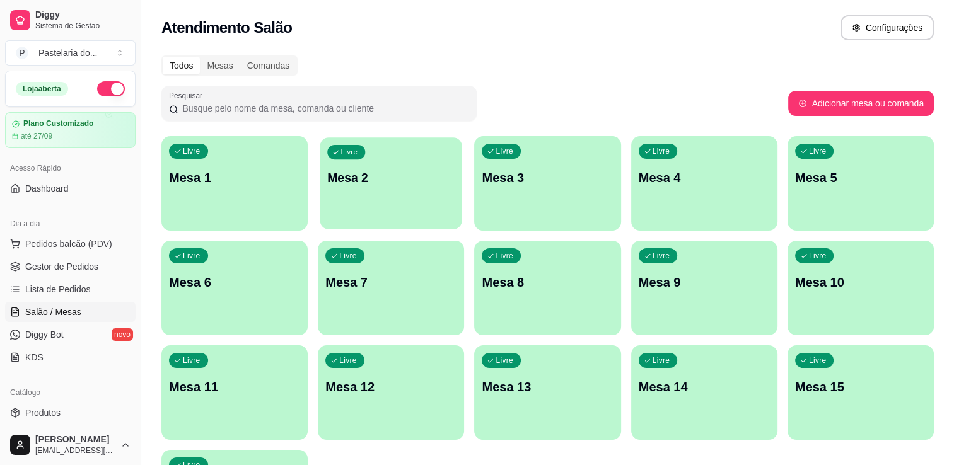
click at [344, 155] on p "Livre" at bounding box center [349, 153] width 17 height 10
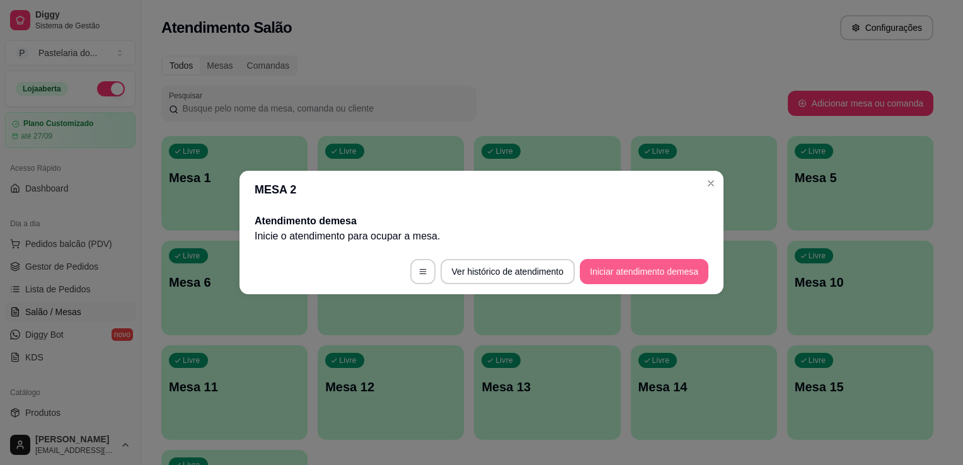
click at [630, 276] on button "Iniciar atendimento de mesa" at bounding box center [644, 271] width 129 height 25
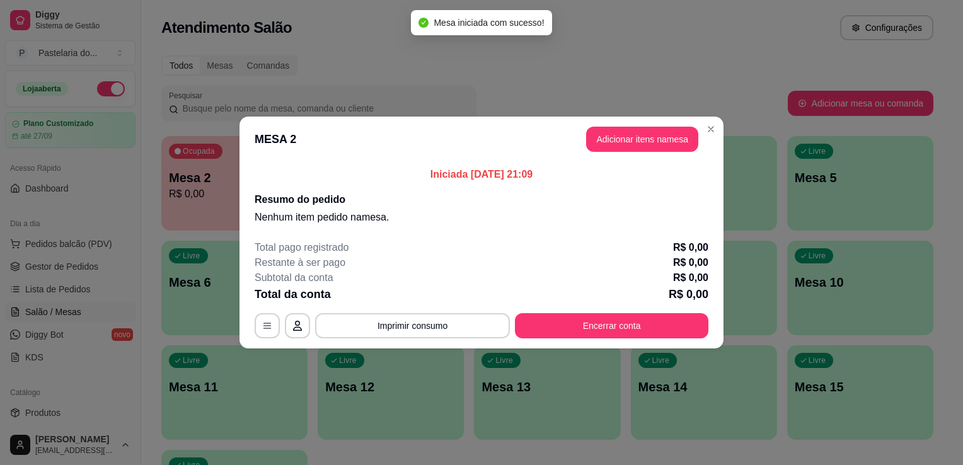
click at [628, 145] on button "Adicionar itens na mesa" at bounding box center [642, 139] width 112 height 25
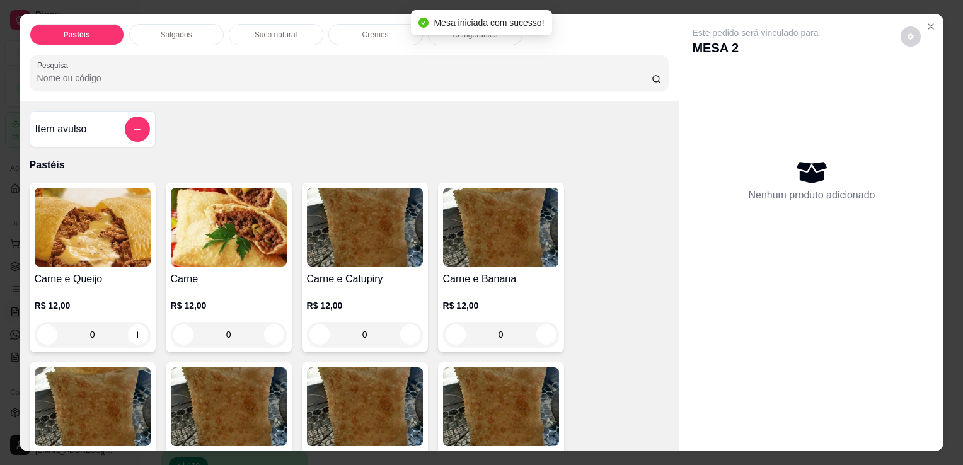
click at [173, 33] on p "Salgados" at bounding box center [177, 35] width 32 height 10
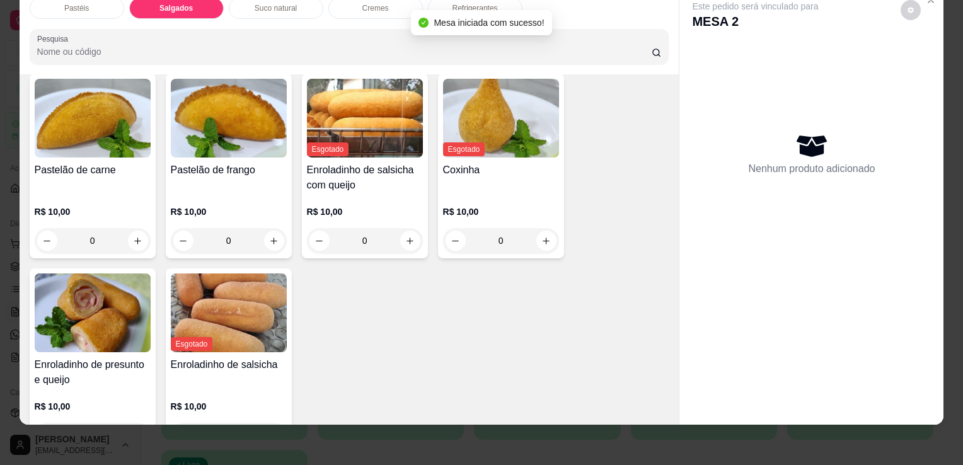
scroll to position [1402, 0]
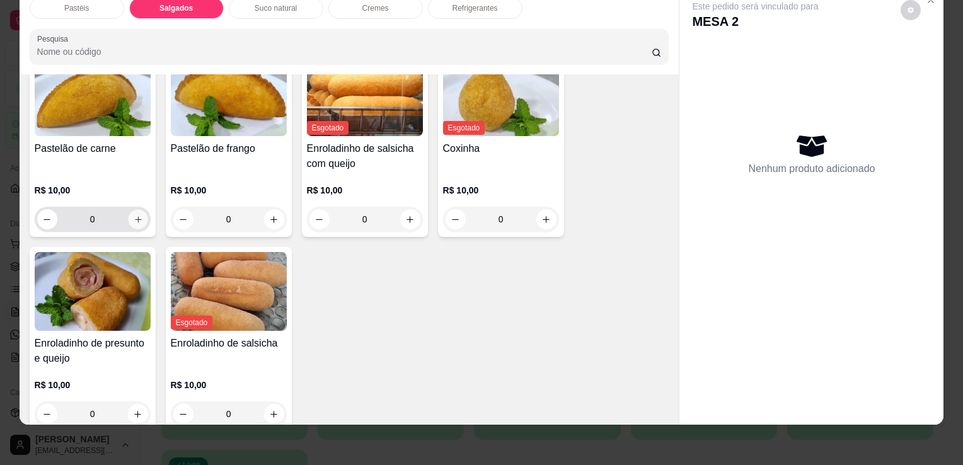
click at [134, 215] on icon "increase-product-quantity" at bounding box center [137, 219] width 9 height 9
type input "1"
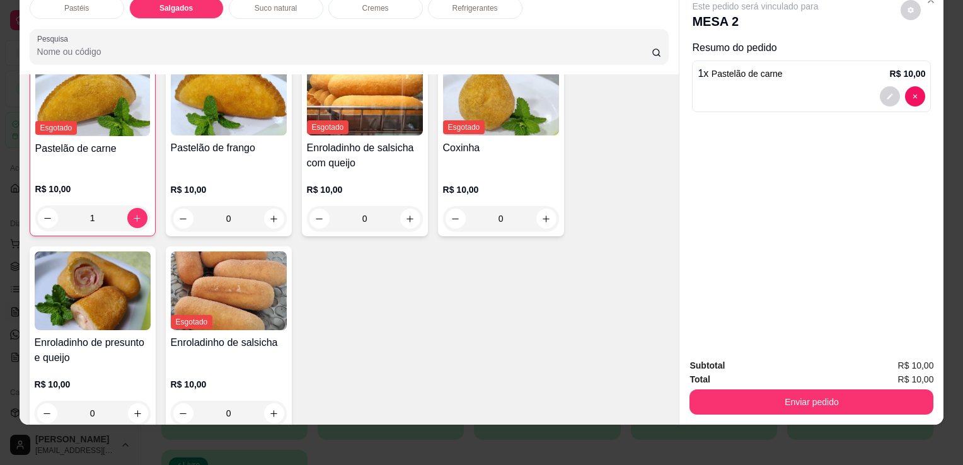
click at [139, 401] on div "0" at bounding box center [92, 413] width 111 height 25
click at [128, 403] on button "increase-product-quantity" at bounding box center [138, 413] width 20 height 20
type input "1"
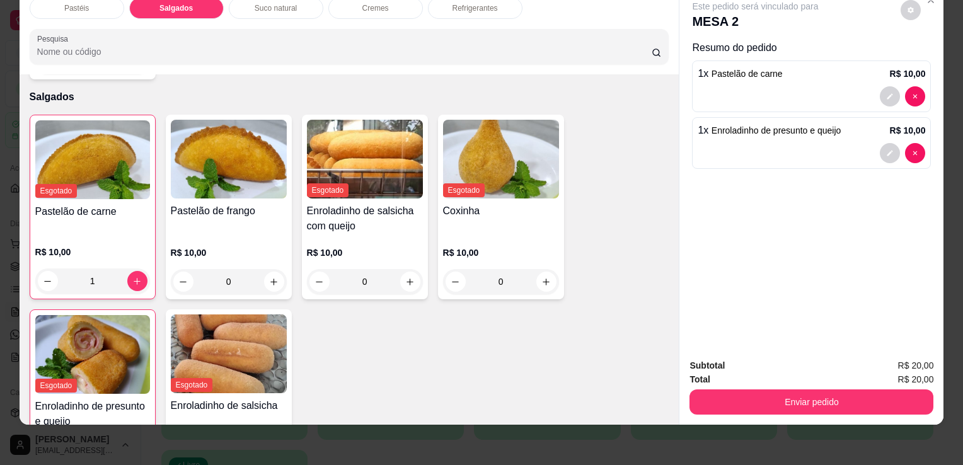
click at [450, 6] on div "Refrigerantes" at bounding box center [475, 7] width 95 height 21
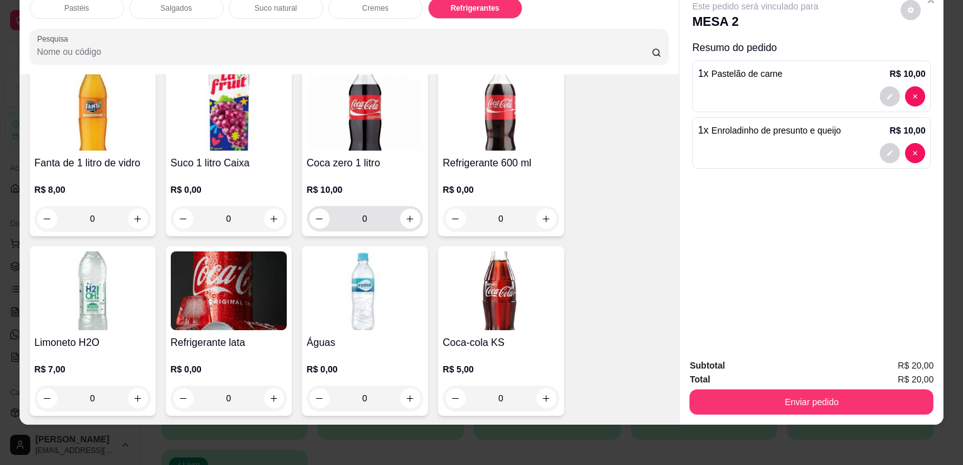
scroll to position [3292, 0]
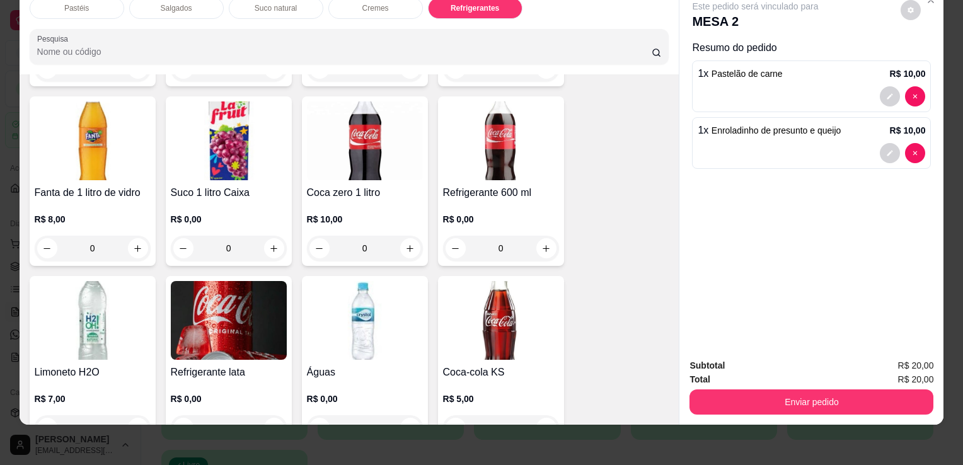
click at [208, 200] on div "R$ 0,00 0" at bounding box center [229, 230] width 116 height 61
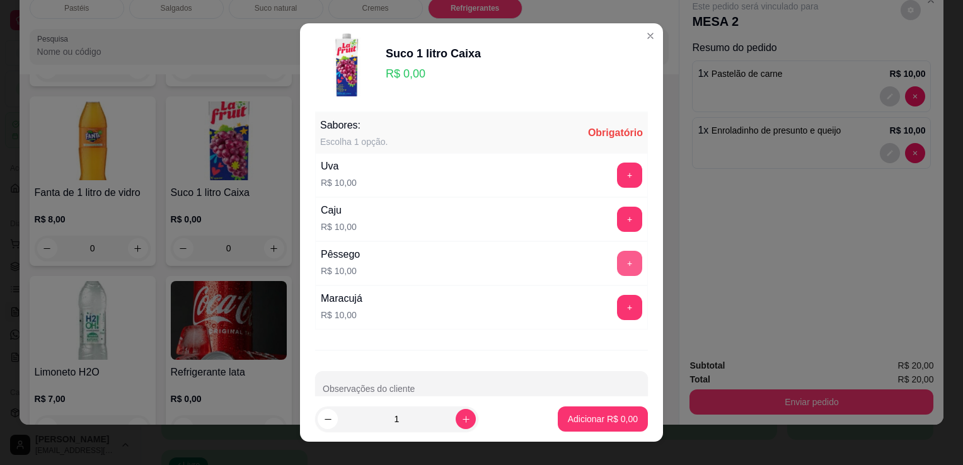
click at [617, 272] on button "+" at bounding box center [629, 263] width 25 height 25
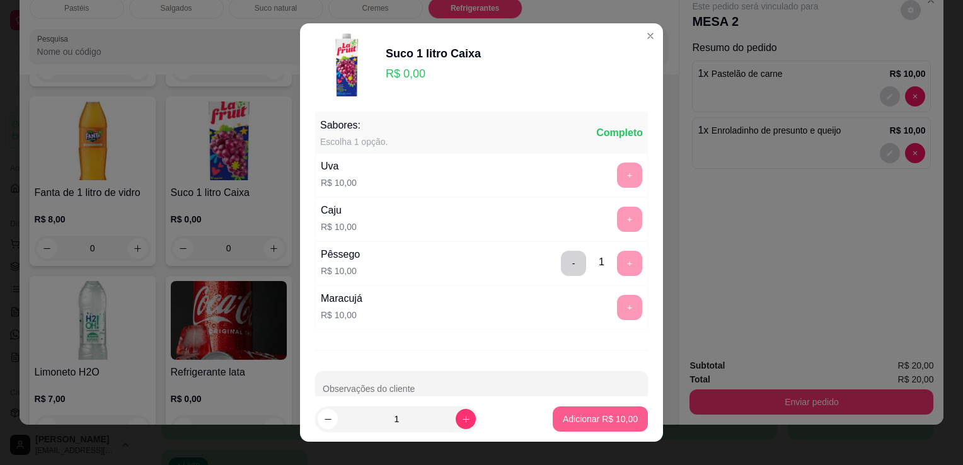
click at [594, 424] on p "Adicionar R$ 10,00" at bounding box center [600, 419] width 75 height 13
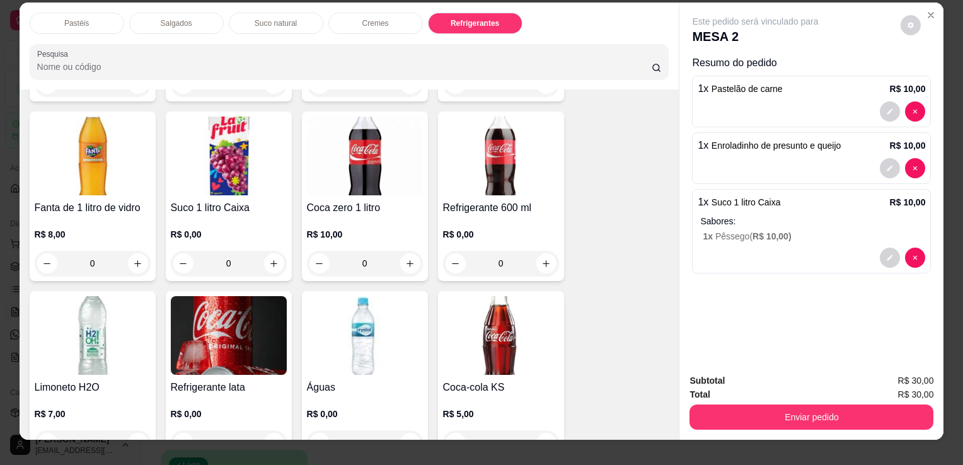
scroll to position [31, 0]
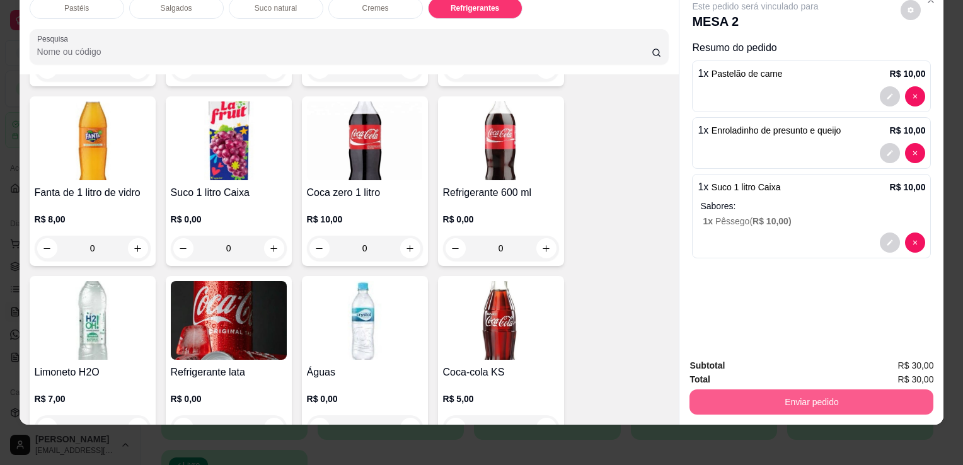
click at [793, 390] on button "Enviar pedido" at bounding box center [812, 402] width 244 height 25
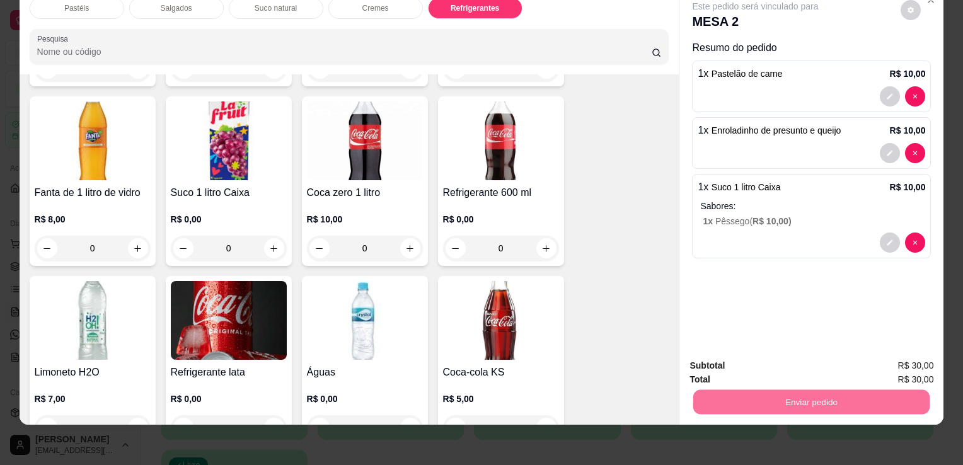
click at [766, 354] on button "Não registrar e enviar pedido" at bounding box center [770, 362] width 131 height 24
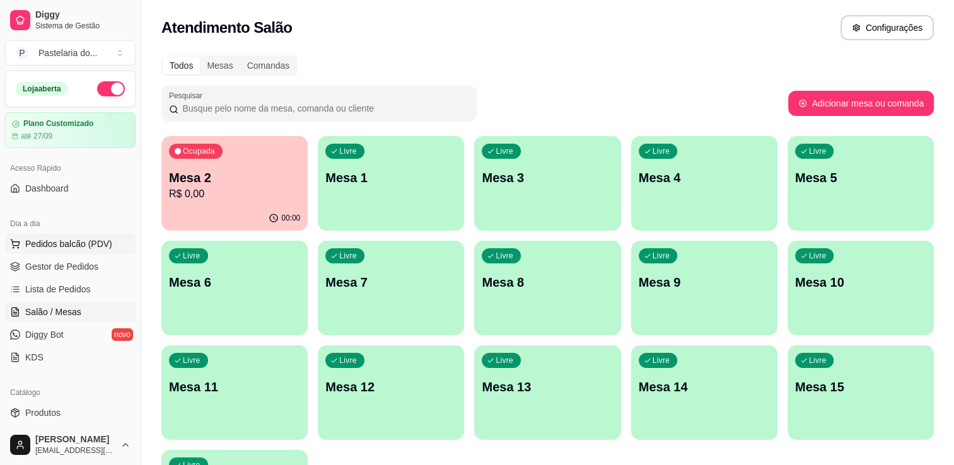
click at [96, 238] on span "Pedidos balcão (PDV)" at bounding box center [68, 244] width 87 height 13
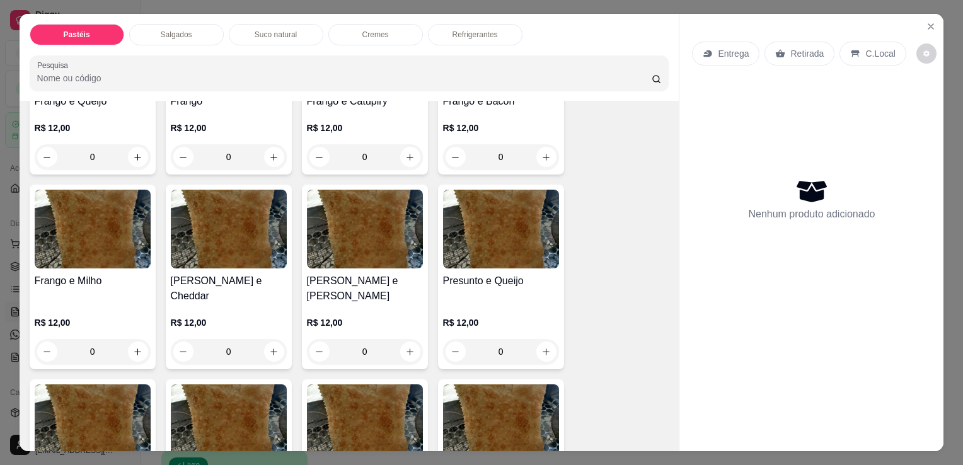
scroll to position [567, 0]
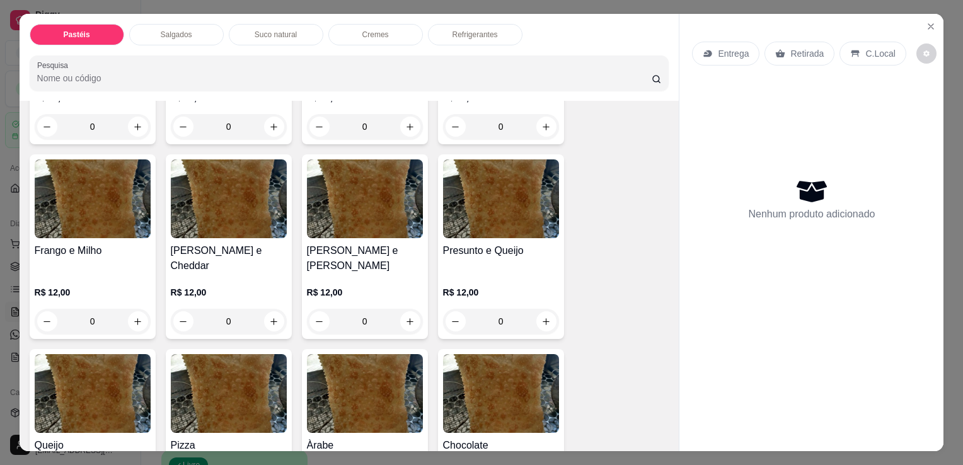
click at [543, 311] on div "0" at bounding box center [501, 321] width 116 height 25
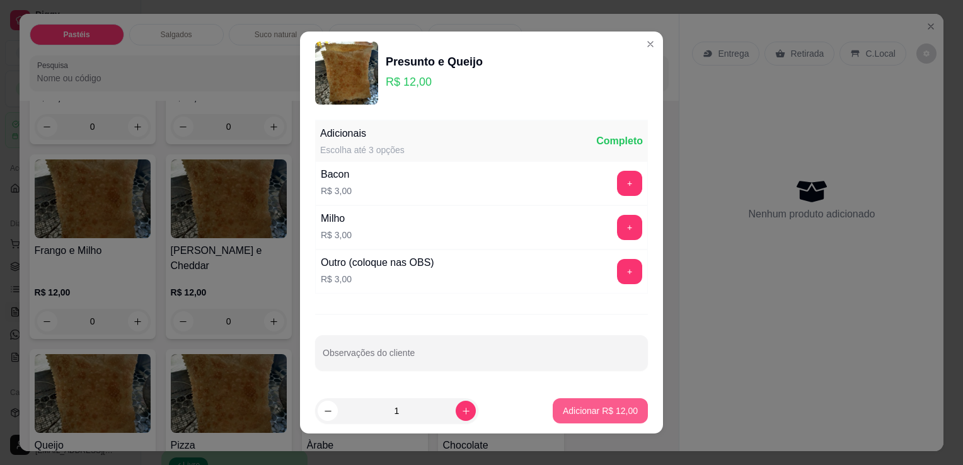
click at [587, 402] on button "Adicionar R$ 12,00" at bounding box center [600, 410] width 95 height 25
type input "1"
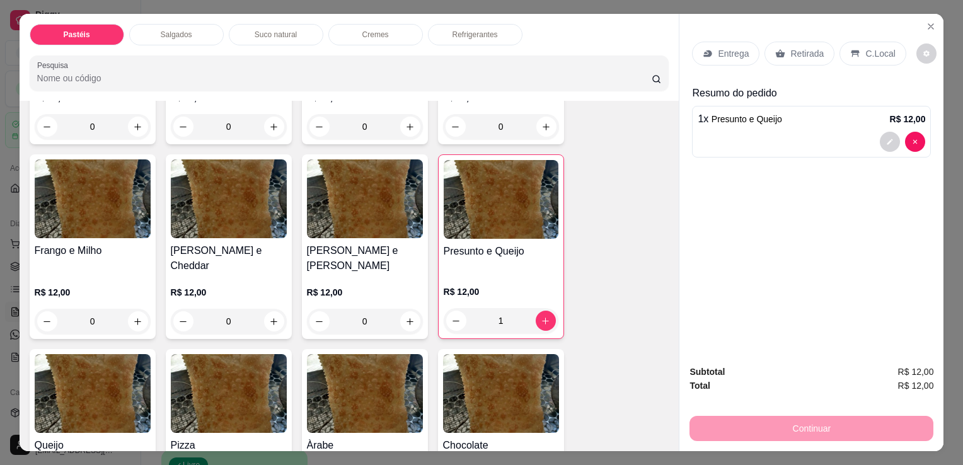
click at [790, 47] on p "Retirada" at bounding box center [806, 53] width 33 height 13
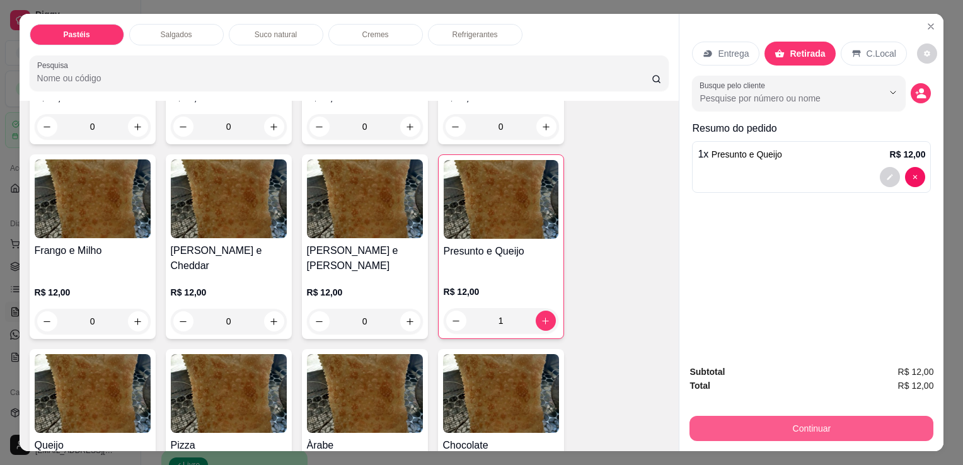
click at [760, 419] on button "Continuar" at bounding box center [812, 428] width 244 height 25
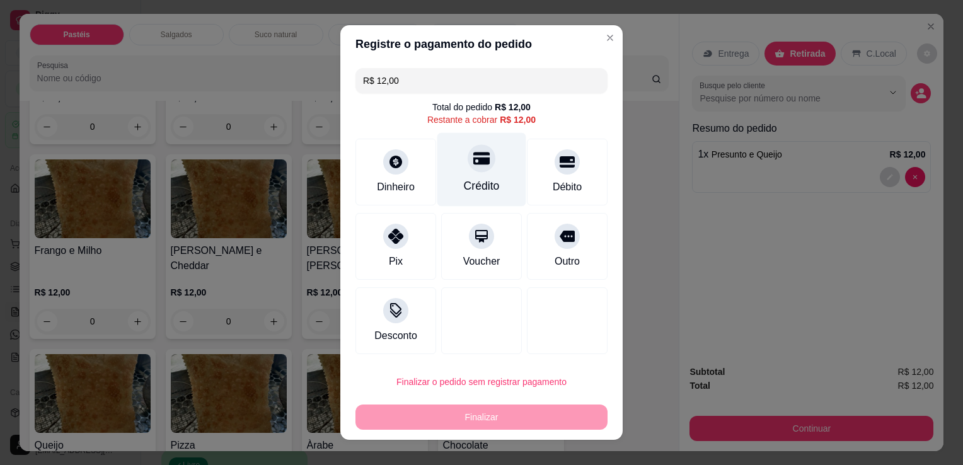
click at [453, 184] on div "Crédito" at bounding box center [481, 170] width 89 height 74
type input "R$ 0,00"
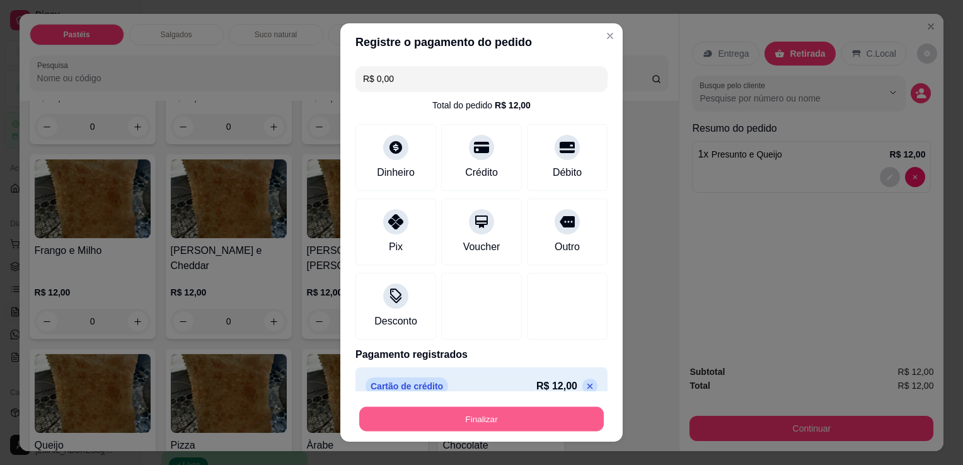
click at [490, 429] on button "Finalizar" at bounding box center [481, 419] width 245 height 25
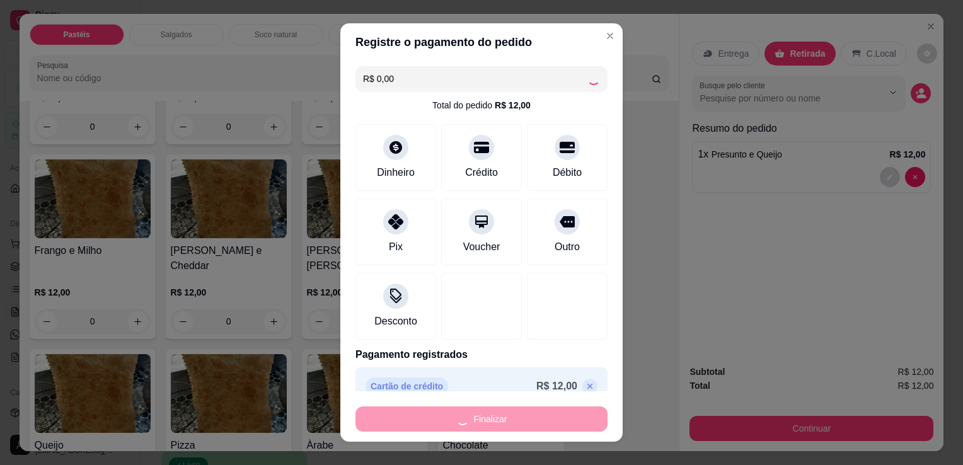
type input "0"
type input "-R$ 12,00"
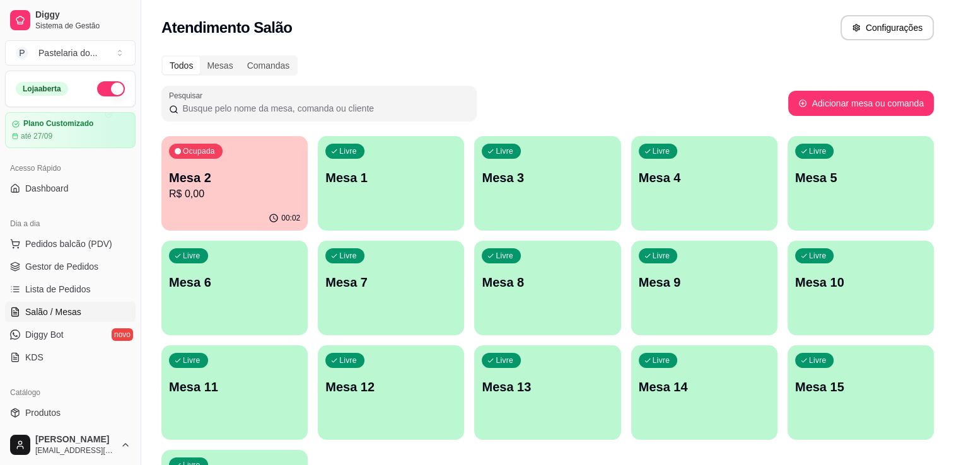
click at [361, 258] on div "Livre" at bounding box center [344, 255] width 39 height 15
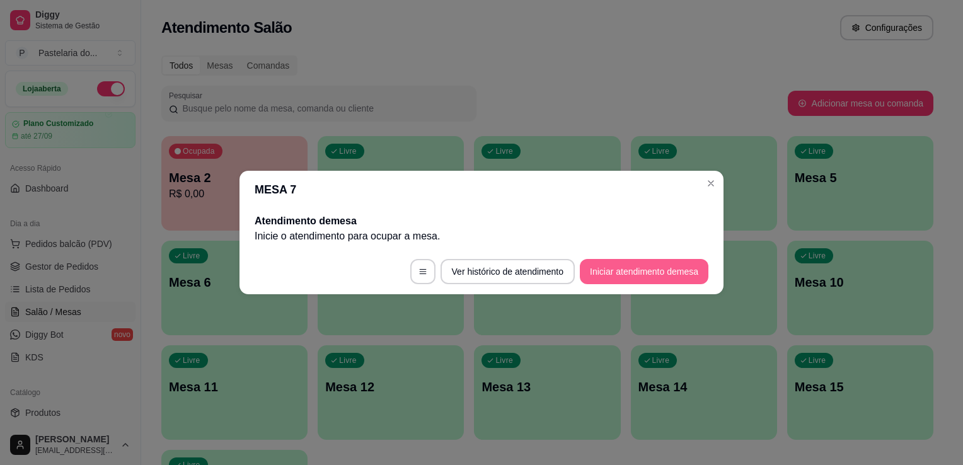
click at [681, 264] on button "Iniciar atendimento de mesa" at bounding box center [644, 271] width 129 height 25
click at [681, 264] on footer "Ver histórico de atendimento Iniciar atendimento de mesa" at bounding box center [482, 271] width 484 height 45
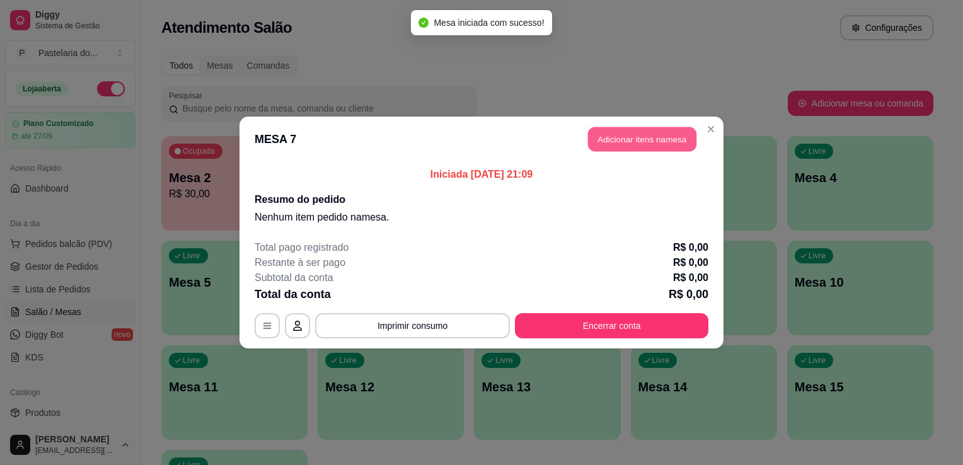
click at [620, 135] on button "Adicionar itens na mesa" at bounding box center [642, 139] width 108 height 25
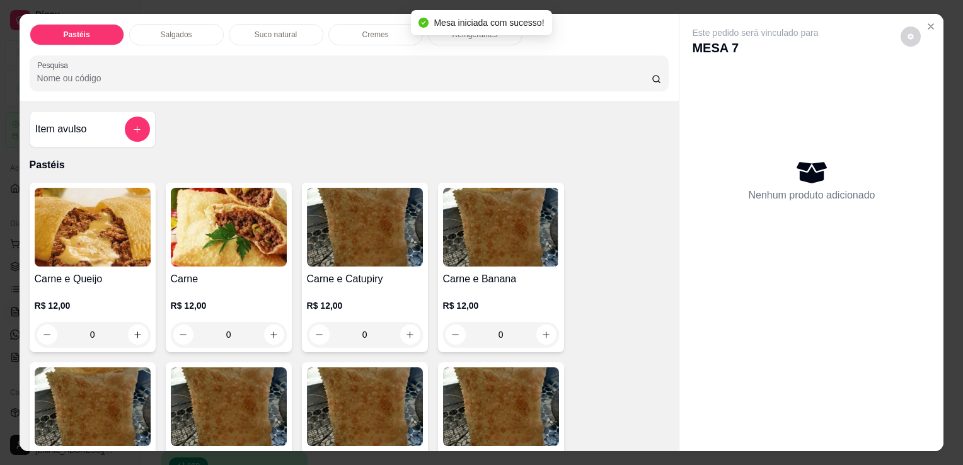
click at [265, 329] on div "0" at bounding box center [229, 334] width 116 height 25
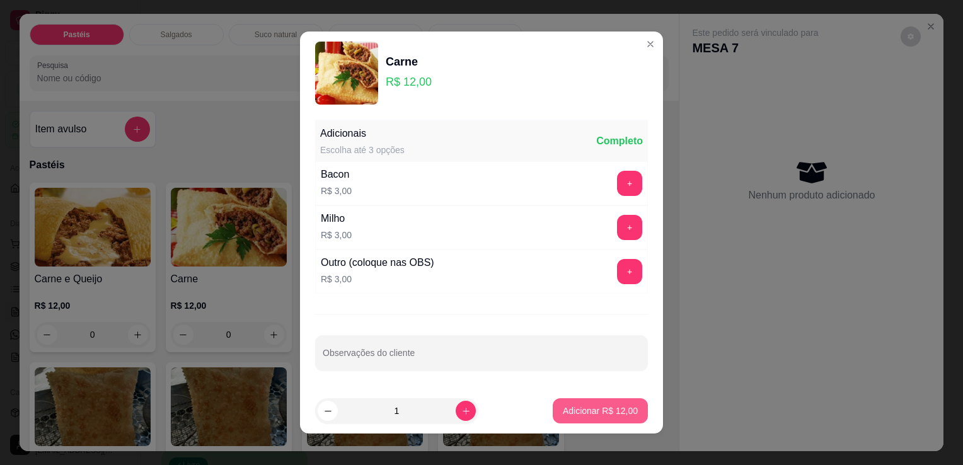
click at [611, 408] on p "Adicionar R$ 12,00" at bounding box center [600, 411] width 75 height 13
type input "1"
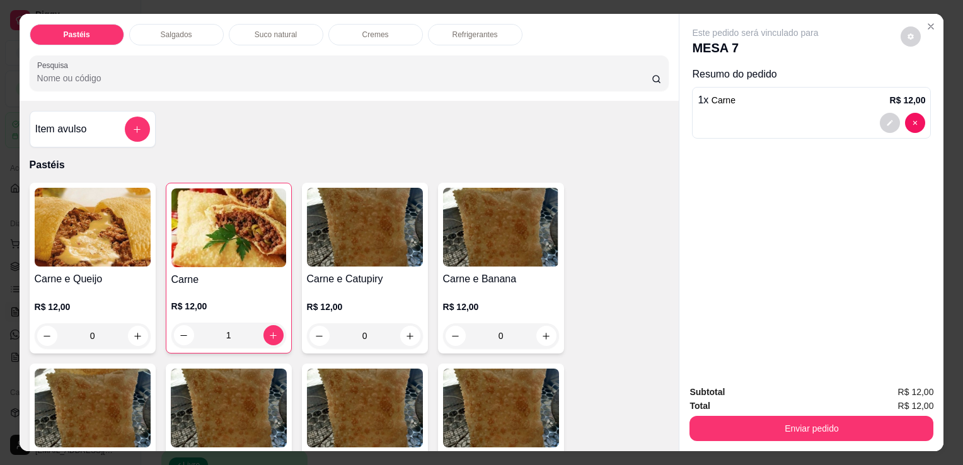
click at [706, 418] on button "Enviar pedido" at bounding box center [812, 428] width 244 height 25
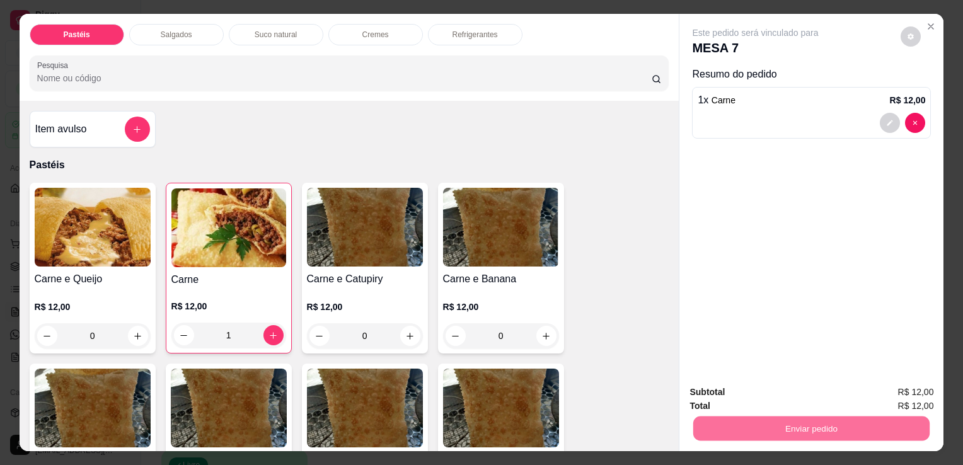
click at [716, 385] on button "Não registrar e enviar pedido" at bounding box center [770, 393] width 131 height 24
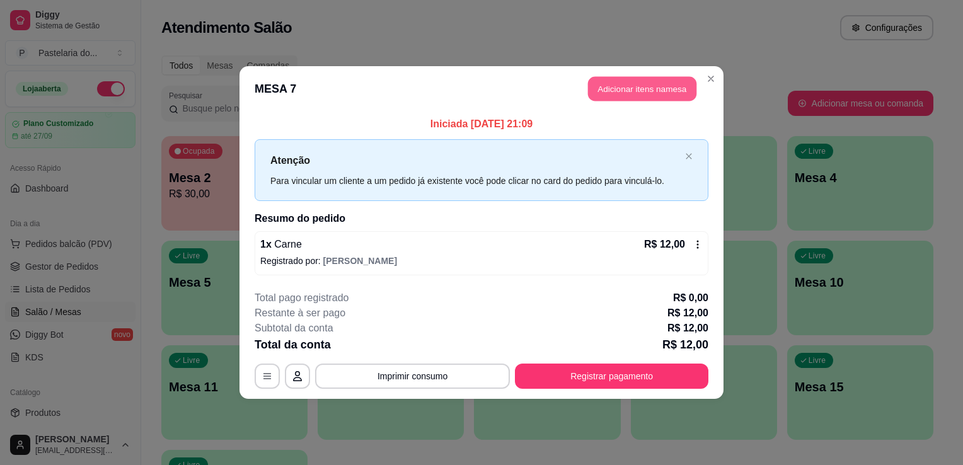
click at [661, 94] on button "Adicionar itens na mesa" at bounding box center [642, 89] width 108 height 25
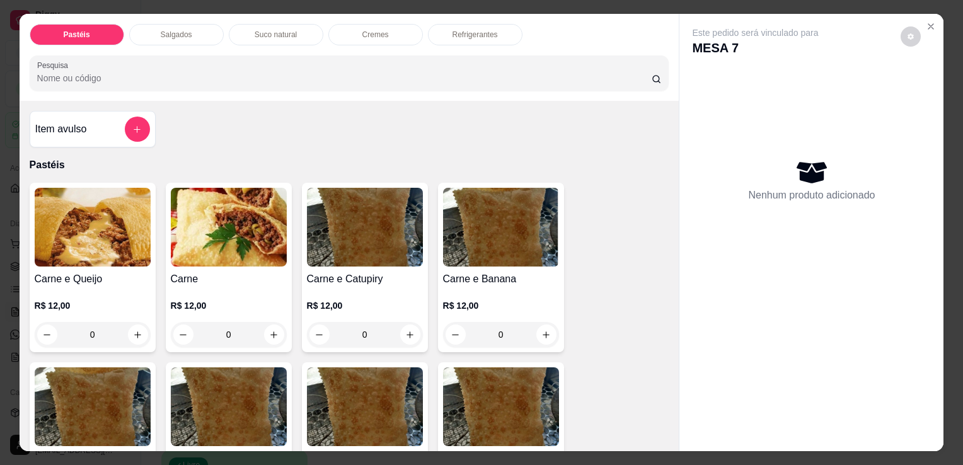
click at [179, 32] on p "Salgados" at bounding box center [177, 35] width 32 height 10
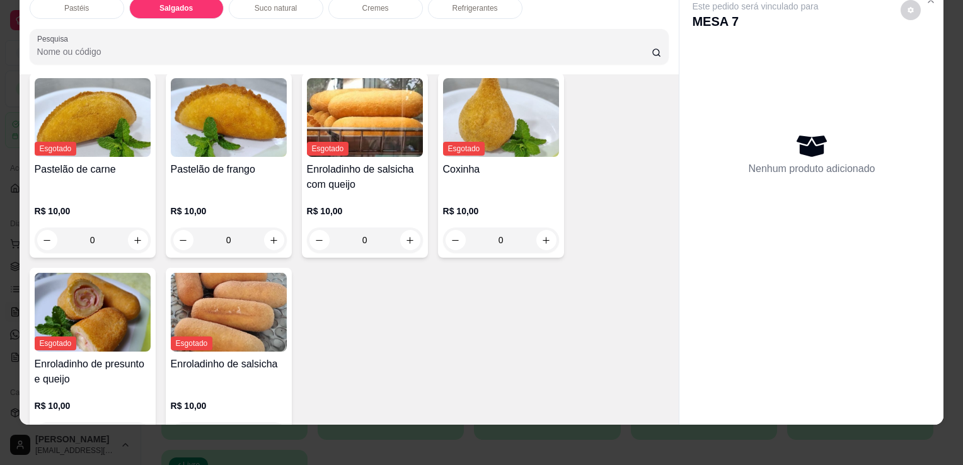
scroll to position [1402, 0]
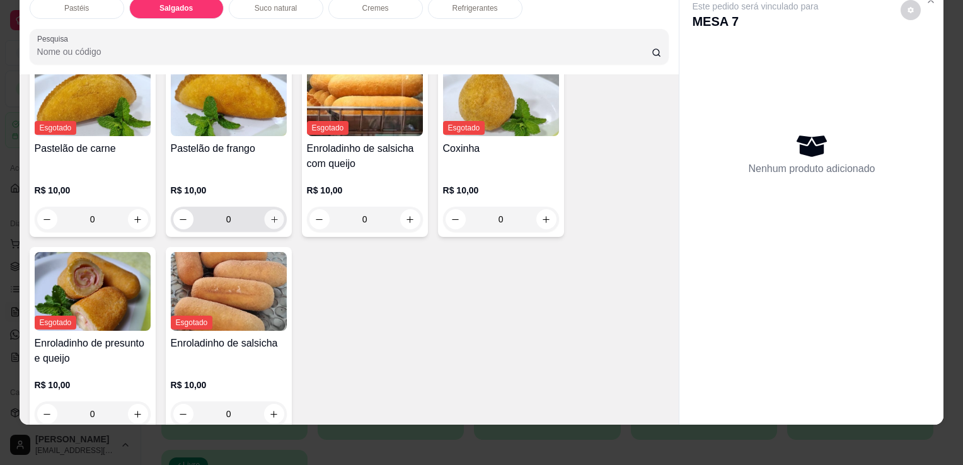
click at [269, 215] on icon "increase-product-quantity" at bounding box center [273, 219] width 9 height 9
type input "1"
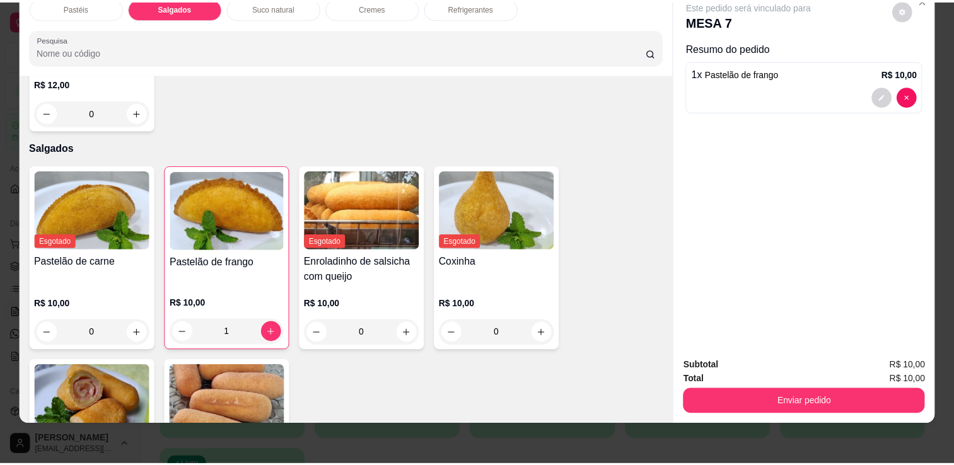
scroll to position [1339, 0]
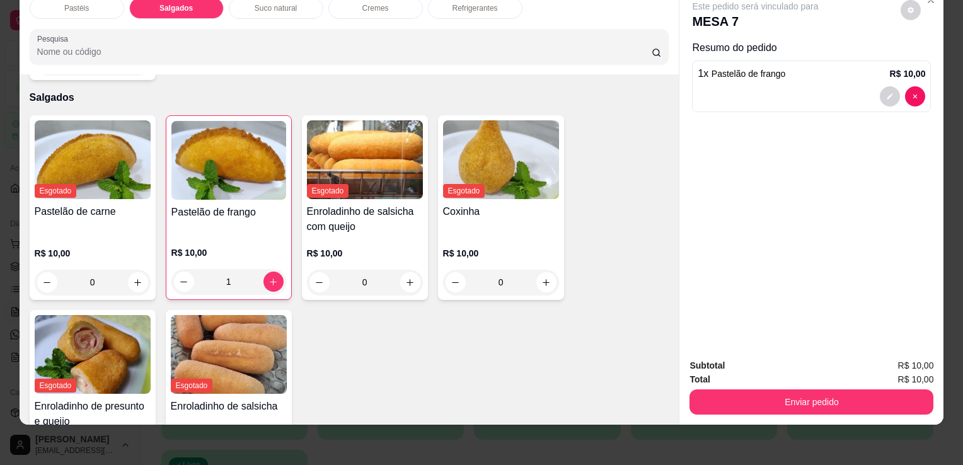
click at [741, 399] on button "Enviar pedido" at bounding box center [812, 402] width 244 height 25
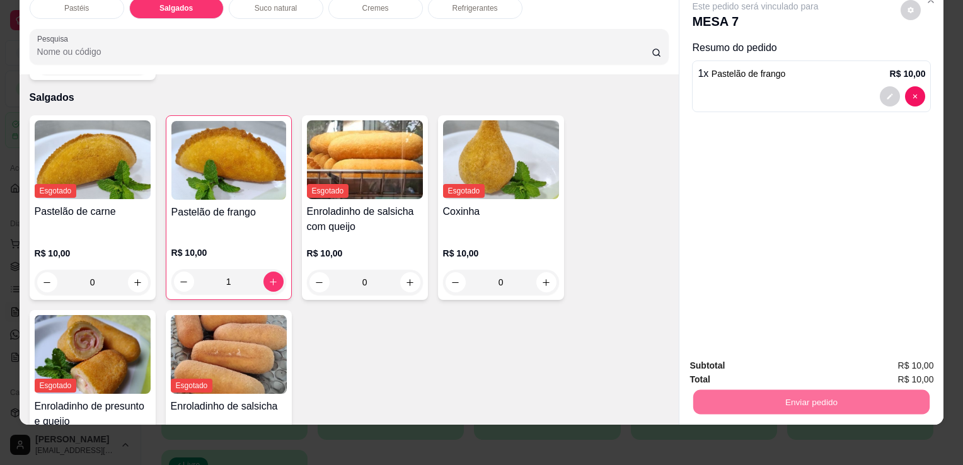
click at [714, 373] on button "Não registrar e enviar pedido" at bounding box center [770, 361] width 127 height 23
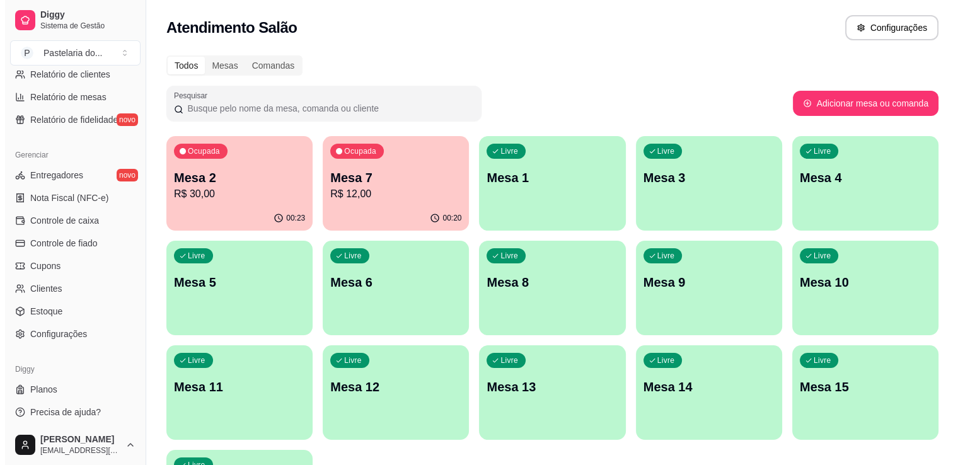
scroll to position [441, 0]
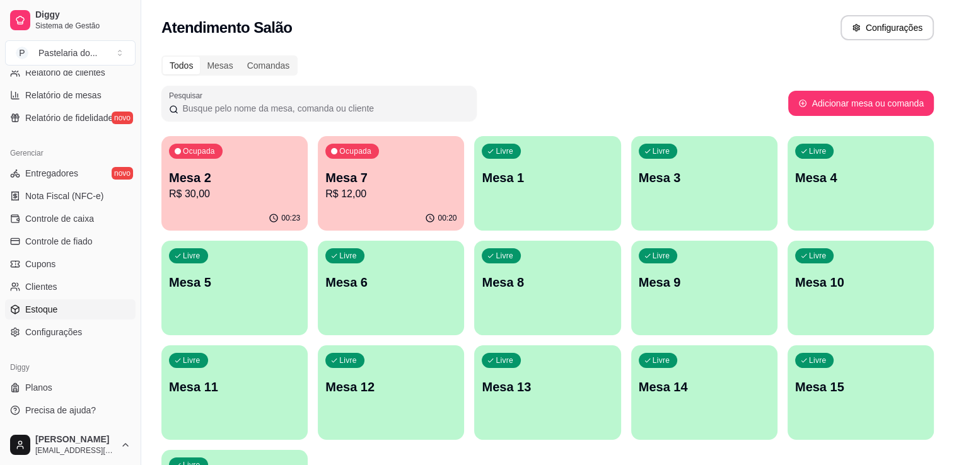
click at [83, 301] on link "Estoque" at bounding box center [70, 309] width 130 height 20
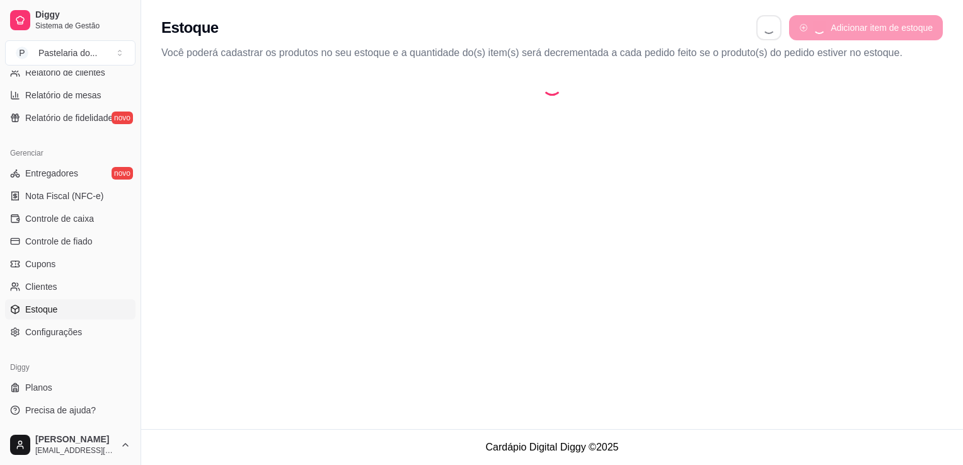
select select "QUANTITY_ORDER"
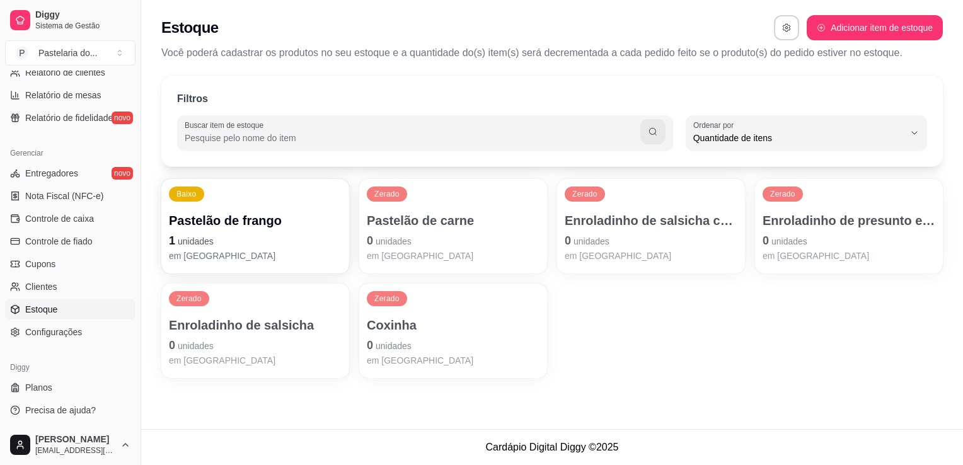
scroll to position [12, 0]
click at [232, 242] on p "1 unidades" at bounding box center [255, 241] width 173 height 18
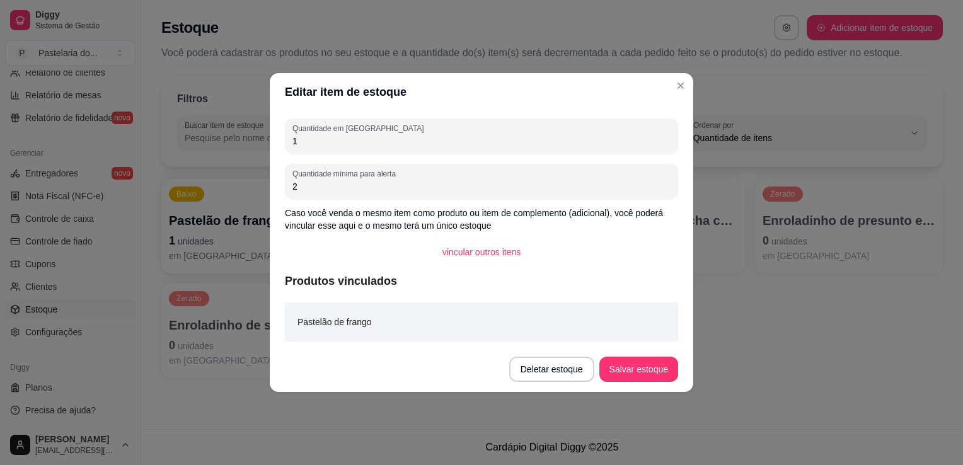
click at [314, 155] on div "Quantidade em estoque 1 Quantidade mínima para alerta 2 Caso você venda o mesmo…" at bounding box center [482, 229] width 424 height 236
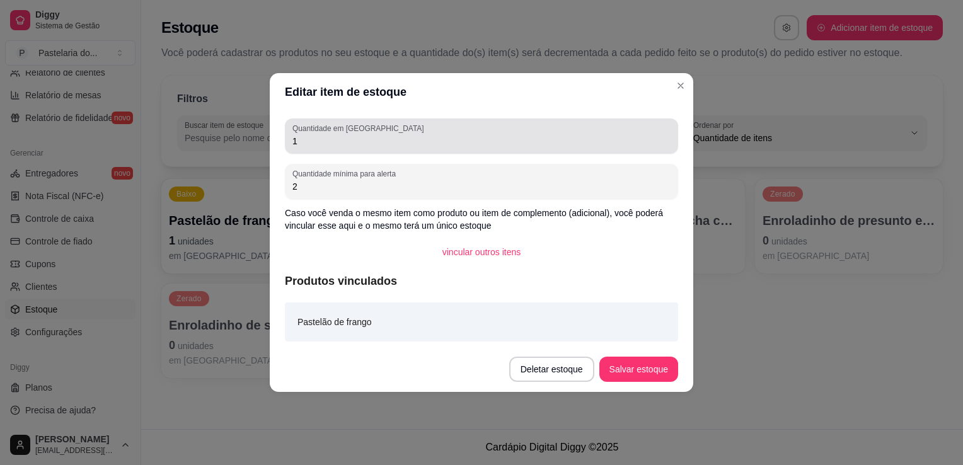
click at [318, 142] on input "1" at bounding box center [481, 141] width 378 height 13
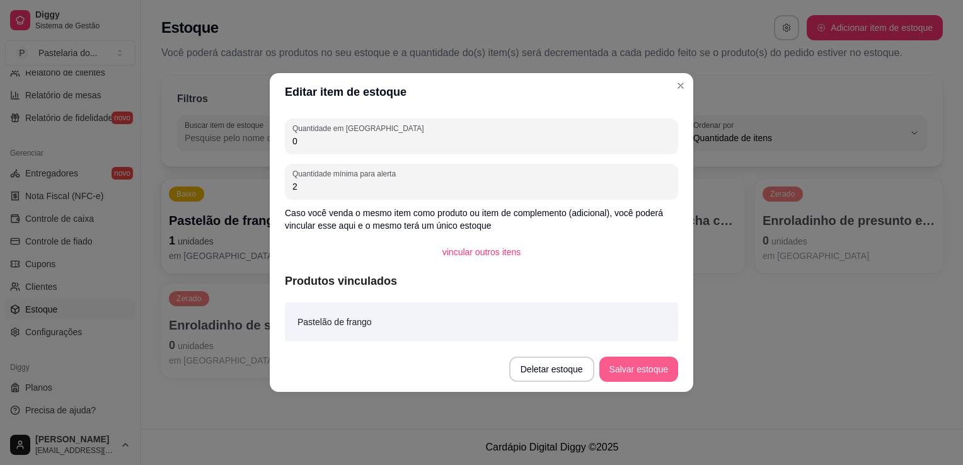
type input "0"
click at [638, 350] on footer "Deletar estoque Salvar estoque" at bounding box center [482, 369] width 424 height 45
click at [638, 359] on button "Salvar estoque" at bounding box center [638, 369] width 77 height 25
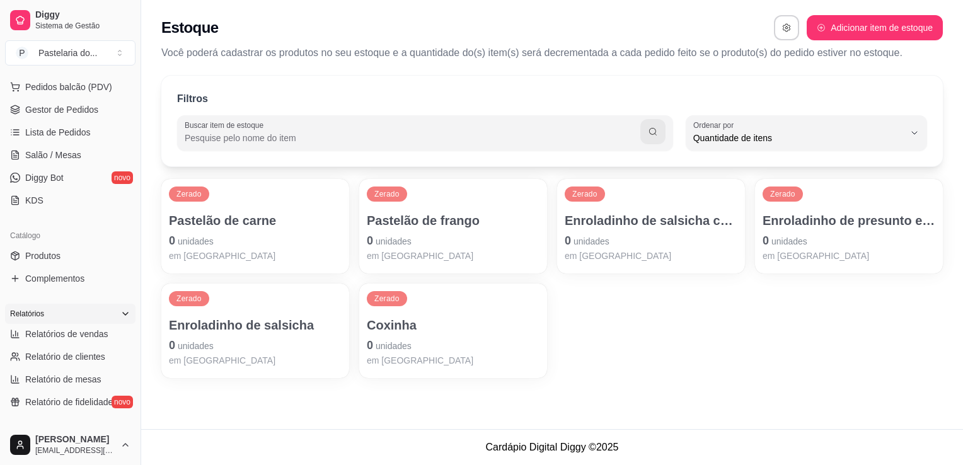
scroll to position [126, 0]
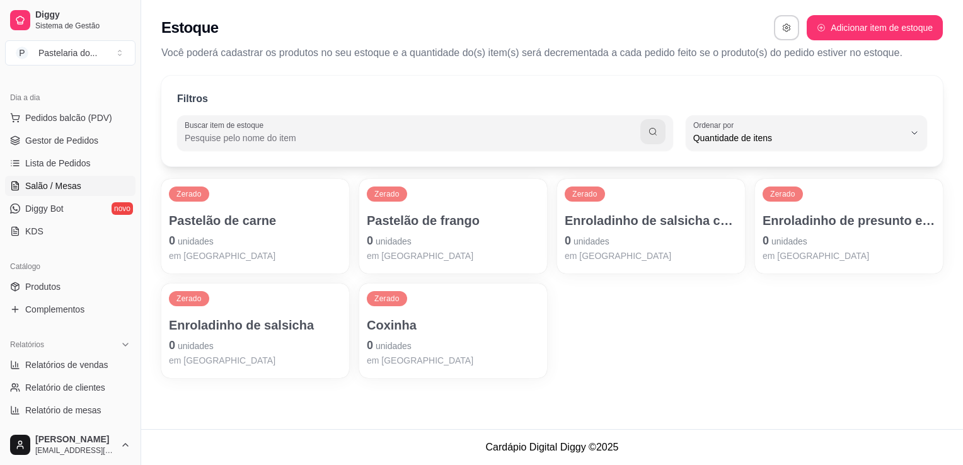
click at [73, 190] on span "Salão / Mesas" at bounding box center [53, 186] width 56 height 13
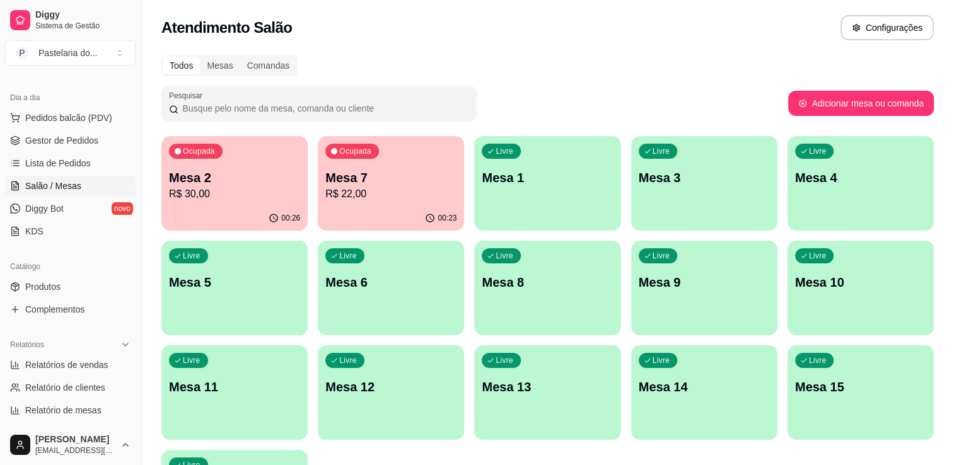
click at [337, 196] on p "R$ 22,00" at bounding box center [390, 194] width 131 height 15
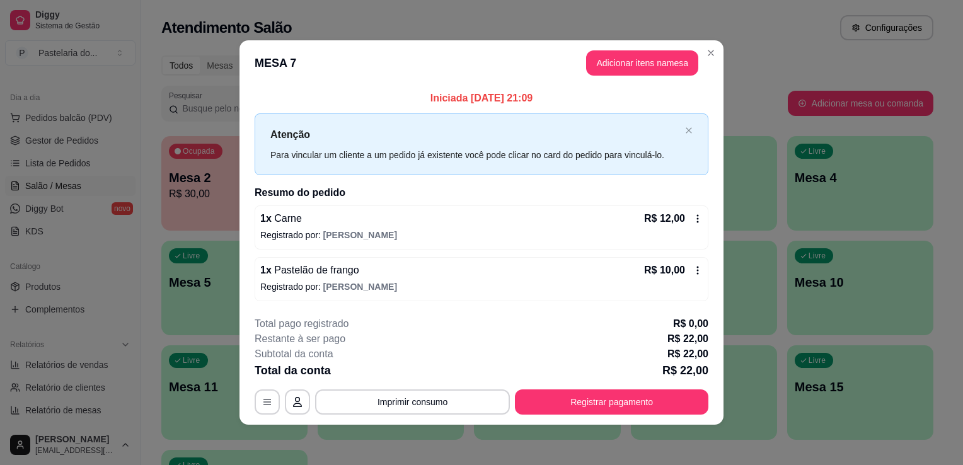
click at [587, 404] on button "Registrar pagamento" at bounding box center [612, 402] width 194 height 25
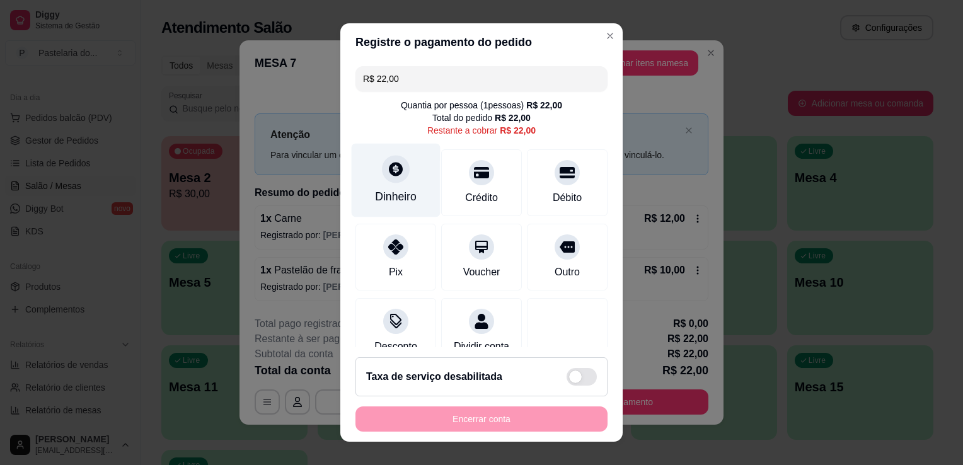
click at [396, 175] on div at bounding box center [396, 169] width 28 height 28
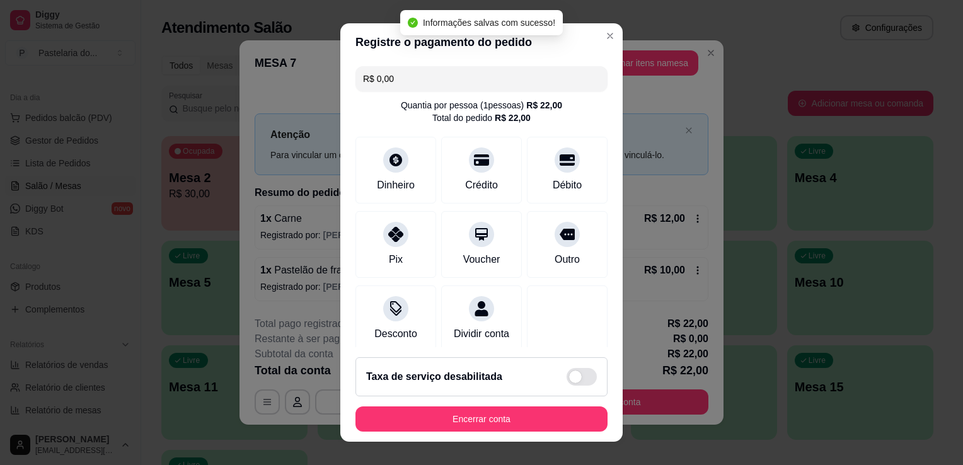
type input "R$ 0,00"
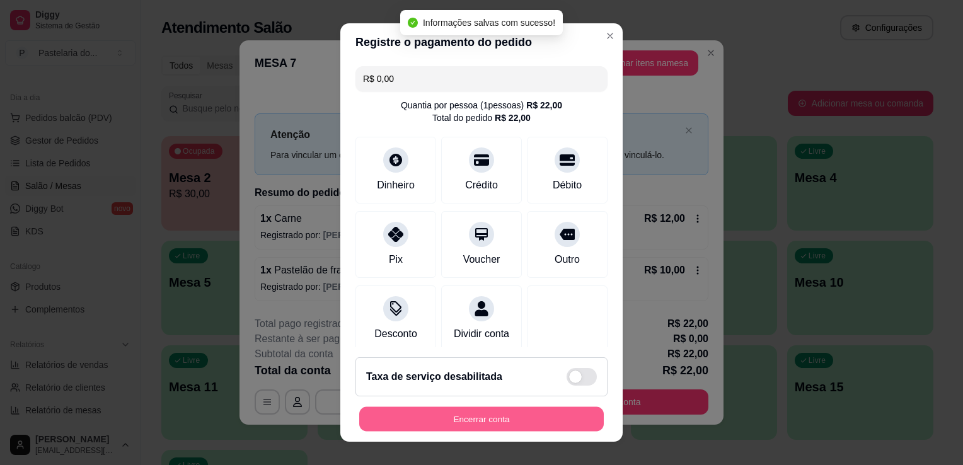
click at [450, 412] on button "Encerrar conta" at bounding box center [481, 419] width 245 height 25
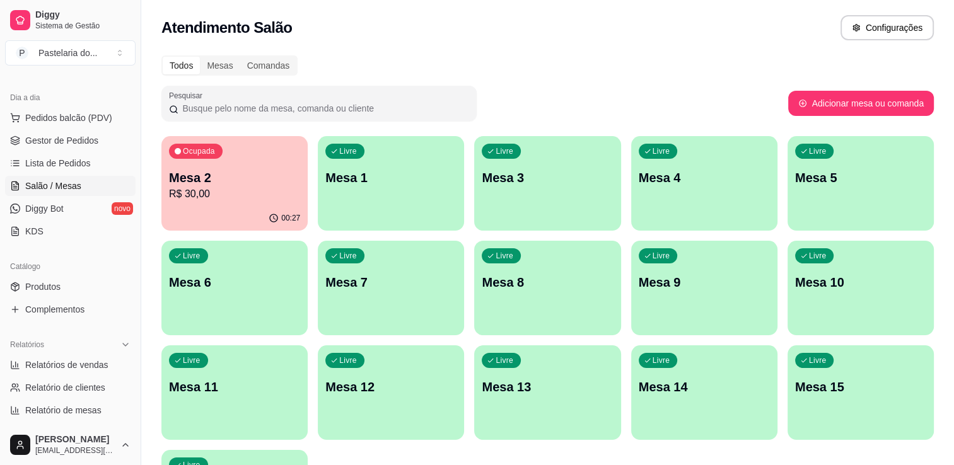
click at [203, 171] on p "Mesa 2" at bounding box center [234, 178] width 131 height 18
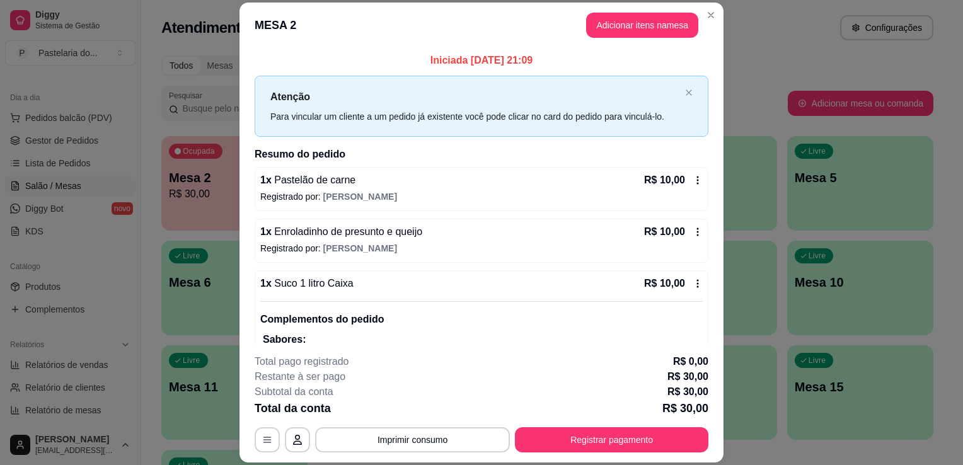
scroll to position [45, 0]
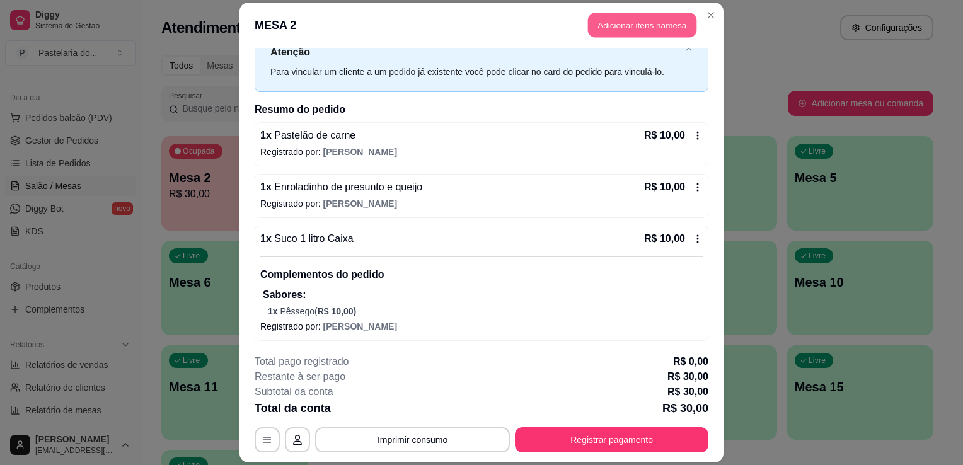
click at [590, 36] on button "Adicionar itens na mesa" at bounding box center [642, 25] width 108 height 25
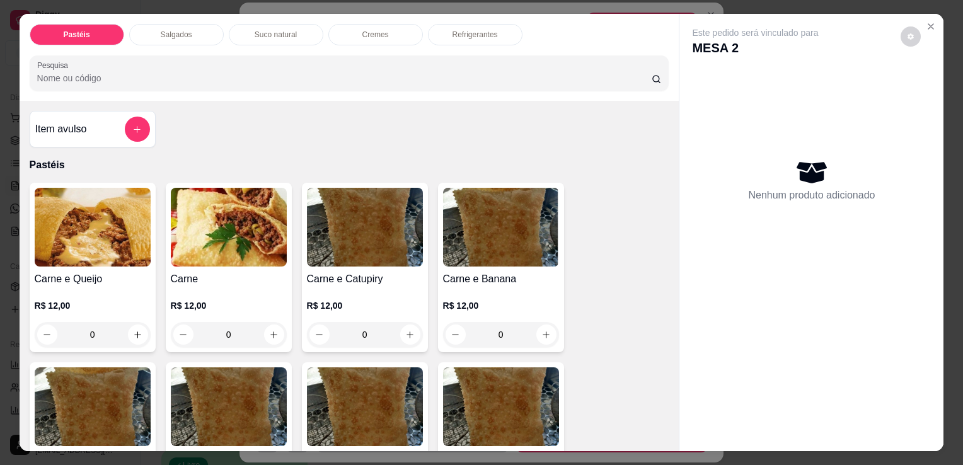
click at [175, 40] on div "Pastéis Salgados Suco natural Cremes Refrigerantes Pesquisa" at bounding box center [350, 57] width 660 height 87
click at [107, 126] on div "Item avulso" at bounding box center [92, 129] width 115 height 25
click at [139, 119] on button "add-separate-item" at bounding box center [137, 129] width 25 height 25
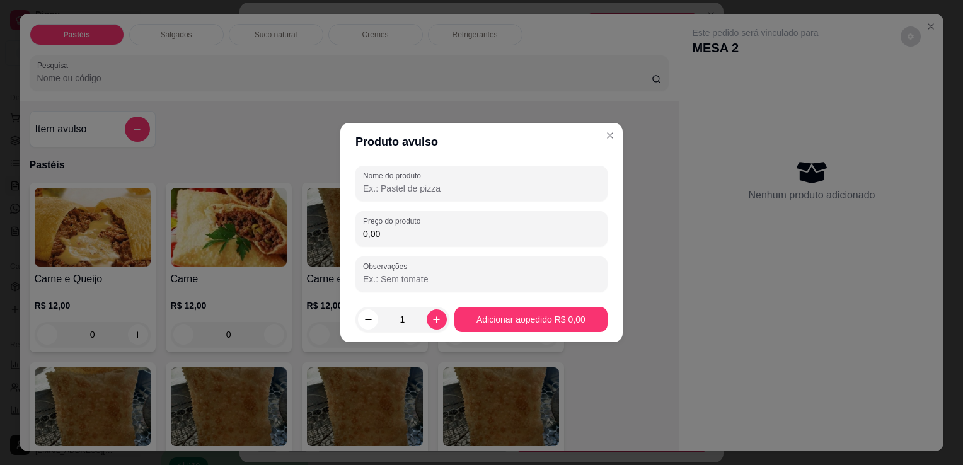
click at [376, 228] on input "0,00" at bounding box center [481, 234] width 237 height 13
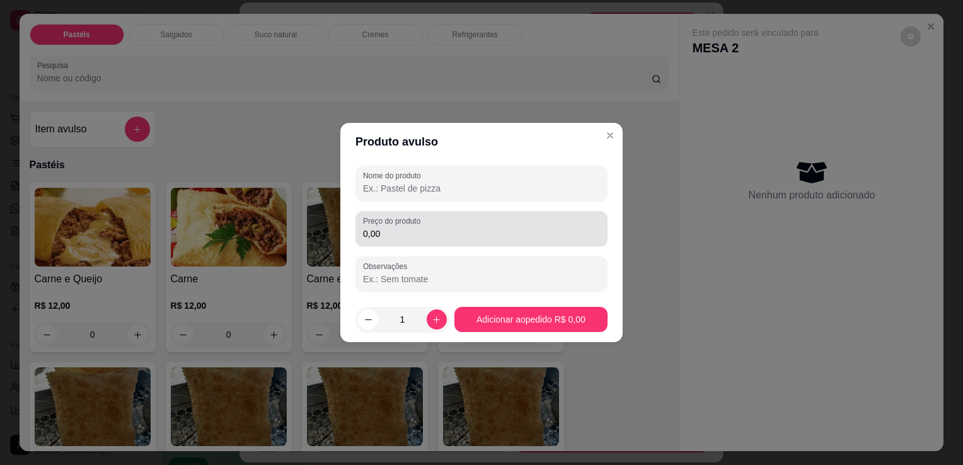
click at [379, 227] on div "0,00" at bounding box center [481, 228] width 237 height 25
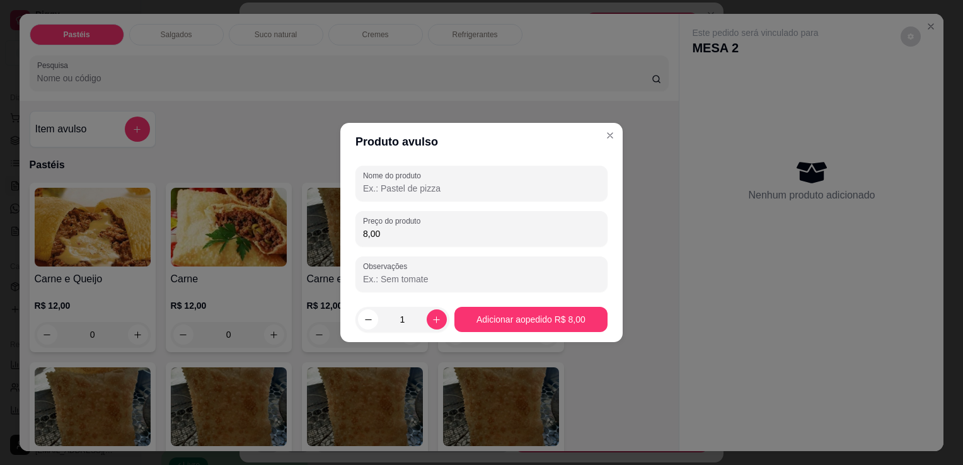
type input "8,00"
click at [499, 320] on button "Adicionar ao pedido R$ 8,00" at bounding box center [530, 320] width 149 height 25
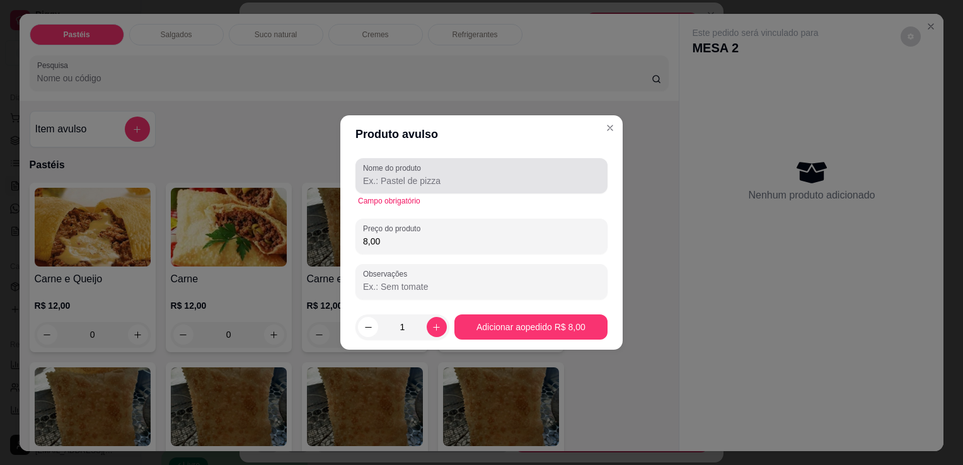
click at [451, 169] on div at bounding box center [481, 175] width 237 height 25
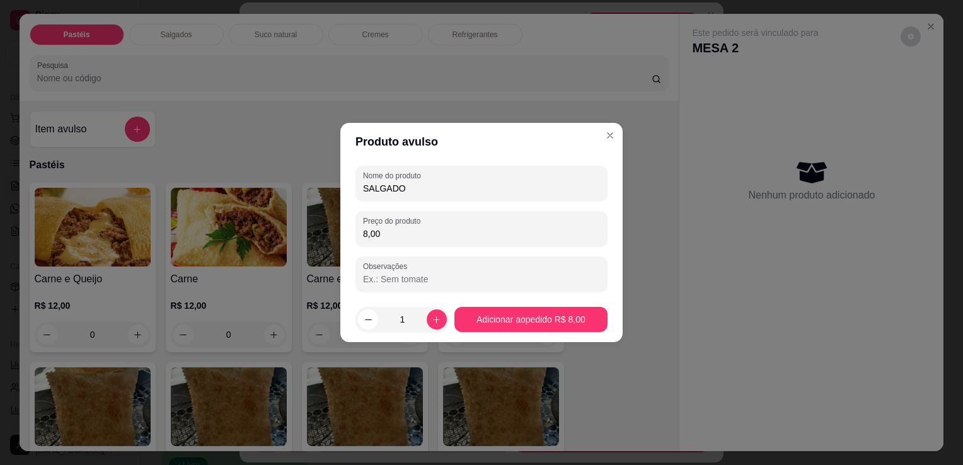
type input "SALGADO"
click at [527, 332] on footer "1 Adicionar ao pedido R$ 8,00" at bounding box center [481, 319] width 282 height 45
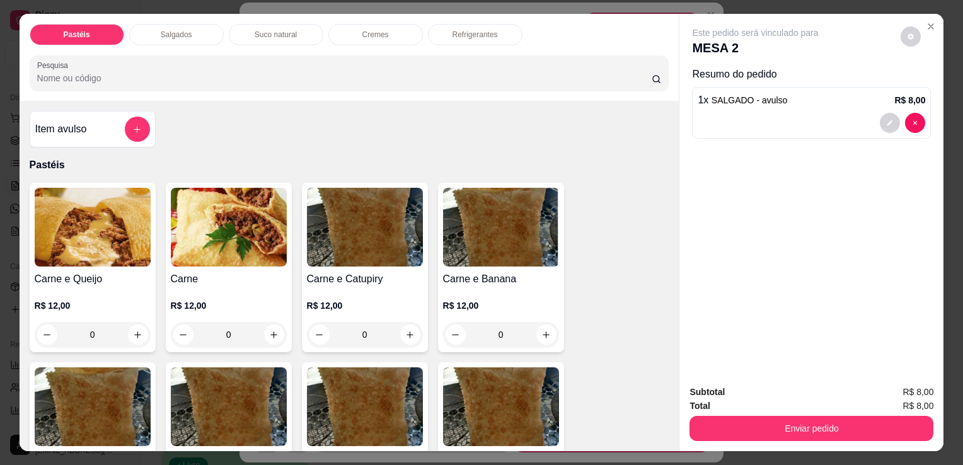
click at [732, 439] on div "Subtotal R$ 8,00 Total R$ 8,00 Enviar pedido" at bounding box center [812, 413] width 264 height 76
click at [731, 435] on button "Enviar pedido" at bounding box center [812, 428] width 244 height 25
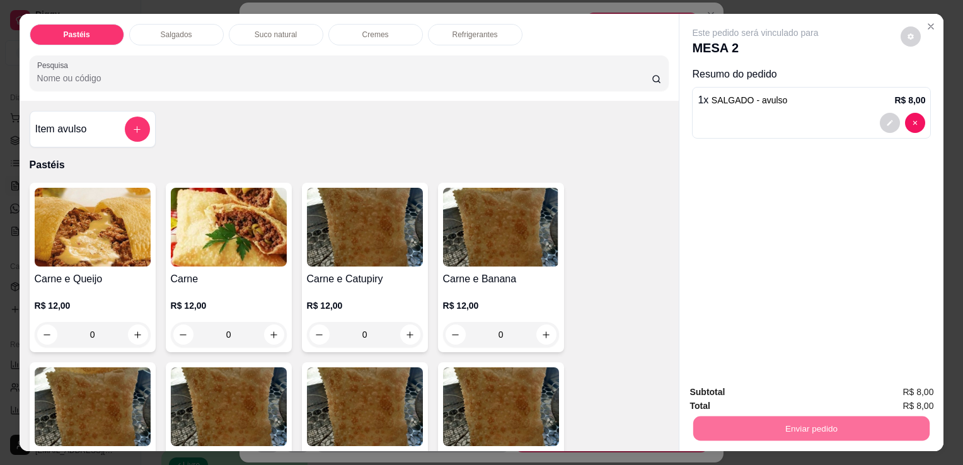
click at [723, 400] on button "Não registrar e enviar pedido" at bounding box center [770, 393] width 131 height 24
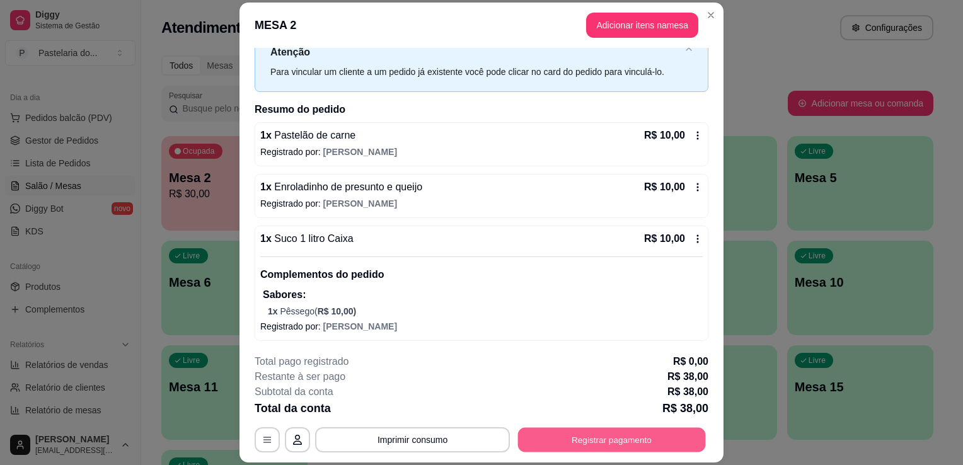
click at [596, 441] on button "Registrar pagamento" at bounding box center [612, 440] width 188 height 25
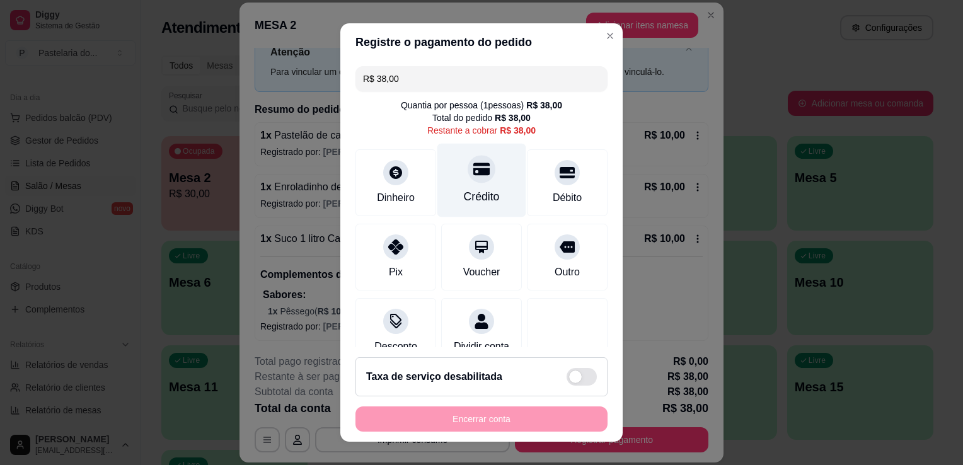
click at [468, 163] on div at bounding box center [482, 169] width 28 height 28
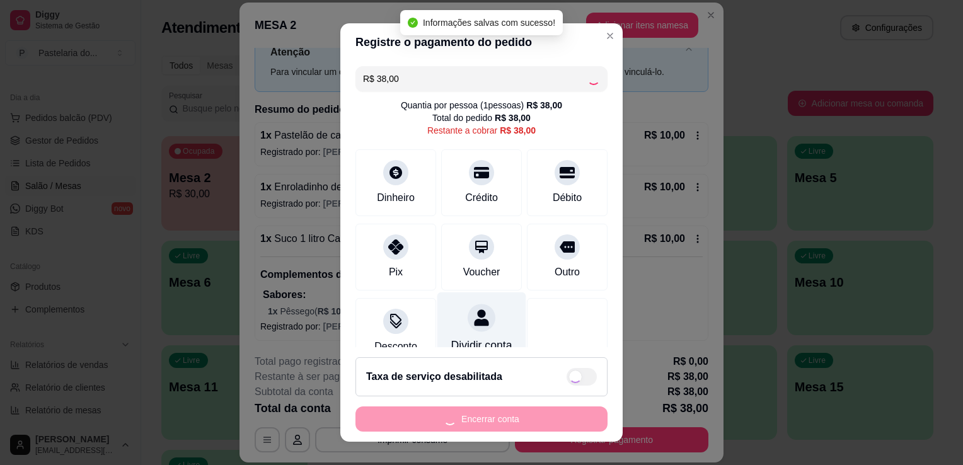
type input "R$ 0,00"
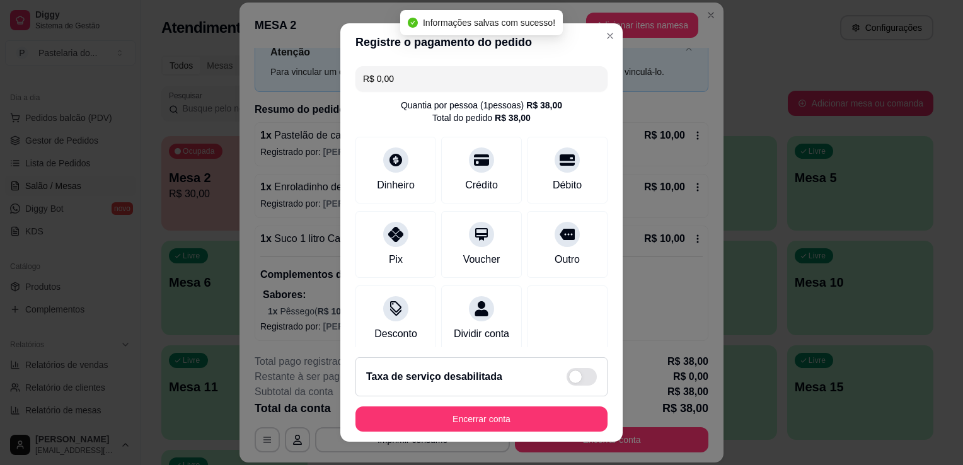
click at [499, 406] on footer "Taxa de serviço desabilitada Encerrar conta" at bounding box center [481, 394] width 282 height 95
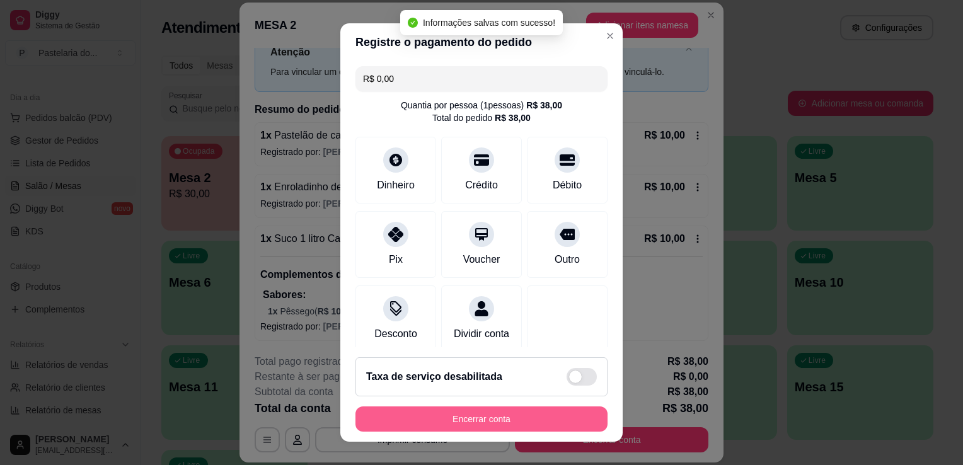
click at [494, 417] on button "Encerrar conta" at bounding box center [482, 419] width 252 height 25
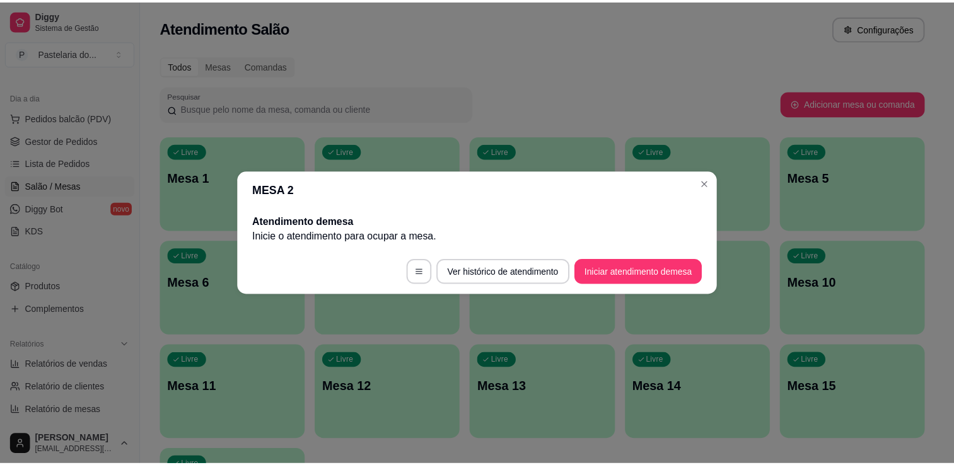
scroll to position [0, 0]
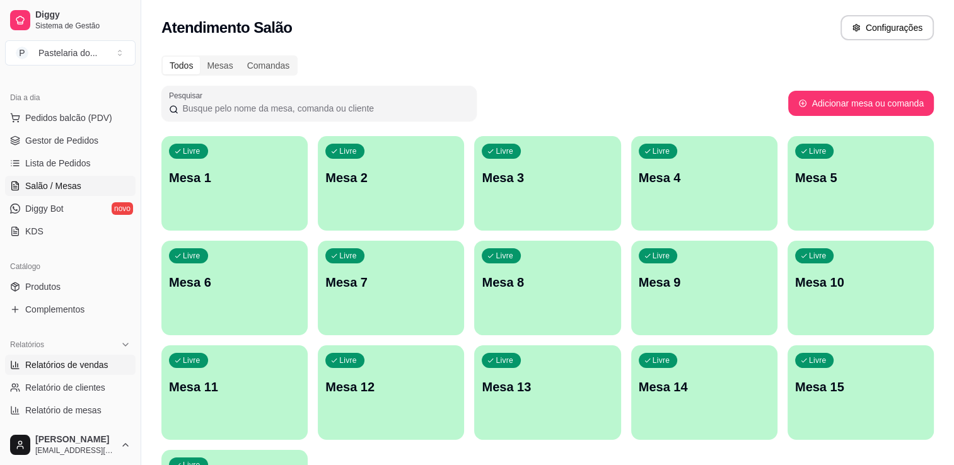
click at [64, 369] on span "Relatórios de vendas" at bounding box center [66, 365] width 83 height 13
select select "ALL"
select select "0"
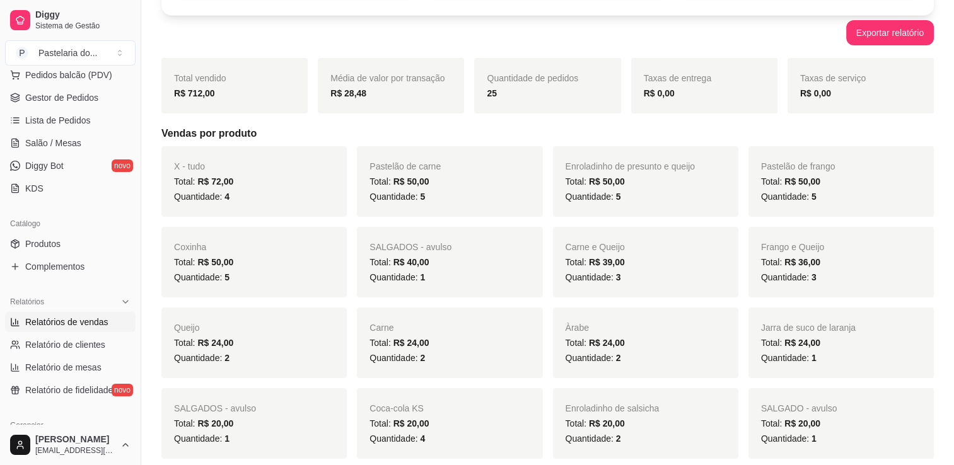
scroll to position [189, 0]
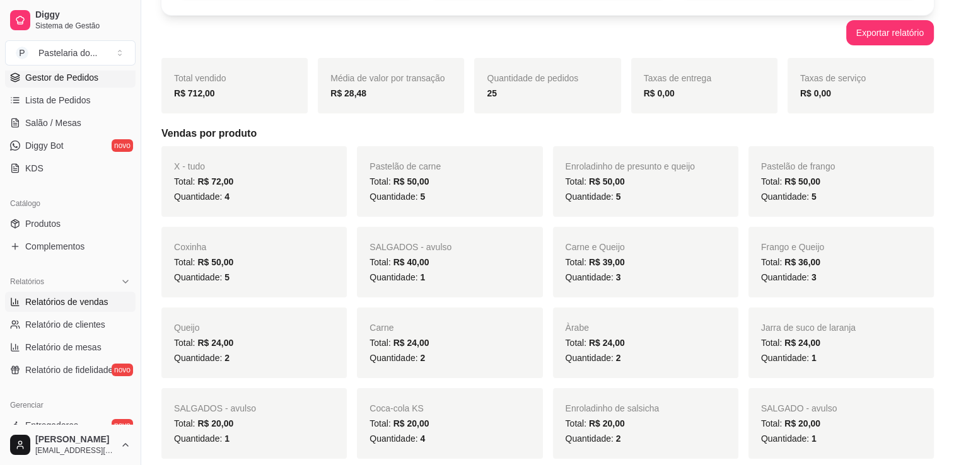
click at [98, 79] on link "Gestor de Pedidos" at bounding box center [70, 77] width 130 height 20
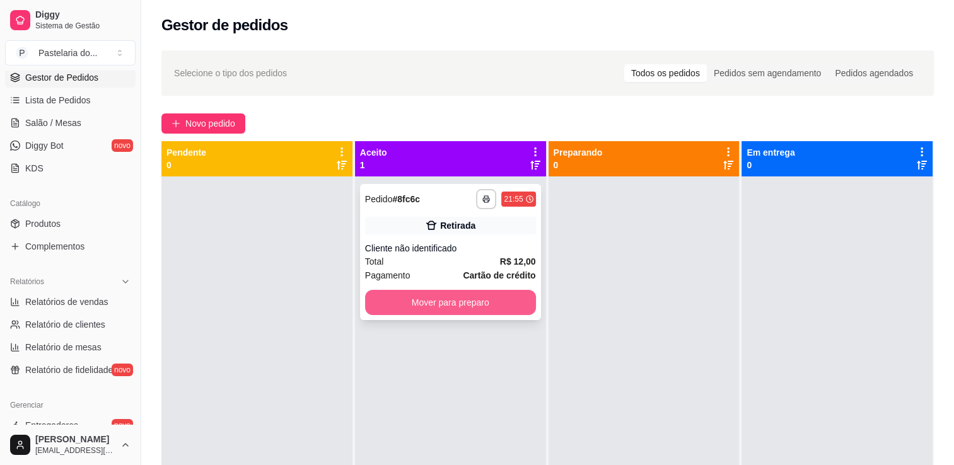
click at [454, 313] on button "Mover para preparo" at bounding box center [450, 302] width 171 height 25
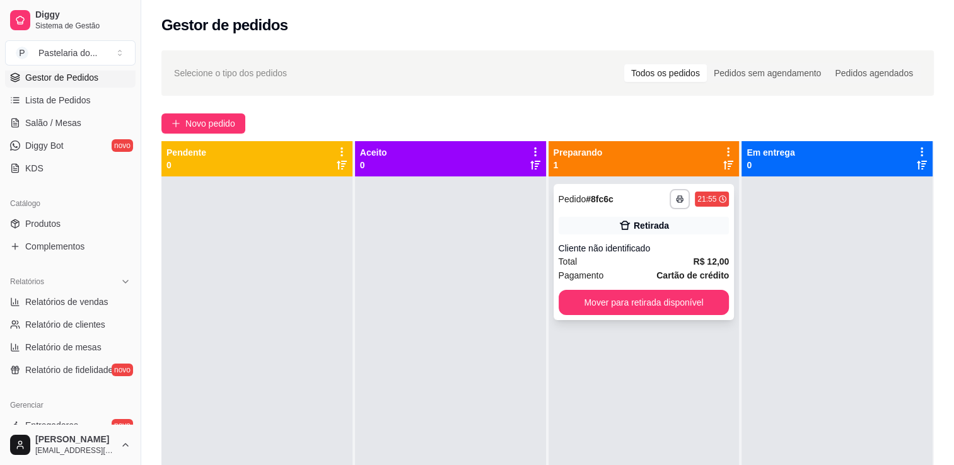
click at [636, 321] on div "**********" at bounding box center [643, 408] width 191 height 465
click at [654, 308] on button "Mover para retirada disponível" at bounding box center [643, 302] width 171 height 25
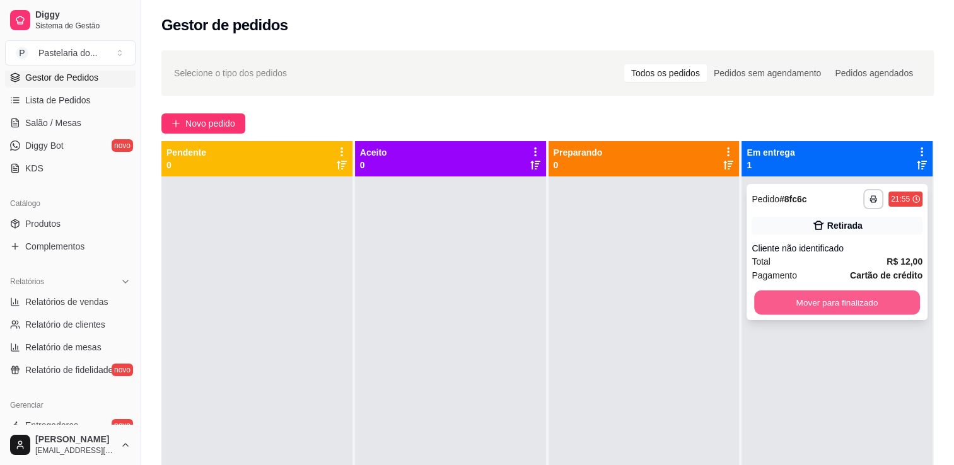
click at [796, 314] on button "Mover para finalizado" at bounding box center [837, 303] width 166 height 25
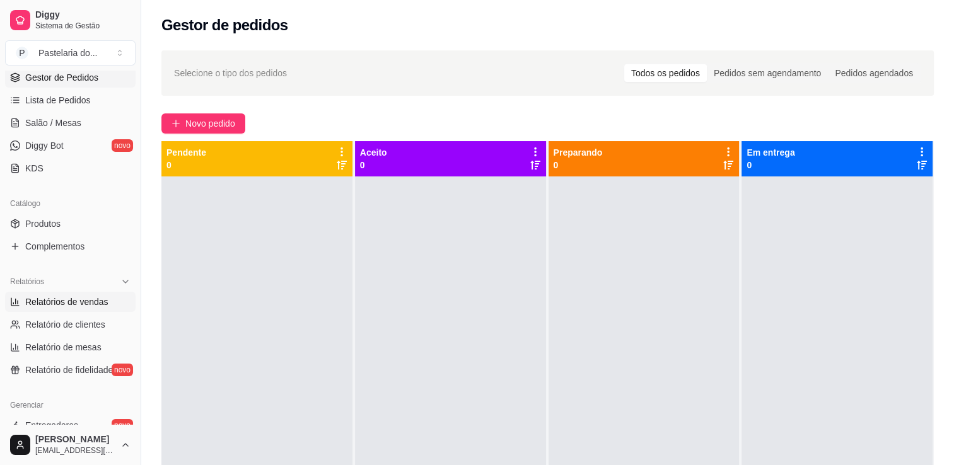
click at [48, 296] on span "Relatórios de vendas" at bounding box center [66, 302] width 83 height 13
select select "ALL"
select select "0"
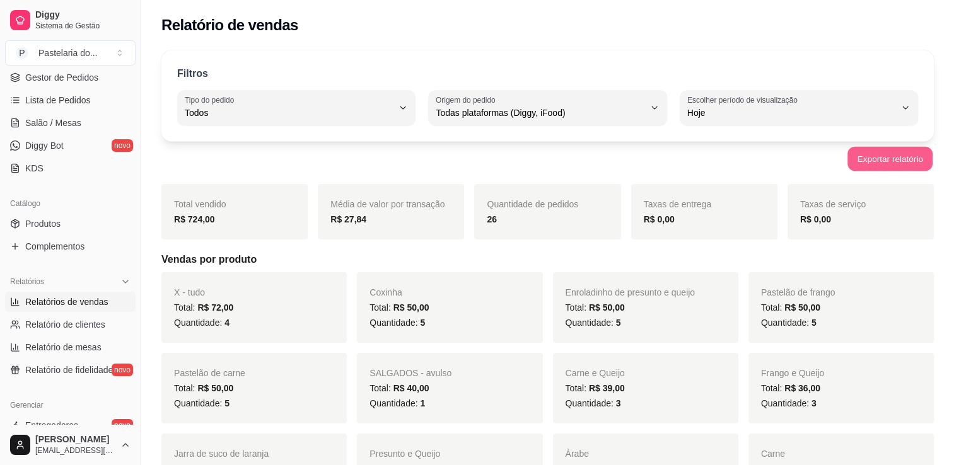
click at [900, 170] on button "Exportar relatório" at bounding box center [889, 159] width 85 height 25
click at [230, 221] on div "R$ 724,00" at bounding box center [234, 219] width 121 height 15
